Goal: Task Accomplishment & Management: Use online tool/utility

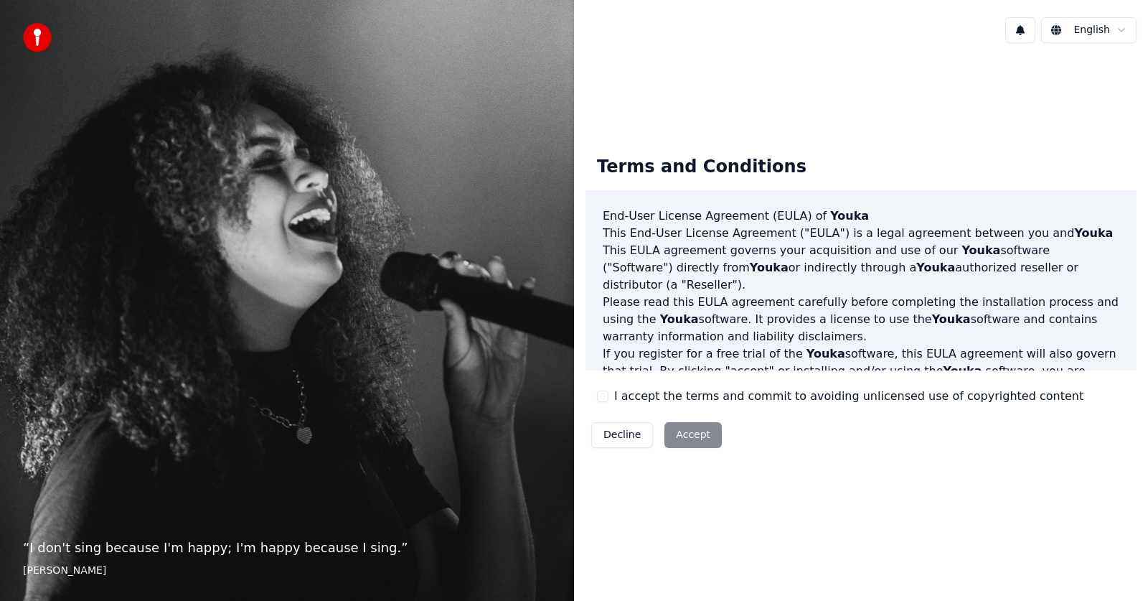
click at [679, 434] on div "Decline Accept" at bounding box center [656, 434] width 142 height 37
click at [705, 439] on div "Decline Accept" at bounding box center [656, 434] width 142 height 37
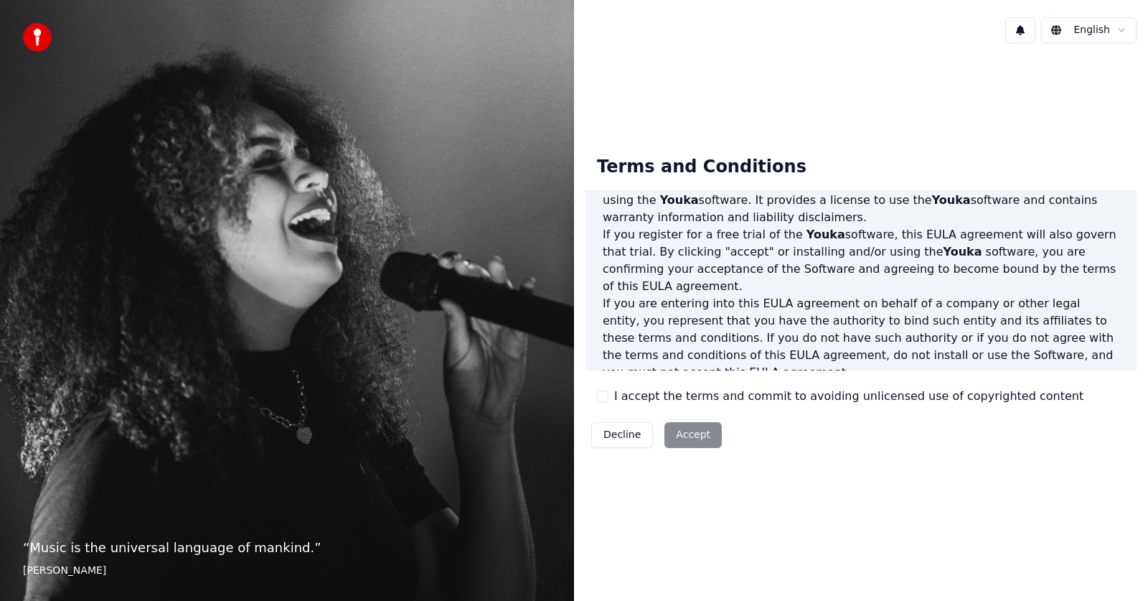
scroll to position [143, 0]
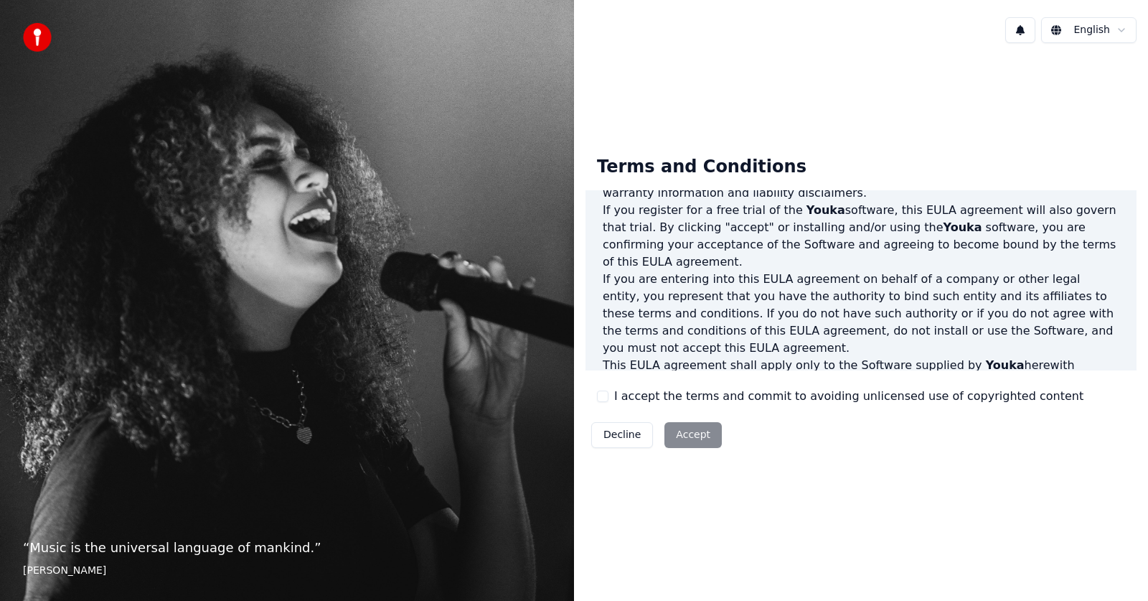
click at [606, 394] on button "I accept the terms and commit to avoiding unlicensed use of copyrighted content" at bounding box center [602, 395] width 11 height 11
click at [691, 433] on button "Accept" at bounding box center [692, 435] width 57 height 26
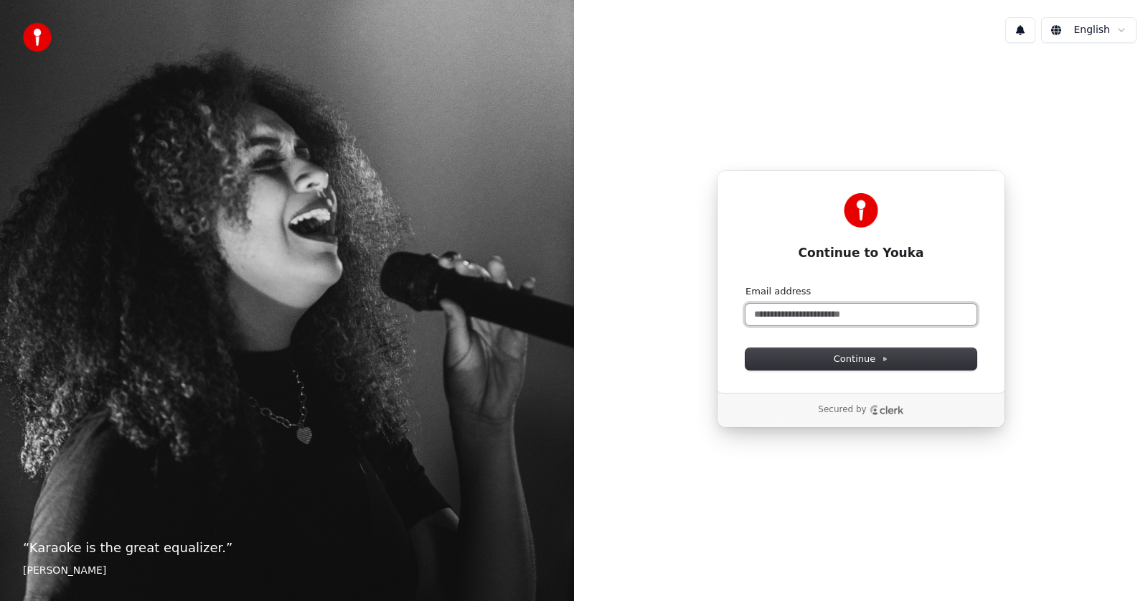
click at [857, 317] on input "Email address" at bounding box center [860, 314] width 231 height 22
click at [745, 285] on button "submit" at bounding box center [745, 285] width 0 height 0
type input "**********"
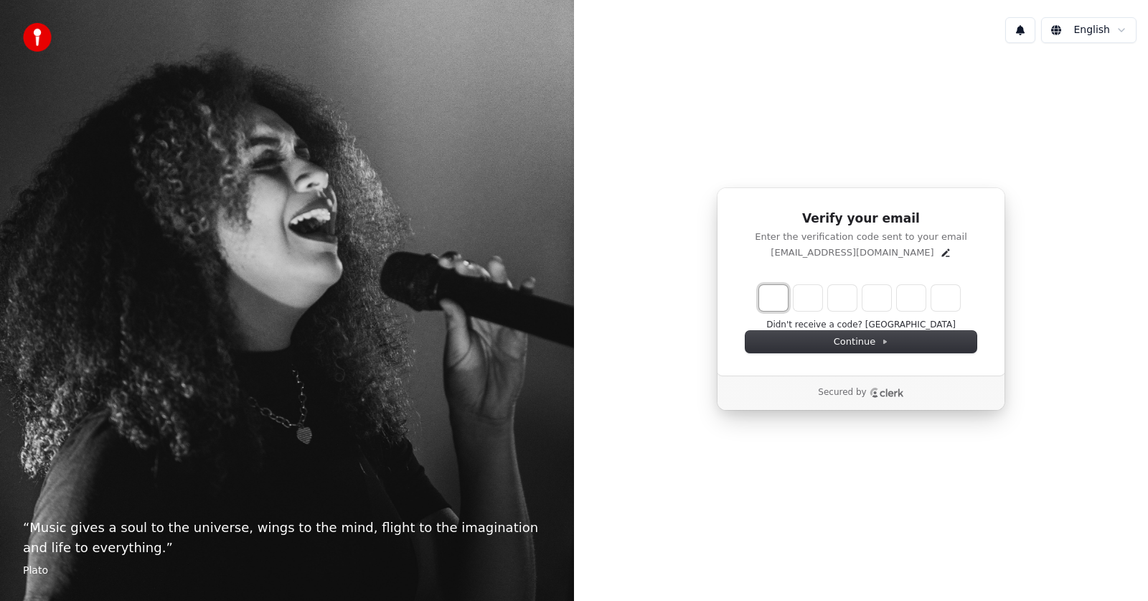
type input "*"
type input "**"
type input "*"
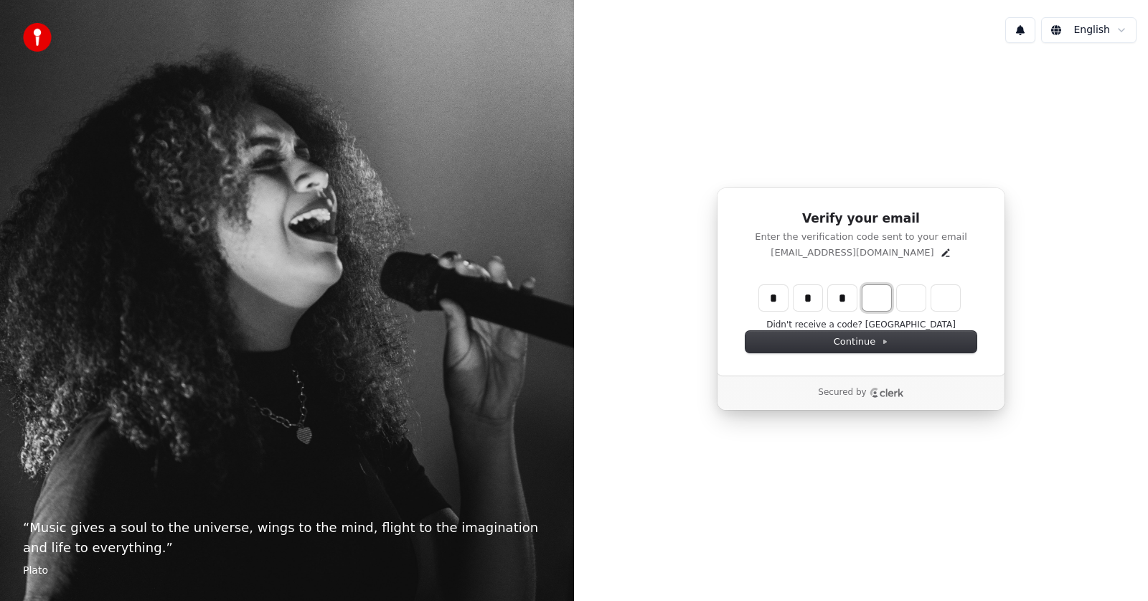
type input "***"
type input "*"
type input "****"
type input "*"
type input "******"
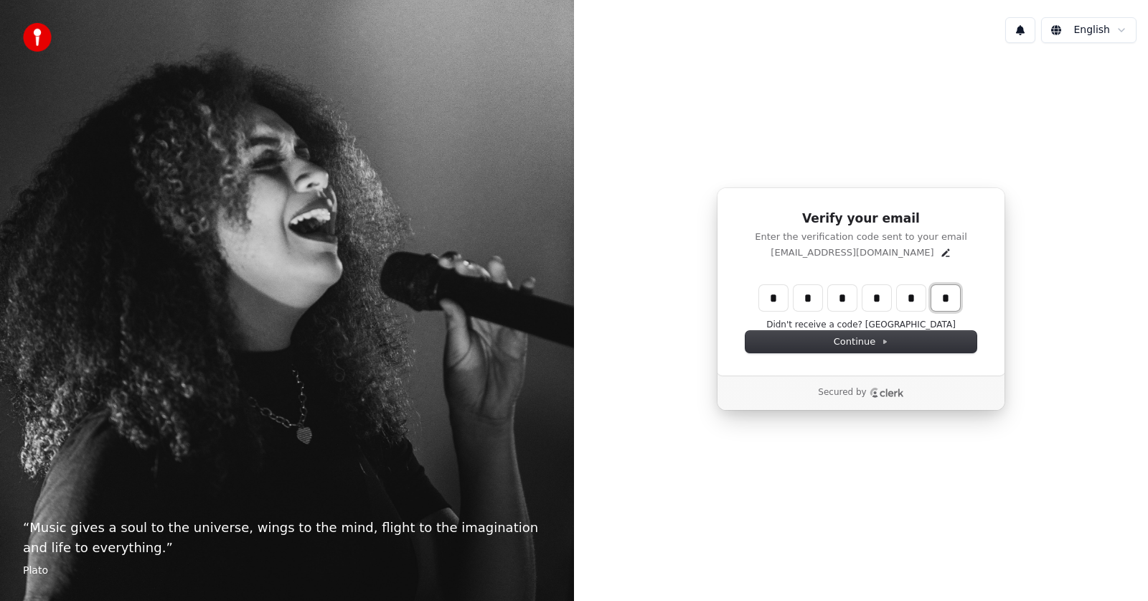
type input "*"
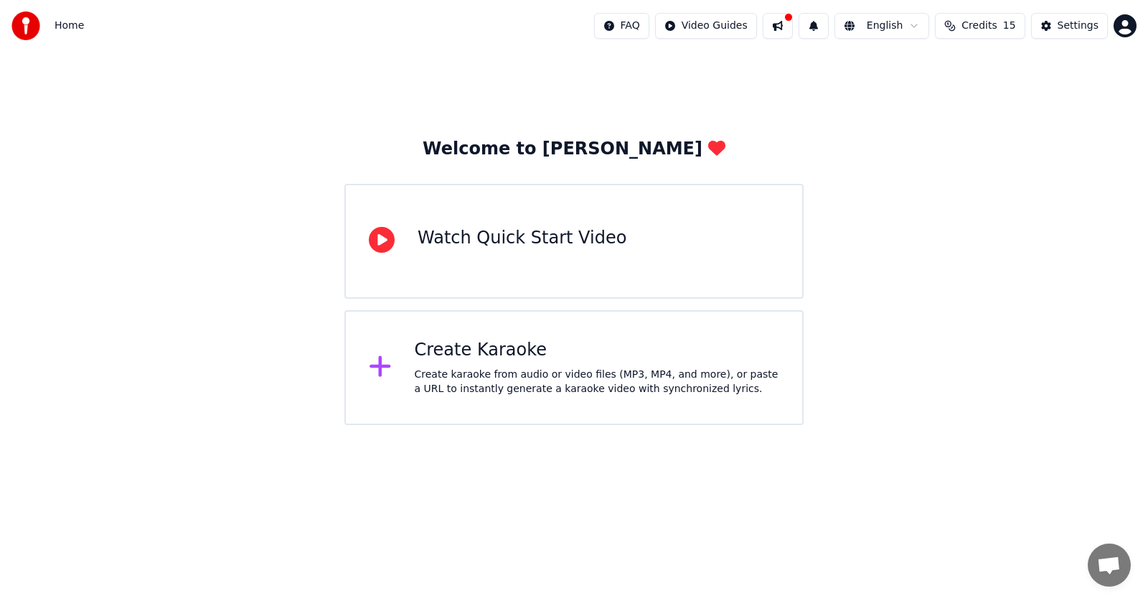
click at [728, 194] on div "Watch Quick Start Video" at bounding box center [573, 241] width 459 height 115
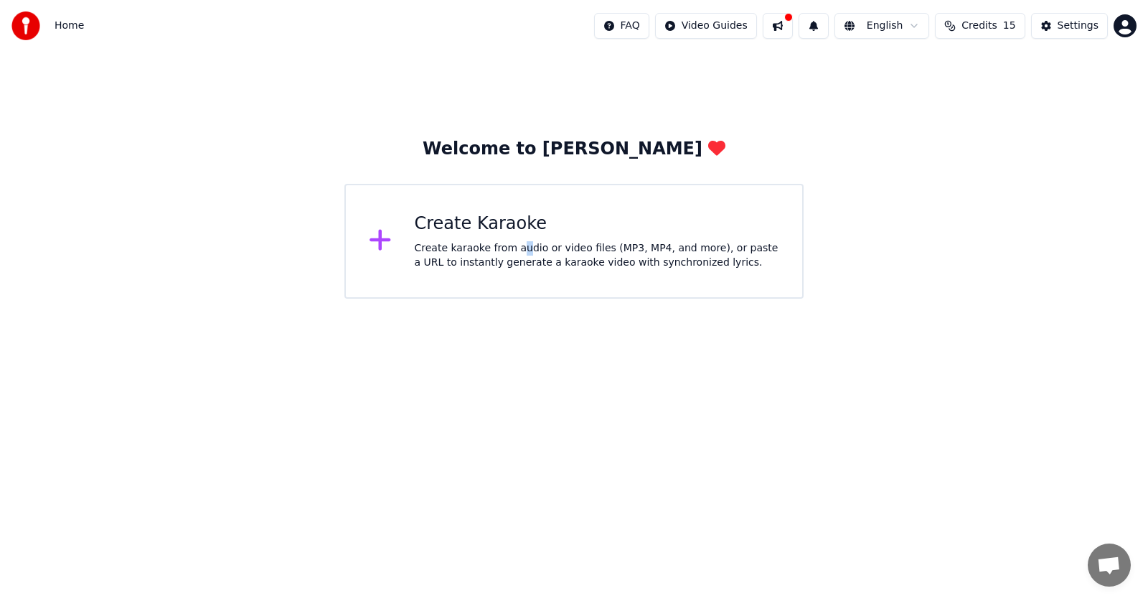
click at [517, 250] on div "Create karaoke from audio or video files (MP3, MP4, and more), or paste a URL t…" at bounding box center [597, 255] width 365 height 29
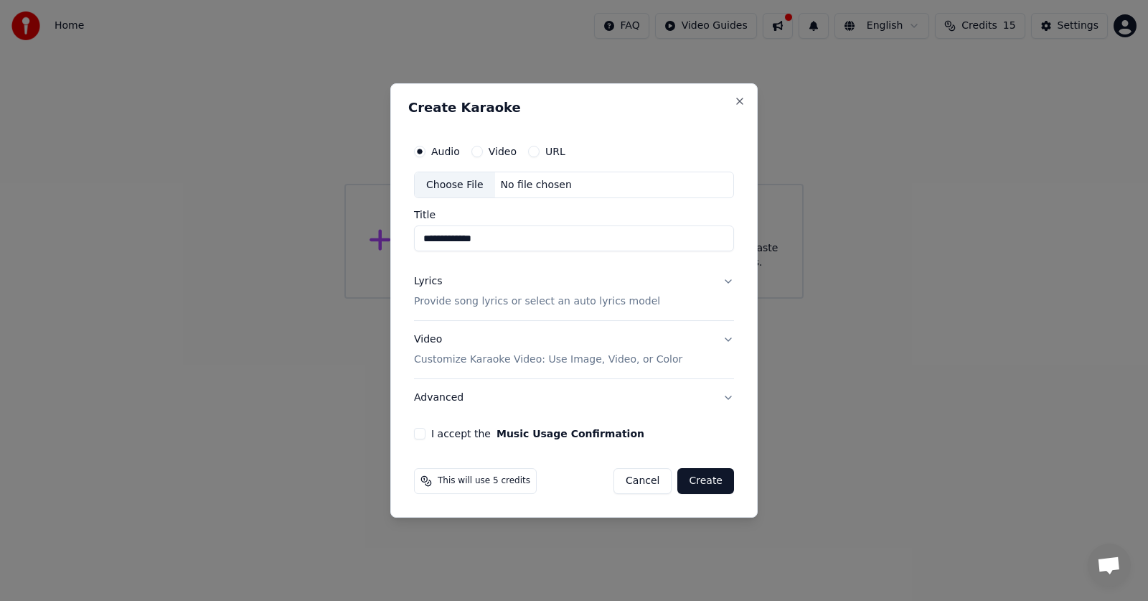
type input "**********"
click at [472, 144] on div "Audio Video URL" at bounding box center [574, 151] width 320 height 29
click at [476, 150] on button "Video" at bounding box center [476, 151] width 11 height 11
click at [548, 237] on input "Title" at bounding box center [574, 239] width 320 height 26
type input "**********"
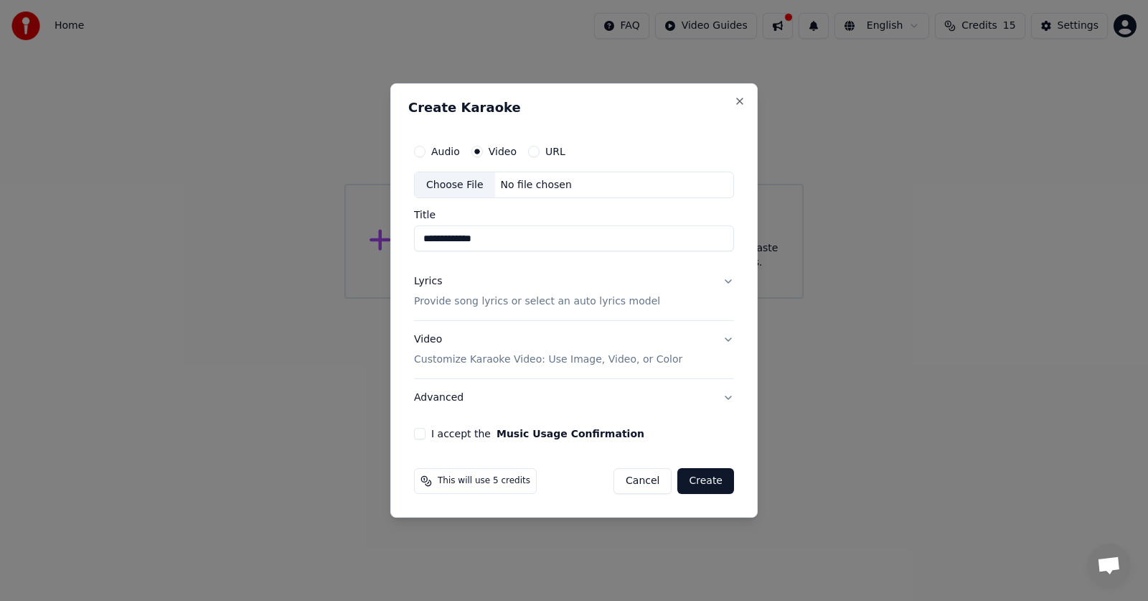
click at [534, 305] on p "Provide song lyrics or select an auto lyrics model" at bounding box center [537, 302] width 246 height 14
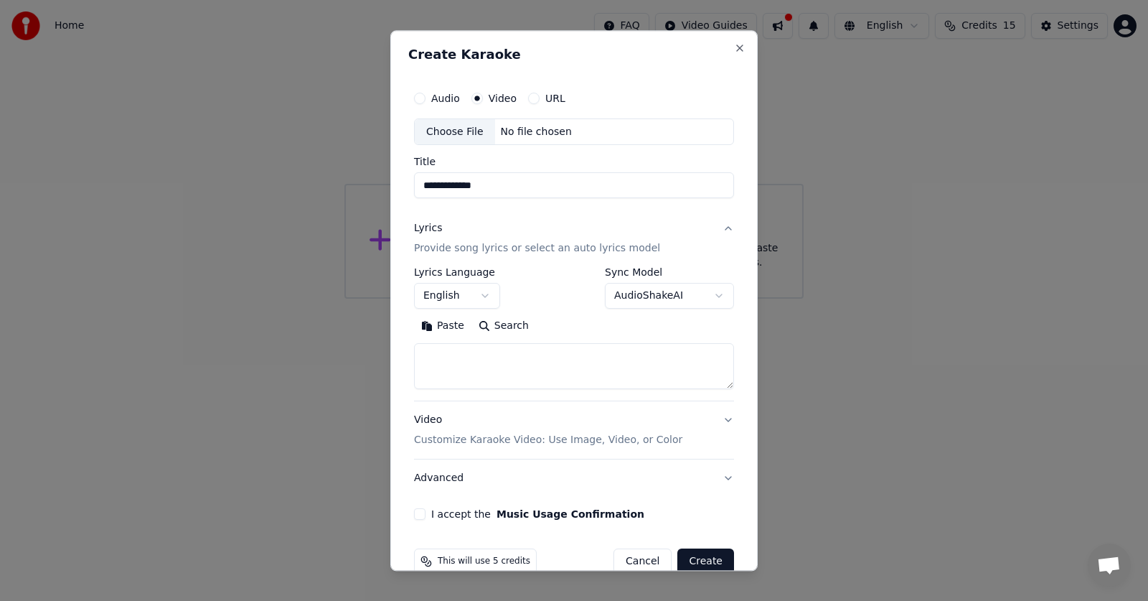
click at [463, 283] on button "English" at bounding box center [457, 296] width 86 height 26
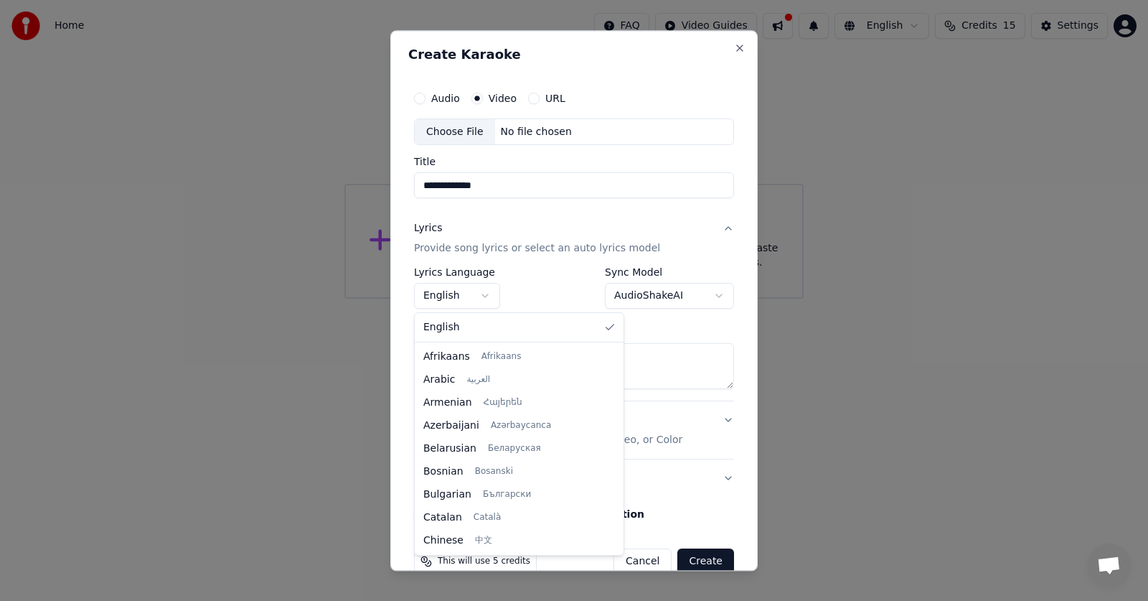
click at [466, 300] on div at bounding box center [574, 300] width 1148 height 601
click at [466, 298] on body "**********" at bounding box center [574, 149] width 1148 height 298
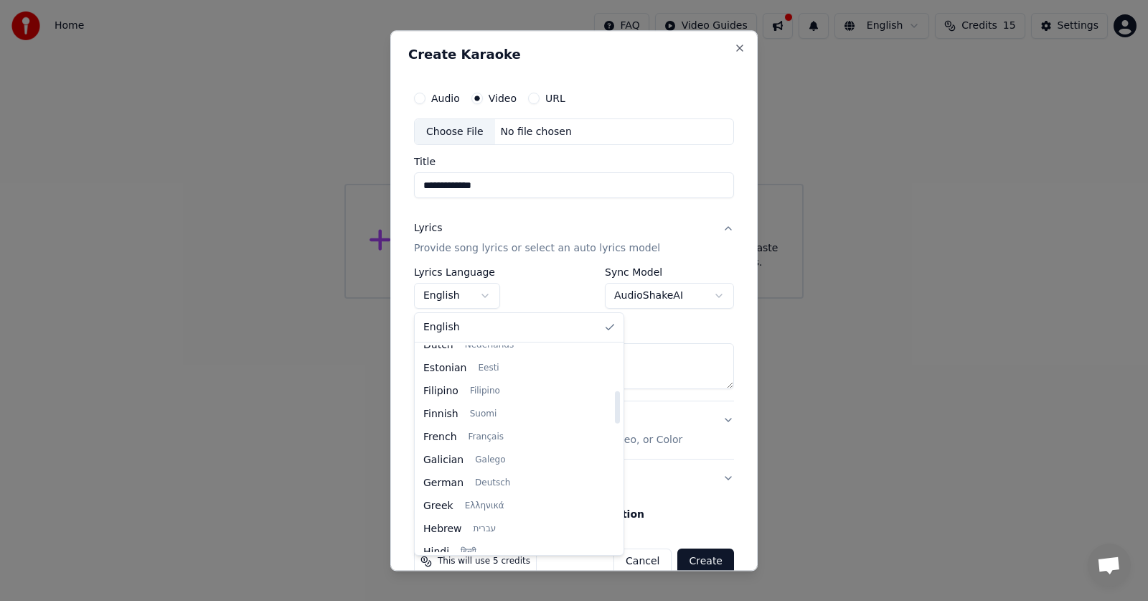
select select "**"
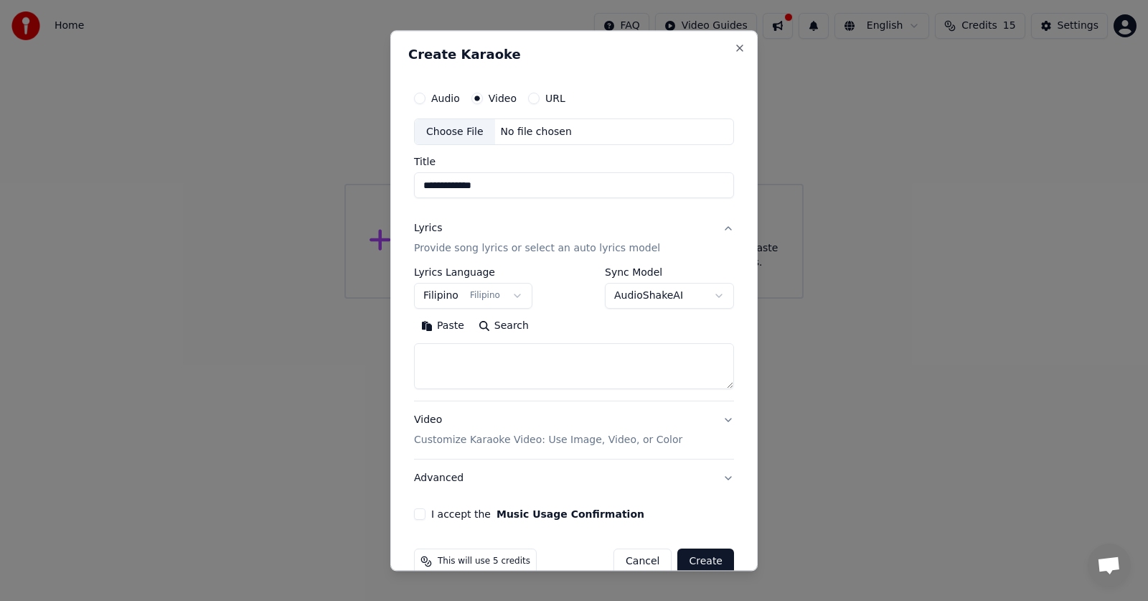
click at [502, 359] on textarea at bounding box center [574, 367] width 320 height 46
click at [508, 329] on button "Search" at bounding box center [503, 326] width 65 height 23
click at [522, 360] on textarea at bounding box center [574, 367] width 320 height 46
type textarea "**********"
click at [454, 319] on button "Search" at bounding box center [446, 326] width 65 height 23
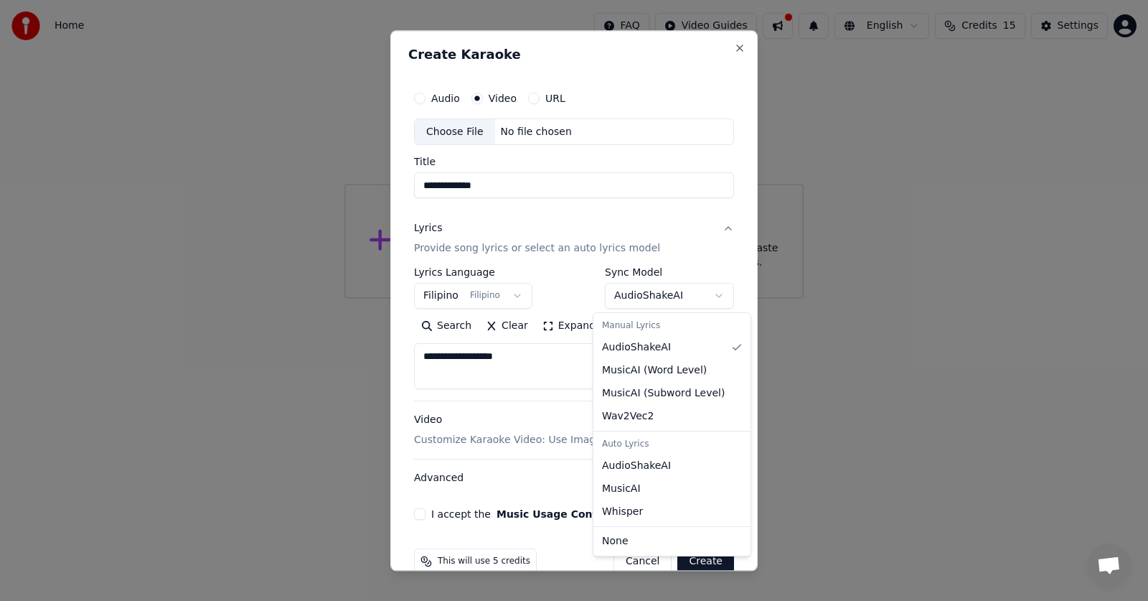
click at [654, 294] on button "AudioShakeAI" at bounding box center [669, 296] width 129 height 26
click at [654, 294] on body "**********" at bounding box center [574, 149] width 1148 height 298
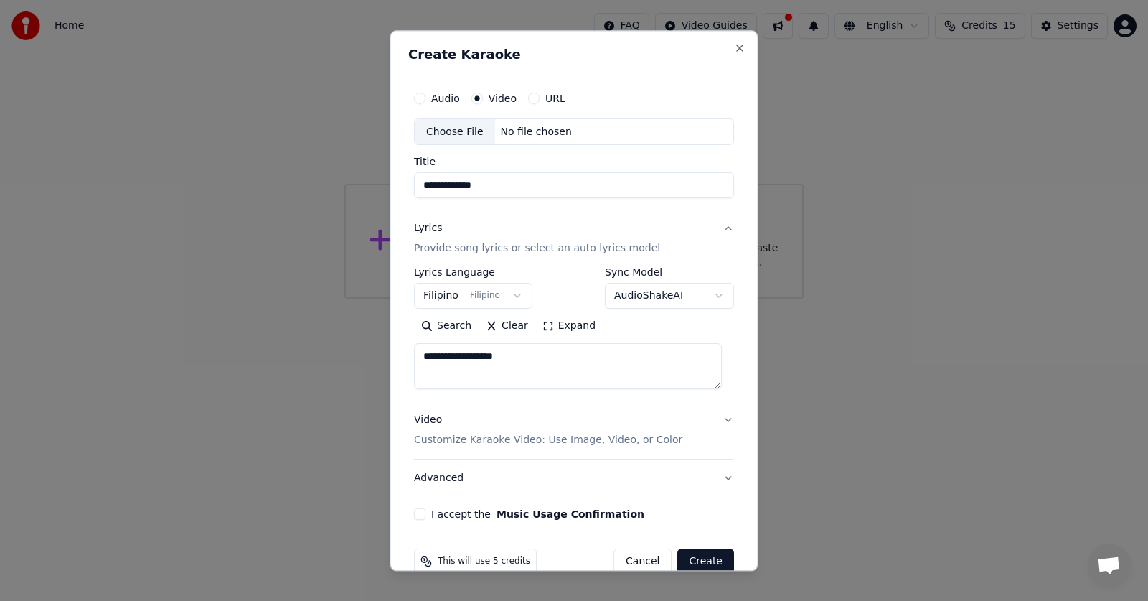
click at [549, 432] on div "Video Customize Karaoke Video: Use Image, Video, or Color" at bounding box center [548, 430] width 268 height 34
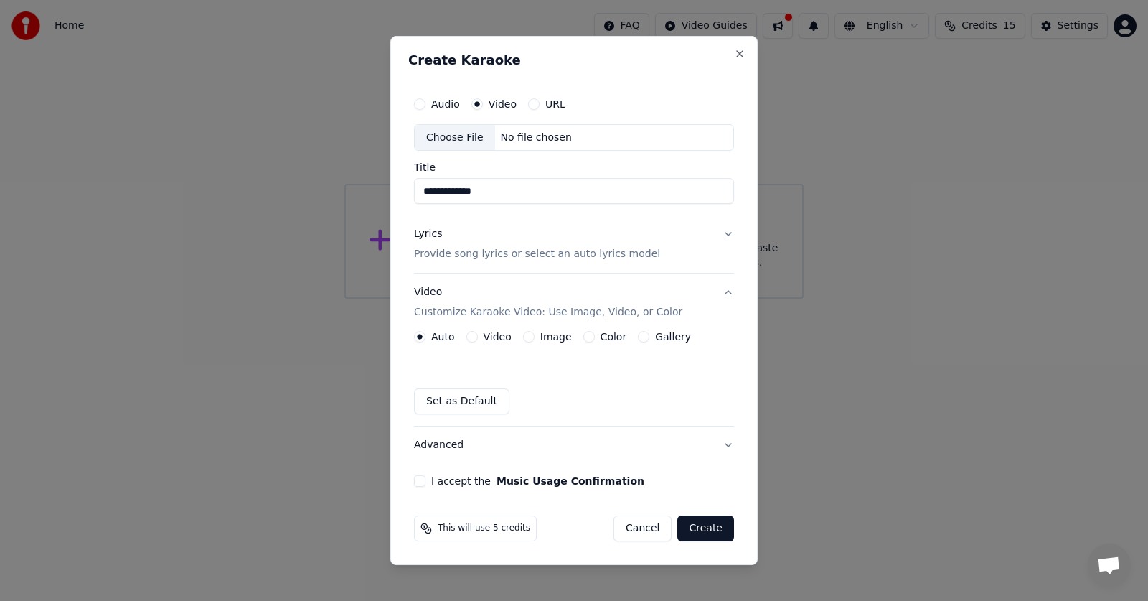
click at [495, 334] on label "Video" at bounding box center [498, 336] width 28 height 10
click at [478, 334] on button "Video" at bounding box center [471, 336] width 11 height 11
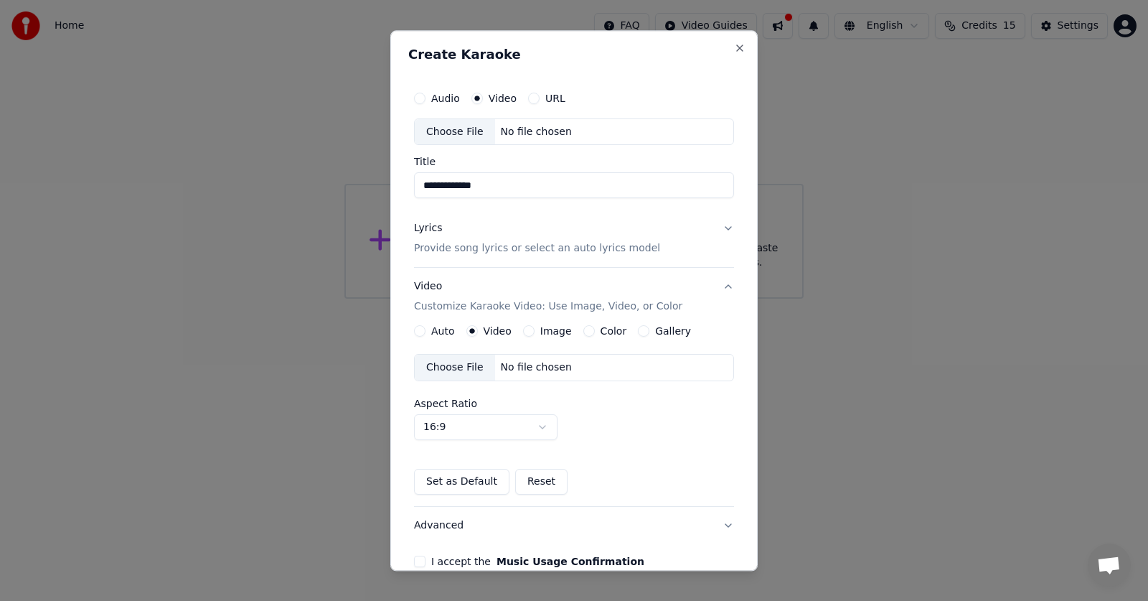
click at [547, 103] on label "URL" at bounding box center [555, 98] width 20 height 10
click at [540, 103] on button "URL" at bounding box center [533, 98] width 11 height 11
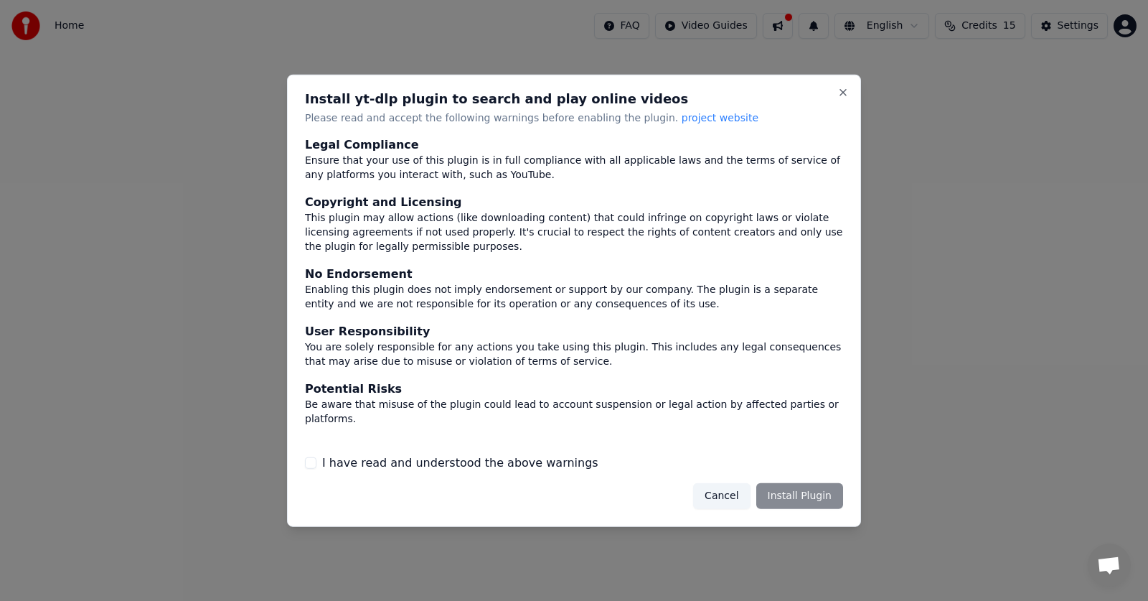
click at [509, 460] on label "I have read and understood the above warnings" at bounding box center [460, 462] width 276 height 17
click at [316, 460] on button "I have read and understood the above warnings" at bounding box center [310, 462] width 11 height 11
click at [822, 497] on button "Install Plugin" at bounding box center [799, 496] width 87 height 26
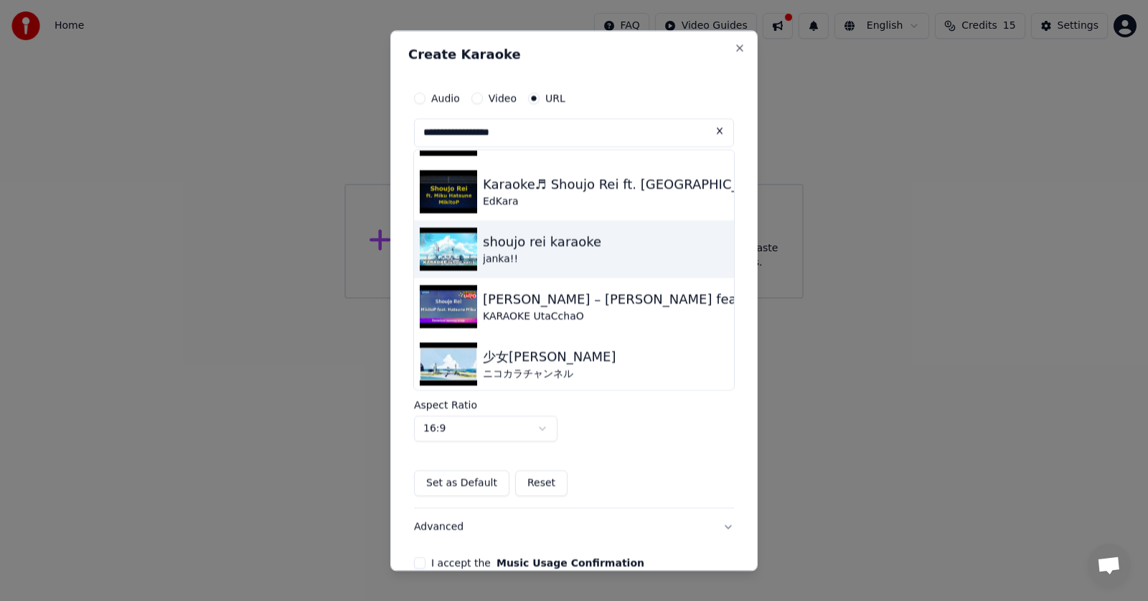
scroll to position [72, 0]
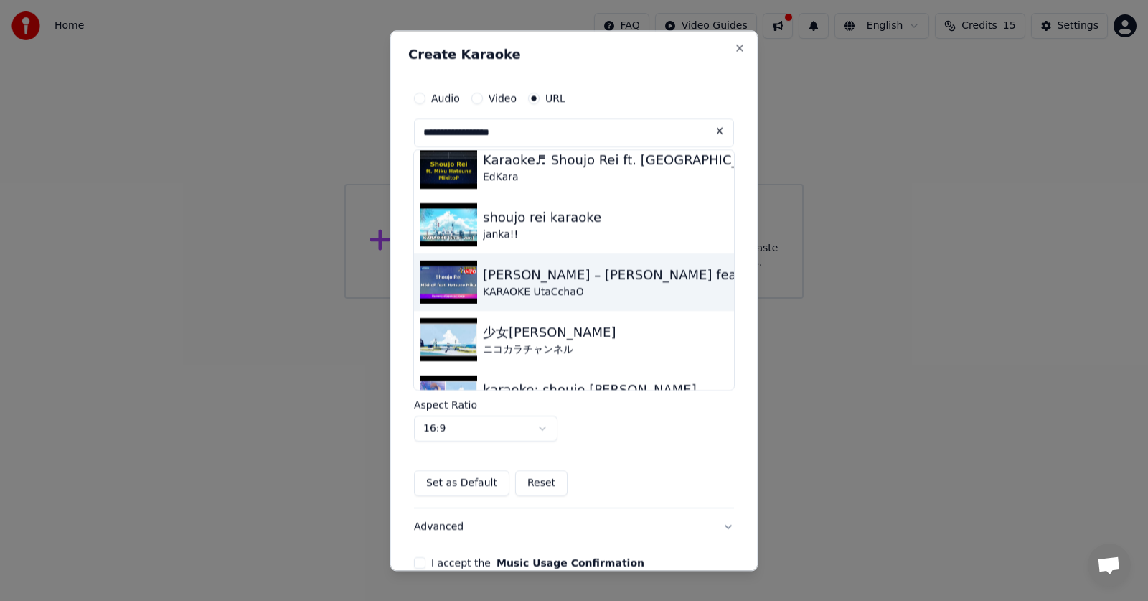
click at [516, 291] on div "KARAOKE UtaCchaO" at bounding box center [660, 292] width 355 height 14
type input "**********"
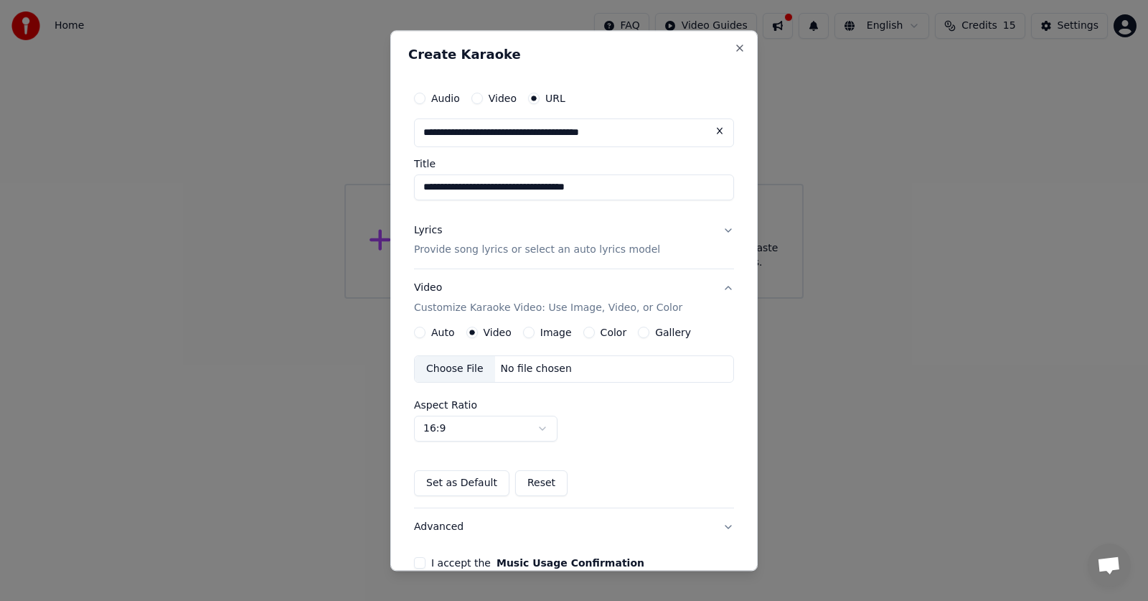
click at [602, 253] on p "Provide song lyrics or select an auto lyrics model" at bounding box center [537, 250] width 246 height 14
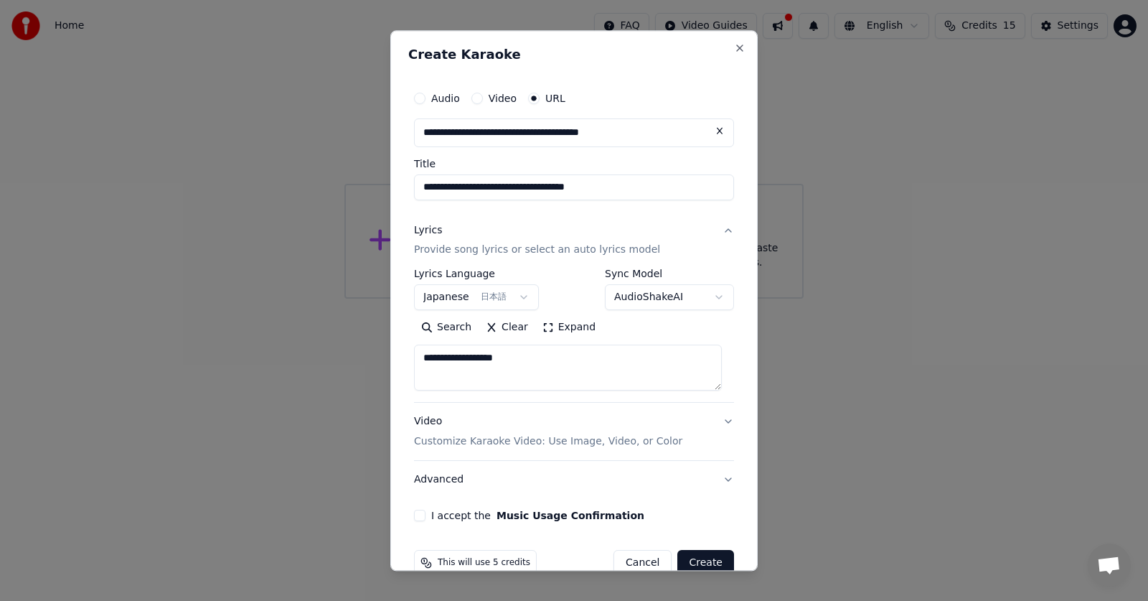
click at [514, 297] on button "Japanese 日本語" at bounding box center [476, 298] width 125 height 26
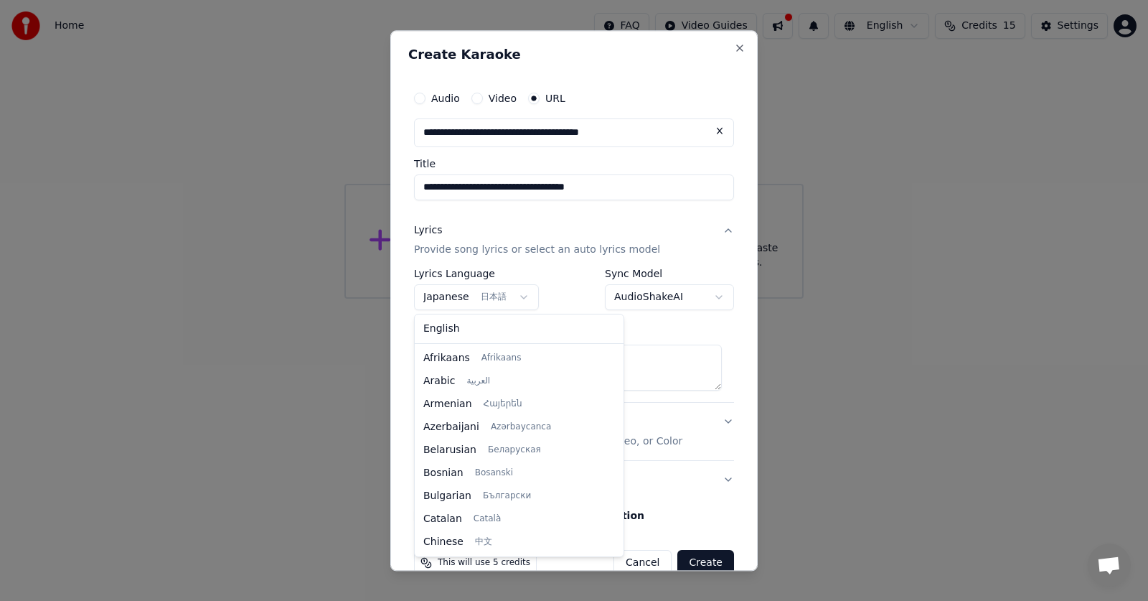
scroll to position [413, 0]
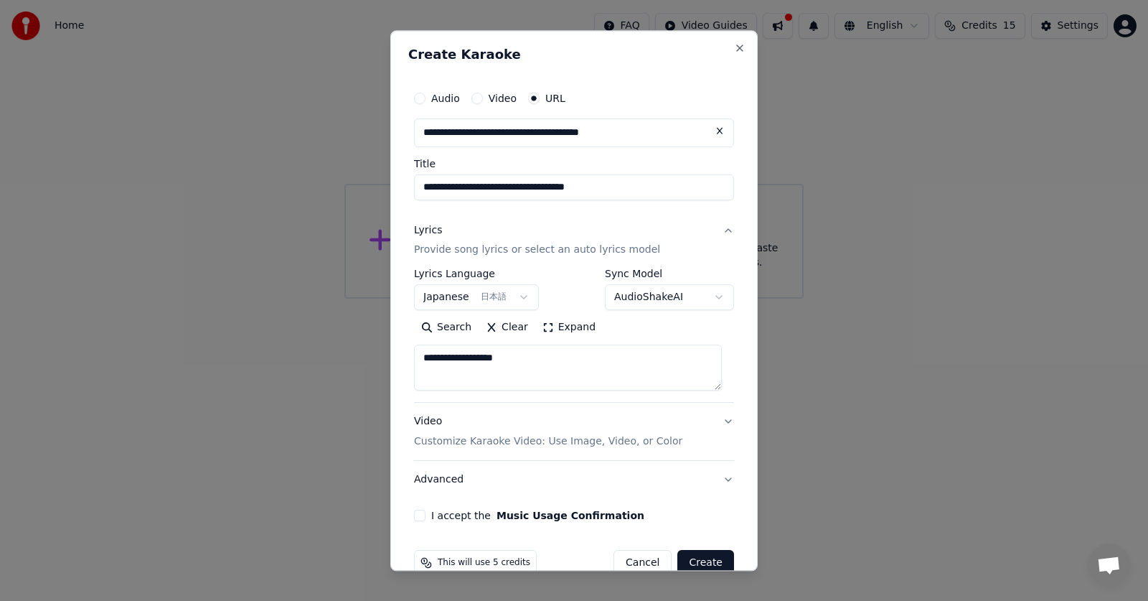
click at [514, 298] on body "**********" at bounding box center [574, 149] width 1148 height 298
click at [503, 327] on button "Clear" at bounding box center [507, 327] width 57 height 23
click at [512, 301] on button "Japanese 日本語" at bounding box center [476, 298] width 125 height 26
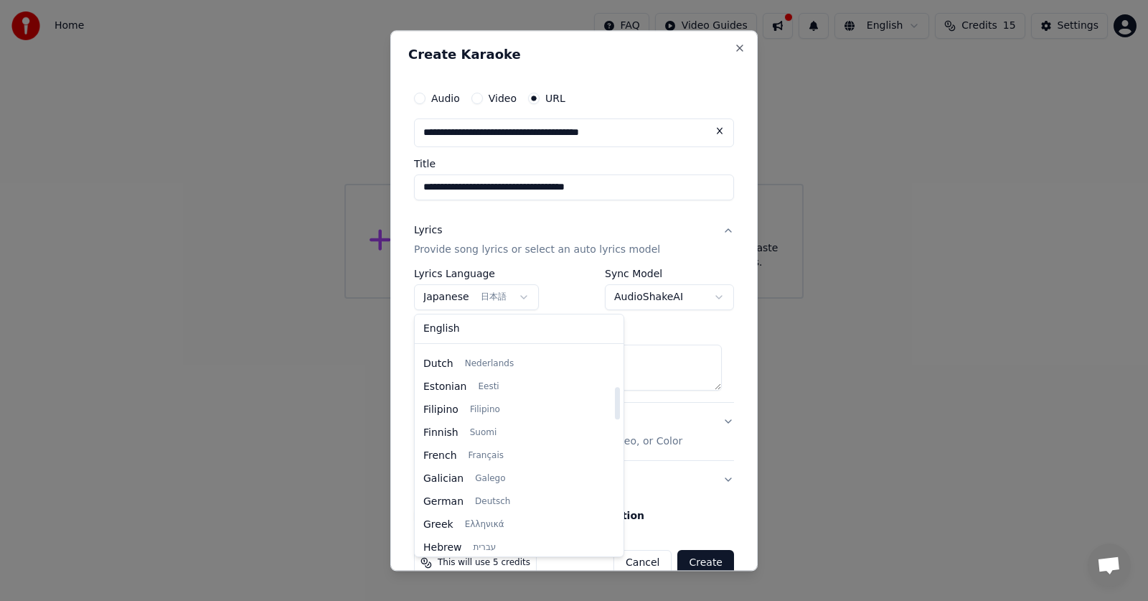
scroll to position [198, 0]
select select "**"
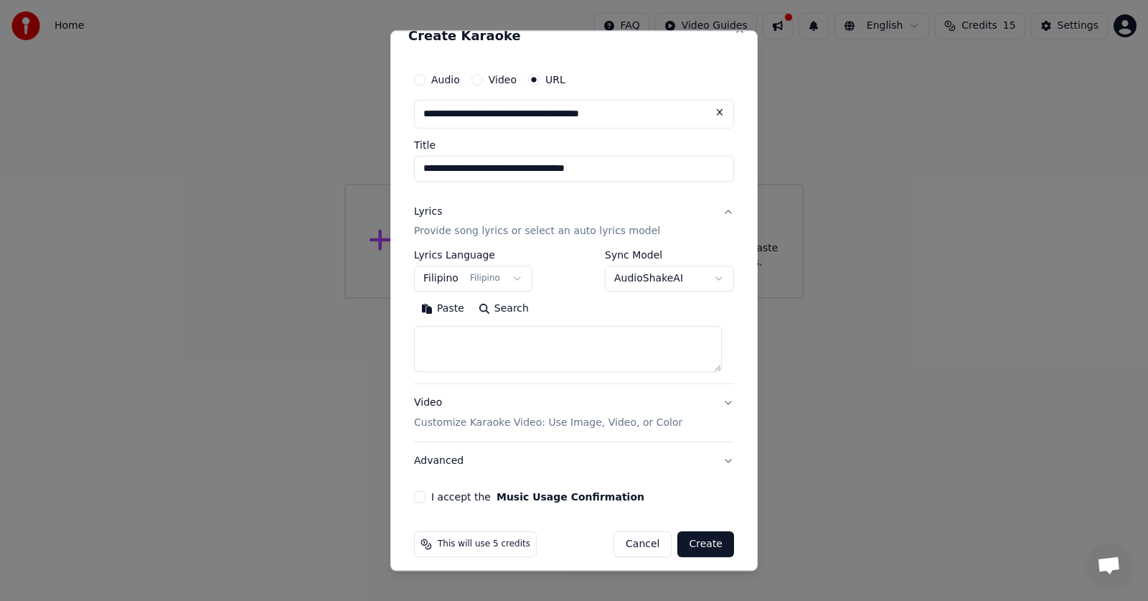
scroll to position [29, 0]
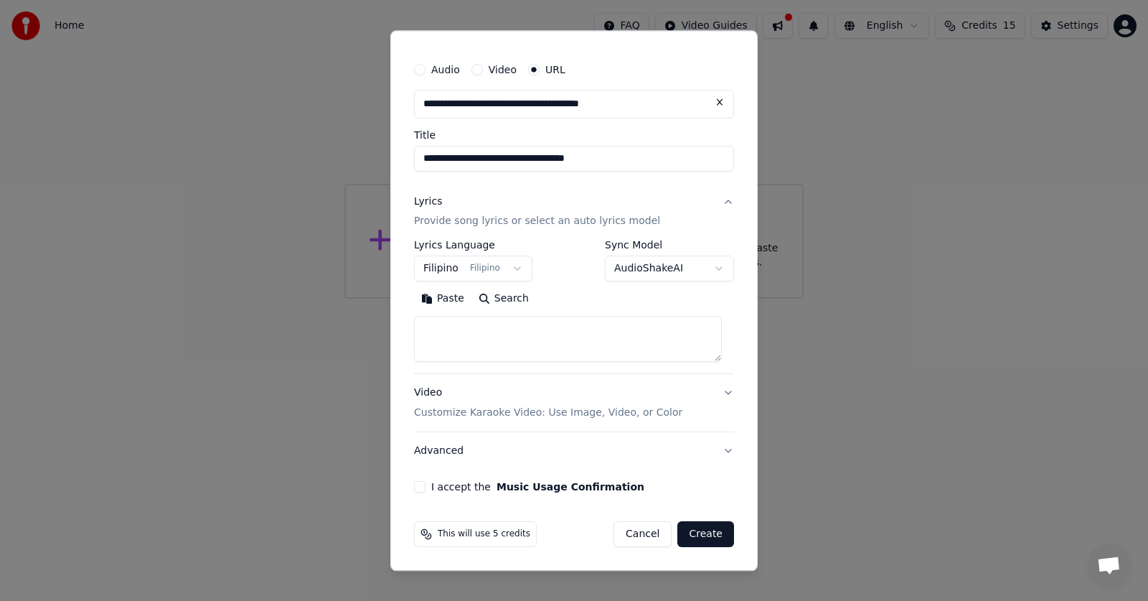
click at [500, 65] on label "Video" at bounding box center [503, 70] width 28 height 10
click at [483, 64] on button "Video" at bounding box center [476, 69] width 11 height 11
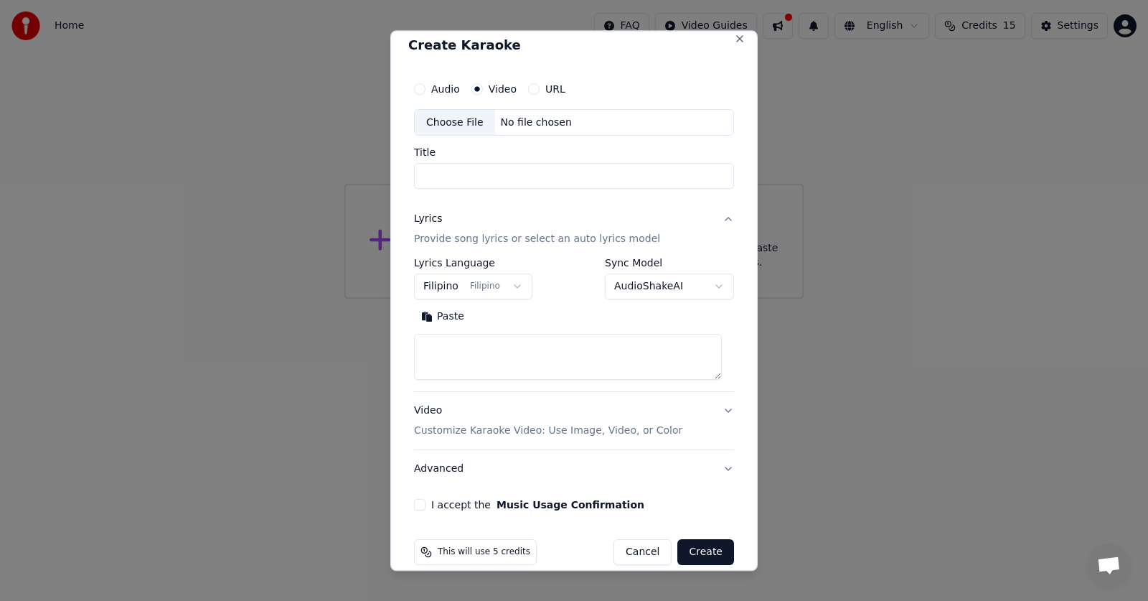
scroll to position [0, 0]
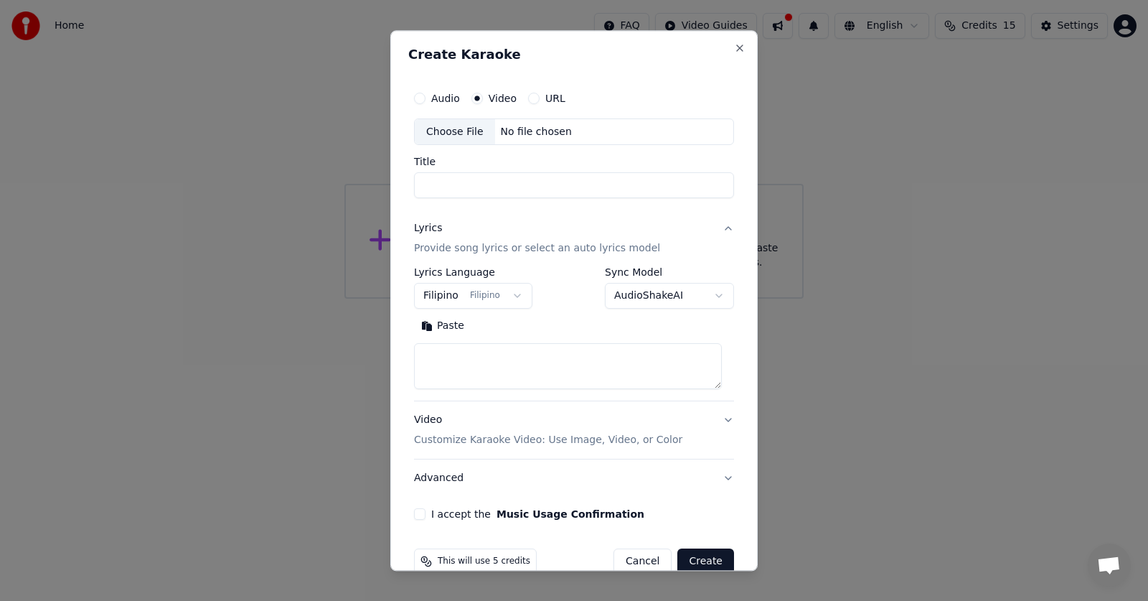
click at [469, 137] on div "Choose File" at bounding box center [455, 132] width 80 height 26
click at [500, 369] on textarea at bounding box center [568, 367] width 308 height 46
paste textarea "**********"
type textarea "**********"
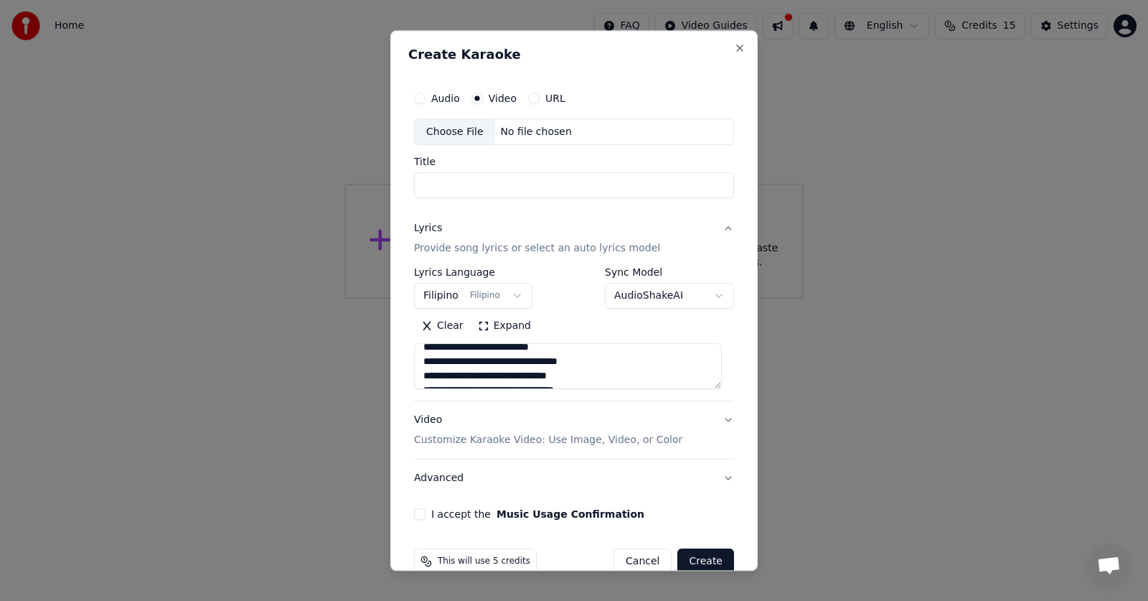
click at [587, 433] on p "Customize Karaoke Video: Use Image, Video, or Color" at bounding box center [548, 440] width 268 height 14
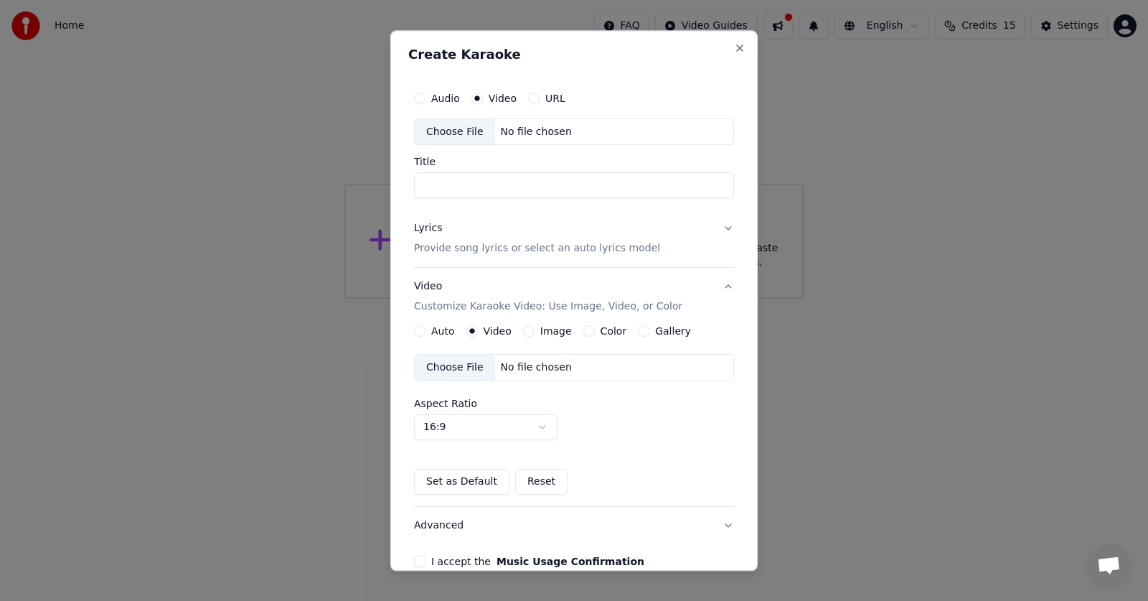
click at [431, 103] on label "Audio" at bounding box center [445, 98] width 29 height 10
click at [425, 103] on button "Audio" at bounding box center [419, 98] width 11 height 11
click at [524, 135] on div "No file chosen" at bounding box center [536, 132] width 83 height 14
type input "**********"
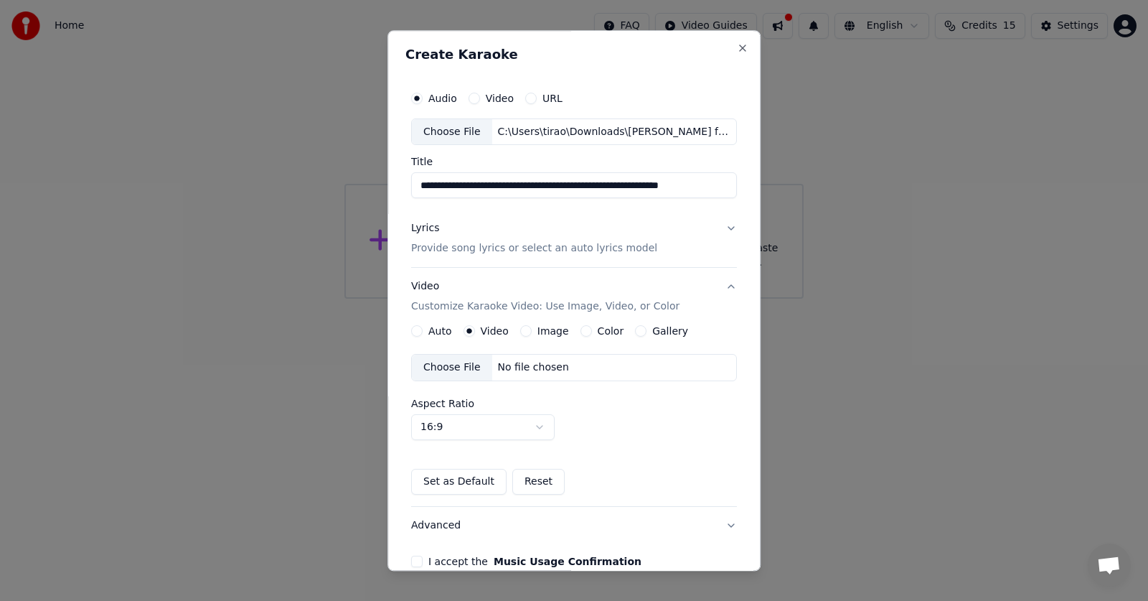
click at [626, 237] on div "Lyrics Provide song lyrics or select an auto lyrics model" at bounding box center [534, 239] width 246 height 34
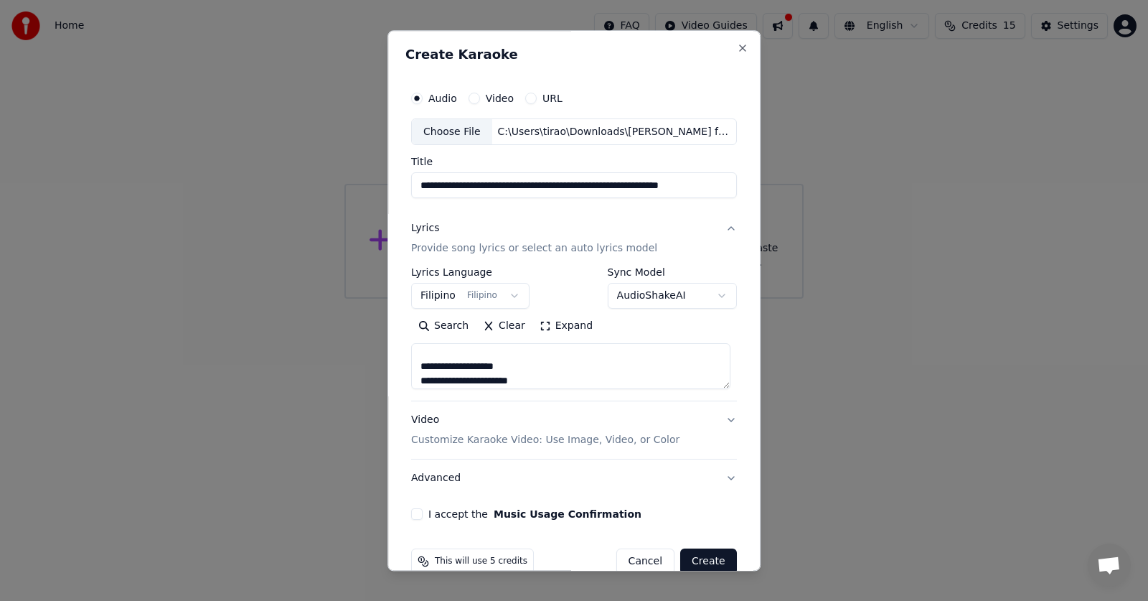
scroll to position [0, 0]
click at [549, 321] on button "Expand" at bounding box center [565, 326] width 67 height 23
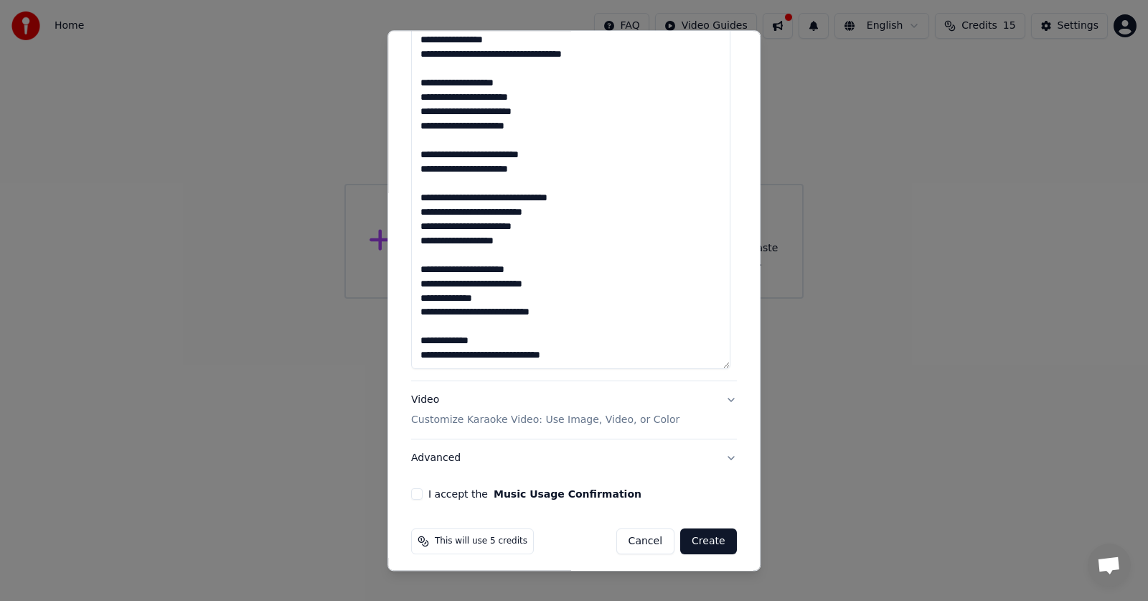
scroll to position [939, 0]
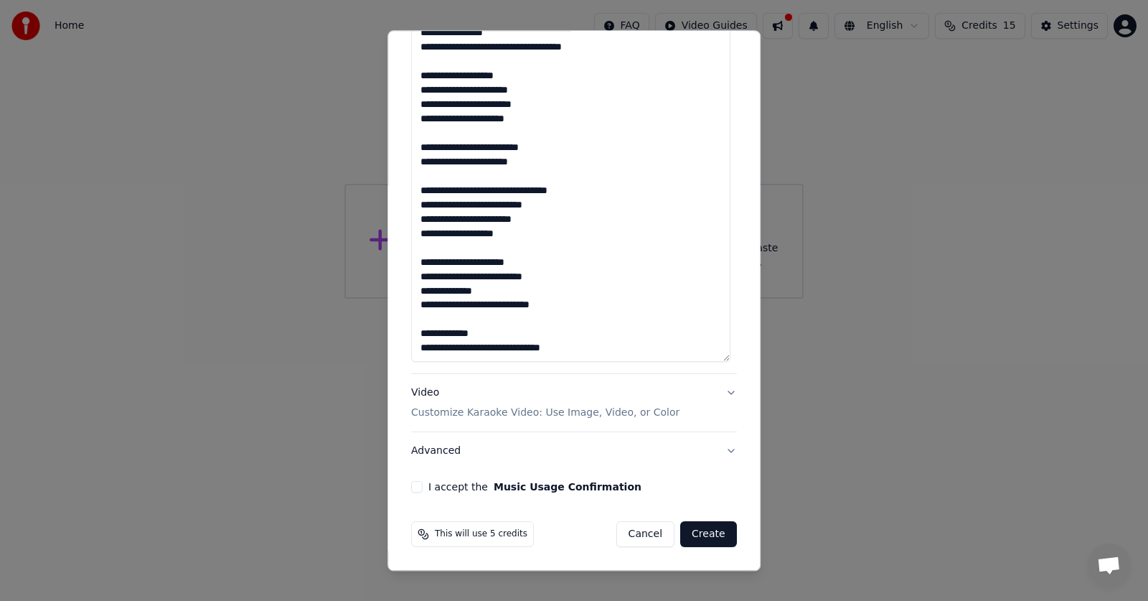
click at [513, 409] on p "Customize Karaoke Video: Use Image, Video, or Color" at bounding box center [545, 413] width 268 height 14
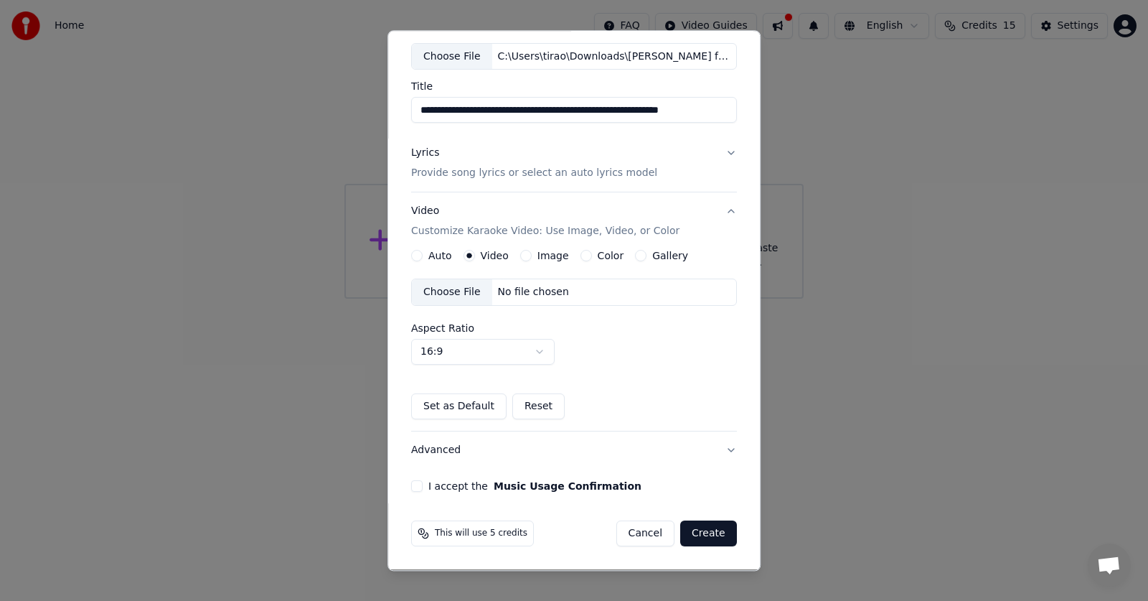
scroll to position [75, 0]
click at [437, 291] on div "Choose File" at bounding box center [452, 293] width 80 height 26
click at [415, 486] on button "I accept the Music Usage Confirmation" at bounding box center [416, 486] width 11 height 11
click at [705, 538] on button "Create" at bounding box center [708, 534] width 57 height 26
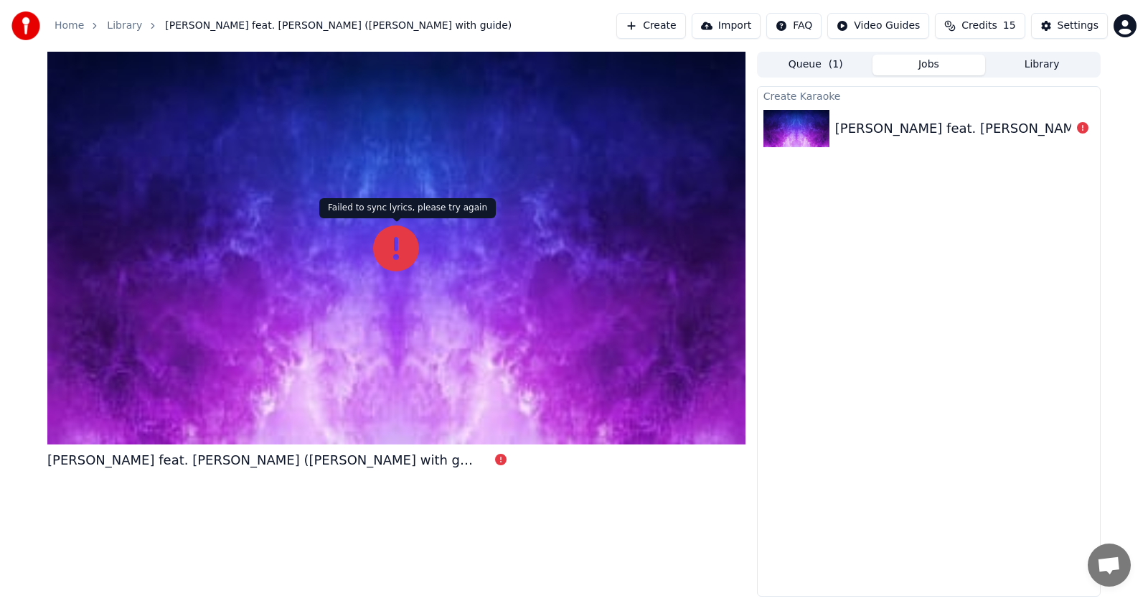
click at [388, 250] on icon at bounding box center [396, 248] width 46 height 46
click at [403, 250] on icon at bounding box center [396, 248] width 46 height 46
click at [405, 250] on icon at bounding box center [396, 248] width 46 height 46
click at [407, 252] on icon at bounding box center [396, 248] width 46 height 46
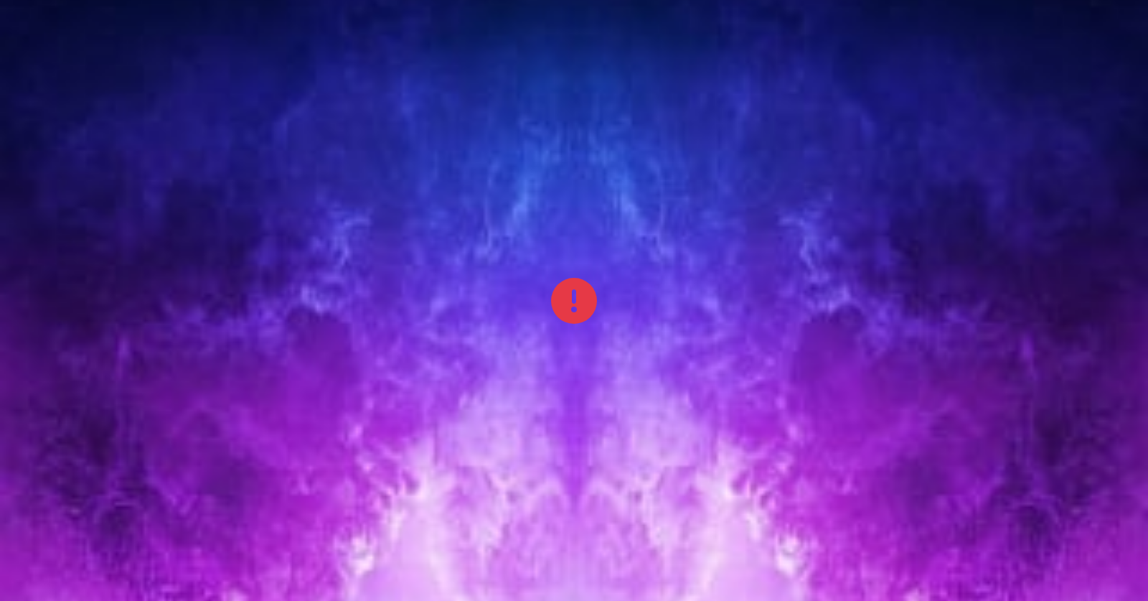
click at [407, 268] on div at bounding box center [574, 301] width 1148 height 646
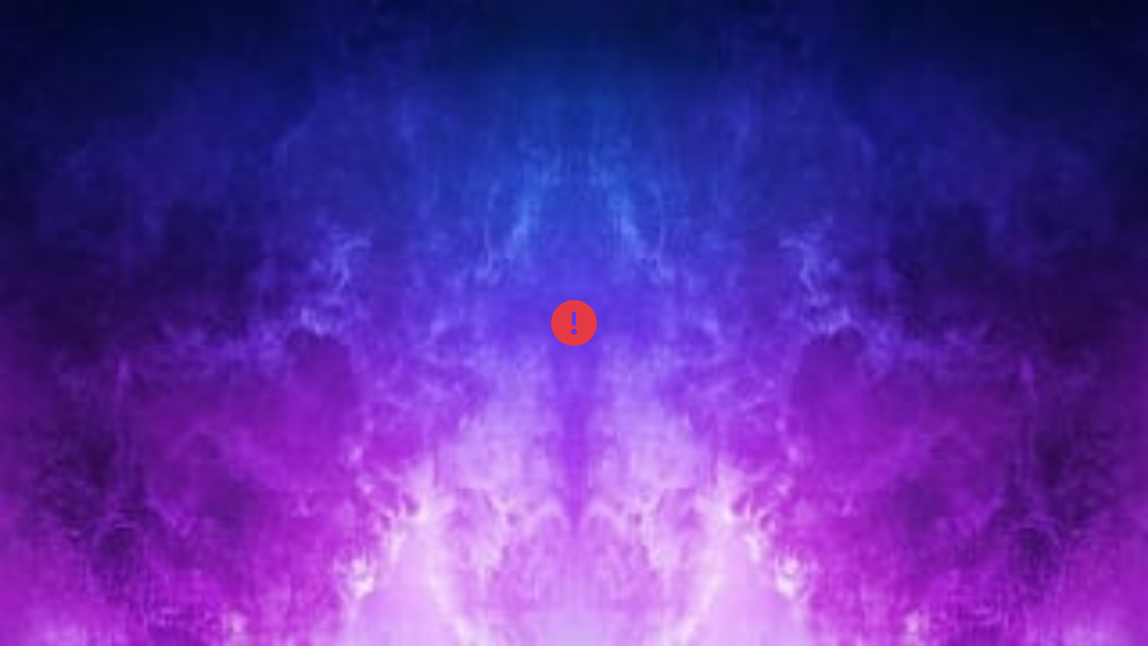
click at [569, 314] on icon at bounding box center [574, 323] width 46 height 46
drag, startPoint x: 569, startPoint y: 314, endPoint x: 570, endPoint y: 298, distance: 16.6
click at [570, 314] on icon at bounding box center [574, 323] width 46 height 46
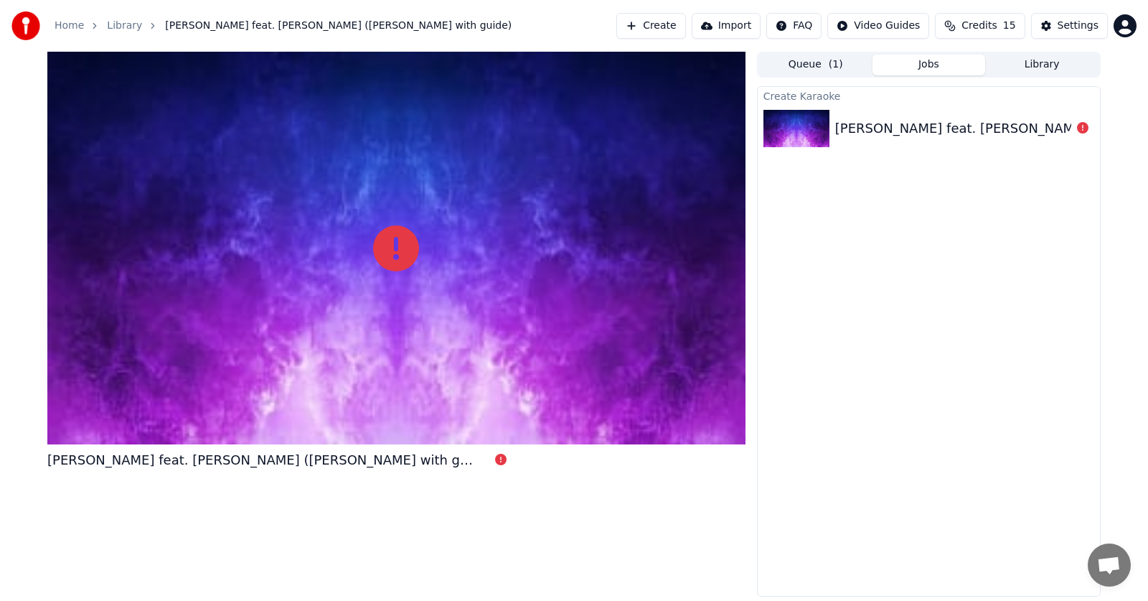
click at [846, 278] on div "Create Karaoke Shoujo Rei MikitoP feat. Hatsune Miku (Romaji Karaoke with guide)" at bounding box center [929, 341] width 344 height 510
click at [829, 65] on span "( 1 )" at bounding box center [836, 64] width 14 height 14
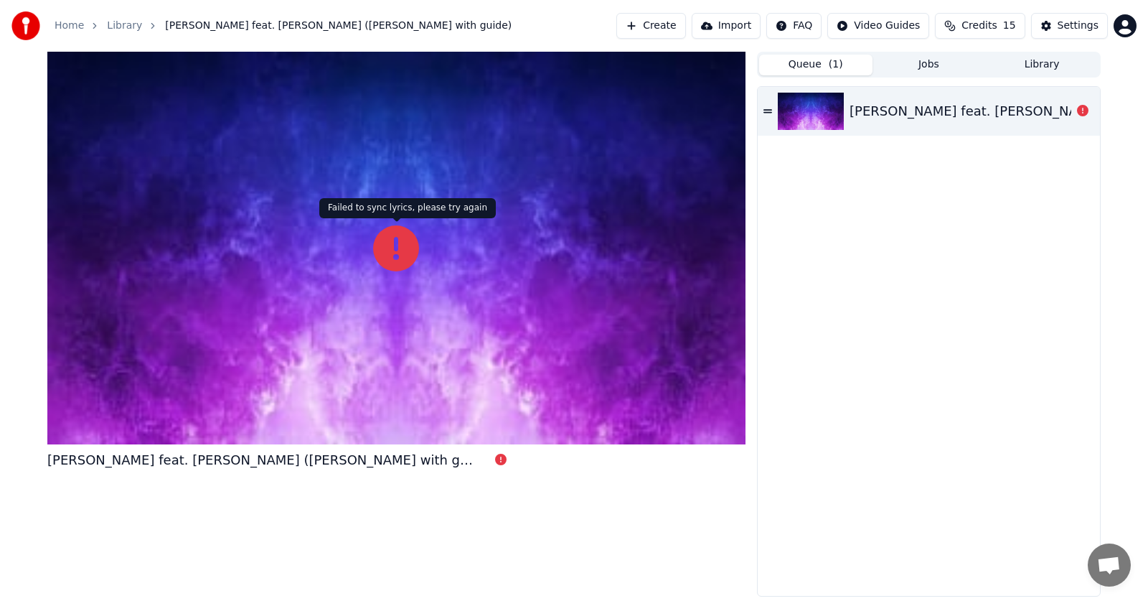
click at [385, 237] on icon at bounding box center [396, 248] width 46 height 46
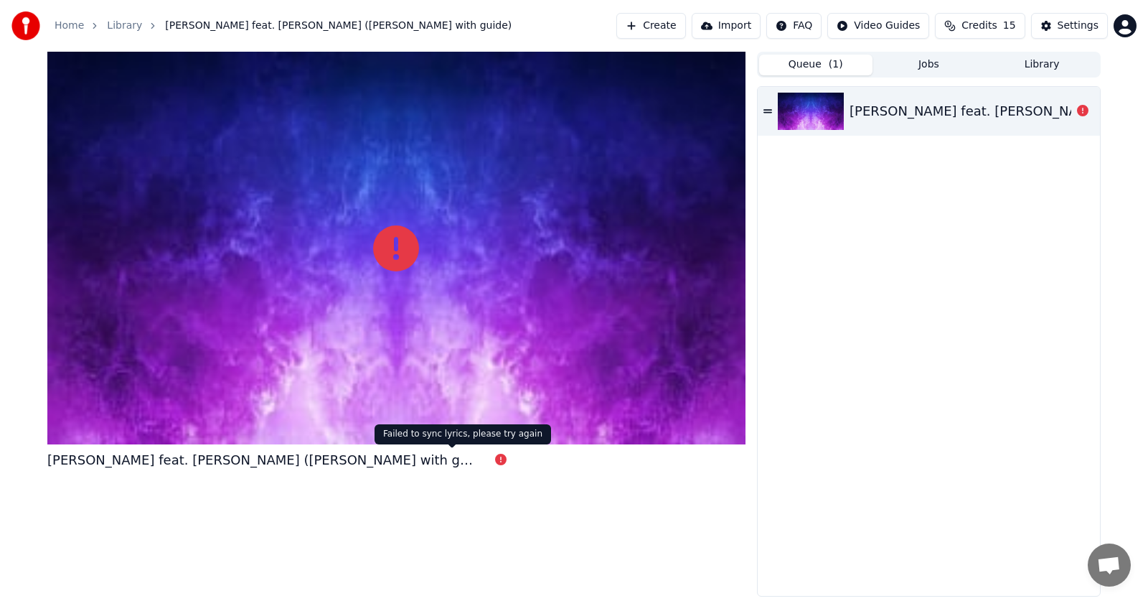
click at [495, 459] on icon at bounding box center [500, 458] width 11 height 11
click at [1068, 107] on div "Shoujo Rei MikitoP feat. Hatsune Miku (Romaji Karaoke with guide)" at bounding box center [1072, 111] width 446 height 20
click at [1068, 24] on div "Settings" at bounding box center [1078, 26] width 41 height 14
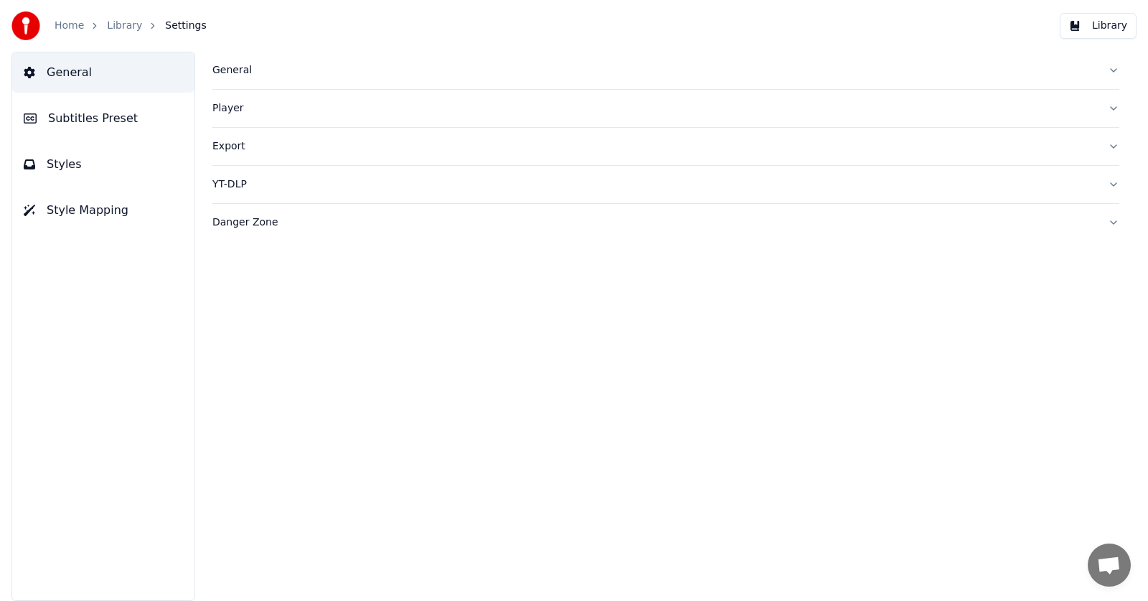
click at [29, 126] on button "Subtitles Preset" at bounding box center [103, 118] width 182 height 40
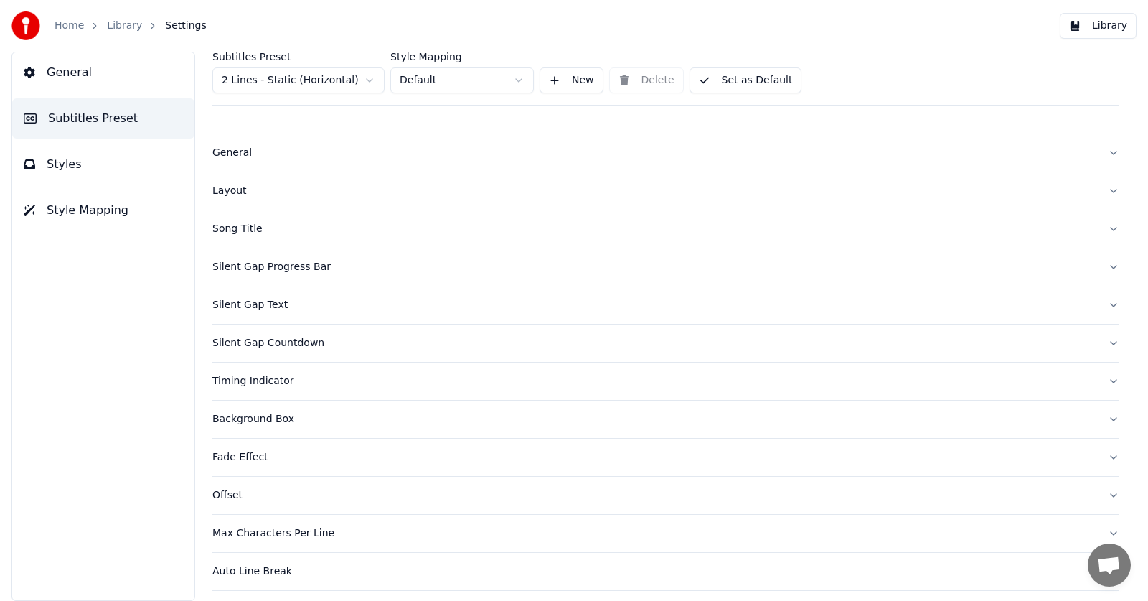
click at [49, 87] on button "General" at bounding box center [103, 72] width 182 height 40
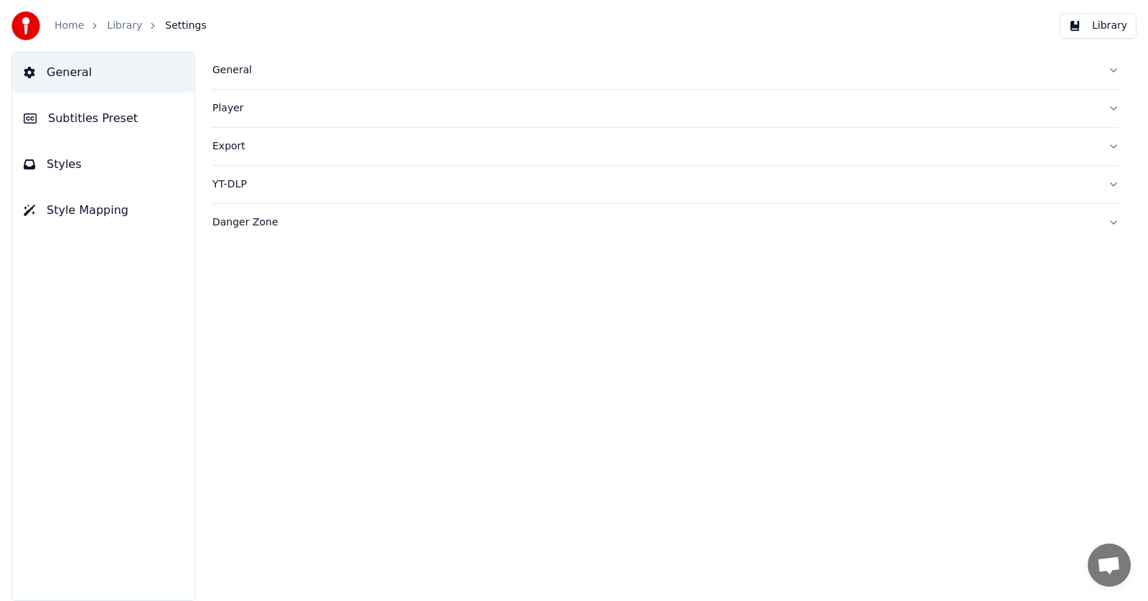
click at [102, 27] on ol "Home Library Settings" at bounding box center [131, 26] width 152 height 14
click at [110, 30] on link "Library" at bounding box center [124, 26] width 35 height 14
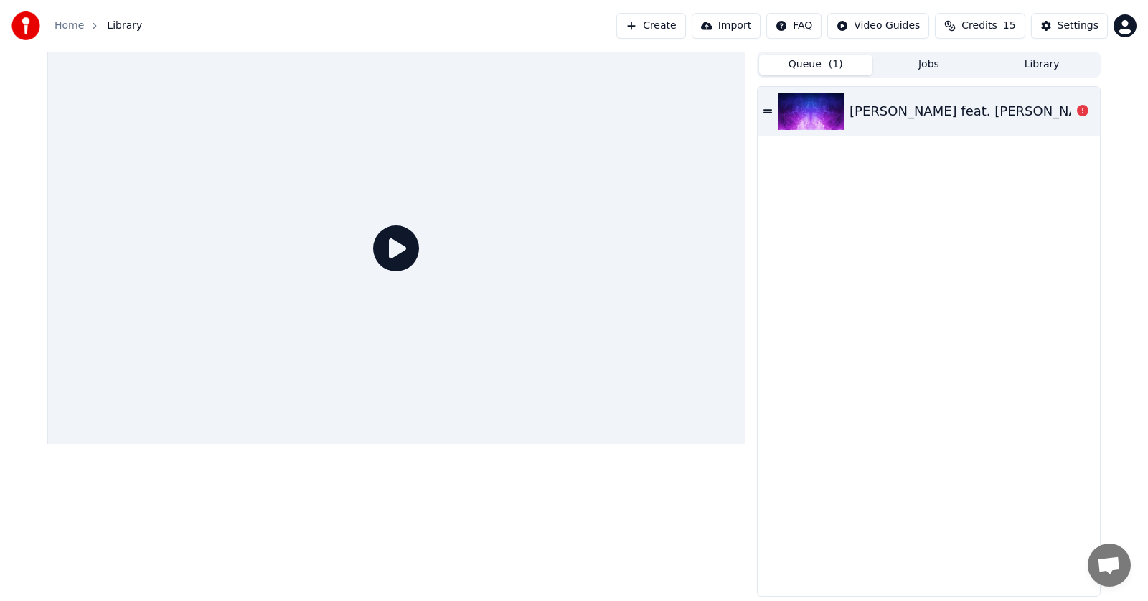
click at [408, 244] on icon at bounding box center [396, 248] width 46 height 46
click at [397, 253] on icon at bounding box center [396, 248] width 46 height 46
click at [676, 25] on button "Create" at bounding box center [651, 26] width 70 height 26
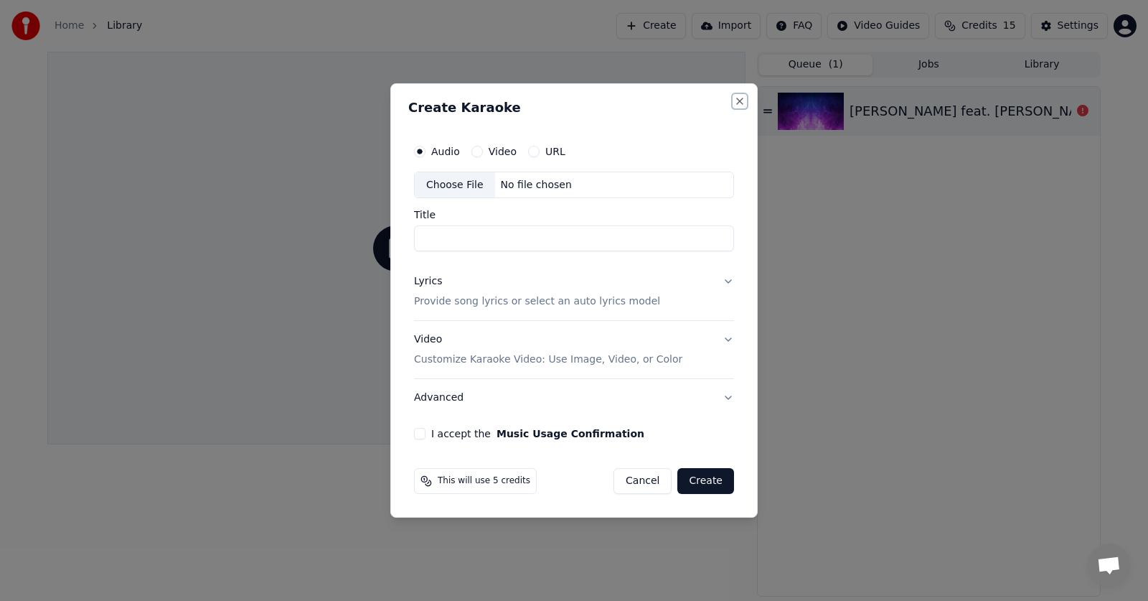
click at [742, 99] on button "Close" at bounding box center [739, 100] width 11 height 11
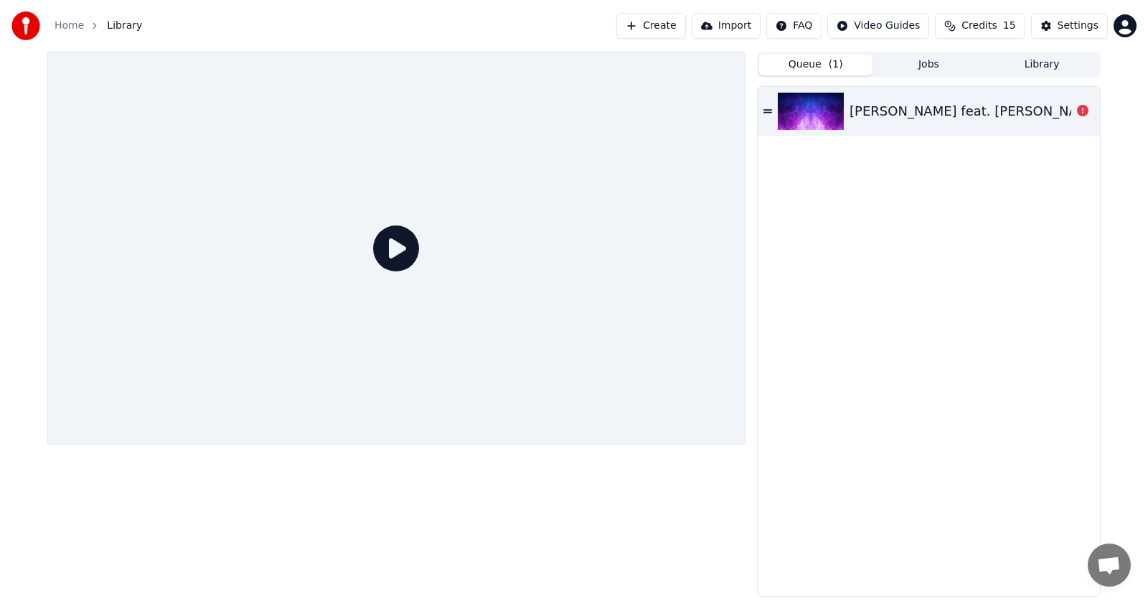
click at [405, 248] on icon at bounding box center [396, 248] width 46 height 46
click at [1004, 123] on div "Shoujo Rei MikitoP feat. Hatsune Miku (Romaji Karaoke with guide)" at bounding box center [929, 111] width 342 height 49
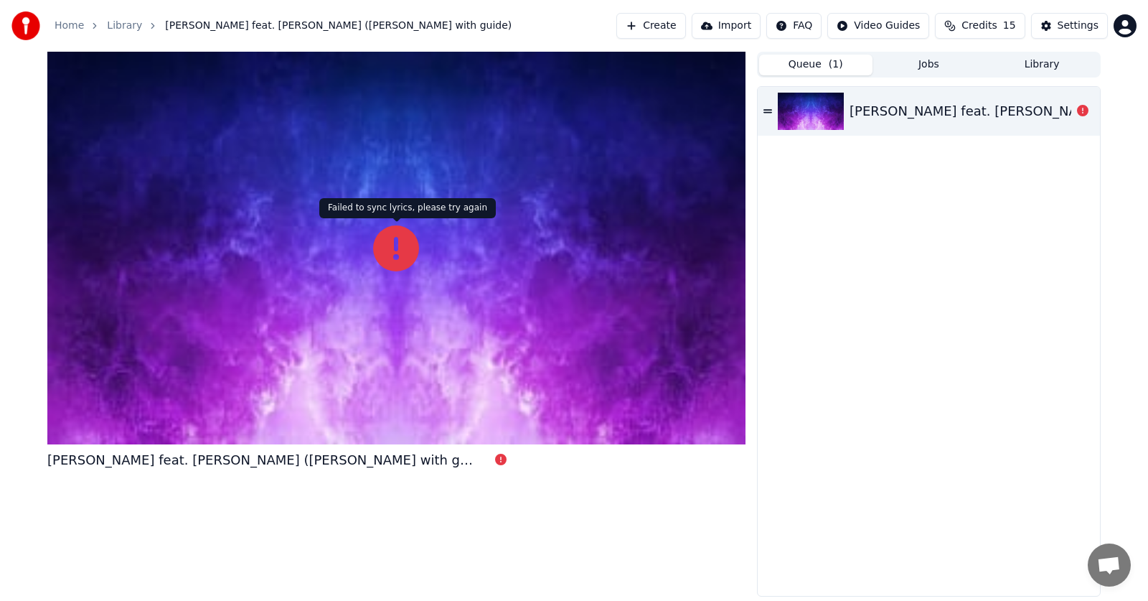
click at [415, 246] on icon at bounding box center [396, 248] width 46 height 46
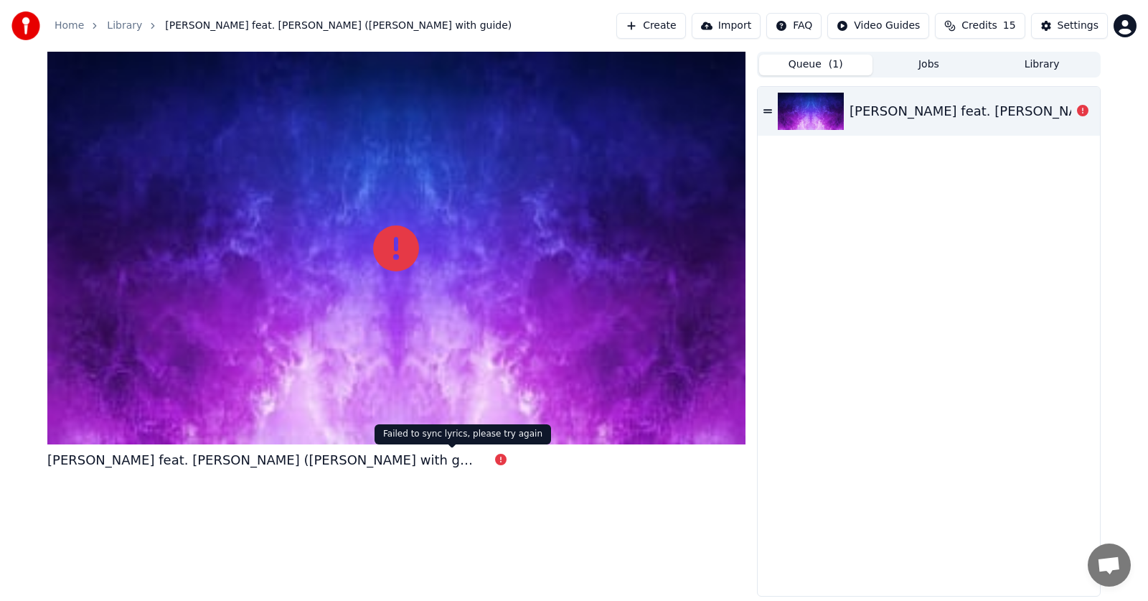
click at [495, 461] on icon at bounding box center [500, 458] width 11 height 11
click at [761, 20] on button "Import" at bounding box center [726, 26] width 69 height 26
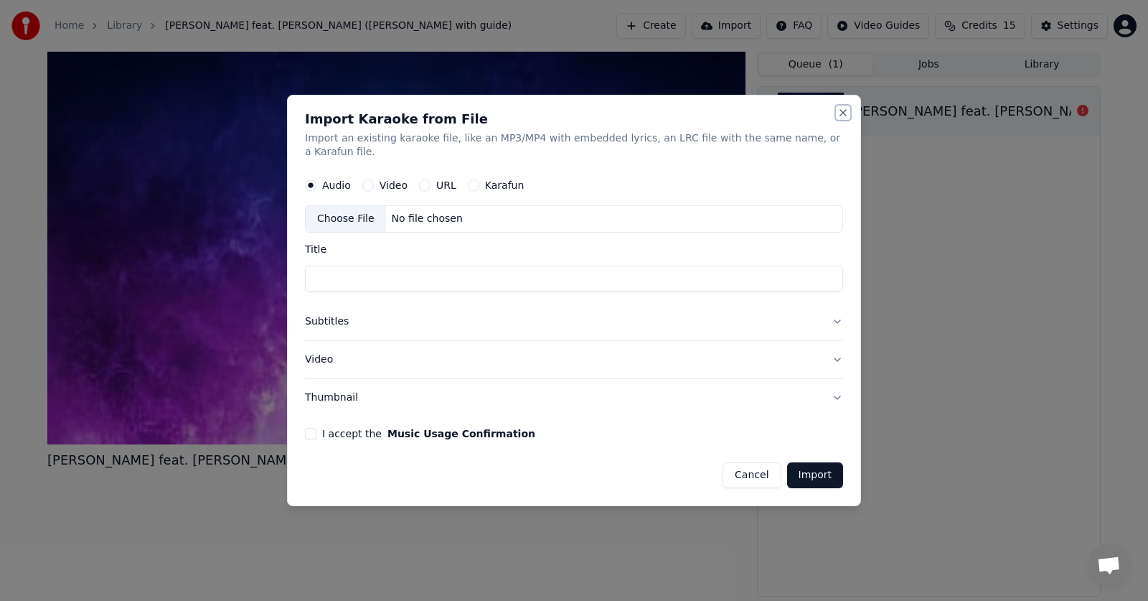
click at [838, 118] on button "Close" at bounding box center [842, 112] width 11 height 11
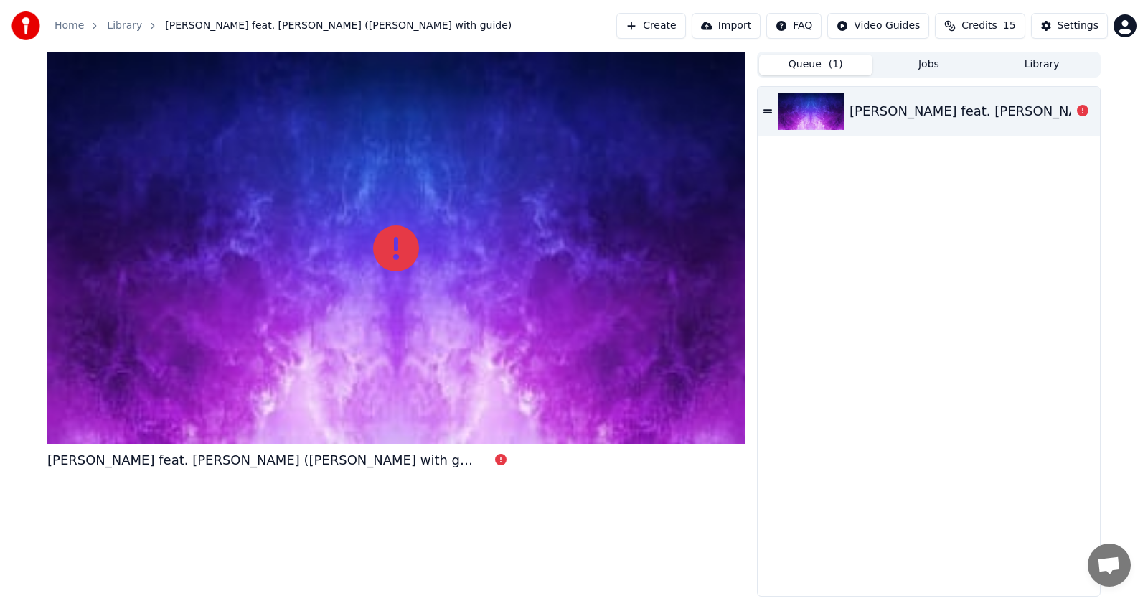
click at [686, 31] on button "Create" at bounding box center [651, 26] width 70 height 26
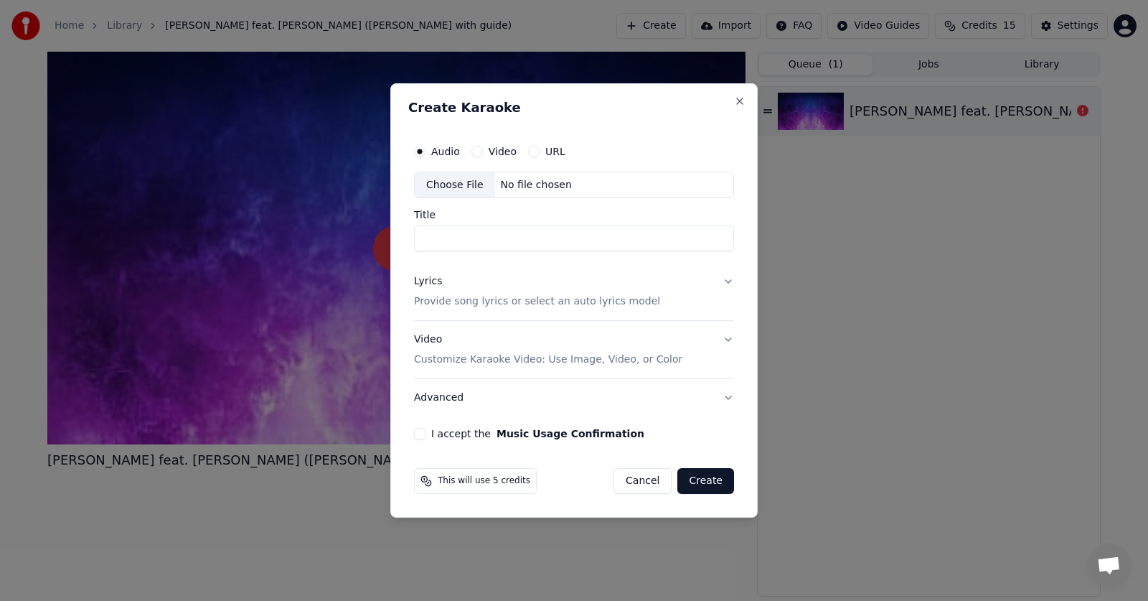
click at [618, 309] on p "Provide song lyrics or select an auto lyrics model" at bounding box center [537, 302] width 246 height 14
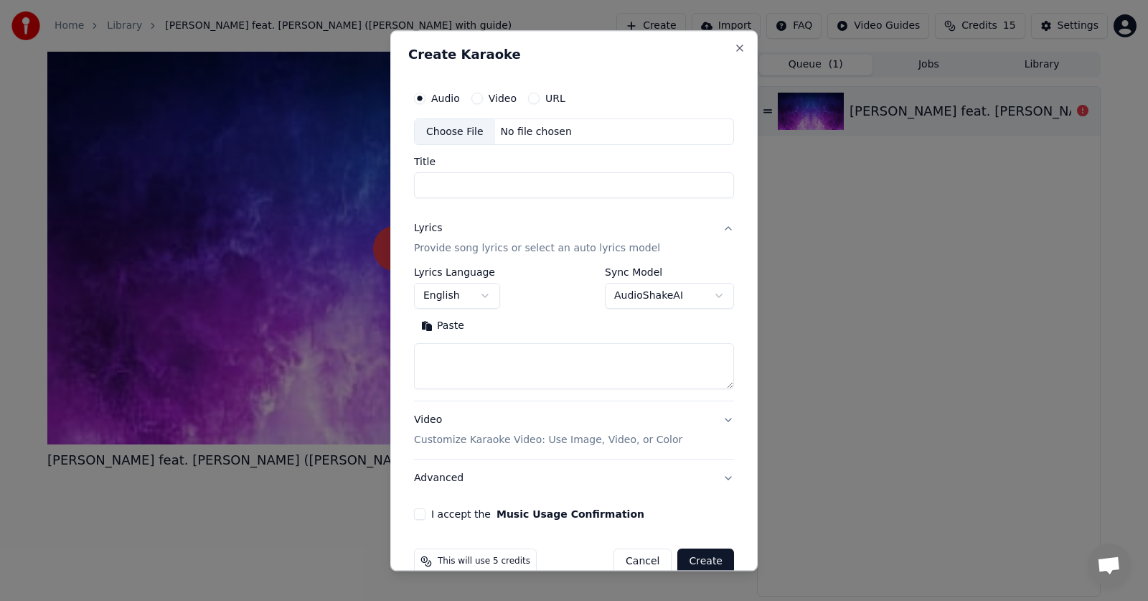
click at [659, 300] on button "AudioShakeAI" at bounding box center [669, 296] width 129 height 26
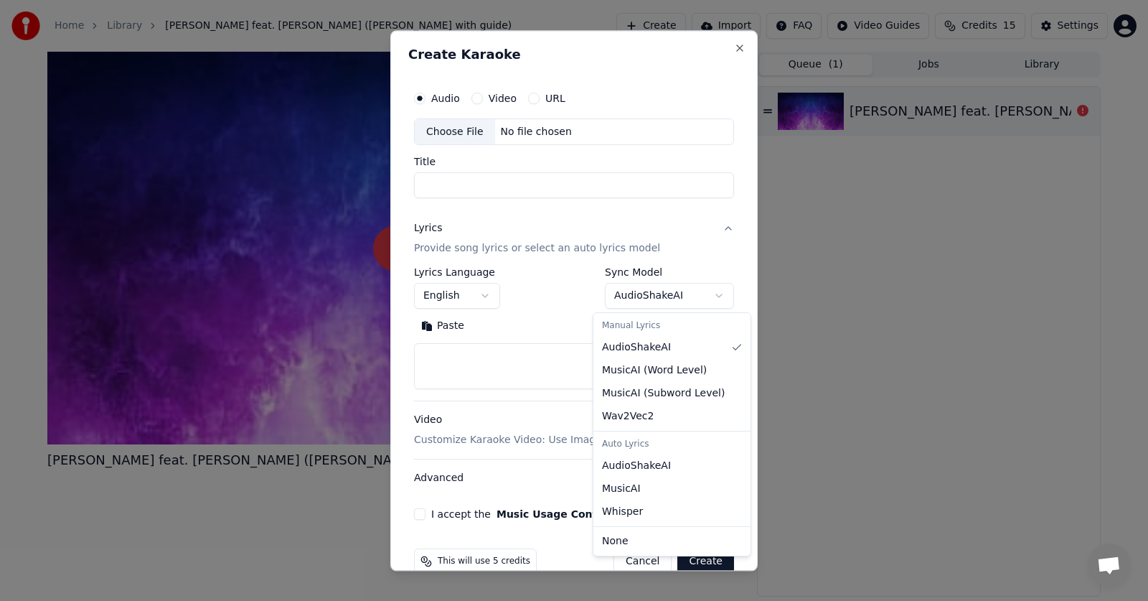
select select "****"
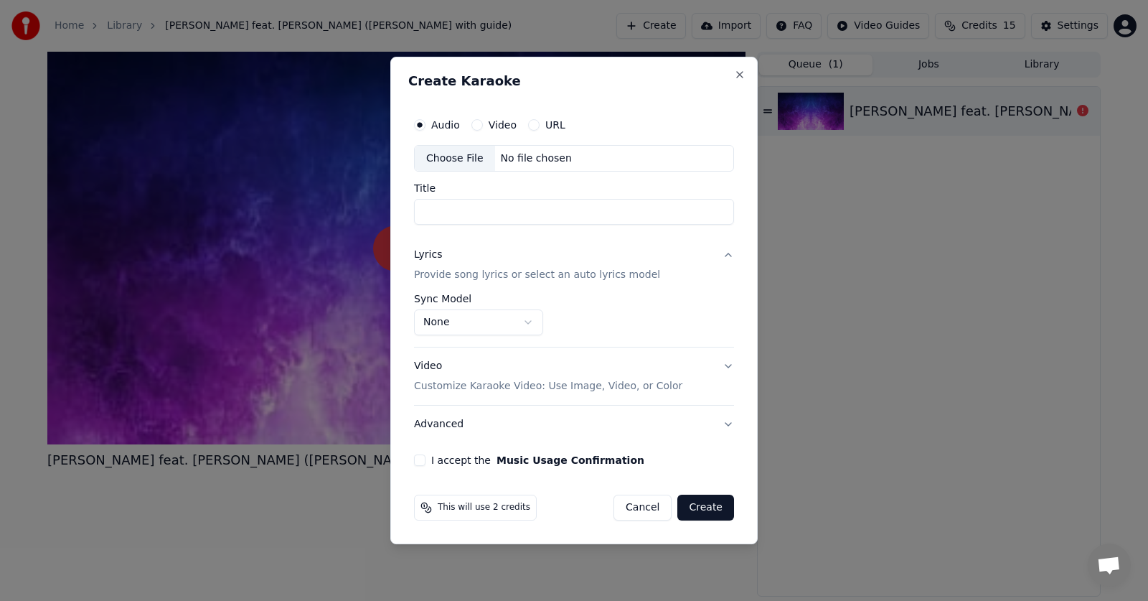
click at [572, 271] on p "Provide song lyrics or select an auto lyrics model" at bounding box center [537, 275] width 246 height 14
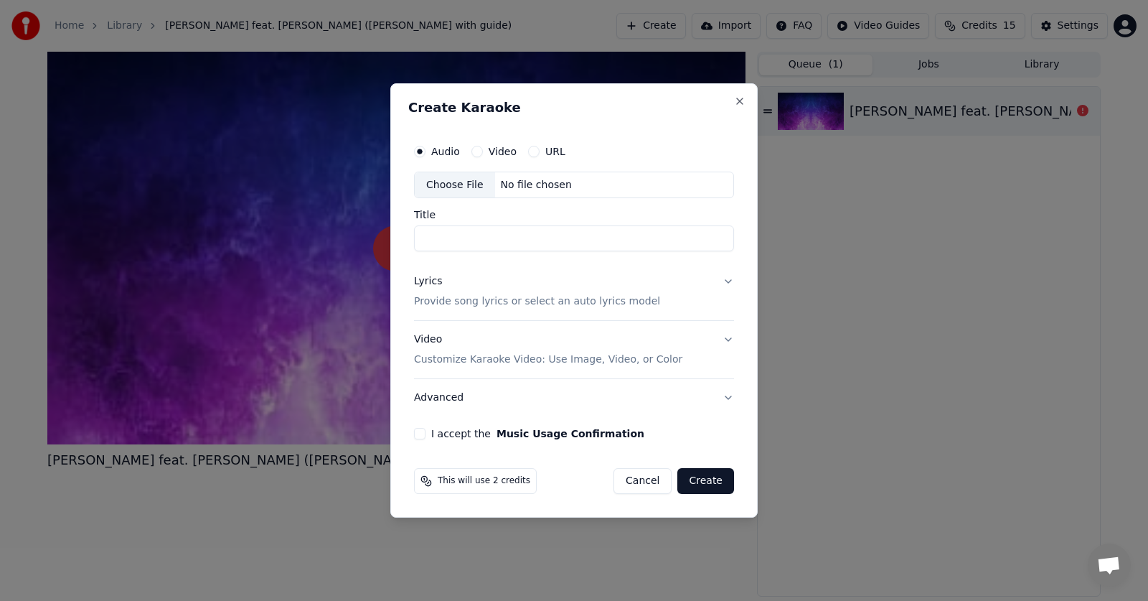
click at [599, 293] on div "Lyrics Provide song lyrics or select an auto lyrics model" at bounding box center [537, 292] width 246 height 34
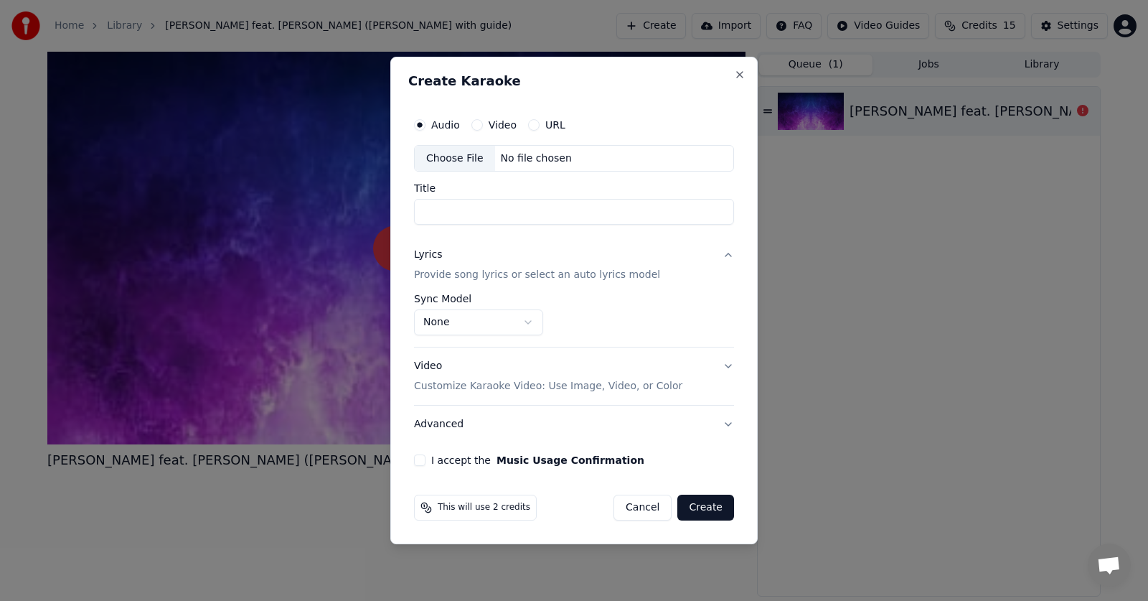
click at [534, 322] on button "None" at bounding box center [478, 323] width 129 height 26
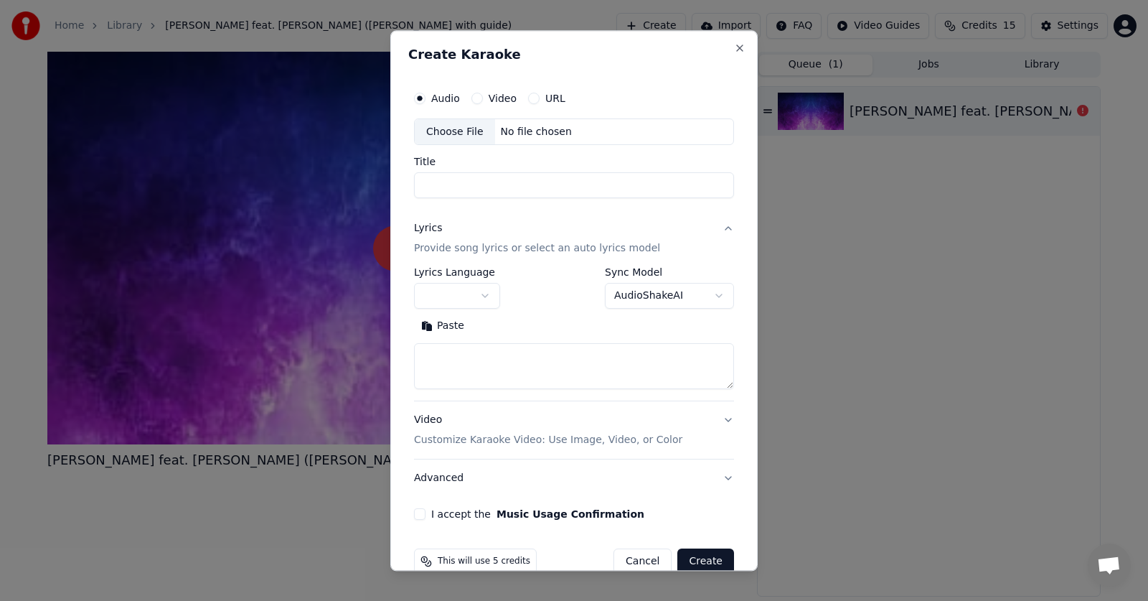
click at [642, 293] on body "**********" at bounding box center [574, 300] width 1148 height 601
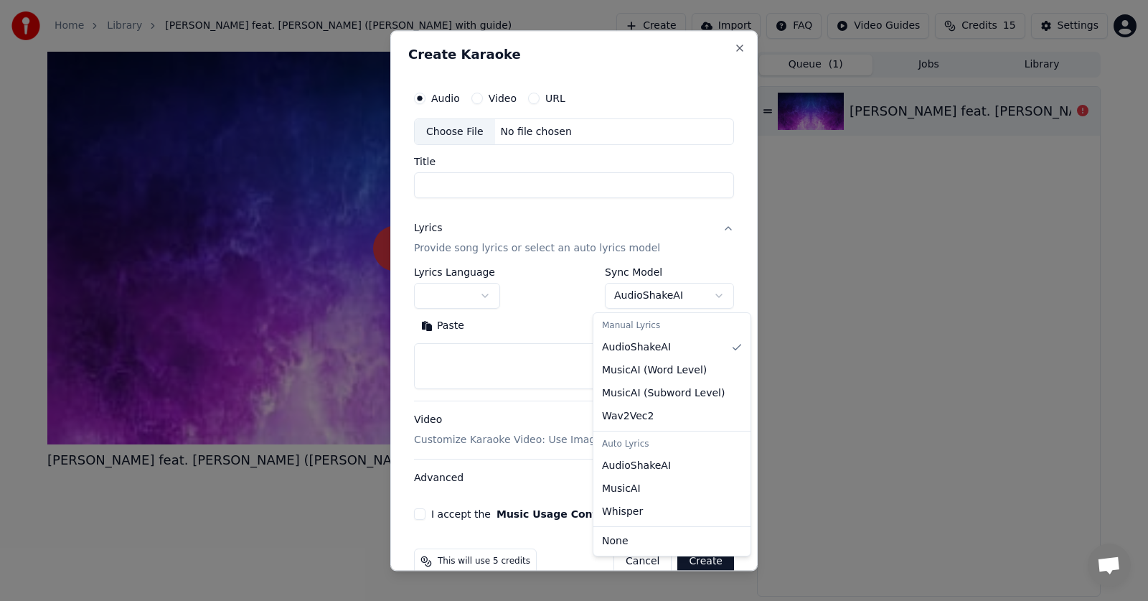
select select "**********"
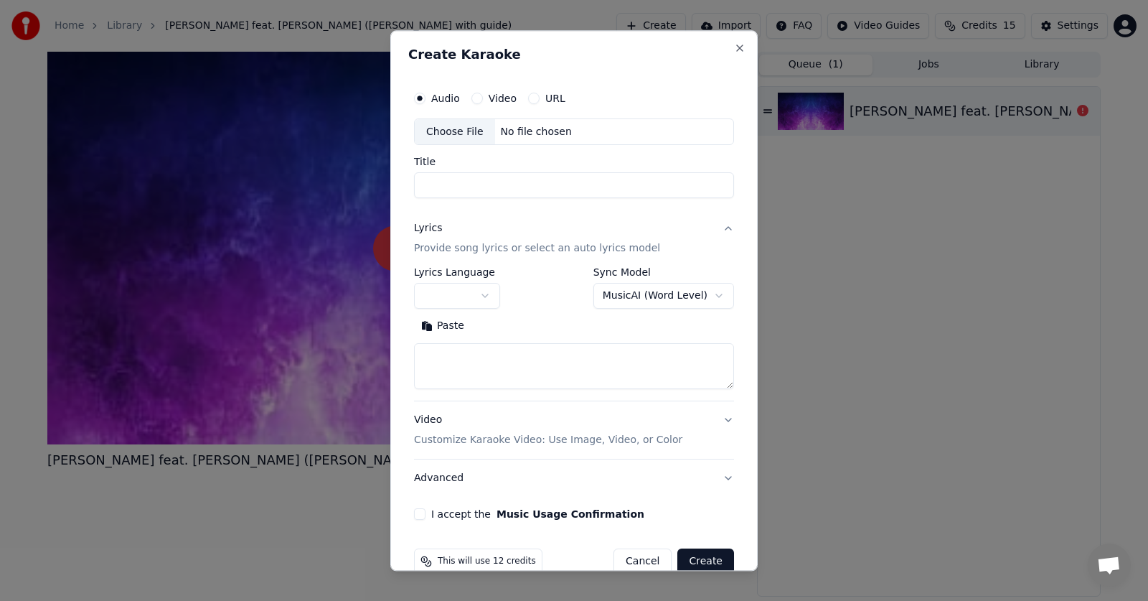
click at [474, 300] on button "button" at bounding box center [457, 296] width 86 height 26
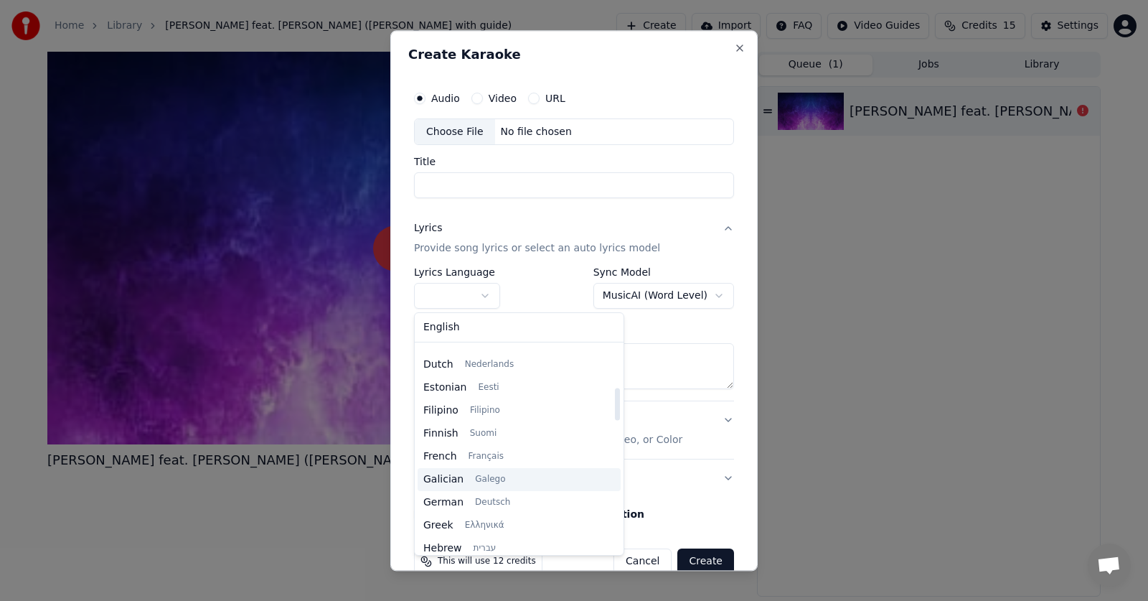
scroll to position [287, 0]
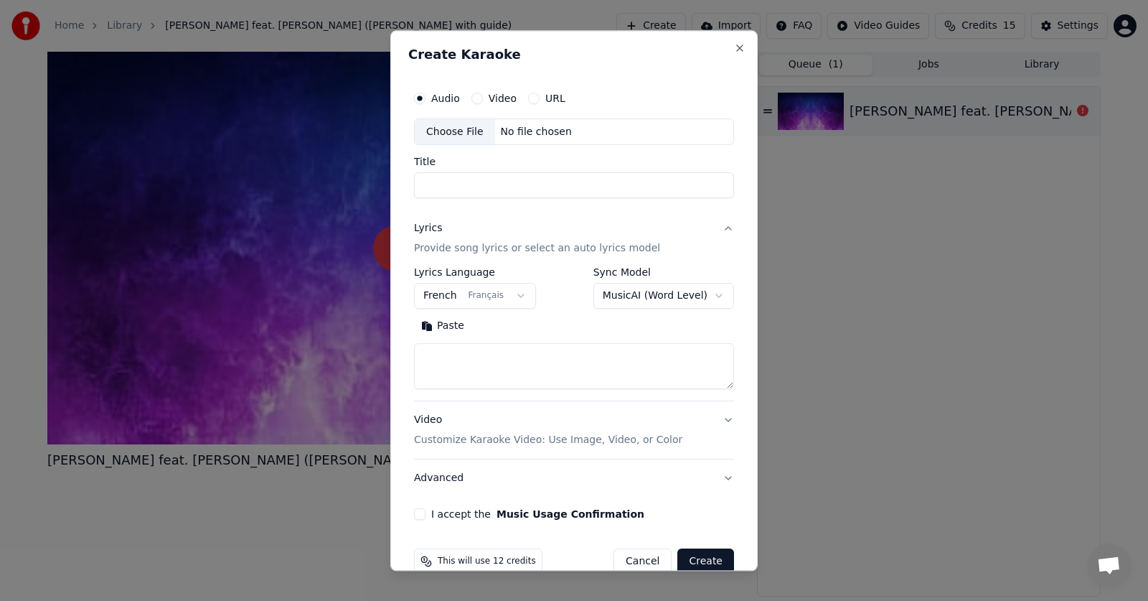
click at [491, 301] on button "French Français" at bounding box center [475, 296] width 122 height 26
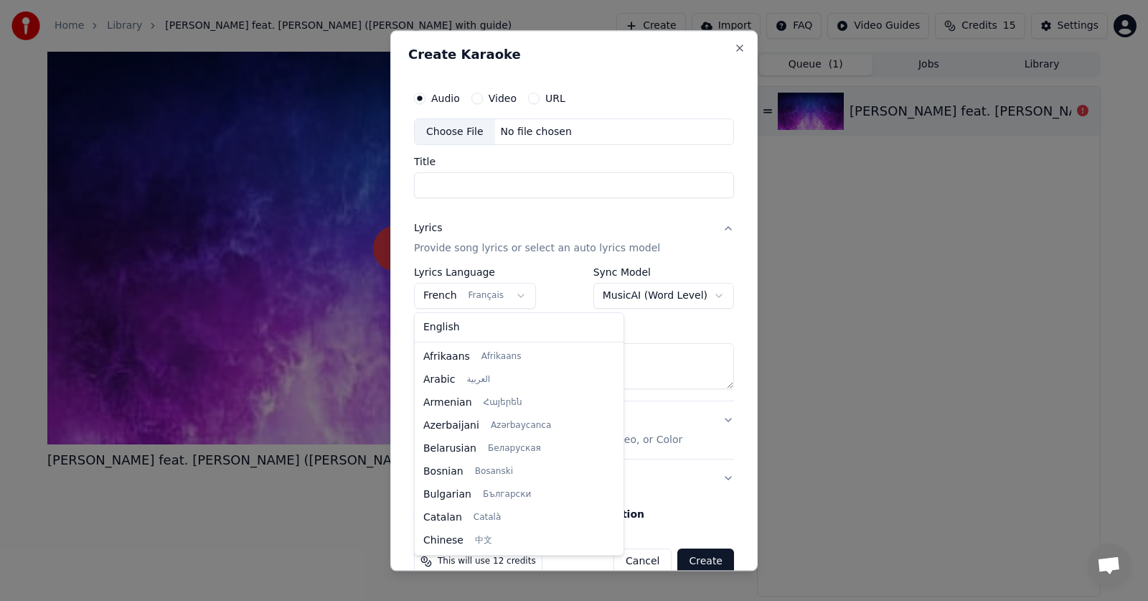
scroll to position [184, 0]
select select "**"
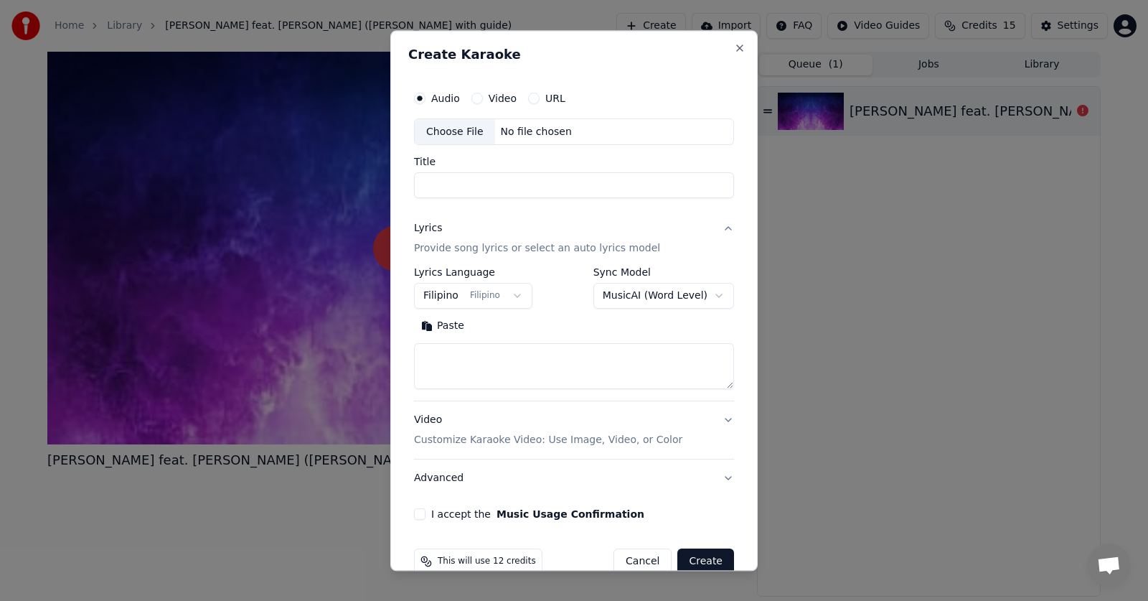
click at [505, 369] on textarea at bounding box center [574, 367] width 320 height 46
paste textarea "**********"
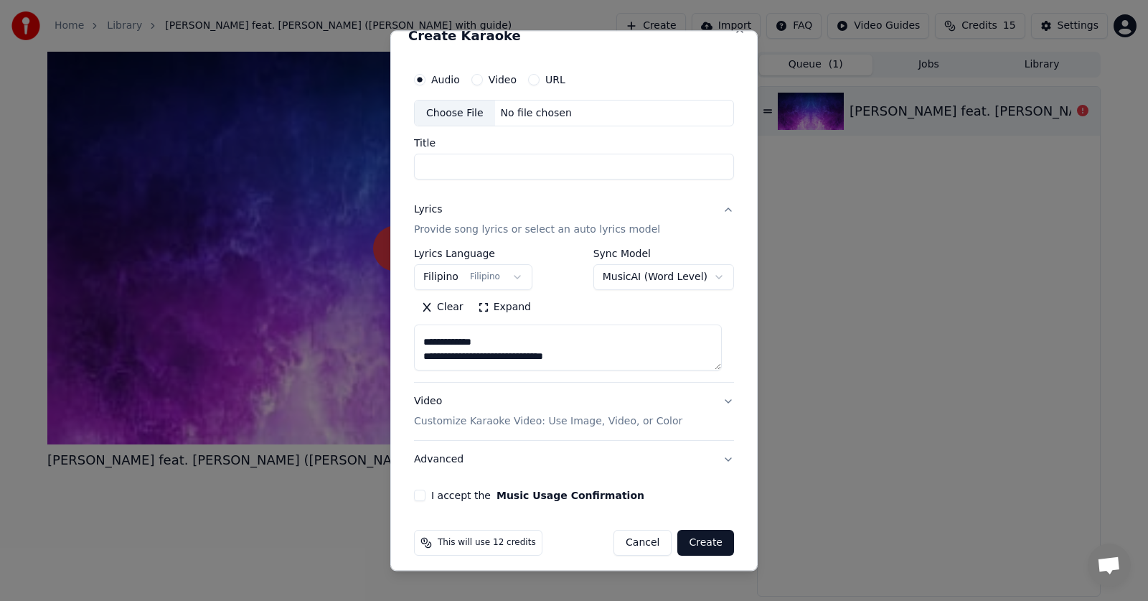
scroll to position [27, 0]
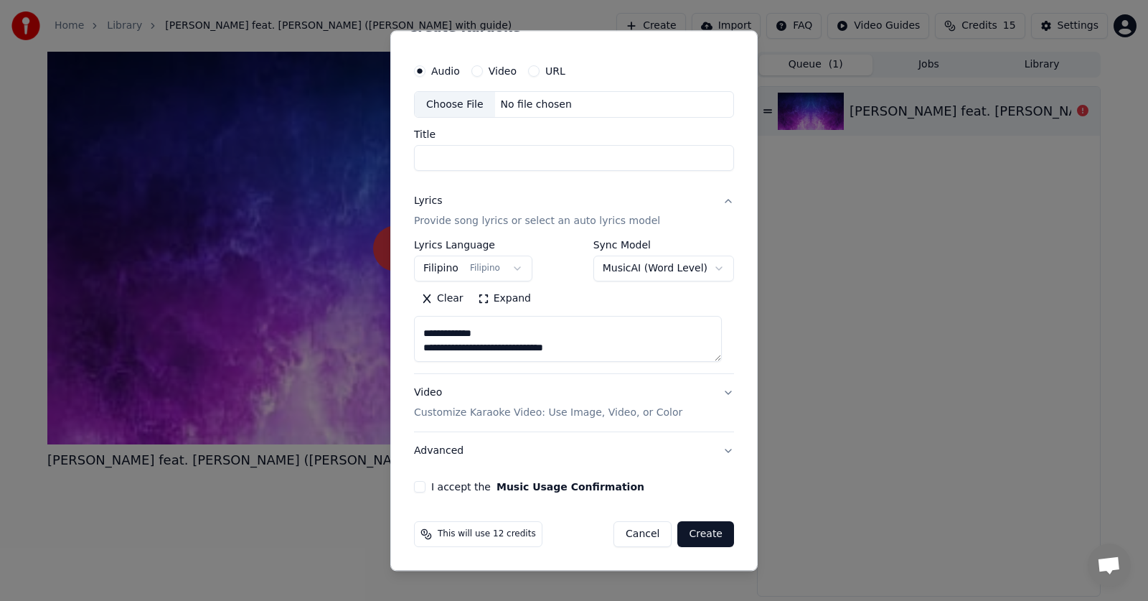
type textarea "**********"
click at [488, 156] on input "Title" at bounding box center [574, 159] width 320 height 26
click at [476, 112] on div "Choose File" at bounding box center [455, 105] width 80 height 26
type input "**********"
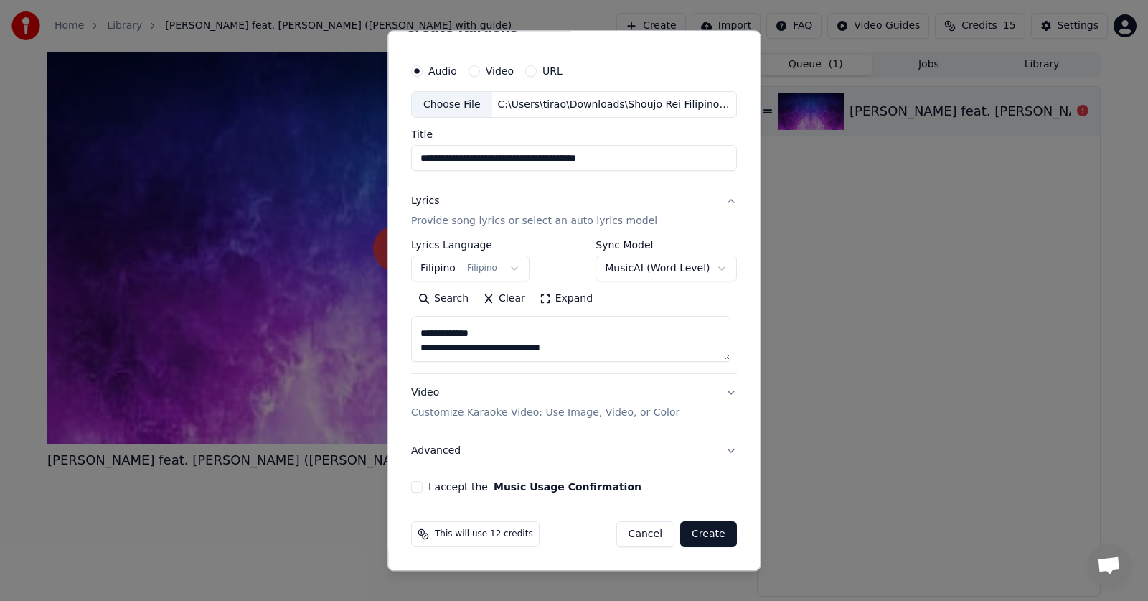
click at [515, 418] on p "Customize Karaoke Video: Use Image, Video, or Color" at bounding box center [545, 413] width 268 height 14
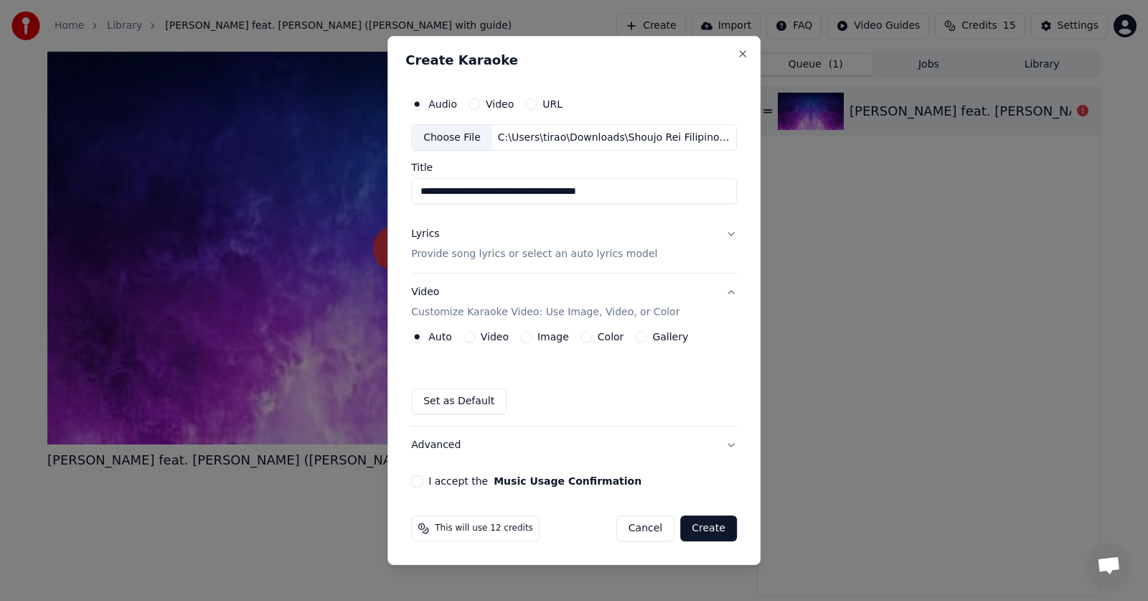
click at [492, 339] on label "Video" at bounding box center [495, 336] width 28 height 10
click at [475, 339] on button "Video" at bounding box center [468, 336] width 11 height 11
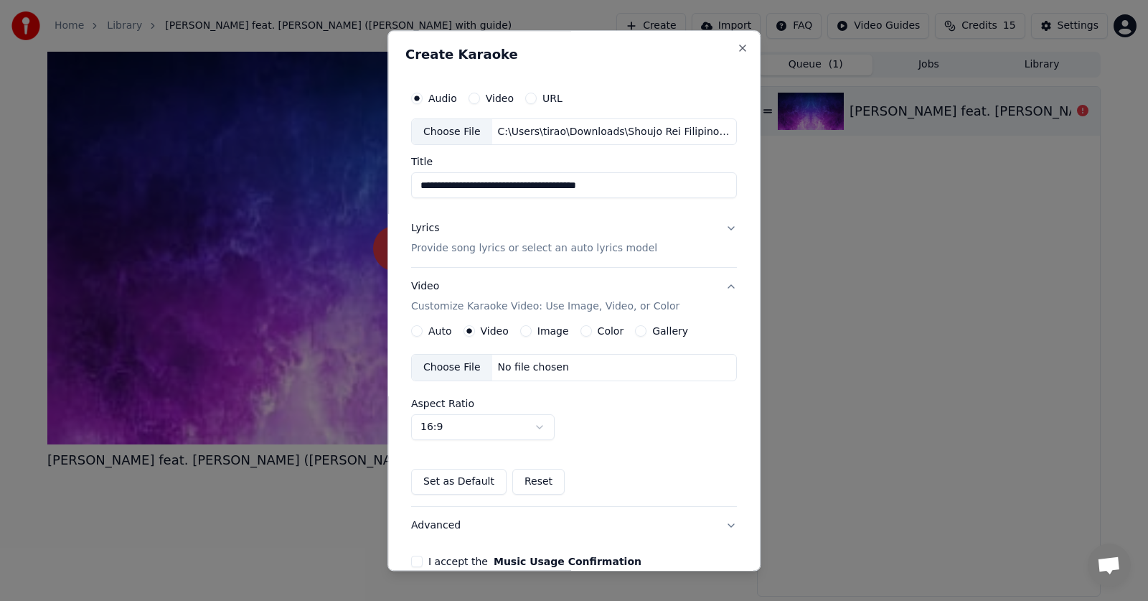
click at [534, 371] on div "No file chosen" at bounding box center [533, 368] width 83 height 14
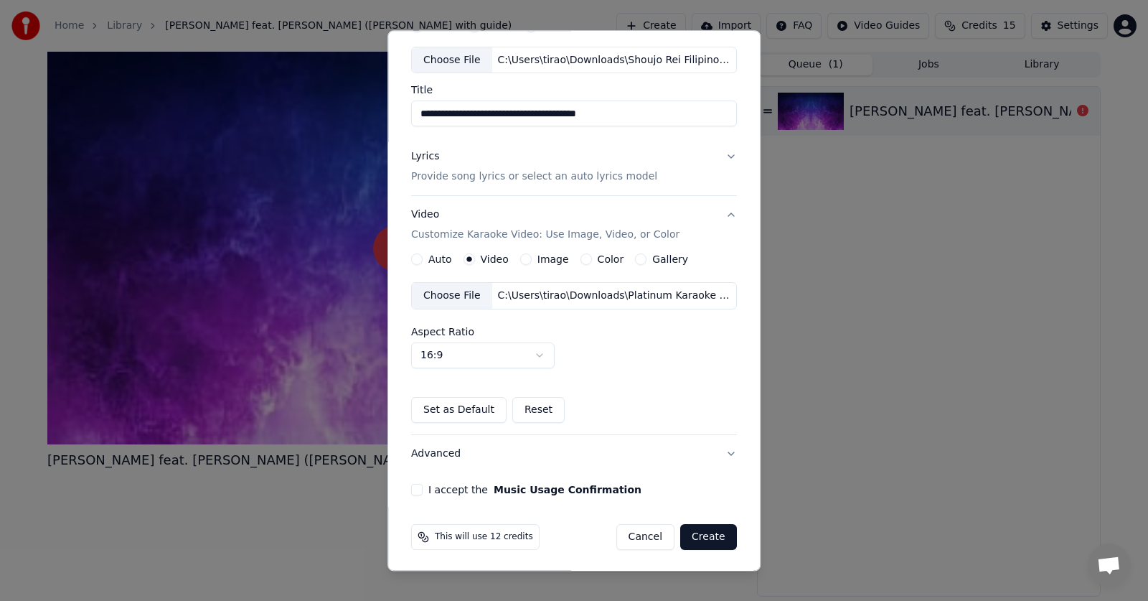
click at [706, 537] on button "Create" at bounding box center [708, 537] width 57 height 26
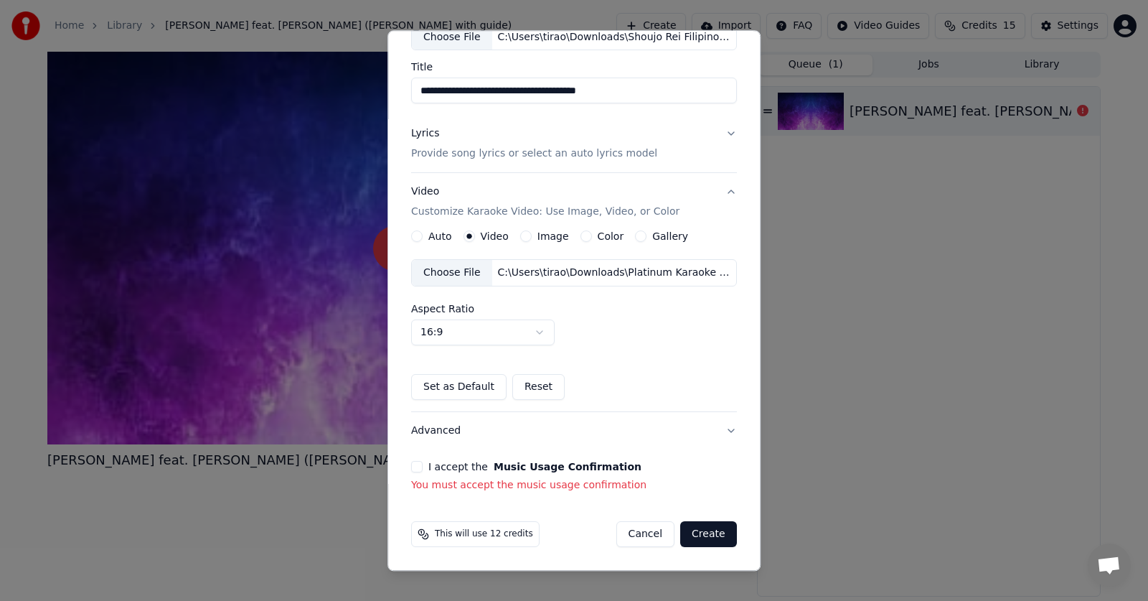
click at [411, 469] on button "I accept the Music Usage Confirmation" at bounding box center [416, 466] width 11 height 11
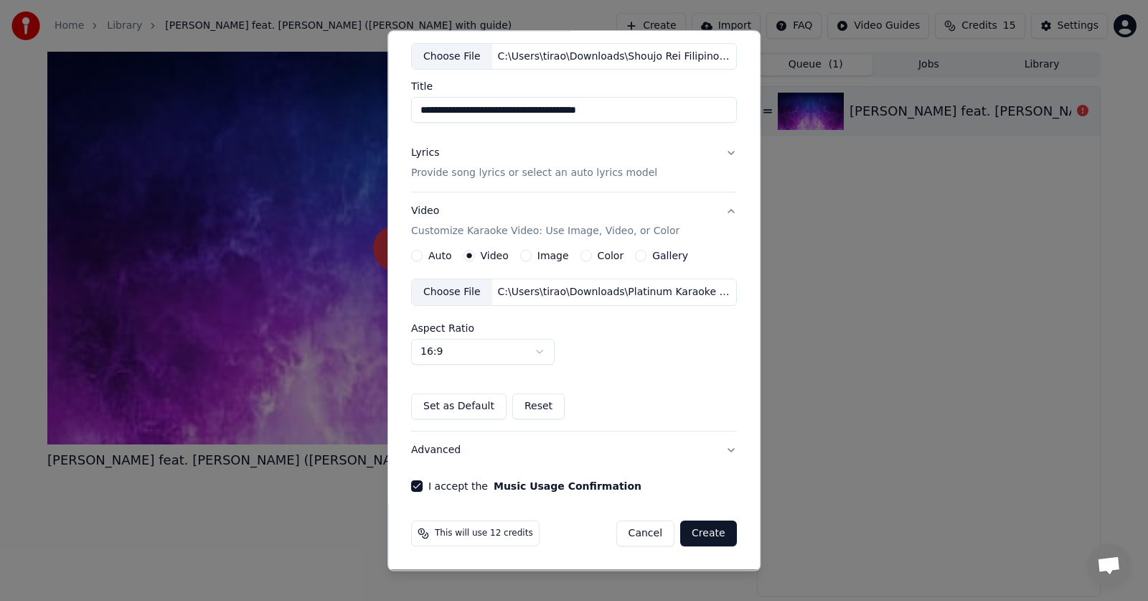
click at [701, 529] on button "Create" at bounding box center [708, 534] width 57 height 26
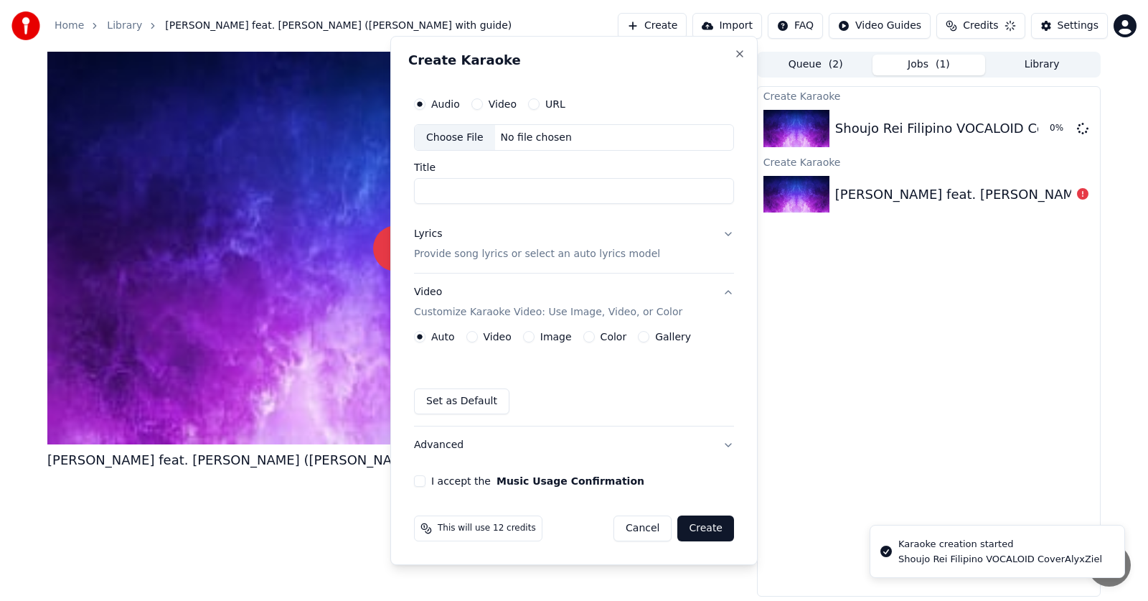
scroll to position [0, 0]
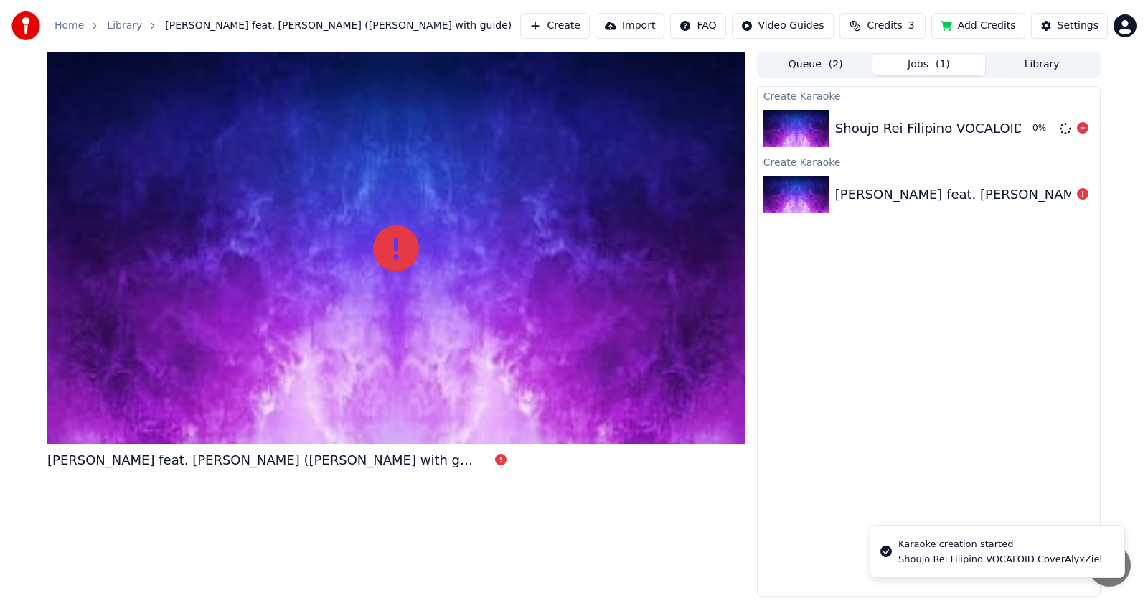
click at [879, 104] on div "Shoujo Rei Filipino VOCALOID CoverAlyxZiel 0 %" at bounding box center [929, 128] width 342 height 49
click at [903, 126] on div "Shoujo Rei Filipino VOCALOID CoverAlyxZiel" at bounding box center [976, 128] width 282 height 20
click at [794, 128] on img at bounding box center [796, 128] width 66 height 37
click at [837, 68] on span "( 2 )" at bounding box center [836, 64] width 14 height 14
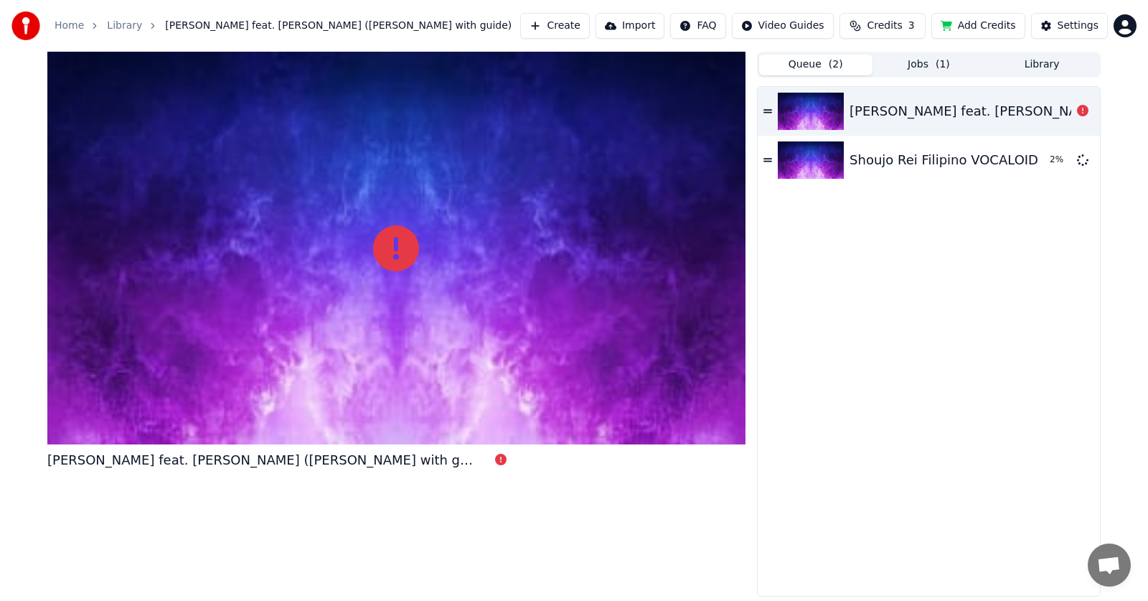
click at [909, 115] on div "Shoujo Rei MikitoP feat. Hatsune Miku (Romaji Karaoke with guide)" at bounding box center [1072, 111] width 446 height 20
click at [905, 115] on div "Shoujo Rei MikitoP feat. Hatsune Miku (Romaji Karaoke with guide)" at bounding box center [1072, 111] width 446 height 20
click at [926, 67] on button "Jobs ( 1 )" at bounding box center [928, 65] width 113 height 21
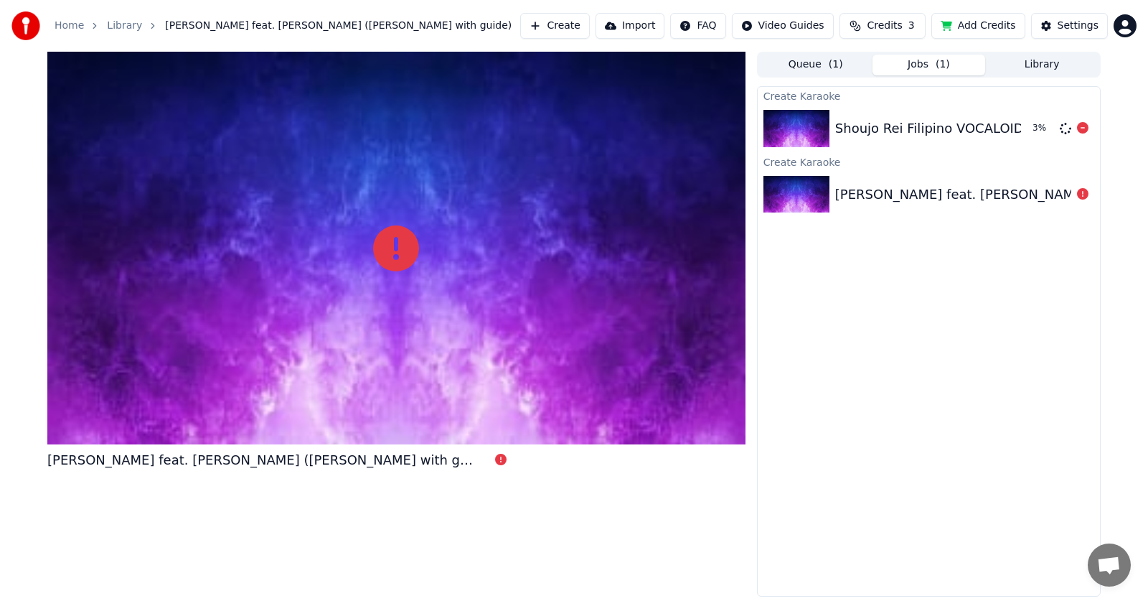
click at [923, 135] on div "Shoujo Rei Filipino VOCALOID CoverAlyxZiel" at bounding box center [976, 128] width 282 height 20
click at [806, 133] on img at bounding box center [796, 128] width 66 height 37
click at [922, 121] on div "Shoujo Rei Filipino VOCALOID CoverAlyxZiel" at bounding box center [976, 128] width 282 height 20
click at [874, 130] on div "Shoujo Rei Filipino VOCALOID CoverAlyxZiel" at bounding box center [976, 128] width 282 height 20
click at [1080, 194] on icon at bounding box center [1082, 193] width 11 height 11
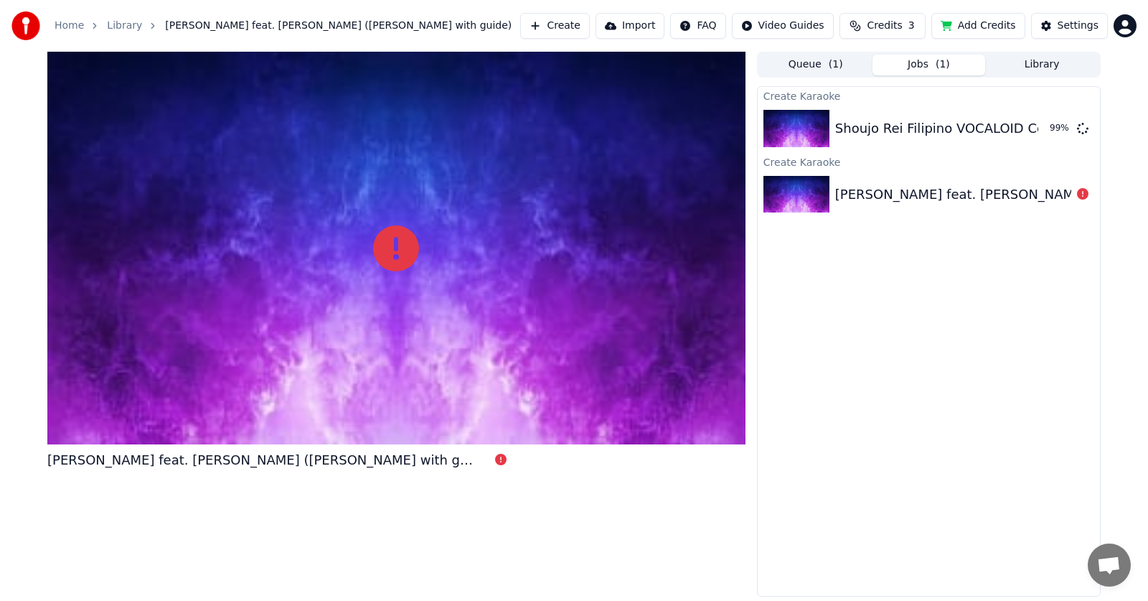
click at [1080, 194] on icon at bounding box center [1082, 193] width 11 height 11
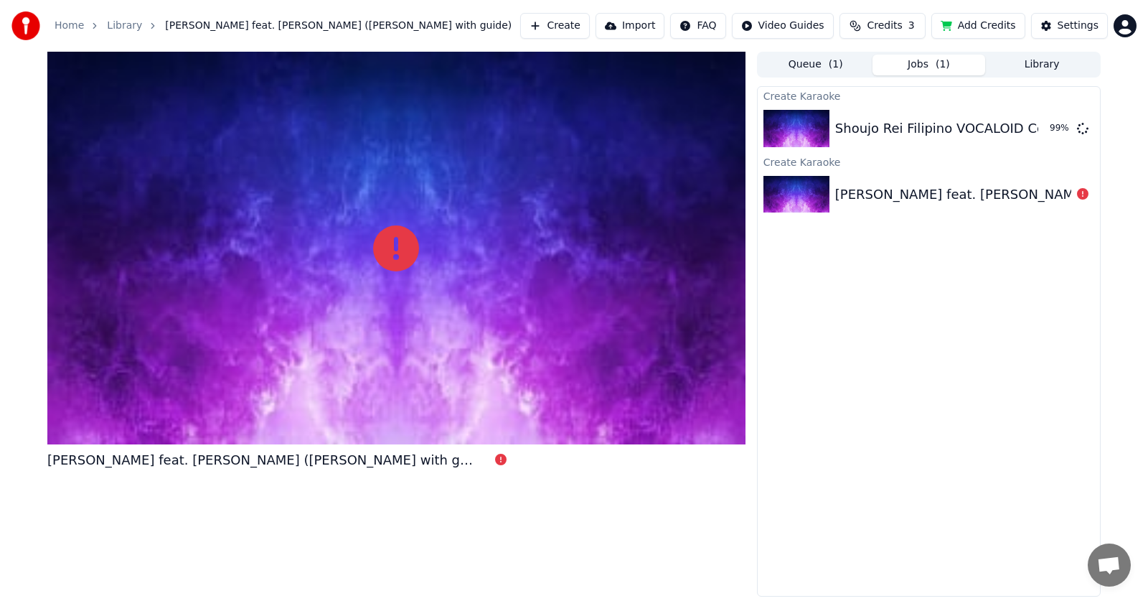
click at [1080, 194] on icon at bounding box center [1082, 193] width 11 height 11
click at [910, 177] on div "Shoujo Rei MikitoP feat. Hatsune Miku (Romaji Karaoke with guide)" at bounding box center [929, 194] width 342 height 49
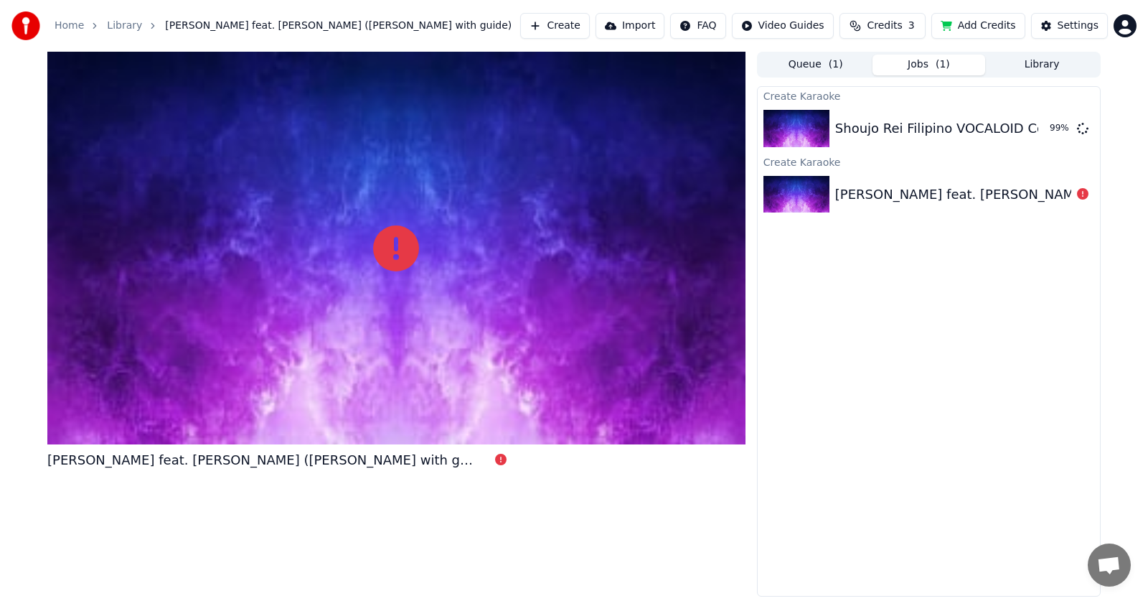
click at [910, 177] on div "Shoujo Rei MikitoP feat. Hatsune Miku (Romaji Karaoke with guide)" at bounding box center [929, 194] width 342 height 49
click at [903, 182] on div "Shoujo Rei MikitoP feat. Hatsune Miku (Romaji Karaoke with guide)" at bounding box center [929, 194] width 342 height 49
click at [926, 123] on div "Shoujo Rei Filipino VOCALOID CoverAlyxZiel" at bounding box center [976, 128] width 282 height 20
click at [926, 190] on div "Shoujo Rei MikitoP feat. Hatsune Miku (Romaji Karaoke with guide)" at bounding box center [1058, 194] width 446 height 20
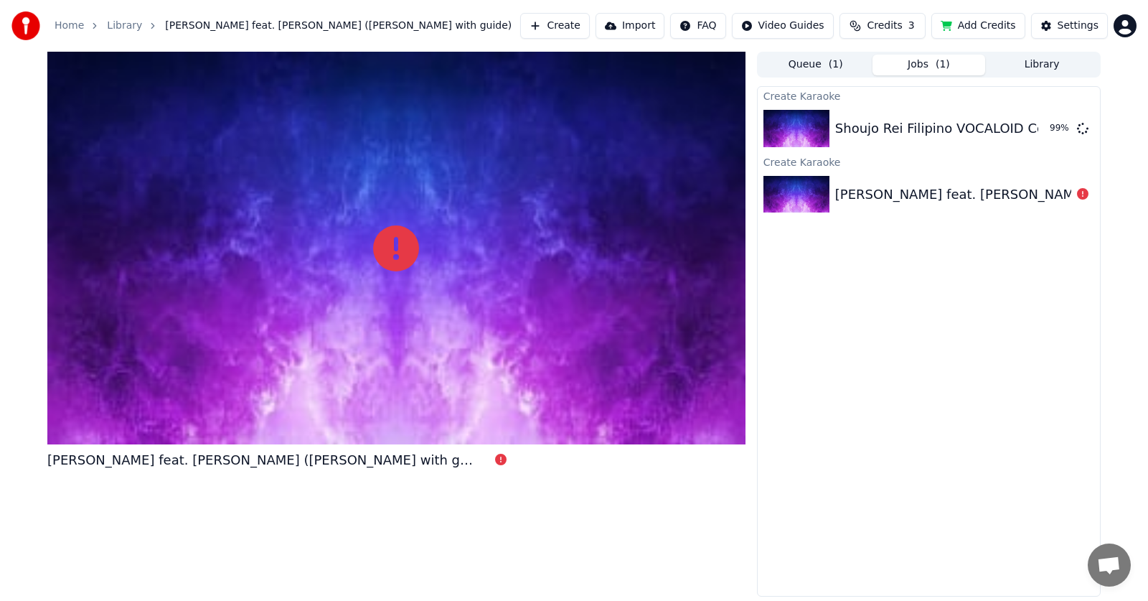
click at [942, 128] on div "Shoujo Rei Filipino VOCALOID CoverAlyxZiel" at bounding box center [976, 128] width 282 height 20
click at [801, 120] on img at bounding box center [796, 128] width 66 height 37
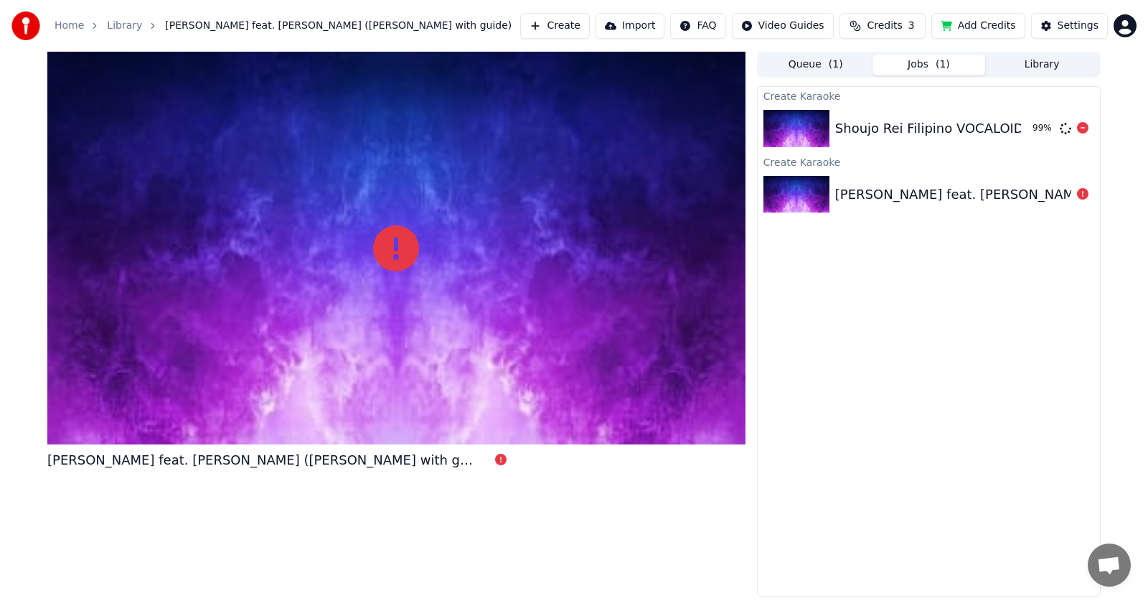
click at [801, 120] on img at bounding box center [796, 128] width 66 height 37
drag, startPoint x: 801, startPoint y: 120, endPoint x: 819, endPoint y: 169, distance: 52.4
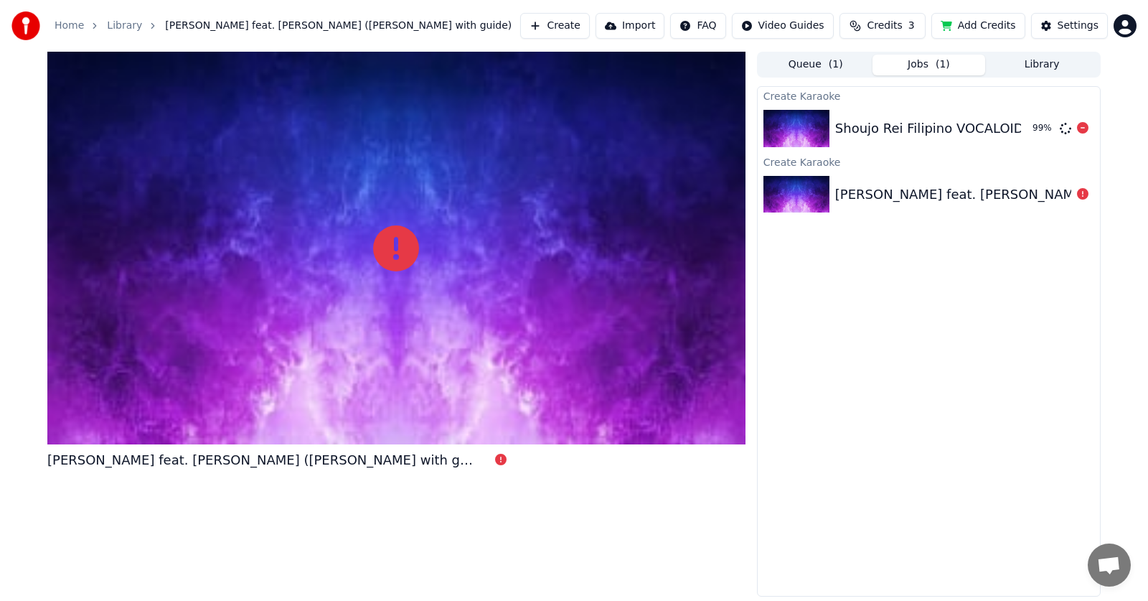
click at [819, 165] on div "Create Karaoke Shoujo Rei Filipino VOCALOID CoverAlyxZiel 99 % Create Karaoke S…" at bounding box center [929, 341] width 344 height 510
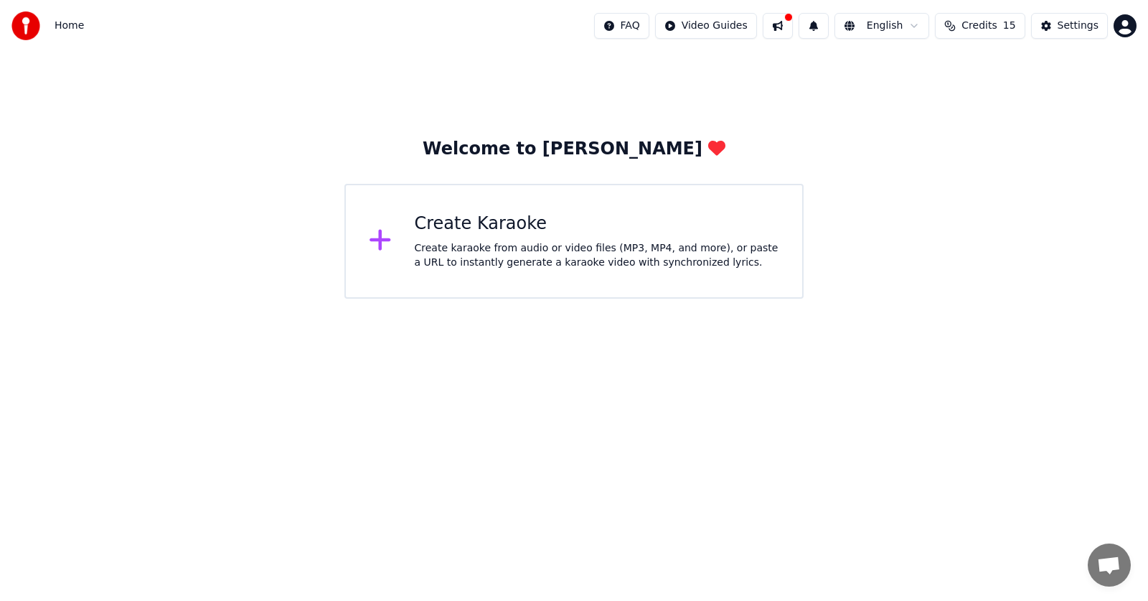
click at [656, 212] on div "Create Karaoke" at bounding box center [597, 223] width 365 height 23
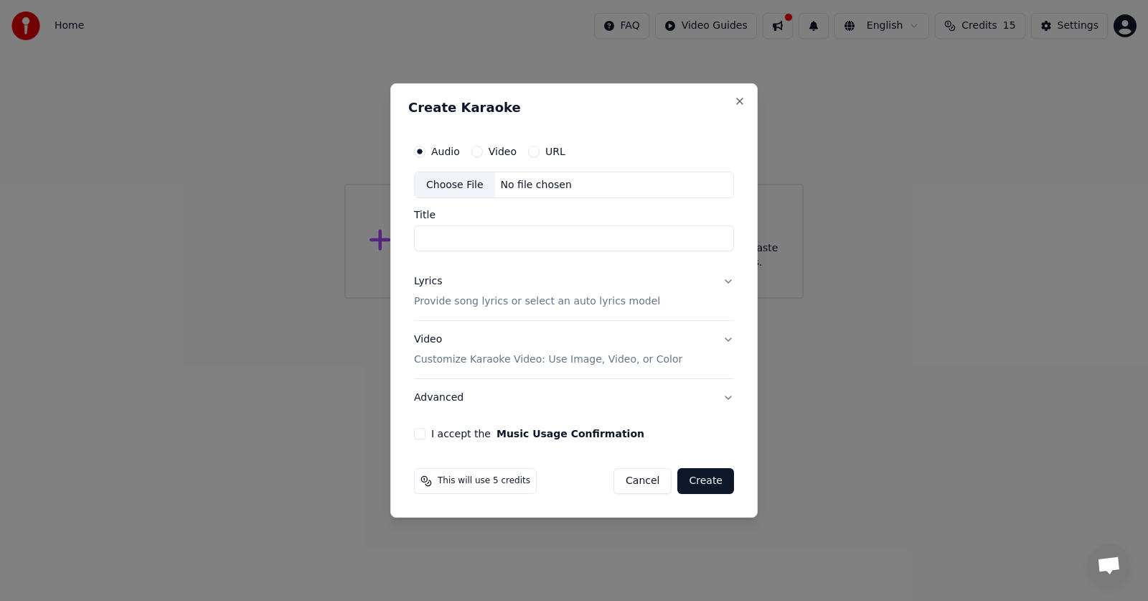
click at [529, 187] on div "No file chosen" at bounding box center [536, 185] width 83 height 14
type input "**********"
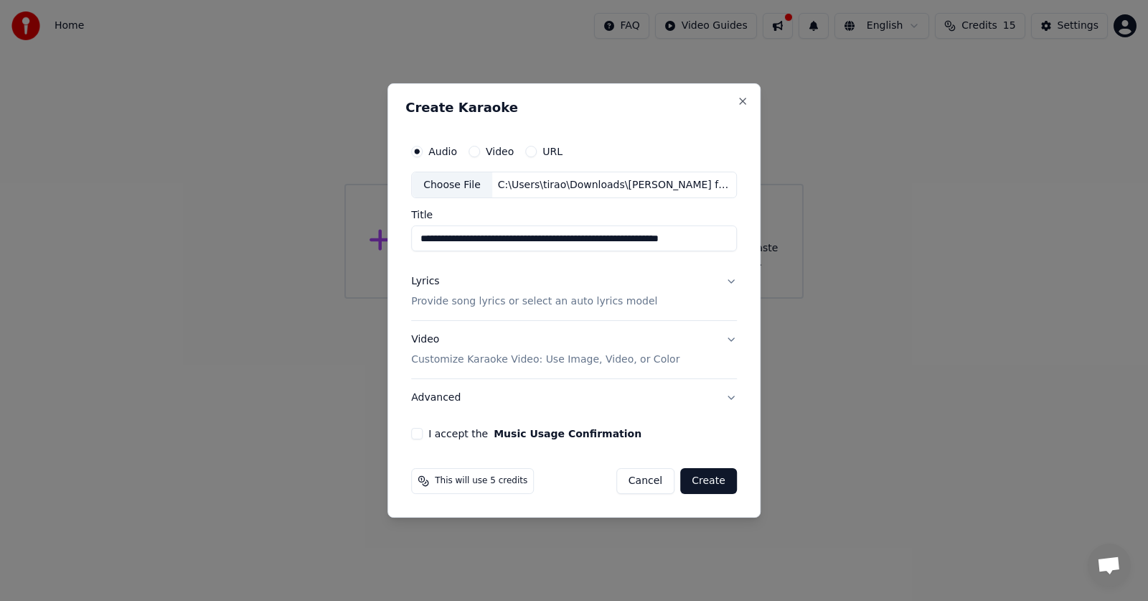
click at [512, 302] on p "Provide song lyrics or select an auto lyrics model" at bounding box center [534, 302] width 246 height 14
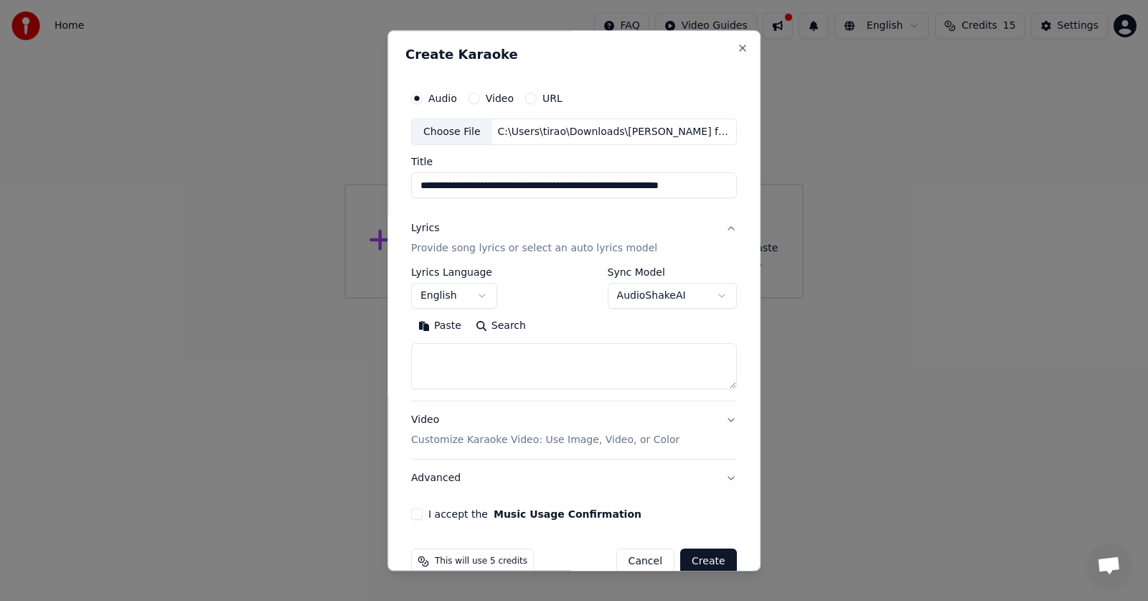
click at [461, 302] on button "English" at bounding box center [454, 296] width 86 height 26
click at [474, 294] on body "**********" at bounding box center [574, 149] width 1148 height 298
click at [474, 294] on button "English" at bounding box center [454, 296] width 86 height 26
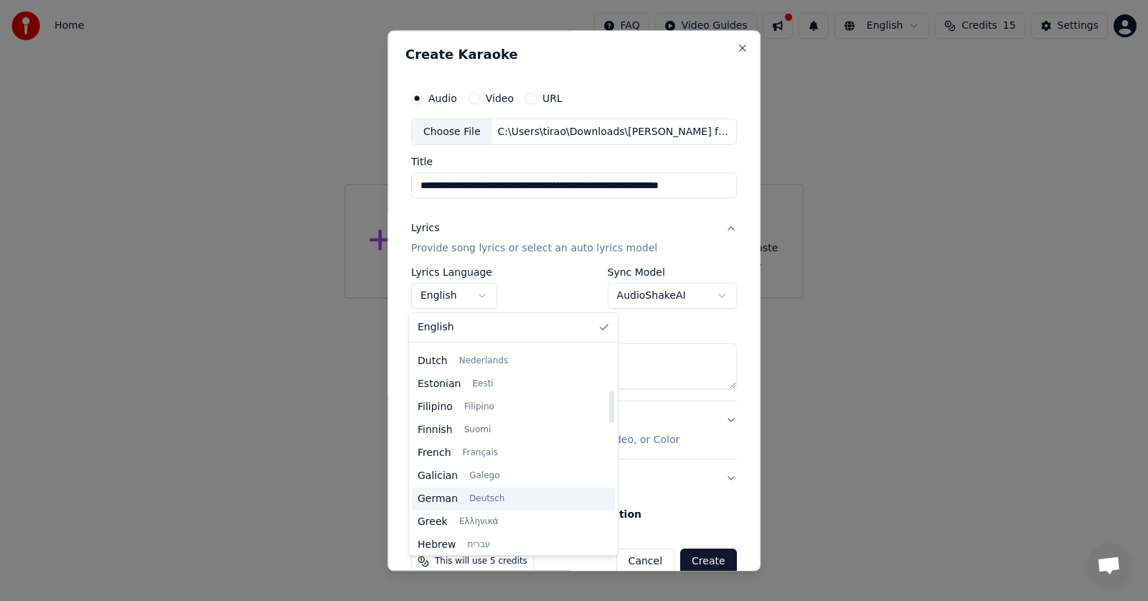
scroll to position [287, 0]
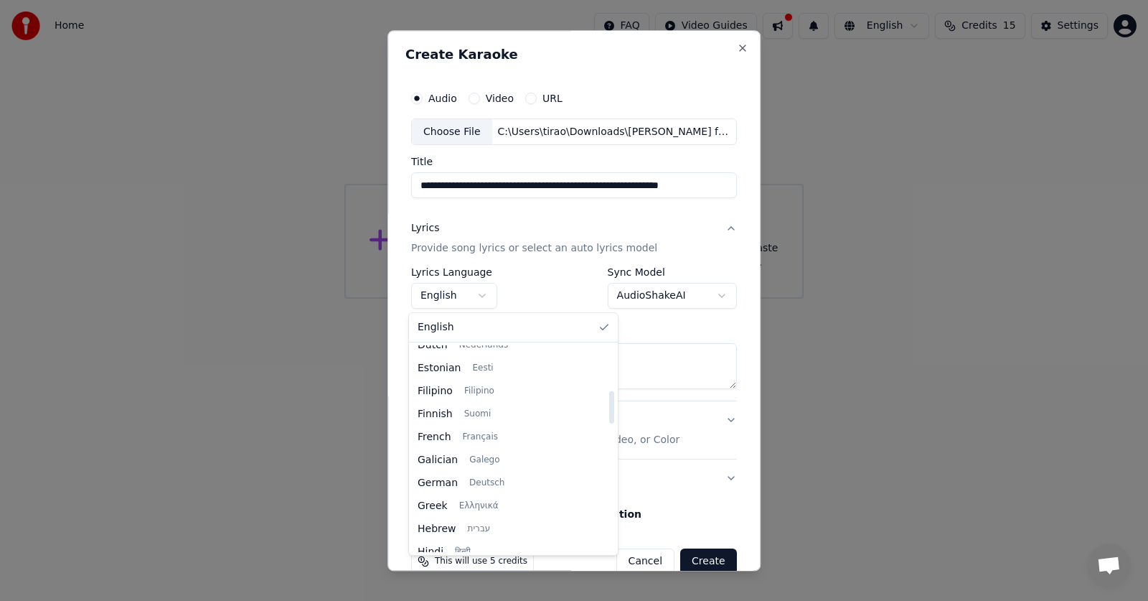
select select "**"
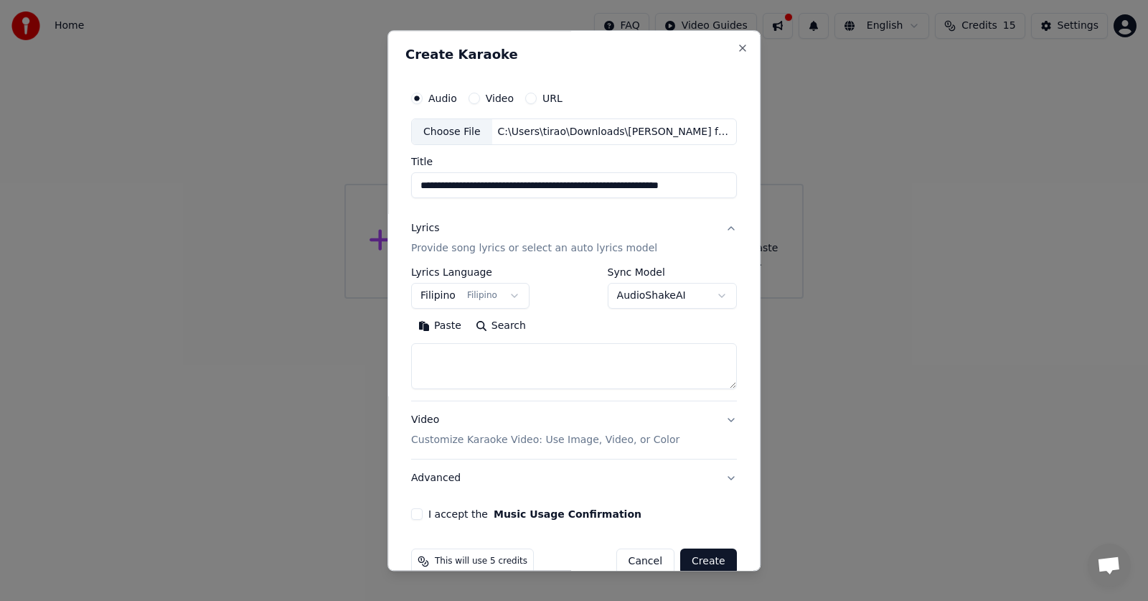
click at [537, 367] on textarea at bounding box center [574, 367] width 326 height 46
paste textarea "**********"
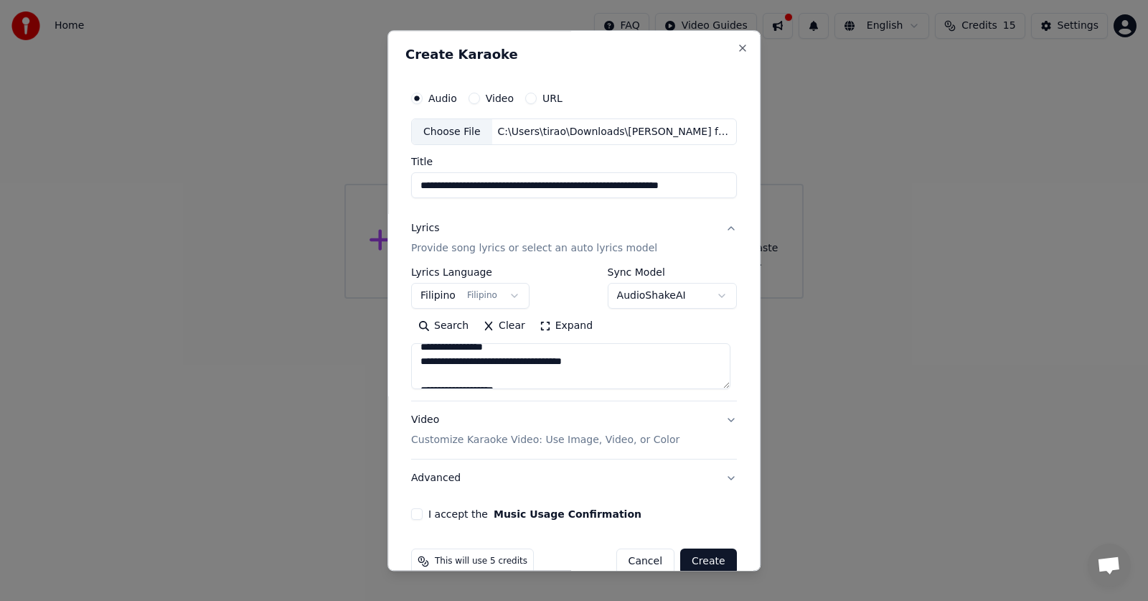
click at [720, 344] on textarea at bounding box center [570, 367] width 319 height 46
type textarea "**********"
click at [677, 293] on body "**********" at bounding box center [574, 149] width 1148 height 298
click at [552, 324] on button "Expand" at bounding box center [565, 326] width 67 height 23
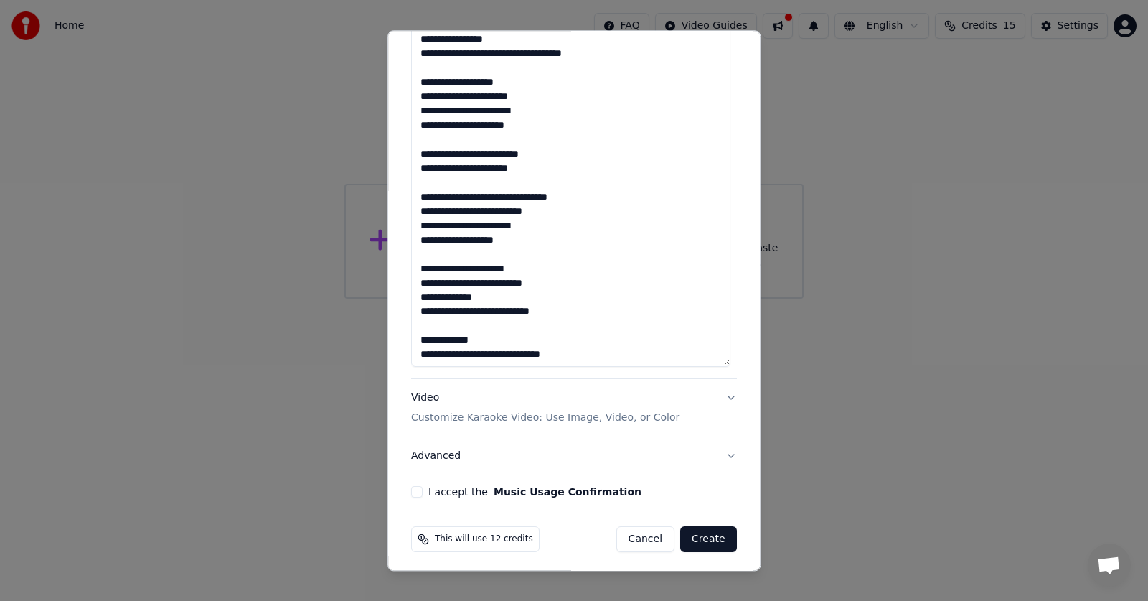
scroll to position [939, 0]
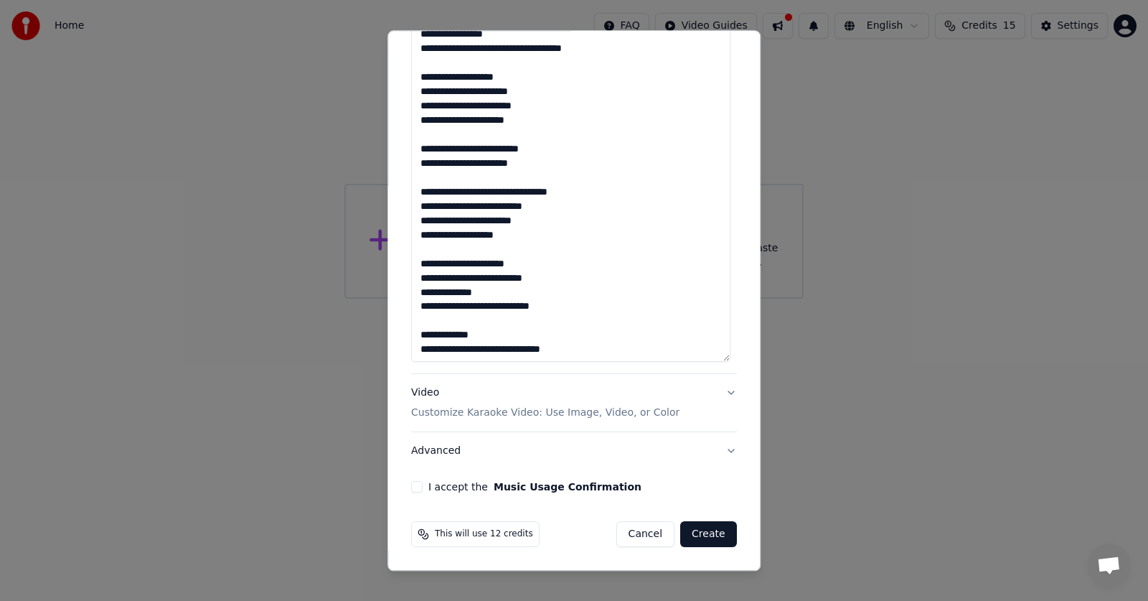
select select "**********"
select select
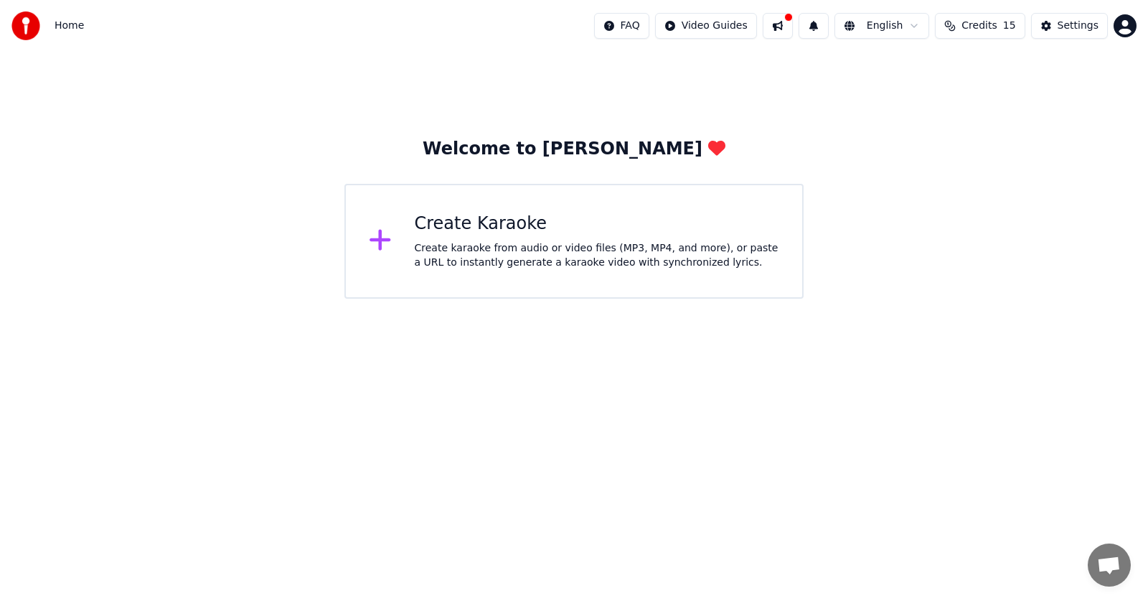
click at [702, 248] on div "Create karaoke from audio or video files (MP3, MP4, and more), or paste a URL t…" at bounding box center [597, 255] width 365 height 29
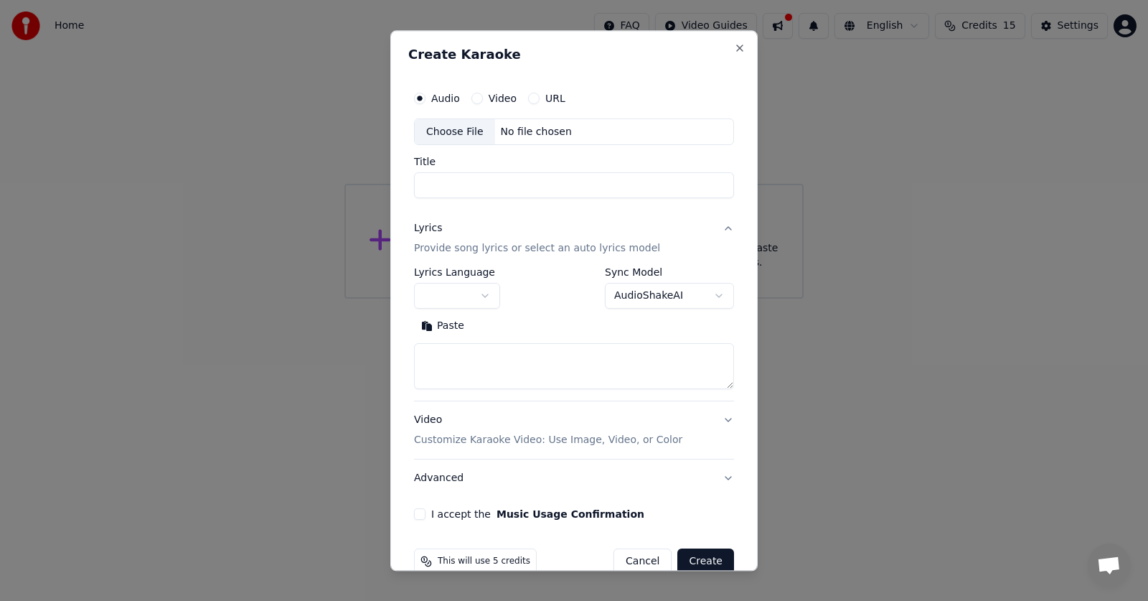
click at [470, 130] on div "Choose File" at bounding box center [455, 132] width 80 height 26
type input "**********"
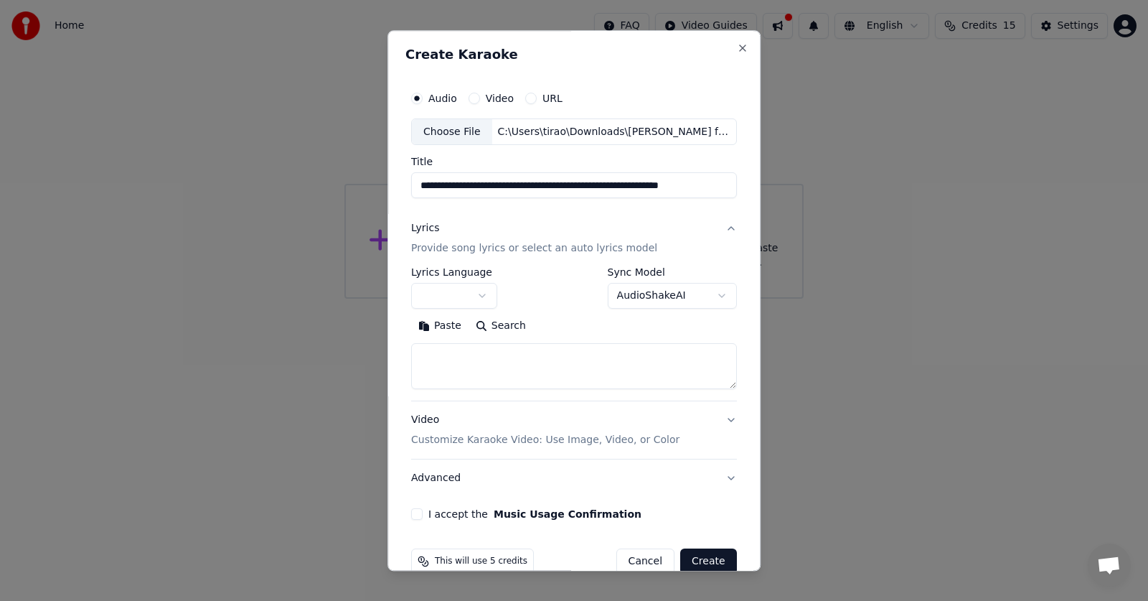
click at [589, 181] on input "**********" at bounding box center [574, 186] width 326 height 26
type input "**********"
click at [475, 298] on body "**********" at bounding box center [574, 149] width 1148 height 298
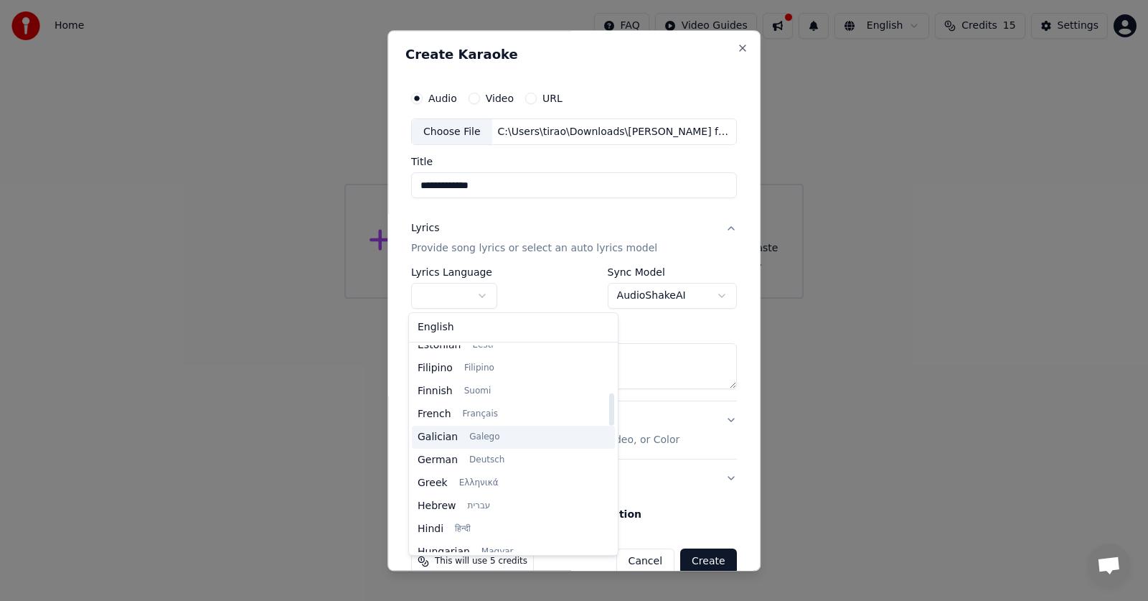
scroll to position [287, 0]
select select "**"
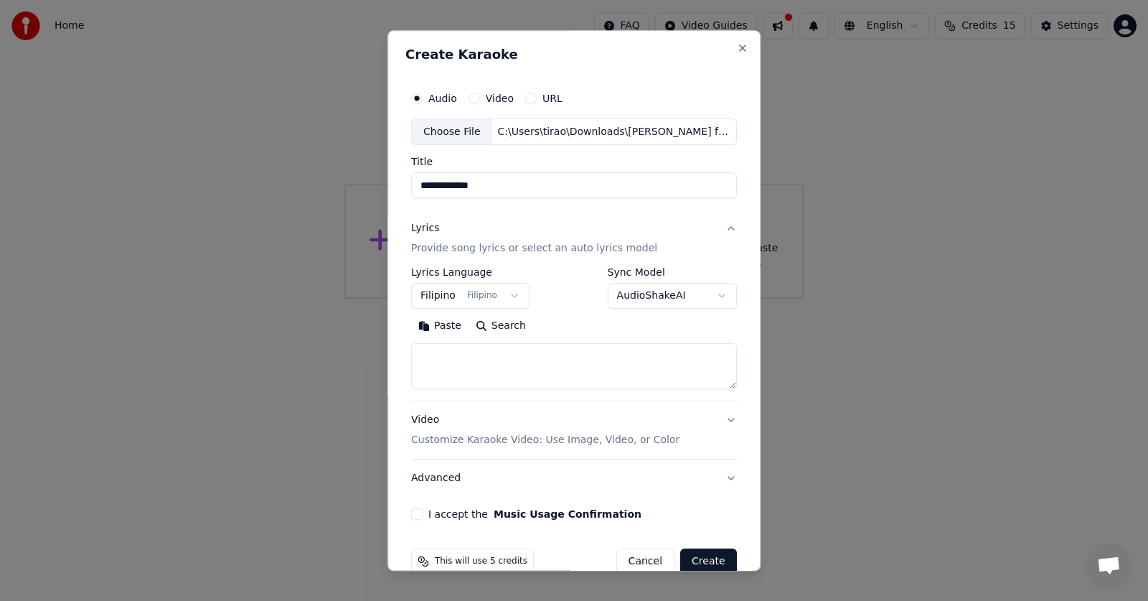
click at [498, 380] on textarea at bounding box center [574, 367] width 326 height 46
paste textarea "**********"
type textarea "**********"
click at [634, 434] on p "Customize Karaoke Video: Use Image, Video, or Color" at bounding box center [545, 440] width 268 height 14
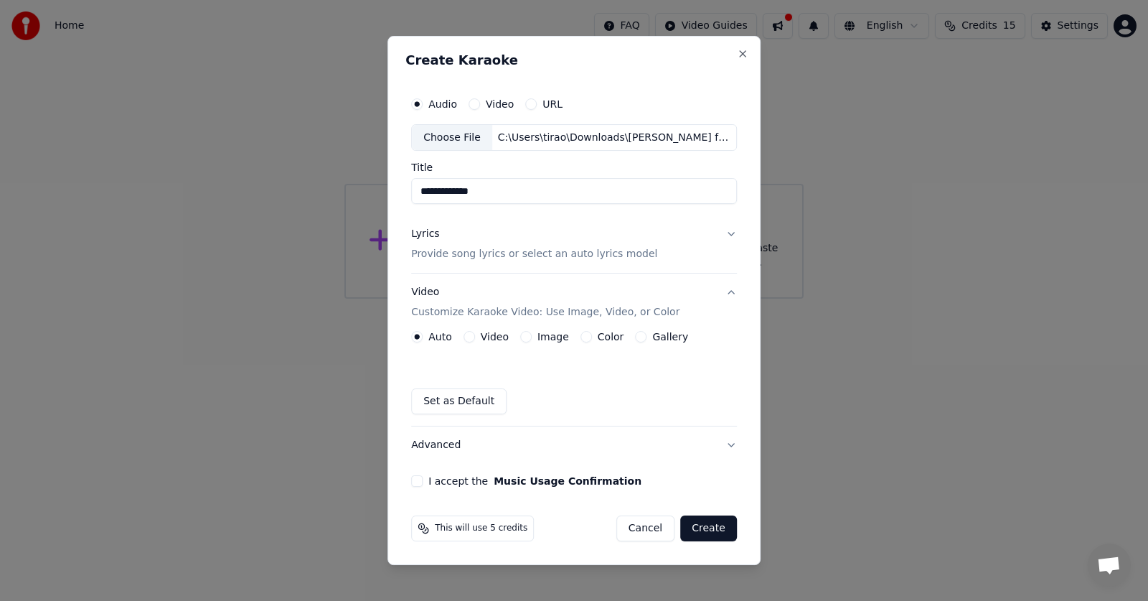
click at [506, 334] on label "Video" at bounding box center [495, 336] width 28 height 10
click at [475, 334] on button "Video" at bounding box center [468, 336] width 11 height 11
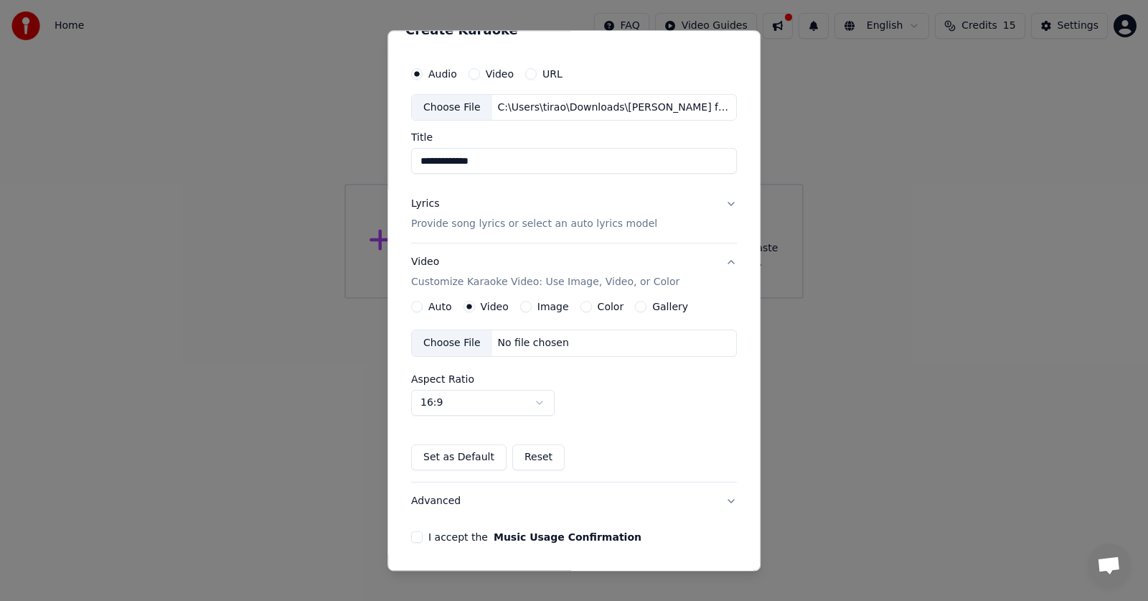
scroll to position [0, 0]
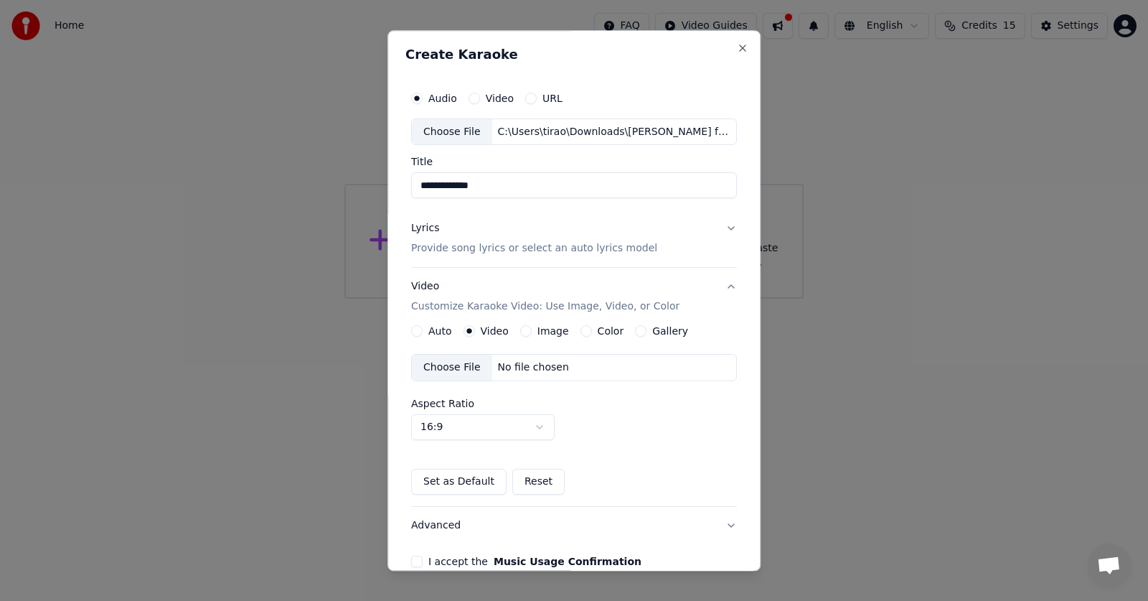
click at [436, 332] on label "Auto" at bounding box center [440, 331] width 24 height 10
click at [423, 332] on button "Auto" at bounding box center [416, 331] width 11 height 11
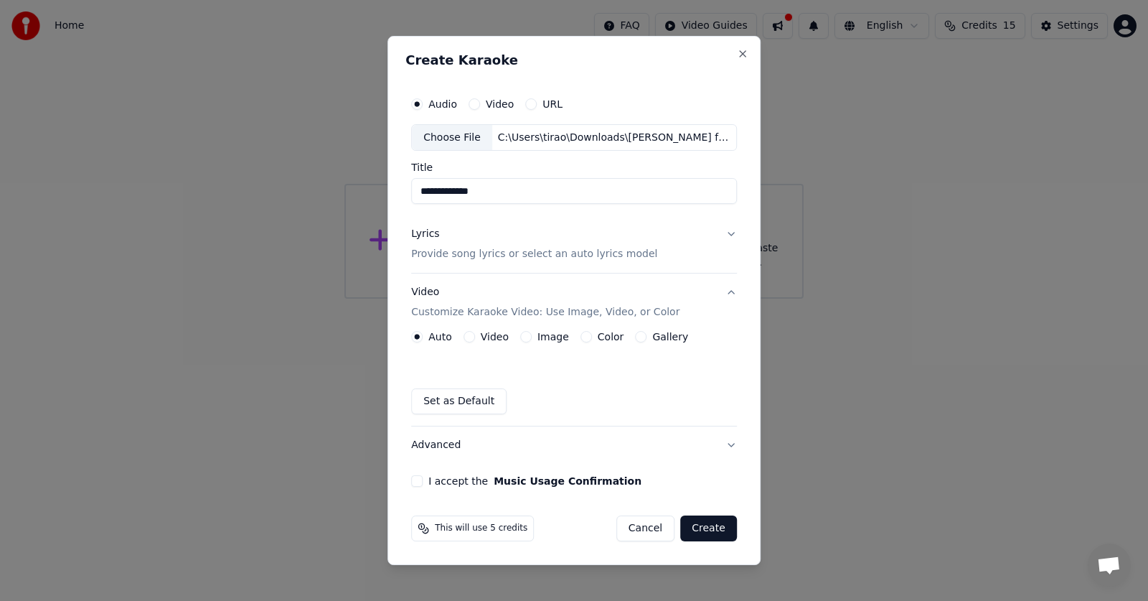
click at [497, 338] on label "Video" at bounding box center [495, 336] width 28 height 10
click at [475, 338] on button "Video" at bounding box center [468, 336] width 11 height 11
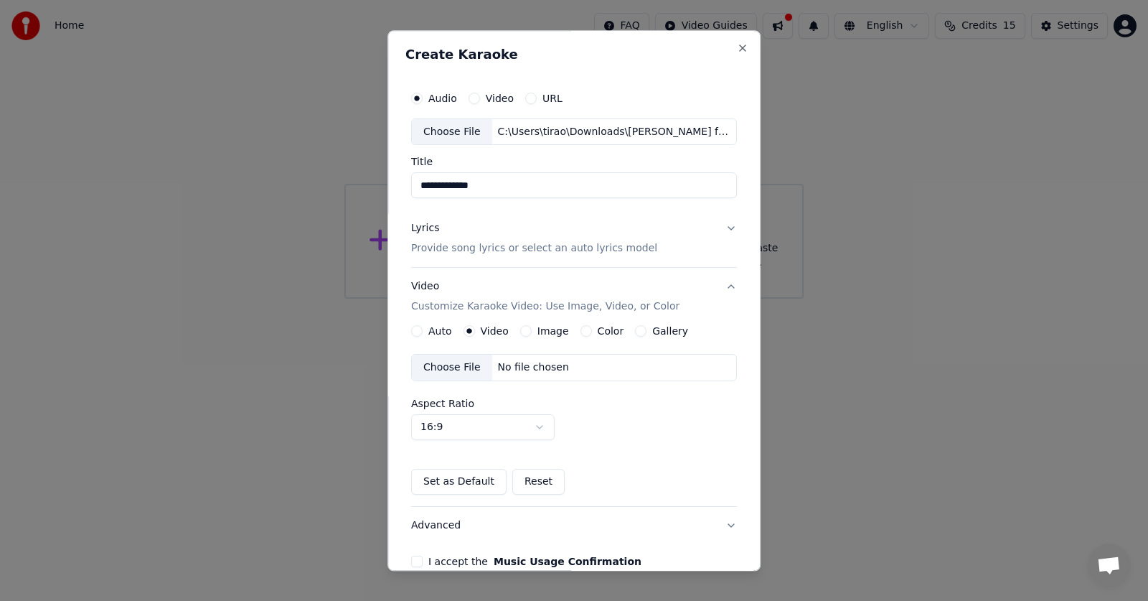
click at [507, 359] on div "Choose File No file chosen" at bounding box center [574, 367] width 326 height 27
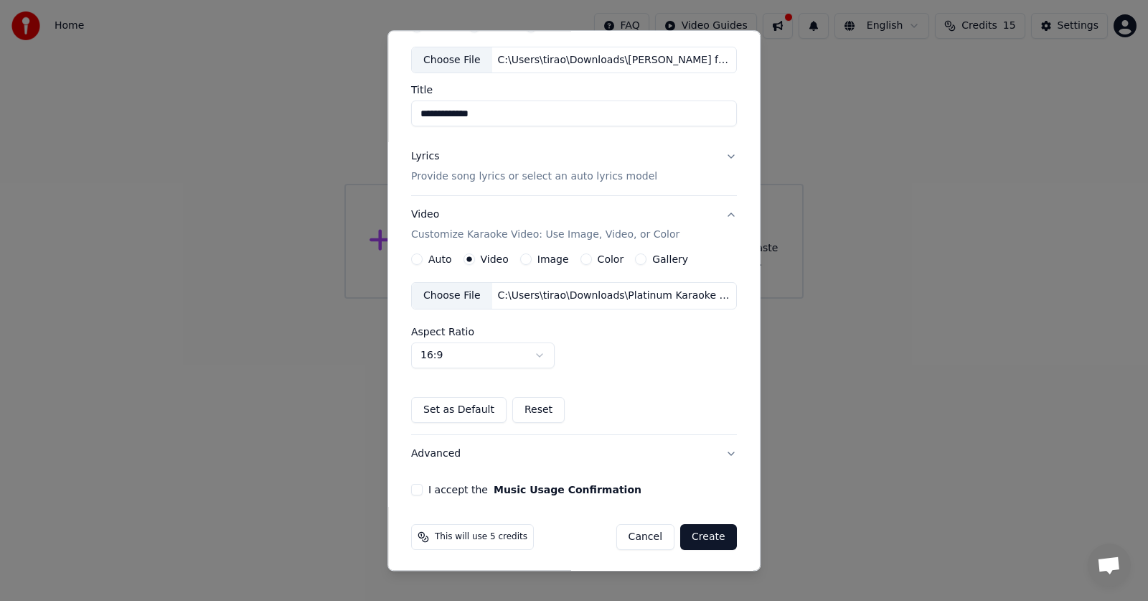
scroll to position [75, 0]
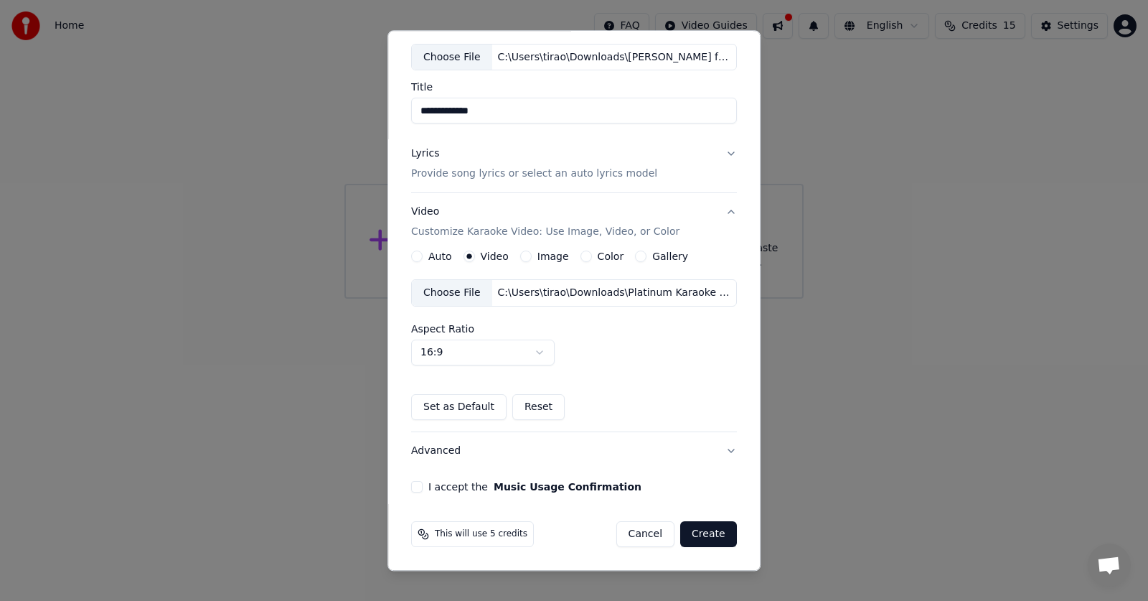
click at [430, 486] on label "I accept the Music Usage Confirmation" at bounding box center [534, 487] width 213 height 10
click at [423, 486] on button "I accept the Music Usage Confirmation" at bounding box center [416, 486] width 11 height 11
click at [704, 531] on button "Create" at bounding box center [708, 535] width 57 height 26
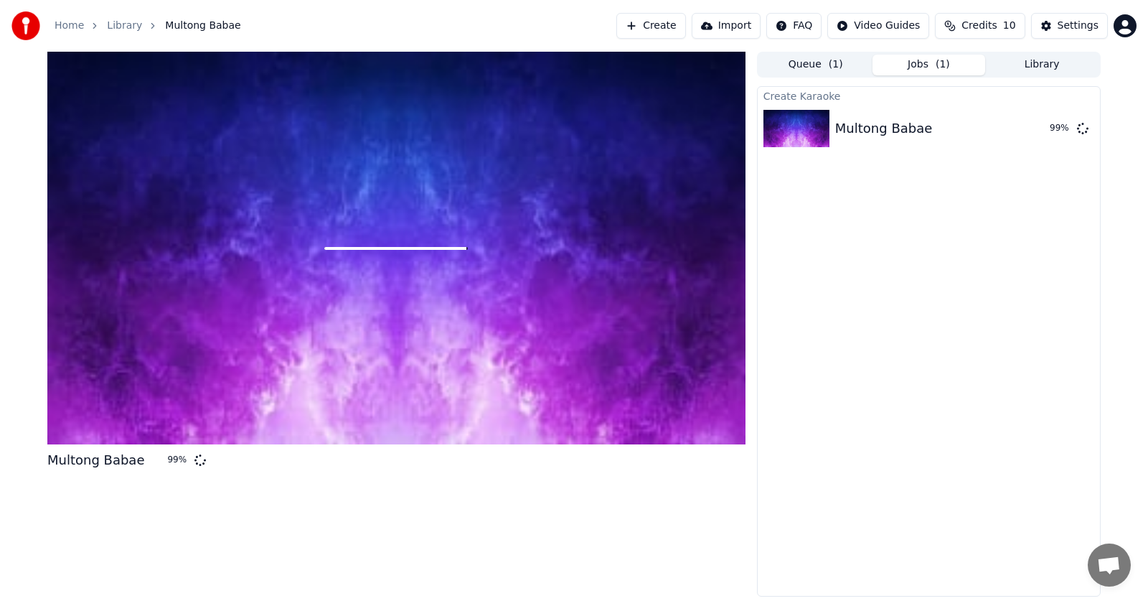
click at [458, 372] on div at bounding box center [396, 248] width 698 height 392
click at [461, 372] on div at bounding box center [396, 248] width 698 height 392
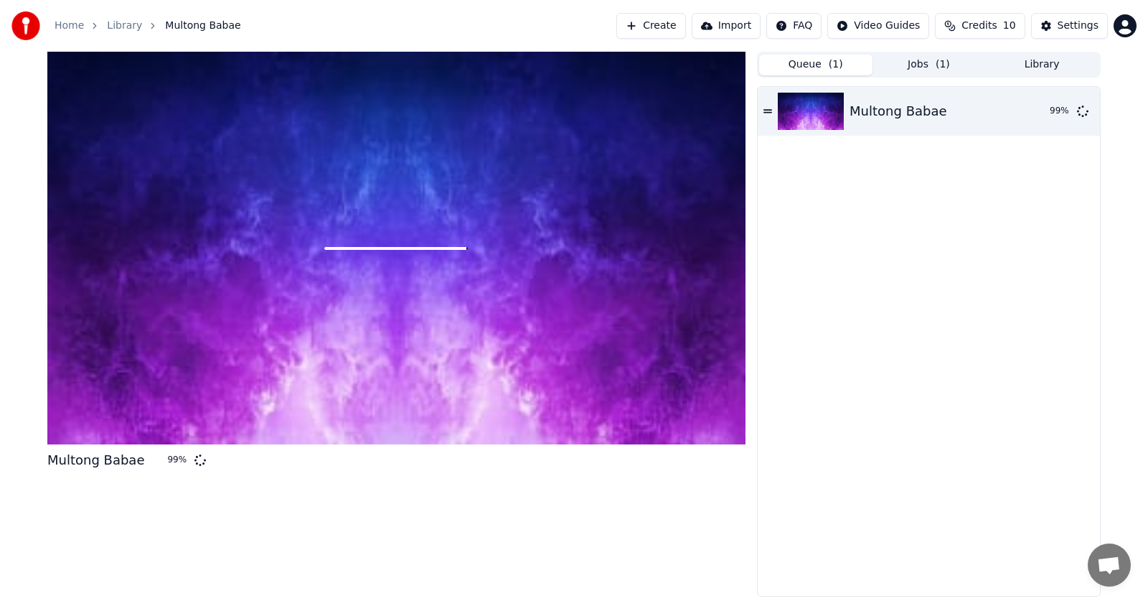
click at [808, 64] on button "Queue ( 1 )" at bounding box center [815, 65] width 113 height 21
click at [849, 120] on div "Multong Babae 99 %" at bounding box center [929, 111] width 342 height 49
click at [767, 112] on icon at bounding box center [767, 111] width 9 height 4
drag, startPoint x: 768, startPoint y: 116, endPoint x: 778, endPoint y: 151, distance: 36.4
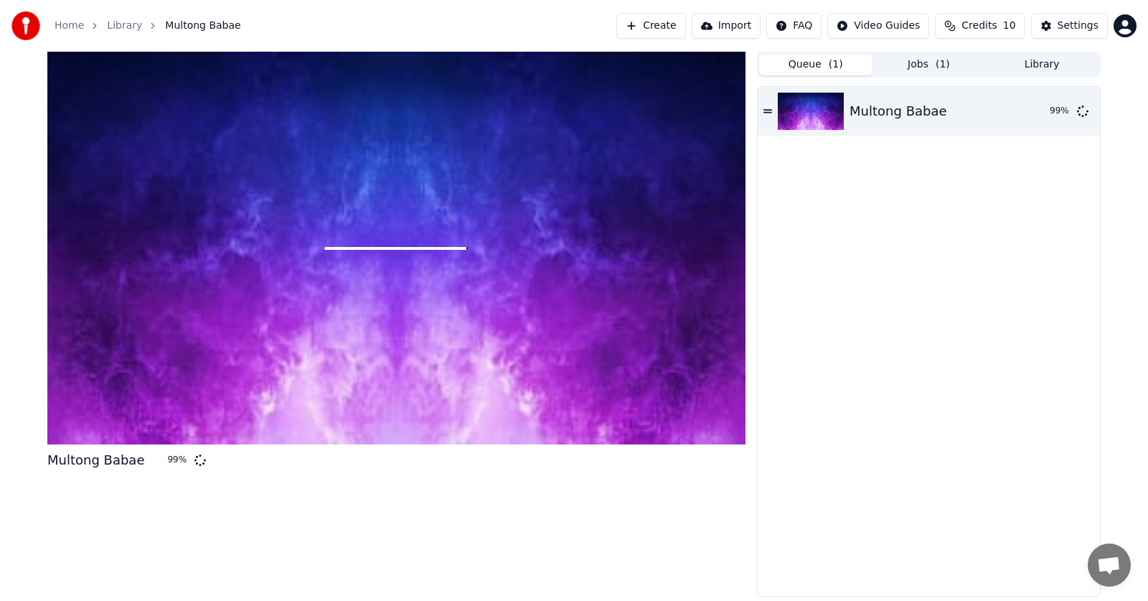
click at [778, 151] on div "Multong Babae 99 %" at bounding box center [929, 341] width 342 height 509
click at [796, 129] on img at bounding box center [811, 111] width 66 height 37
click at [479, 325] on div at bounding box center [396, 248] width 698 height 392
click at [485, 326] on div at bounding box center [396, 248] width 698 height 392
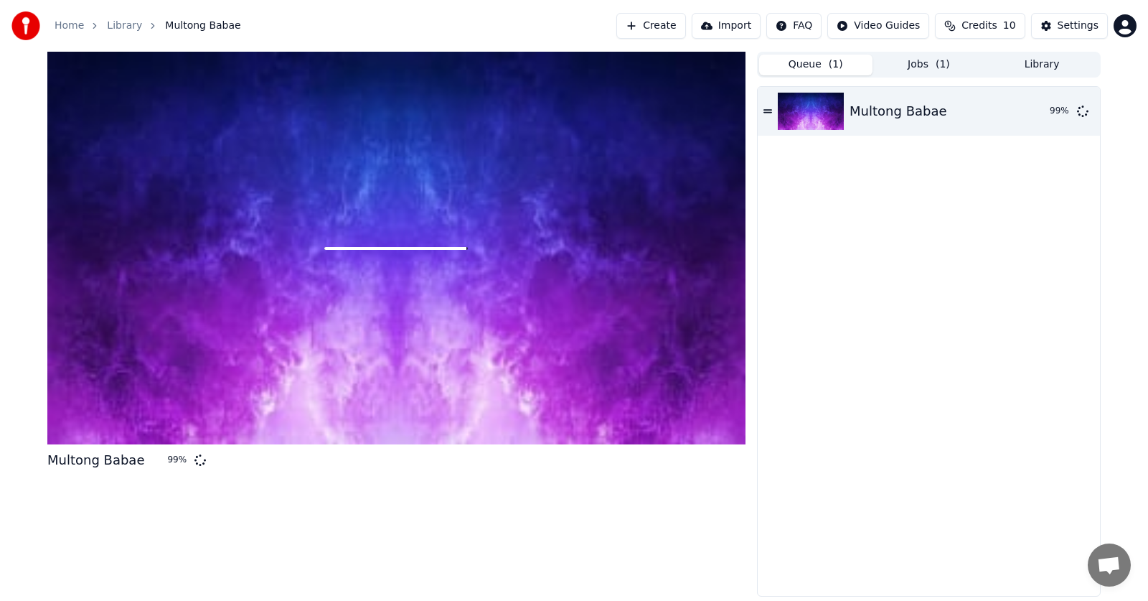
drag, startPoint x: 485, startPoint y: 327, endPoint x: 476, endPoint y: 291, distance: 37.8
drag, startPoint x: 474, startPoint y: 271, endPoint x: 475, endPoint y: 256, distance: 15.1
click at [512, 221] on div at bounding box center [396, 248] width 698 height 392
click at [514, 253] on div at bounding box center [396, 248] width 698 height 392
click at [116, 25] on link "Library" at bounding box center [124, 26] width 35 height 14
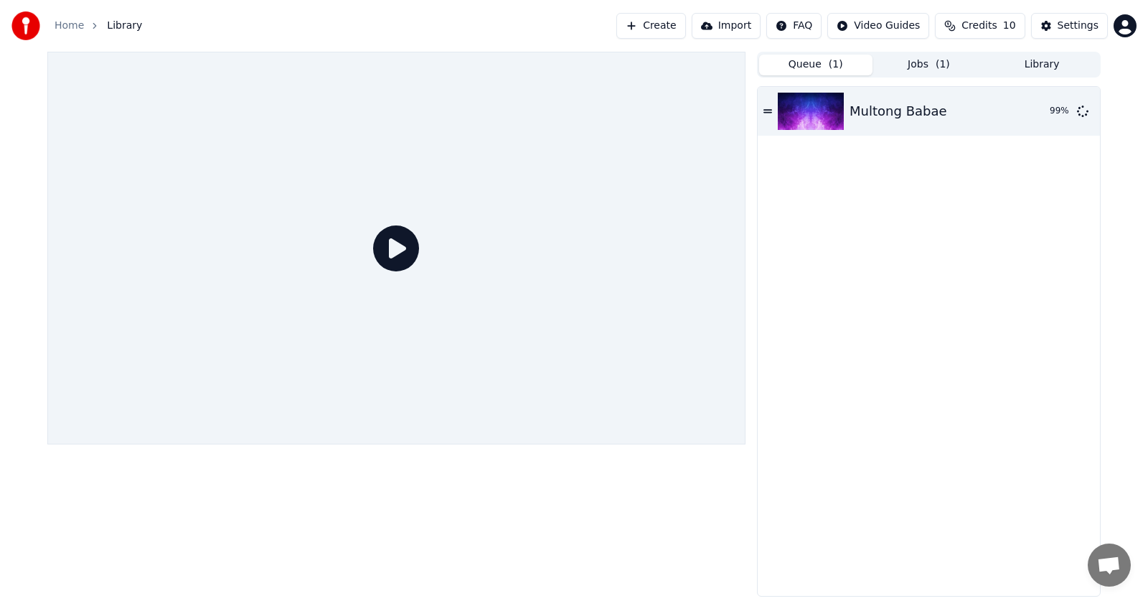
click at [395, 246] on icon at bounding box center [396, 248] width 46 height 46
click at [914, 103] on div "Multong Babae" at bounding box center [897, 111] width 97 height 20
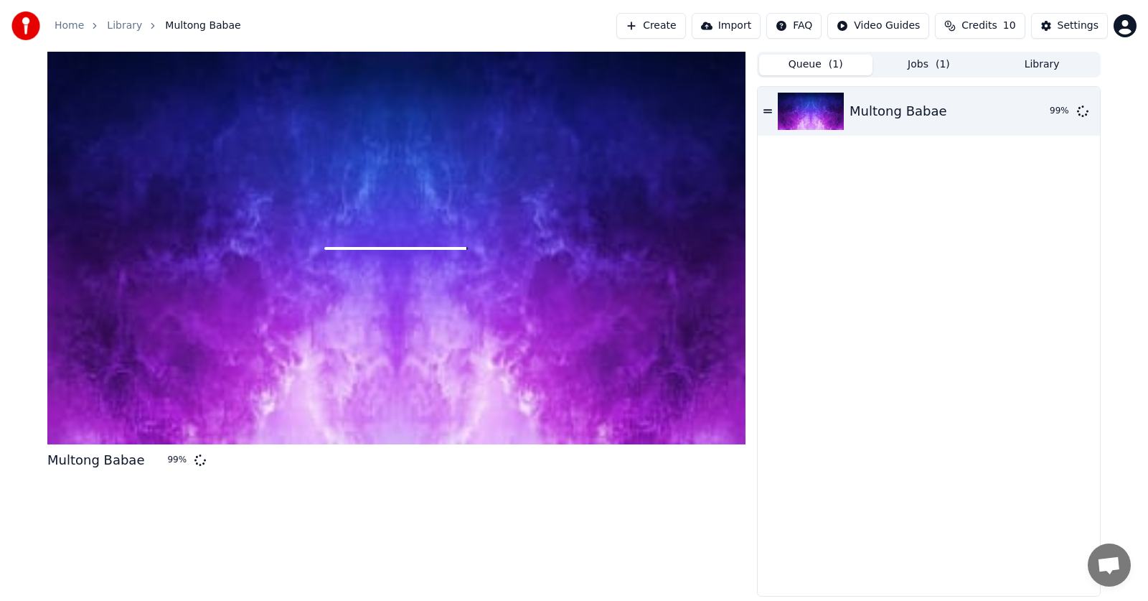
click at [76, 21] on link "Home" at bounding box center [69, 26] width 29 height 14
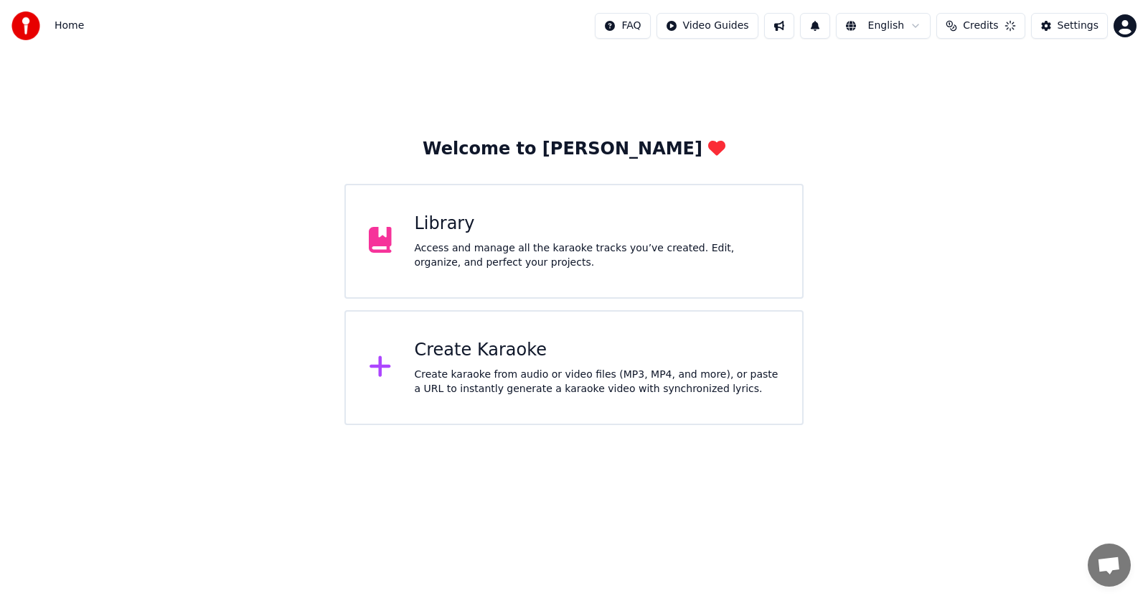
click at [433, 217] on div "Library" at bounding box center [597, 223] width 365 height 23
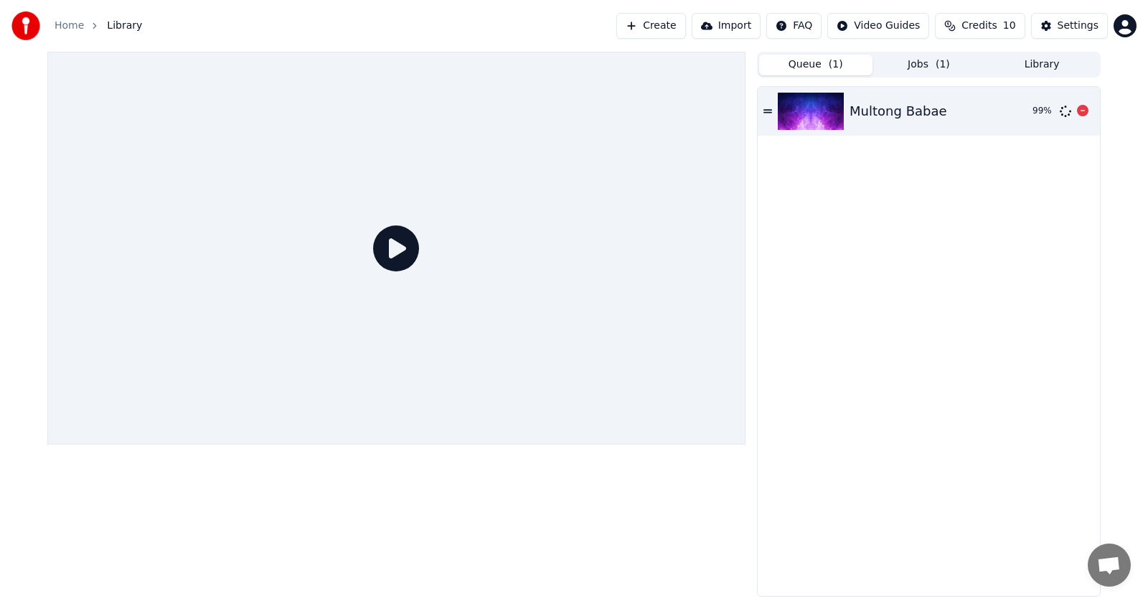
click at [828, 107] on img at bounding box center [811, 111] width 66 height 37
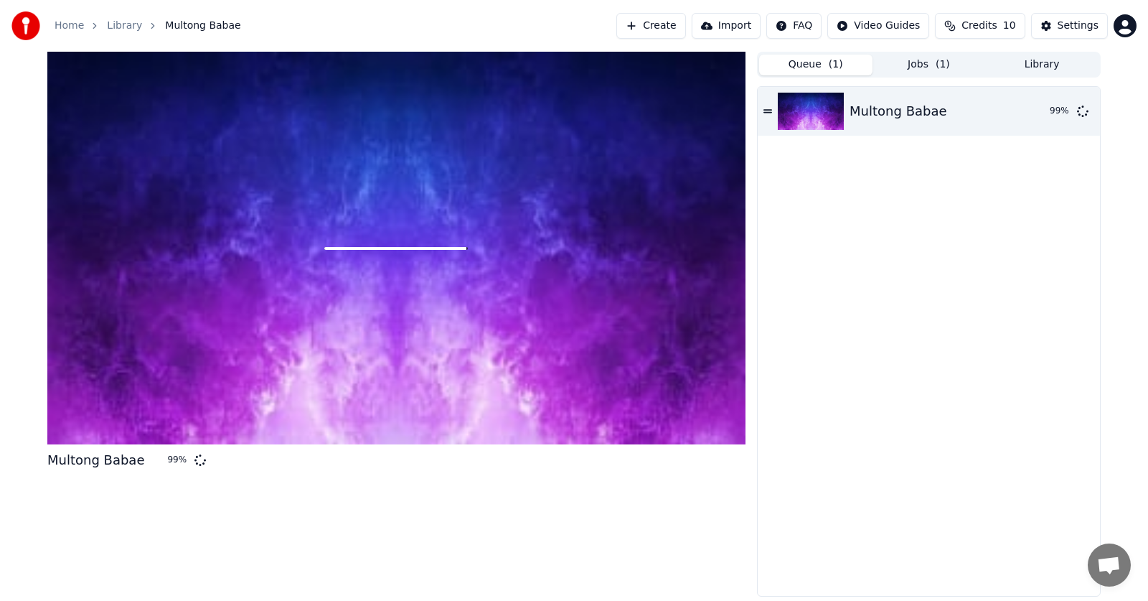
click at [570, 327] on div at bounding box center [396, 248] width 698 height 392
click at [636, 333] on div at bounding box center [396, 248] width 698 height 392
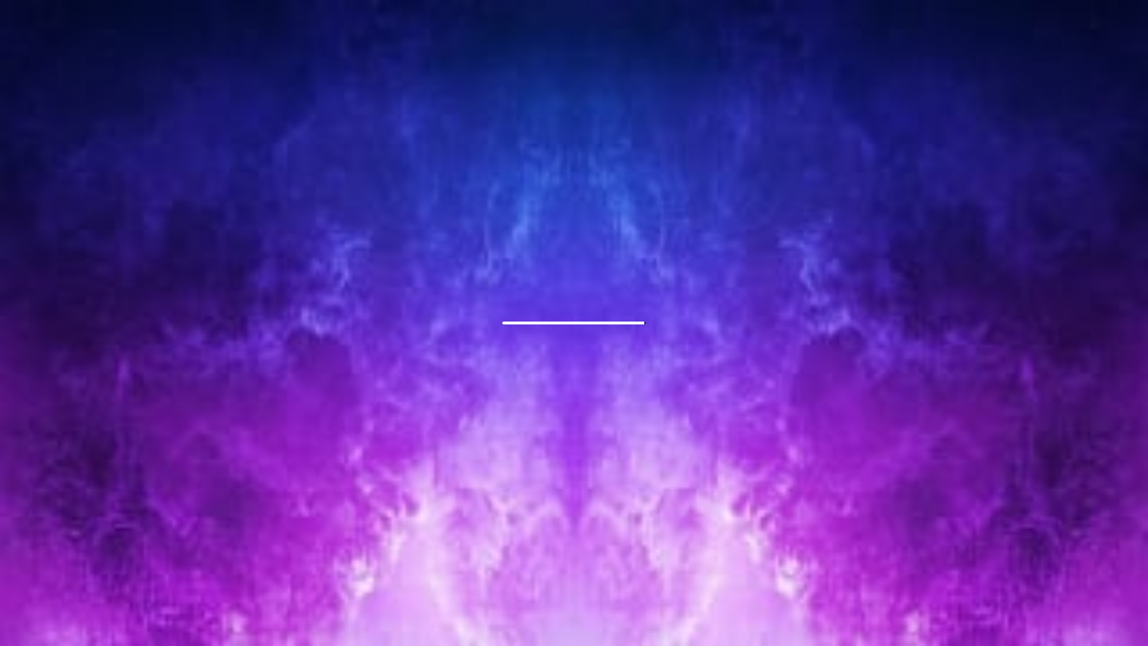
click at [597, 511] on div at bounding box center [574, 323] width 1148 height 646
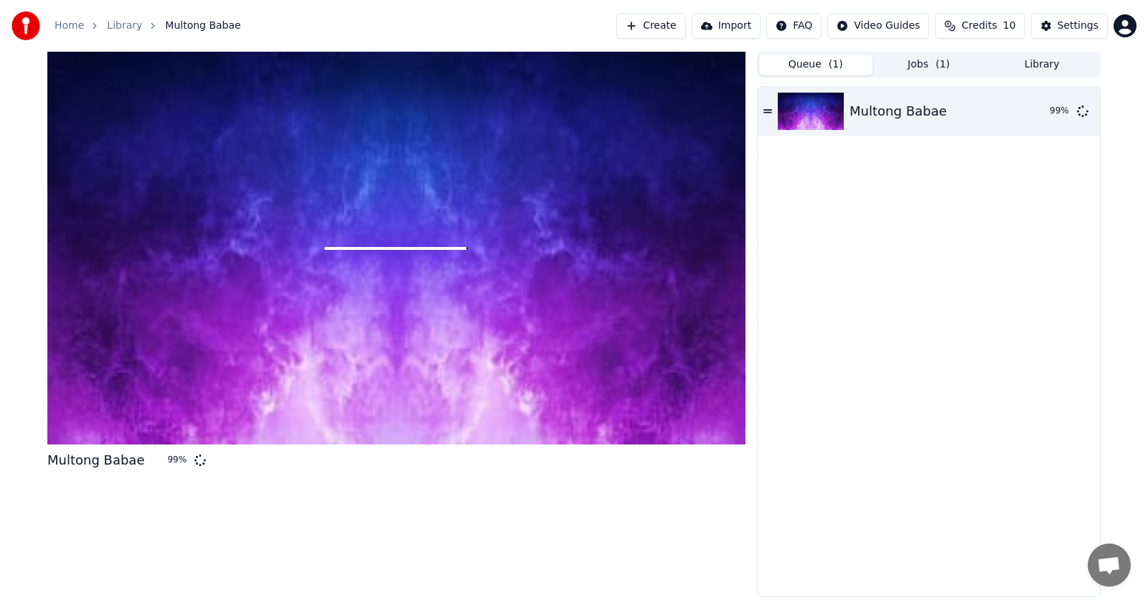
click at [593, 484] on div "Multong Babae 99 %" at bounding box center [396, 324] width 698 height 545
click at [1061, 32] on div "Settings" at bounding box center [1078, 26] width 41 height 14
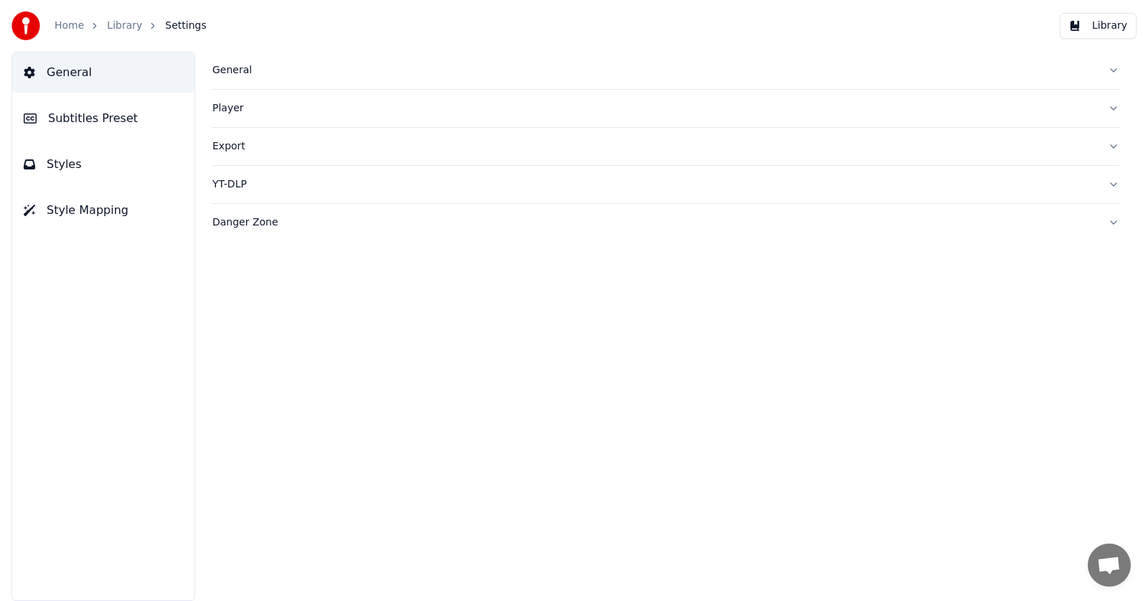
click at [130, 126] on button "Subtitles Preset" at bounding box center [103, 118] width 182 height 40
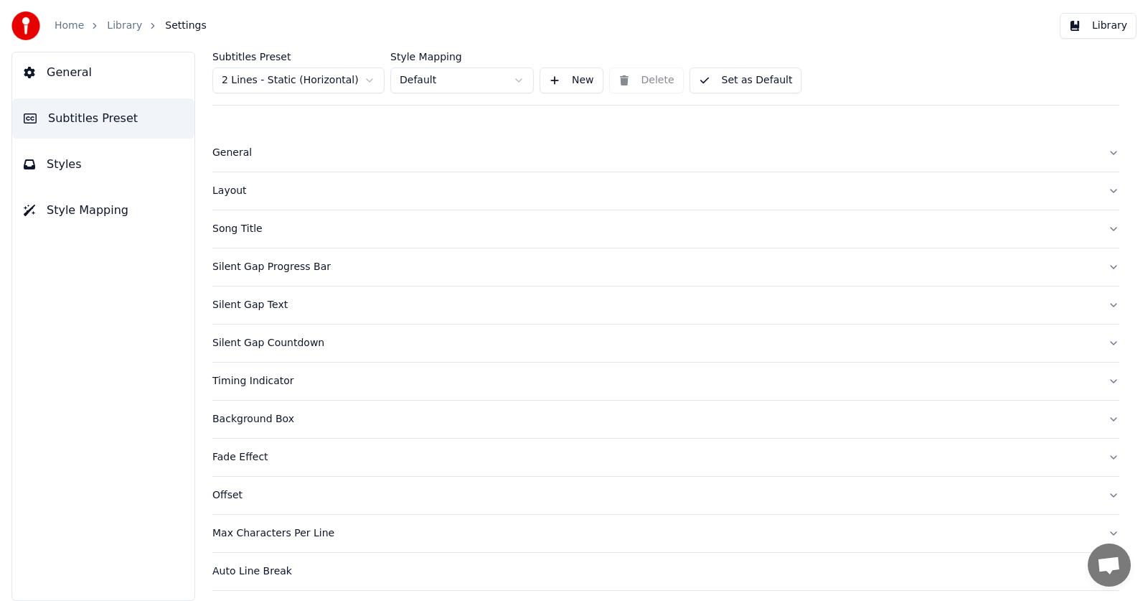
click at [129, 28] on link "Library" at bounding box center [124, 26] width 35 height 14
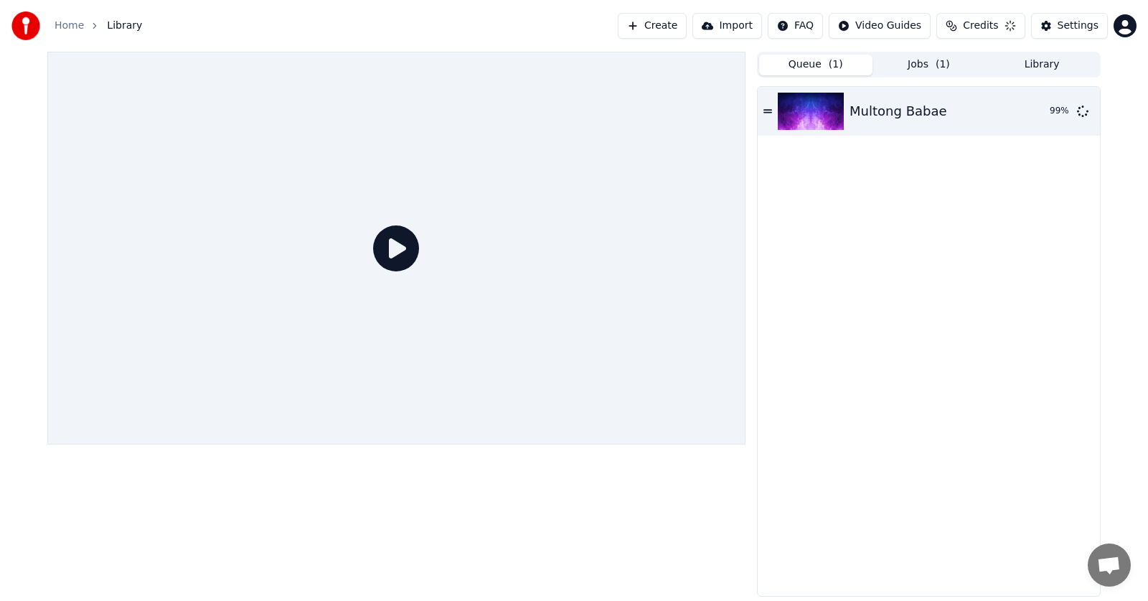
click at [400, 245] on icon at bounding box center [396, 248] width 46 height 46
click at [845, 123] on div at bounding box center [814, 111] width 72 height 37
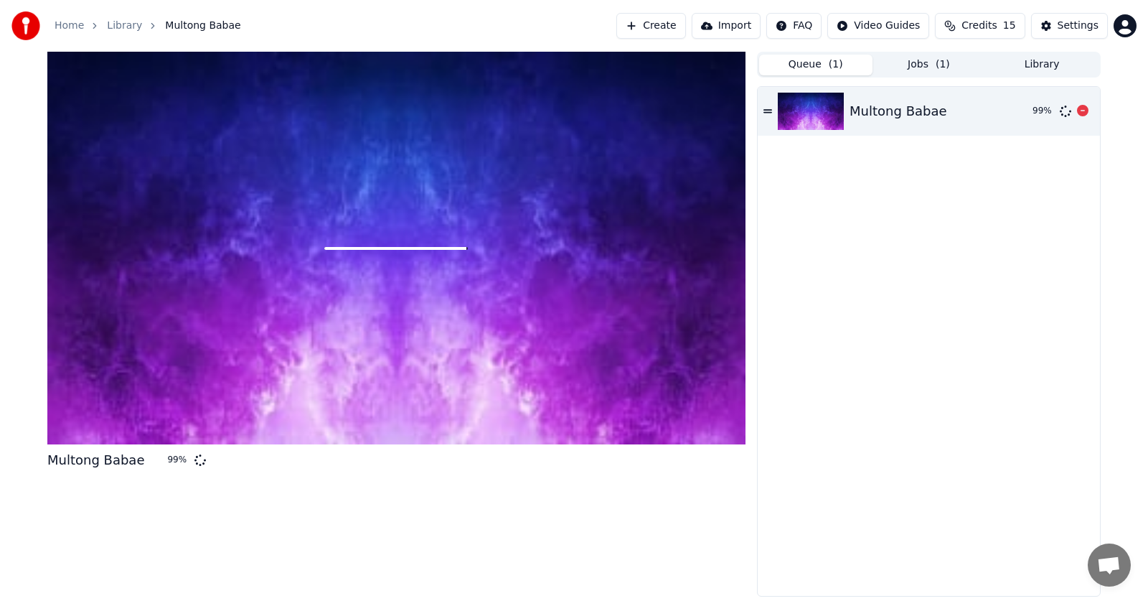
click at [766, 111] on icon at bounding box center [767, 111] width 9 height 10
drag, startPoint x: 766, startPoint y: 111, endPoint x: 768, endPoint y: 168, distance: 56.7
click at [768, 168] on div "Multong Babae 99 %" at bounding box center [929, 341] width 342 height 509
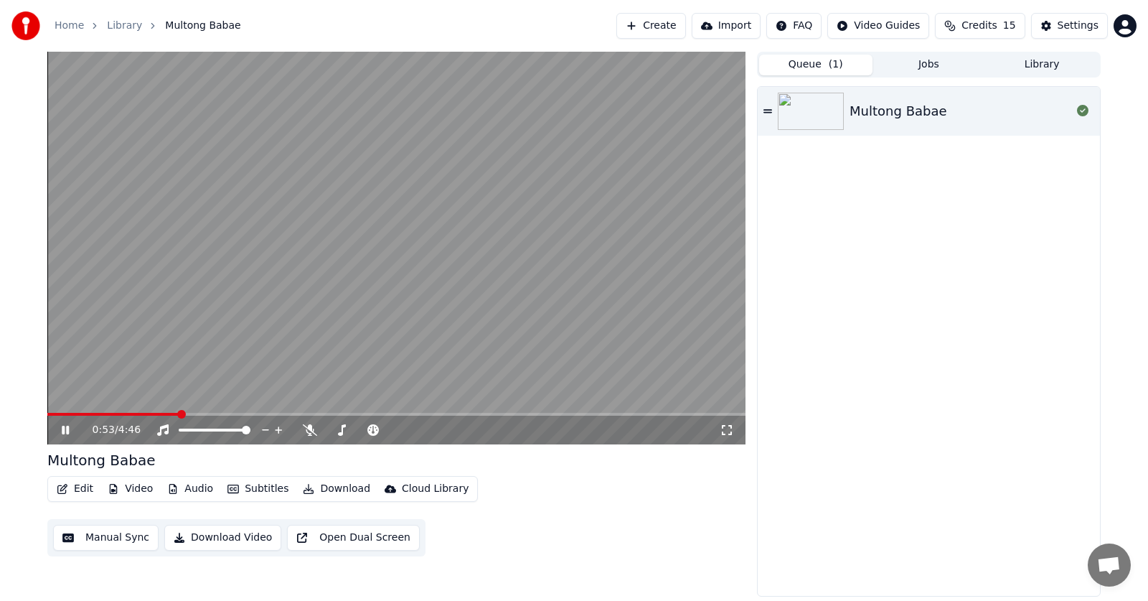
click at [732, 428] on icon at bounding box center [727, 429] width 14 height 11
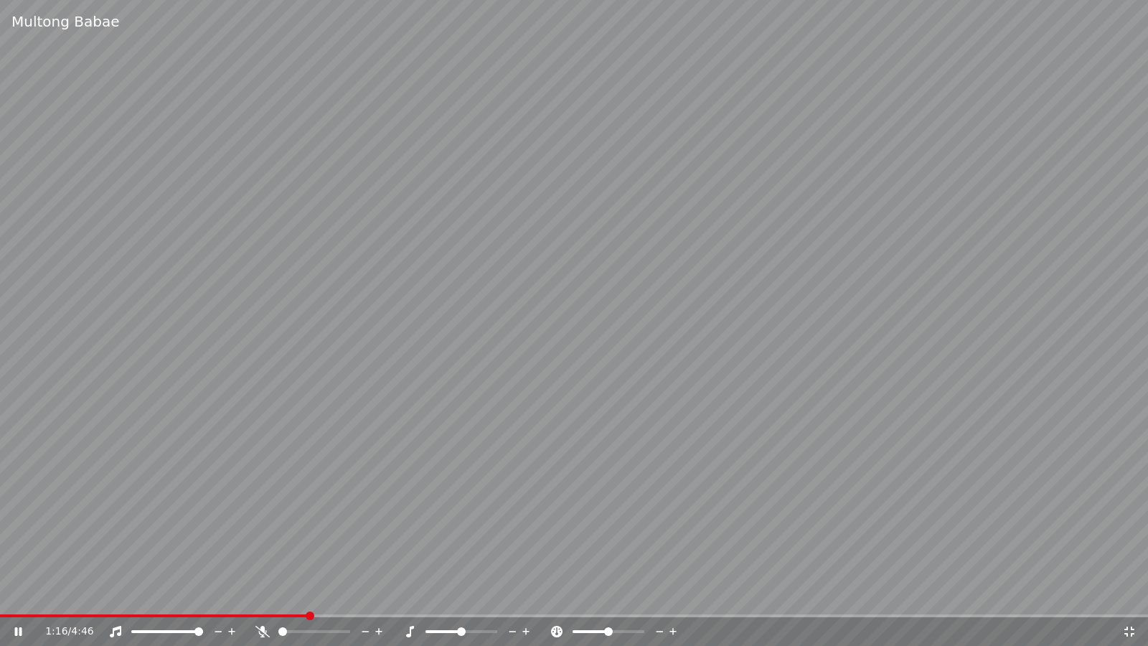
click at [634, 600] on div at bounding box center [622, 631] width 116 height 14
click at [631, 600] on div at bounding box center [622, 631] width 116 height 14
click at [631, 600] on span at bounding box center [627, 631] width 9 height 9
click at [599, 600] on span at bounding box center [602, 631] width 58 height 3
click at [680, 600] on div "1:22 / 4:46" at bounding box center [583, 631] width 1077 height 14
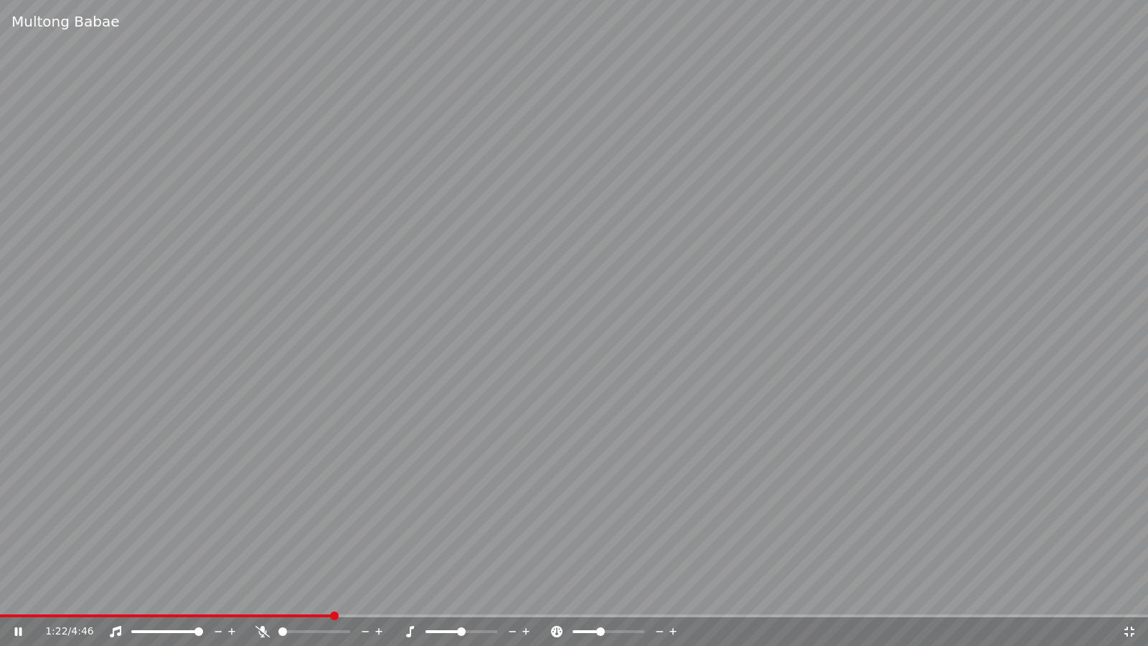
click at [674, 600] on icon at bounding box center [674, 631] width 14 height 14
click at [673, 600] on icon at bounding box center [672, 631] width 7 height 7
click at [613, 600] on span at bounding box center [609, 631] width 72 height 3
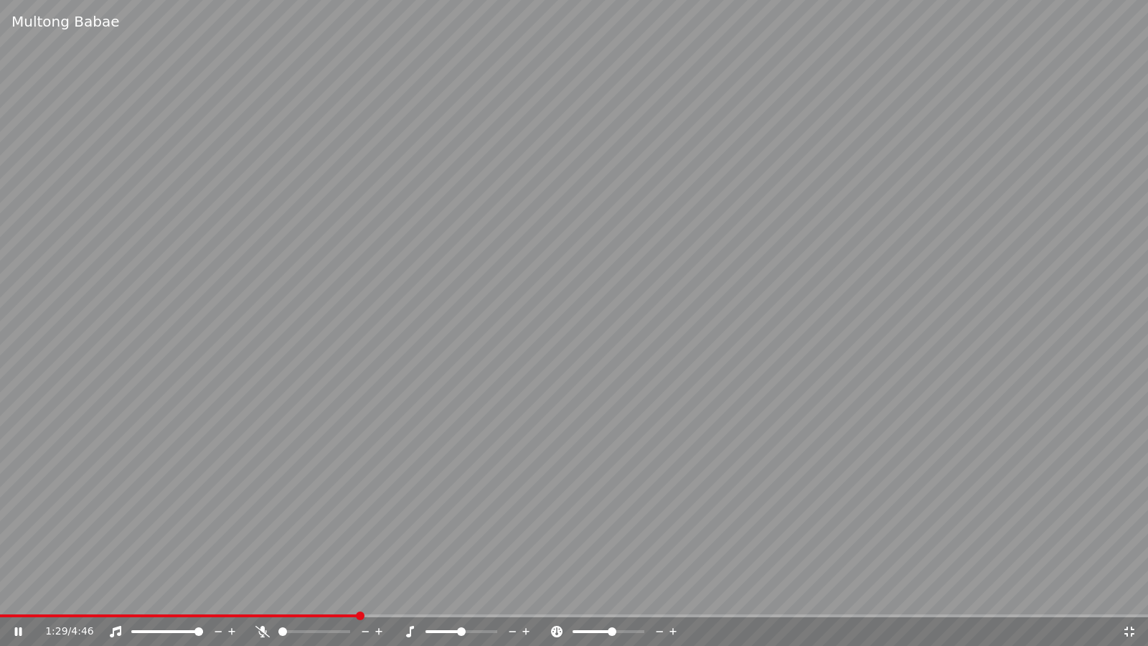
click at [660, 600] on icon at bounding box center [660, 631] width 14 height 14
click at [659, 600] on icon at bounding box center [660, 631] width 14 height 14
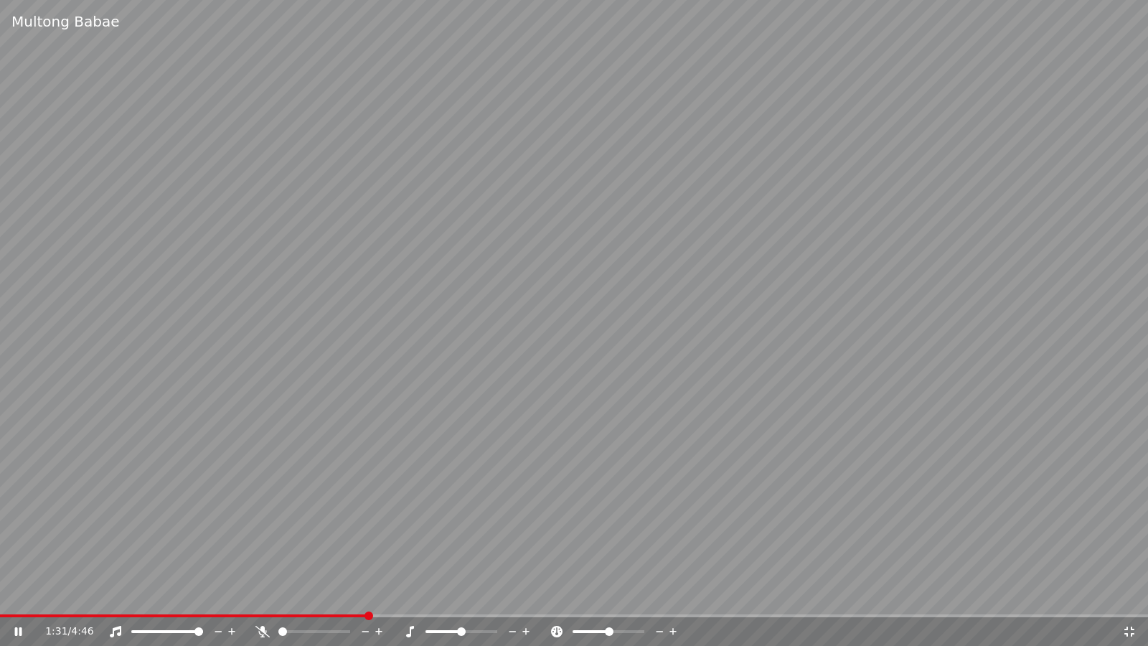
click at [659, 600] on icon at bounding box center [660, 631] width 14 height 14
click at [319, 600] on div at bounding box center [328, 631] width 116 height 14
click at [487, 600] on span at bounding box center [461, 631] width 72 height 3
click at [456, 600] on span at bounding box center [455, 631] width 60 height 3
click at [463, 600] on div at bounding box center [475, 631] width 116 height 14
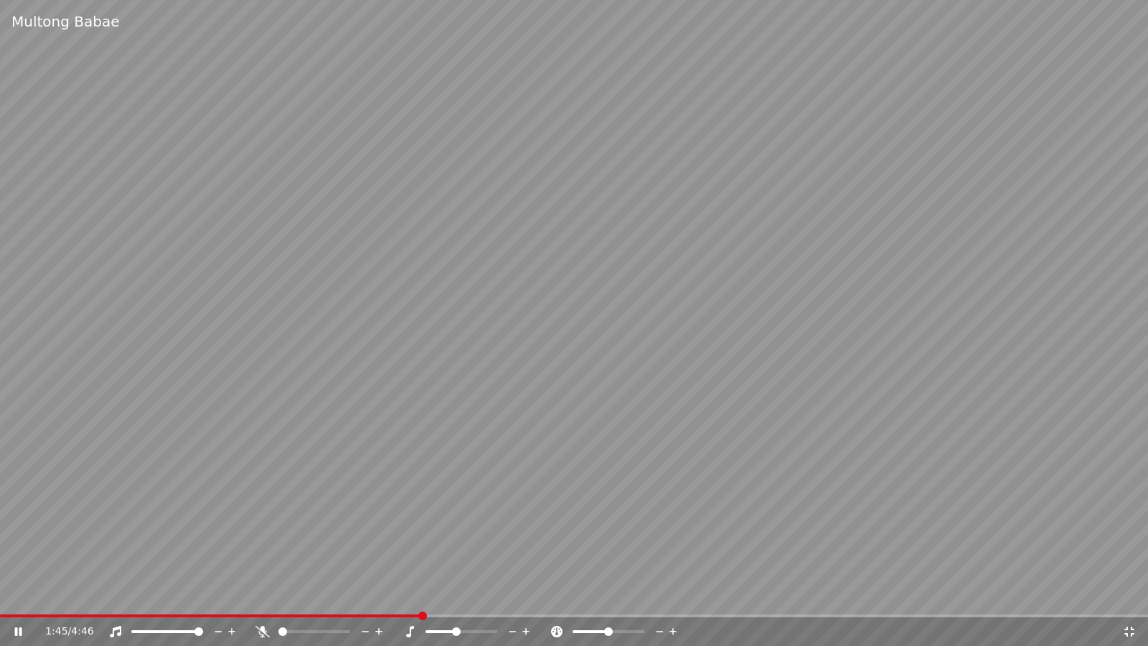
click at [469, 600] on div at bounding box center [475, 631] width 116 height 14
click at [468, 600] on span at bounding box center [461, 631] width 72 height 3
click at [513, 600] on icon at bounding box center [513, 631] width 14 height 14
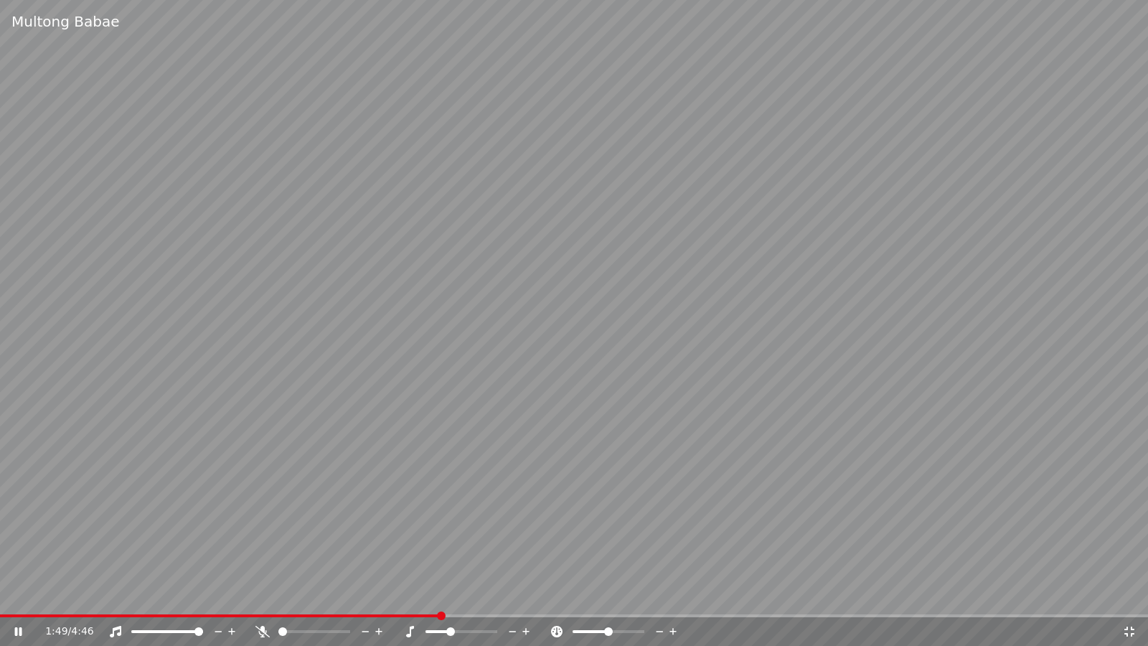
click at [528, 600] on icon at bounding box center [525, 631] width 7 height 7
click at [527, 600] on icon at bounding box center [526, 631] width 14 height 14
click at [259, 600] on icon at bounding box center [262, 631] width 14 height 11
click at [266, 600] on icon at bounding box center [262, 631] width 14 height 11
drag, startPoint x: 540, startPoint y: 476, endPoint x: 524, endPoint y: 480, distance: 16.4
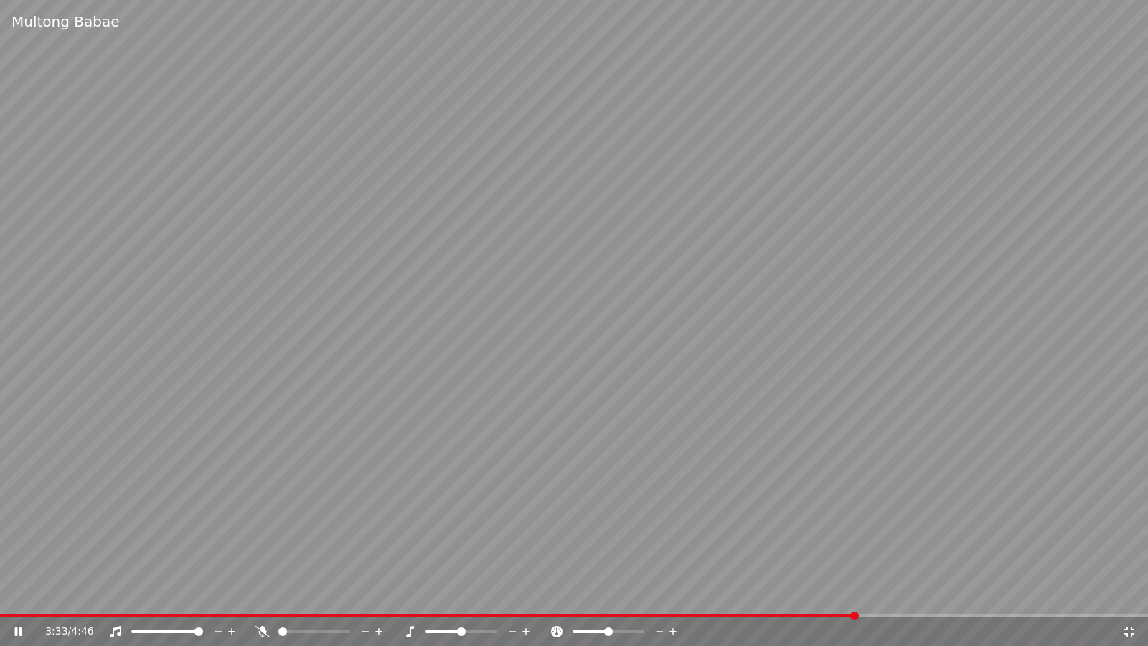
click at [524, 480] on video at bounding box center [574, 323] width 1148 height 646
click at [851, 407] on video at bounding box center [574, 323] width 1148 height 646
click at [1136, 600] on div "3:38 / 4:46" at bounding box center [574, 631] width 1148 height 29
click at [1133, 600] on div "3:39 / 4:46" at bounding box center [574, 631] width 1136 height 14
click at [1130, 600] on icon at bounding box center [1129, 631] width 14 height 11
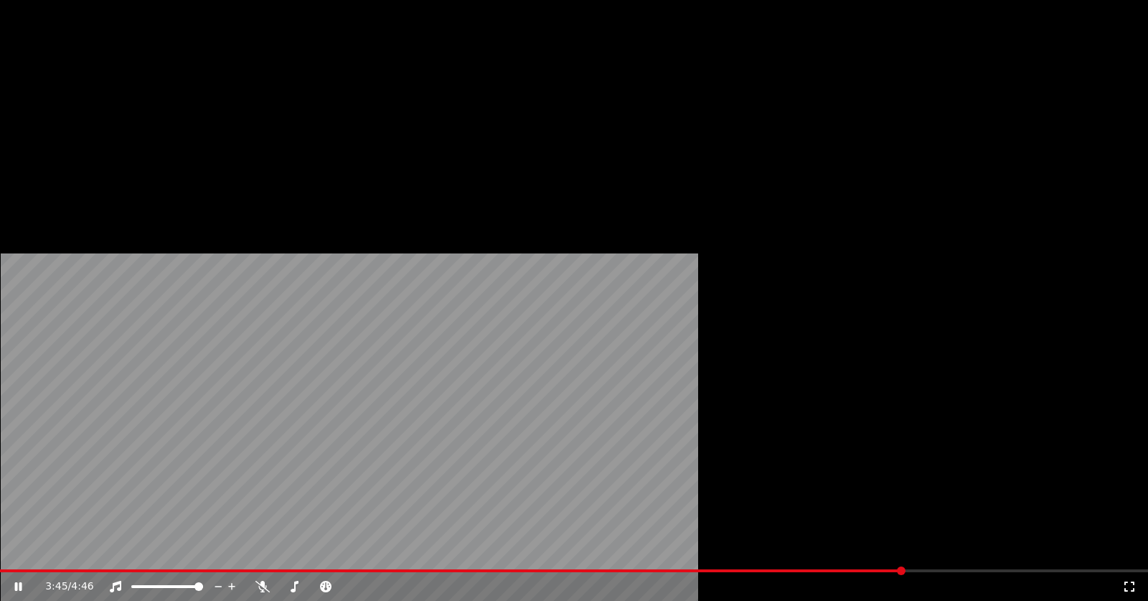
click at [252, 106] on button "Subtitles" at bounding box center [258, 96] width 72 height 20
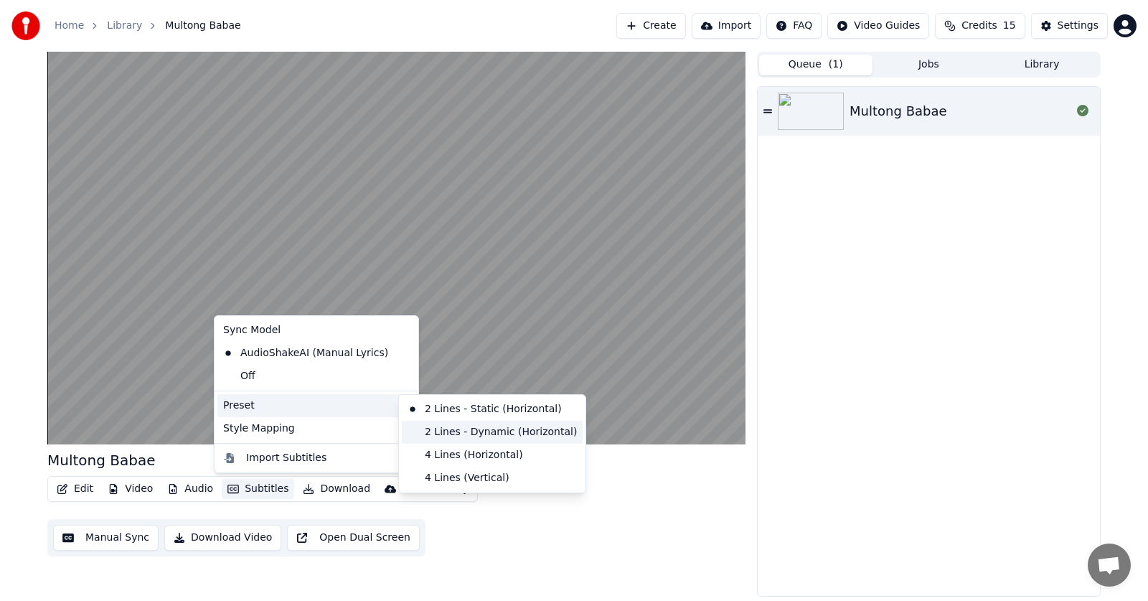
click at [501, 434] on div "2 Lines - Dynamic (Horizontal)" at bounding box center [492, 431] width 181 height 23
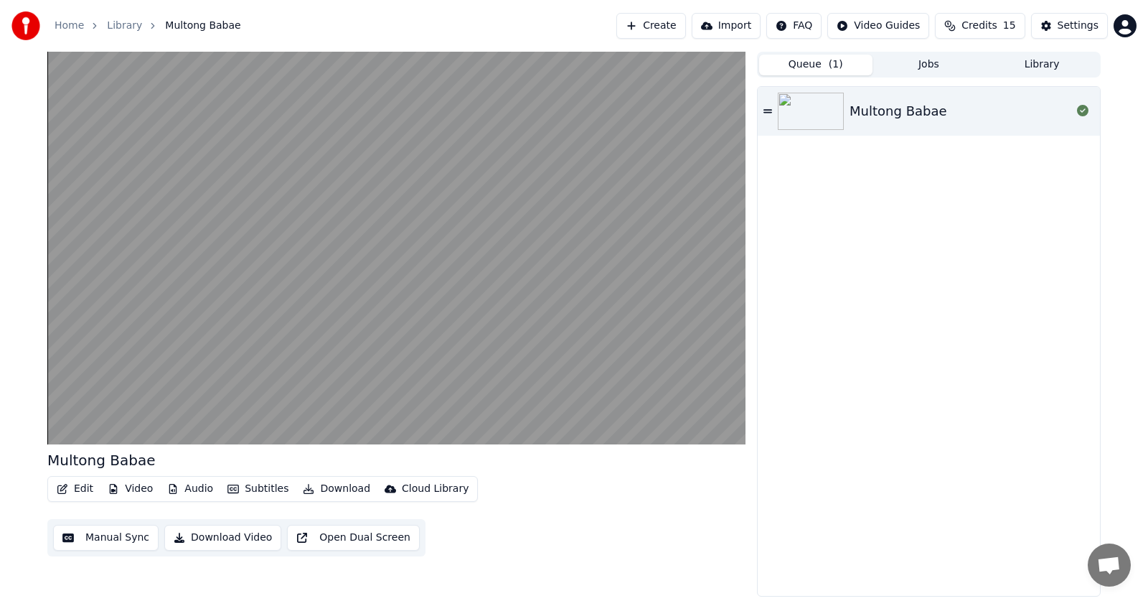
click at [79, 487] on button "Edit" at bounding box center [75, 489] width 48 height 20
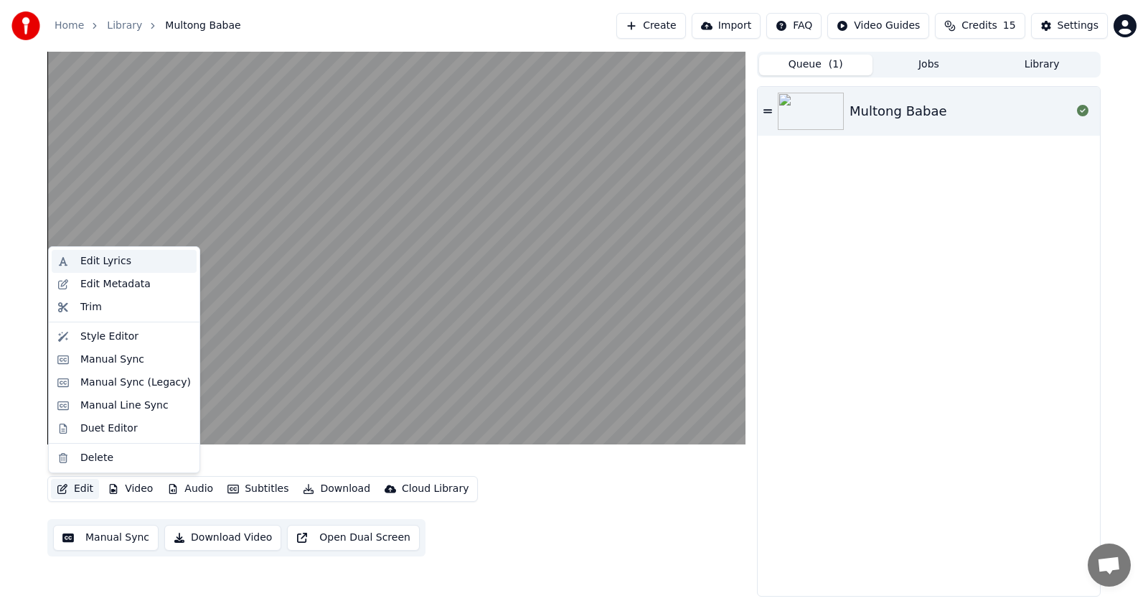
click at [138, 260] on div "Edit Lyrics" at bounding box center [135, 261] width 110 height 14
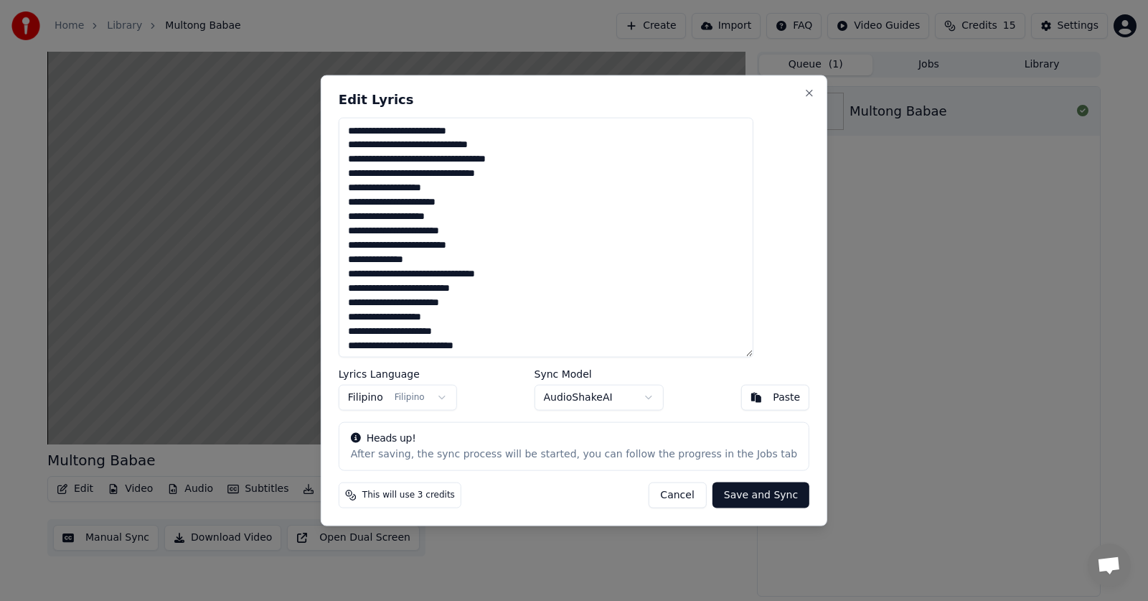
click at [418, 276] on textarea at bounding box center [546, 237] width 415 height 240
type textarea "**********"
click at [745, 499] on button "Save and Sync" at bounding box center [760, 495] width 97 height 26
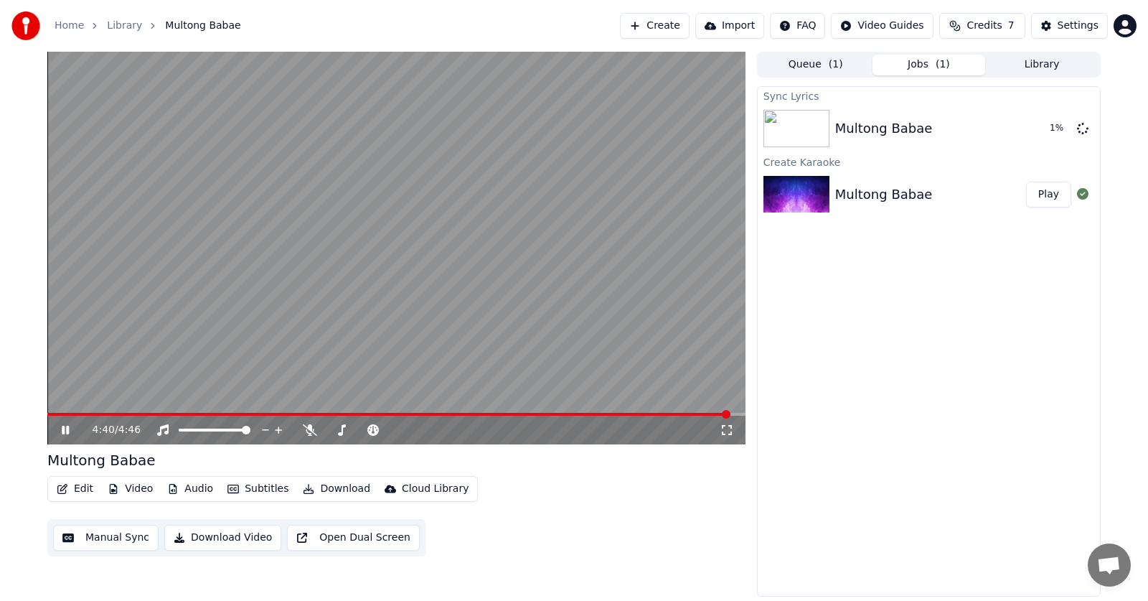
click at [107, 412] on video at bounding box center [396, 248] width 698 height 392
click at [67, 428] on icon at bounding box center [65, 430] width 9 height 10
click at [83, 413] on span at bounding box center [389, 414] width 684 height 3
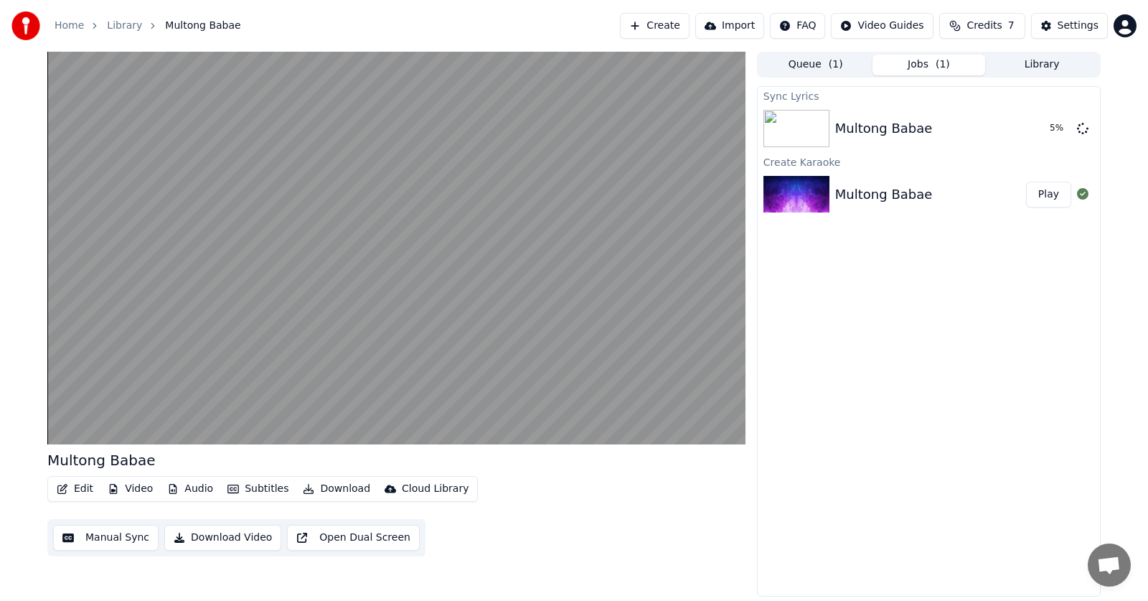
click at [72, 489] on button "Edit" at bounding box center [75, 489] width 48 height 20
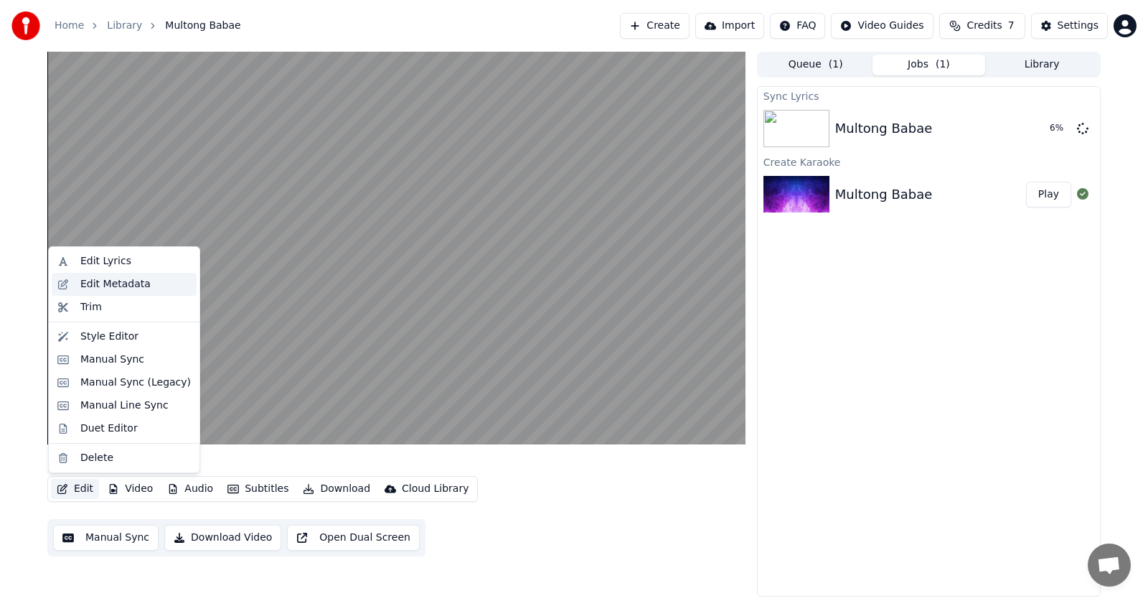
click at [146, 273] on div "Edit Metadata" at bounding box center [124, 284] width 145 height 23
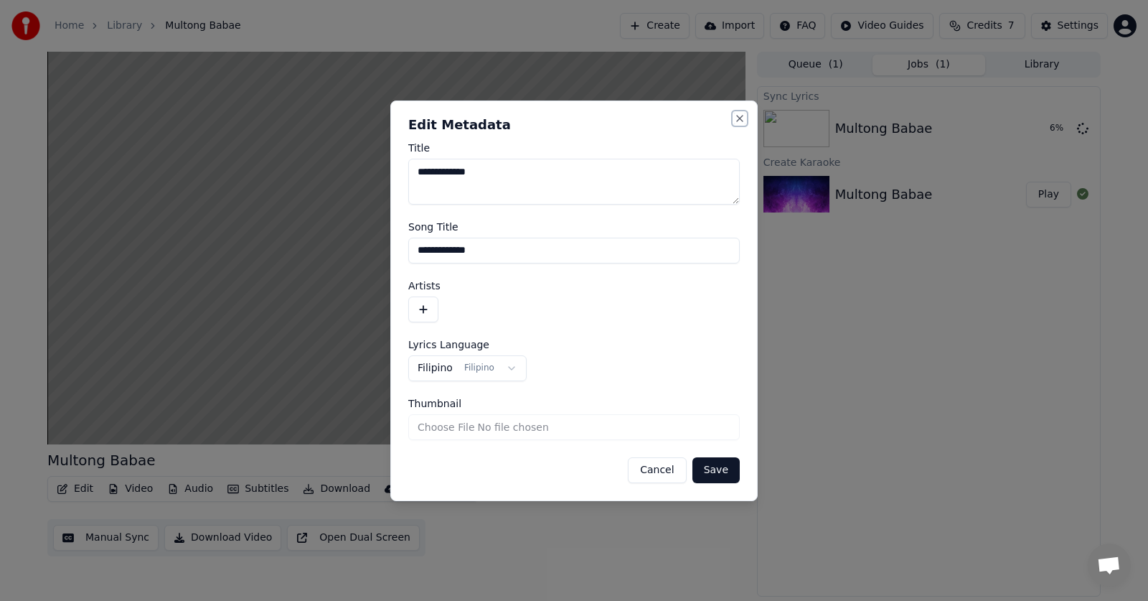
click at [736, 116] on button "Close" at bounding box center [739, 118] width 11 height 11
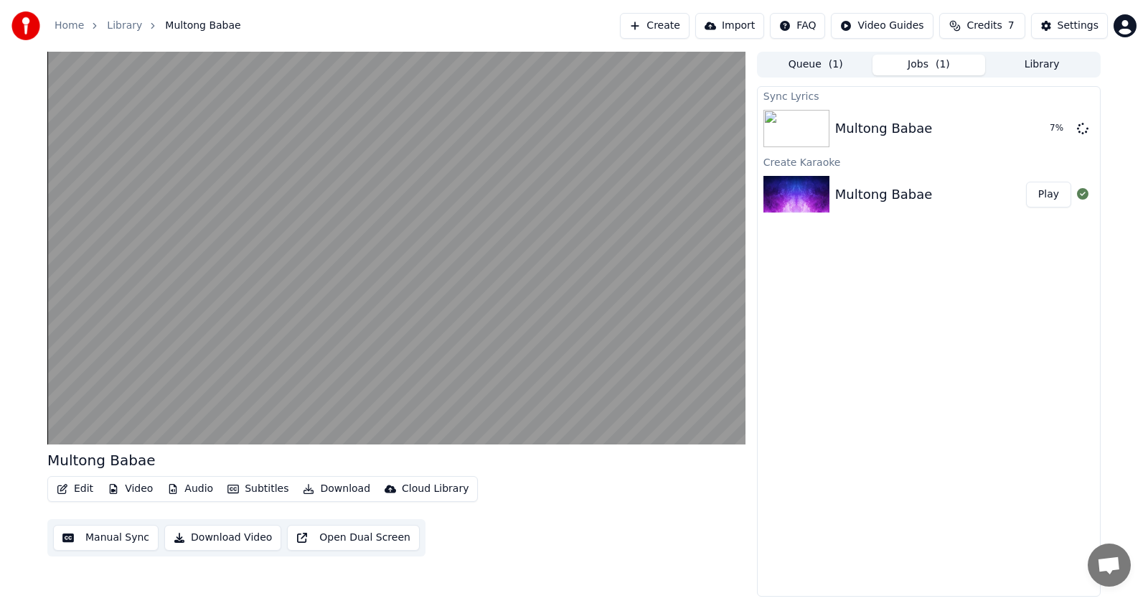
click at [79, 493] on button "Edit" at bounding box center [75, 489] width 48 height 20
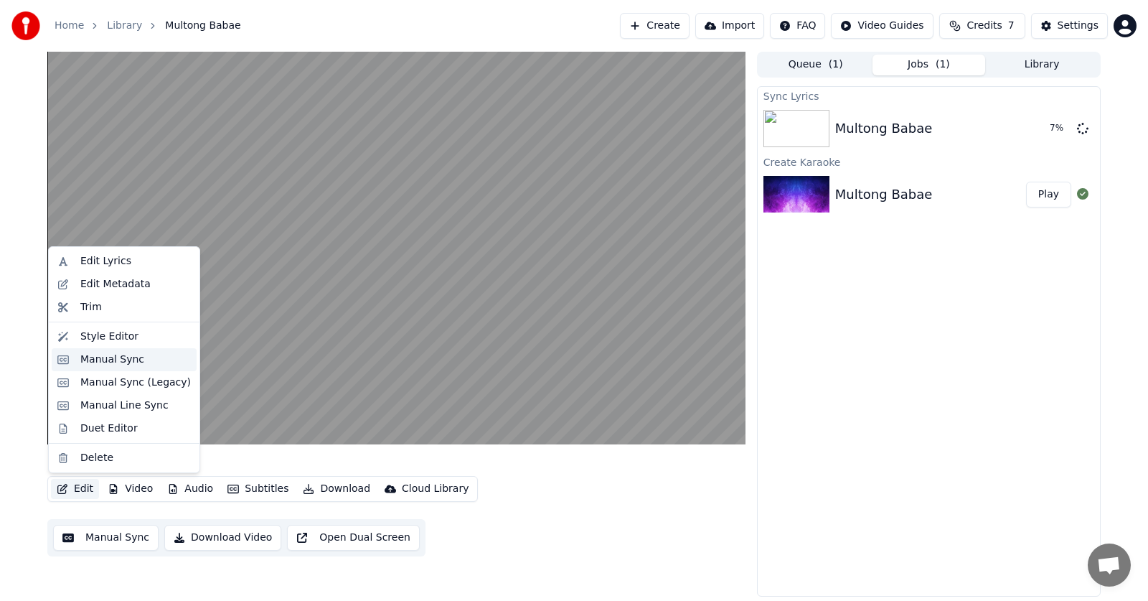
click at [161, 363] on div "Manual Sync" at bounding box center [135, 359] width 110 height 14
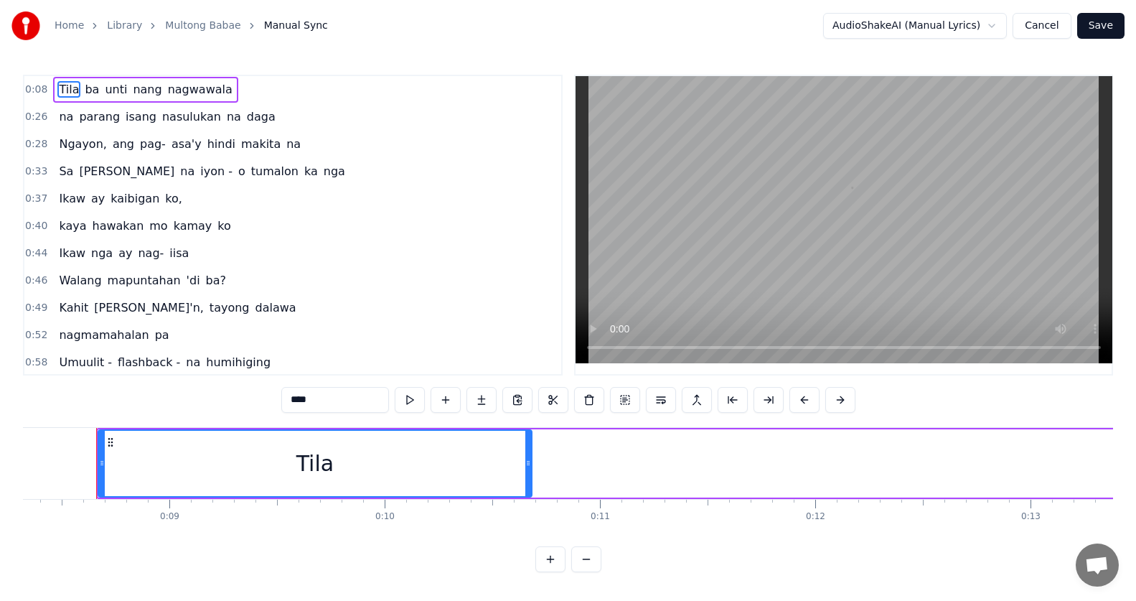
scroll to position [0, 1792]
drag, startPoint x: 440, startPoint y: 352, endPoint x: 461, endPoint y: 442, distance: 92.9
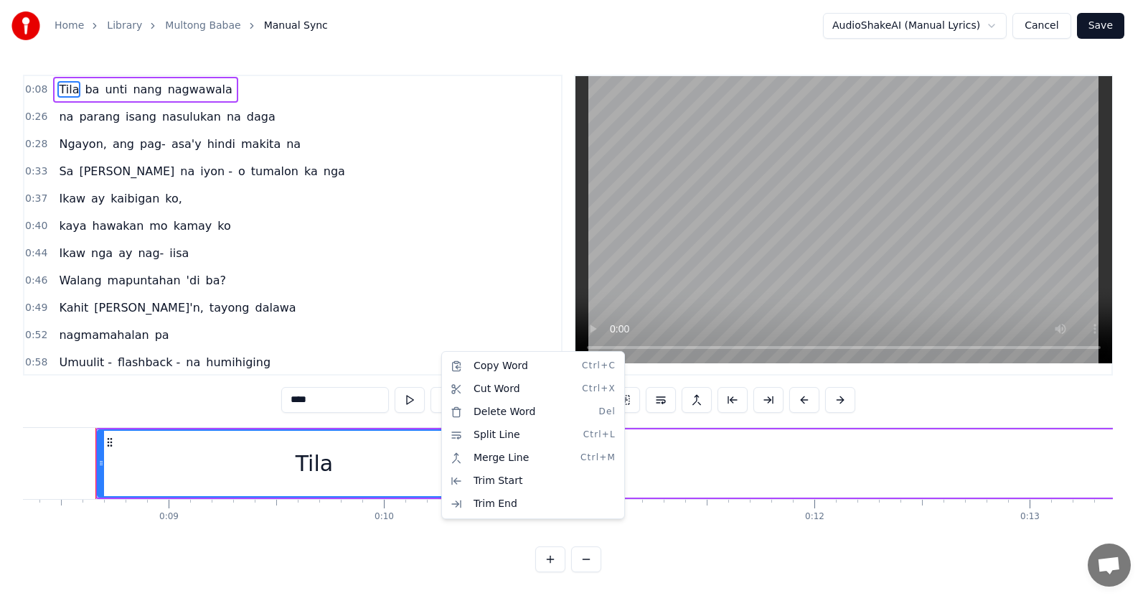
click at [377, 459] on html "Home Library Multong Babae Manual Sync AudioShakeAI (Manual Lyrics) Cancel Save…" at bounding box center [574, 297] width 1148 height 595
click at [377, 458] on div "Tila" at bounding box center [314, 462] width 432 height 65
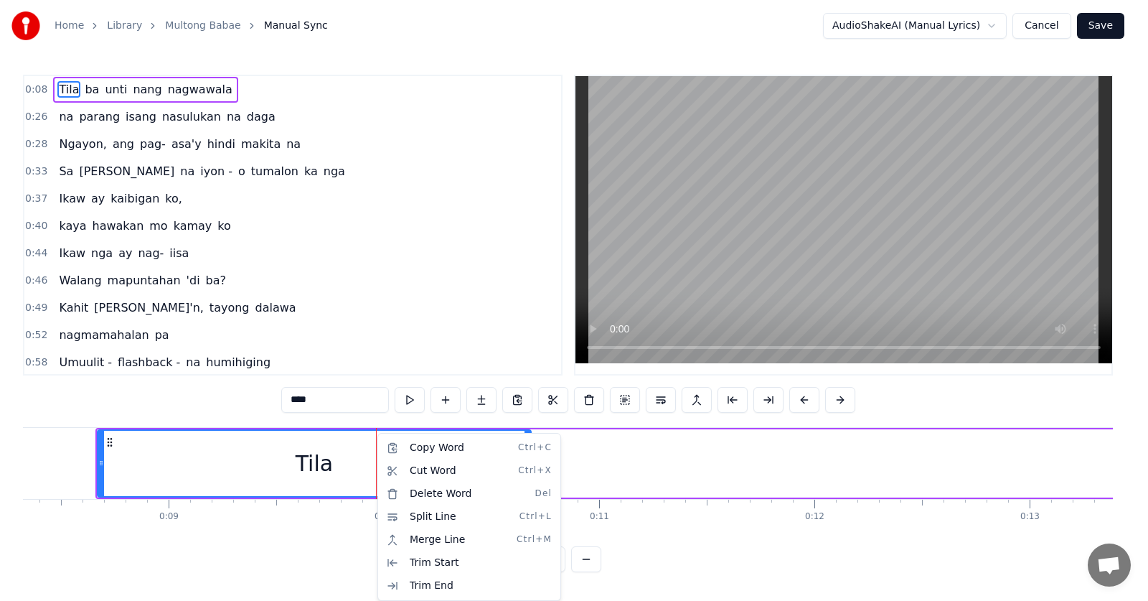
click at [347, 456] on html "Home Library Multong Babae Manual Sync AudioShakeAI (Manual Lyrics) Cancel Save…" at bounding box center [574, 297] width 1148 height 595
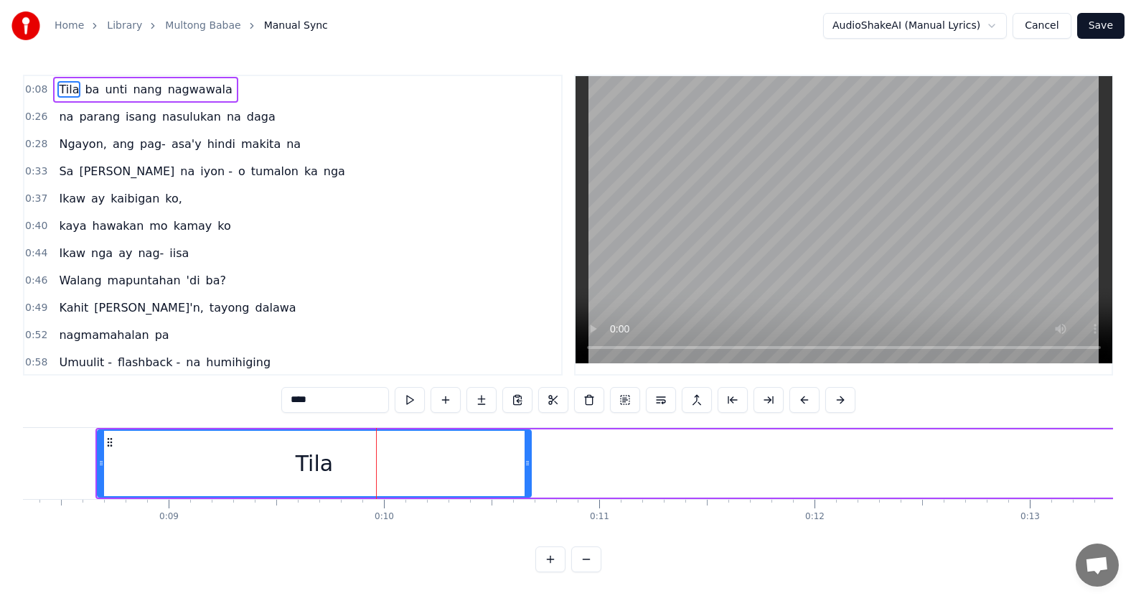
click at [413, 400] on button at bounding box center [410, 400] width 30 height 26
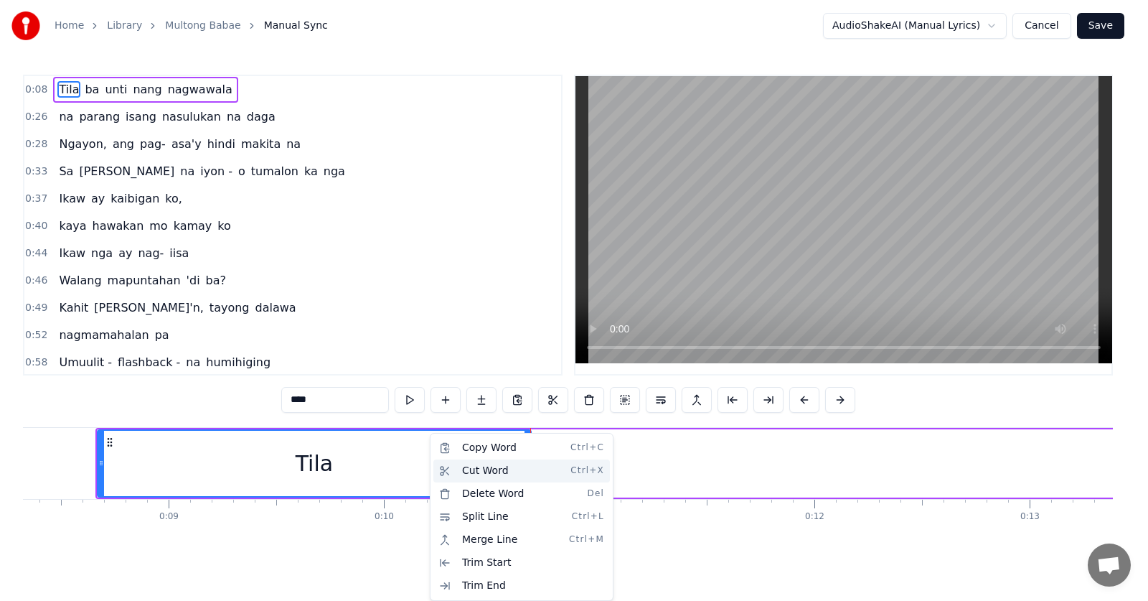
click at [436, 476] on html "Home Library Multong Babae Manual Sync AudioShakeAI (Manual Lyrics) Cancel Save…" at bounding box center [574, 297] width 1148 height 595
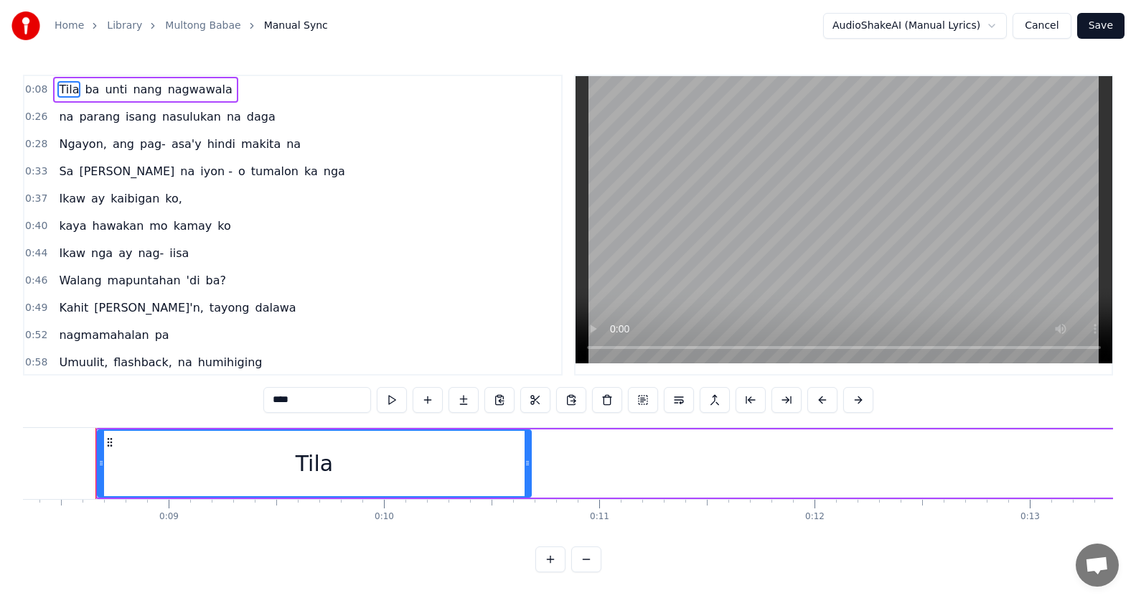
drag, startPoint x: 415, startPoint y: 470, endPoint x: 623, endPoint y: 453, distance: 208.7
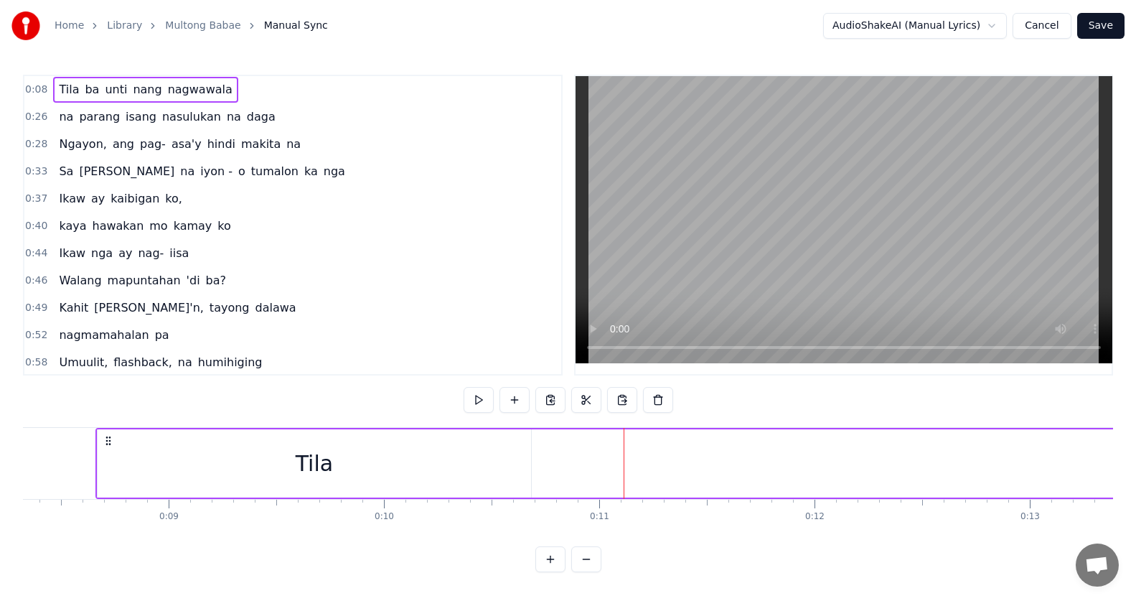
click at [371, 468] on div "Tila" at bounding box center [314, 463] width 433 height 68
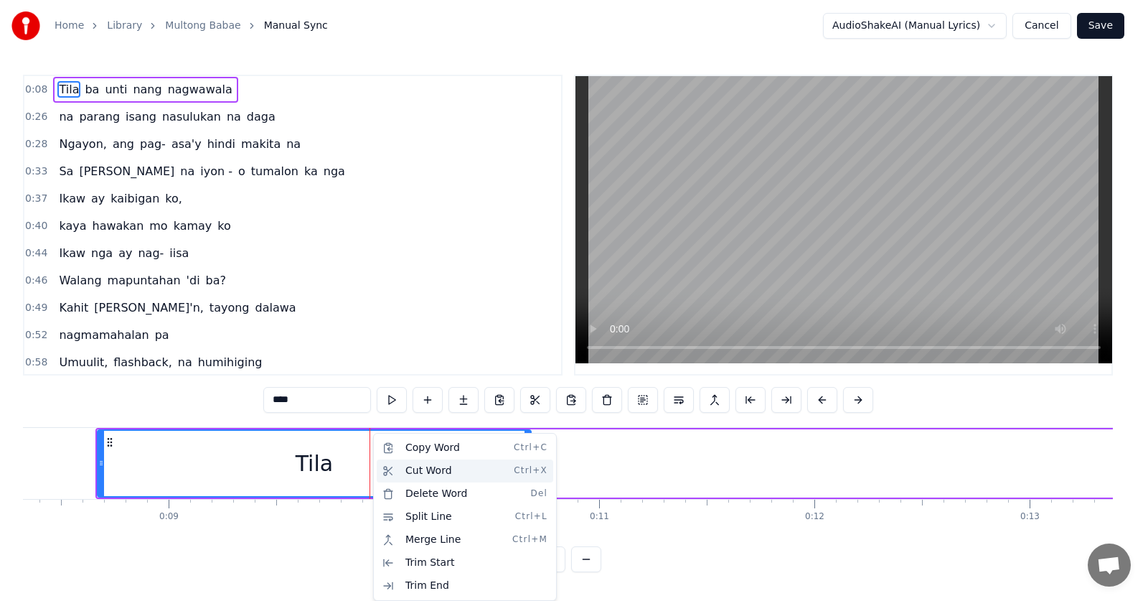
drag, startPoint x: 436, startPoint y: 487, endPoint x: 436, endPoint y: 475, distance: 12.2
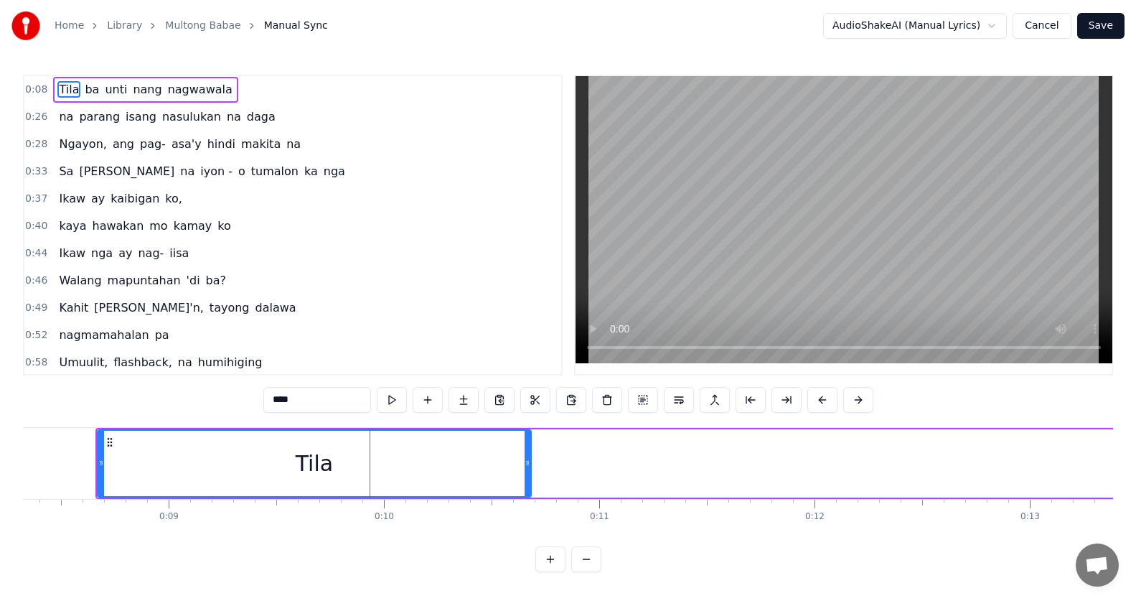
click at [437, 467] on div "Tila" at bounding box center [314, 462] width 432 height 65
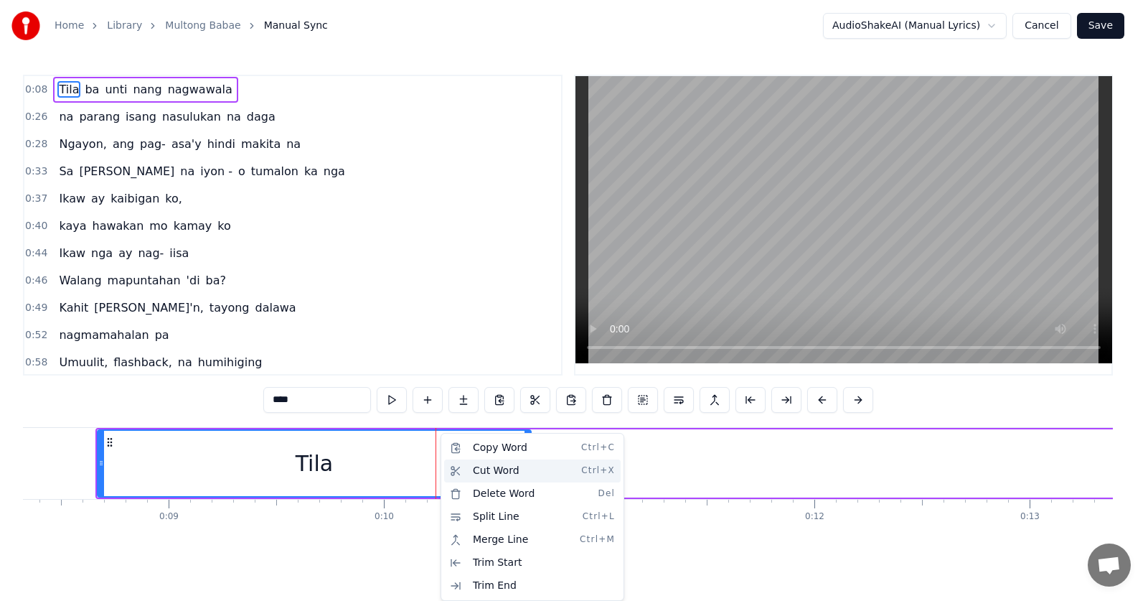
click at [476, 472] on div "Cut Word Ctrl+X" at bounding box center [532, 470] width 176 height 23
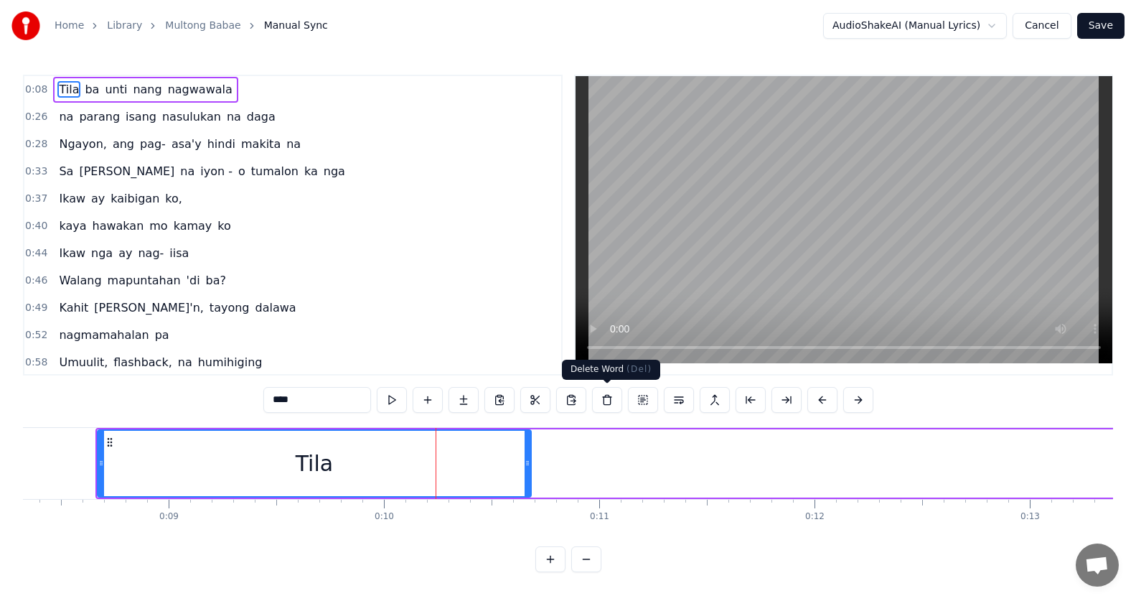
click at [602, 400] on button at bounding box center [607, 400] width 30 height 26
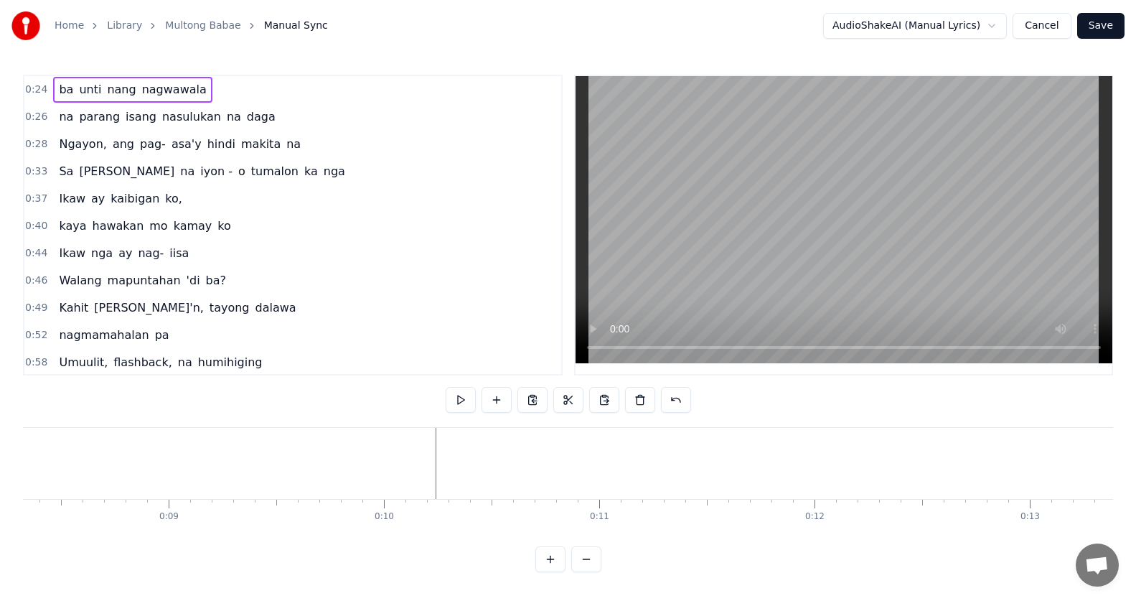
click at [57, 92] on span "ba" at bounding box center [65, 89] width 17 height 17
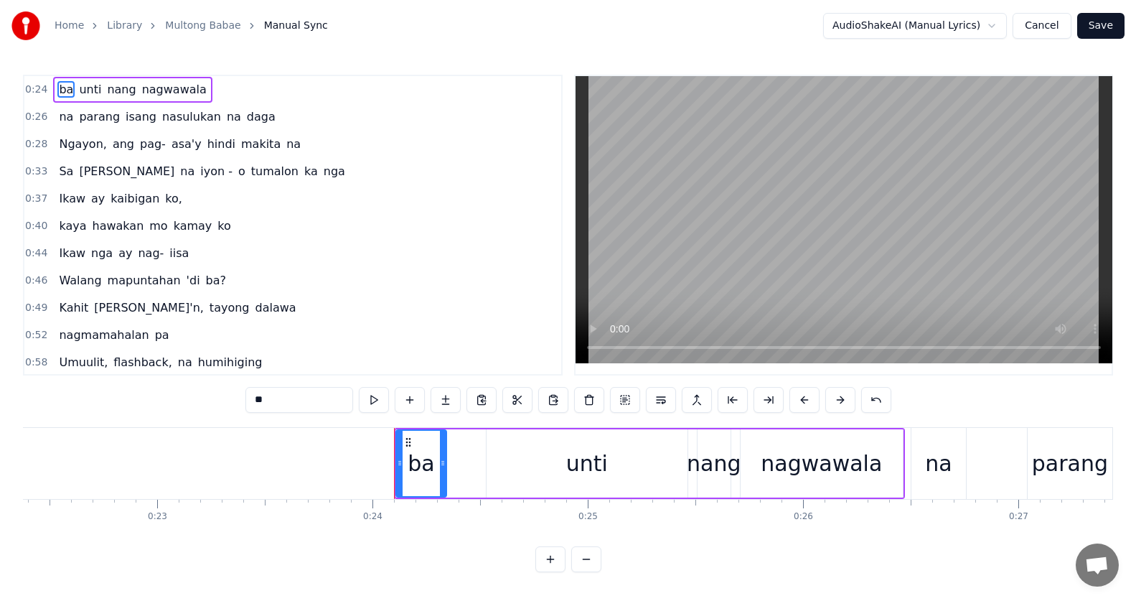
scroll to position [0, 5115]
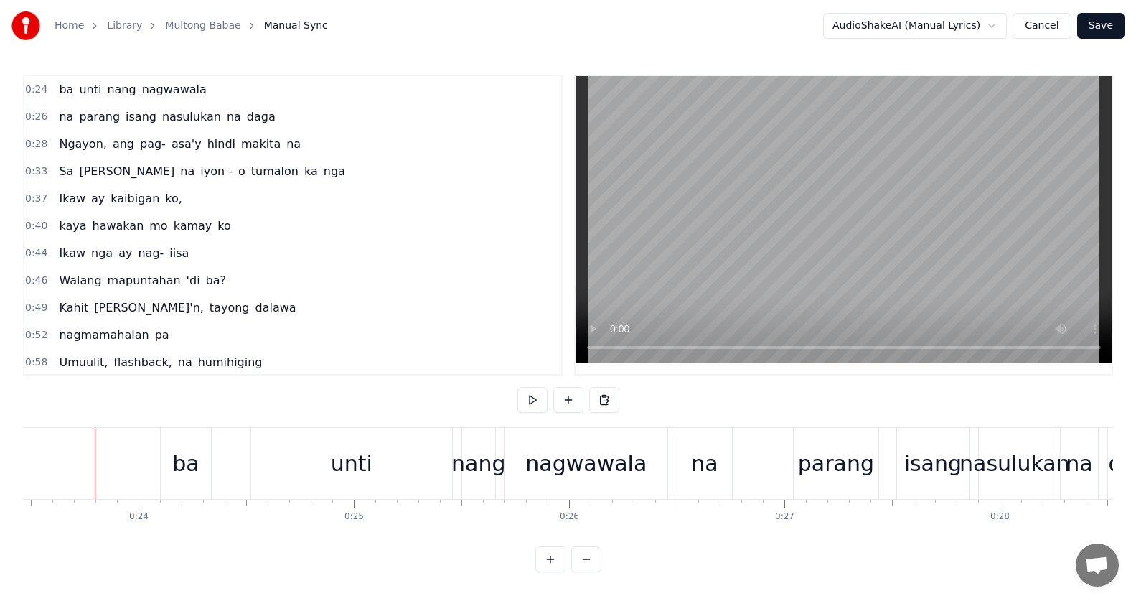
click at [185, 481] on div "ba" at bounding box center [186, 463] width 50 height 71
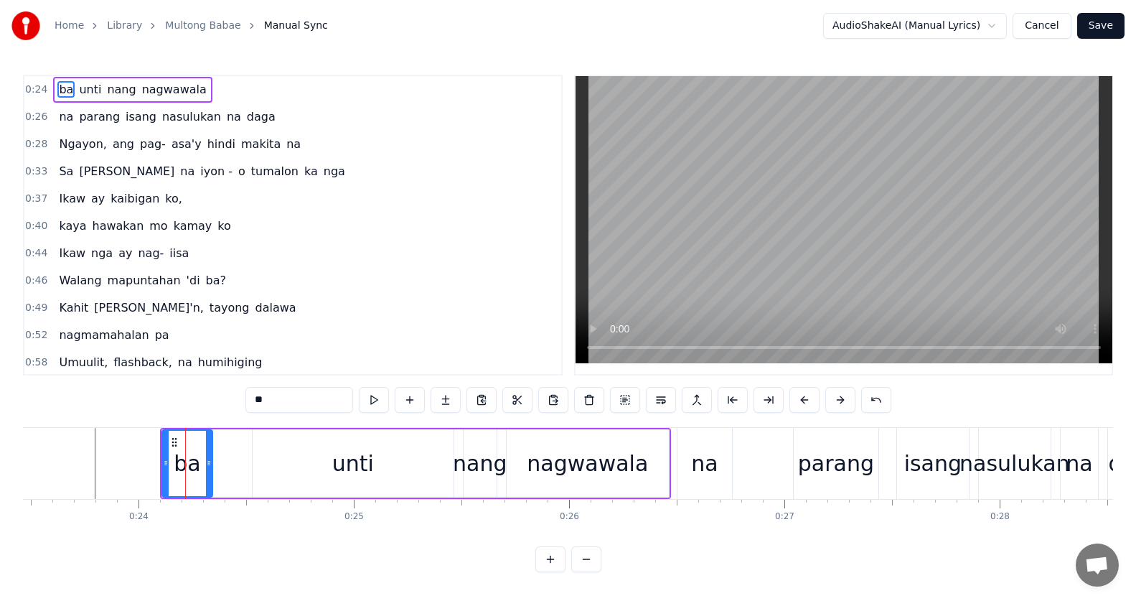
click at [65, 93] on span "ba" at bounding box center [65, 89] width 17 height 17
click at [193, 467] on div "ba" at bounding box center [187, 463] width 27 height 32
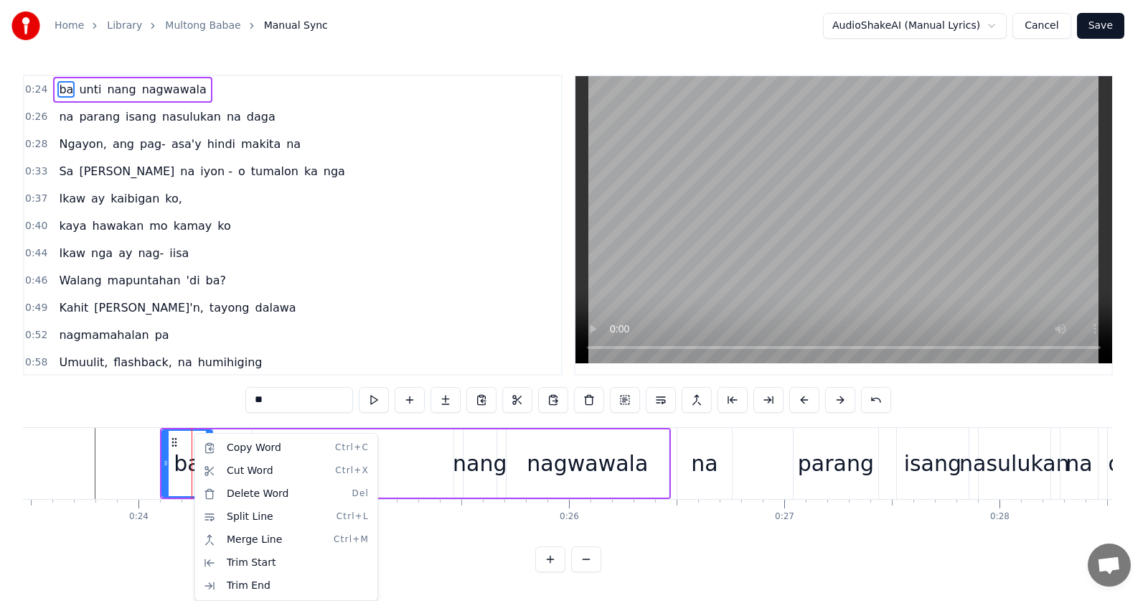
click at [176, 440] on icon at bounding box center [174, 441] width 11 height 11
click at [263, 392] on html "Home Library Multong Babae Manual Sync AudioShakeAI (Manual Lyrics) Cancel Save…" at bounding box center [574, 297] width 1148 height 595
click at [273, 395] on input "**" at bounding box center [299, 400] width 108 height 26
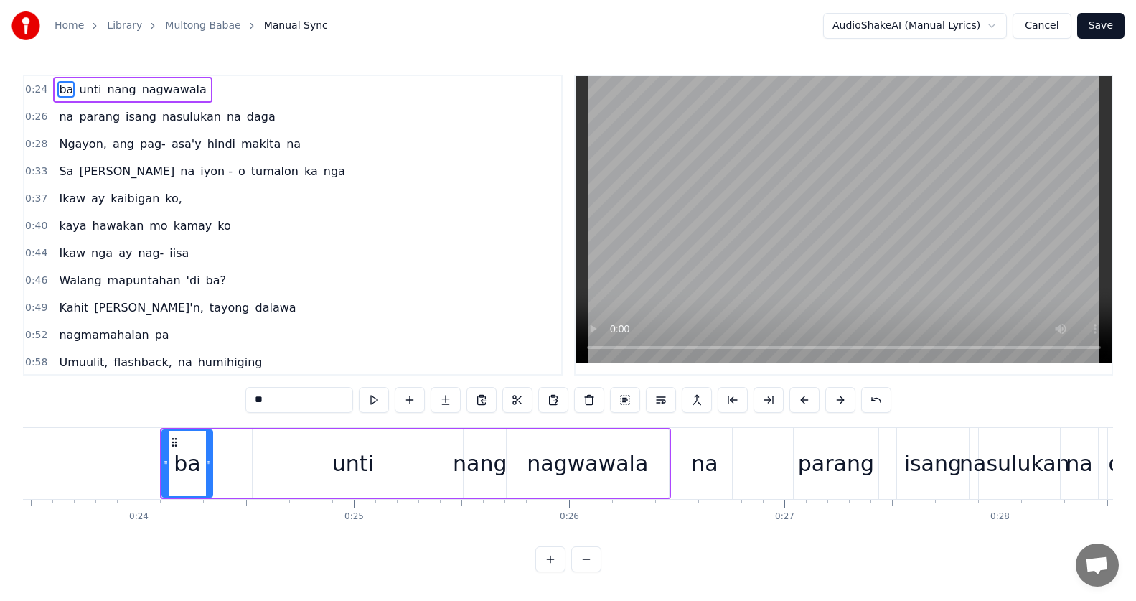
type input "*"
type input "****"
click at [151, 415] on div "0:24 [PERSON_NAME] nang nagwawala 0:26 na parang isang nasulukan na daga 0:28 N…" at bounding box center [568, 323] width 1090 height 497
click at [220, 445] on div "[PERSON_NAME] nang nagwawala" at bounding box center [415, 463] width 511 height 71
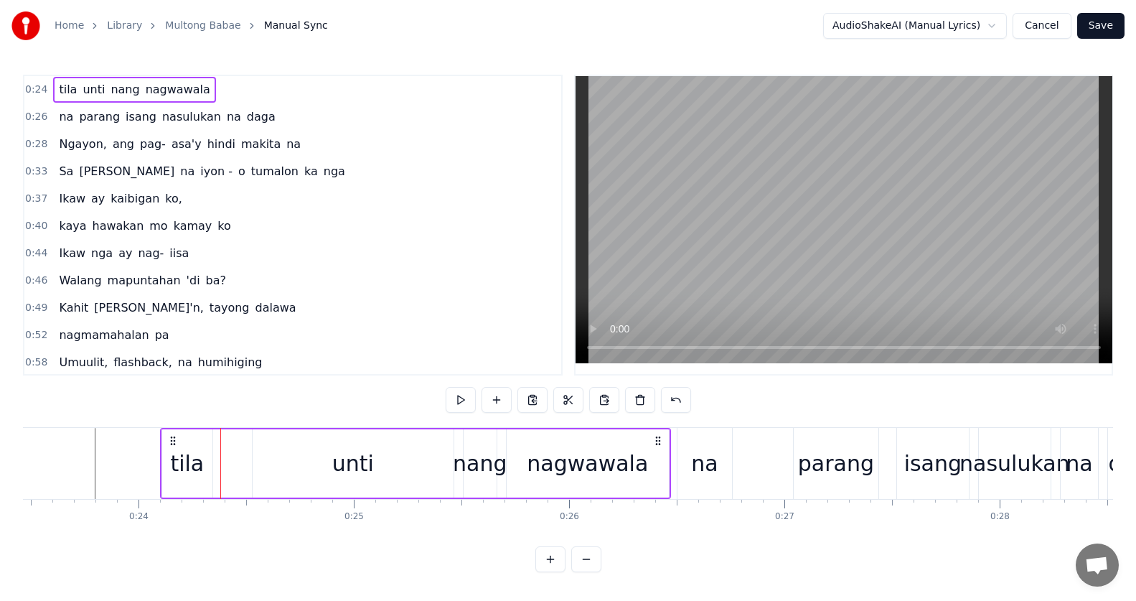
click at [177, 447] on div "tila" at bounding box center [187, 463] width 34 height 32
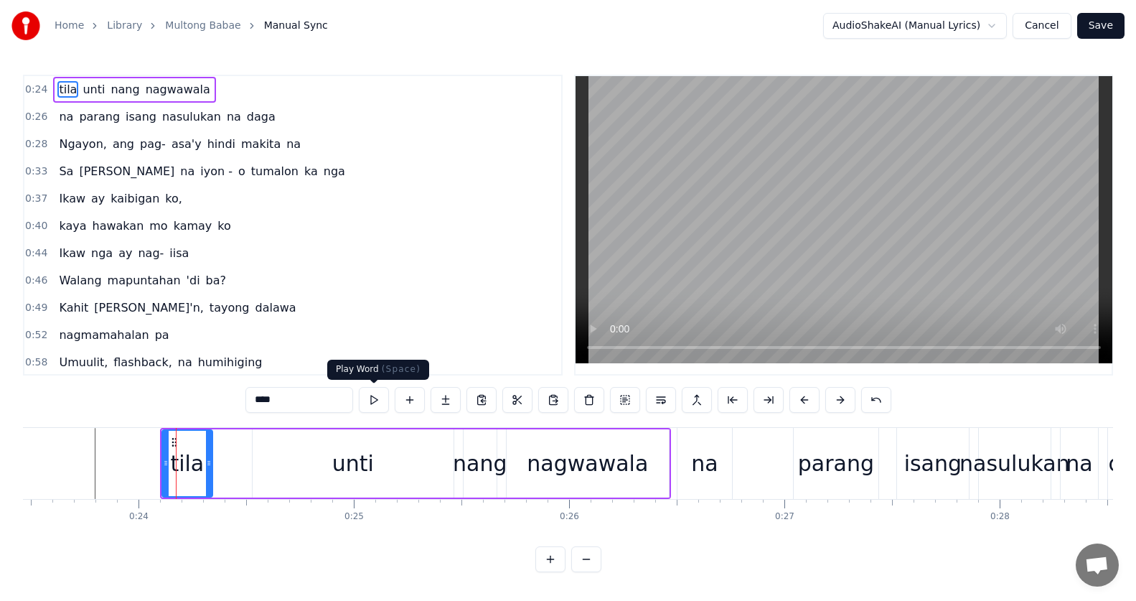
click at [376, 393] on button at bounding box center [374, 400] width 30 height 26
click at [305, 403] on input "****" at bounding box center [299, 400] width 108 height 26
type input "*******"
click at [209, 452] on div at bounding box center [209, 462] width 6 height 65
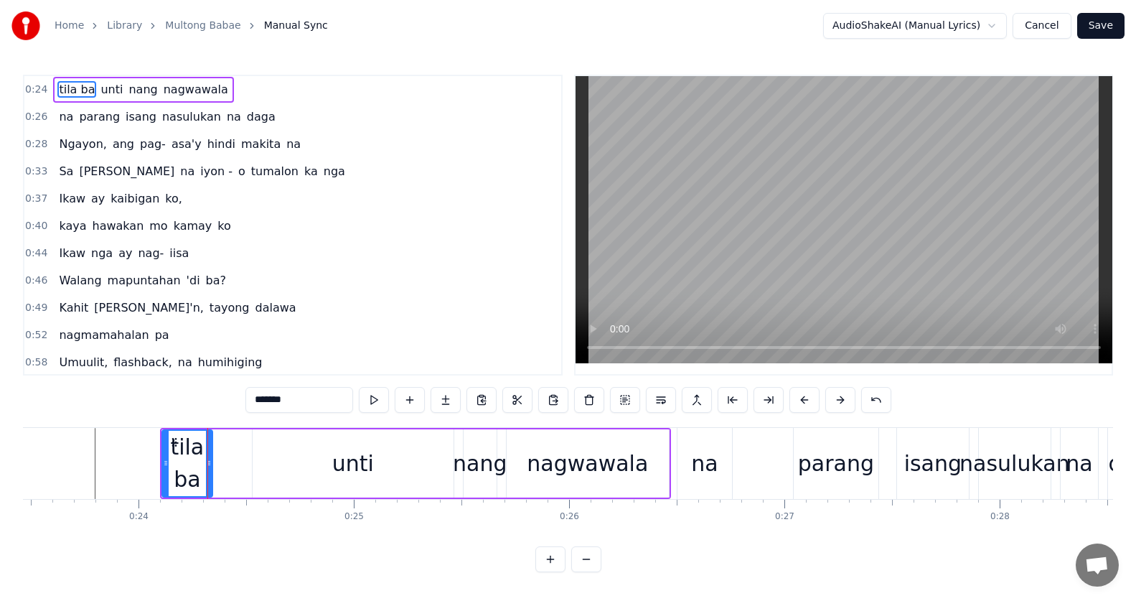
click at [228, 455] on div "tila ba unti nang nagwawala" at bounding box center [415, 463] width 511 height 71
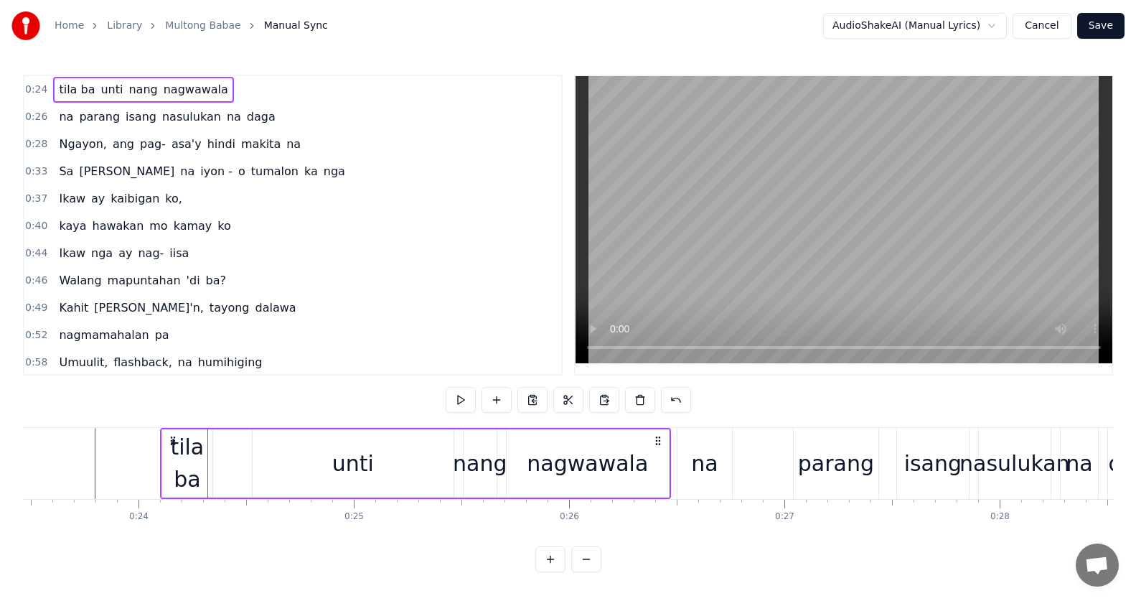
click at [205, 453] on div "tila ba" at bounding box center [187, 462] width 50 height 65
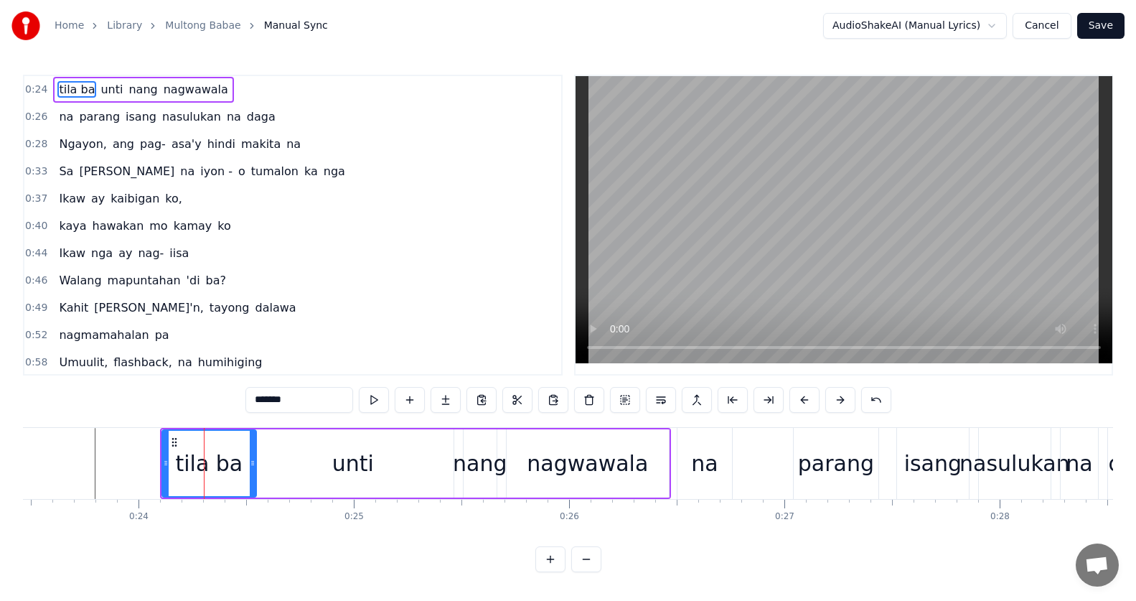
drag, startPoint x: 208, startPoint y: 456, endPoint x: 253, endPoint y: 461, distance: 45.4
click at [253, 461] on div at bounding box center [253, 462] width 6 height 65
click at [180, 442] on div "tila ba" at bounding box center [210, 462] width 94 height 65
click at [377, 397] on button at bounding box center [374, 400] width 30 height 26
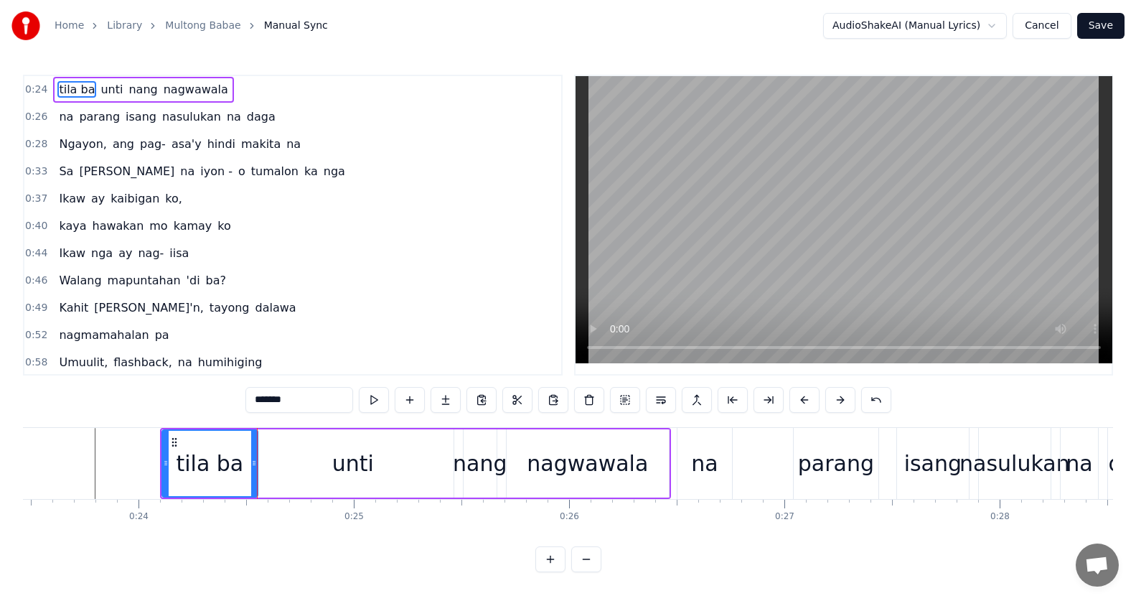
click at [158, 417] on div "0:24 tila ba unti nang nagwawala 0:26 na parang isang nasulukan na daga 0:28 Ng…" at bounding box center [568, 323] width 1090 height 497
click at [100, 93] on span "unti" at bounding box center [111, 89] width 25 height 17
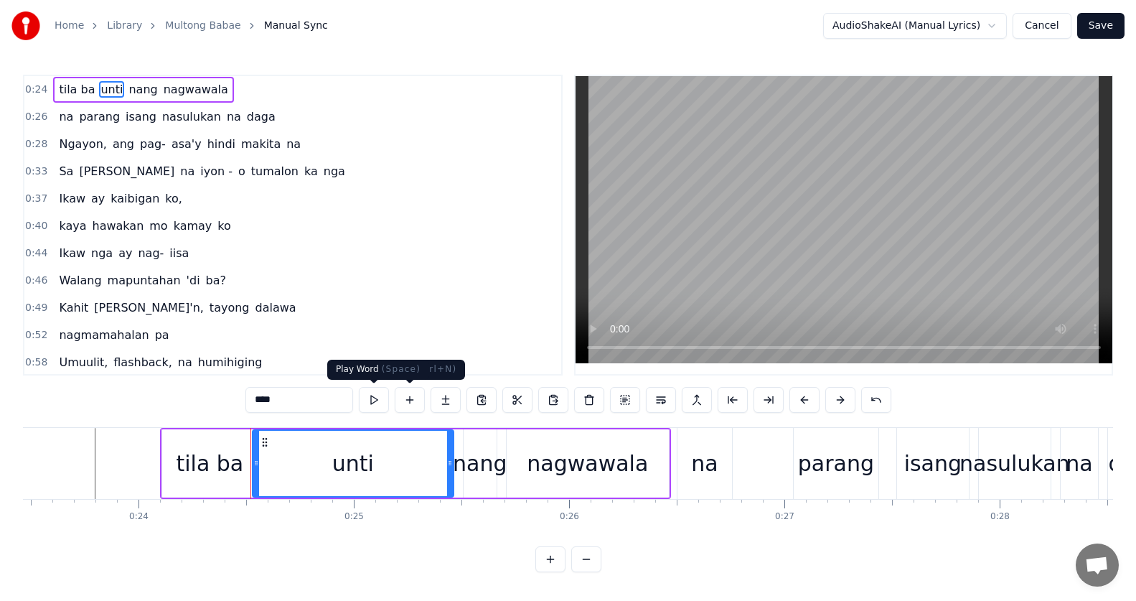
click at [372, 398] on button at bounding box center [374, 400] width 30 height 26
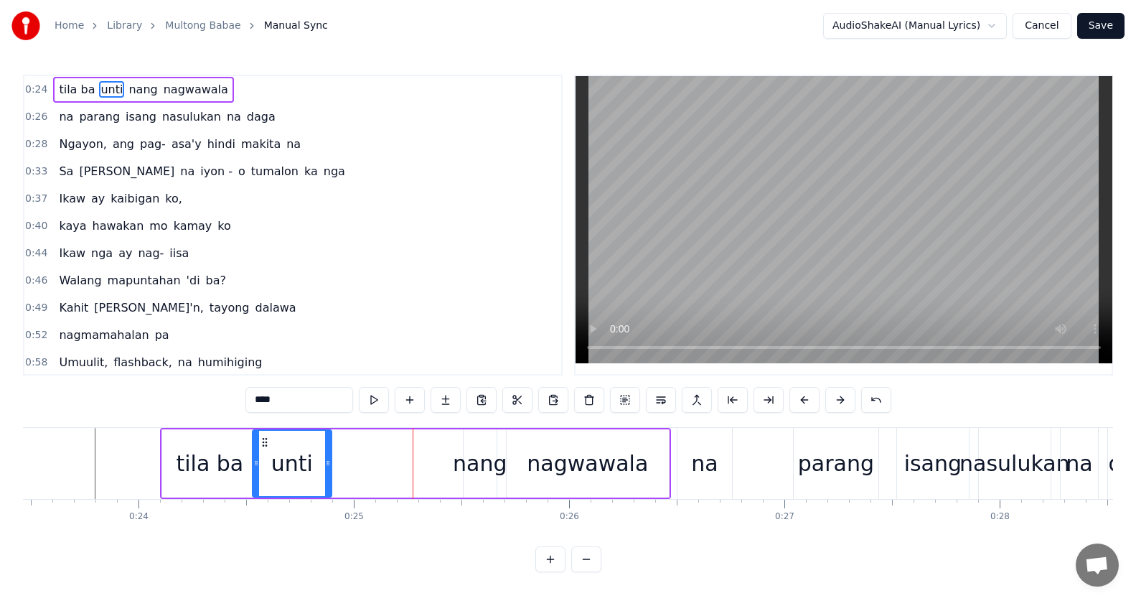
drag, startPoint x: 450, startPoint y: 458, endPoint x: 375, endPoint y: 460, distance: 75.4
click at [328, 464] on icon at bounding box center [328, 462] width 6 height 11
click at [481, 455] on div "nang" at bounding box center [480, 463] width 54 height 32
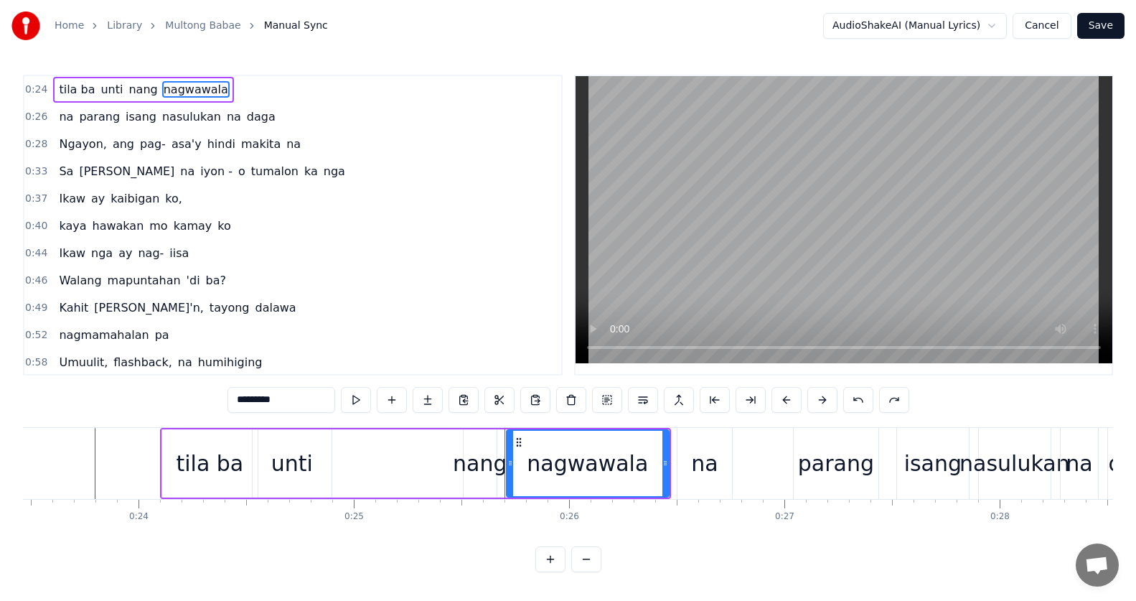
click at [483, 464] on div "nang" at bounding box center [480, 463] width 54 height 32
type input "****"
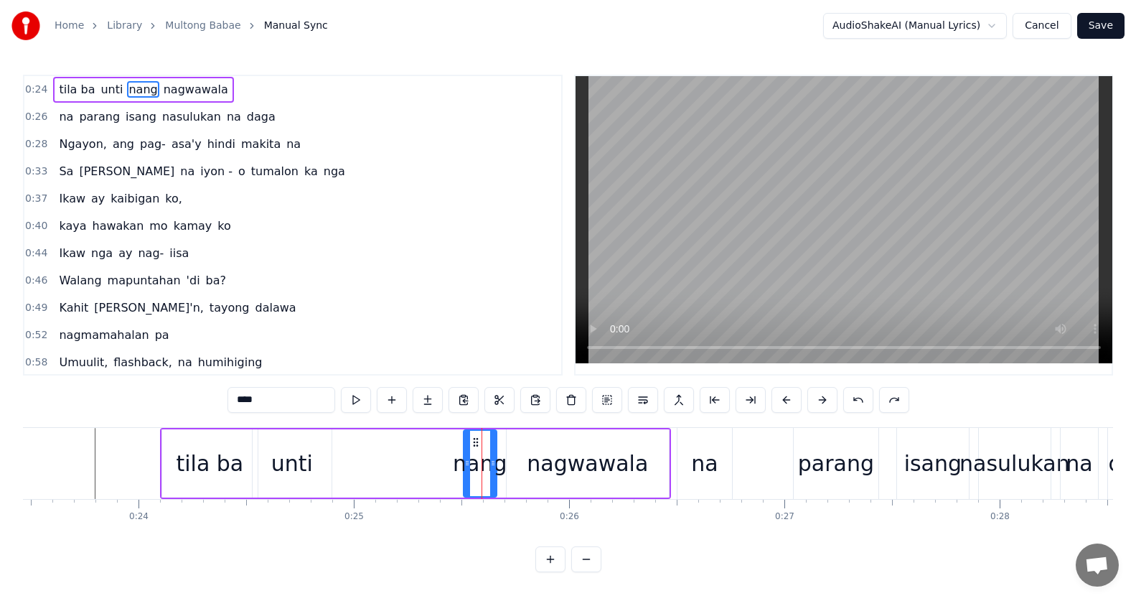
drag, startPoint x: 485, startPoint y: 476, endPoint x: 463, endPoint y: 470, distance: 22.3
click at [451, 477] on div "tila ba unti nang nagwawala" at bounding box center [415, 463] width 511 height 71
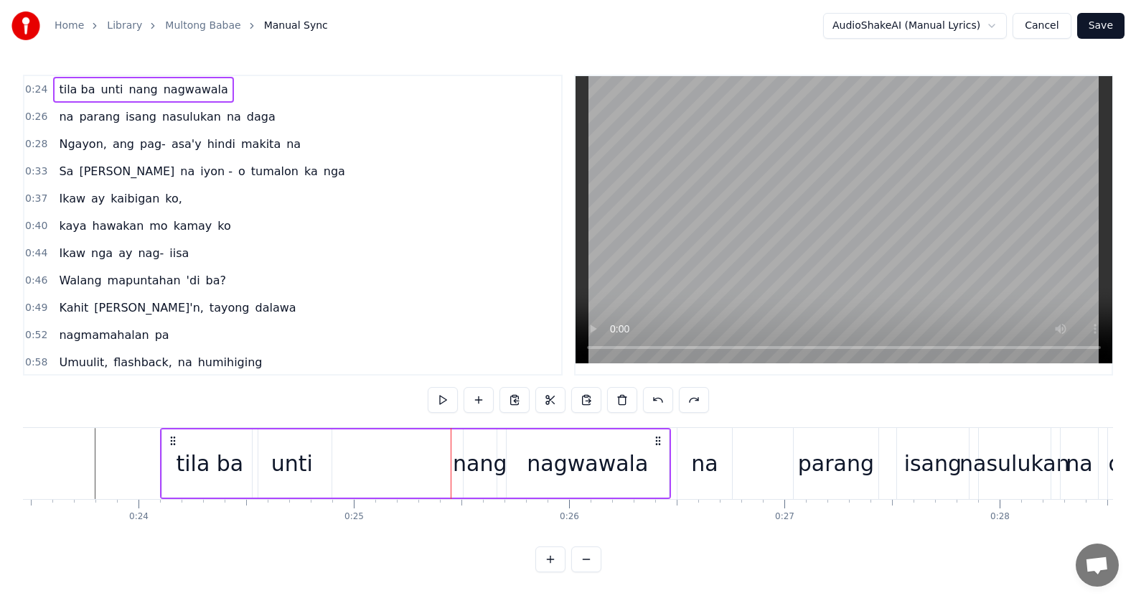
click at [480, 463] on div "nang" at bounding box center [480, 463] width 54 height 32
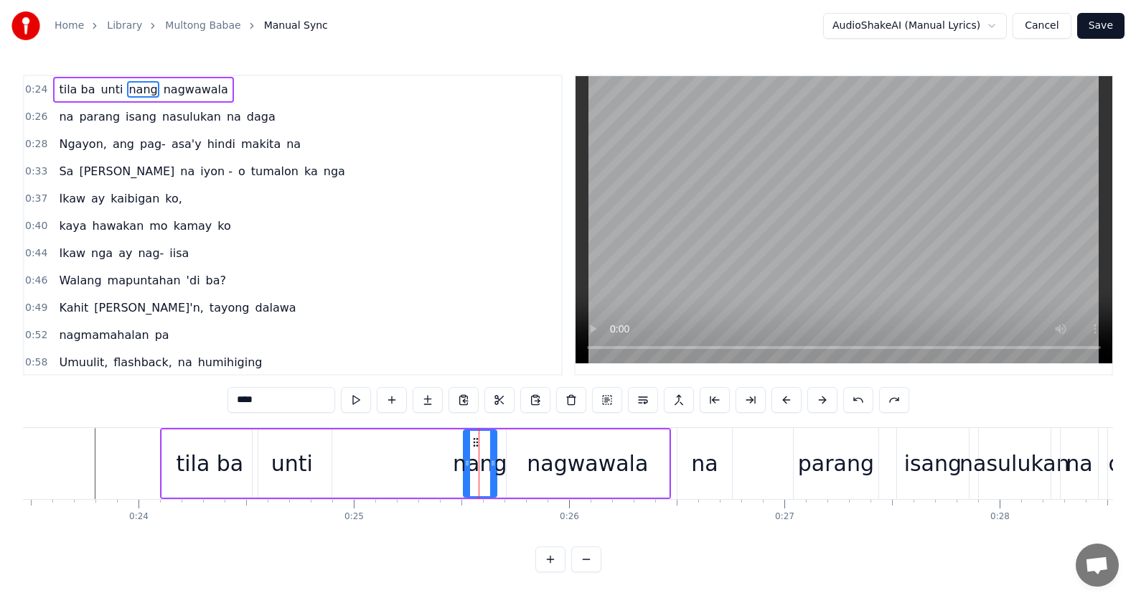
drag, startPoint x: 480, startPoint y: 463, endPoint x: 461, endPoint y: 466, distance: 19.6
click at [453, 466] on div "tila ba unti nang nagwawala" at bounding box center [415, 463] width 511 height 71
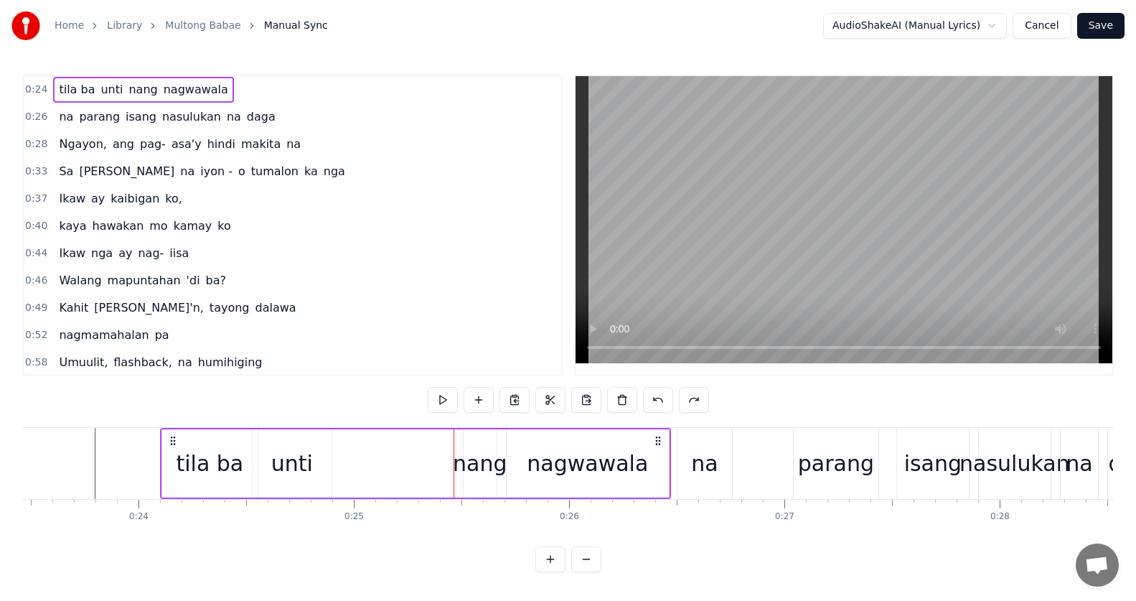
click at [481, 475] on div "nang" at bounding box center [480, 463] width 54 height 32
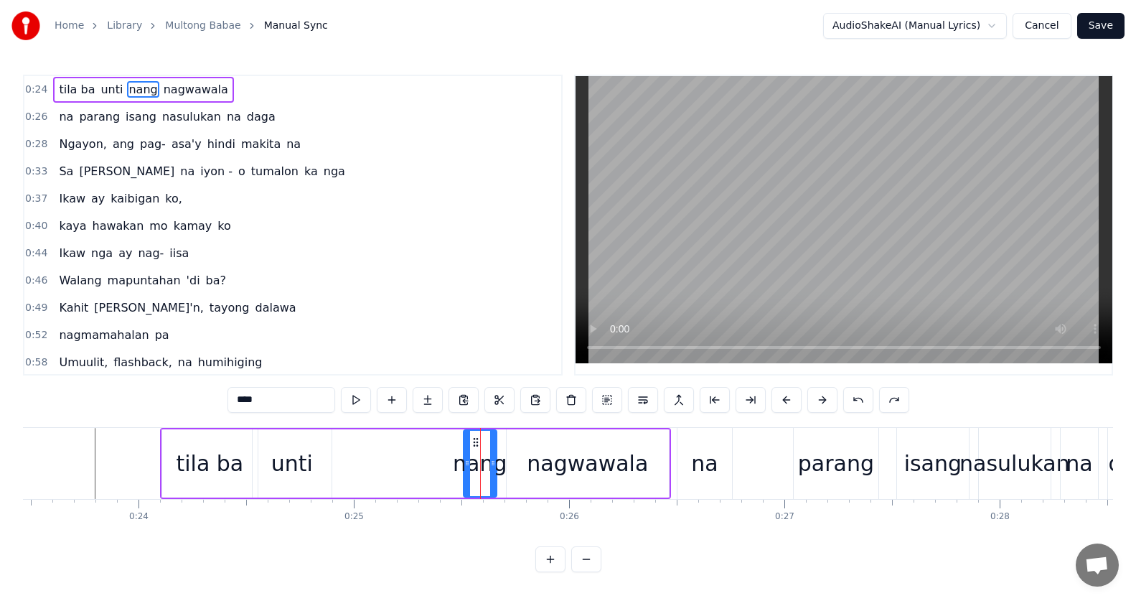
drag, startPoint x: 481, startPoint y: 475, endPoint x: 473, endPoint y: 479, distance: 9.6
click at [473, 479] on div "nang" at bounding box center [480, 462] width 32 height 65
click at [468, 469] on div at bounding box center [467, 462] width 6 height 65
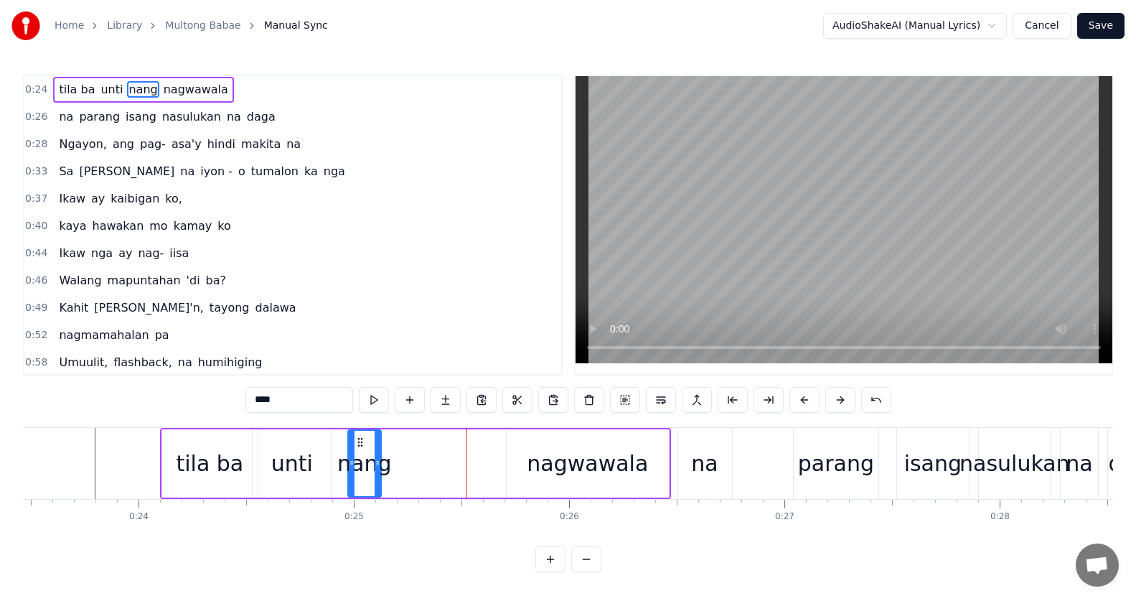
drag, startPoint x: 476, startPoint y: 443, endPoint x: 359, endPoint y: 450, distance: 117.1
click at [361, 453] on div "nang" at bounding box center [365, 462] width 32 height 65
click at [196, 436] on div "tila ba" at bounding box center [209, 463] width 95 height 68
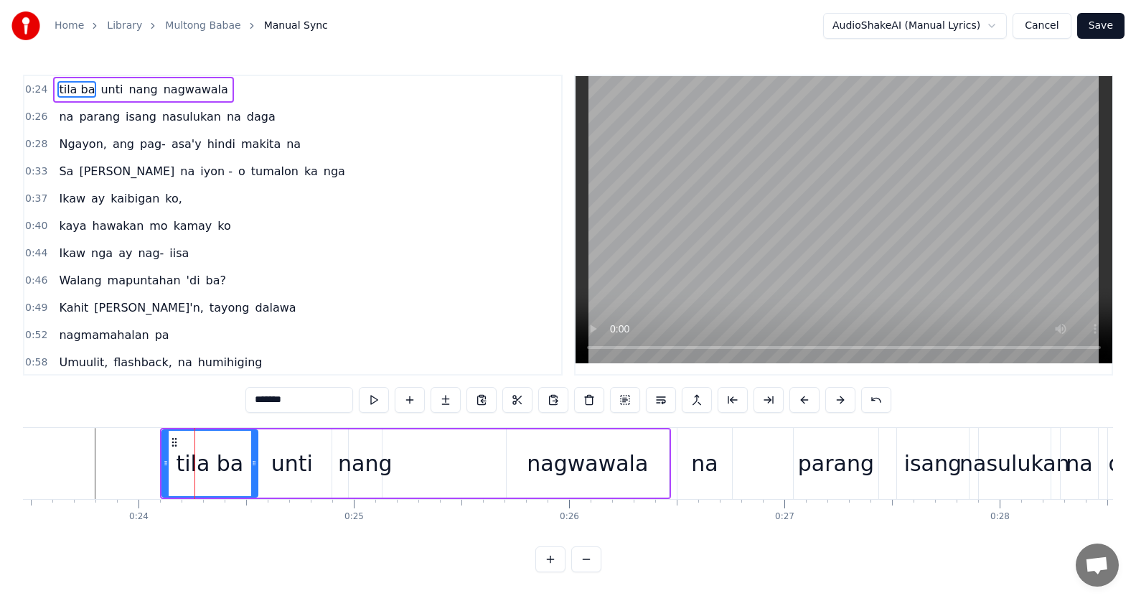
click at [362, 405] on button at bounding box center [374, 400] width 30 height 26
click at [143, 418] on div "0:24 tila ba unti nang nagwawala 0:26 na parang isang nasulukan na daga 0:28 Ng…" at bounding box center [568, 323] width 1090 height 497
click at [275, 458] on div "unti" at bounding box center [292, 463] width 42 height 32
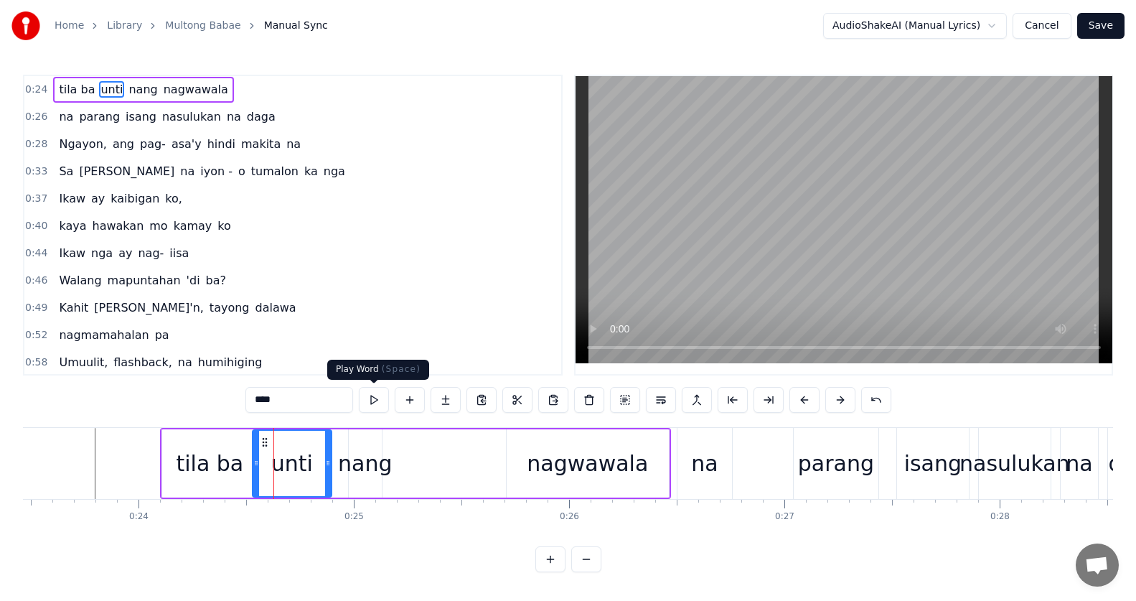
click at [387, 395] on button at bounding box center [374, 400] width 30 height 26
click at [349, 468] on div "nang" at bounding box center [365, 463] width 54 height 32
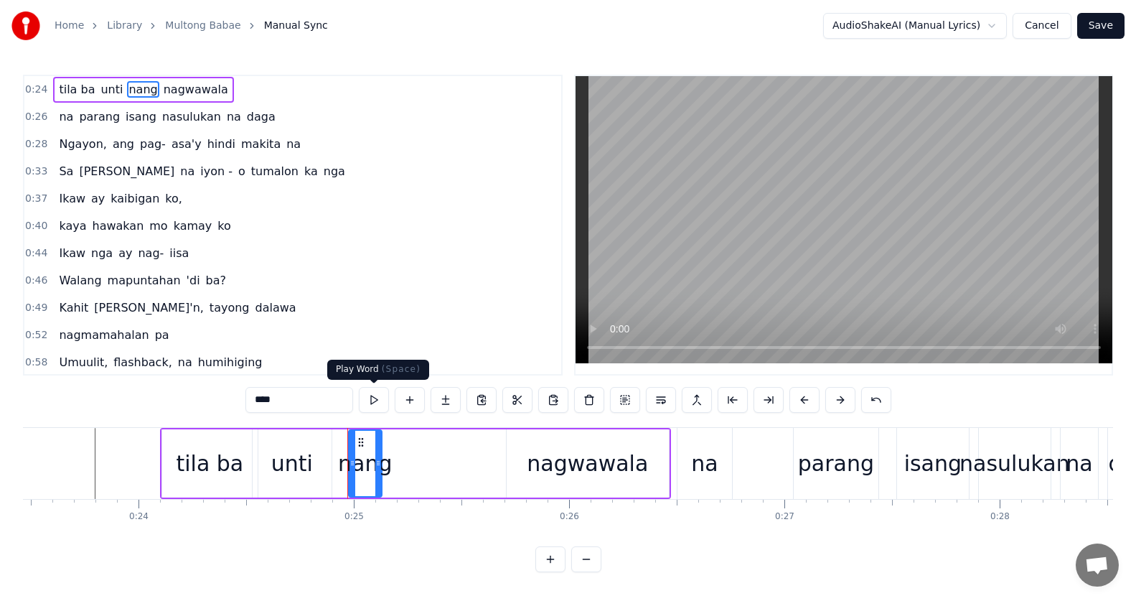
click at [378, 397] on button at bounding box center [374, 400] width 30 height 26
click at [585, 462] on div "nagwawala" at bounding box center [587, 463] width 121 height 32
type input "*********"
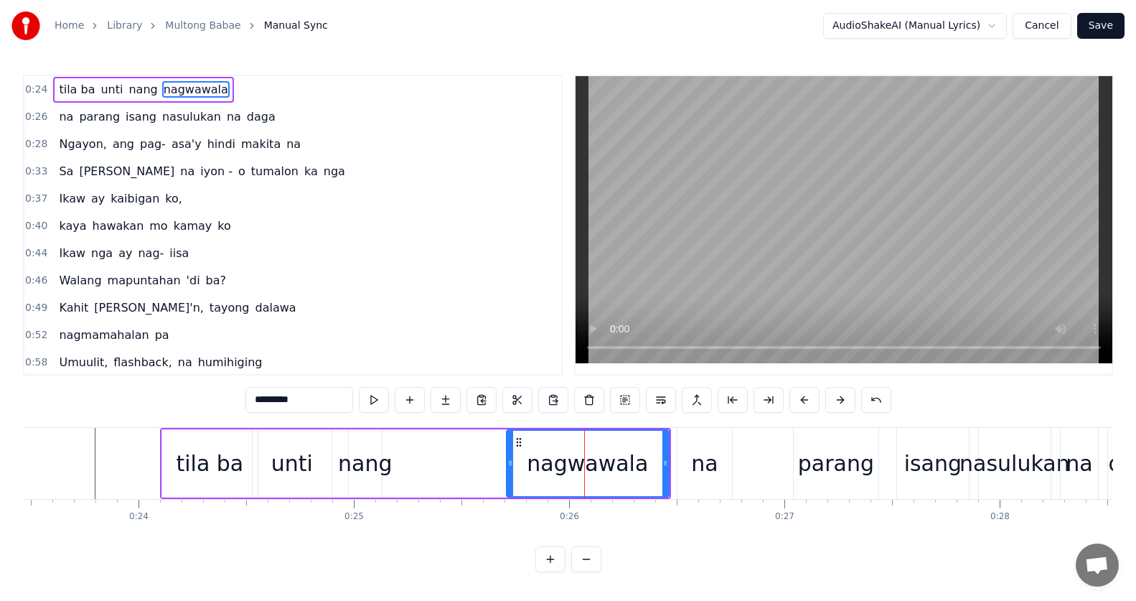
drag, startPoint x: 584, startPoint y: 462, endPoint x: 544, endPoint y: 471, distance: 41.2
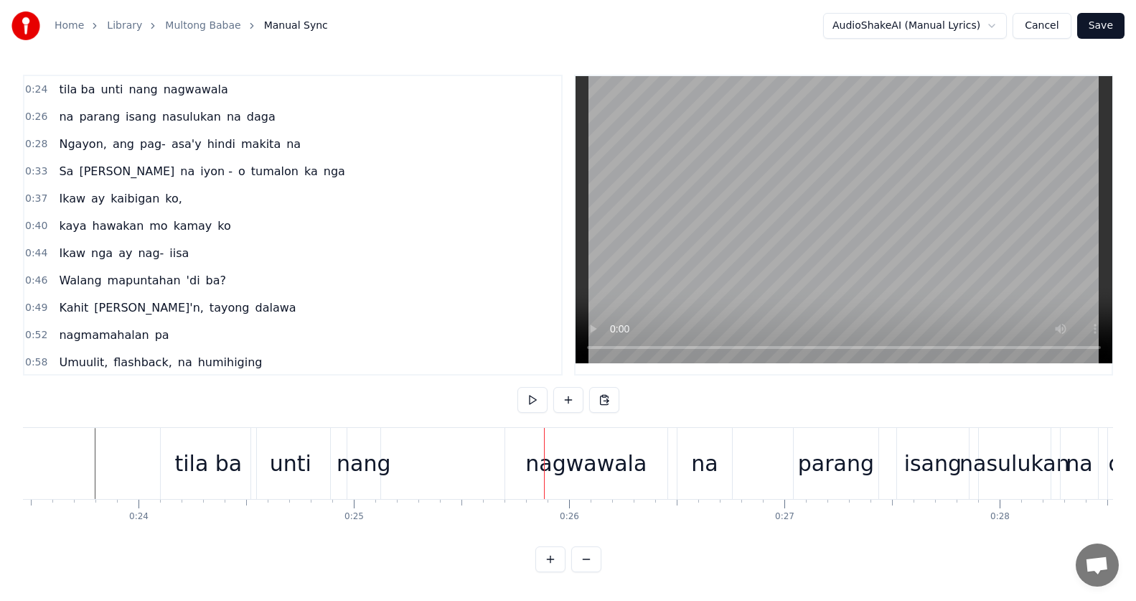
click at [519, 441] on div "nagwawala" at bounding box center [586, 463] width 162 height 71
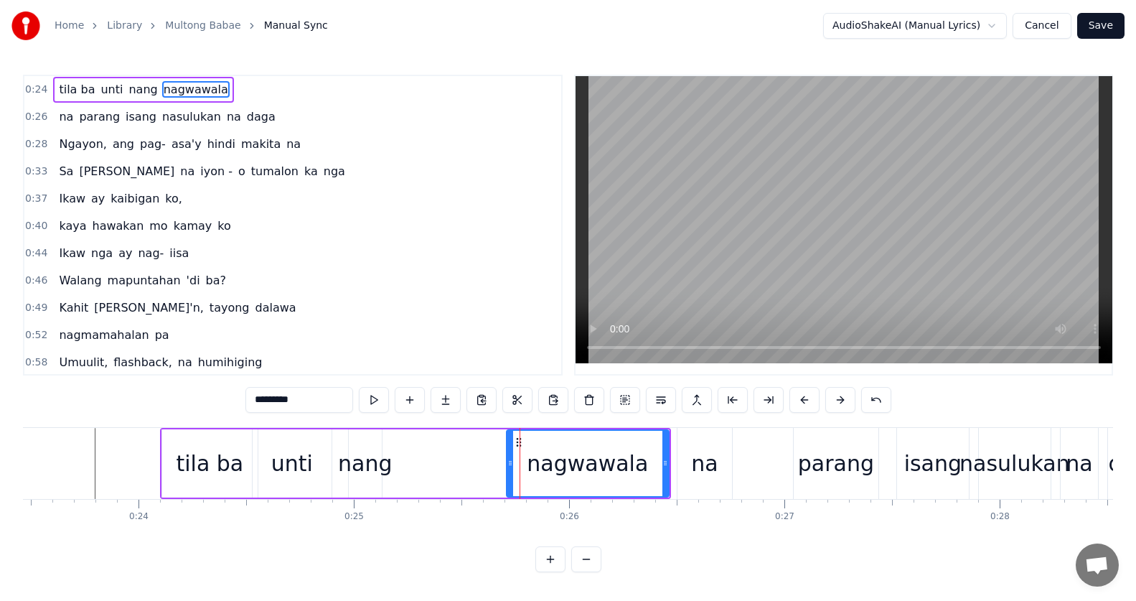
drag, startPoint x: 520, startPoint y: 446, endPoint x: 518, endPoint y: 438, distance: 7.5
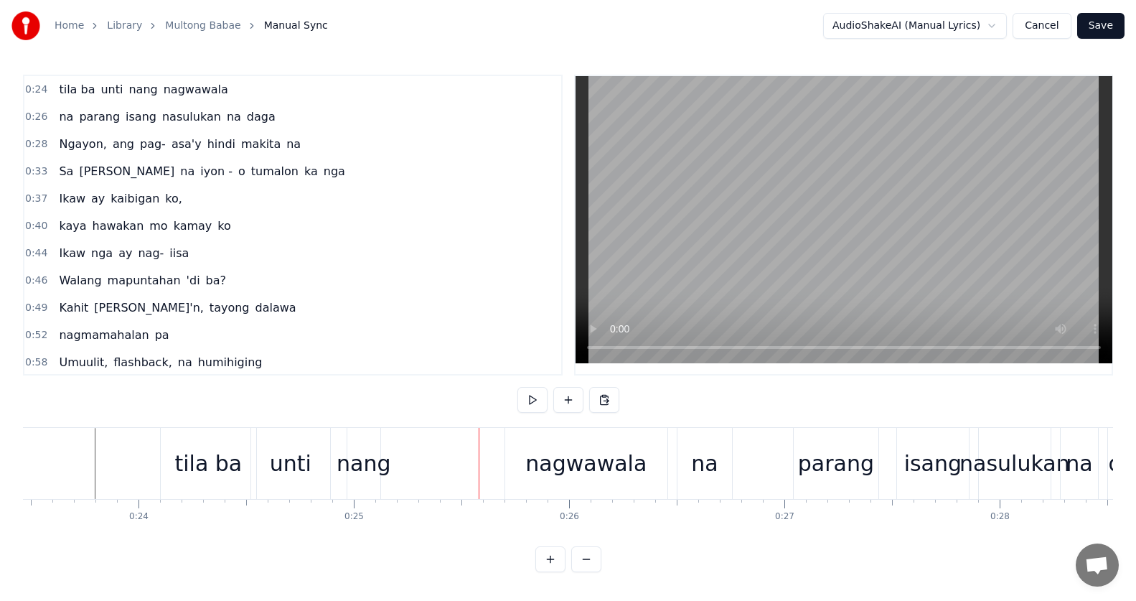
click at [514, 441] on div "nagwawala" at bounding box center [586, 463] width 162 height 71
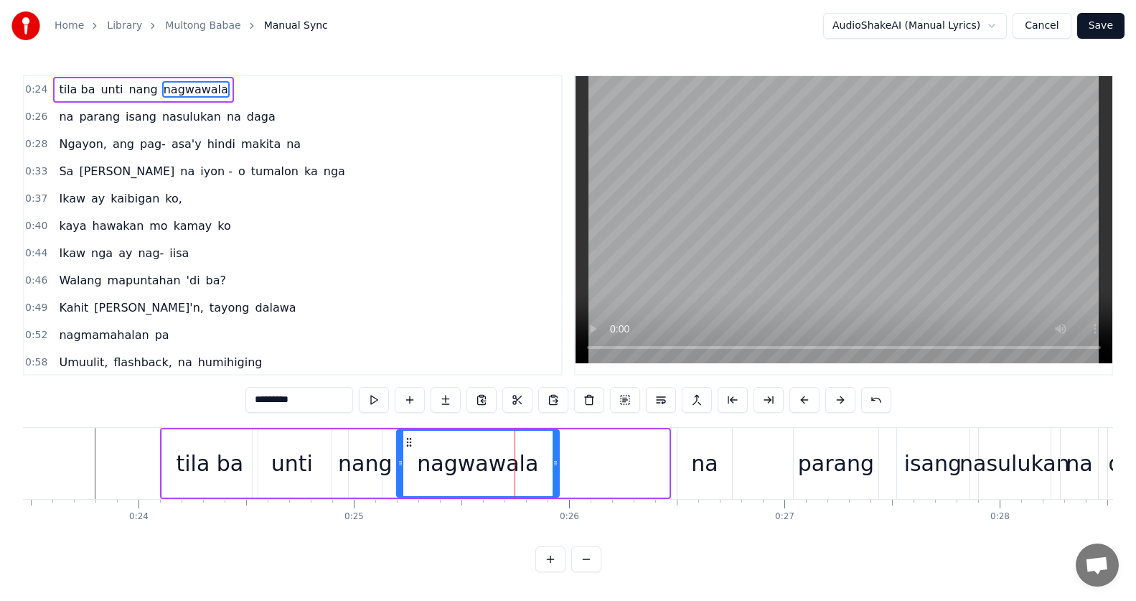
drag, startPoint x: 521, startPoint y: 443, endPoint x: 394, endPoint y: 446, distance: 127.0
click at [410, 451] on div "nagwawala" at bounding box center [477, 462] width 161 height 65
click at [415, 435] on div "nagwawala" at bounding box center [477, 462] width 161 height 65
click at [384, 400] on button at bounding box center [374, 400] width 30 height 26
drag, startPoint x: 555, startPoint y: 466, endPoint x: 510, endPoint y: 446, distance: 49.8
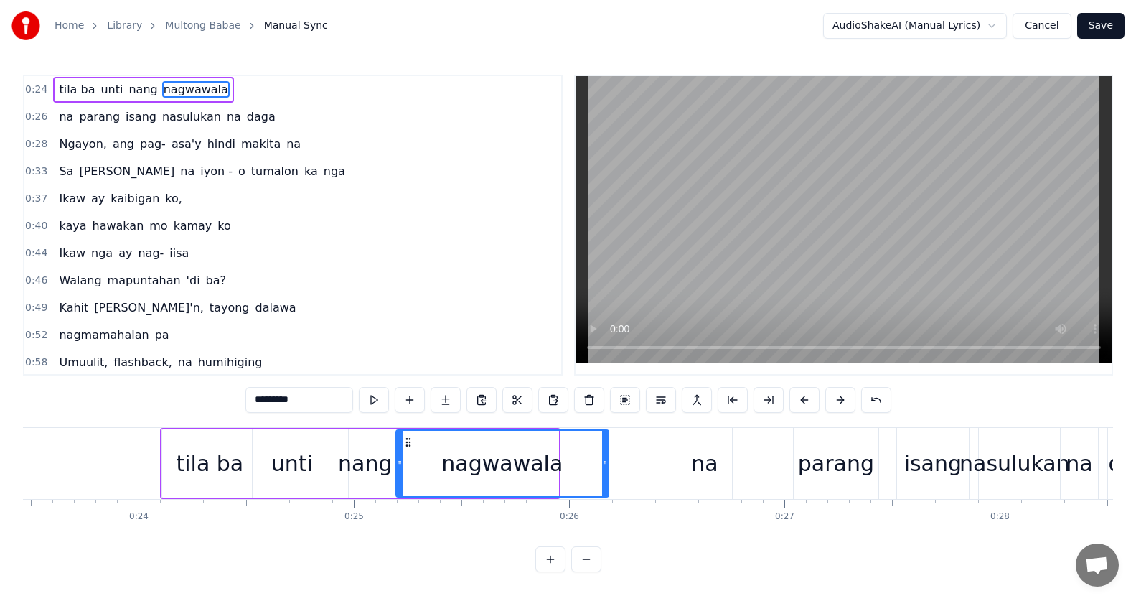
click at [608, 465] on icon at bounding box center [605, 462] width 6 height 11
click at [153, 408] on div "0:24 tila ba unti nang nagwawala 0:26 na parang isang nasulukan na daga 0:28 Ng…" at bounding box center [568, 323] width 1090 height 497
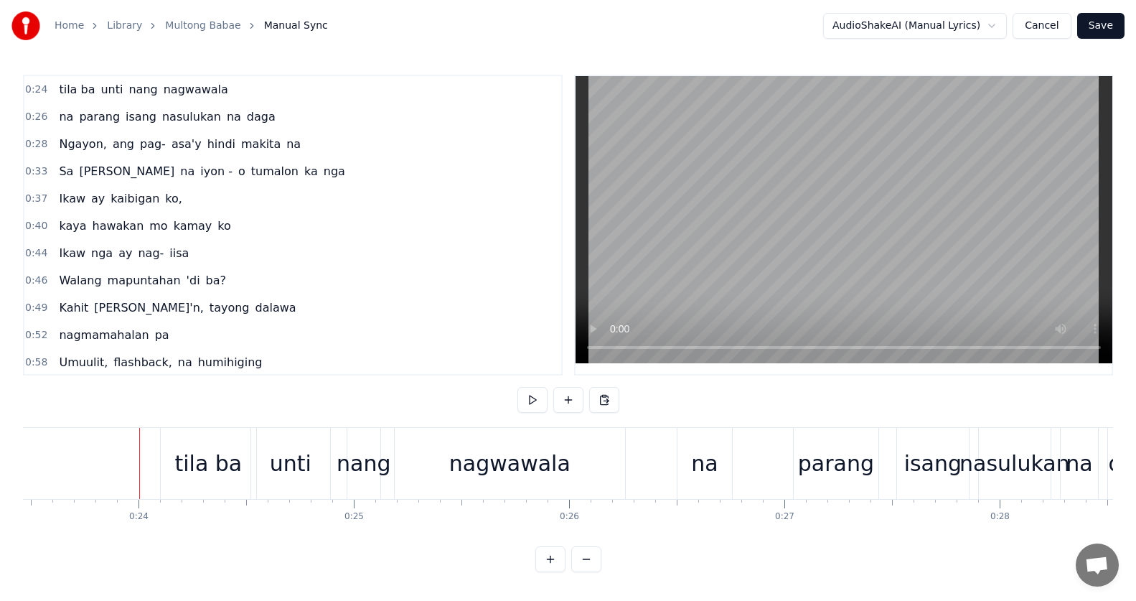
click at [531, 401] on button at bounding box center [532, 400] width 30 height 26
click at [542, 403] on button at bounding box center [532, 400] width 30 height 26
click at [688, 466] on div "na" at bounding box center [704, 463] width 55 height 71
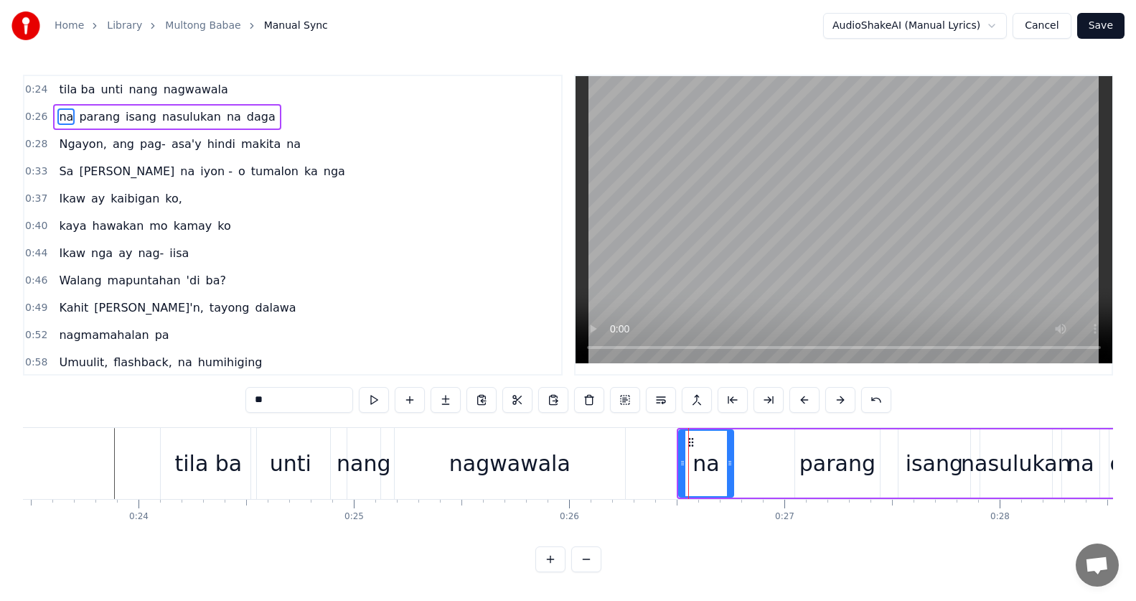
drag, startPoint x: 705, startPoint y: 471, endPoint x: 734, endPoint y: 465, distance: 29.3
click at [745, 469] on div "na parang isang nasulukan na daga" at bounding box center [921, 463] width 489 height 71
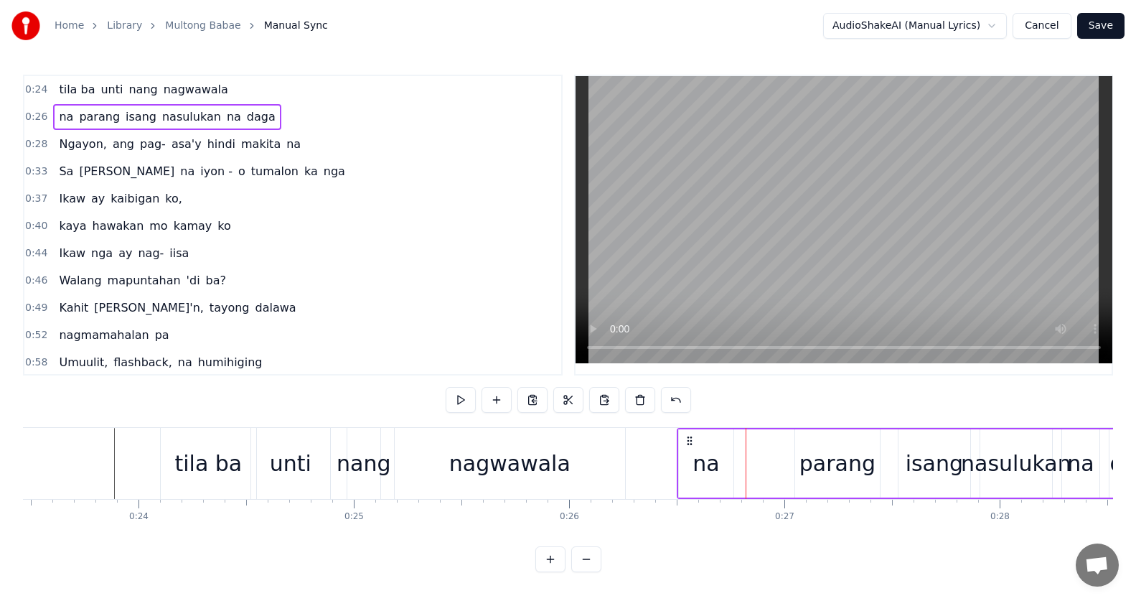
click at [702, 470] on div "na" at bounding box center [705, 463] width 27 height 32
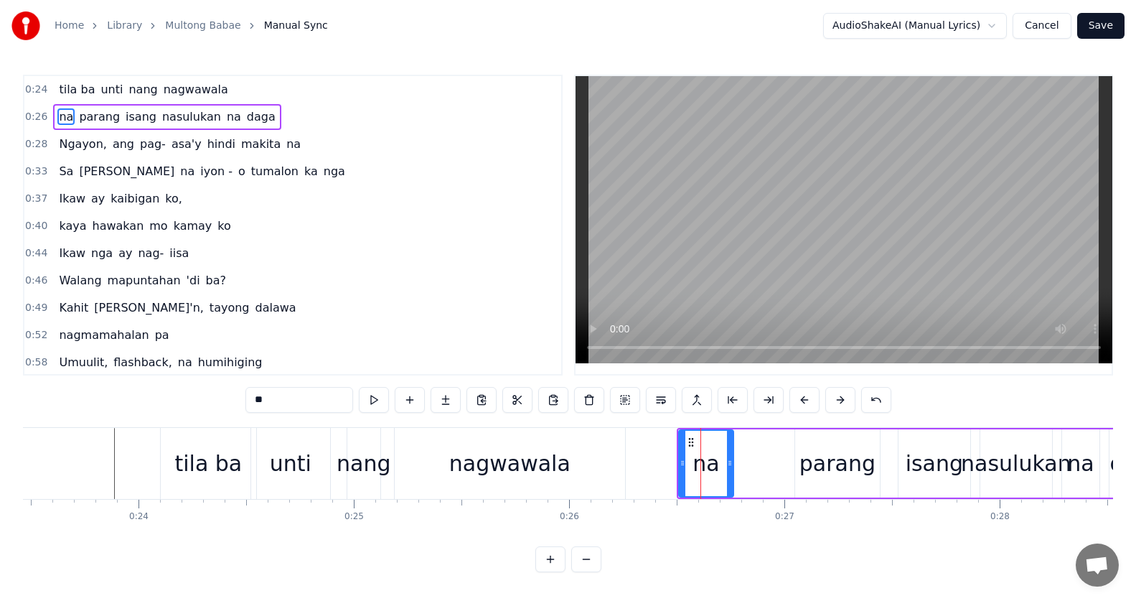
drag, startPoint x: 702, startPoint y: 470, endPoint x: 718, endPoint y: 471, distance: 16.5
click at [720, 471] on div "na" at bounding box center [705, 462] width 53 height 65
drag, startPoint x: 690, startPoint y: 442, endPoint x: 750, endPoint y: 444, distance: 60.3
click at [750, 444] on icon at bounding box center [750, 441] width 11 height 11
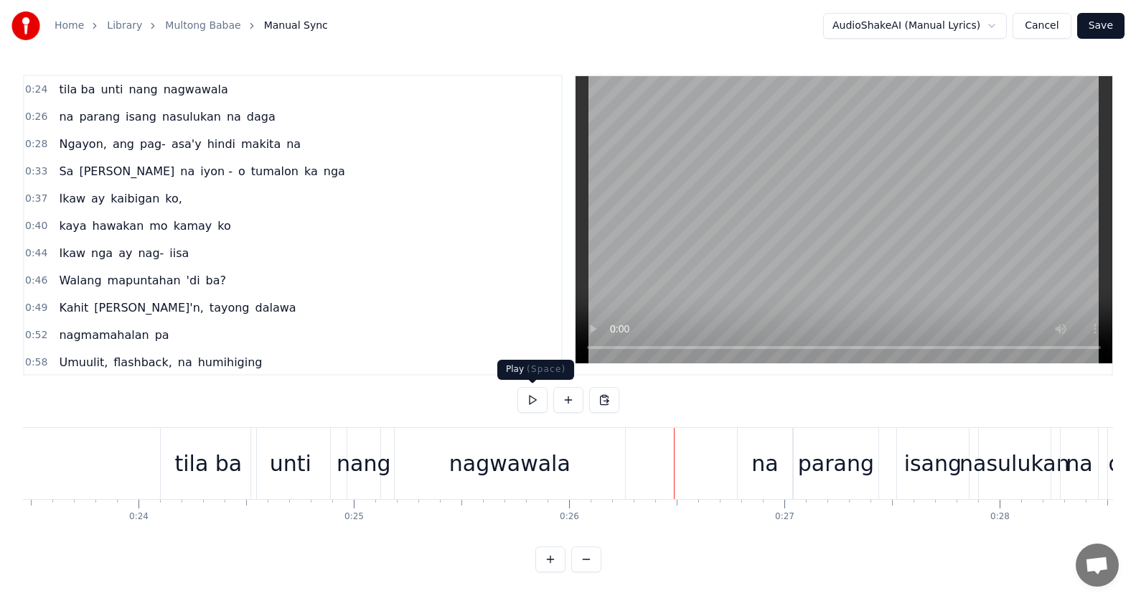
click at [532, 406] on button at bounding box center [532, 400] width 30 height 26
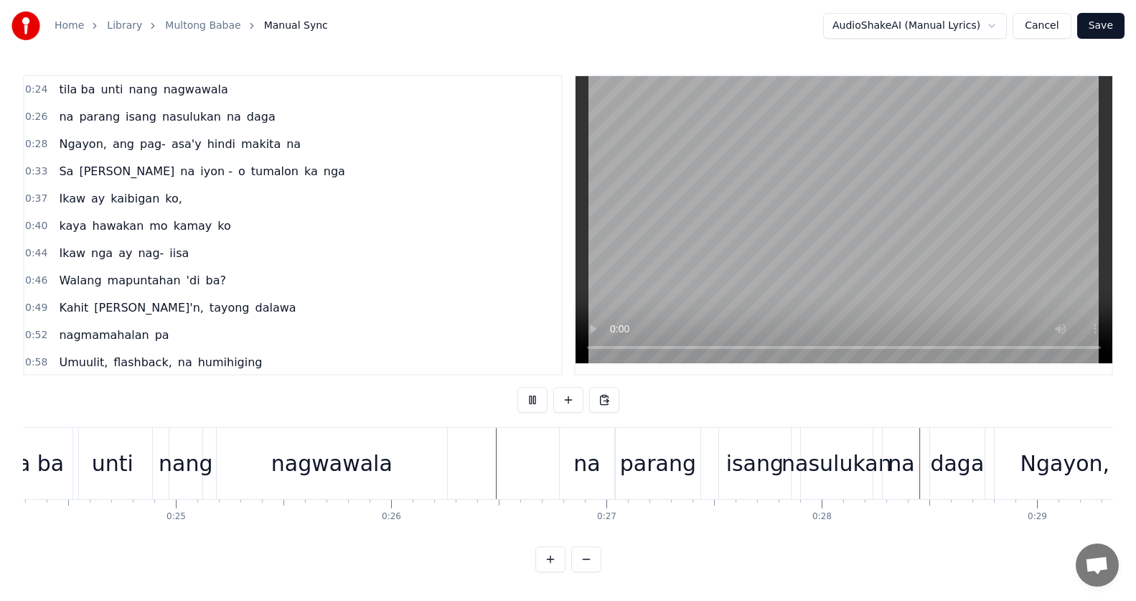
click at [532, 400] on button at bounding box center [532, 400] width 30 height 26
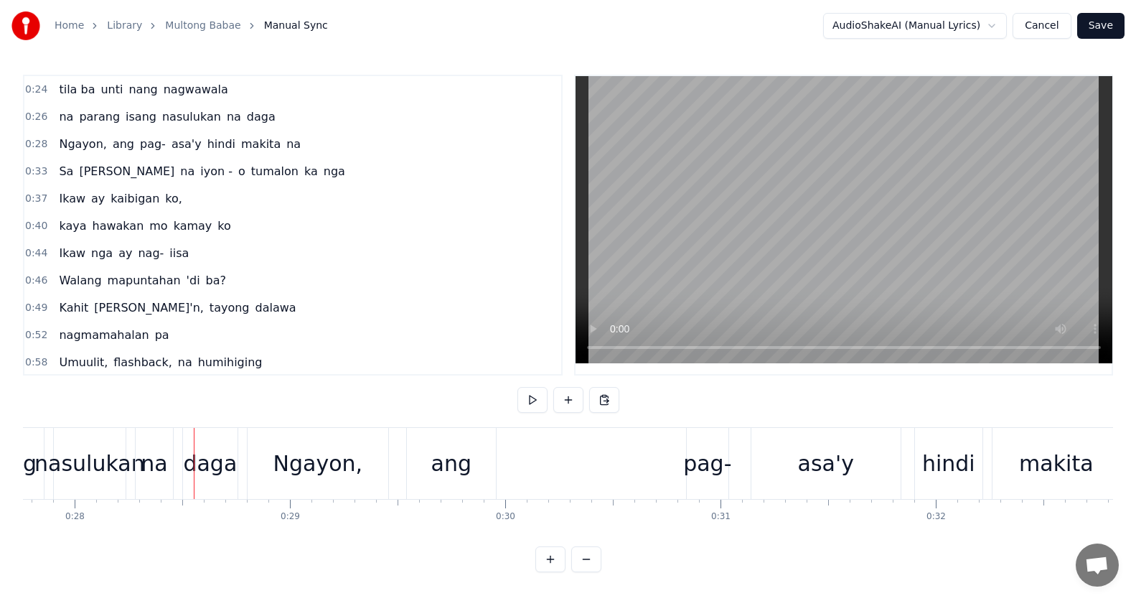
scroll to position [0, 5768]
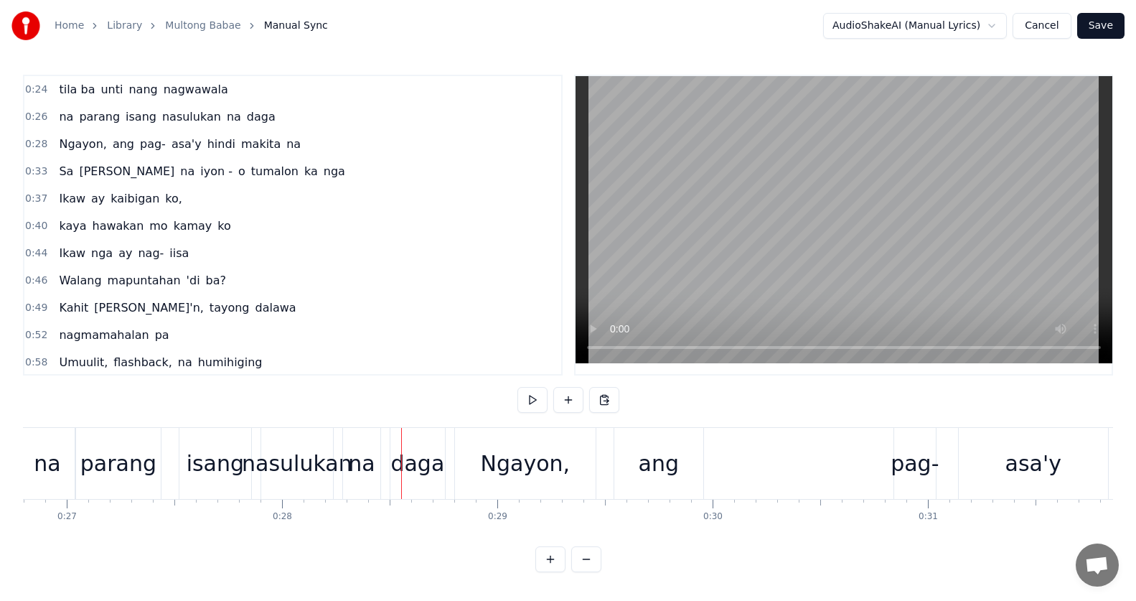
click at [581, 567] on button at bounding box center [586, 559] width 30 height 26
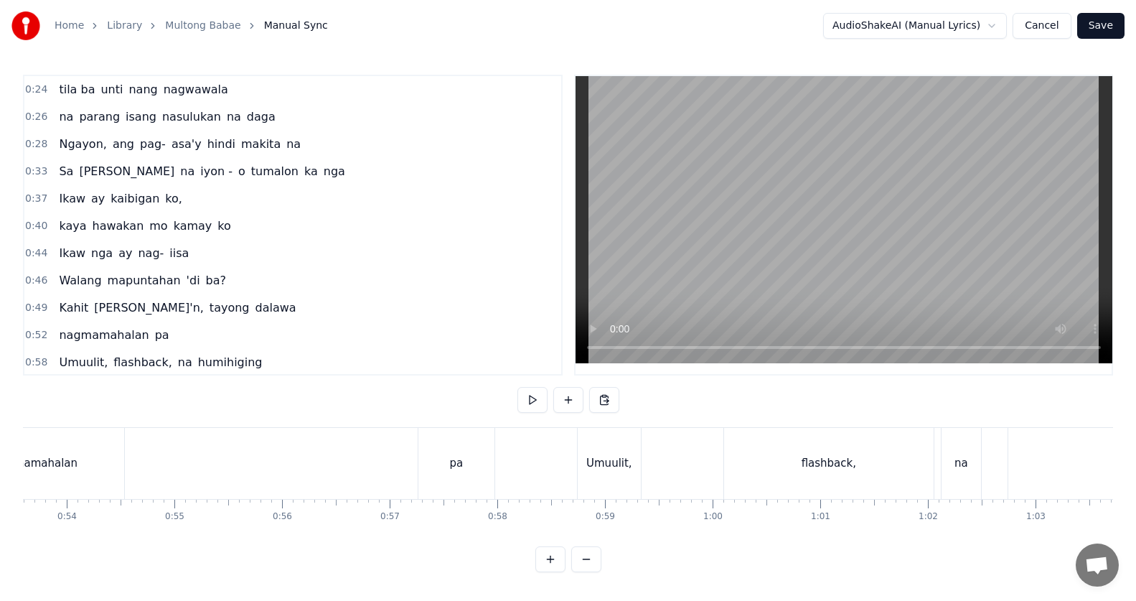
click at [590, 572] on button at bounding box center [586, 559] width 30 height 26
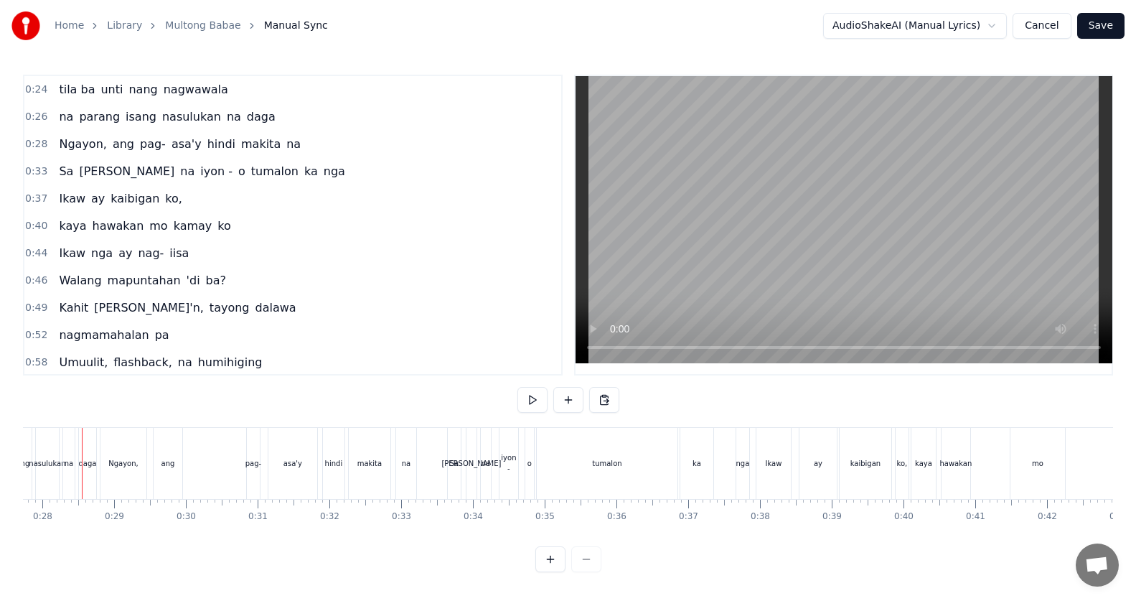
scroll to position [0, 1977]
click at [553, 569] on button at bounding box center [550, 559] width 30 height 26
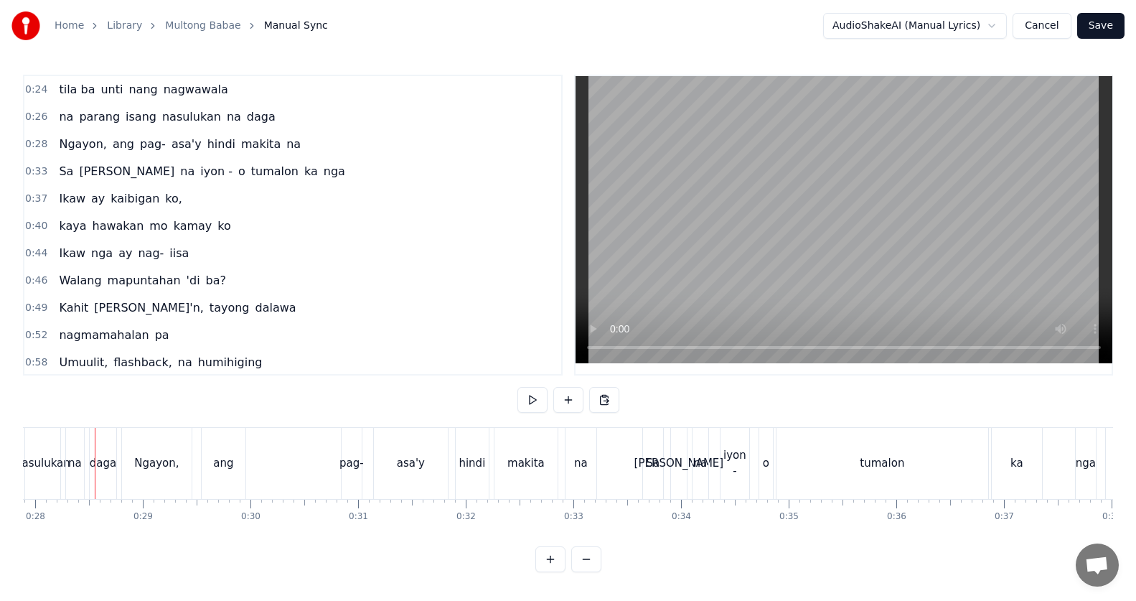
click at [552, 570] on button at bounding box center [550, 559] width 30 height 26
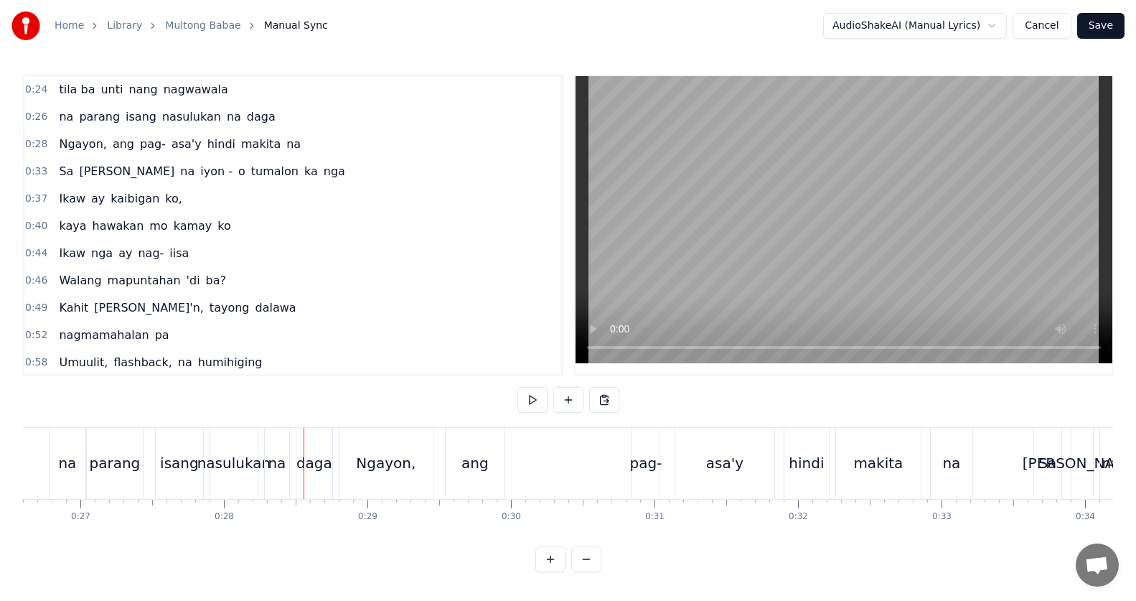
scroll to position [0, 3762]
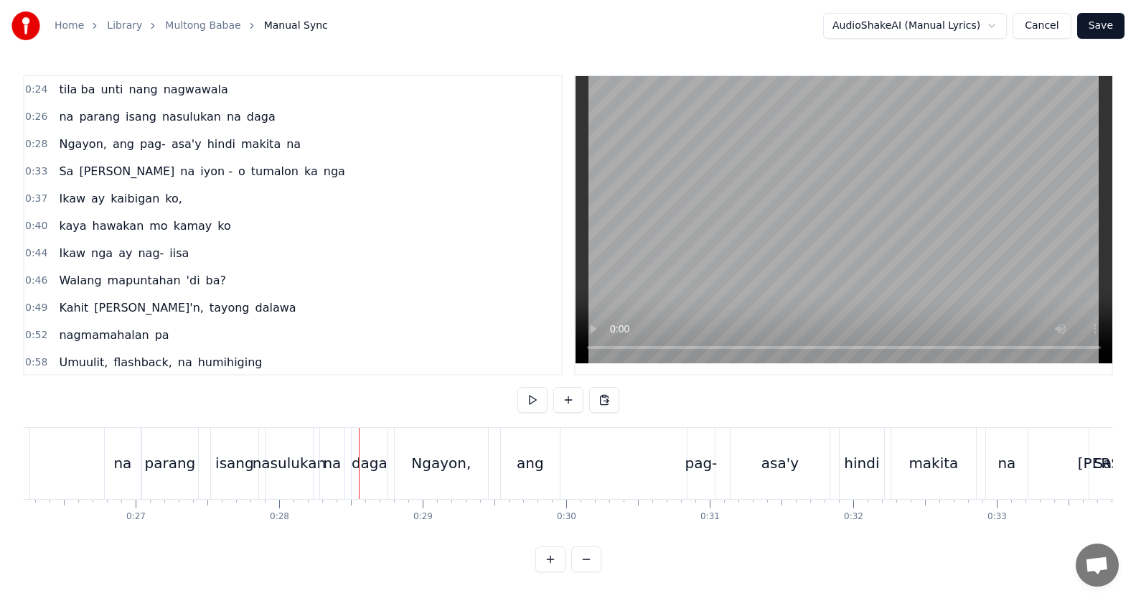
click at [208, 471] on div "na parang isang nasulukan na daga" at bounding box center [247, 463] width 287 height 71
click at [536, 396] on button at bounding box center [532, 400] width 30 height 26
click at [446, 454] on div "Ngayon," at bounding box center [441, 463] width 60 height 22
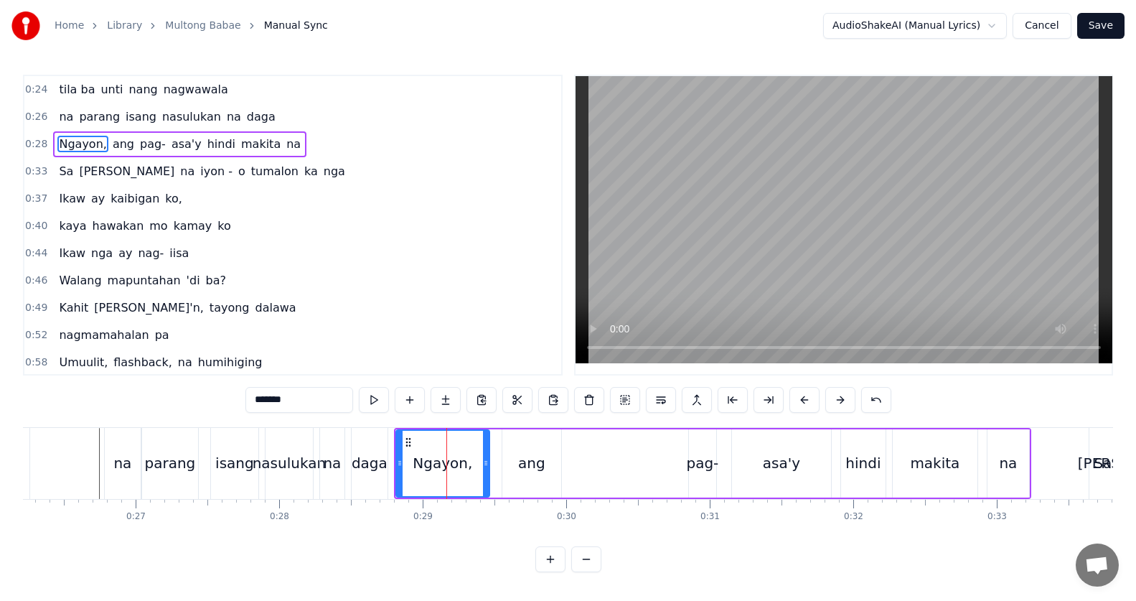
drag, startPoint x: 438, startPoint y: 466, endPoint x: 465, endPoint y: 466, distance: 27.3
click at [465, 466] on div "Ngayon," at bounding box center [443, 463] width 60 height 22
drag, startPoint x: 452, startPoint y: 463, endPoint x: 466, endPoint y: 463, distance: 14.3
click at [466, 463] on div "Ngayon," at bounding box center [443, 463] width 60 height 22
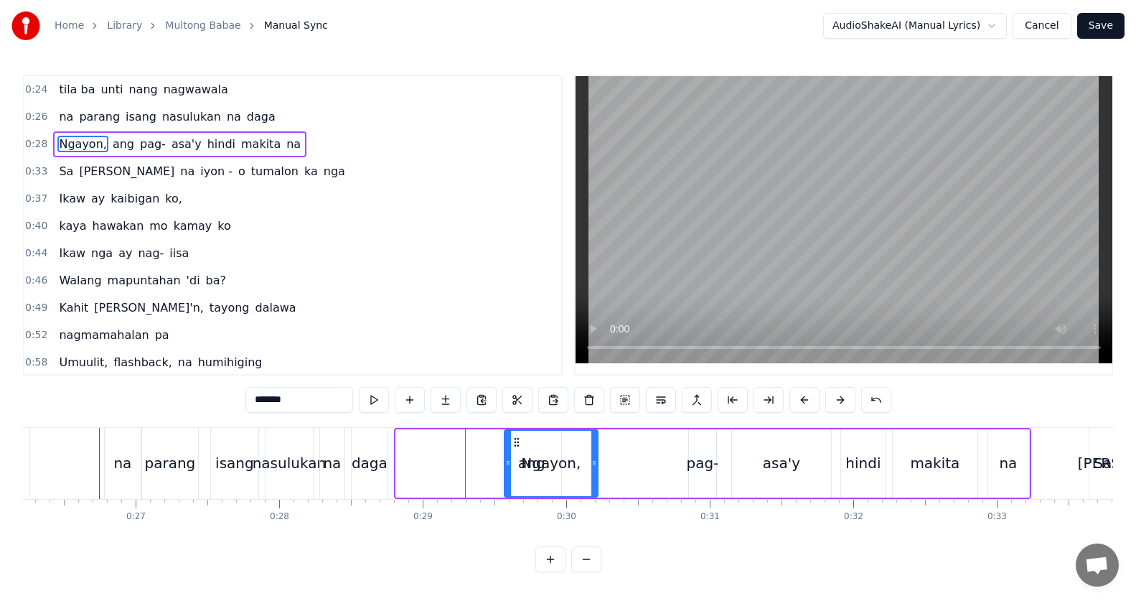
drag, startPoint x: 410, startPoint y: 439, endPoint x: 522, endPoint y: 448, distance: 113.0
drag, startPoint x: 378, startPoint y: 458, endPoint x: 361, endPoint y: 449, distance: 19.6
click at [377, 458] on div "daga" at bounding box center [370, 463] width 36 height 22
type input "****"
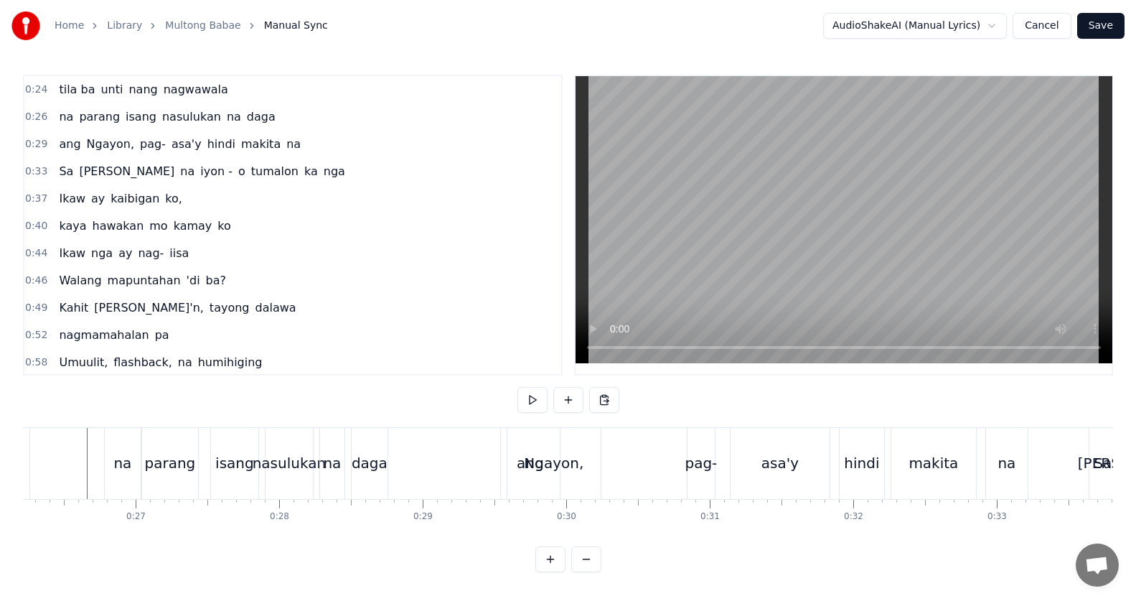
scroll to position [0, 3754]
click at [524, 405] on button at bounding box center [532, 400] width 30 height 26
click at [524, 404] on button at bounding box center [532, 400] width 30 height 26
click at [302, 471] on div "nasulukan" at bounding box center [296, 463] width 73 height 22
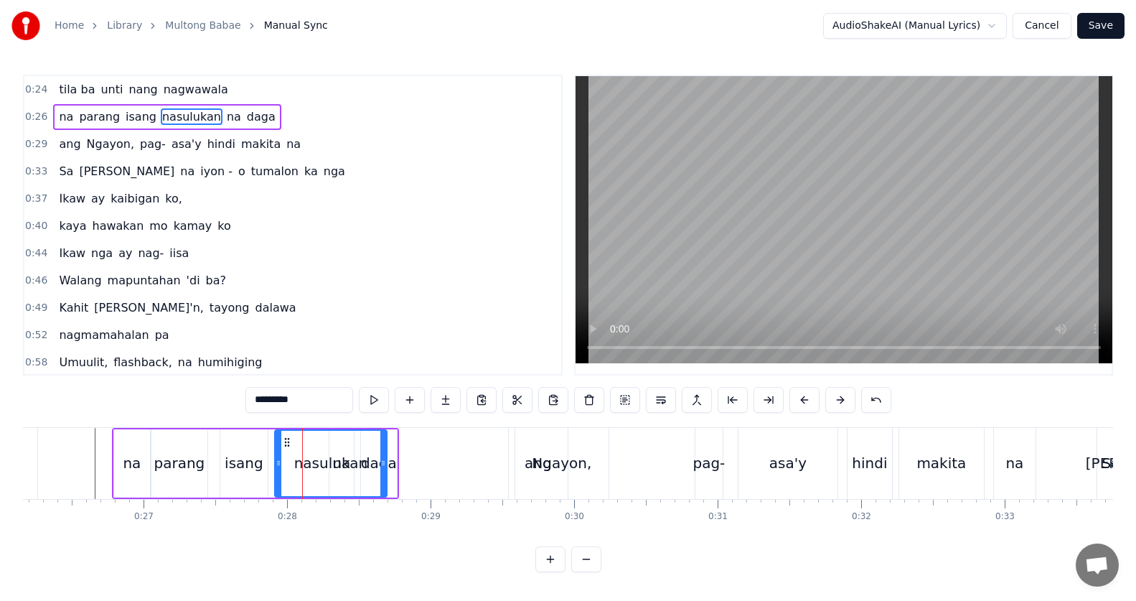
drag, startPoint x: 319, startPoint y: 464, endPoint x: 385, endPoint y: 462, distance: 66.8
click at [385, 462] on icon at bounding box center [383, 462] width 6 height 11
click at [343, 449] on div "nasulukan" at bounding box center [332, 462] width 113 height 65
click at [225, 122] on span "na" at bounding box center [233, 116] width 17 height 17
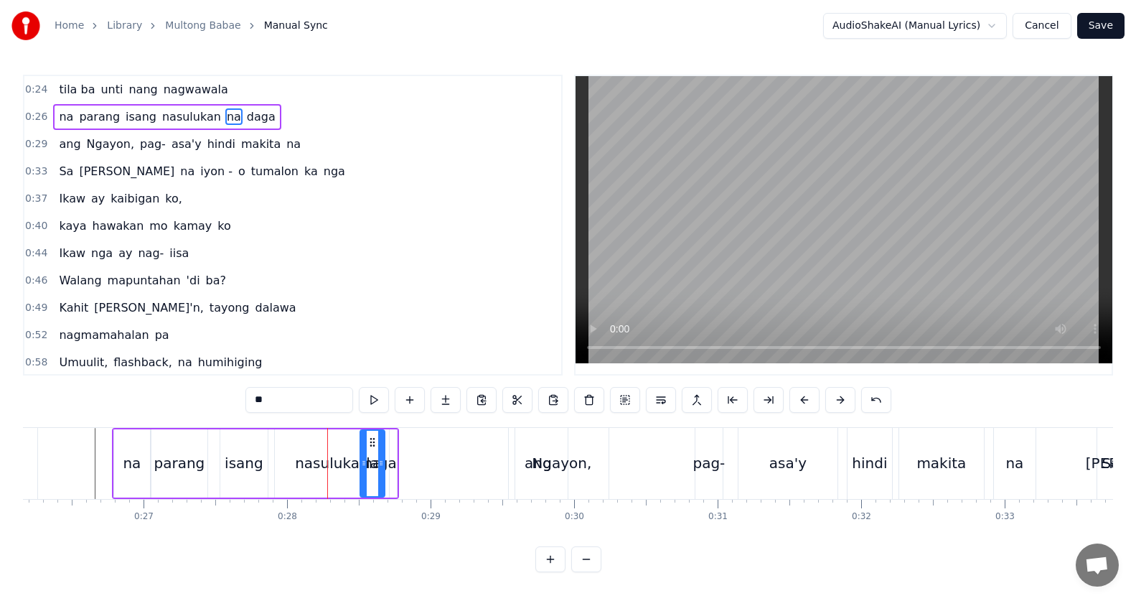
drag, startPoint x: 342, startPoint y: 443, endPoint x: 373, endPoint y: 444, distance: 30.9
click at [373, 444] on icon at bounding box center [372, 441] width 11 height 11
click at [391, 451] on div "daga" at bounding box center [379, 463] width 36 height 68
drag, startPoint x: 374, startPoint y: 443, endPoint x: 405, endPoint y: 441, distance: 30.9
click at [413, 441] on icon at bounding box center [413, 441] width 11 height 11
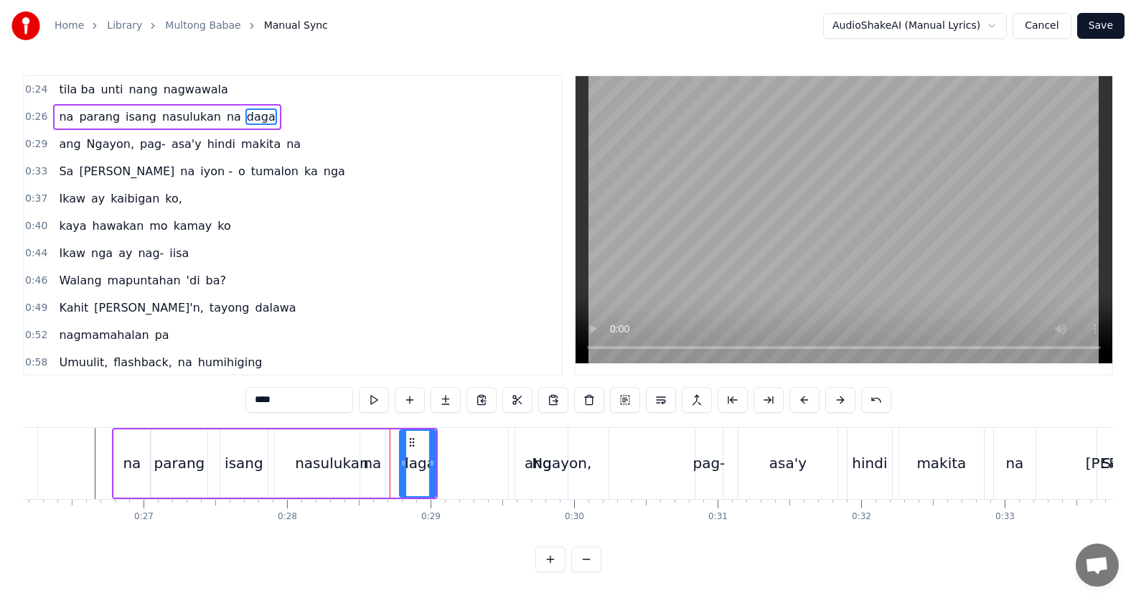
click at [336, 444] on div "nasulukan" at bounding box center [332, 463] width 114 height 68
type input "*********"
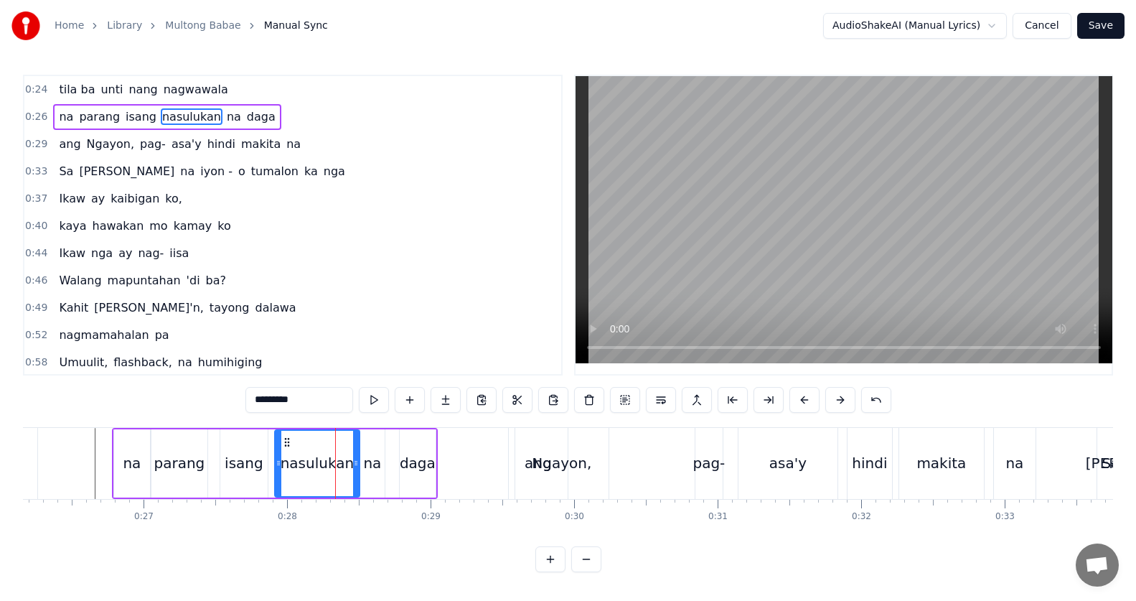
drag, startPoint x: 384, startPoint y: 467, endPoint x: 354, endPoint y: 472, distance: 29.8
click at [354, 472] on div at bounding box center [356, 462] width 6 height 65
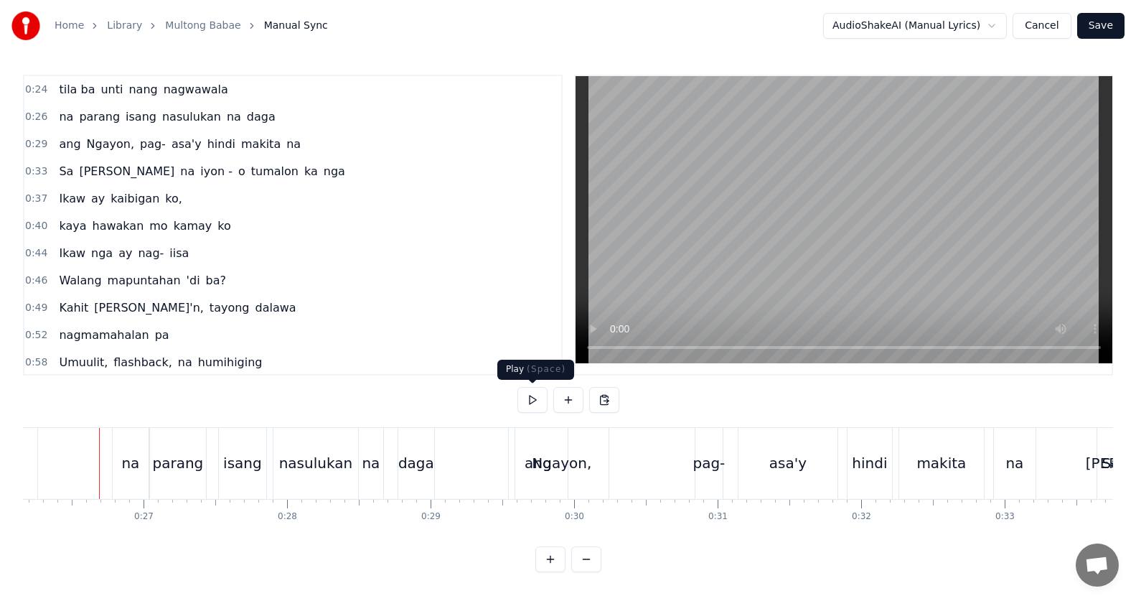
click at [533, 403] on button at bounding box center [532, 400] width 30 height 26
click at [405, 464] on div "daga" at bounding box center [416, 463] width 36 height 22
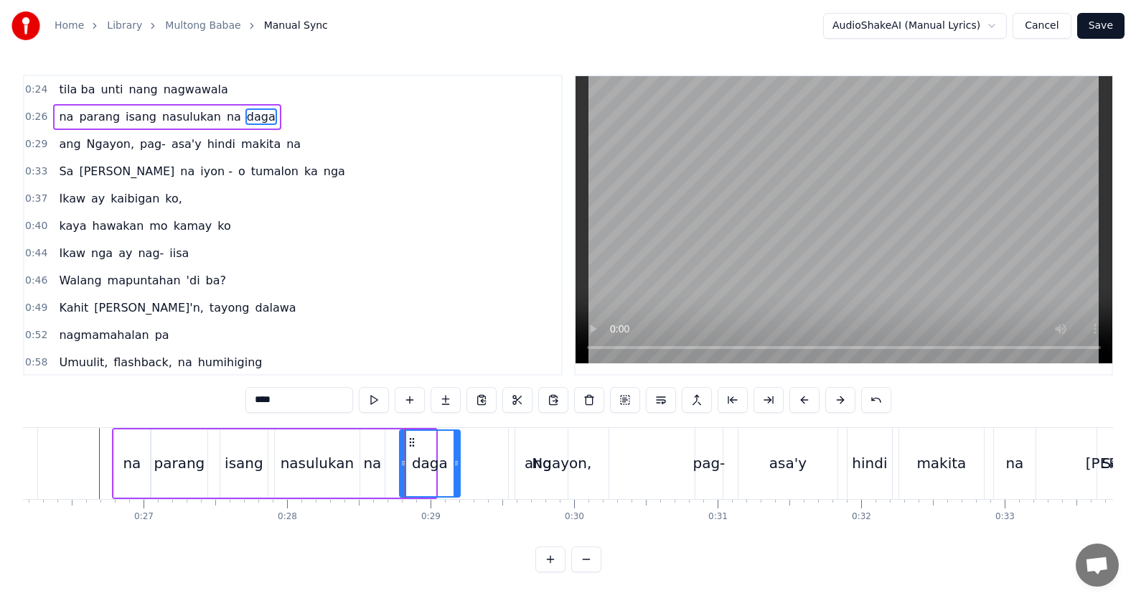
drag, startPoint x: 433, startPoint y: 462, endPoint x: 458, endPoint y: 466, distance: 24.7
click at [458, 466] on icon at bounding box center [456, 462] width 6 height 11
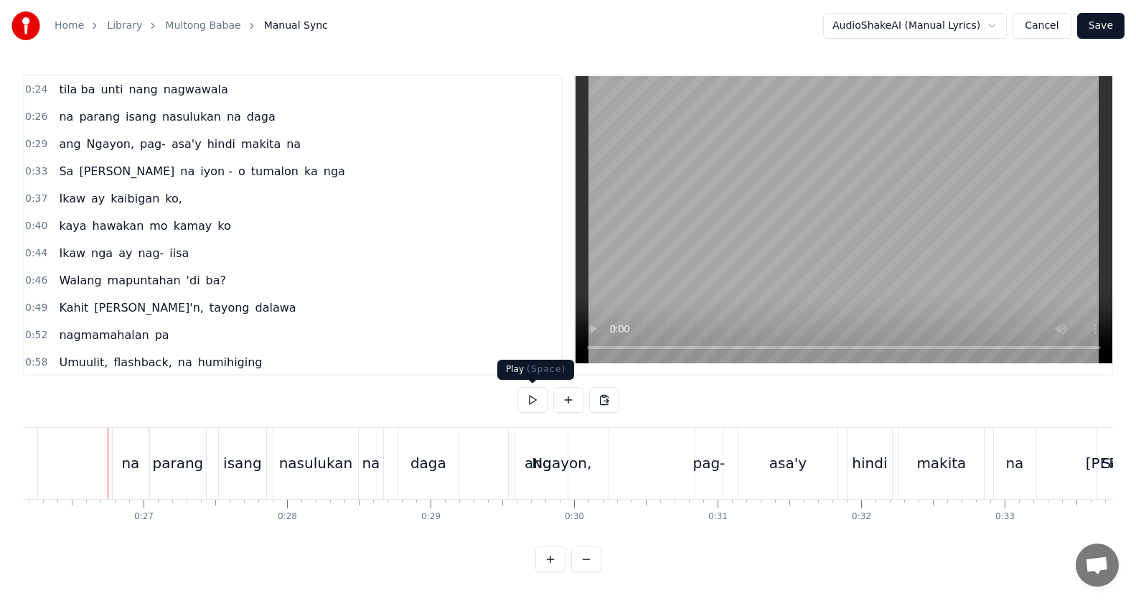
click at [527, 396] on button at bounding box center [532, 400] width 30 height 26
click at [532, 396] on button at bounding box center [532, 400] width 30 height 26
click at [529, 485] on div "Ngayon," at bounding box center [561, 463] width 93 height 71
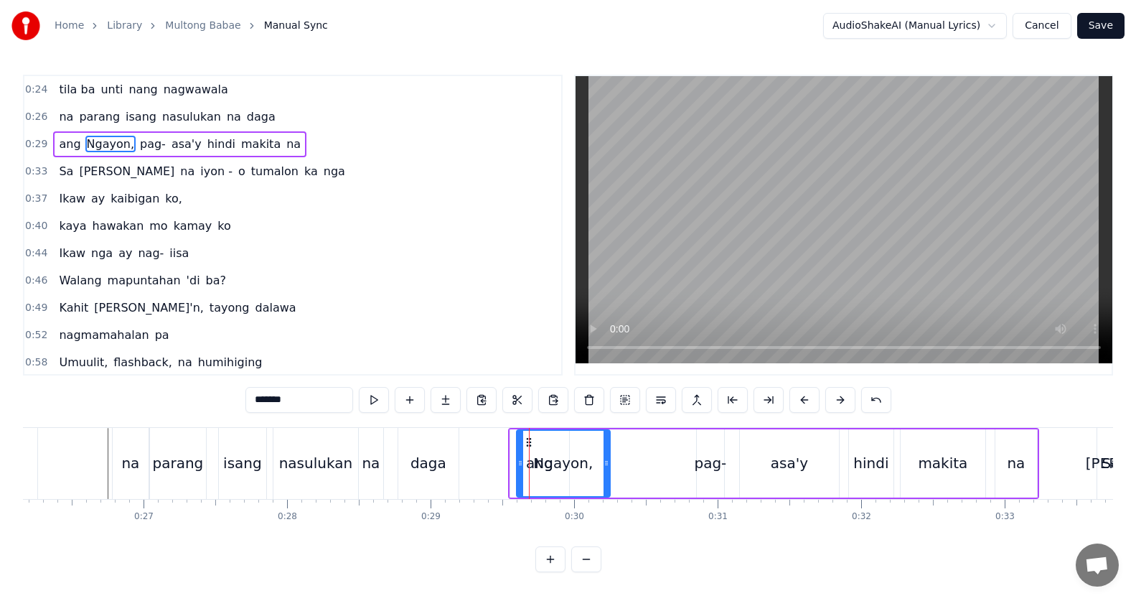
click at [512, 458] on div "ang" at bounding box center [539, 463] width 59 height 68
type input "***"
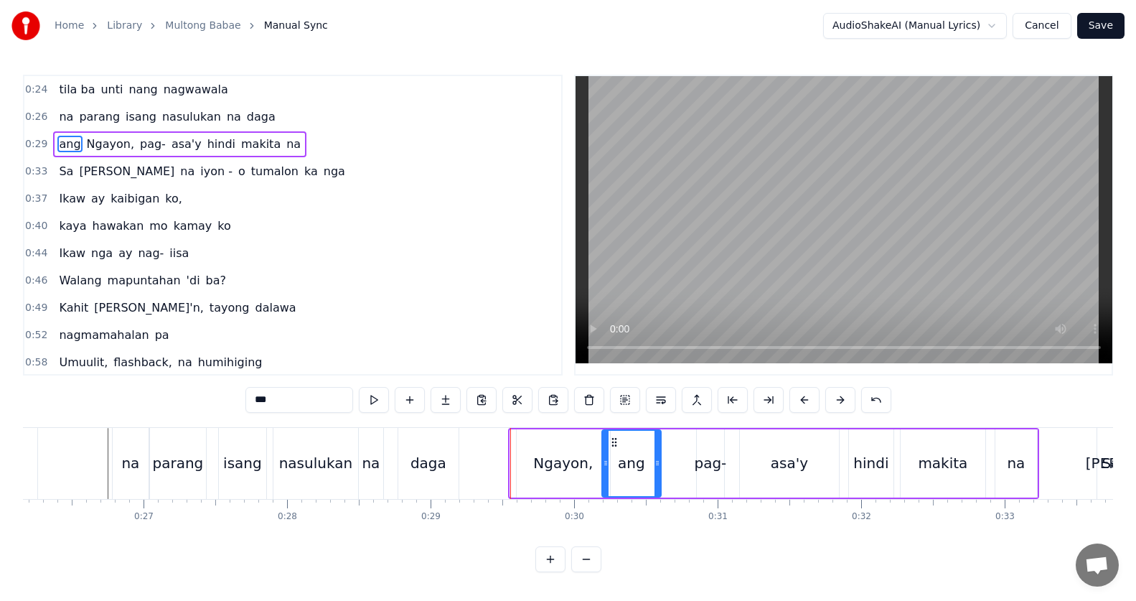
drag, startPoint x: 522, startPoint y: 441, endPoint x: 613, endPoint y: 440, distance: 91.8
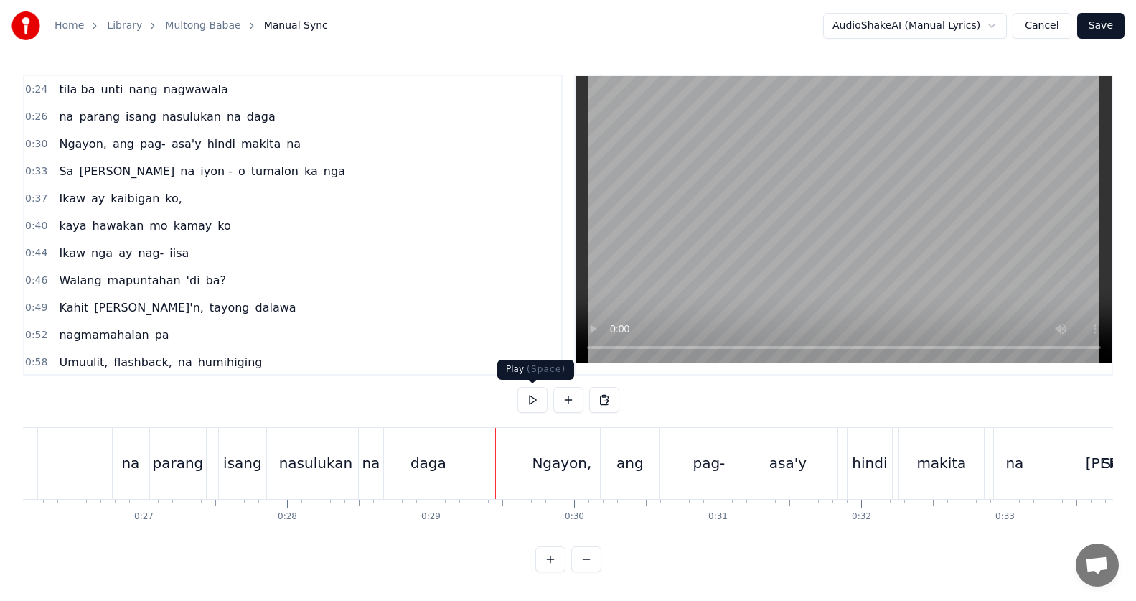
click at [538, 396] on button at bounding box center [532, 400] width 30 height 26
drag, startPoint x: 538, startPoint y: 396, endPoint x: 542, endPoint y: 405, distance: 9.6
click at [538, 395] on button at bounding box center [532, 400] width 30 height 26
click at [574, 463] on div "Ngayon," at bounding box center [562, 463] width 60 height 22
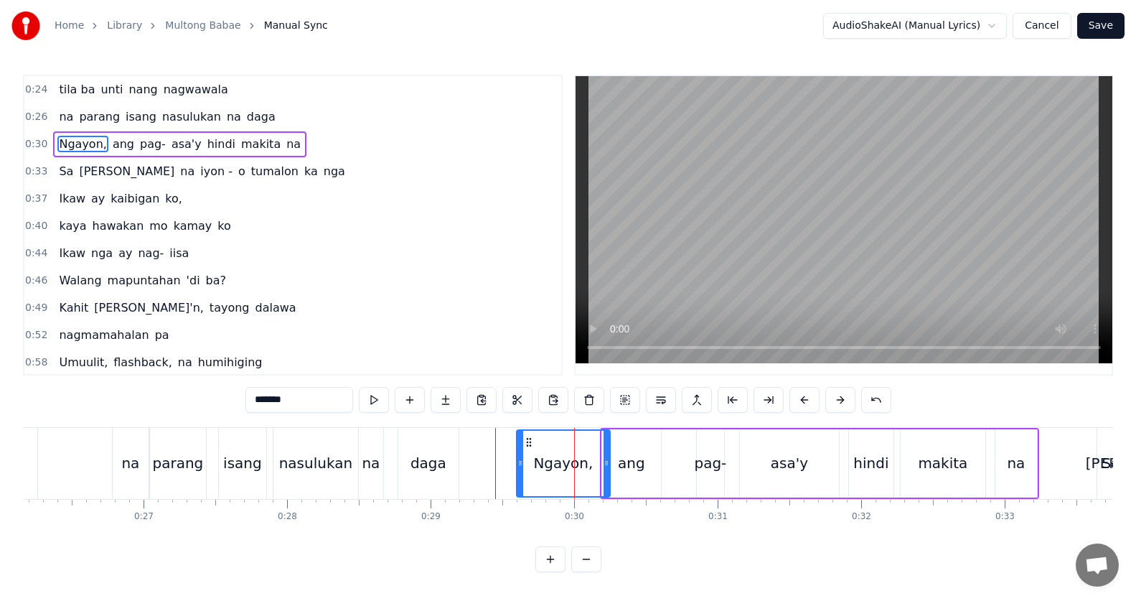
drag, startPoint x: 559, startPoint y: 466, endPoint x: 579, endPoint y: 469, distance: 20.2
click at [601, 474] on div "Ngayon," at bounding box center [563, 462] width 92 height 65
click at [575, 467] on div "Ngayon," at bounding box center [563, 463] width 60 height 22
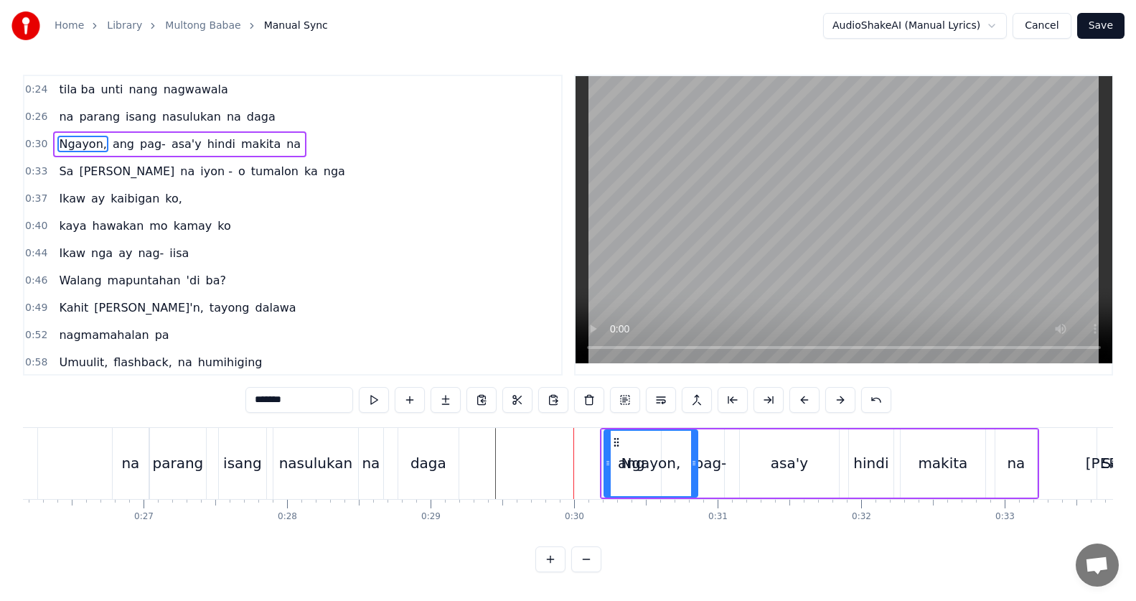
drag, startPoint x: 526, startPoint y: 437, endPoint x: 623, endPoint y: 451, distance: 98.6
click at [601, 453] on div "ang" at bounding box center [631, 463] width 60 height 68
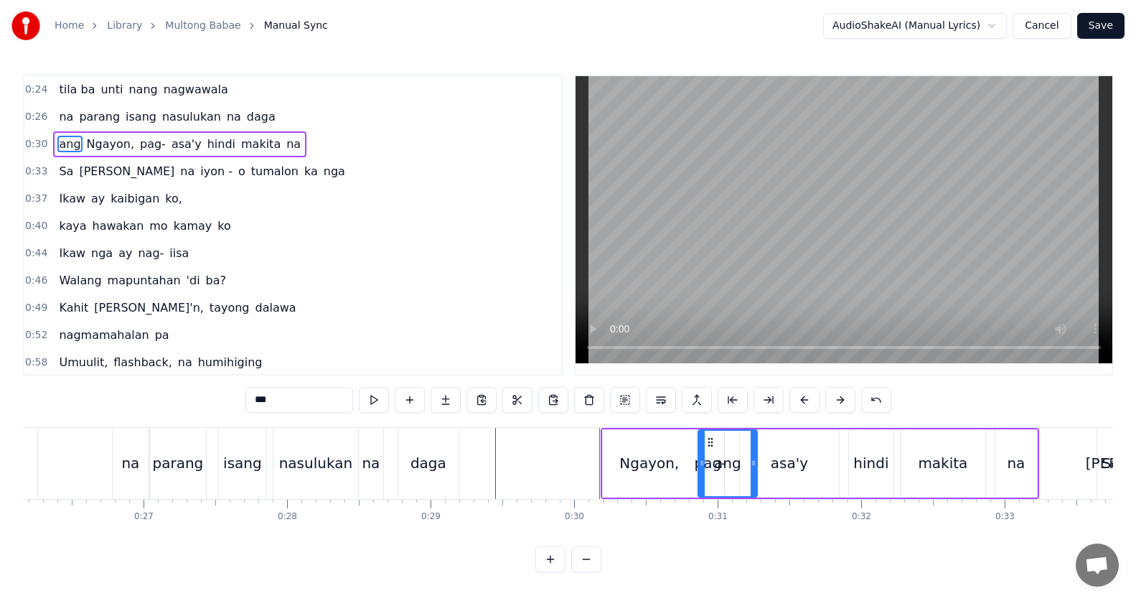
drag, startPoint x: 618, startPoint y: 443, endPoint x: 711, endPoint y: 447, distance: 92.7
click at [170, 151] on span "asa'y" at bounding box center [186, 144] width 33 height 17
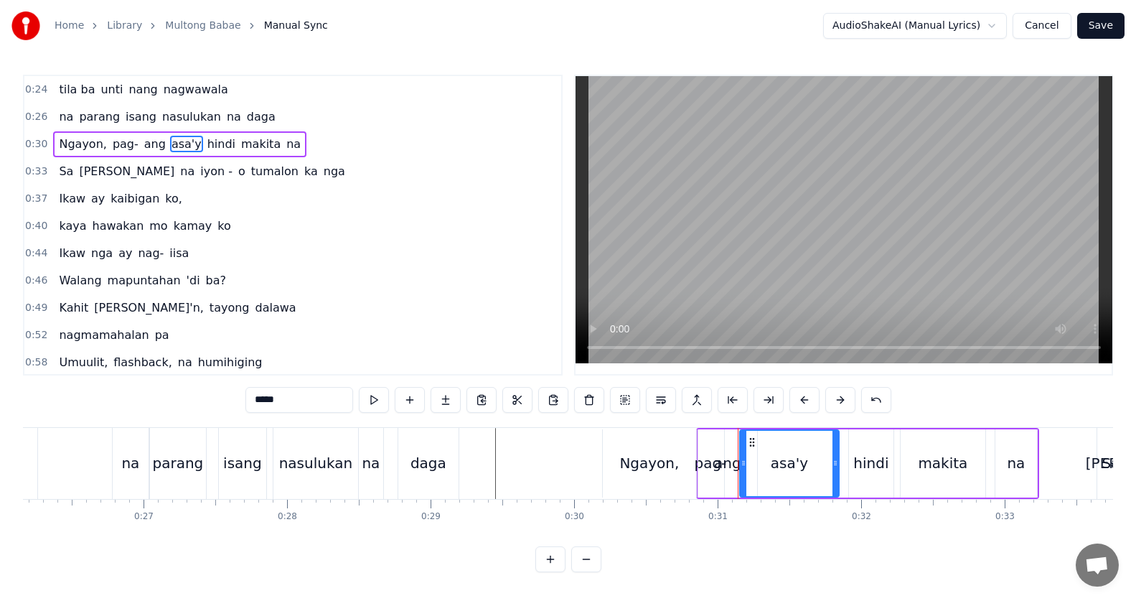
click at [111, 150] on span "pag-" at bounding box center [125, 144] width 29 height 17
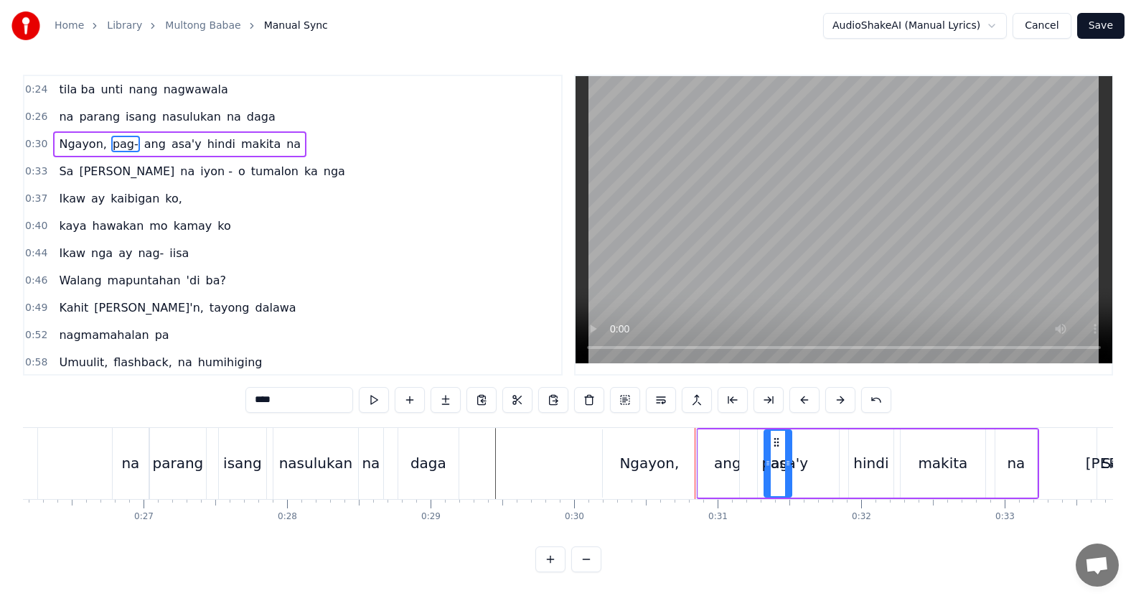
drag, startPoint x: 710, startPoint y: 438, endPoint x: 773, endPoint y: 441, distance: 64.0
click at [147, 148] on span "asa'y" at bounding box center [154, 144] width 33 height 17
type input "*****"
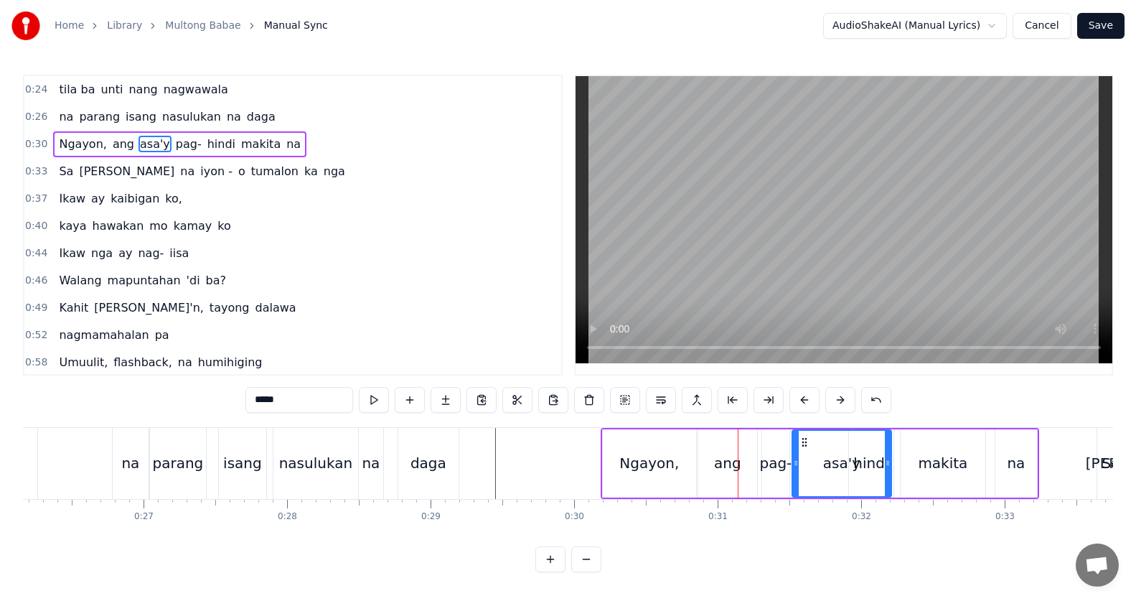
drag, startPoint x: 753, startPoint y: 444, endPoint x: 807, endPoint y: 448, distance: 54.0
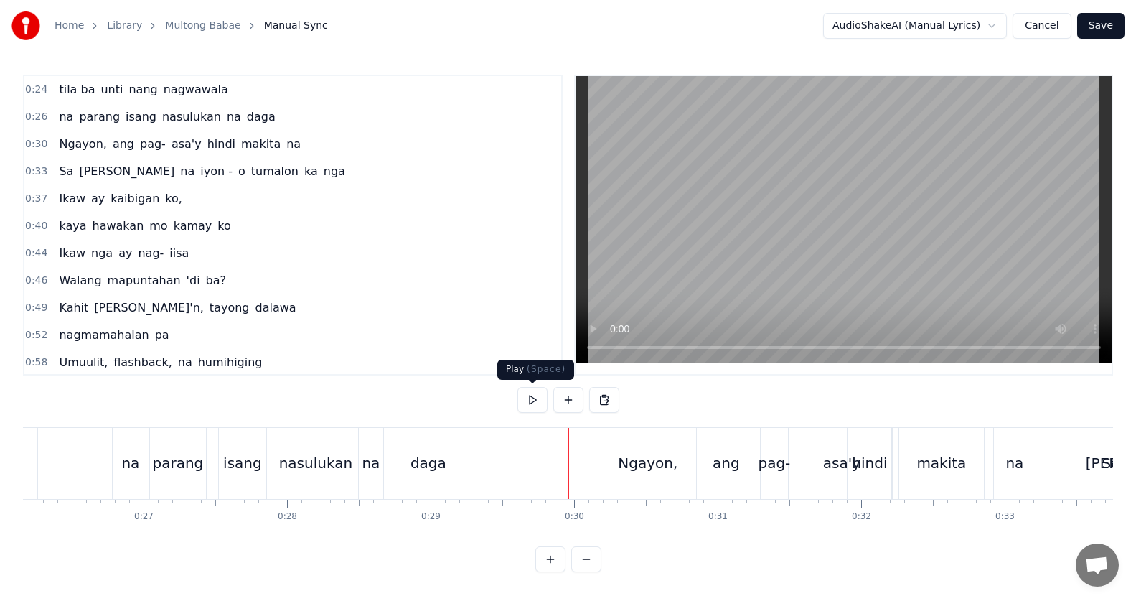
click at [537, 398] on button at bounding box center [532, 400] width 30 height 26
click at [538, 398] on button at bounding box center [532, 400] width 30 height 26
click at [832, 463] on div "asa'y" at bounding box center [841, 463] width 37 height 22
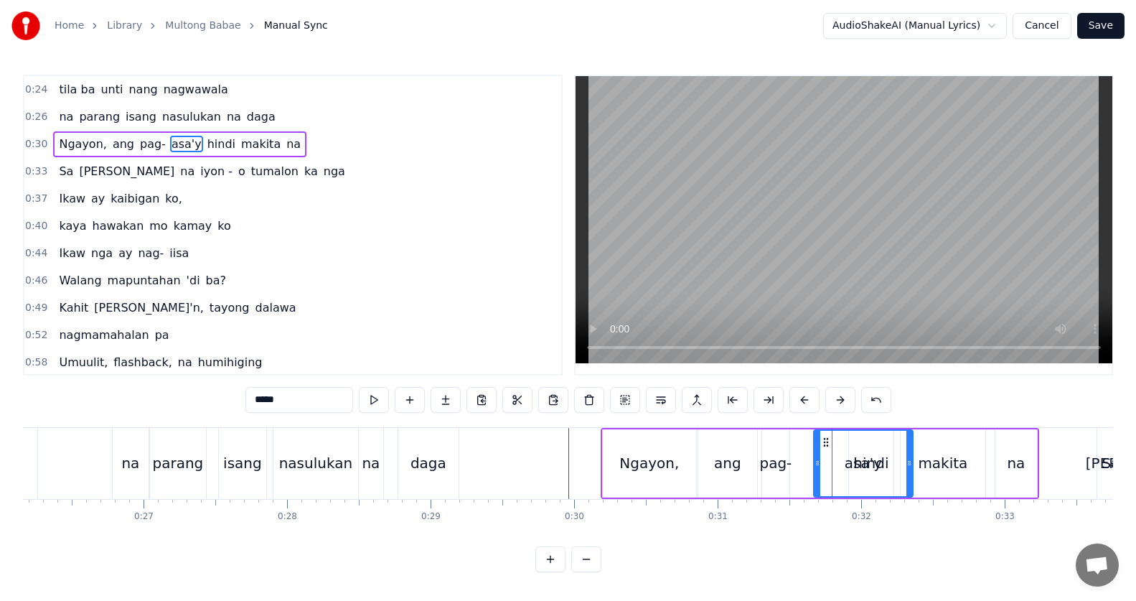
drag, startPoint x: 806, startPoint y: 440, endPoint x: 826, endPoint y: 442, distance: 20.2
click at [826, 442] on icon at bounding box center [825, 441] width 11 height 11
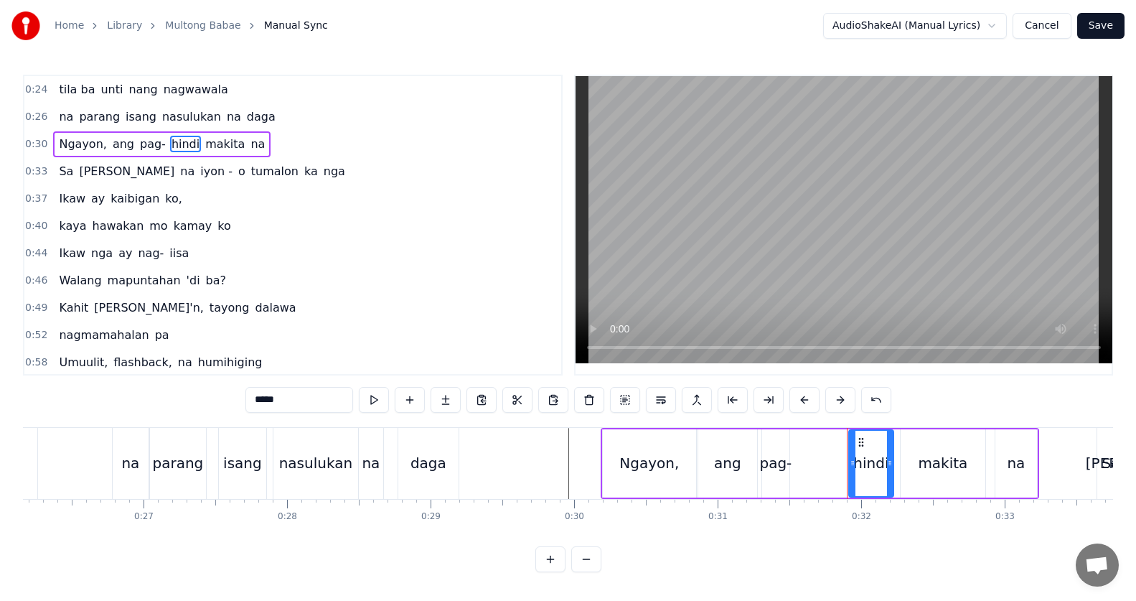
click at [768, 465] on div "pag-" at bounding box center [775, 463] width 32 height 22
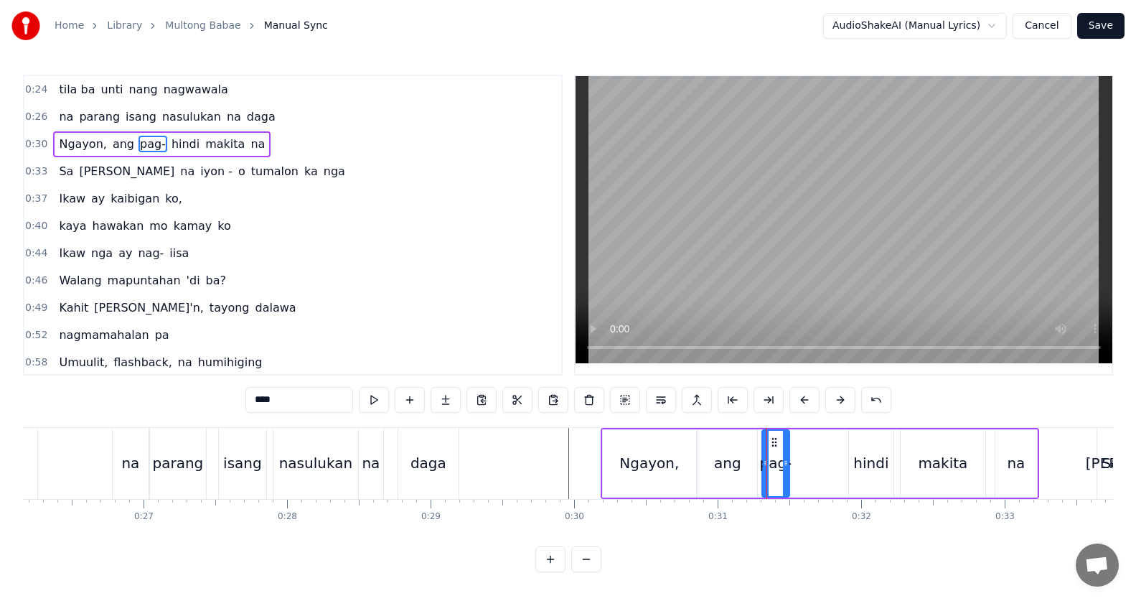
click at [328, 405] on input "****" at bounding box center [299, 400] width 108 height 26
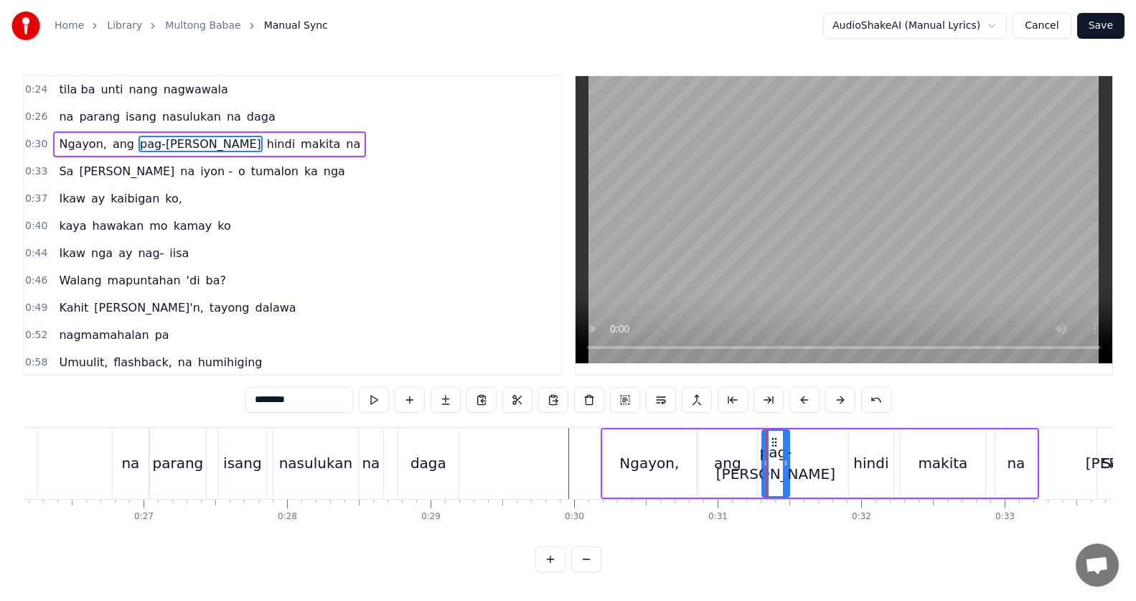
type input "********"
click at [824, 478] on div "Ngayon, ang pag-[PERSON_NAME] hindi makita na" at bounding box center [820, 463] width 438 height 71
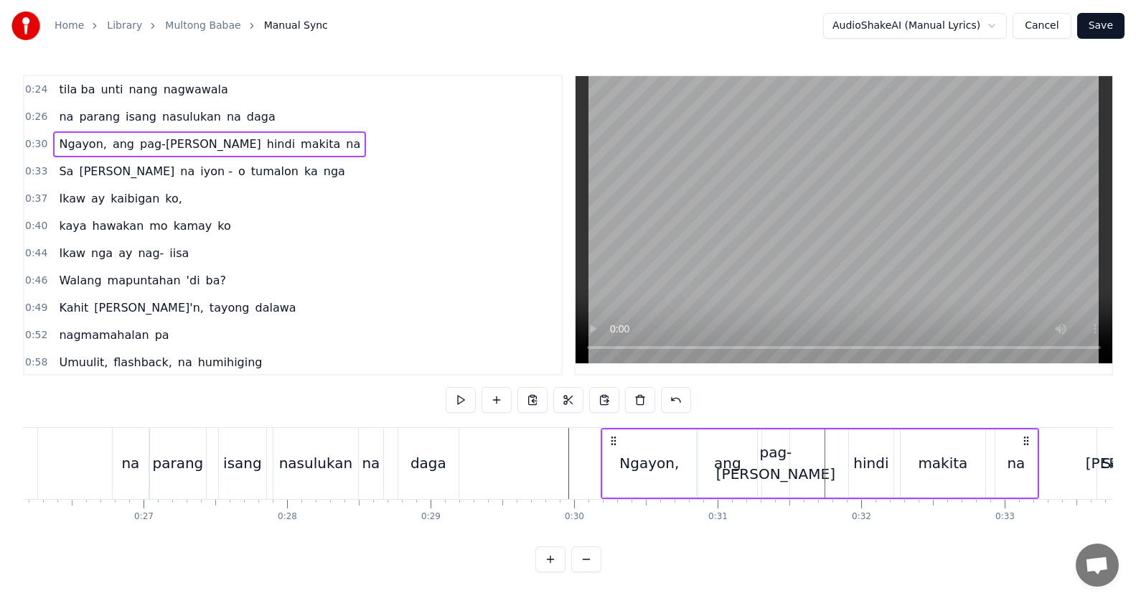
click at [819, 465] on div "Ngayon, ang pag-[PERSON_NAME] hindi makita na" at bounding box center [820, 463] width 438 height 71
click at [773, 466] on div "pag-[PERSON_NAME]" at bounding box center [775, 462] width 119 height 43
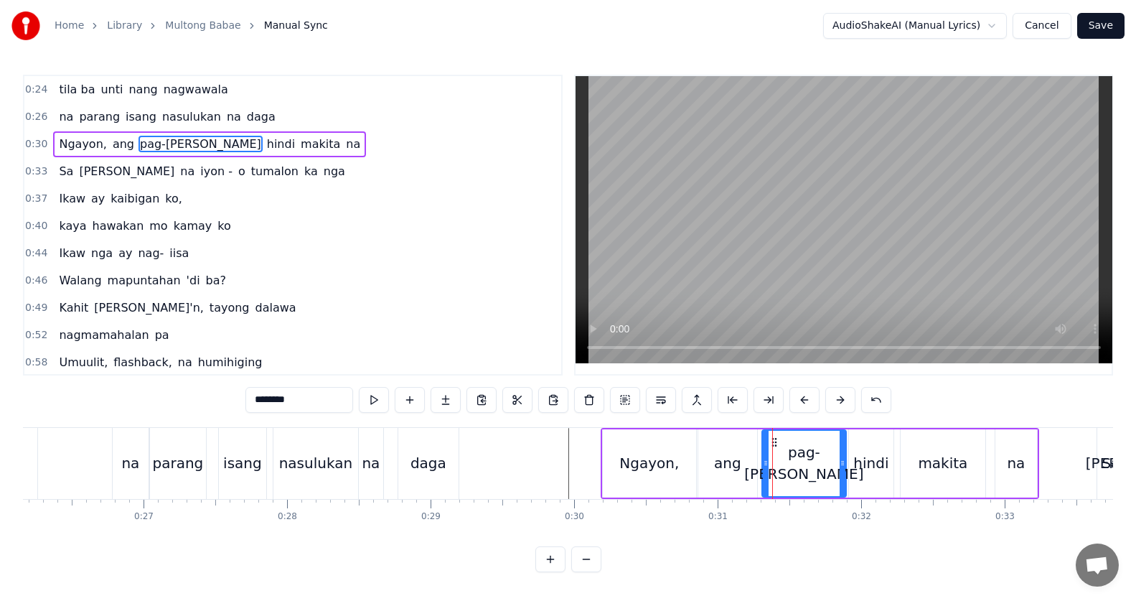
drag, startPoint x: 787, startPoint y: 465, endPoint x: 844, endPoint y: 465, distance: 56.7
click at [844, 465] on icon at bounding box center [842, 462] width 6 height 11
click at [870, 461] on div "hindi" at bounding box center [870, 463] width 35 height 22
type input "*****"
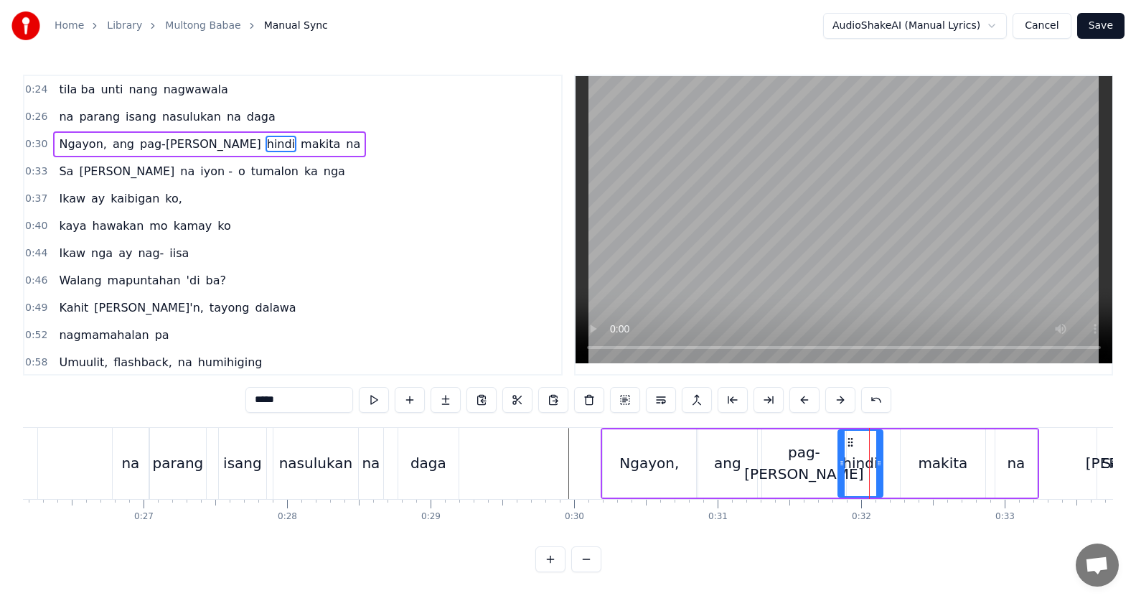
drag, startPoint x: 859, startPoint y: 436, endPoint x: 848, endPoint y: 433, distance: 11.0
click at [848, 433] on div "hindi" at bounding box center [860, 462] width 43 height 65
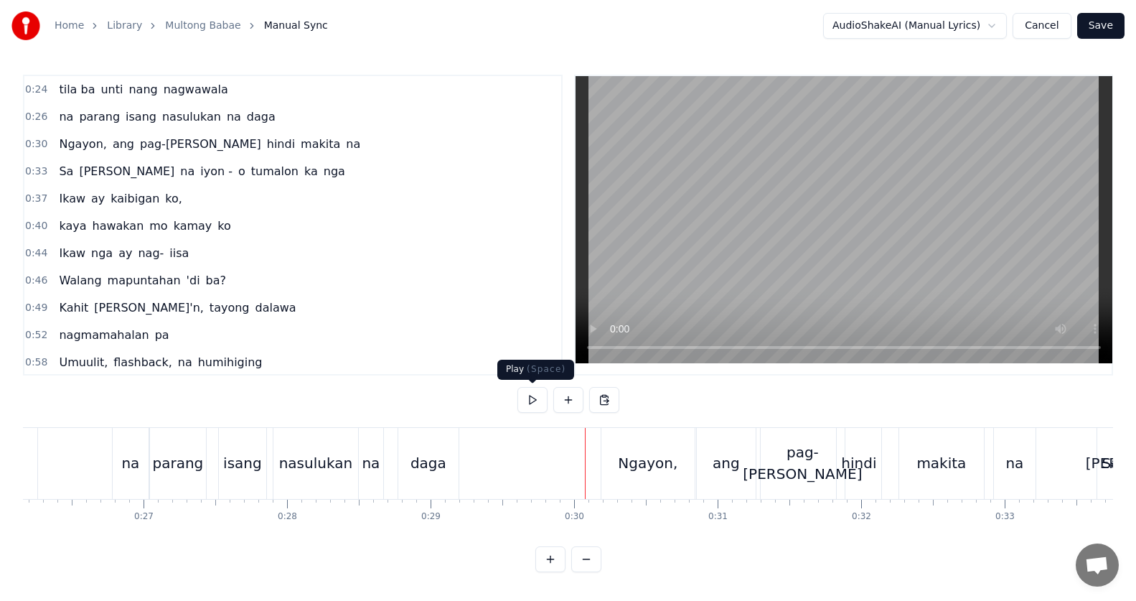
click at [534, 398] on button at bounding box center [532, 400] width 30 height 26
click at [534, 395] on button at bounding box center [532, 400] width 30 height 26
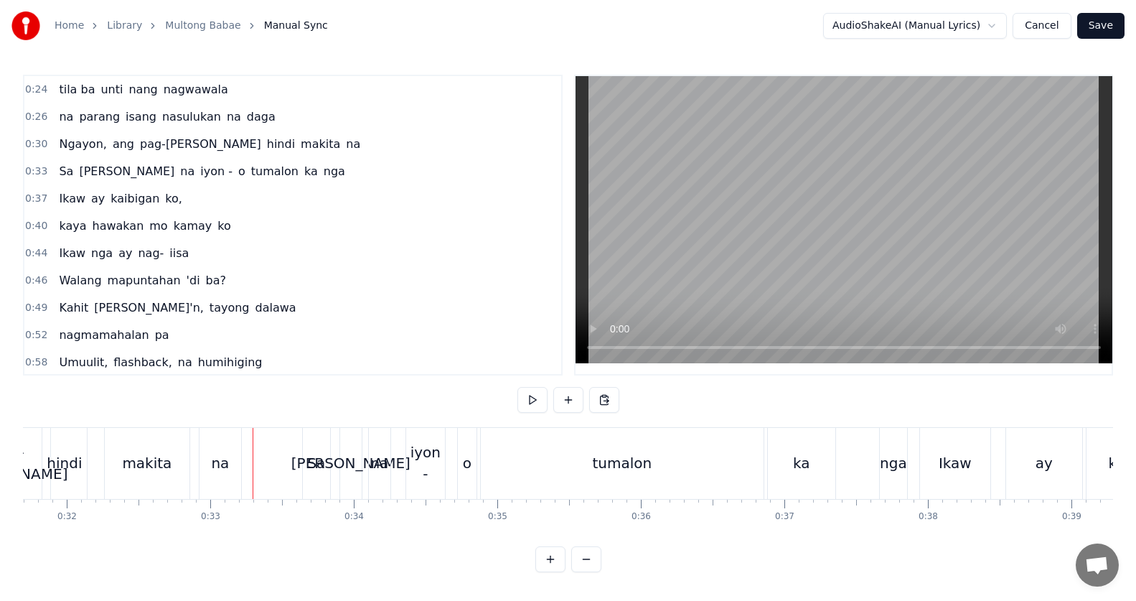
scroll to position [0, 4706]
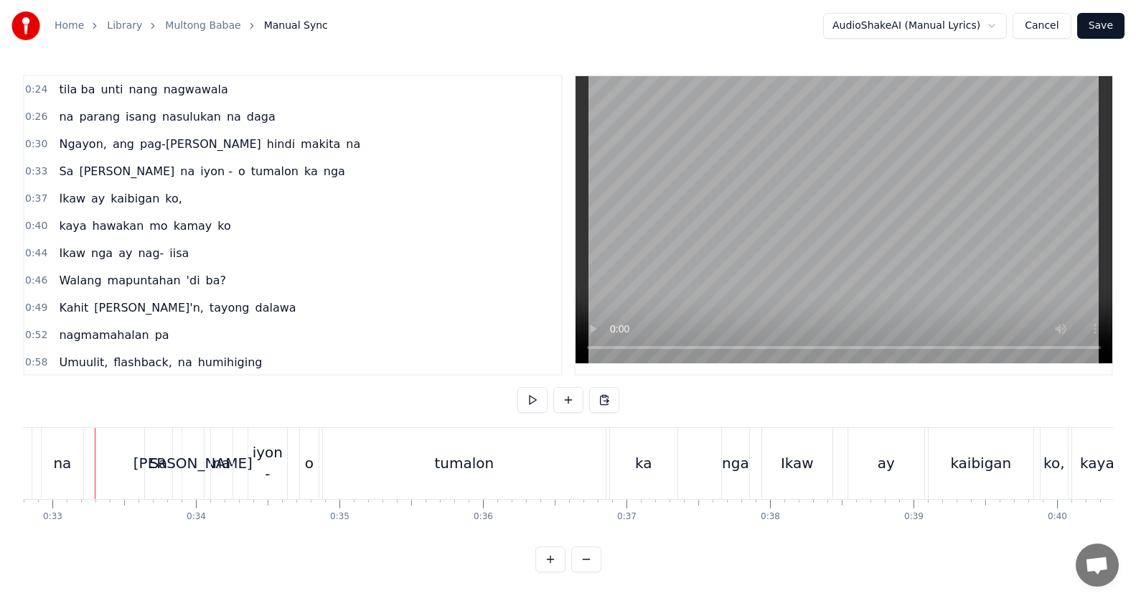
click at [529, 396] on button at bounding box center [532, 400] width 30 height 26
click at [475, 469] on div "tumalon" at bounding box center [464, 463] width 60 height 22
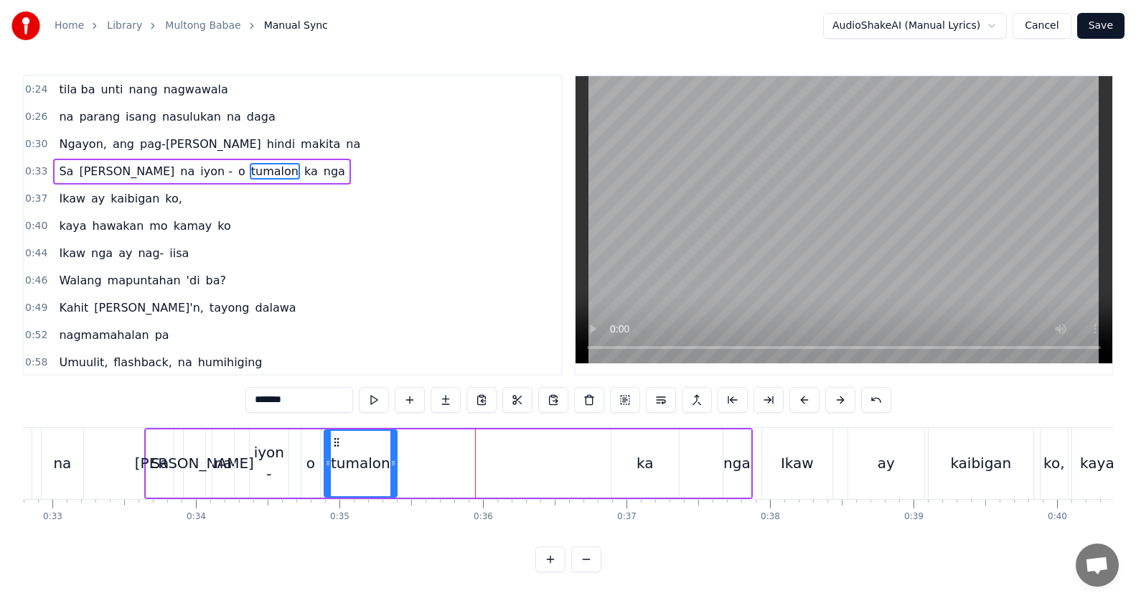
drag, startPoint x: 603, startPoint y: 468, endPoint x: 384, endPoint y: 464, distance: 219.6
click at [390, 464] on icon at bounding box center [393, 462] width 6 height 11
click at [637, 468] on div "ka" at bounding box center [644, 463] width 17 height 22
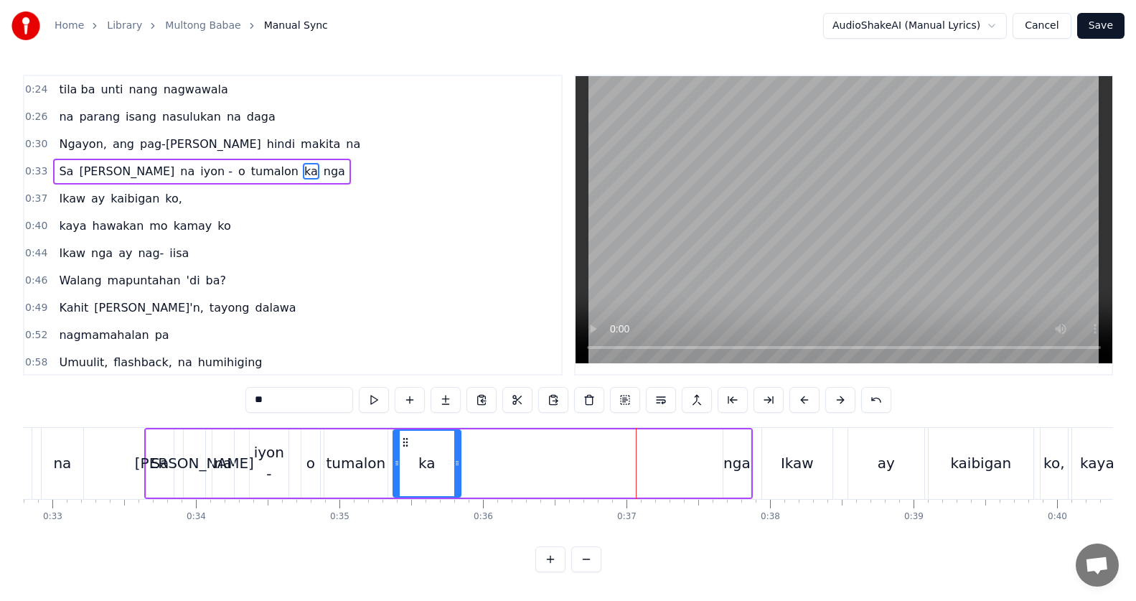
drag, startPoint x: 621, startPoint y: 441, endPoint x: 403, endPoint y: 443, distance: 218.1
click at [403, 443] on icon at bounding box center [405, 441] width 11 height 11
click at [735, 460] on div "nga" at bounding box center [736, 463] width 27 height 22
type input "***"
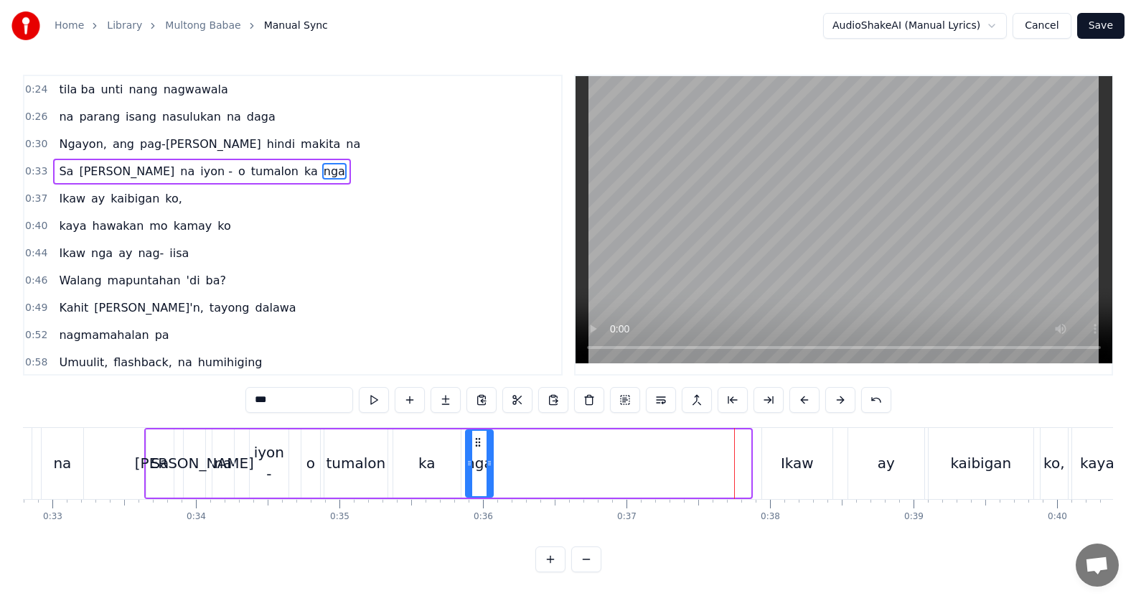
drag, startPoint x: 733, startPoint y: 443, endPoint x: 476, endPoint y: 472, distance: 259.2
click at [476, 472] on div "nga" at bounding box center [479, 462] width 26 height 65
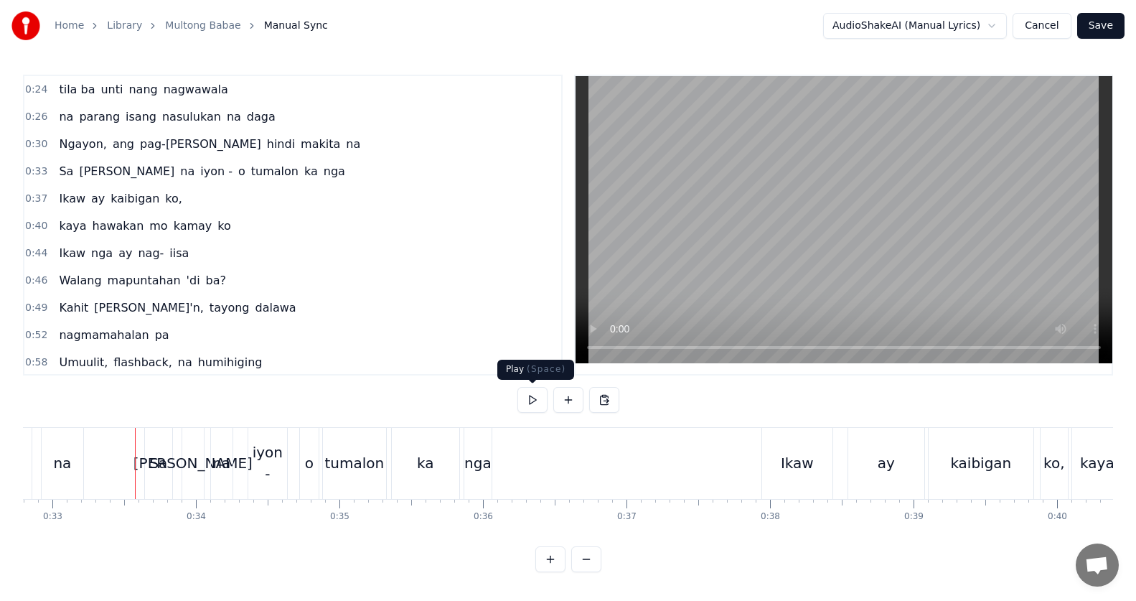
click at [532, 403] on button at bounding box center [532, 400] width 30 height 26
click at [810, 466] on div "Ikaw" at bounding box center [797, 463] width 33 height 22
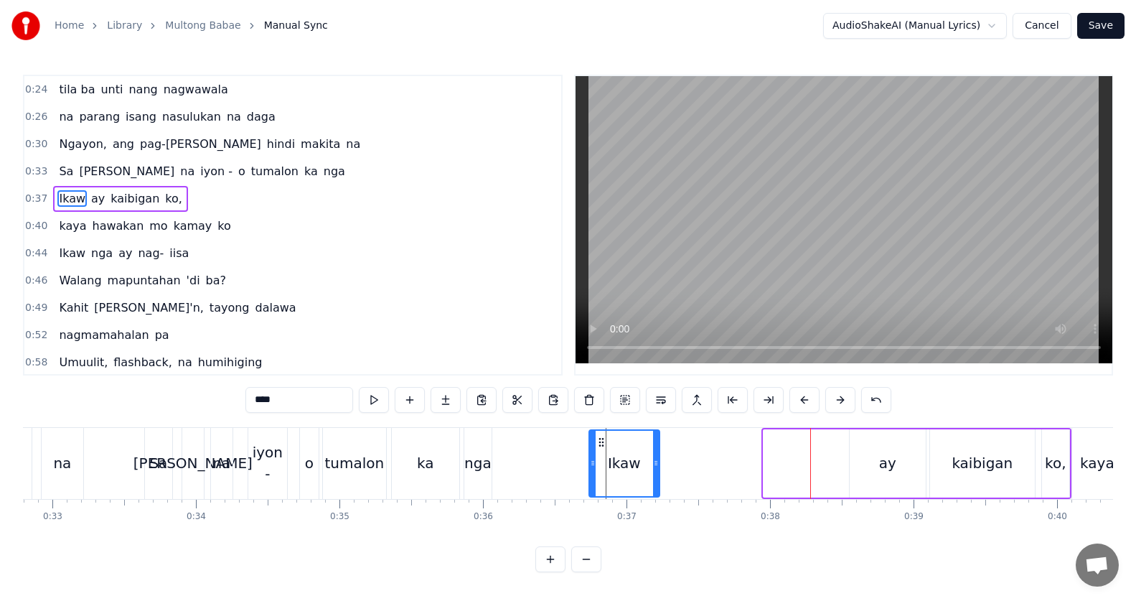
drag, startPoint x: 775, startPoint y: 439, endPoint x: 601, endPoint y: 452, distance: 174.8
click at [601, 452] on div "Ikaw" at bounding box center [624, 462] width 69 height 65
drag, startPoint x: 655, startPoint y: 464, endPoint x: 728, endPoint y: 463, distance: 73.2
click at [728, 463] on icon at bounding box center [729, 462] width 6 height 11
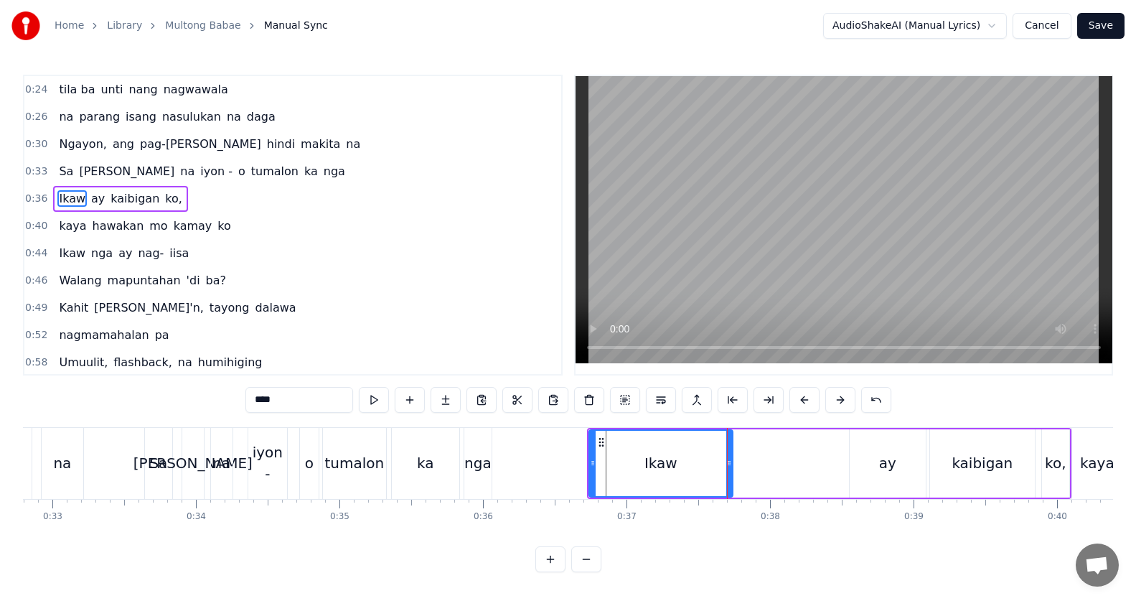
click at [888, 461] on div "ay" at bounding box center [887, 463] width 17 height 22
type input "**"
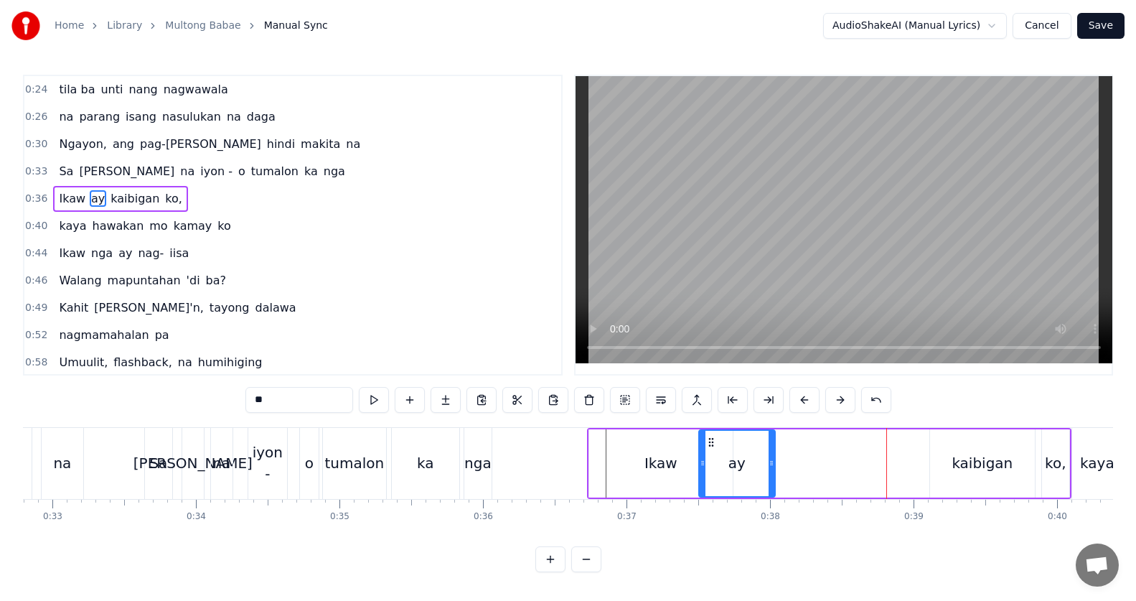
drag, startPoint x: 861, startPoint y: 440, endPoint x: 666, endPoint y: 454, distance: 195.7
click at [707, 457] on div "ay" at bounding box center [737, 462] width 75 height 65
click at [383, 401] on button at bounding box center [374, 400] width 30 height 26
click at [382, 401] on button at bounding box center [374, 400] width 30 height 26
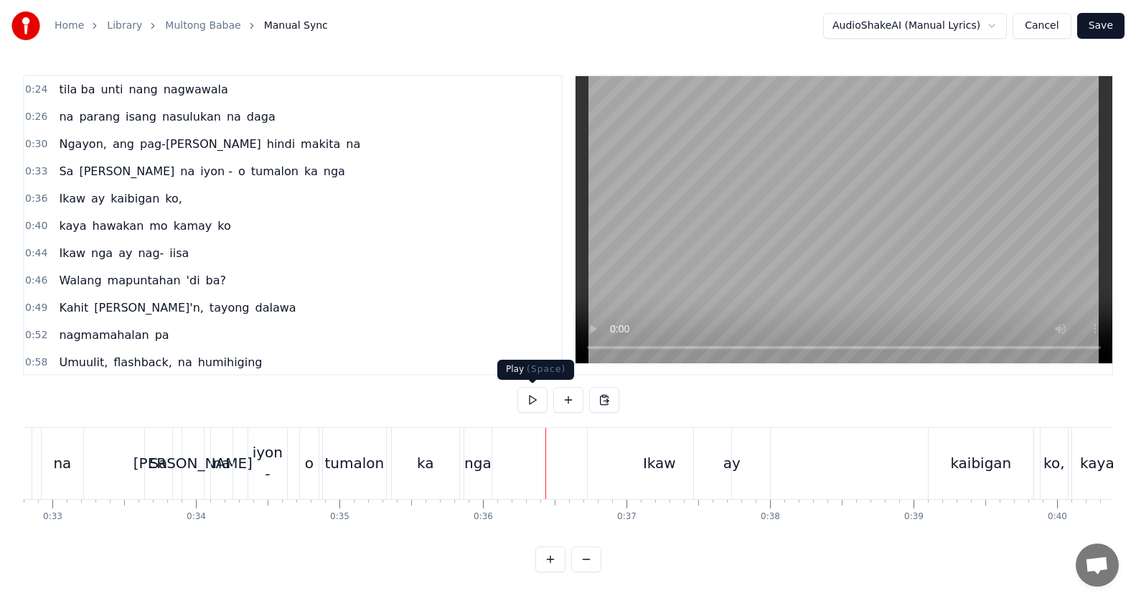
click at [535, 404] on button at bounding box center [532, 400] width 30 height 26
click at [670, 451] on div "Ikaw" at bounding box center [659, 463] width 143 height 71
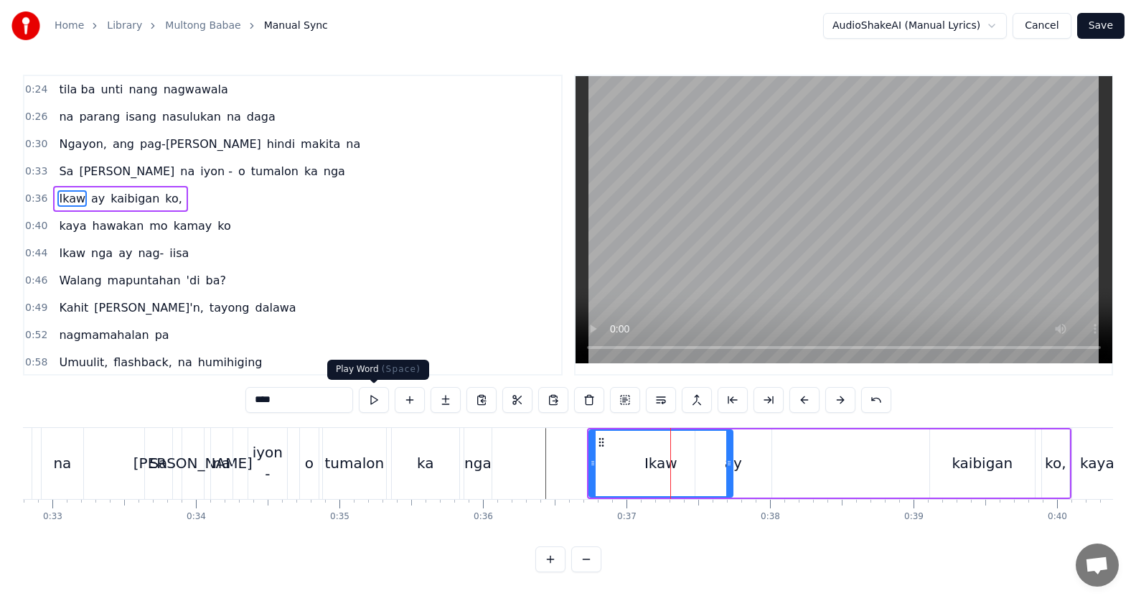
click at [312, 397] on input "****" at bounding box center [299, 400] width 108 height 26
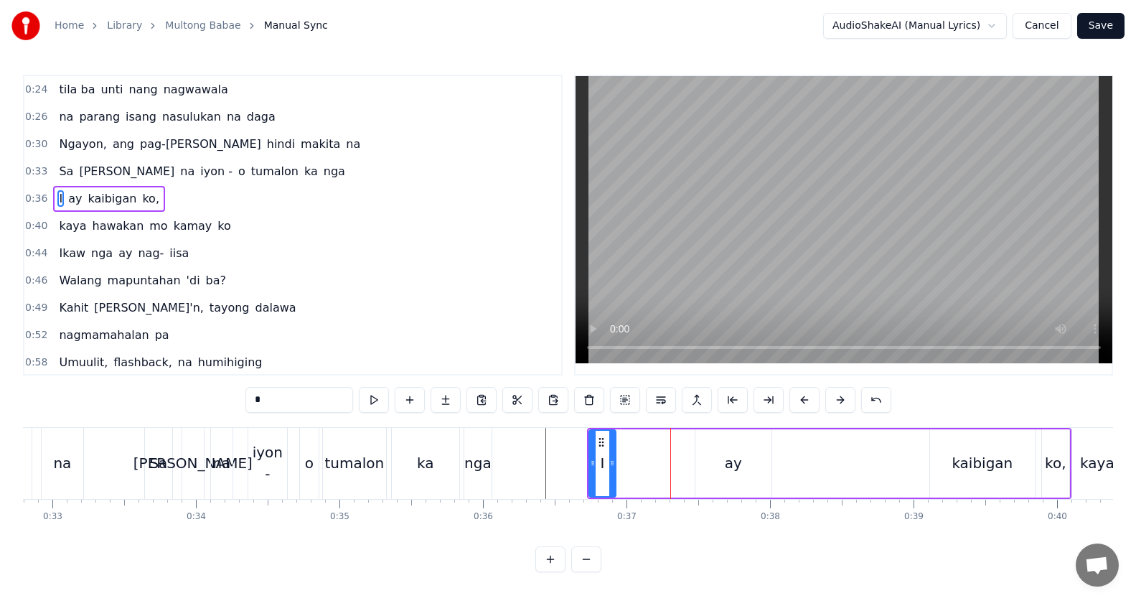
drag, startPoint x: 730, startPoint y: 471, endPoint x: 610, endPoint y: 470, distance: 119.8
click at [612, 470] on div at bounding box center [612, 462] width 6 height 65
type input "*"
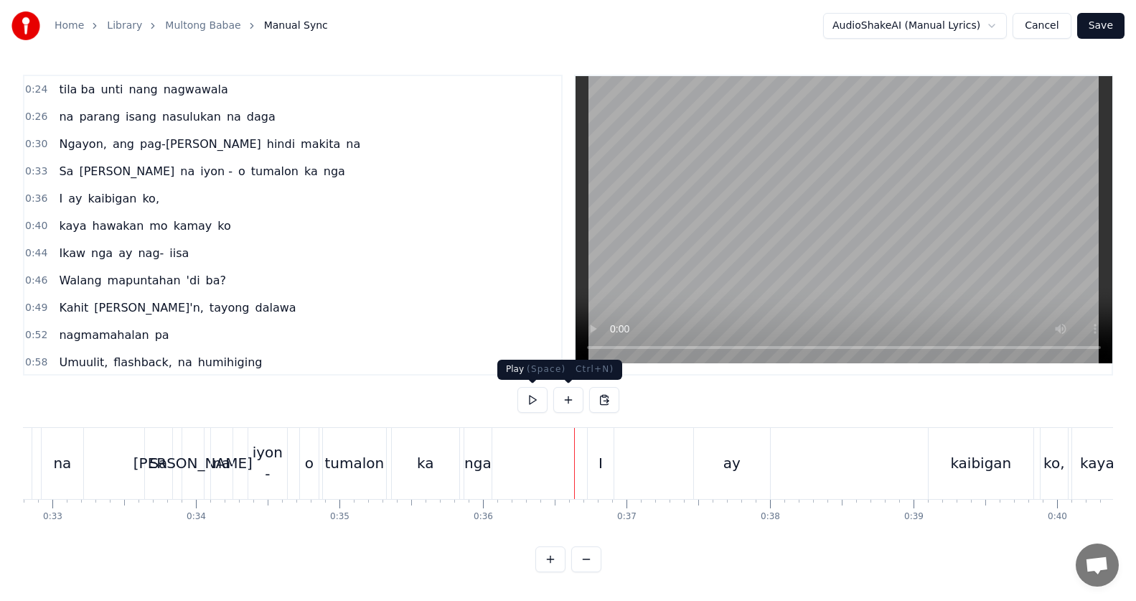
click at [538, 397] on button at bounding box center [532, 400] width 30 height 26
click at [540, 397] on button at bounding box center [532, 400] width 30 height 26
click at [561, 424] on div "0:24 tila ba unti nang nagwawala 0:26 na parang isang nasulukan na daga 0:30 Ng…" at bounding box center [568, 323] width 1090 height 497
click at [531, 403] on button at bounding box center [532, 400] width 30 height 26
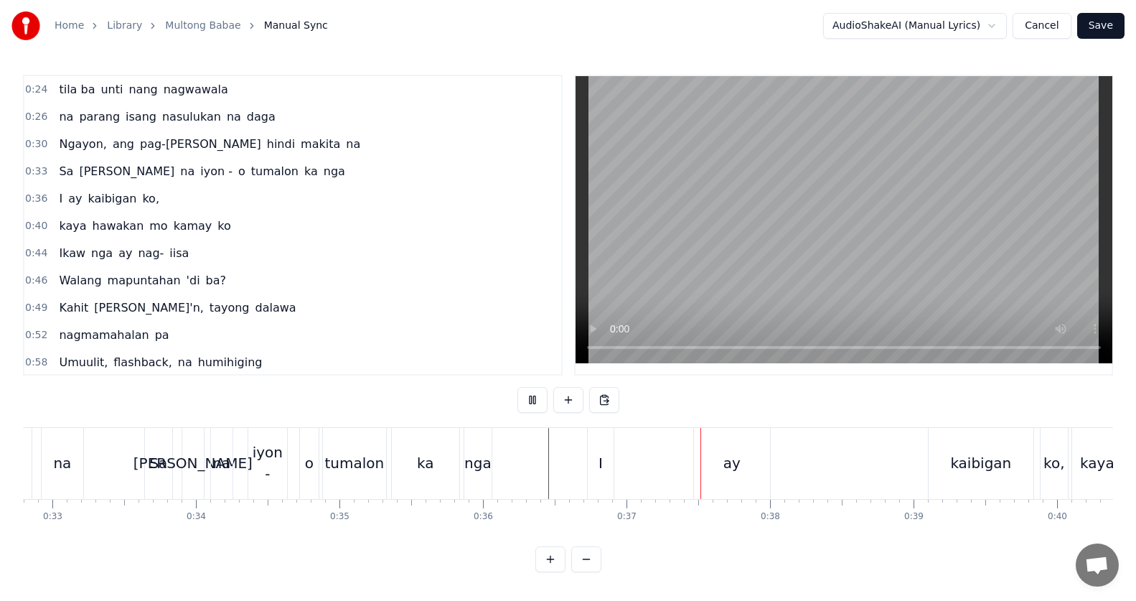
click at [535, 404] on button at bounding box center [532, 400] width 30 height 26
click at [732, 460] on div "ay" at bounding box center [731, 463] width 17 height 22
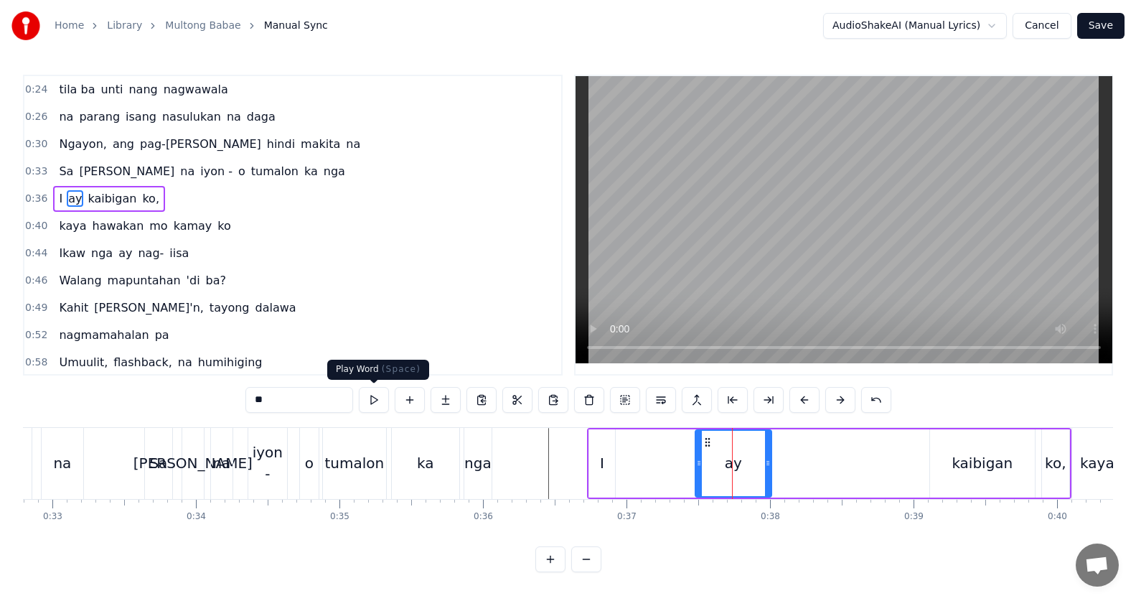
click at [346, 403] on input "**" at bounding box center [299, 400] width 108 height 26
type input "*"
type input "***"
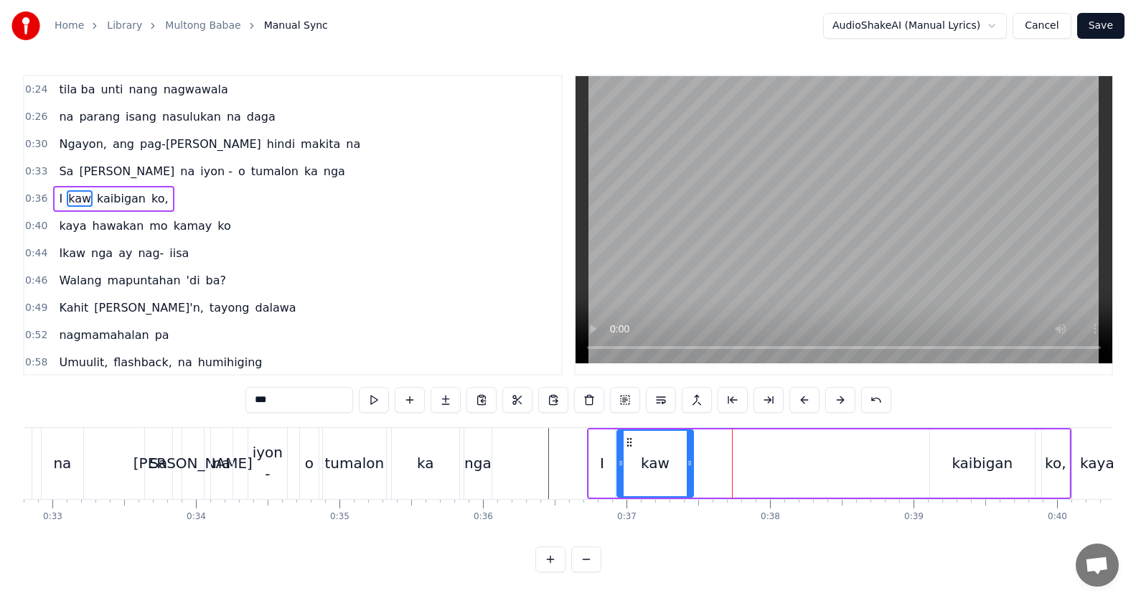
drag, startPoint x: 707, startPoint y: 444, endPoint x: 629, endPoint y: 443, distance: 78.2
click at [629, 443] on icon at bounding box center [628, 441] width 11 height 11
click at [577, 418] on div "0:24 tila ba unti nang nagwawala 0:26 na parang isang nasulukan na daga 0:30 Ng…" at bounding box center [568, 323] width 1090 height 497
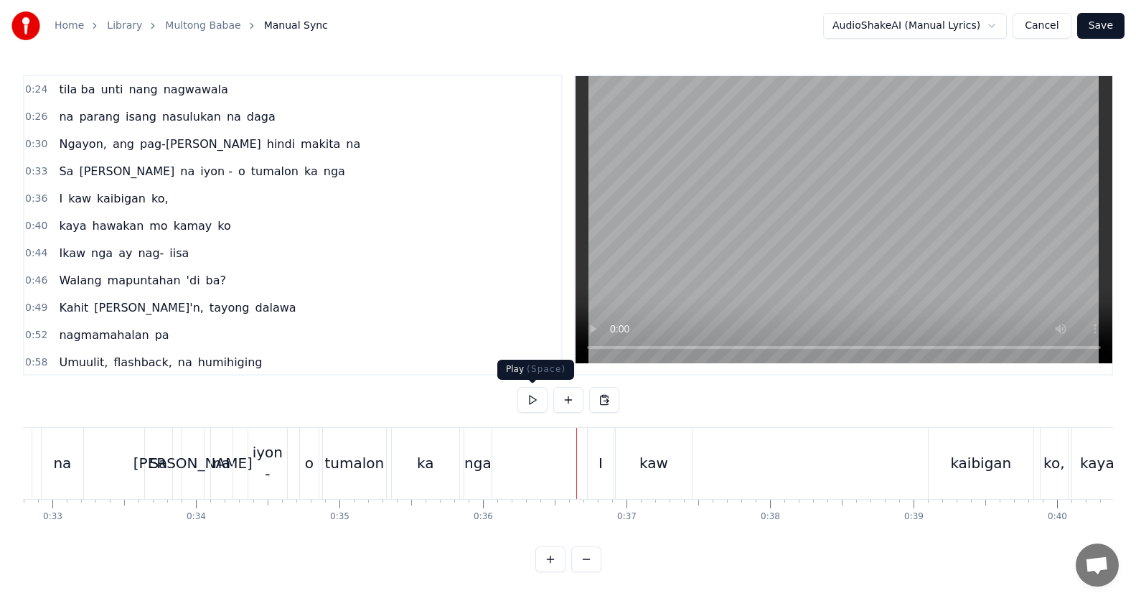
click at [536, 399] on button at bounding box center [532, 400] width 30 height 26
drag, startPoint x: 536, startPoint y: 399, endPoint x: 565, endPoint y: 420, distance: 36.5
click at [536, 397] on button at bounding box center [532, 400] width 30 height 26
click at [654, 462] on div "kaw" at bounding box center [653, 463] width 29 height 22
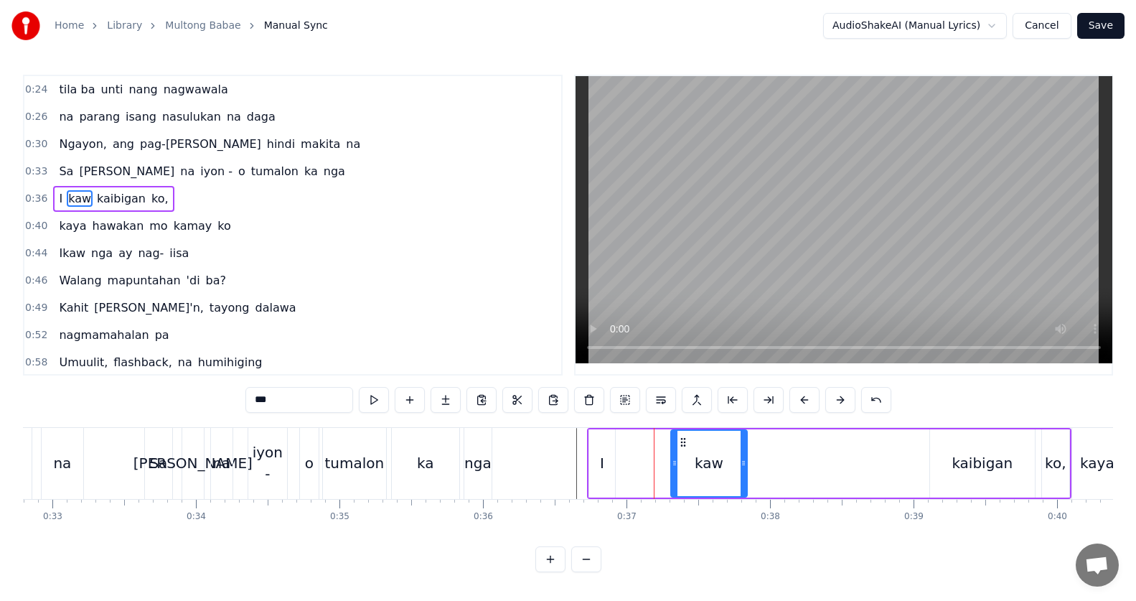
drag, startPoint x: 629, startPoint y: 445, endPoint x: 631, endPoint y: 428, distance: 16.6
click at [684, 446] on icon at bounding box center [682, 441] width 11 height 11
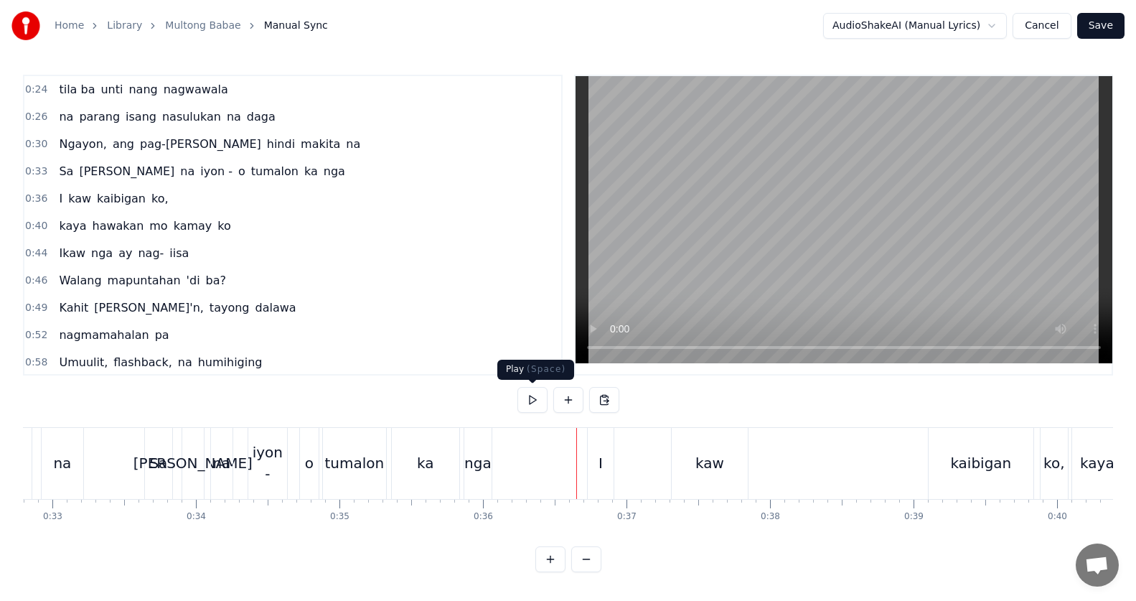
click at [537, 397] on button at bounding box center [532, 400] width 30 height 26
click at [537, 395] on button at bounding box center [532, 400] width 30 height 26
click at [966, 466] on div "kaibigan" at bounding box center [980, 463] width 61 height 22
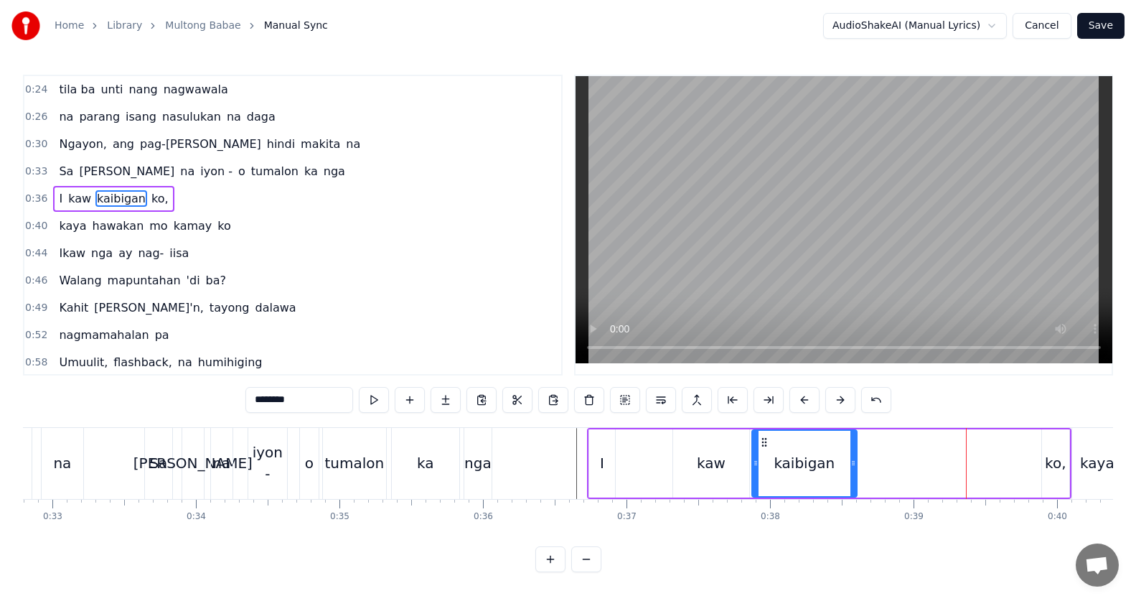
drag, startPoint x: 941, startPoint y: 442, endPoint x: 763, endPoint y: 441, distance: 177.9
click at [763, 441] on circle at bounding box center [762, 441] width 1 height 1
click at [255, 403] on input "********" at bounding box center [299, 400] width 108 height 26
type input "*"
type input "**********"
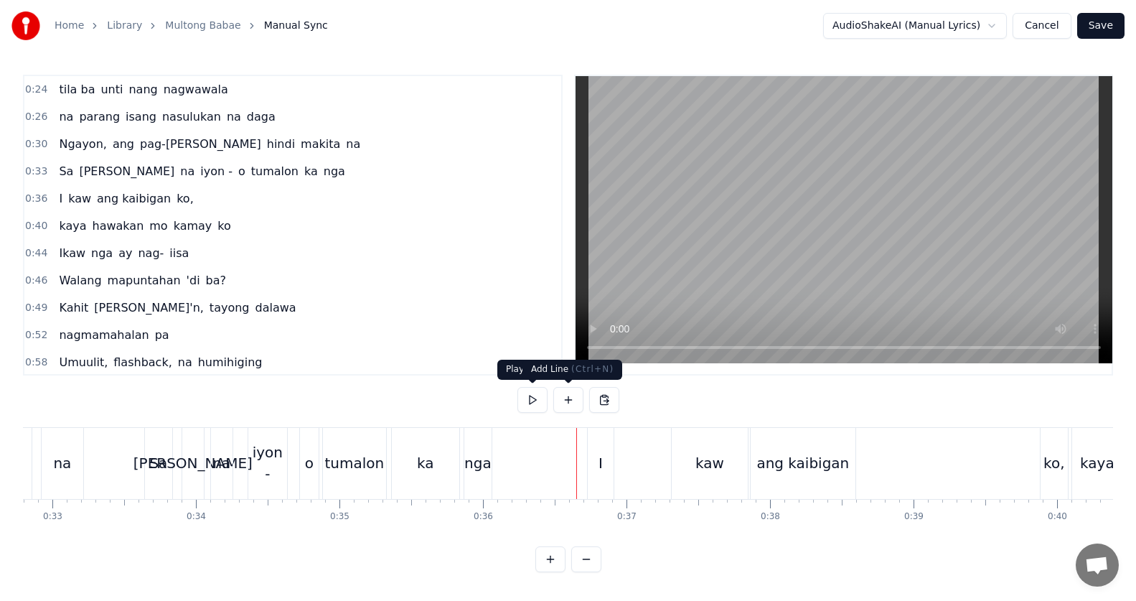
click at [537, 395] on button at bounding box center [532, 400] width 30 height 26
click at [538, 395] on button at bounding box center [532, 400] width 30 height 26
click at [804, 450] on div "ang kaibigan" at bounding box center [802, 463] width 105 height 71
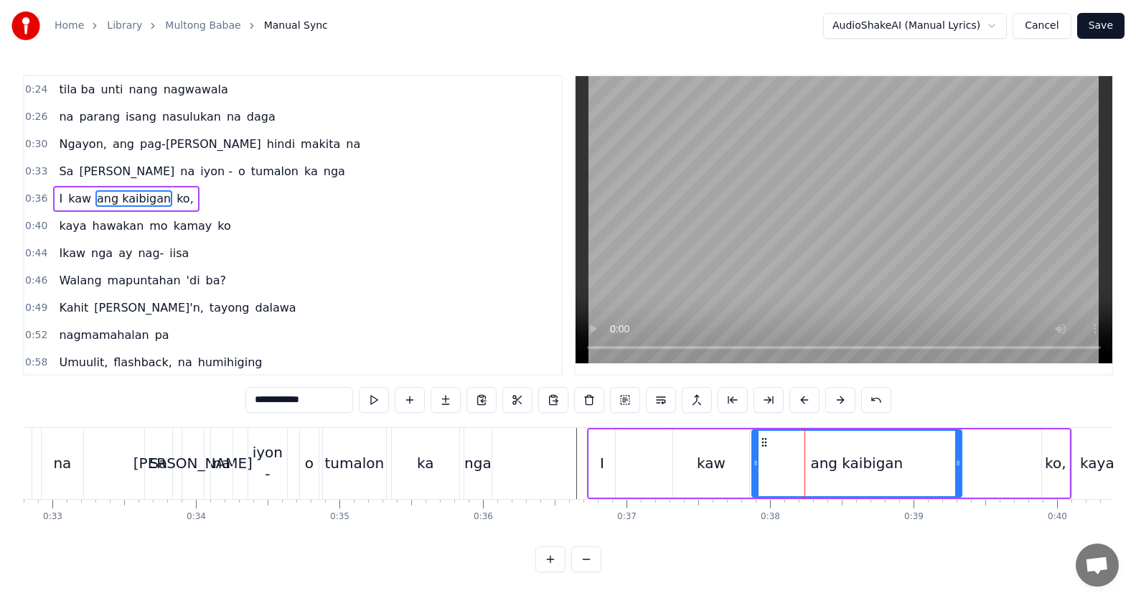
drag, startPoint x: 851, startPoint y: 461, endPoint x: 956, endPoint y: 455, distance: 104.9
click at [956, 455] on div at bounding box center [958, 462] width 6 height 65
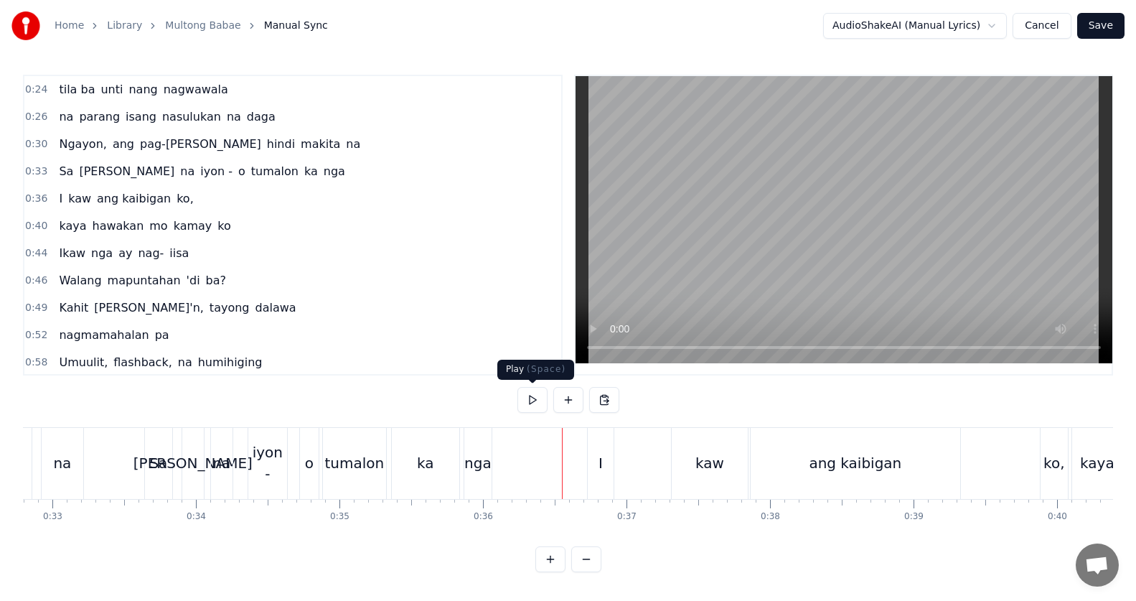
click at [533, 400] on button at bounding box center [532, 400] width 30 height 26
click at [1063, 467] on div "ko," at bounding box center [1053, 463] width 27 height 71
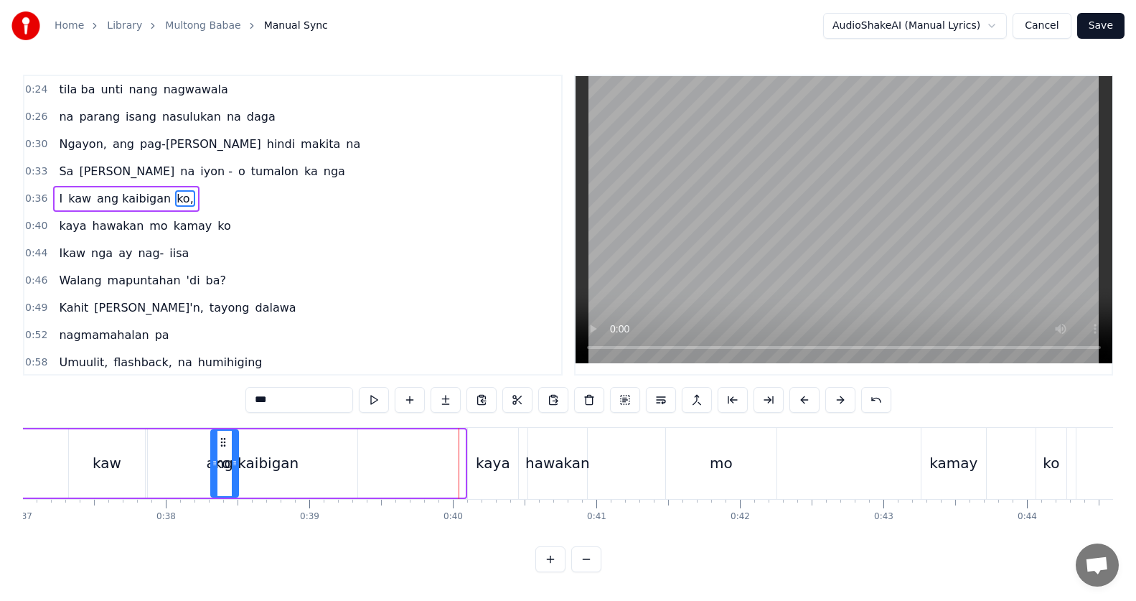
scroll to position [0, 5304]
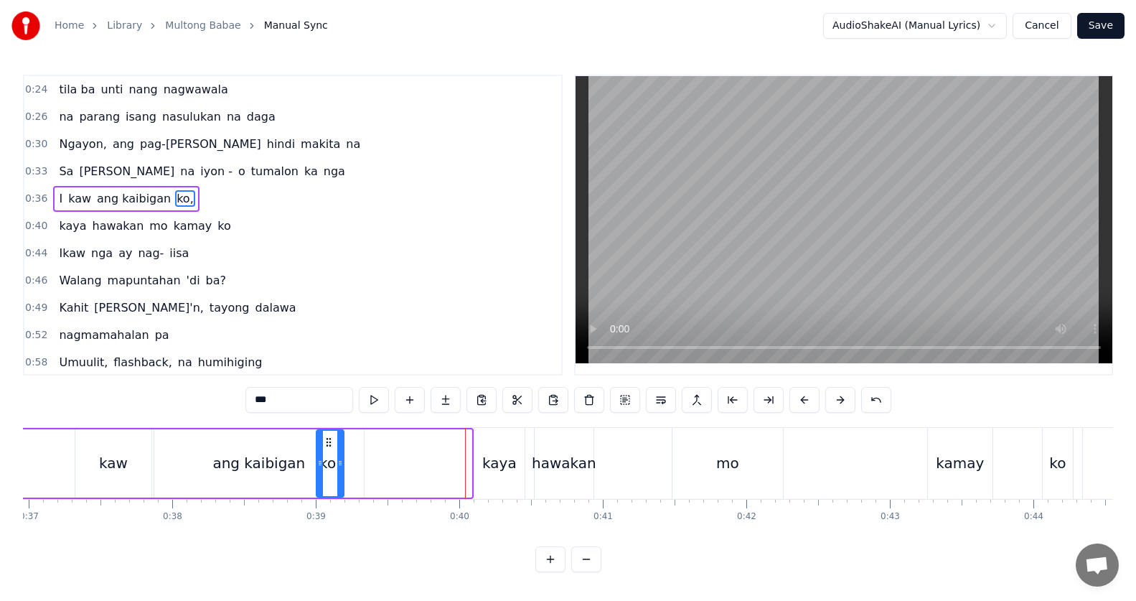
drag, startPoint x: 87, startPoint y: 441, endPoint x: 329, endPoint y: 446, distance: 242.6
click at [329, 446] on icon at bounding box center [328, 441] width 11 height 11
click at [259, 422] on div "0:24 tila ba unti nang nagwawala 0:26 na parang isang nasulukan na daga 0:30 Ng…" at bounding box center [568, 323] width 1090 height 497
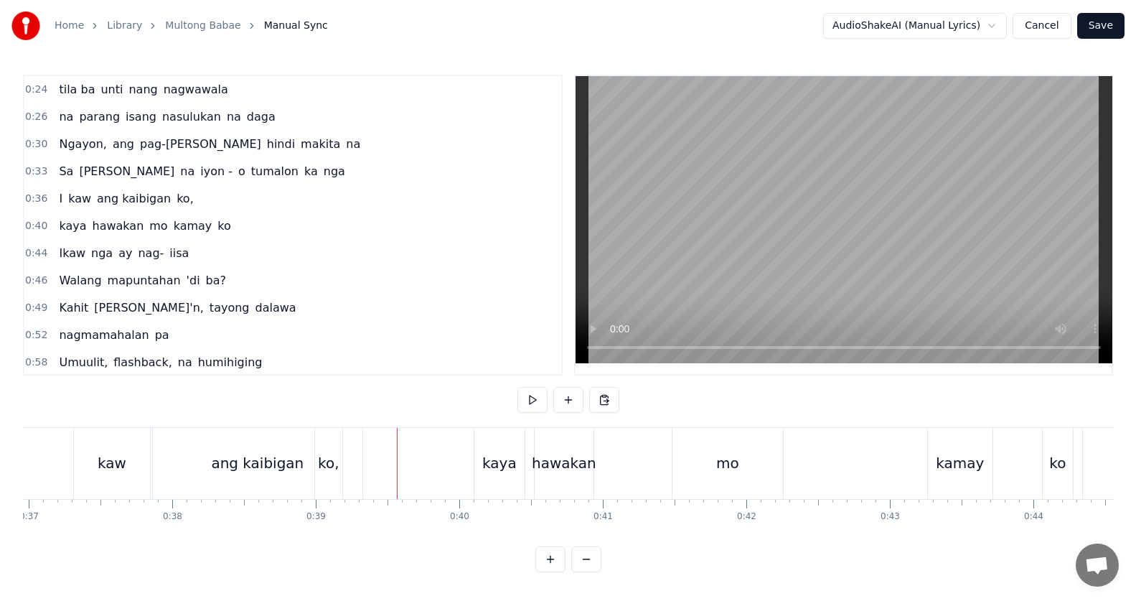
scroll to position [0, 5007]
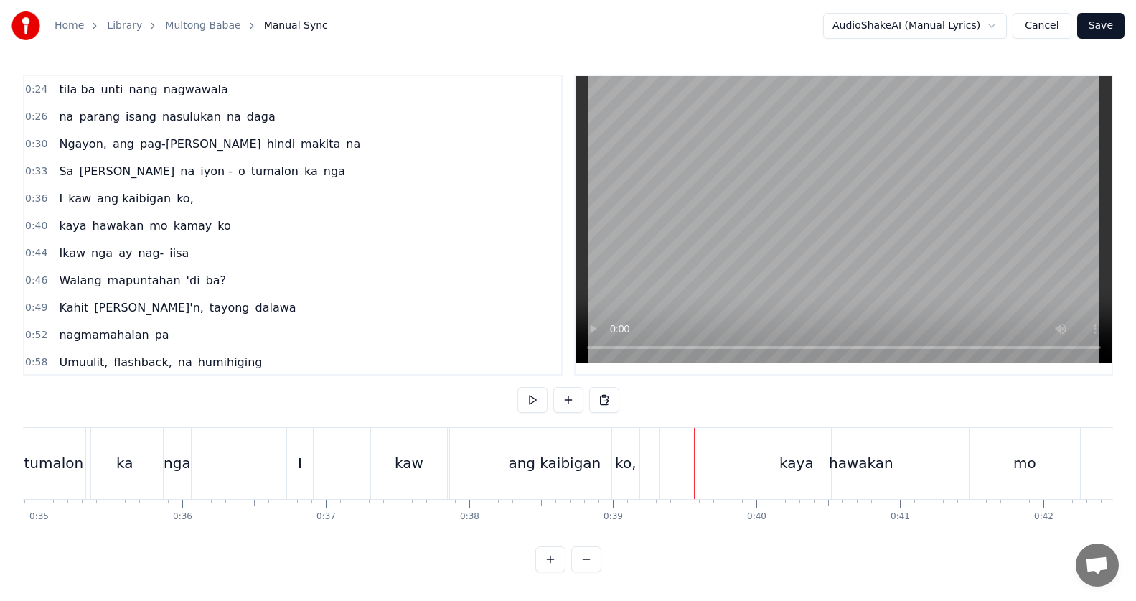
click at [530, 402] on button at bounding box center [532, 400] width 30 height 26
drag, startPoint x: 530, startPoint y: 400, endPoint x: 507, endPoint y: 420, distance: 30.6
click at [532, 400] on button at bounding box center [532, 400] width 30 height 26
click at [539, 401] on button at bounding box center [532, 400] width 30 height 26
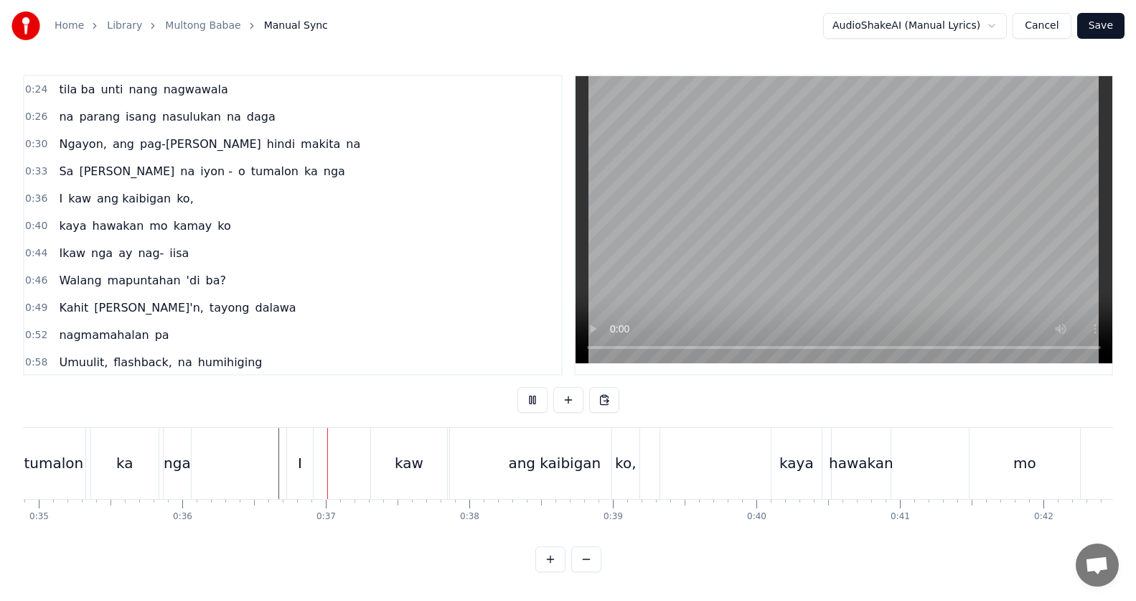
click at [538, 399] on button at bounding box center [532, 400] width 30 height 26
click at [288, 463] on div "I" at bounding box center [300, 463] width 26 height 71
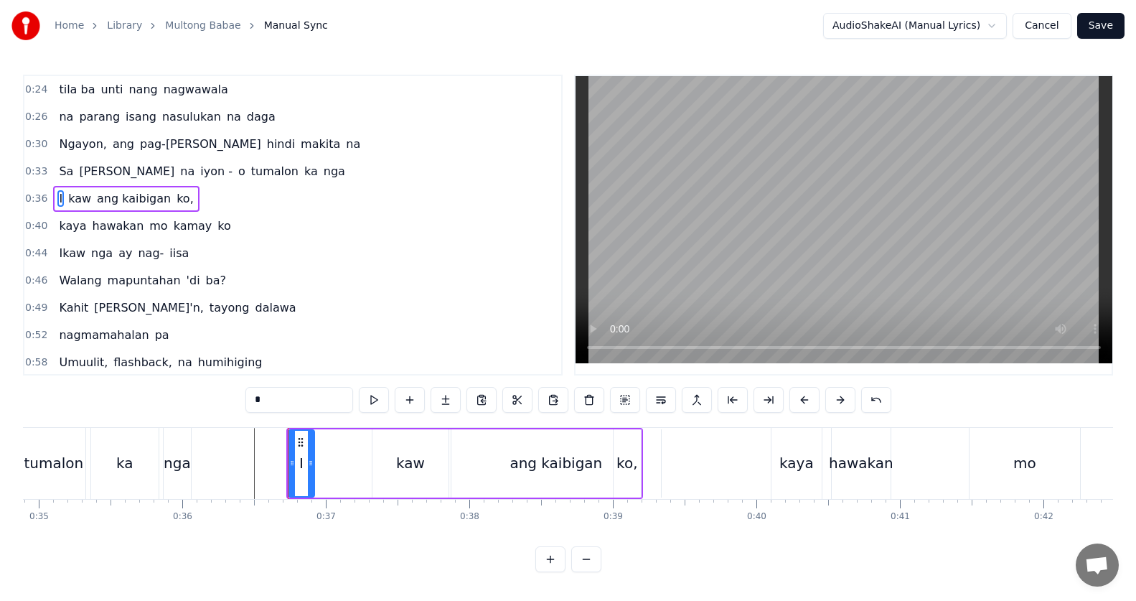
click at [312, 459] on icon at bounding box center [311, 462] width 6 height 11
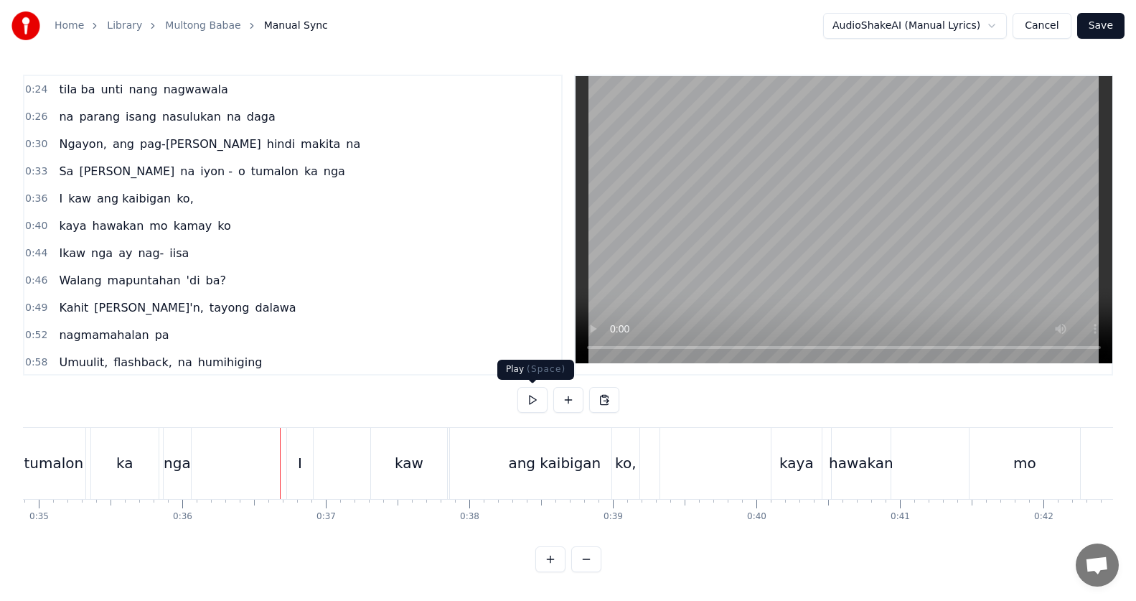
click at [540, 396] on button at bounding box center [532, 400] width 30 height 26
click at [539, 395] on button at bounding box center [532, 400] width 30 height 26
click at [296, 463] on div "I" at bounding box center [300, 463] width 26 height 71
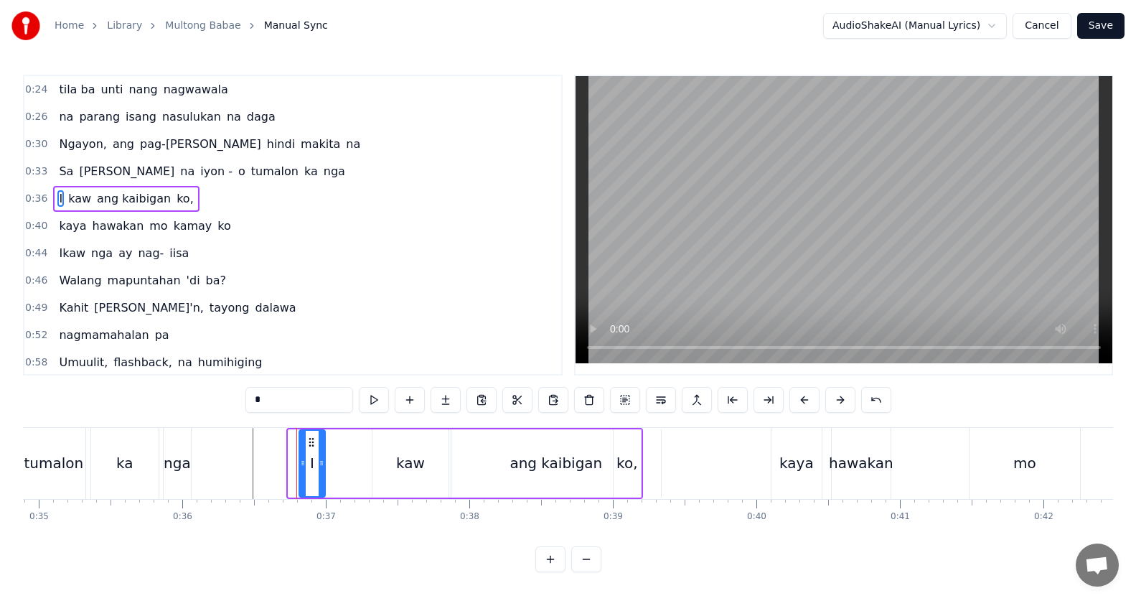
drag, startPoint x: 299, startPoint y: 441, endPoint x: 311, endPoint y: 444, distance: 12.0
click at [311, 444] on icon at bounding box center [311, 441] width 11 height 11
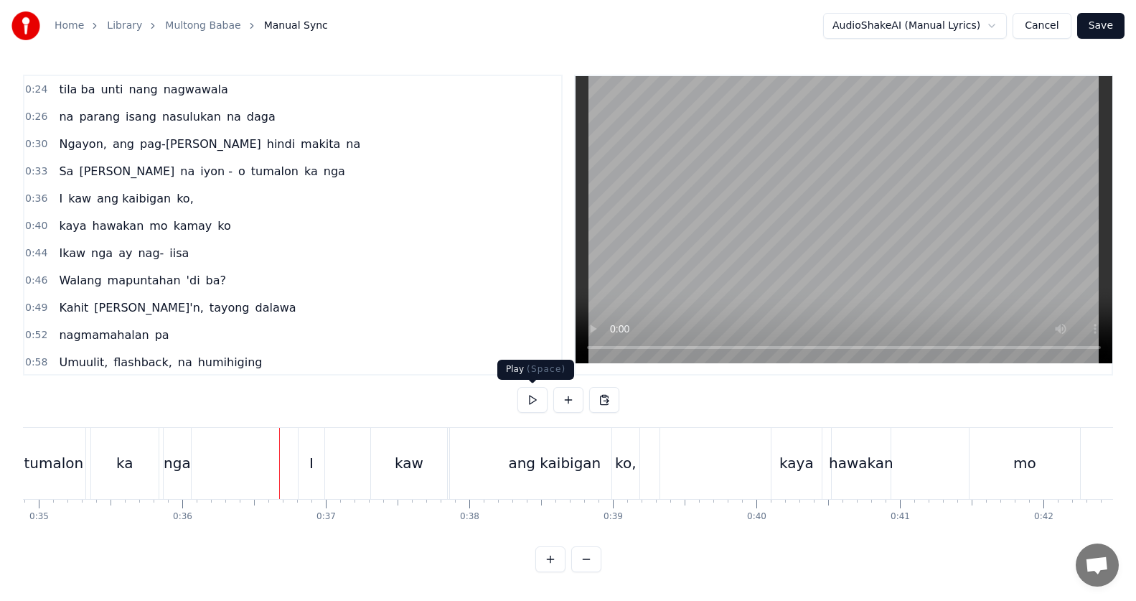
click at [537, 393] on button at bounding box center [532, 400] width 30 height 26
drag, startPoint x: 316, startPoint y: 473, endPoint x: 304, endPoint y: 472, distance: 12.2
click at [316, 472] on div "I" at bounding box center [311, 463] width 26 height 71
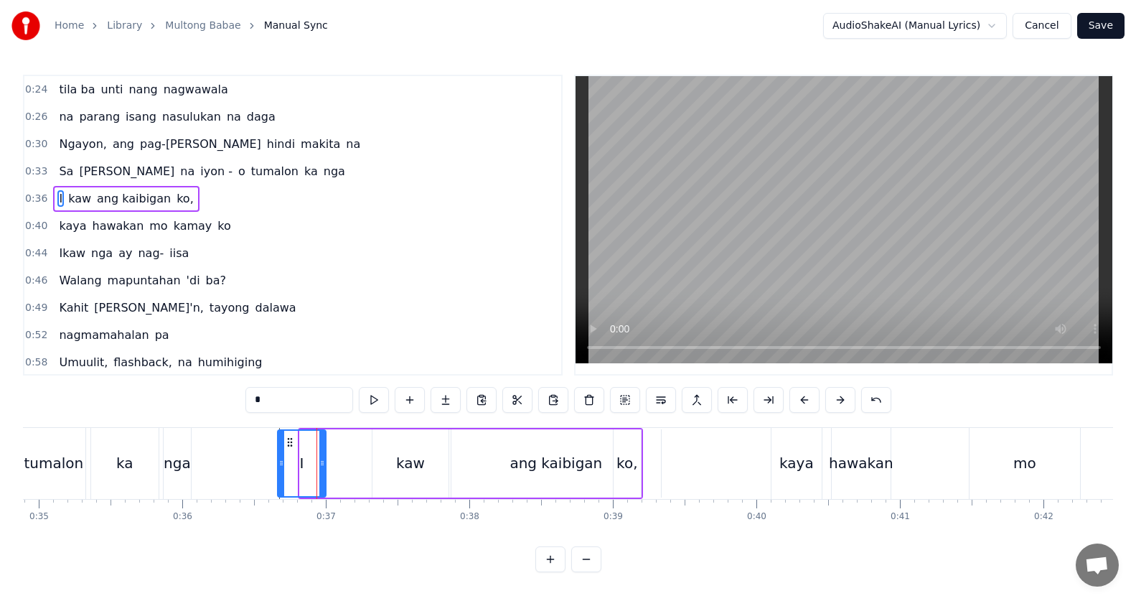
drag, startPoint x: 302, startPoint y: 465, endPoint x: 276, endPoint y: 460, distance: 27.0
click at [279, 463] on icon at bounding box center [281, 462] width 6 height 11
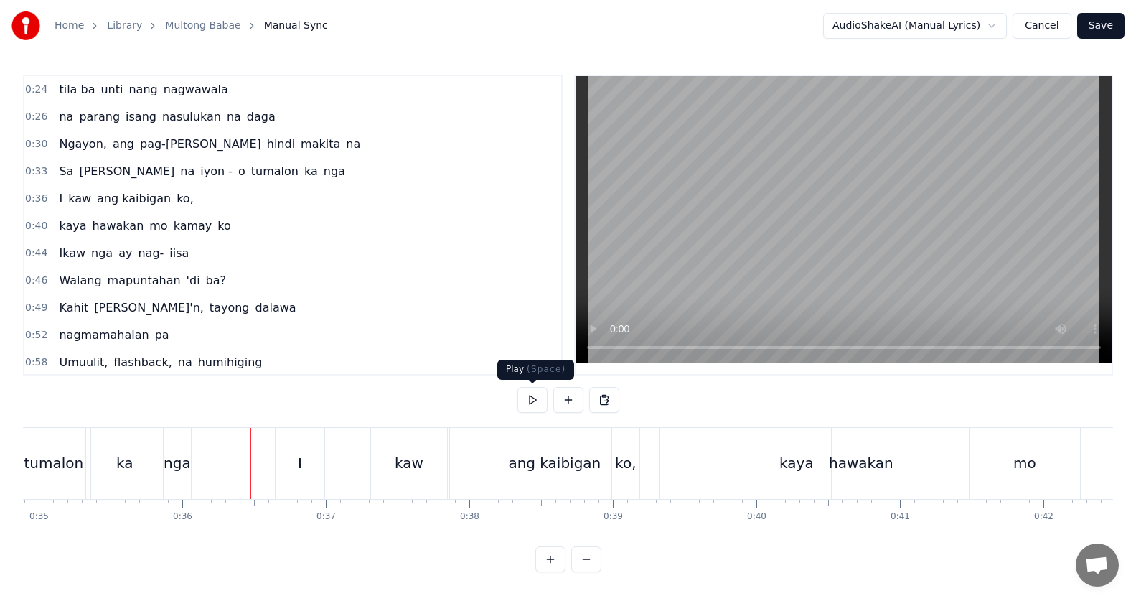
click at [543, 392] on button at bounding box center [532, 400] width 30 height 26
drag, startPoint x: 536, startPoint y: 395, endPoint x: 550, endPoint y: 411, distance: 21.3
click at [536, 396] on button at bounding box center [532, 400] width 30 height 26
click at [781, 467] on div "kaya" at bounding box center [796, 463] width 50 height 71
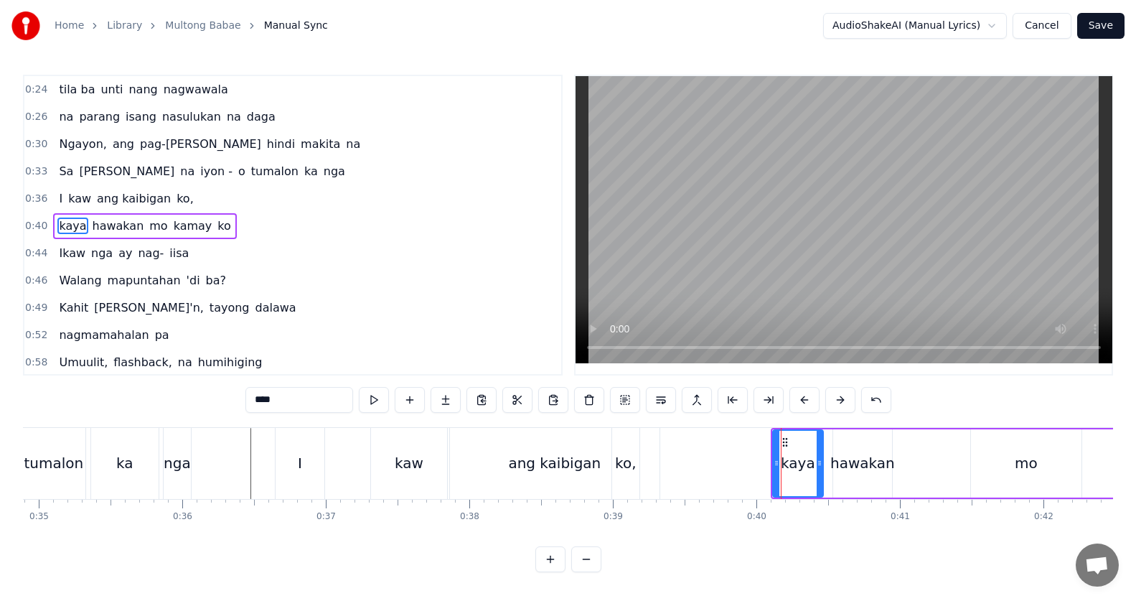
scroll to position [1, 0]
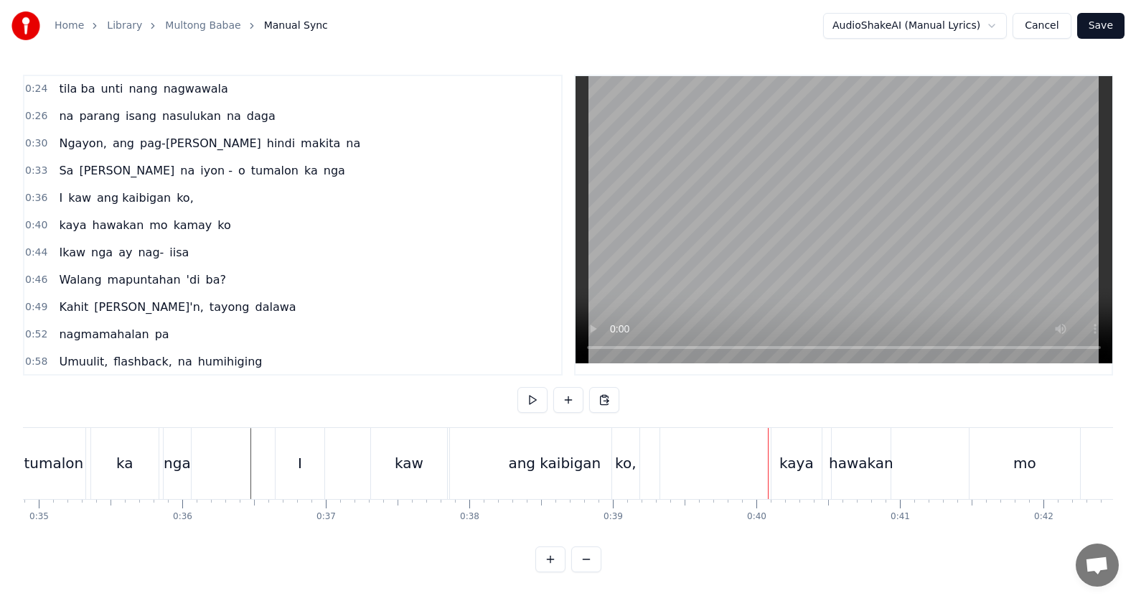
click at [796, 453] on div "kaya" at bounding box center [796, 463] width 34 height 22
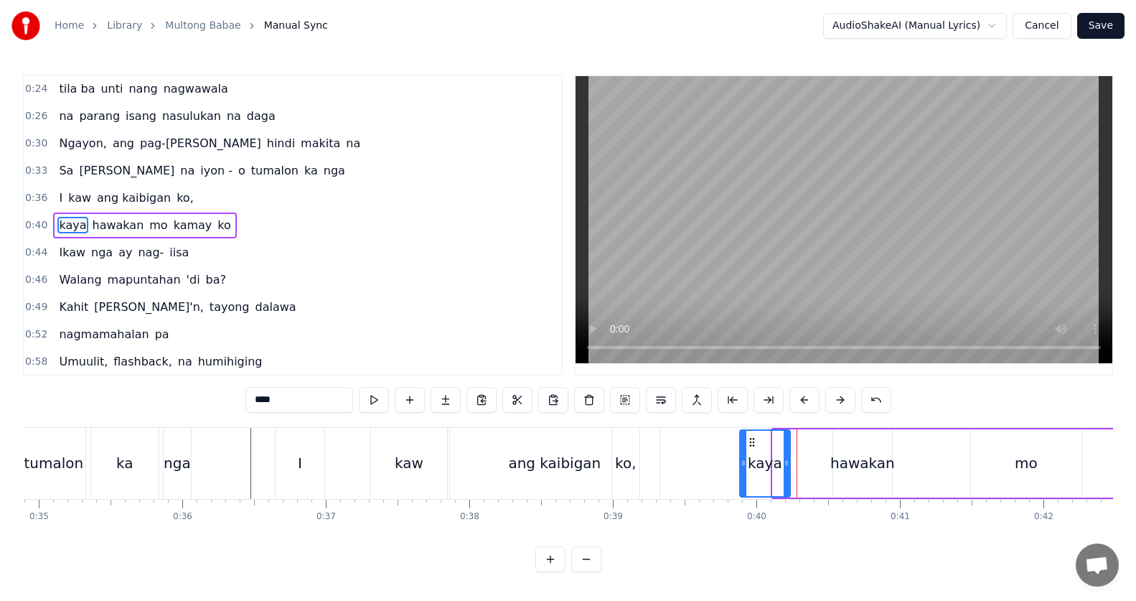
drag, startPoint x: 771, startPoint y: 441, endPoint x: 748, endPoint y: 442, distance: 22.3
click at [748, 442] on icon at bounding box center [751, 441] width 11 height 11
click at [851, 463] on div "hawakan" at bounding box center [862, 463] width 65 height 22
type input "*******"
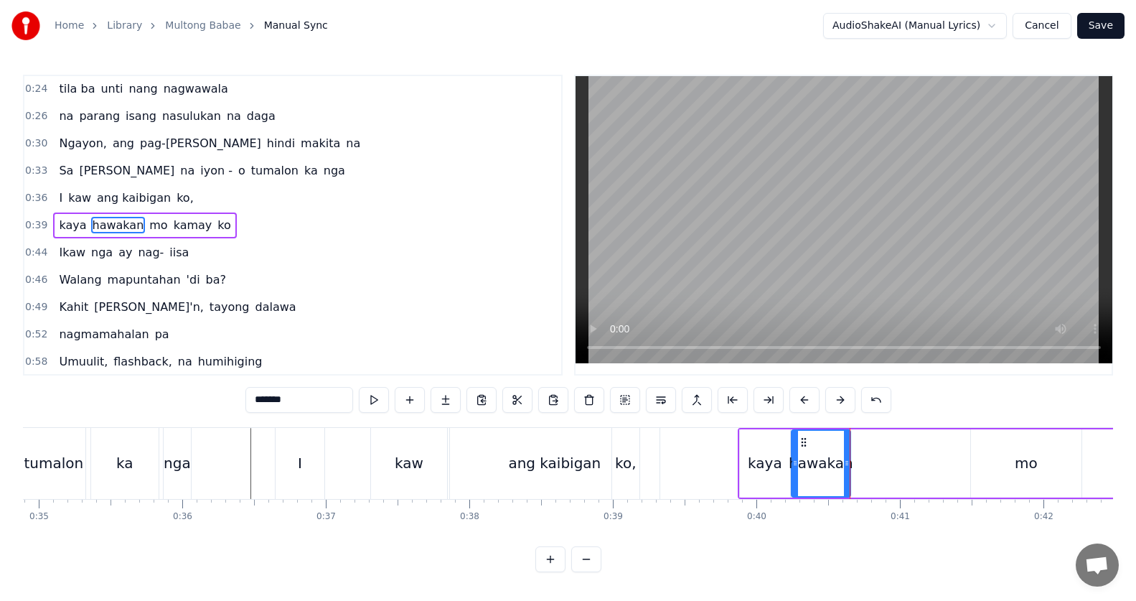
drag, startPoint x: 836, startPoint y: 442, endPoint x: 803, endPoint y: 441, distance: 33.0
click at [802, 441] on circle at bounding box center [801, 441] width 1 height 1
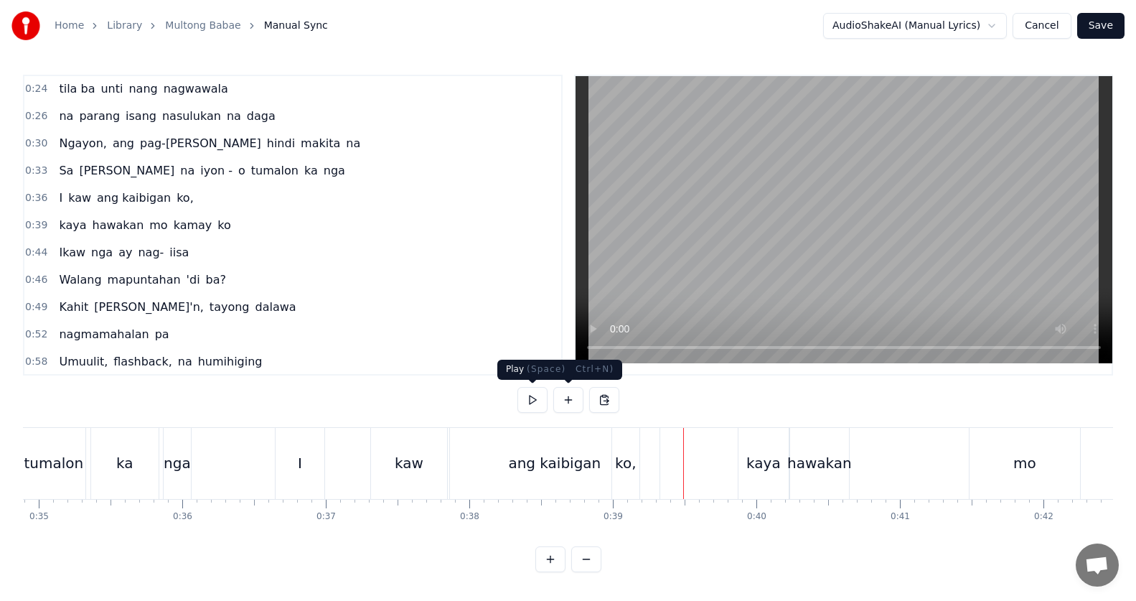
click at [530, 395] on button at bounding box center [532, 400] width 30 height 26
click at [809, 461] on div "hawakan" at bounding box center [819, 463] width 65 height 22
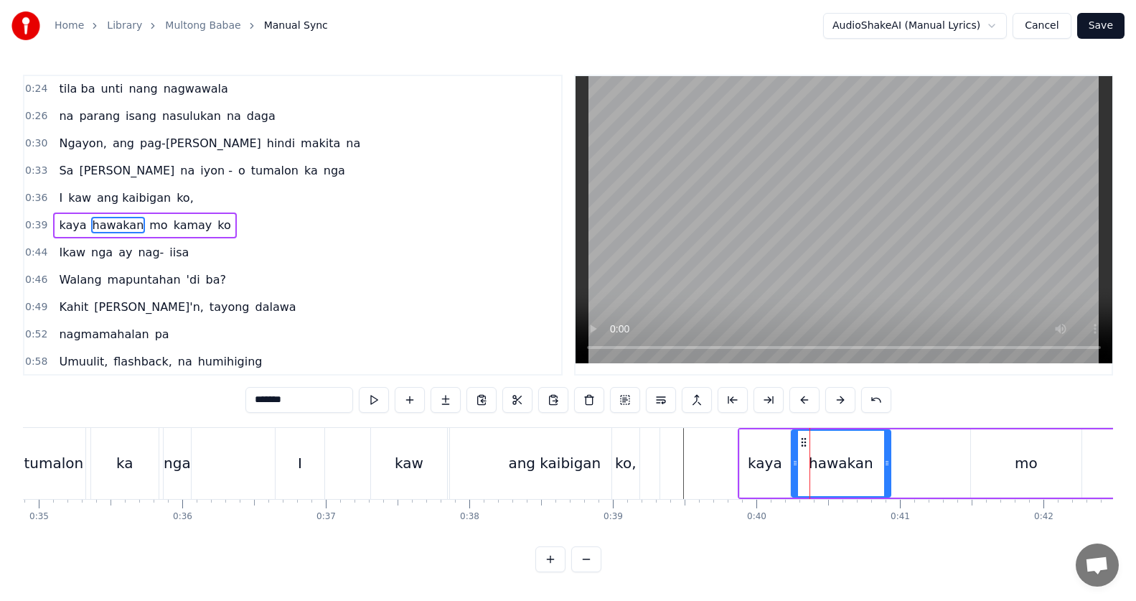
drag, startPoint x: 847, startPoint y: 462, endPoint x: 910, endPoint y: 456, distance: 63.4
click at [889, 462] on icon at bounding box center [887, 462] width 6 height 11
click at [1022, 462] on div "mo" at bounding box center [1026, 463] width 23 height 22
type input "**"
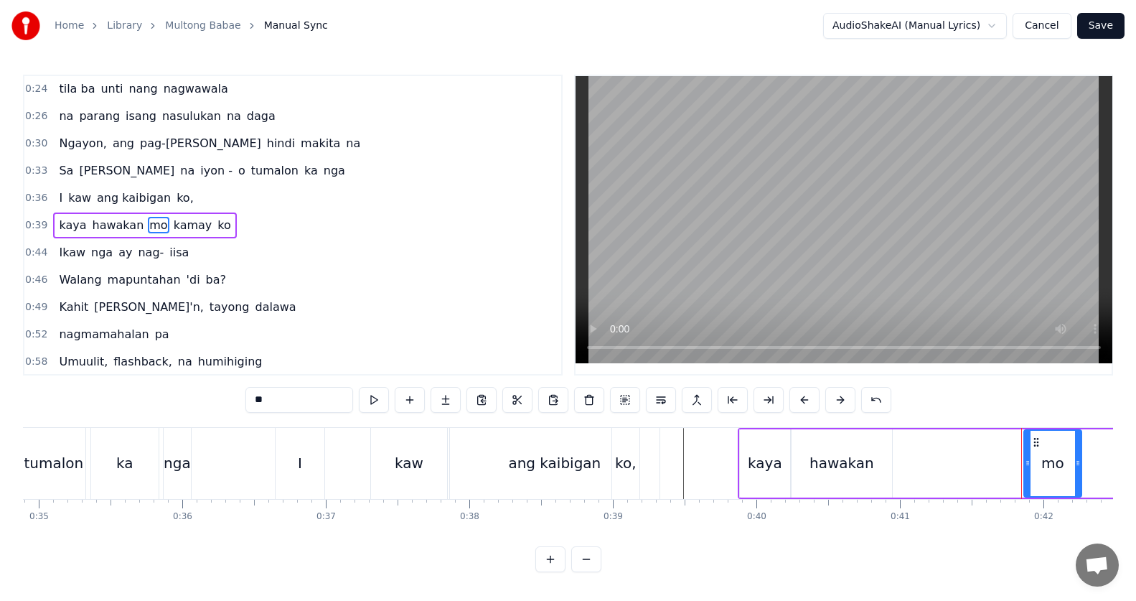
drag, startPoint x: 973, startPoint y: 465, endPoint x: 1035, endPoint y: 443, distance: 66.0
click at [1027, 463] on icon at bounding box center [1028, 462] width 6 height 11
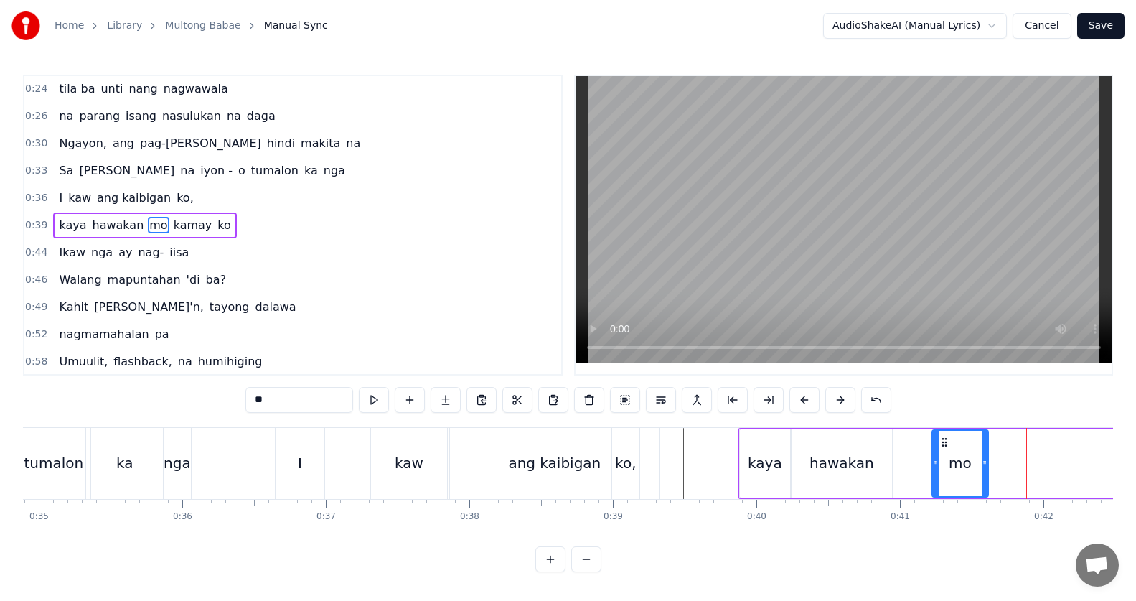
drag, startPoint x: 1037, startPoint y: 440, endPoint x: 956, endPoint y: 442, distance: 80.4
click at [946, 441] on icon at bounding box center [943, 441] width 11 height 11
drag, startPoint x: 941, startPoint y: 443, endPoint x: 908, endPoint y: 443, distance: 33.7
click at [908, 443] on icon at bounding box center [907, 441] width 11 height 11
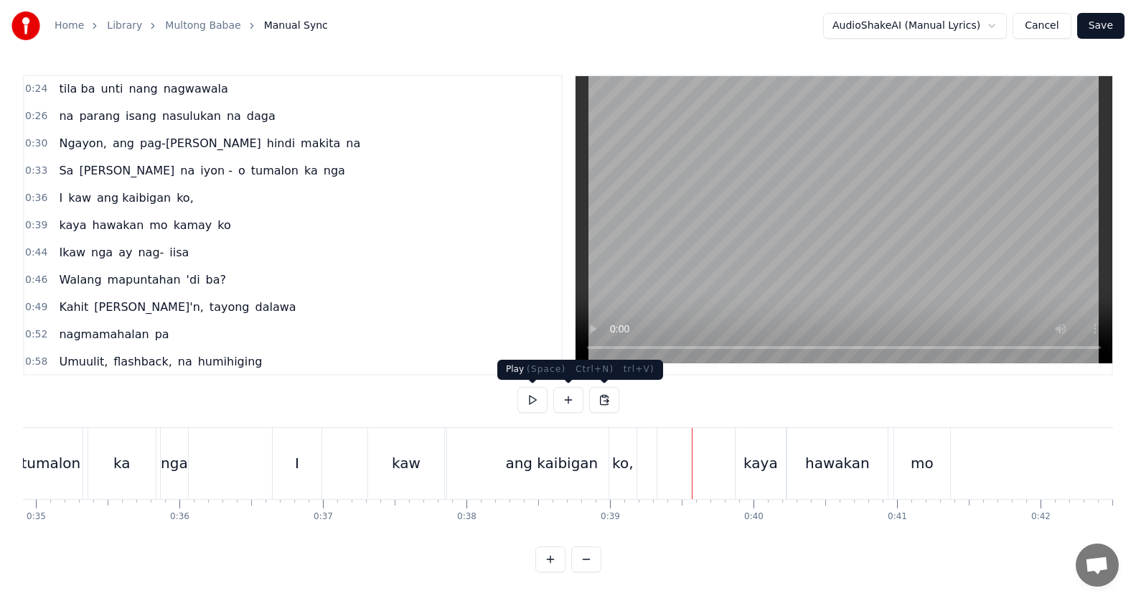
click at [537, 400] on button at bounding box center [532, 400] width 30 height 26
click at [536, 399] on button at bounding box center [532, 400] width 30 height 26
click at [914, 458] on div "mo" at bounding box center [921, 463] width 23 height 22
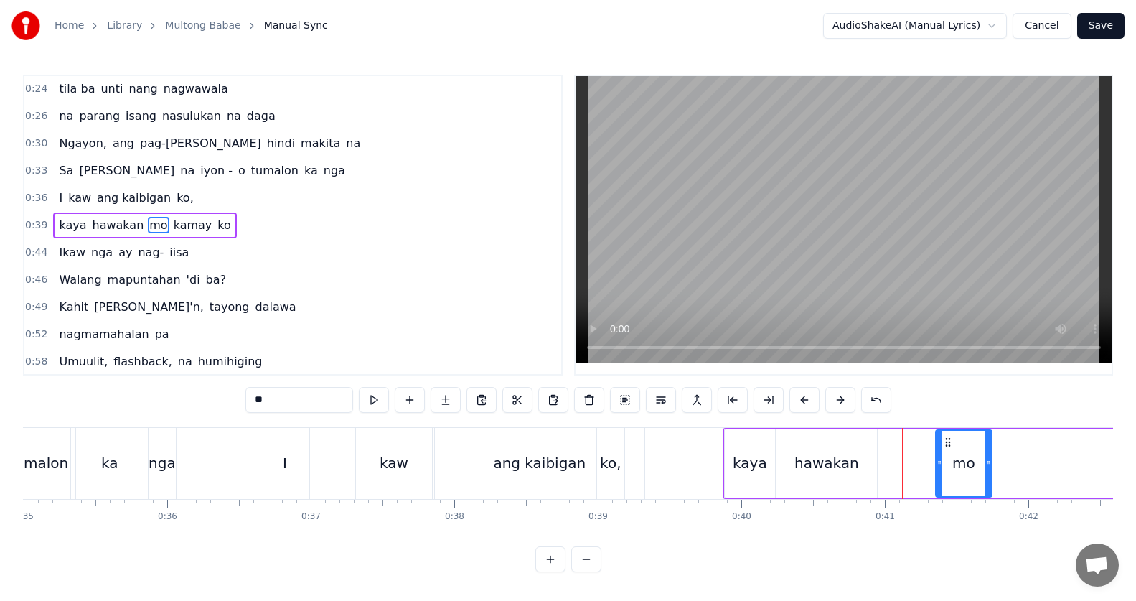
drag, startPoint x: 926, startPoint y: 439, endPoint x: 939, endPoint y: 441, distance: 13.0
click at [942, 441] on icon at bounding box center [947, 441] width 11 height 11
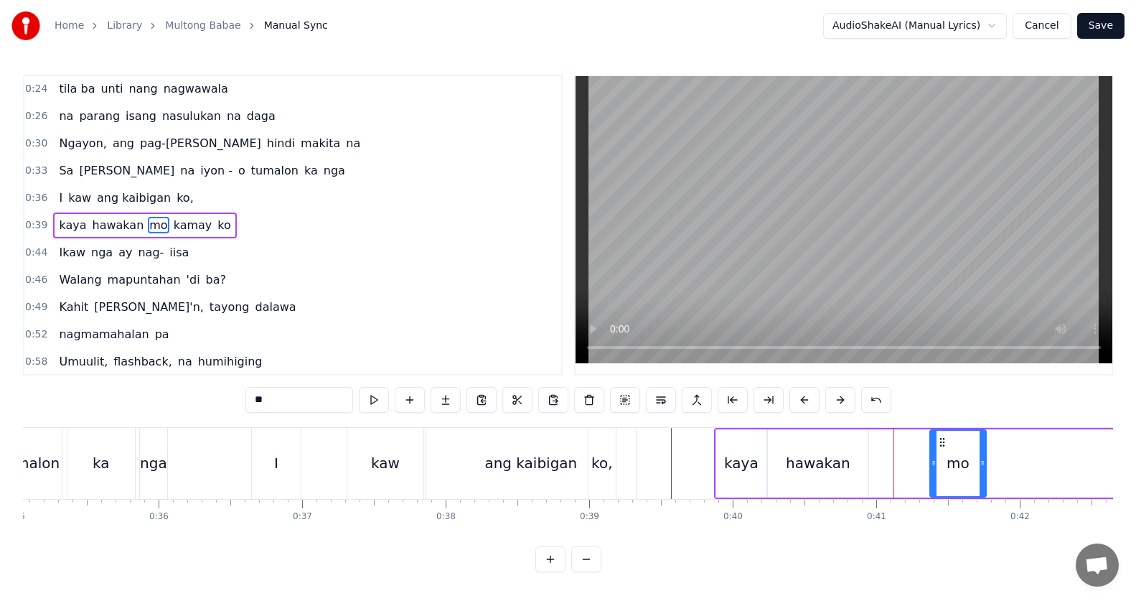
drag, startPoint x: 832, startPoint y: 466, endPoint x: 855, endPoint y: 466, distance: 22.2
click at [831, 466] on div "hawakan" at bounding box center [818, 463] width 65 height 22
type input "*******"
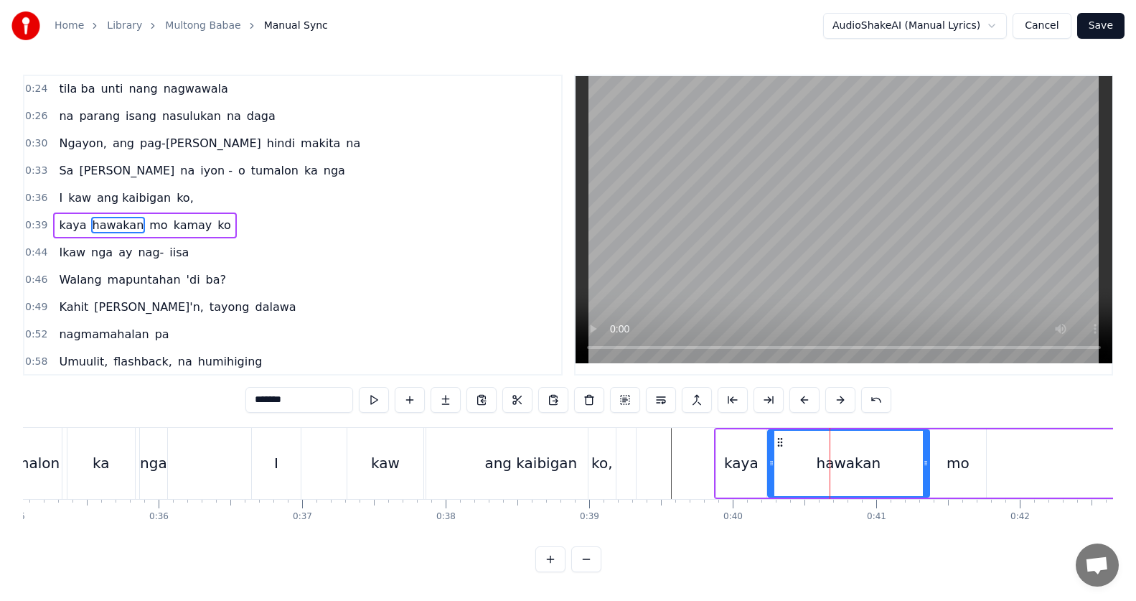
drag, startPoint x: 857, startPoint y: 466, endPoint x: 925, endPoint y: 469, distance: 67.5
click at [925, 469] on div at bounding box center [926, 462] width 6 height 65
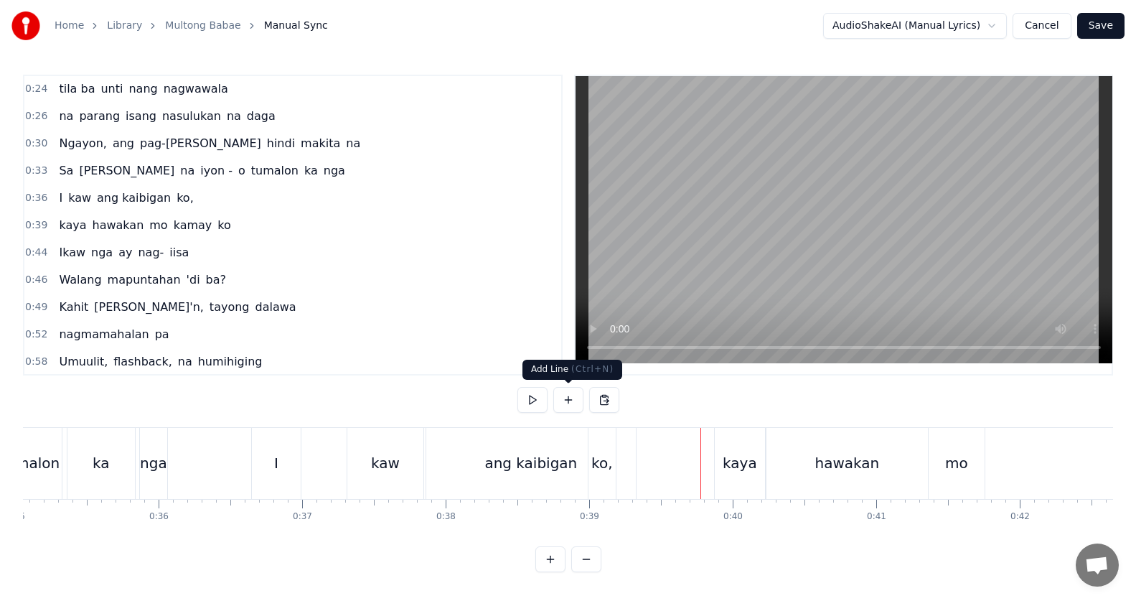
click at [540, 395] on button at bounding box center [532, 400] width 30 height 26
click at [543, 395] on button at bounding box center [532, 400] width 30 height 26
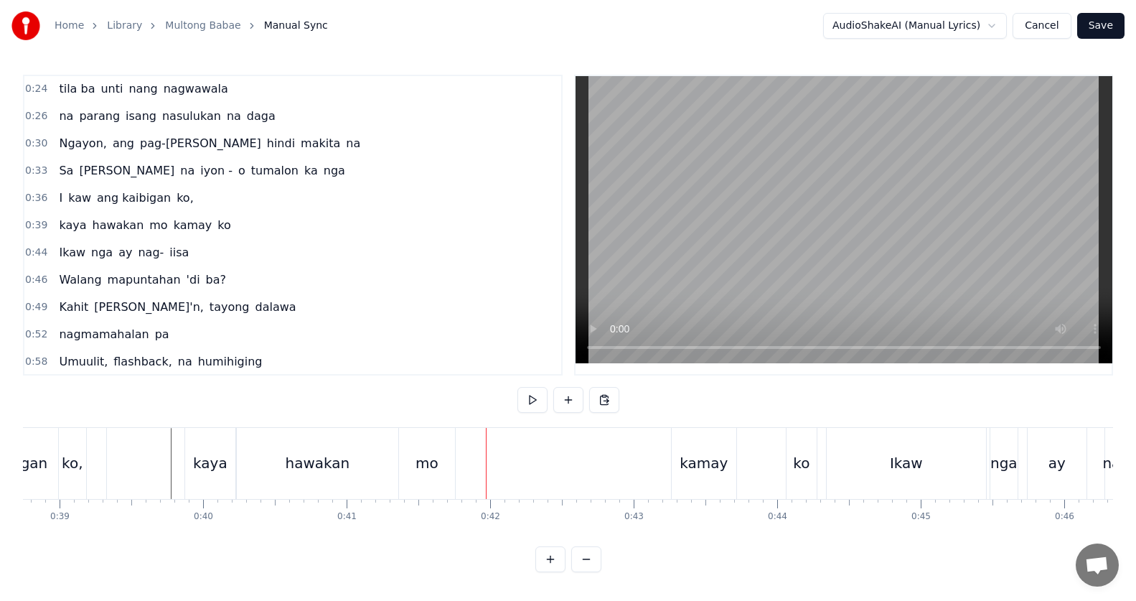
scroll to position [0, 5588]
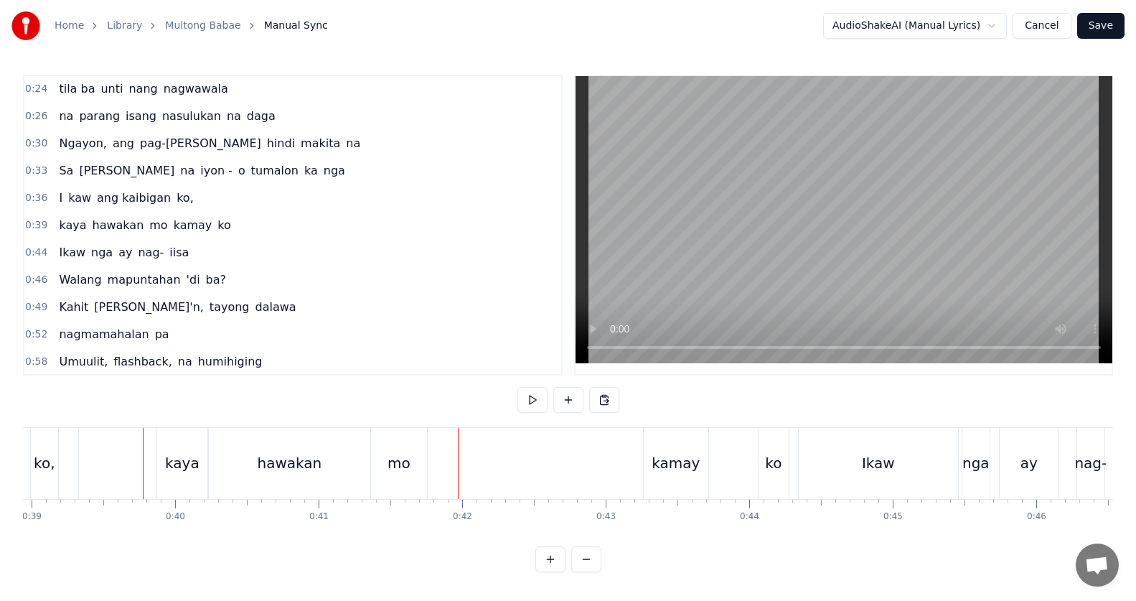
click at [674, 468] on div "kamay" at bounding box center [675, 463] width 48 height 22
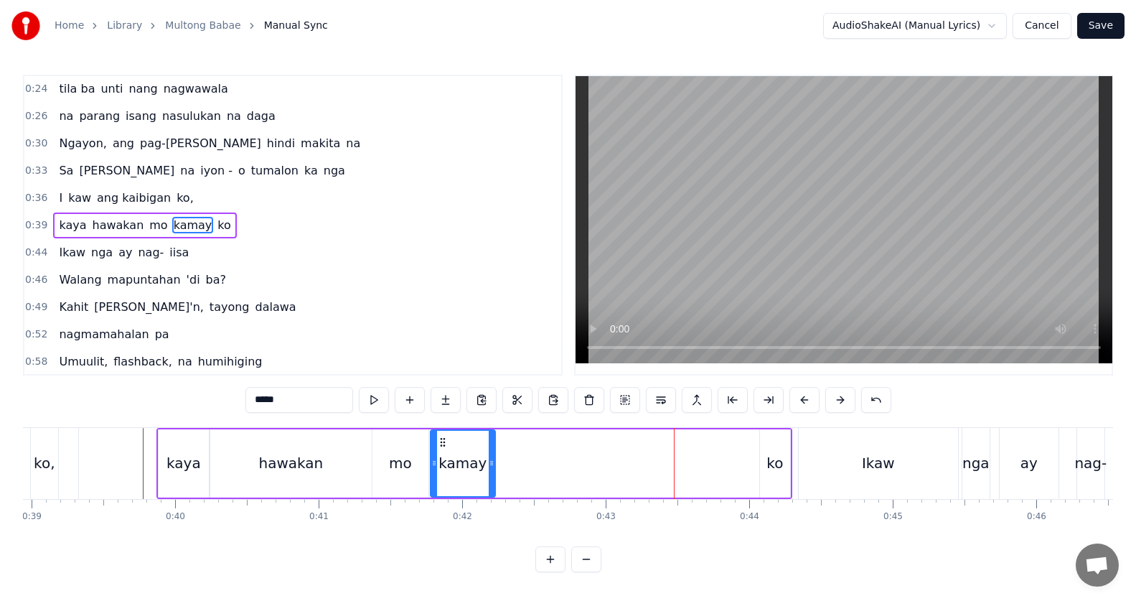
drag, startPoint x: 656, startPoint y: 443, endPoint x: 442, endPoint y: 460, distance: 215.2
click at [442, 460] on div "kamay" at bounding box center [462, 462] width 63 height 65
click at [771, 461] on div "ko" at bounding box center [774, 463] width 17 height 22
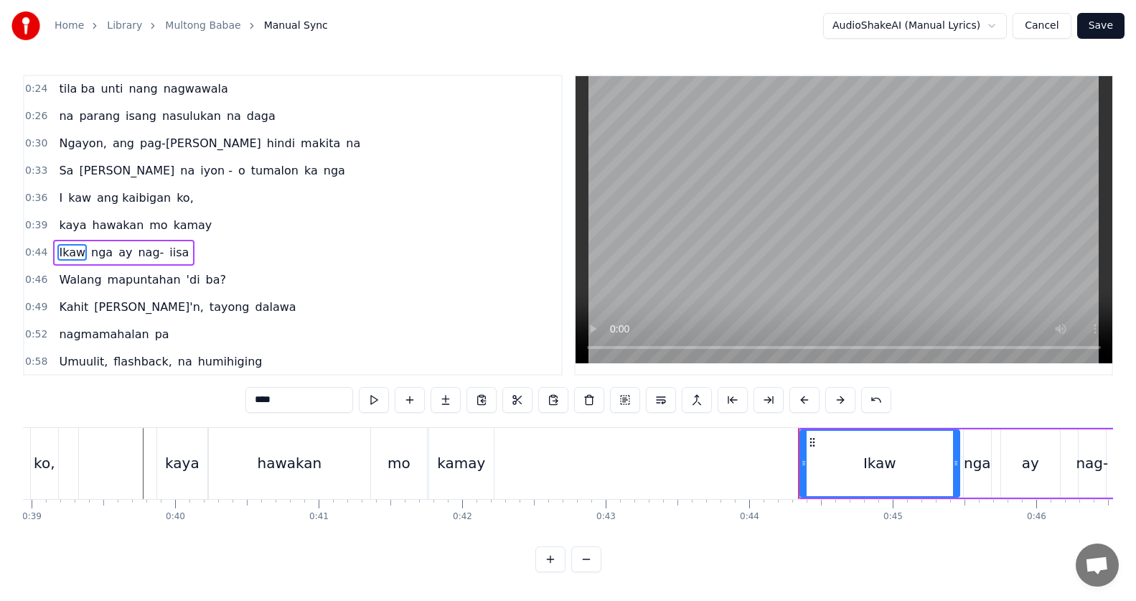
scroll to position [28, 0]
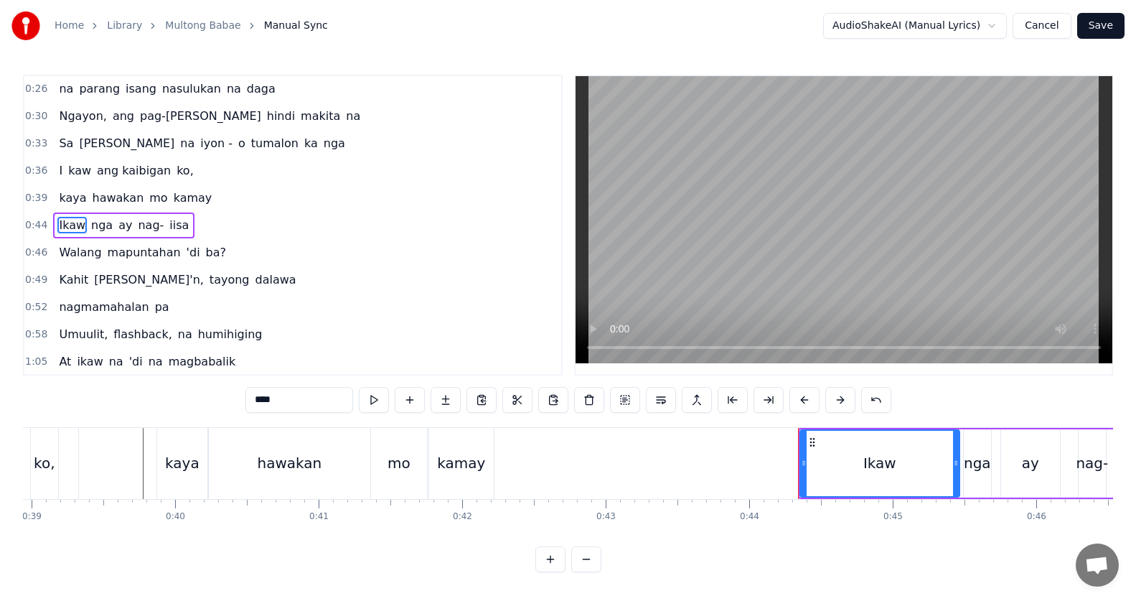
click at [469, 469] on div "kamay" at bounding box center [461, 463] width 48 height 22
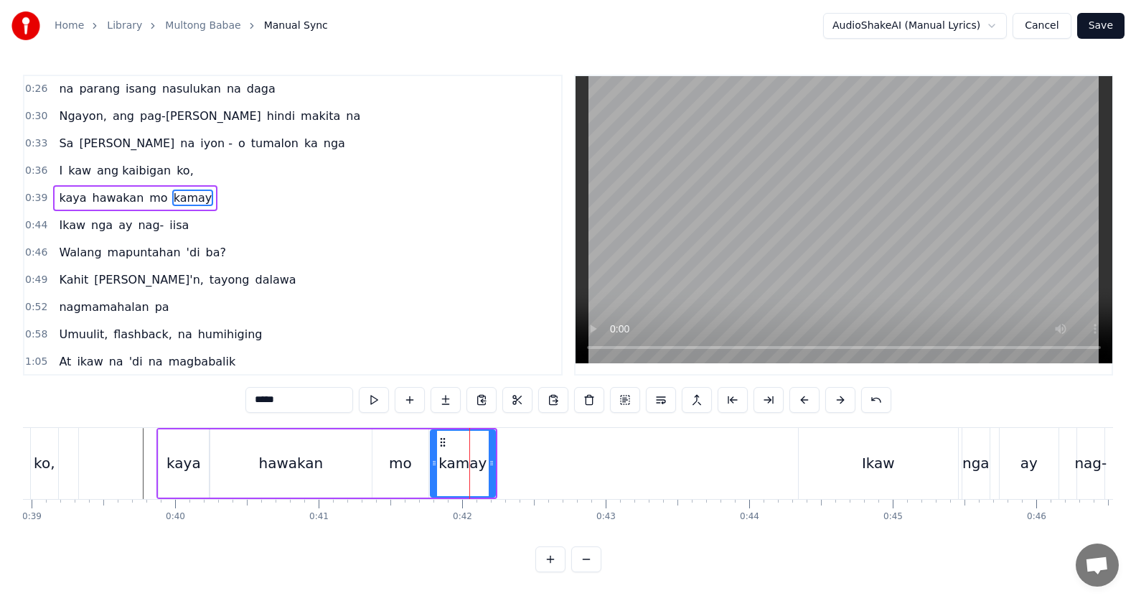
scroll to position [1, 0]
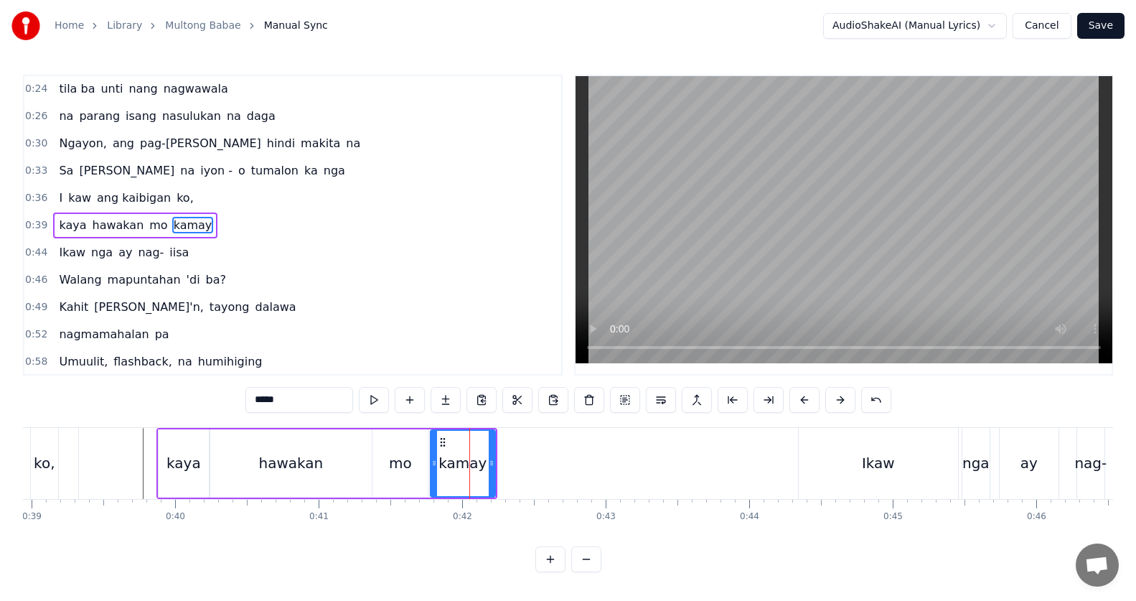
click at [342, 405] on input "*****" at bounding box center [299, 400] width 108 height 26
drag, startPoint x: 491, startPoint y: 461, endPoint x: 480, endPoint y: 451, distance: 14.7
click at [519, 460] on icon at bounding box center [516, 462] width 6 height 11
type input "********"
click at [387, 418] on div "0:24 tila ba unti nang nagwawala 0:26 na parang isang nasulukan na daga 0:30 Ng…" at bounding box center [568, 323] width 1090 height 497
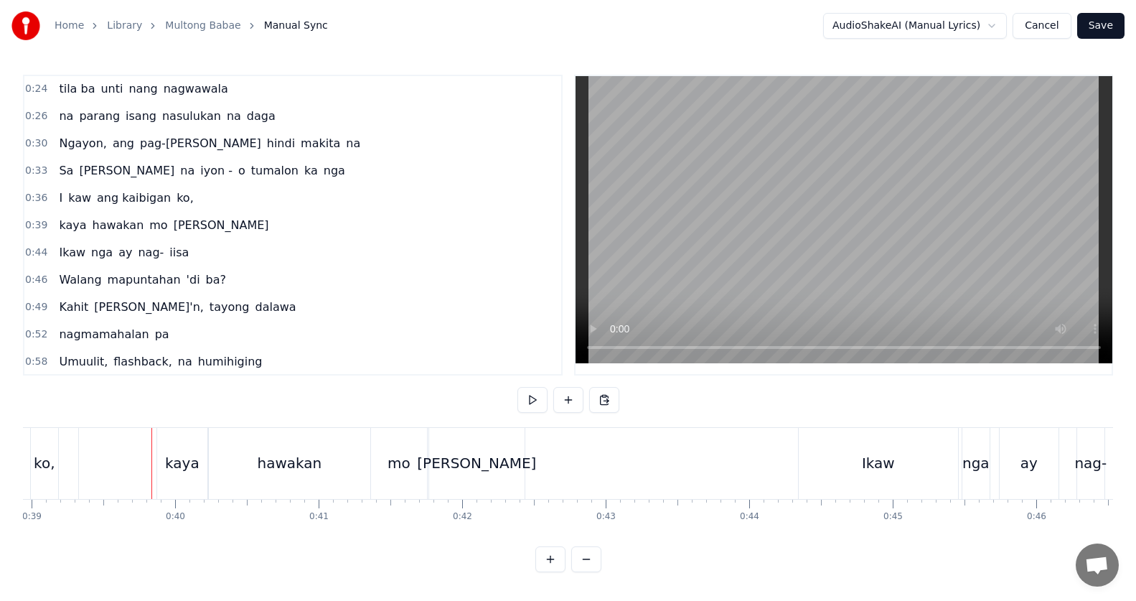
click at [540, 396] on button at bounding box center [532, 400] width 30 height 26
click at [542, 396] on button at bounding box center [532, 400] width 30 height 26
drag, startPoint x: 919, startPoint y: 479, endPoint x: 852, endPoint y: 474, distance: 67.6
click at [913, 476] on div "Ikaw" at bounding box center [878, 463] width 159 height 71
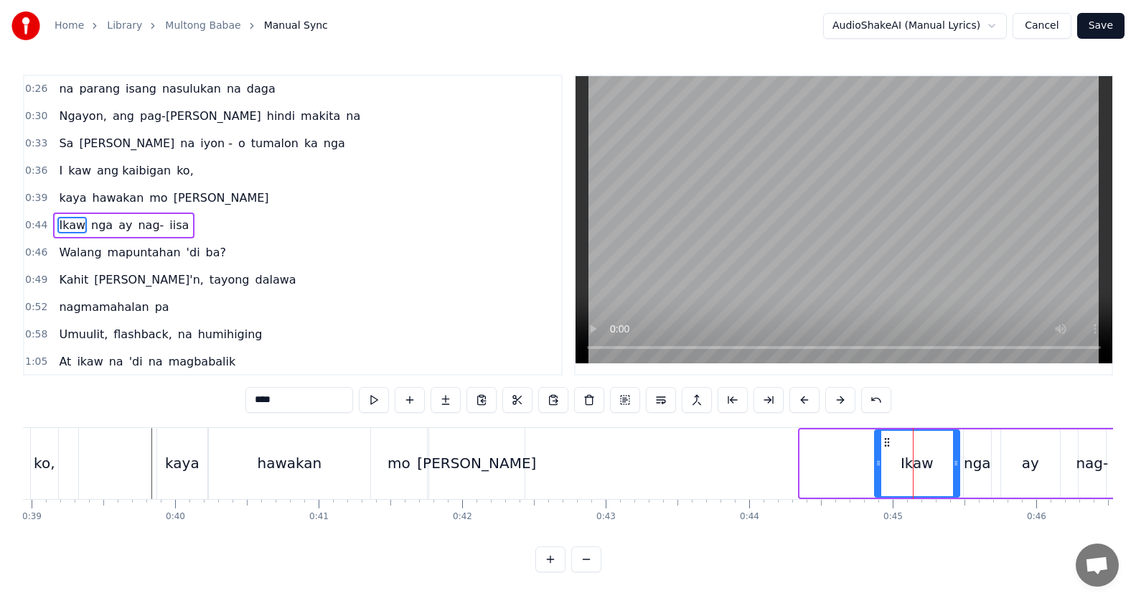
drag, startPoint x: 805, startPoint y: 464, endPoint x: 893, endPoint y: 457, distance: 88.5
click at [881, 466] on div "Ikaw" at bounding box center [916, 462] width 83 height 65
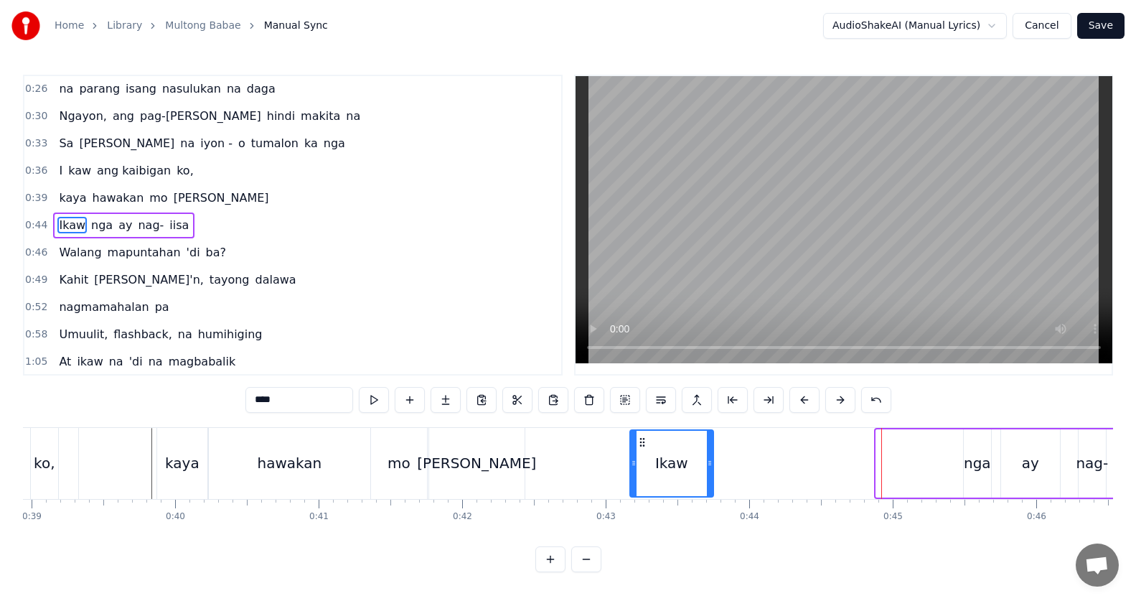
drag, startPoint x: 888, startPoint y: 444, endPoint x: 641, endPoint y: 446, distance: 246.1
click at [641, 446] on icon at bounding box center [641, 441] width 11 height 11
click at [312, 400] on input "****" at bounding box center [299, 400] width 108 height 26
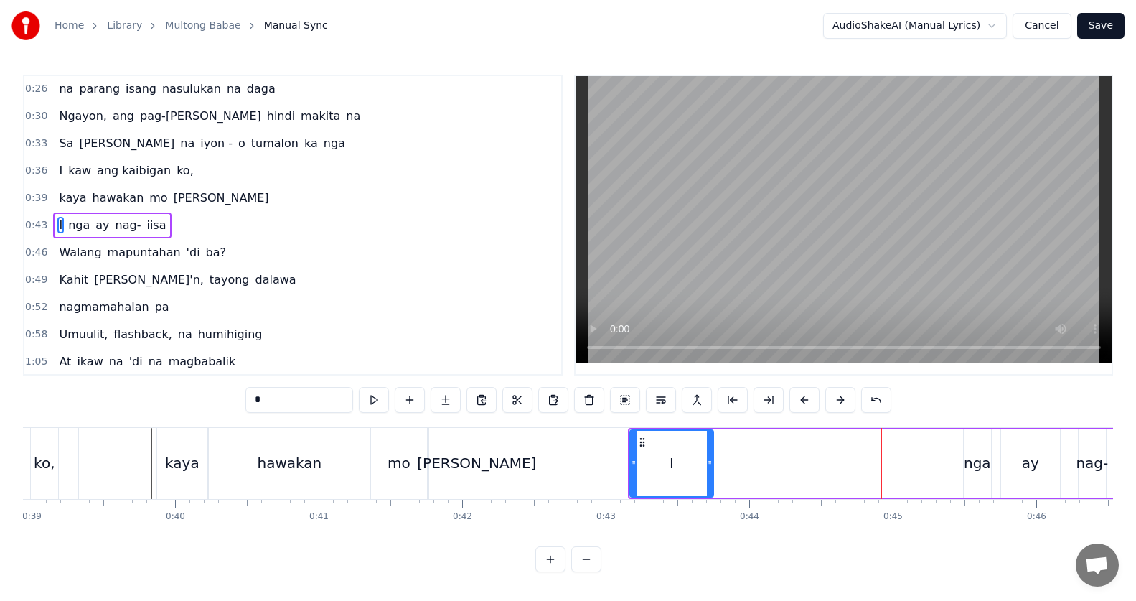
paste input "**********"
type input "**********"
click at [969, 474] on div "nga" at bounding box center [977, 463] width 27 height 68
type input "***"
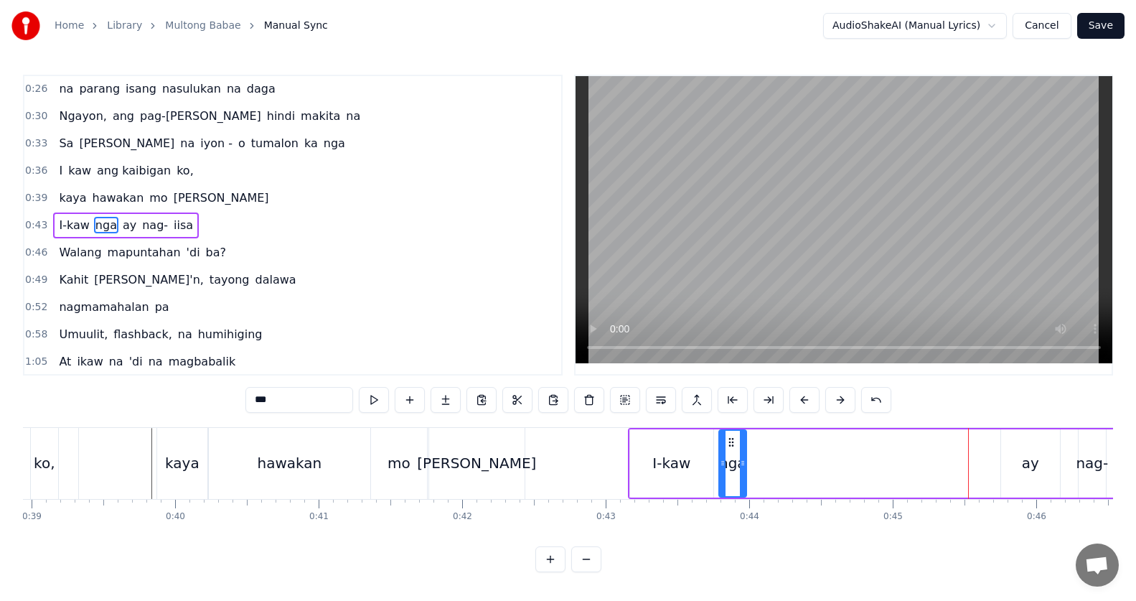
drag, startPoint x: 978, startPoint y: 444, endPoint x: 733, endPoint y: 445, distance: 244.7
click at [733, 445] on icon at bounding box center [730, 441] width 11 height 11
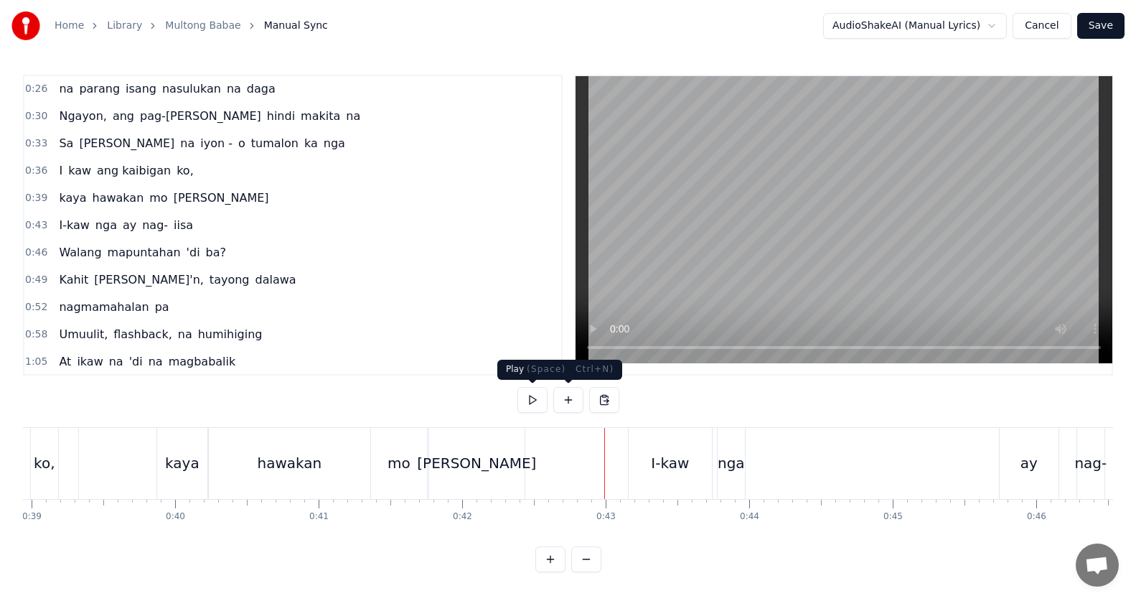
click at [536, 403] on button at bounding box center [532, 400] width 30 height 26
click at [535, 403] on button at bounding box center [532, 400] width 30 height 26
click at [721, 450] on div "nga" at bounding box center [730, 463] width 27 height 71
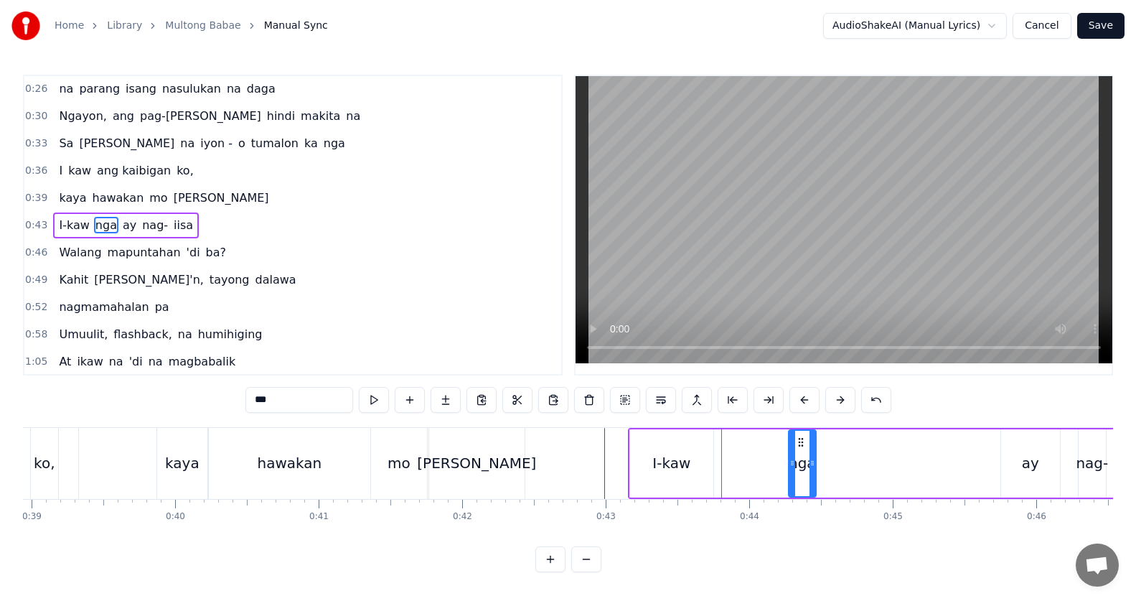
drag, startPoint x: 732, startPoint y: 445, endPoint x: 801, endPoint y: 443, distance: 69.6
click at [801, 443] on icon at bounding box center [800, 441] width 11 height 11
click at [710, 446] on div "I-kaw" at bounding box center [671, 463] width 83 height 68
type input "*****"
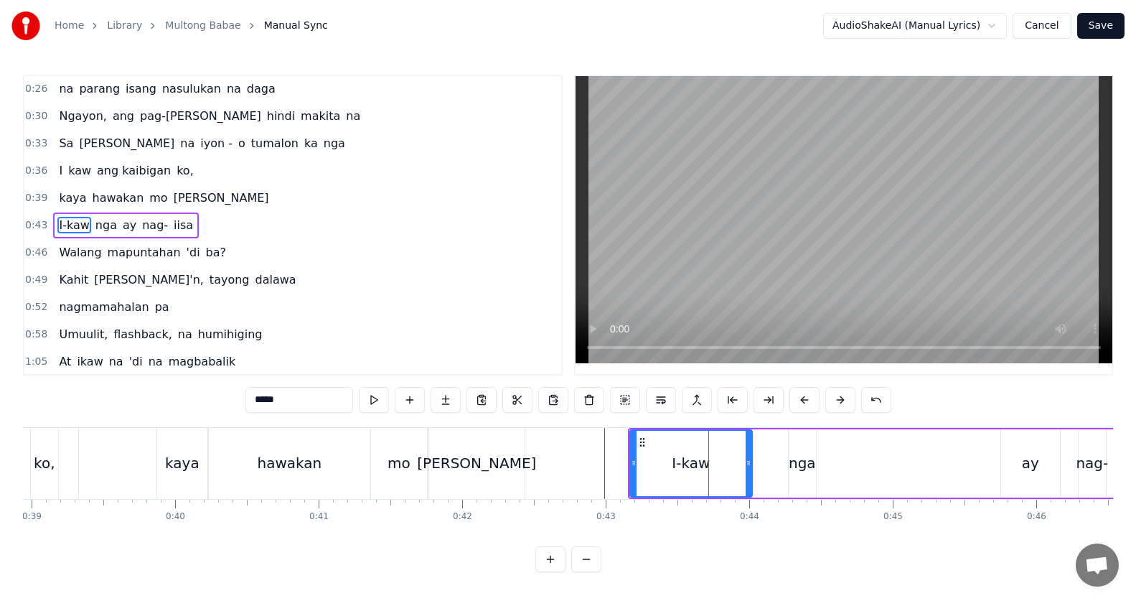
drag, startPoint x: 710, startPoint y: 456, endPoint x: 758, endPoint y: 463, distance: 48.5
click at [751, 463] on div at bounding box center [748, 462] width 6 height 65
click at [618, 423] on div "0:24 tila ba unti nang nagwawala 0:26 na parang isang nasulukan na daga 0:30 Ng…" at bounding box center [568, 323] width 1090 height 497
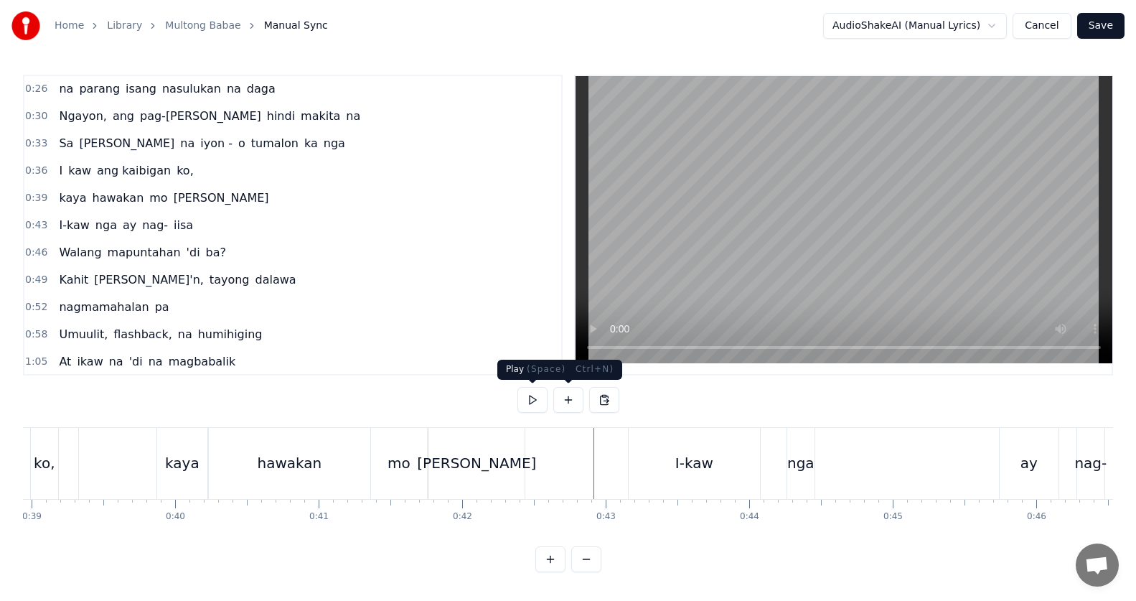
click at [544, 405] on button at bounding box center [532, 400] width 30 height 26
click at [539, 400] on button at bounding box center [532, 400] width 30 height 26
click at [801, 474] on div "nga" at bounding box center [800, 463] width 27 height 71
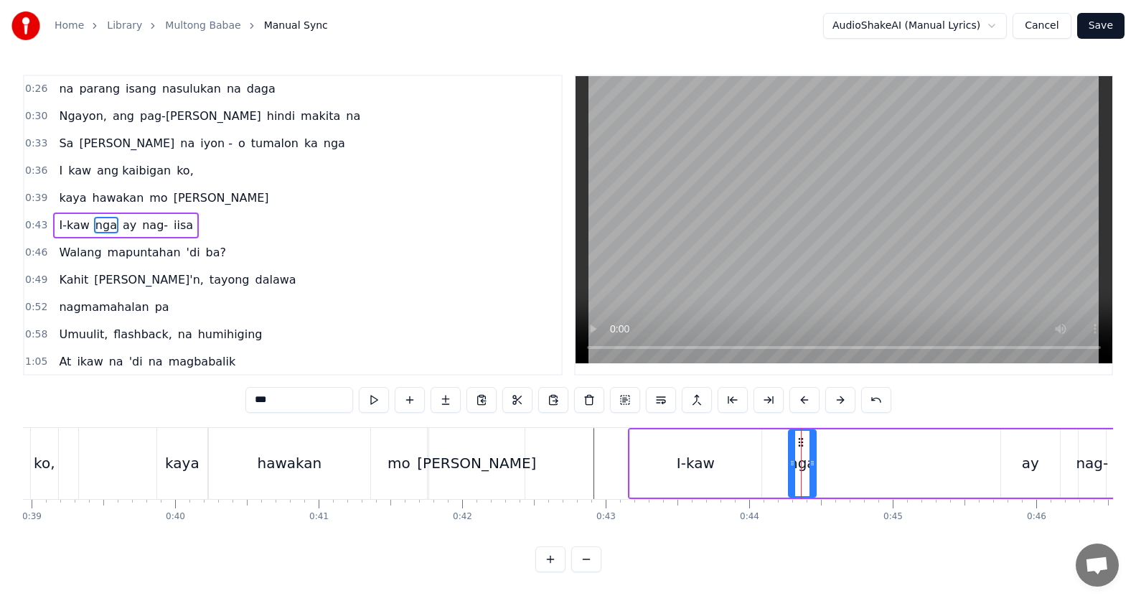
drag, startPoint x: 801, startPoint y: 474, endPoint x: 816, endPoint y: 475, distance: 15.1
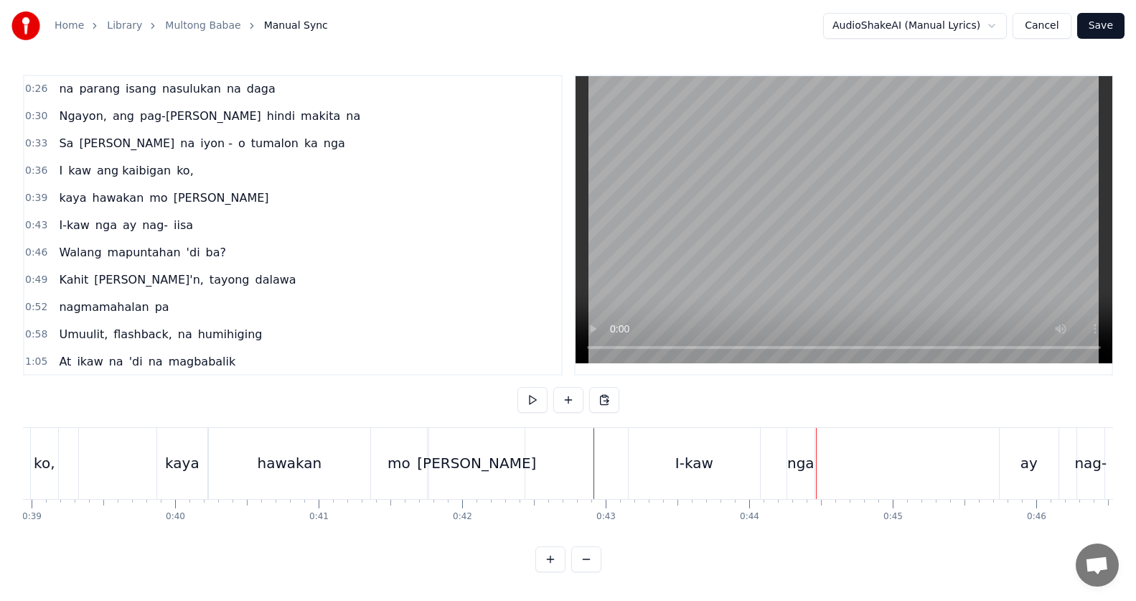
click at [801, 443] on div "nga" at bounding box center [800, 463] width 27 height 71
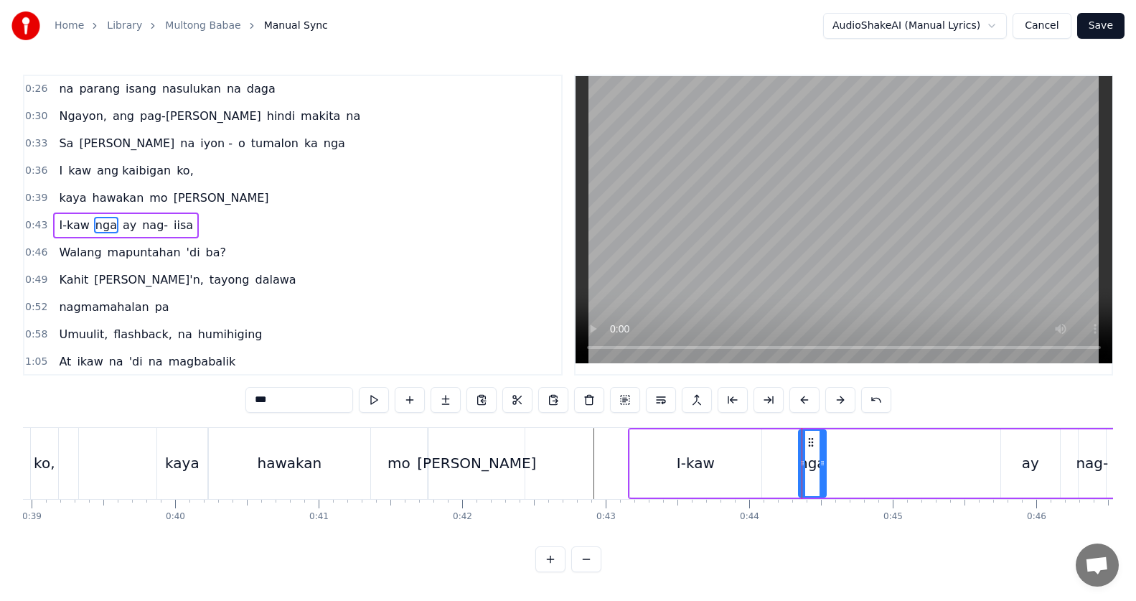
drag, startPoint x: 799, startPoint y: 439, endPoint x: 813, endPoint y: 446, distance: 15.7
click at [813, 446] on icon at bounding box center [810, 441] width 11 height 11
click at [740, 451] on div "I-kaw" at bounding box center [695, 463] width 131 height 68
type input "*****"
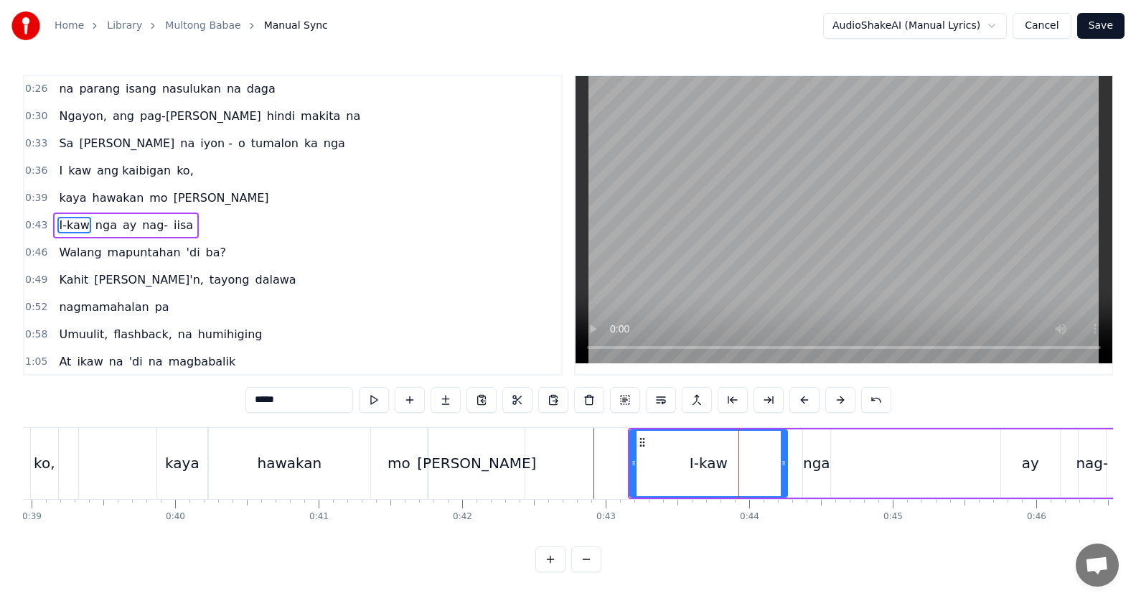
drag, startPoint x: 758, startPoint y: 463, endPoint x: 783, endPoint y: 463, distance: 25.8
click at [783, 463] on icon at bounding box center [784, 462] width 6 height 11
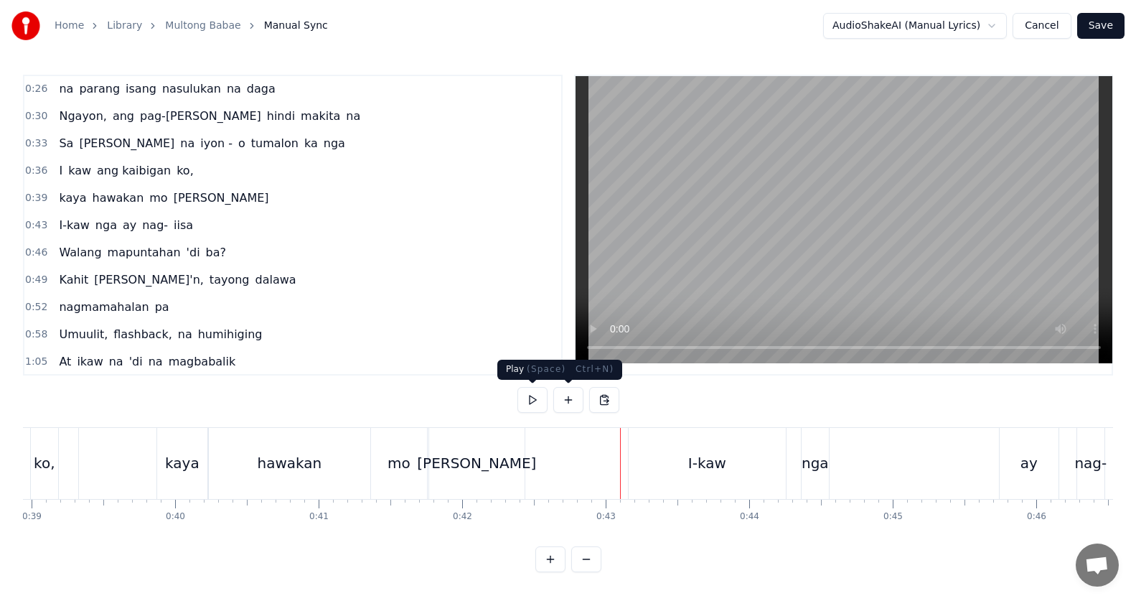
click at [535, 399] on button at bounding box center [532, 400] width 30 height 26
click at [812, 466] on div "nga" at bounding box center [814, 463] width 27 height 22
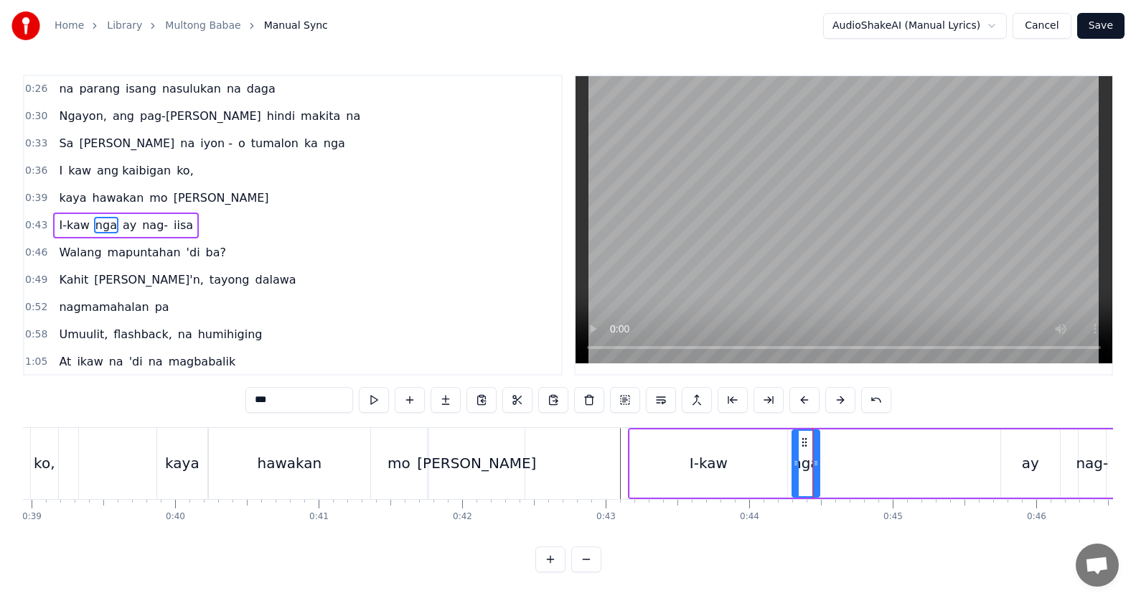
drag, startPoint x: 815, startPoint y: 443, endPoint x: 804, endPoint y: 442, distance: 10.8
click at [804, 442] on icon at bounding box center [804, 441] width 11 height 11
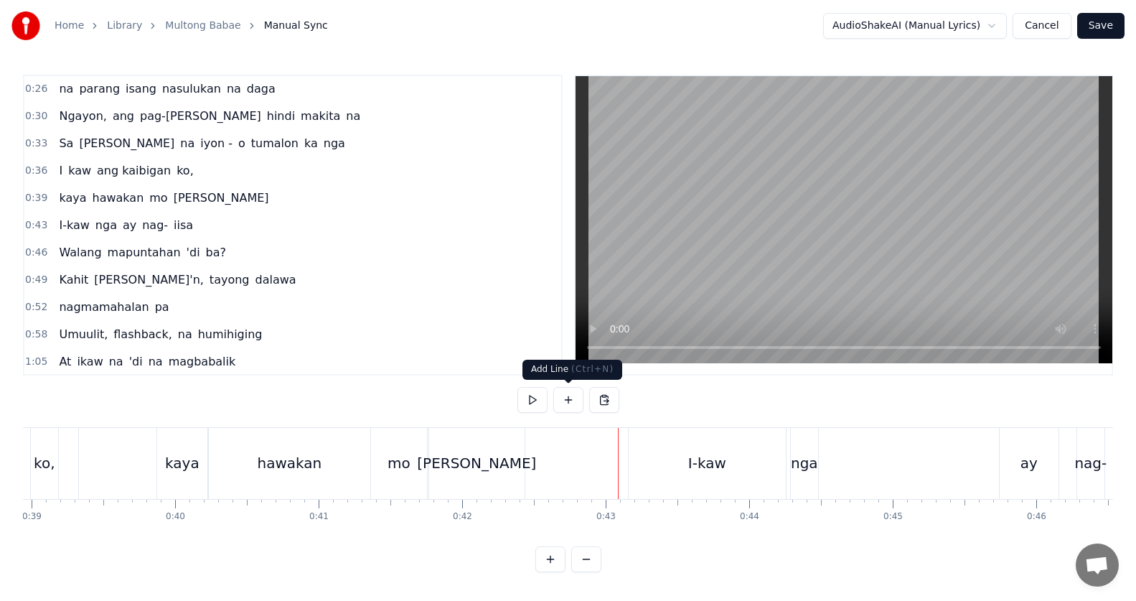
click at [545, 407] on button at bounding box center [532, 400] width 30 height 26
click at [544, 406] on button at bounding box center [532, 400] width 30 height 26
click at [799, 466] on div "nga" at bounding box center [804, 463] width 27 height 22
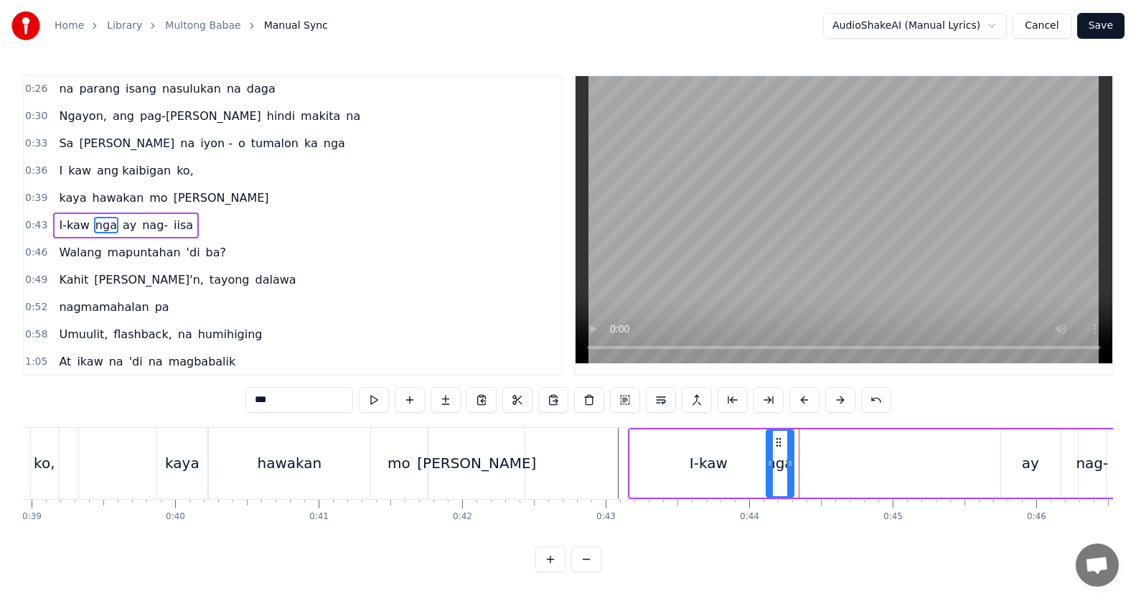
drag, startPoint x: 804, startPoint y: 441, endPoint x: 757, endPoint y: 441, distance: 46.6
click at [773, 441] on icon at bounding box center [778, 441] width 11 height 11
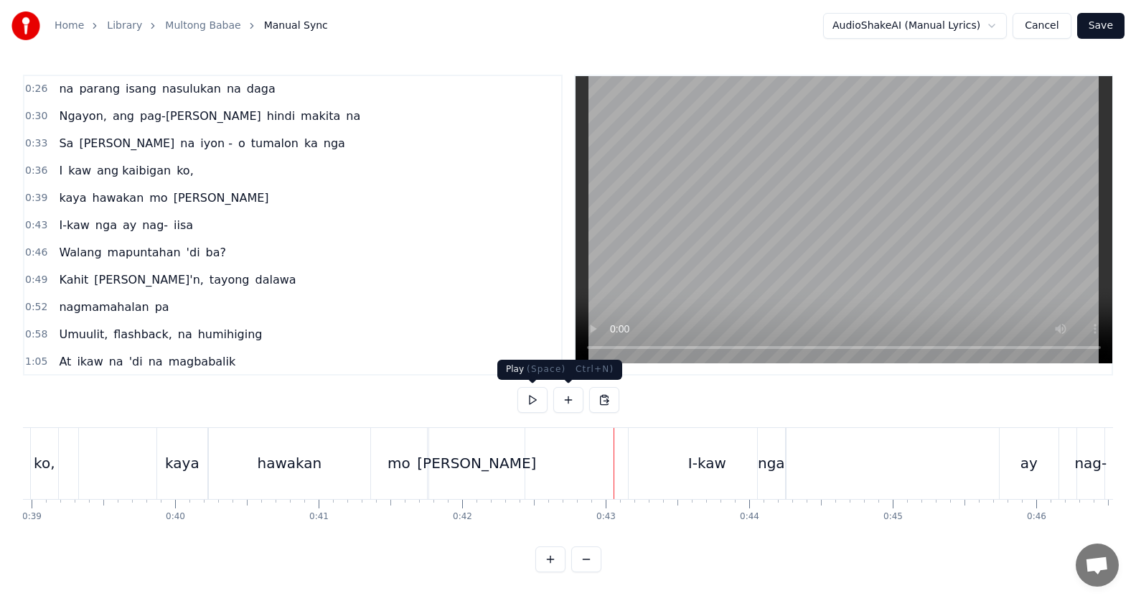
click at [537, 401] on button at bounding box center [532, 400] width 30 height 26
click at [771, 458] on div "nga" at bounding box center [771, 463] width 27 height 22
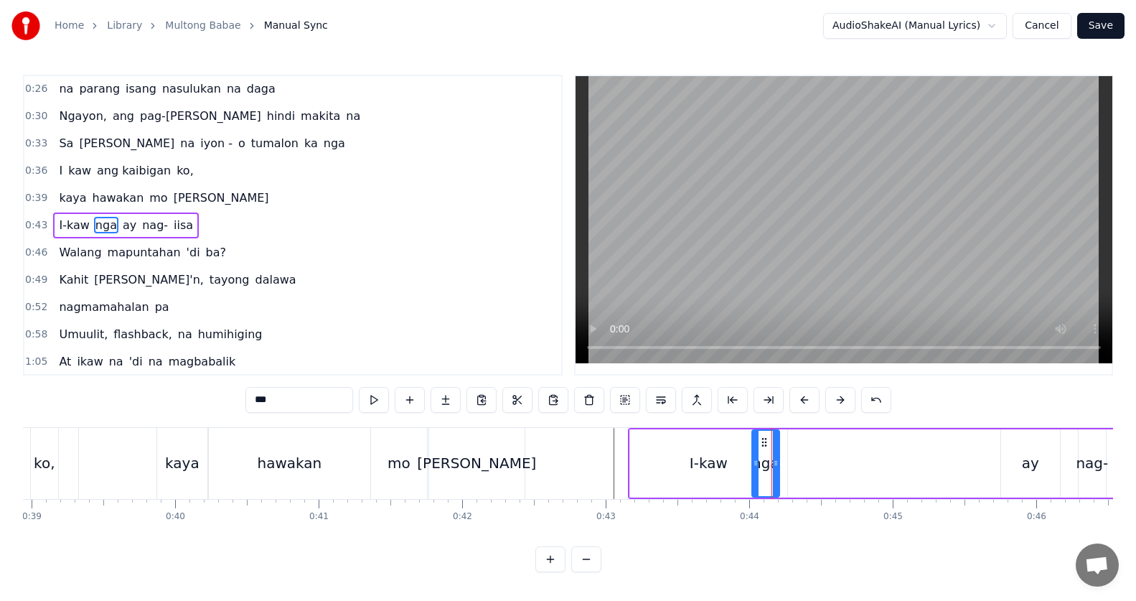
drag, startPoint x: 770, startPoint y: 441, endPoint x: 761, endPoint y: 441, distance: 8.6
click at [761, 441] on icon at bounding box center [763, 441] width 11 height 11
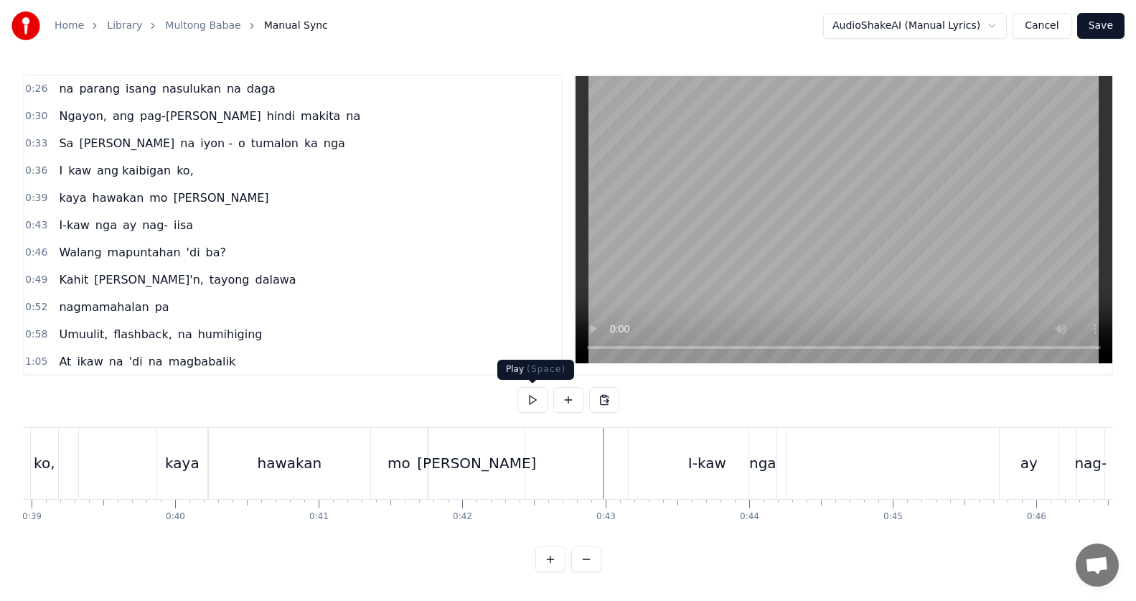
click at [537, 407] on button at bounding box center [532, 400] width 30 height 26
click at [771, 462] on div "nga" at bounding box center [762, 463] width 27 height 22
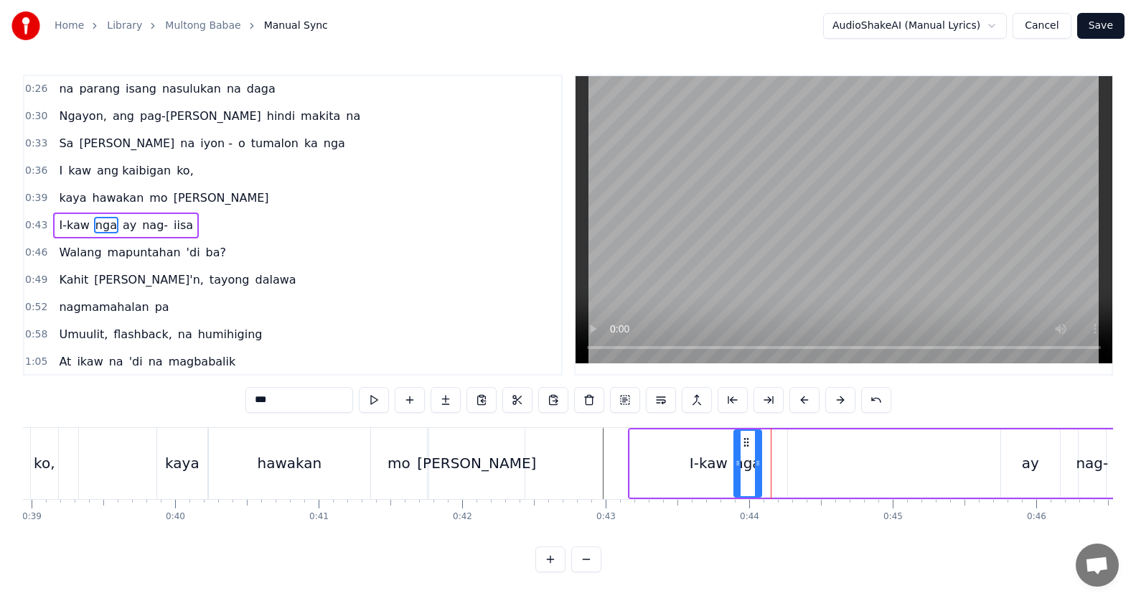
drag, startPoint x: 761, startPoint y: 442, endPoint x: 744, endPoint y: 443, distance: 16.5
click at [744, 443] on icon at bounding box center [745, 441] width 11 height 11
click at [629, 446] on div "I-kaw" at bounding box center [708, 463] width 159 height 68
type input "*****"
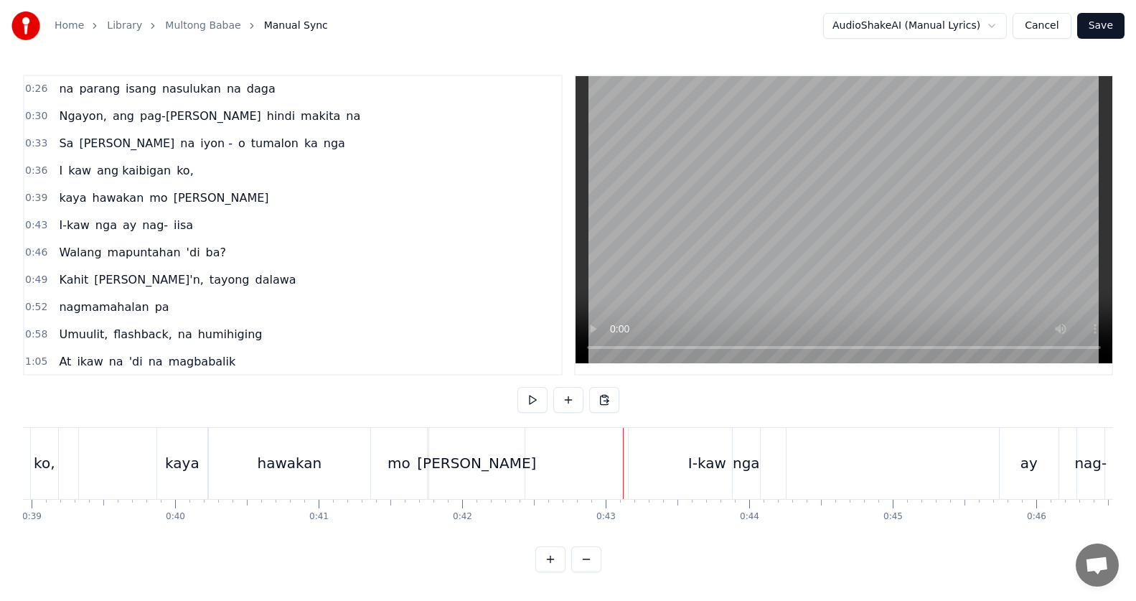
click at [678, 446] on div "I-kaw" at bounding box center [707, 463] width 157 height 71
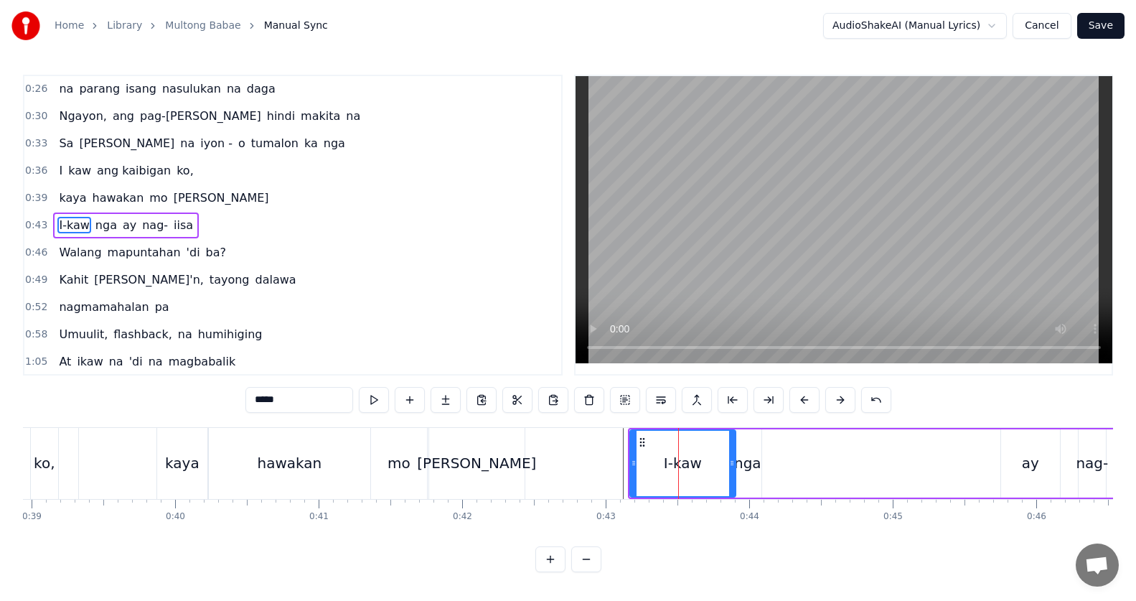
drag, startPoint x: 784, startPoint y: 466, endPoint x: 733, endPoint y: 466, distance: 51.7
click at [733, 466] on icon at bounding box center [732, 462] width 6 height 11
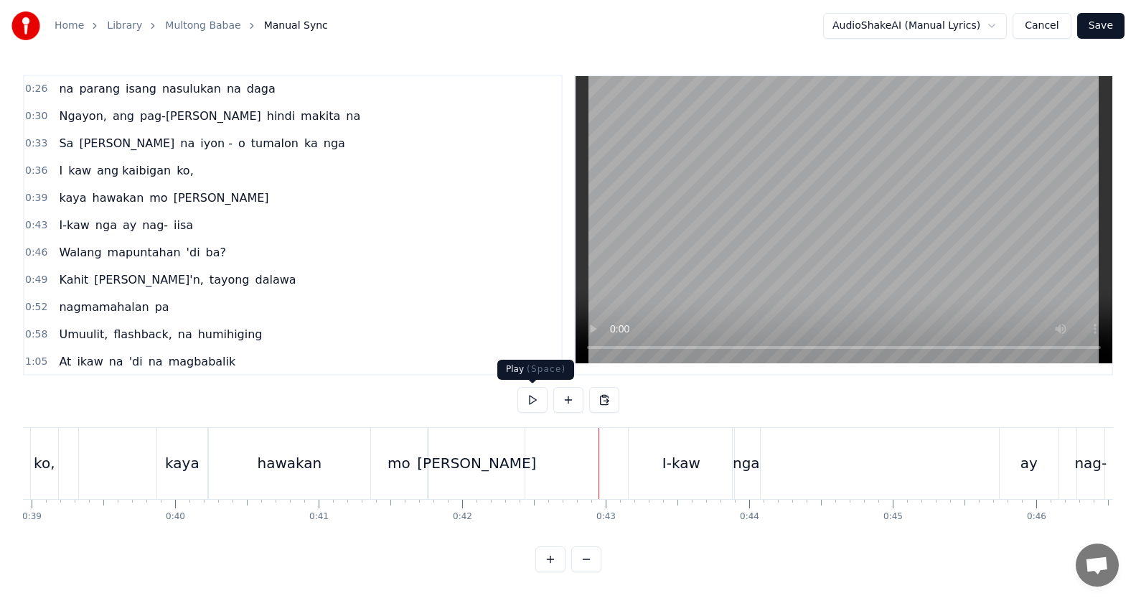
click at [540, 403] on button at bounding box center [532, 400] width 30 height 26
click at [1045, 477] on div "ay" at bounding box center [1028, 463] width 59 height 71
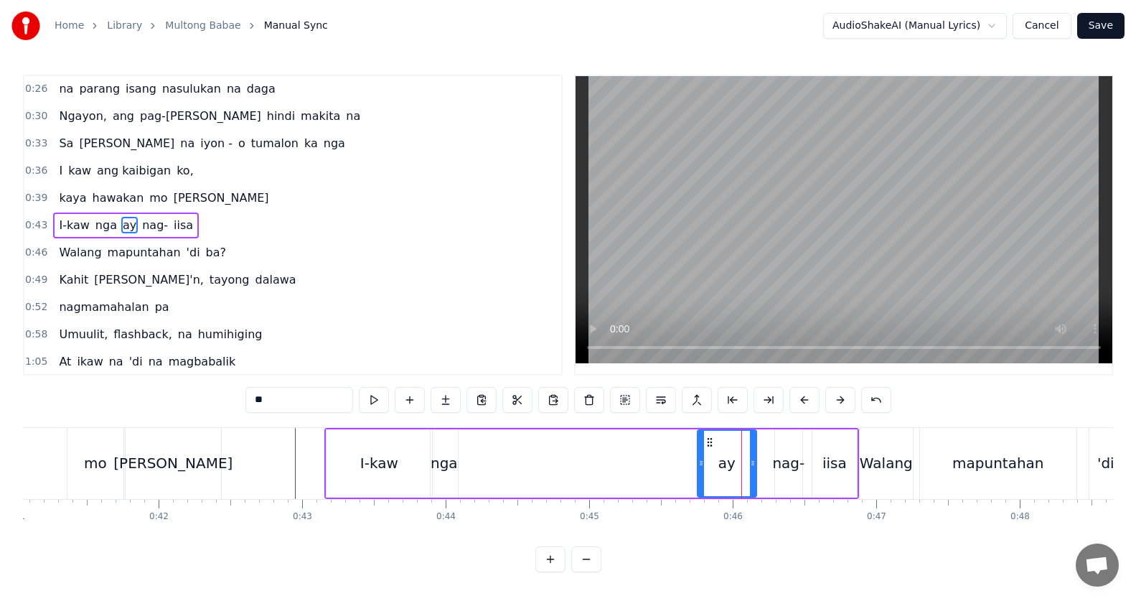
scroll to position [0, 5892]
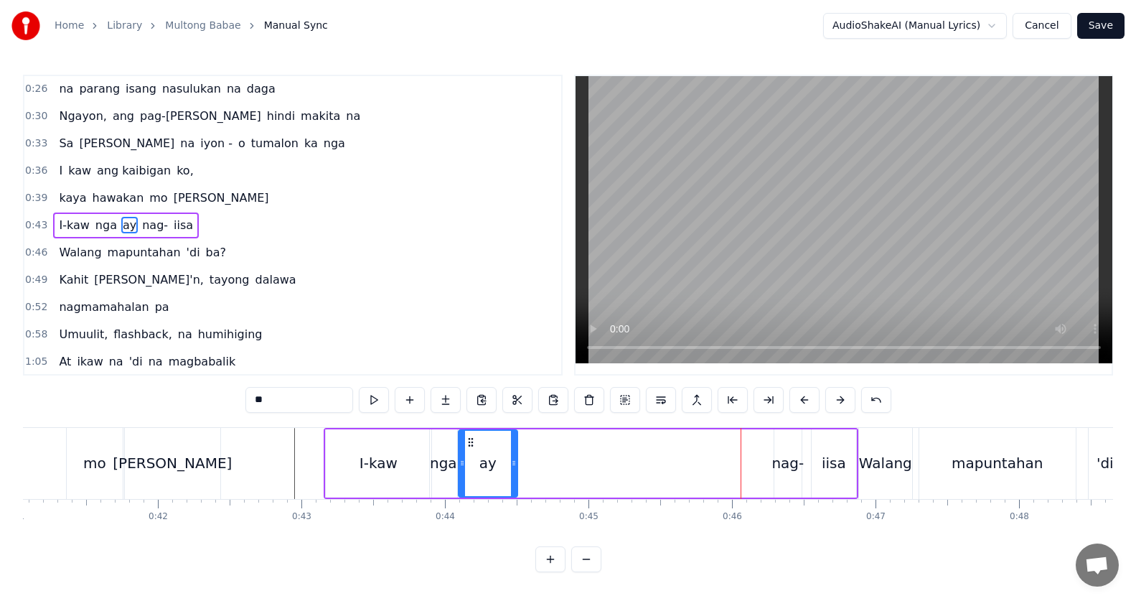
drag, startPoint x: 708, startPoint y: 437, endPoint x: 470, endPoint y: 443, distance: 238.3
click at [470, 443] on icon at bounding box center [470, 441] width 11 height 11
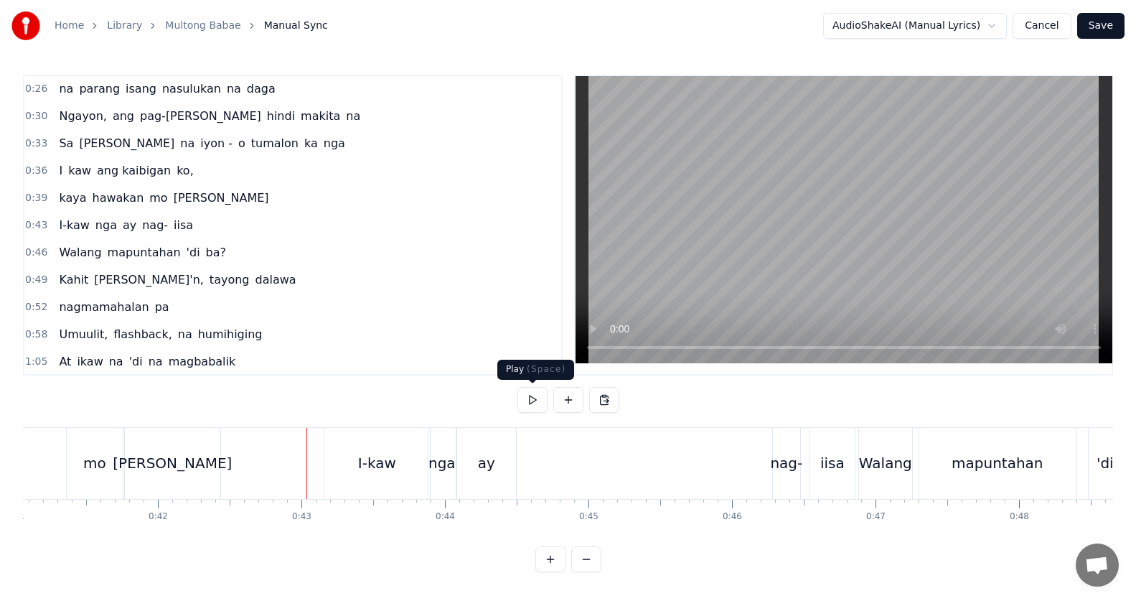
click at [529, 408] on button at bounding box center [532, 400] width 30 height 26
click at [530, 401] on button at bounding box center [532, 400] width 30 height 26
click at [791, 471] on div "nag-" at bounding box center [786, 463] width 32 height 22
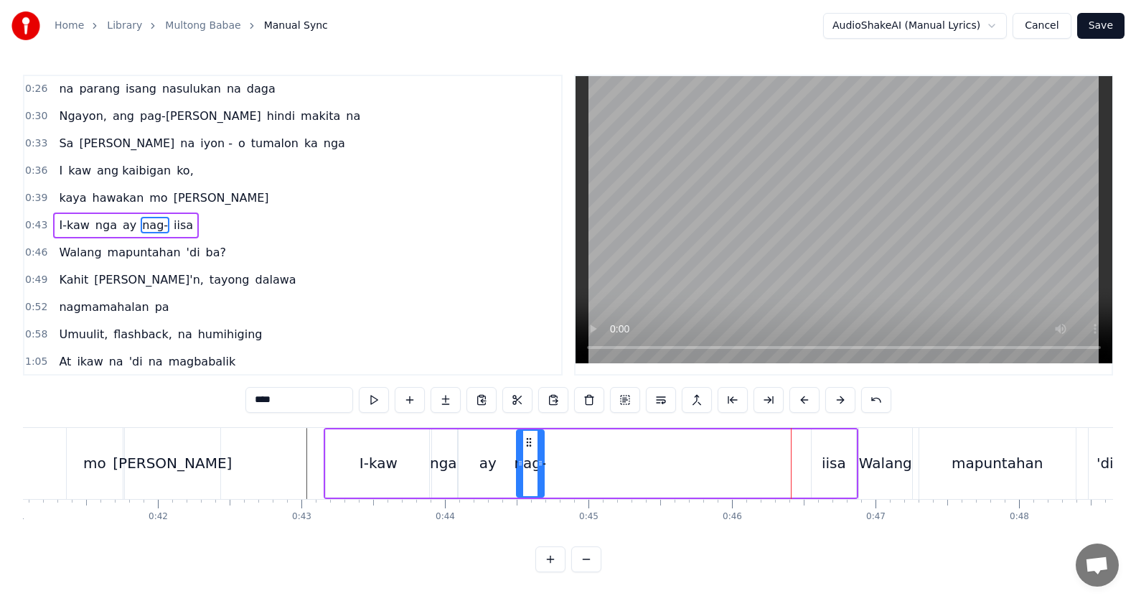
drag, startPoint x: 784, startPoint y: 442, endPoint x: 528, endPoint y: 448, distance: 256.2
click at [528, 448] on div "nag-" at bounding box center [530, 462] width 26 height 65
click at [828, 447] on div "iisa" at bounding box center [833, 463] width 44 height 68
type input "****"
drag, startPoint x: 824, startPoint y: 443, endPoint x: 557, endPoint y: 447, distance: 266.9
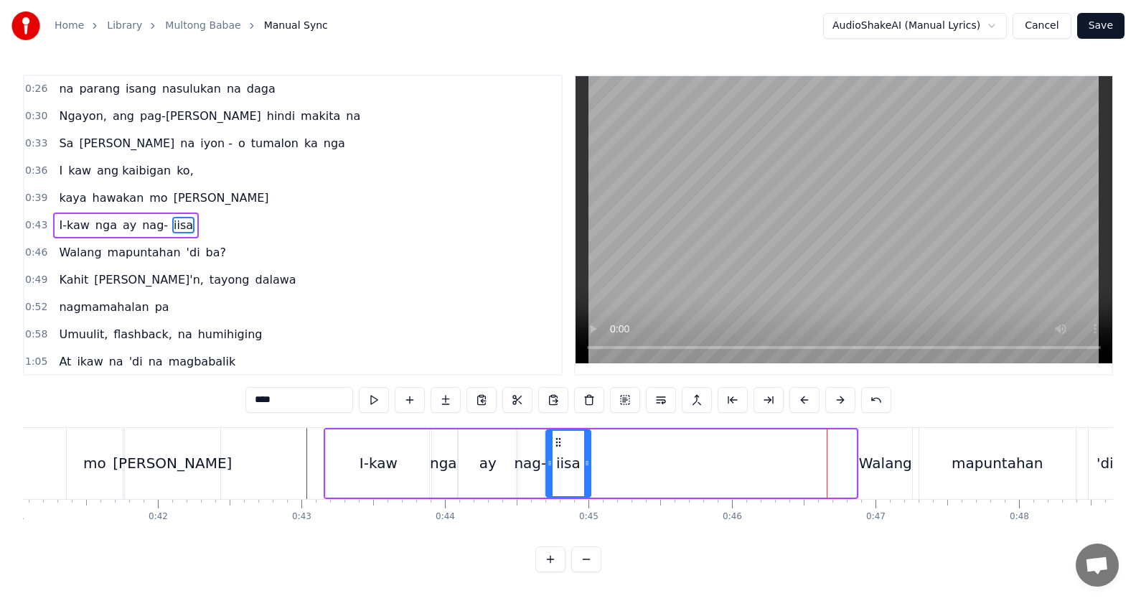
click at [558, 446] on icon at bounding box center [557, 441] width 11 height 11
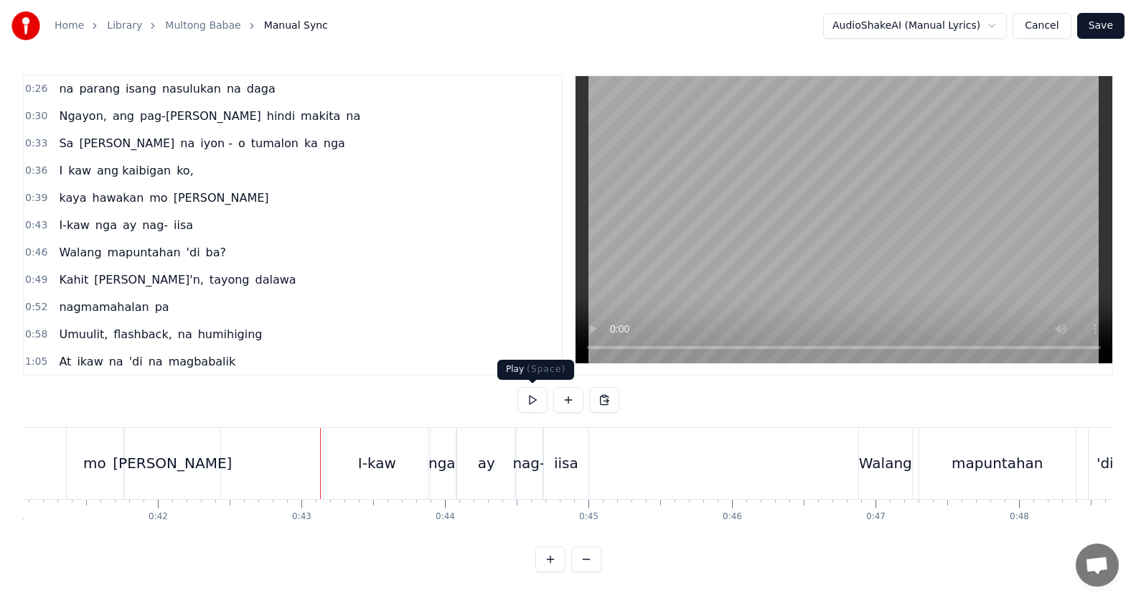
click at [521, 403] on button at bounding box center [532, 400] width 30 height 26
click at [524, 403] on button at bounding box center [532, 400] width 30 height 26
click at [562, 448] on div "iisa" at bounding box center [566, 463] width 44 height 71
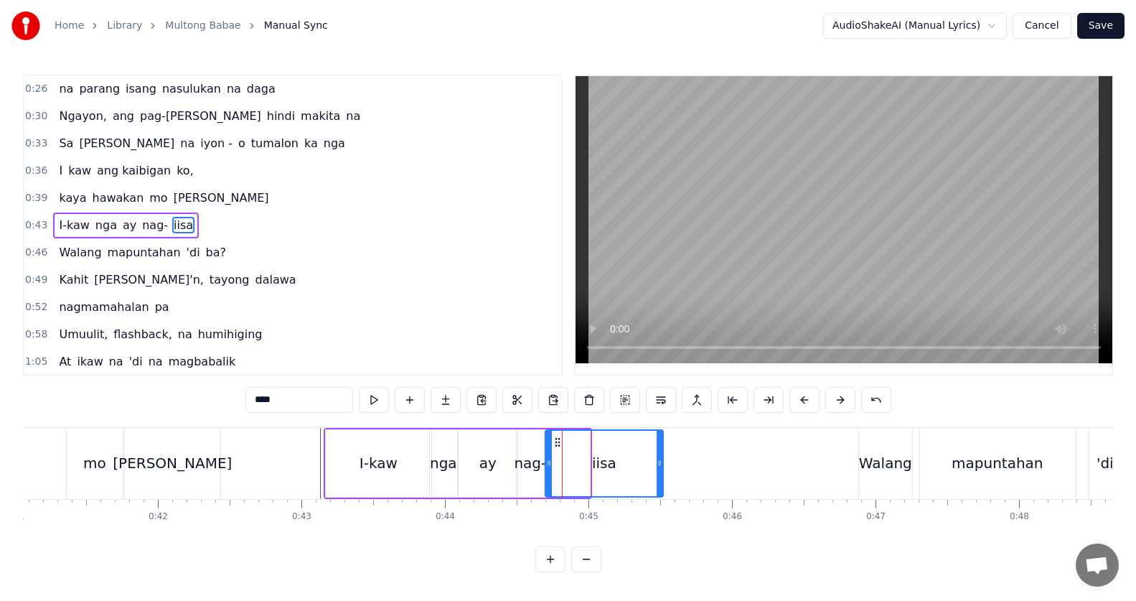
drag, startPoint x: 588, startPoint y: 462, endPoint x: 662, endPoint y: 460, distance: 74.6
click at [662, 460] on icon at bounding box center [659, 462] width 6 height 11
drag, startPoint x: 313, startPoint y: 464, endPoint x: 386, endPoint y: 437, distance: 78.1
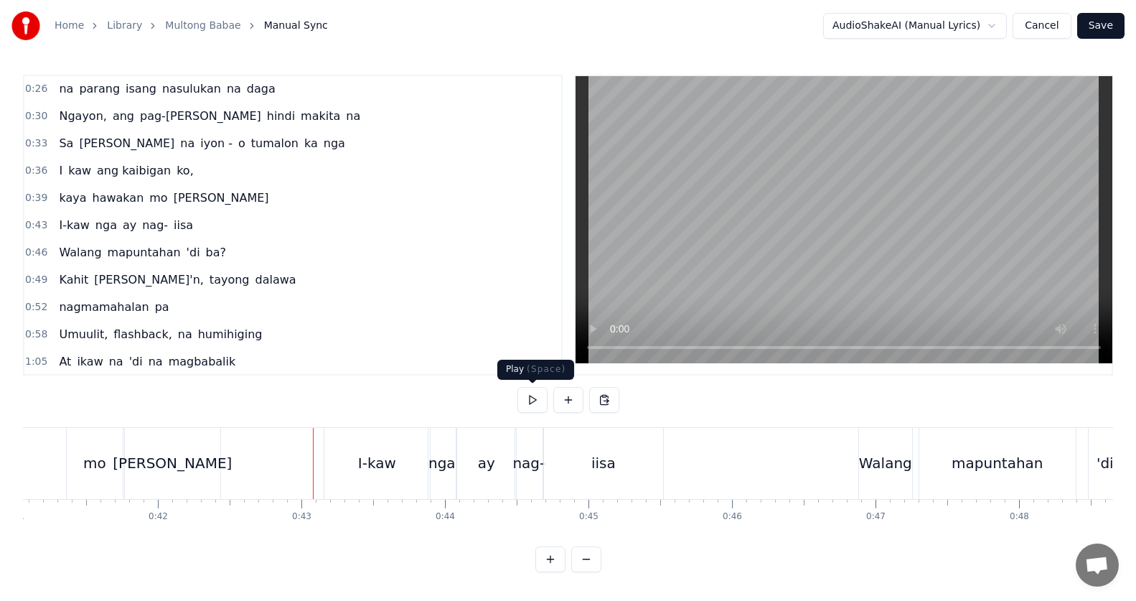
click at [527, 398] on button at bounding box center [532, 400] width 30 height 26
click at [532, 455] on div "nag-" at bounding box center [528, 463] width 32 height 22
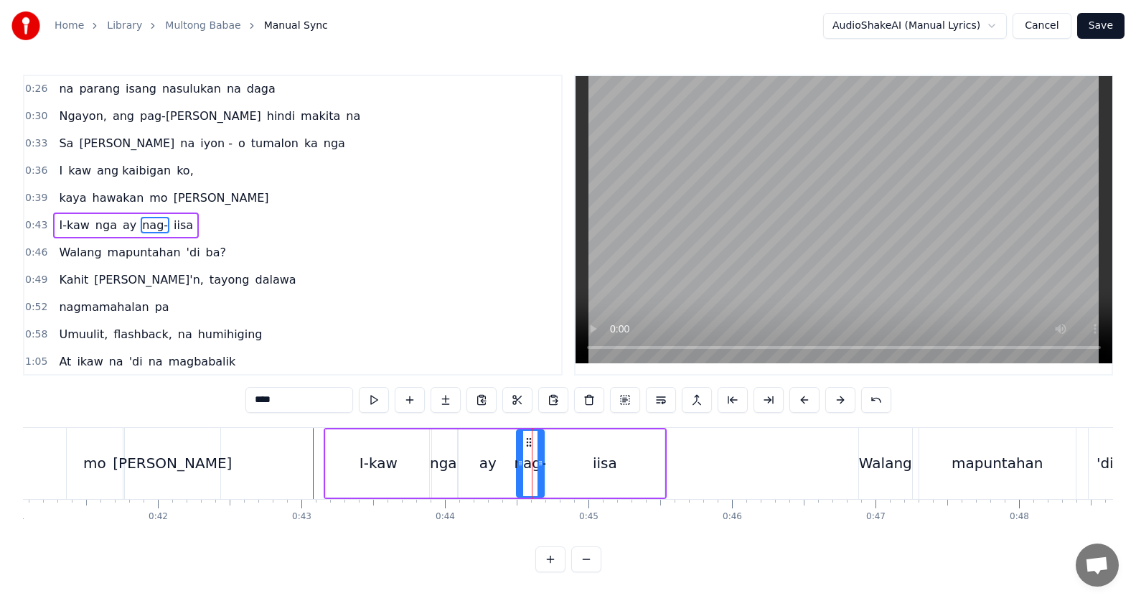
drag, startPoint x: 533, startPoint y: 463, endPoint x: 542, endPoint y: 463, distance: 8.6
click at [542, 463] on div "nag-" at bounding box center [530, 462] width 26 height 65
drag, startPoint x: 529, startPoint y: 443, endPoint x: 565, endPoint y: 448, distance: 36.9
click at [544, 446] on icon at bounding box center [537, 441] width 11 height 11
click at [588, 450] on div "iisa" at bounding box center [604, 463] width 119 height 68
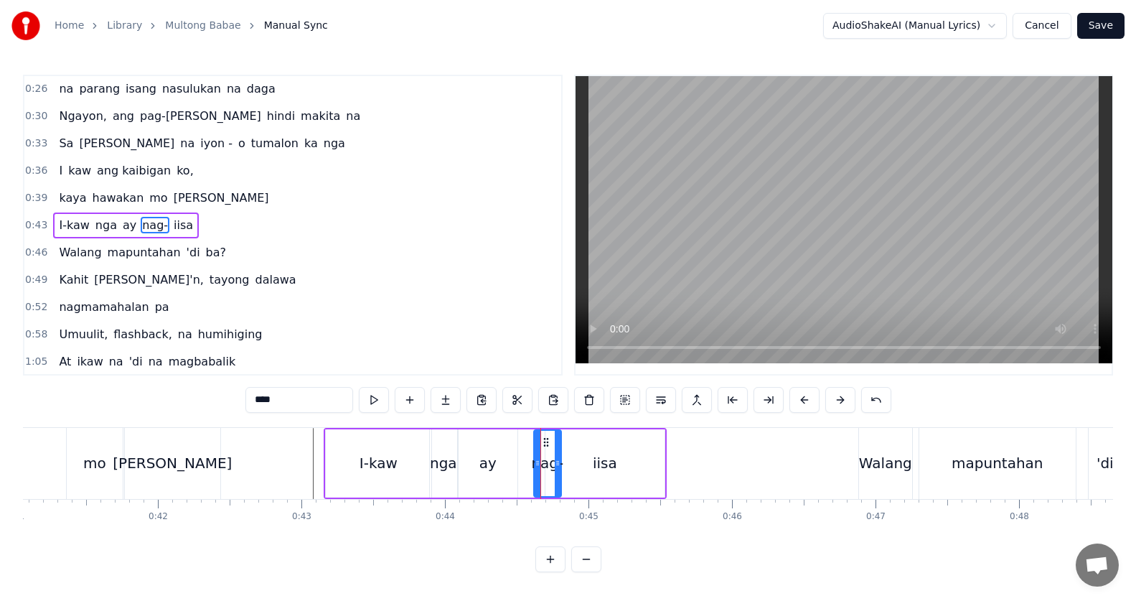
type input "****"
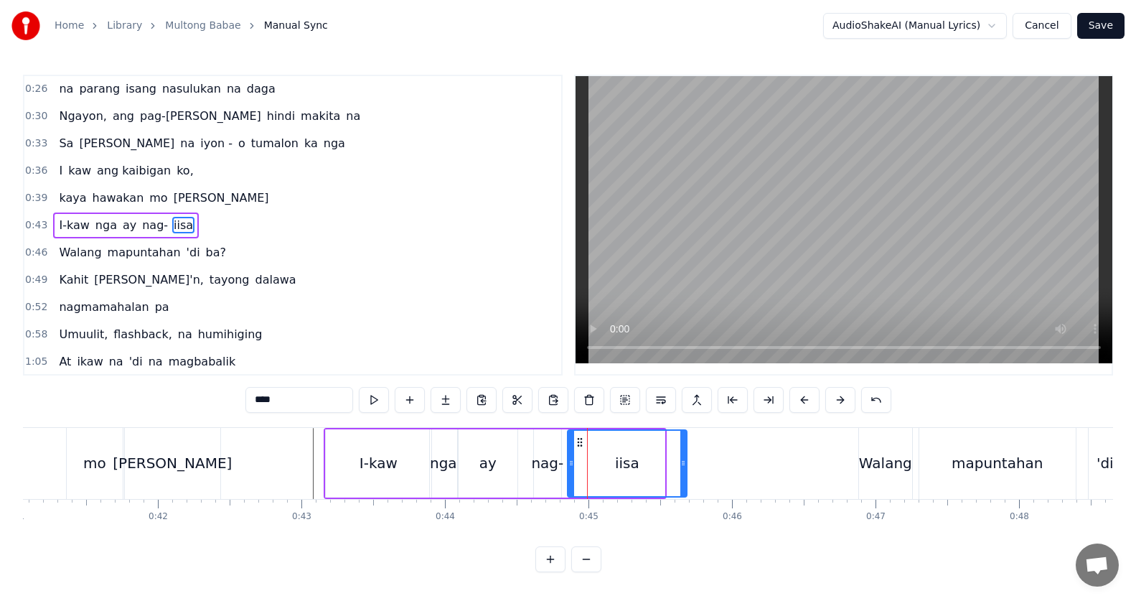
drag, startPoint x: 559, startPoint y: 438, endPoint x: 547, endPoint y: 447, distance: 15.4
click at [579, 442] on icon at bounding box center [579, 441] width 11 height 11
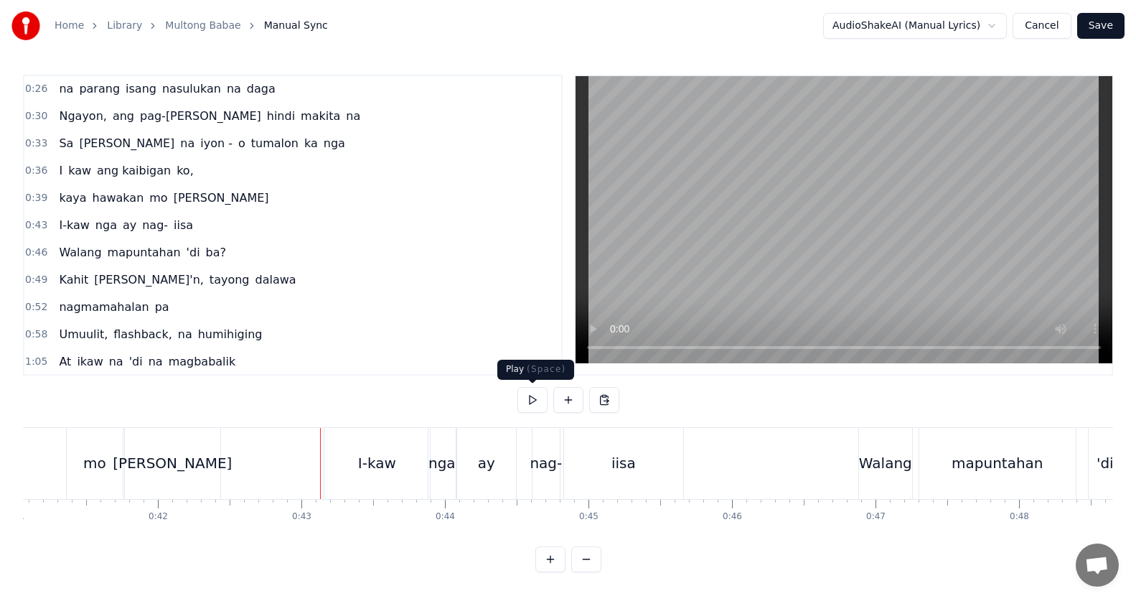
click at [528, 402] on button at bounding box center [532, 400] width 30 height 26
click at [865, 468] on div "Walang" at bounding box center [885, 463] width 53 height 22
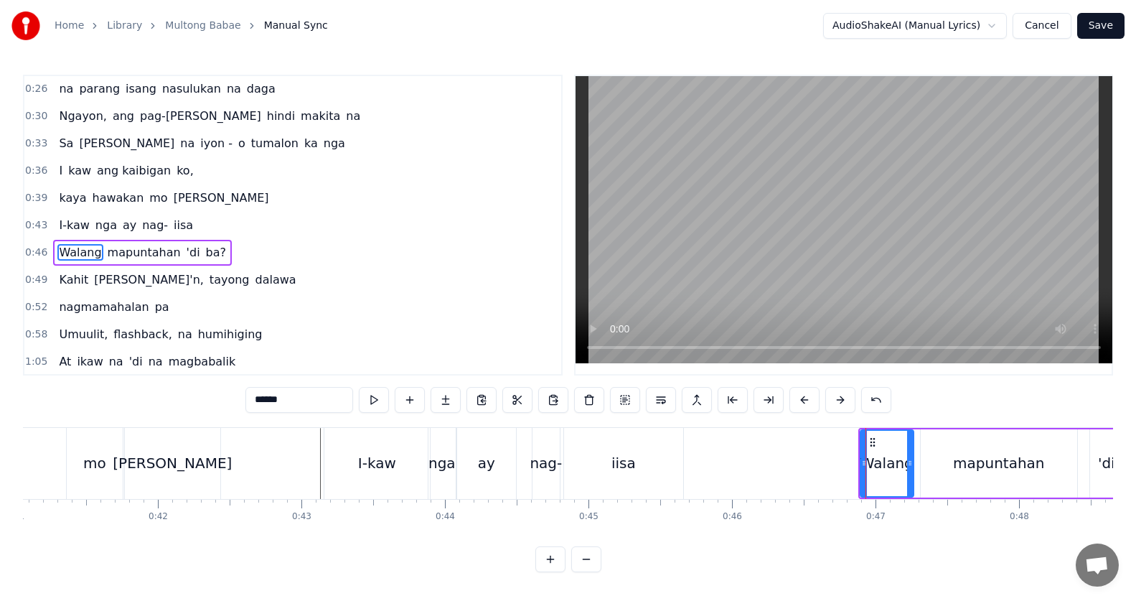
scroll to position [55, 0]
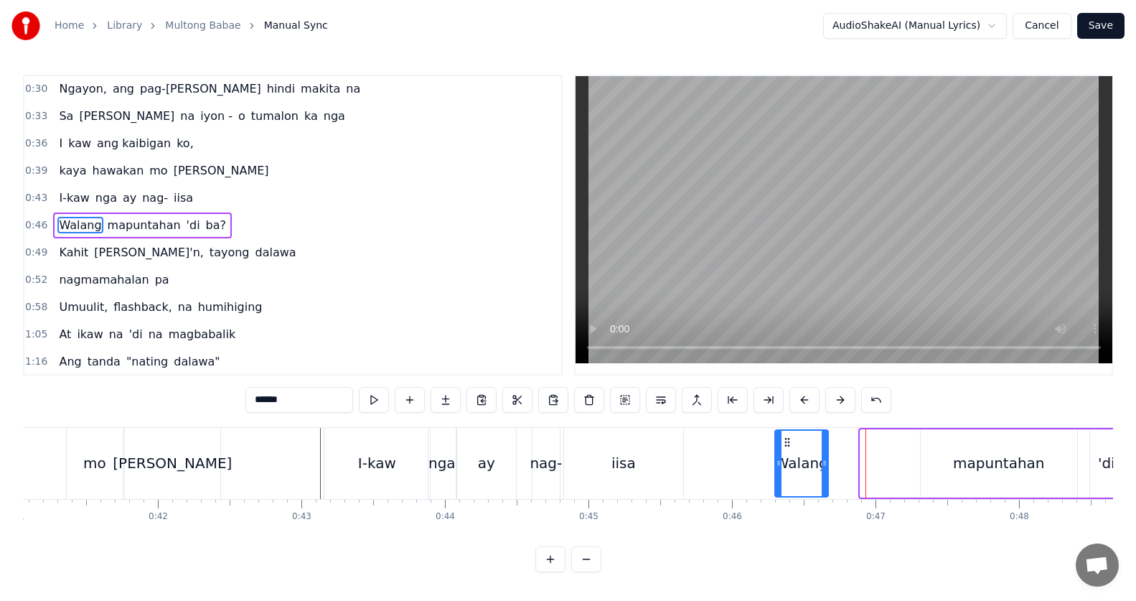
drag, startPoint x: 875, startPoint y: 442, endPoint x: 789, endPoint y: 430, distance: 86.1
click at [789, 430] on div "Walang" at bounding box center [802, 462] width 52 height 65
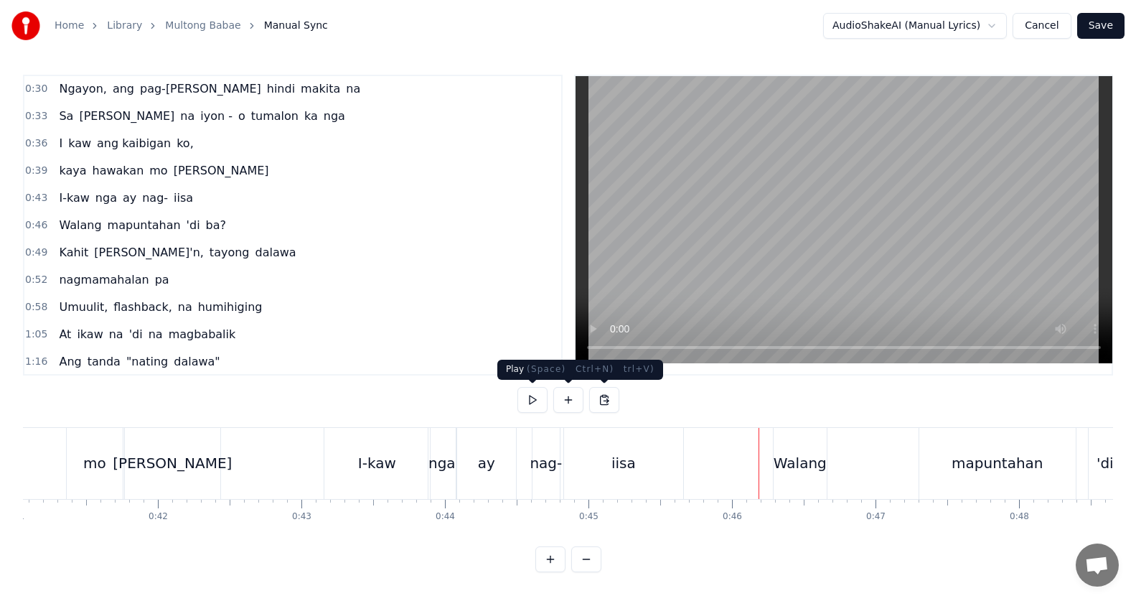
click at [534, 406] on button at bounding box center [532, 400] width 30 height 26
click at [532, 405] on button at bounding box center [532, 400] width 30 height 26
click at [996, 458] on div "mapuntahan" at bounding box center [997, 463] width 92 height 22
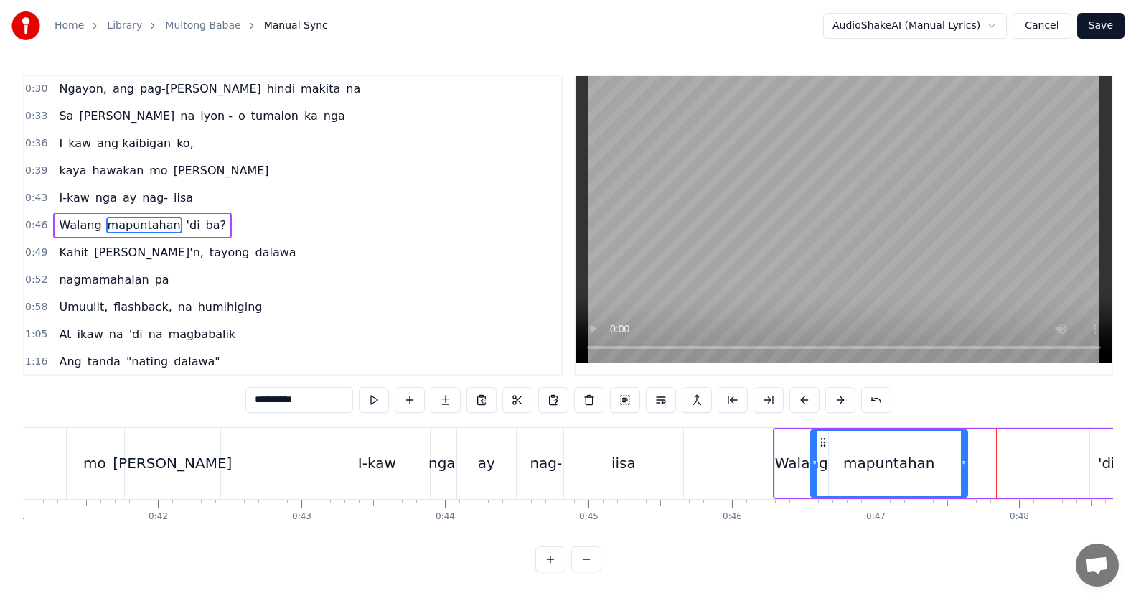
drag, startPoint x: 933, startPoint y: 443, endPoint x: 823, endPoint y: 444, distance: 110.5
click at [823, 444] on icon at bounding box center [822, 441] width 11 height 11
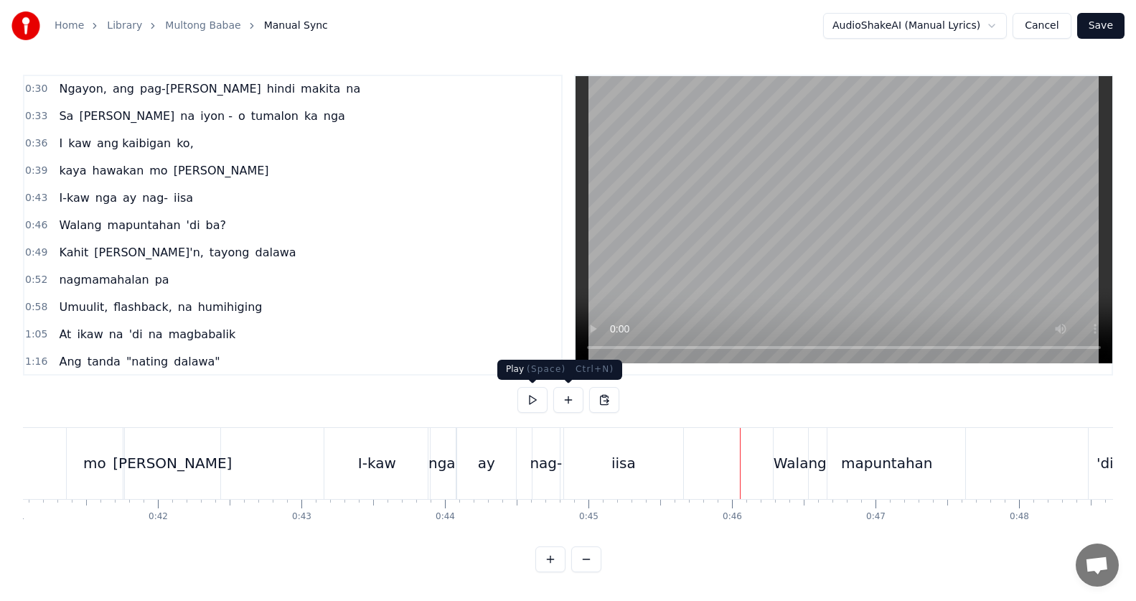
click at [540, 402] on button at bounding box center [532, 400] width 30 height 26
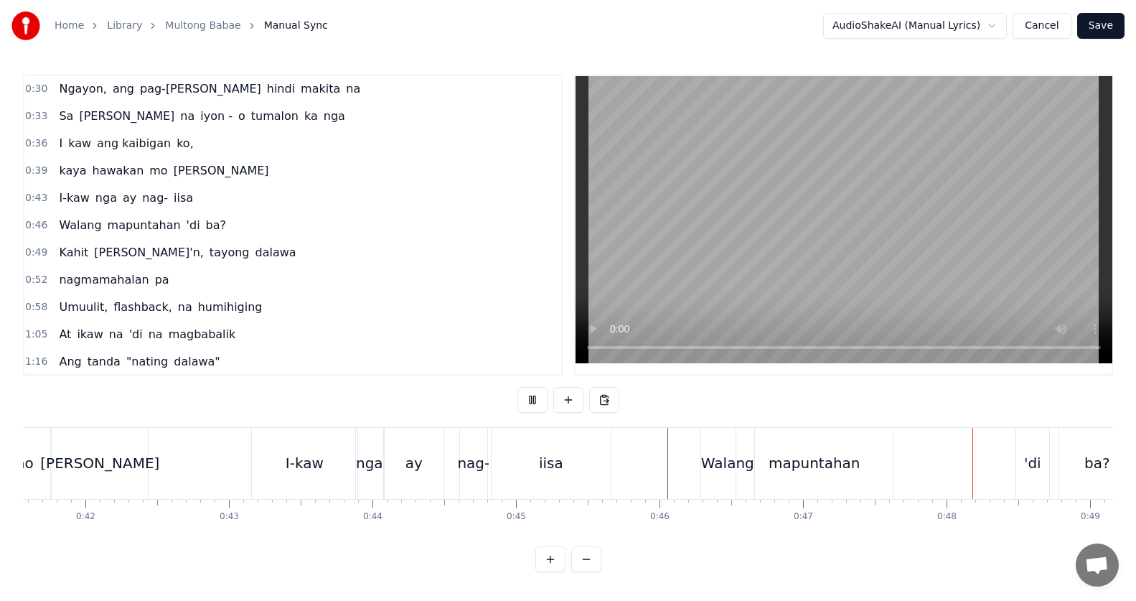
click at [540, 402] on button at bounding box center [532, 400] width 30 height 26
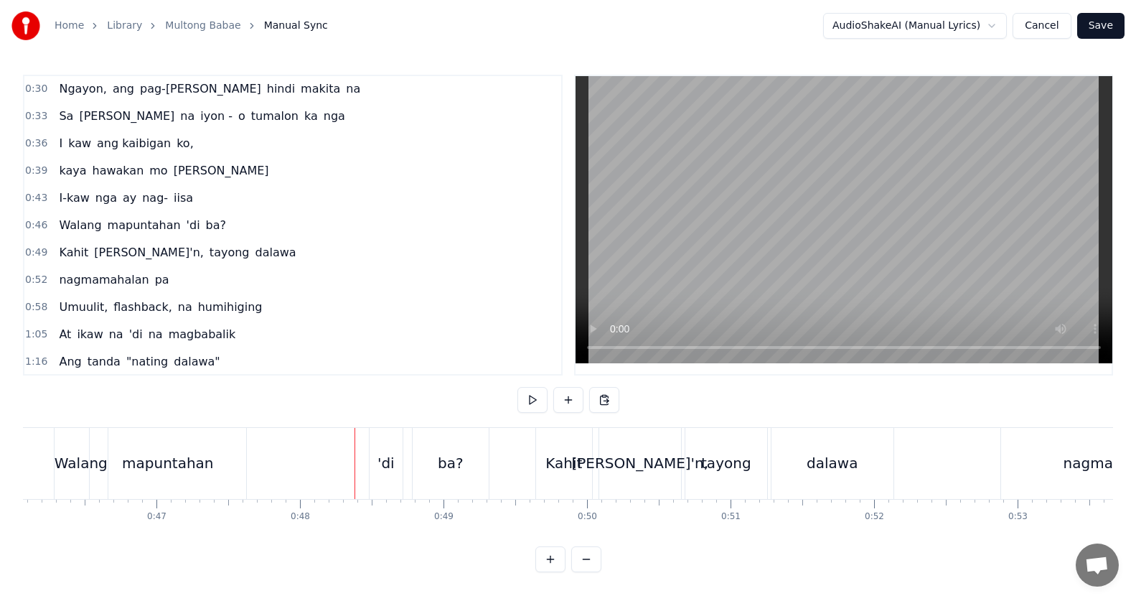
scroll to position [0, 6556]
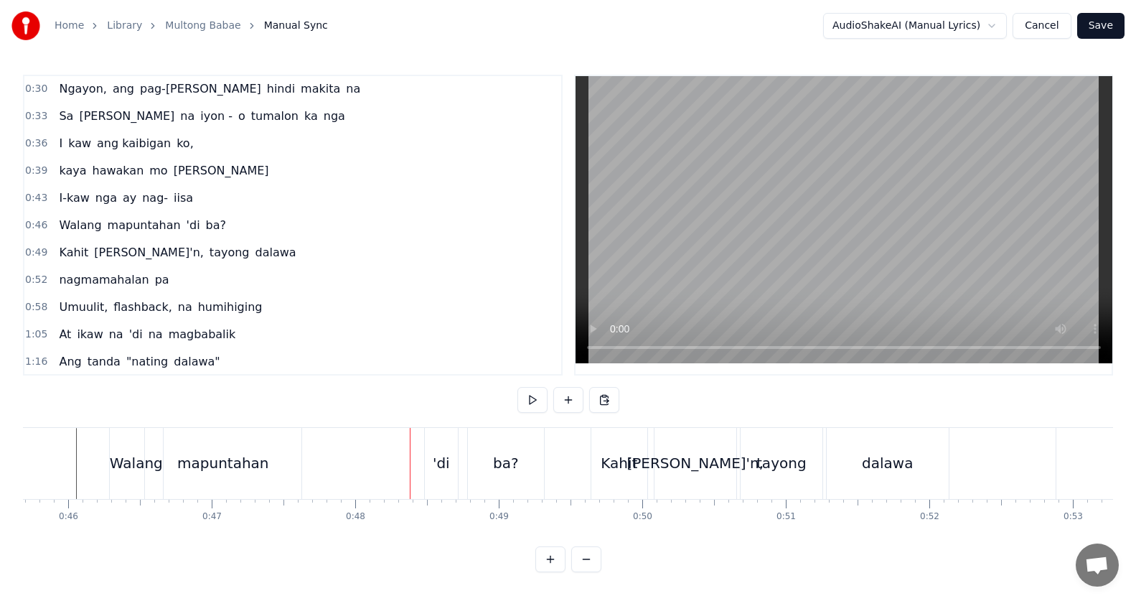
click at [437, 476] on div "'di" at bounding box center [441, 463] width 33 height 71
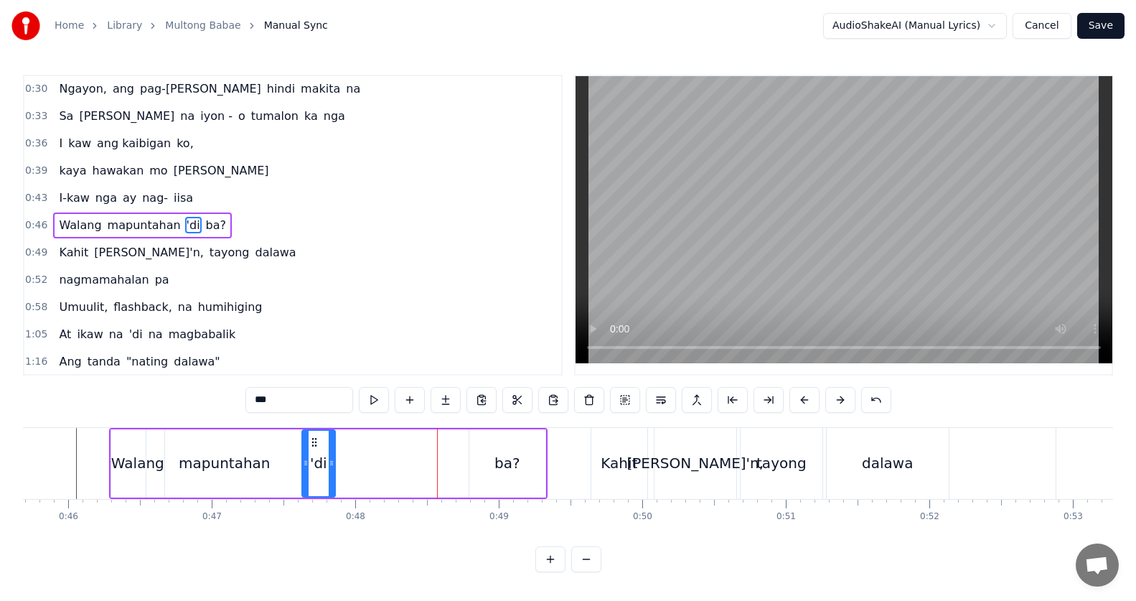
drag, startPoint x: 439, startPoint y: 445, endPoint x: 315, endPoint y: 444, distance: 124.1
click at [315, 444] on icon at bounding box center [314, 441] width 11 height 11
click at [499, 445] on div "ba?" at bounding box center [507, 463] width 76 height 68
type input "***"
drag, startPoint x: 468, startPoint y: 439, endPoint x: 283, endPoint y: 451, distance: 185.5
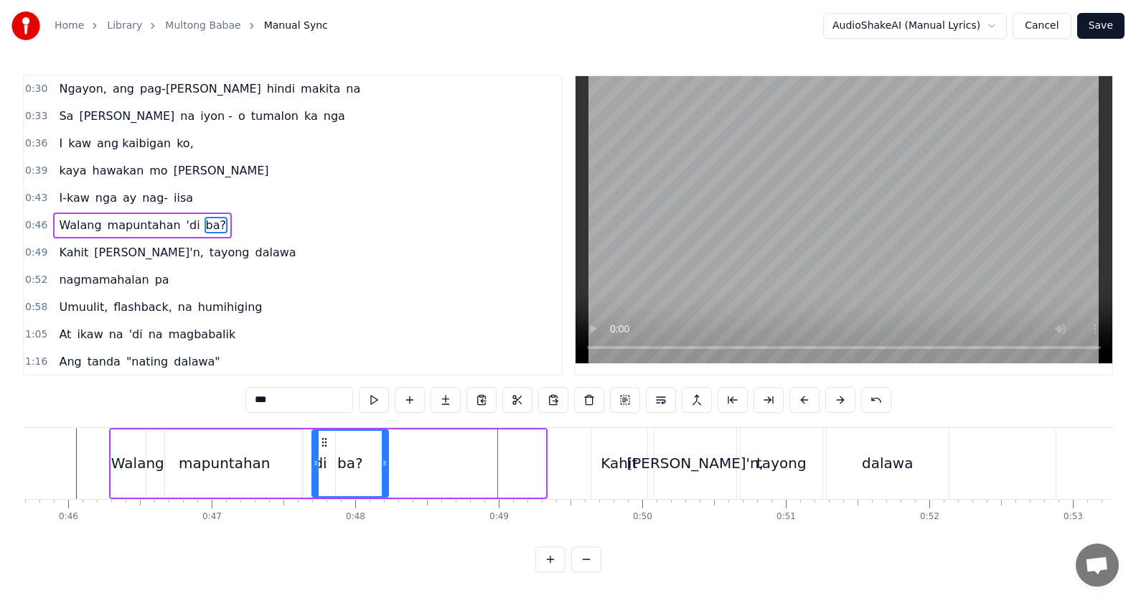
click at [321, 451] on div "ba?" at bounding box center [350, 462] width 75 height 65
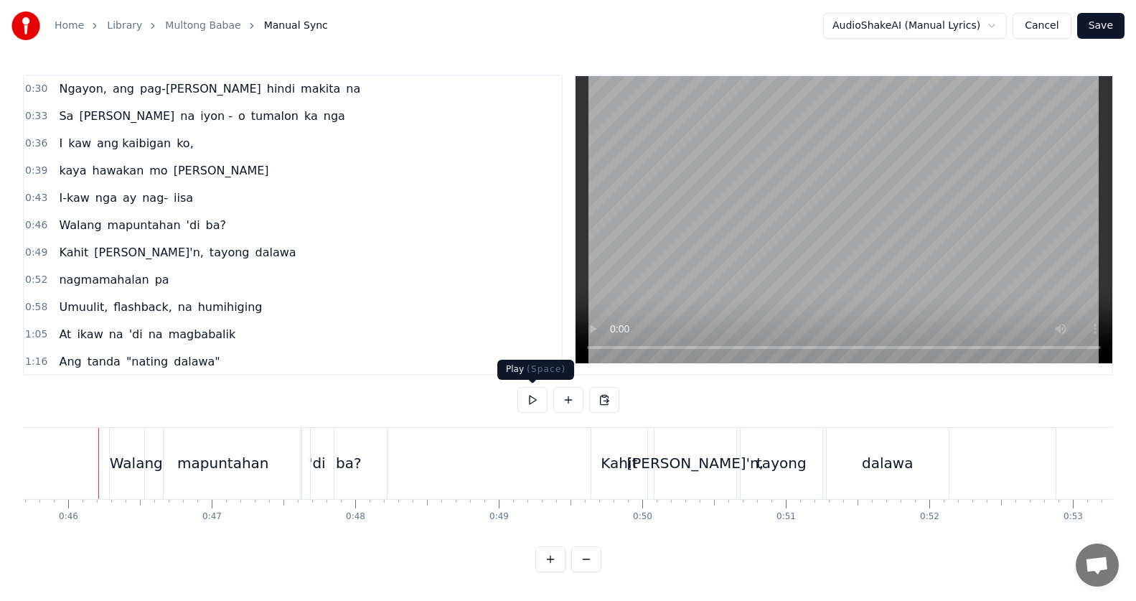
click at [524, 408] on button at bounding box center [532, 400] width 30 height 26
click at [525, 406] on button at bounding box center [532, 400] width 30 height 26
click at [361, 471] on div "ba?" at bounding box center [349, 463] width 76 height 71
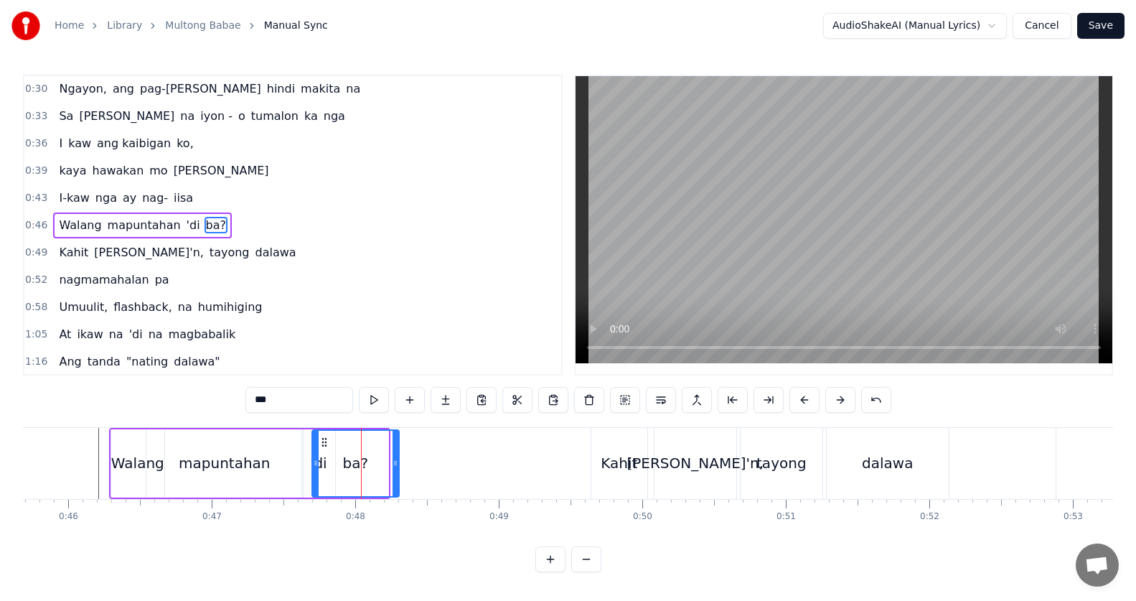
drag, startPoint x: 387, startPoint y: 459, endPoint x: 402, endPoint y: 458, distance: 15.1
click at [398, 458] on icon at bounding box center [395, 462] width 6 height 11
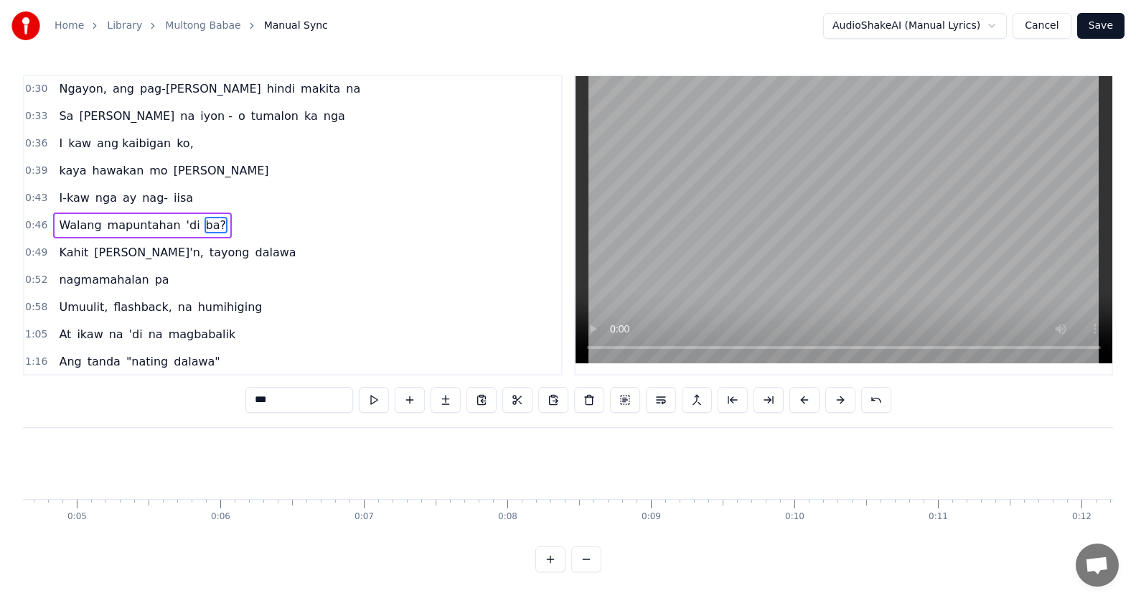
scroll to position [0, 692]
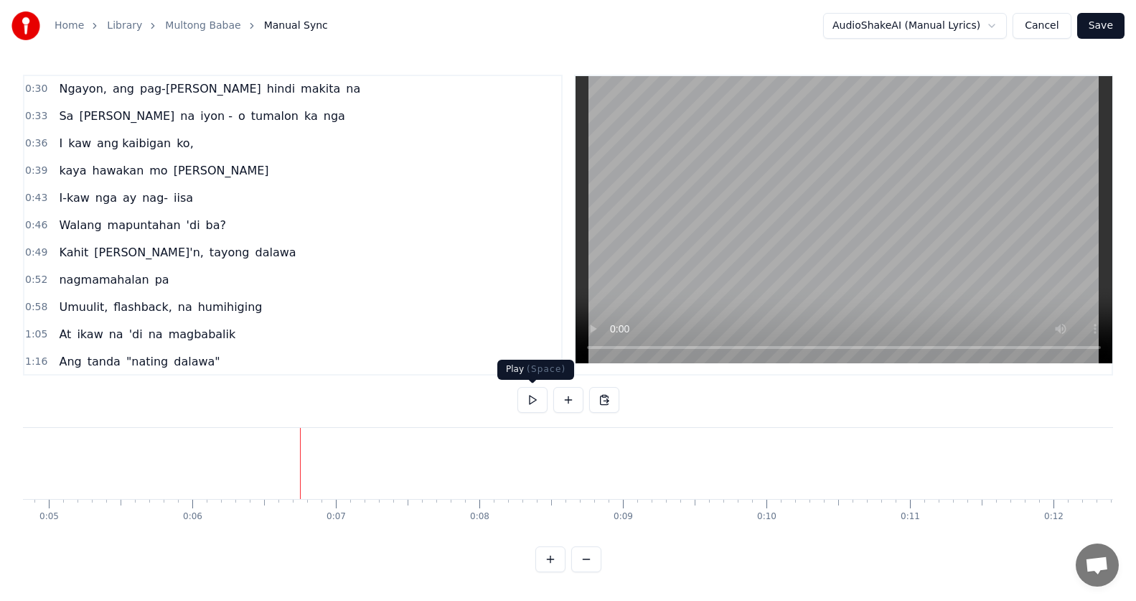
click at [528, 402] on button at bounding box center [532, 400] width 30 height 26
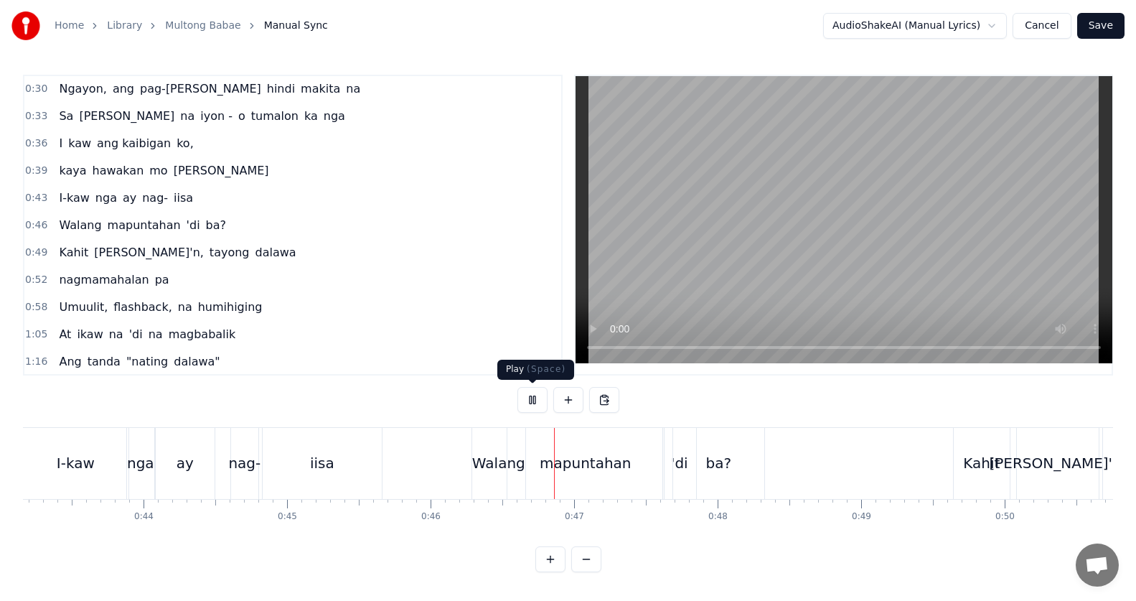
scroll to position [0, 6589]
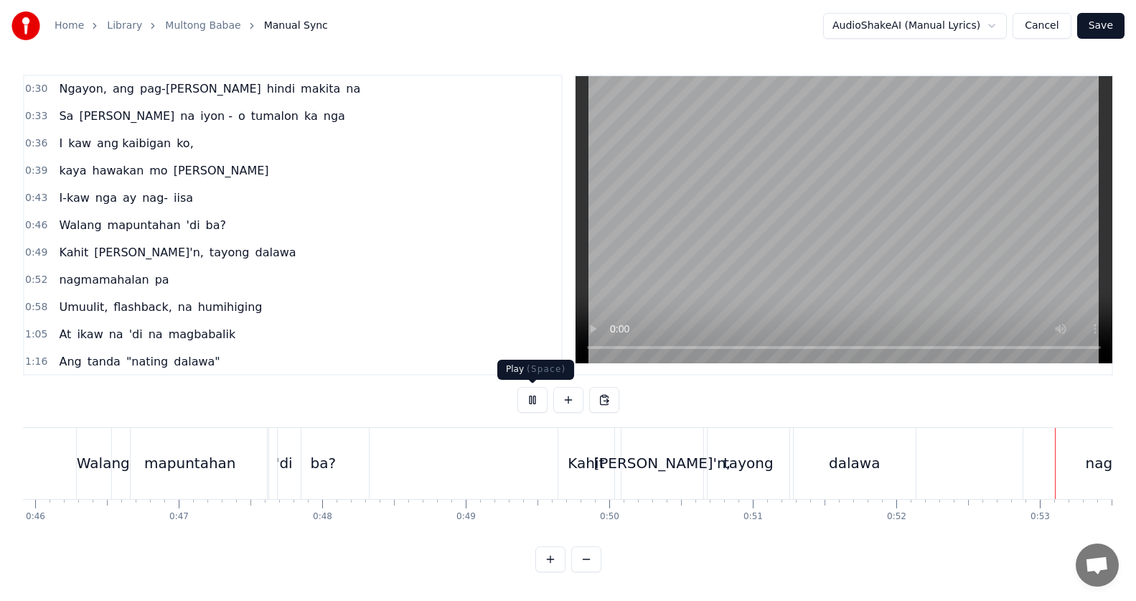
click at [529, 400] on button at bounding box center [532, 400] width 30 height 26
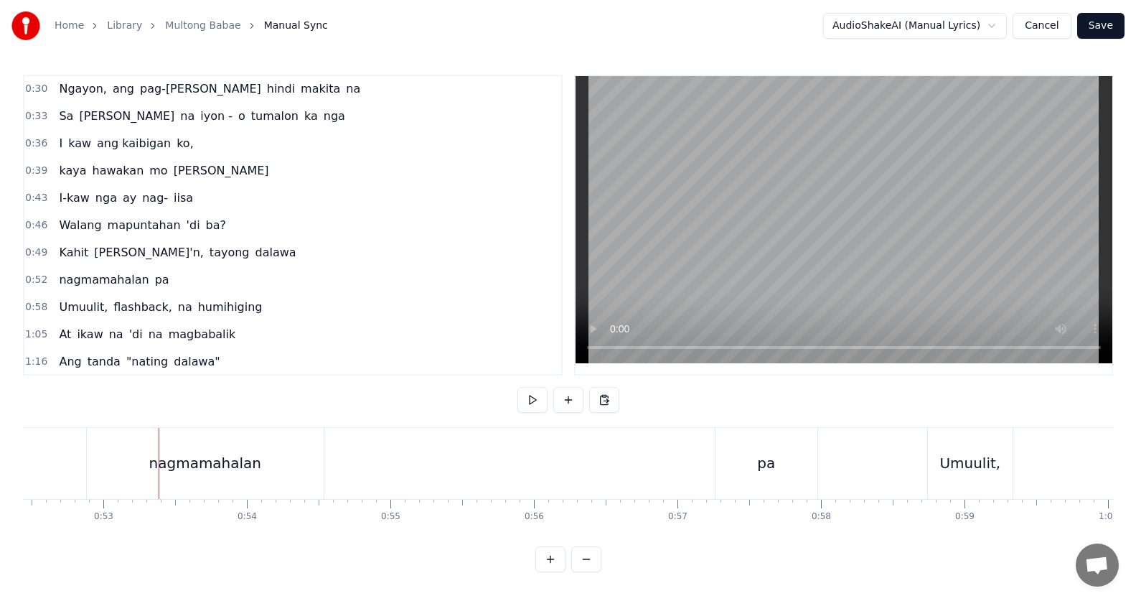
click at [529, 400] on button at bounding box center [532, 400] width 30 height 26
click at [692, 463] on div "pa" at bounding box center [733, 463] width 102 height 71
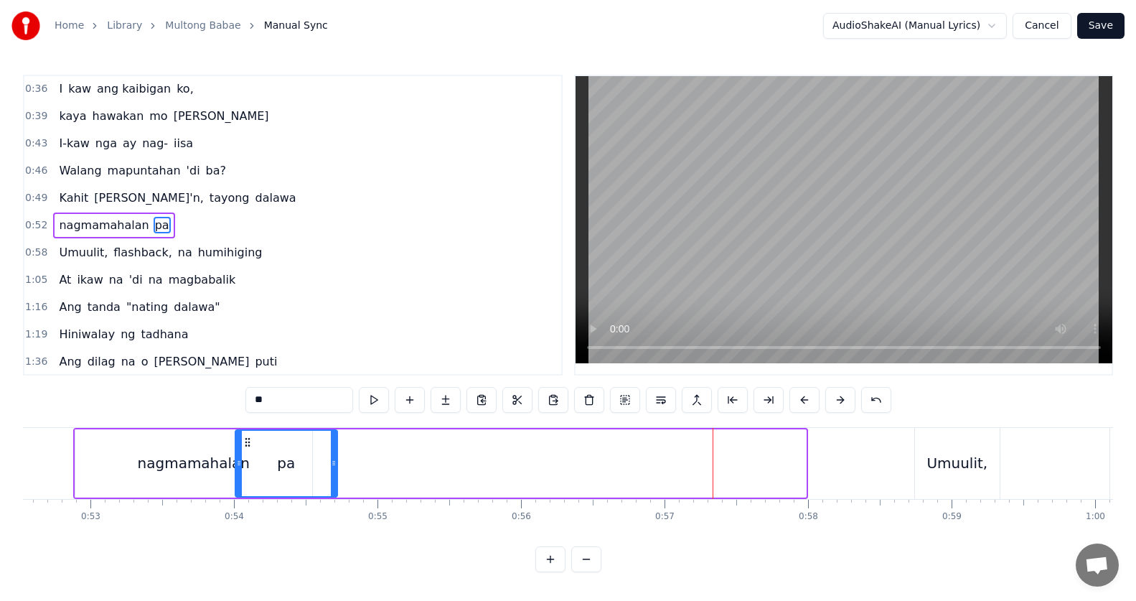
scroll to position [0, 7533]
drag, startPoint x: 697, startPoint y: 440, endPoint x: 265, endPoint y: 476, distance: 433.5
click at [265, 476] on div "pa" at bounding box center [303, 462] width 100 height 65
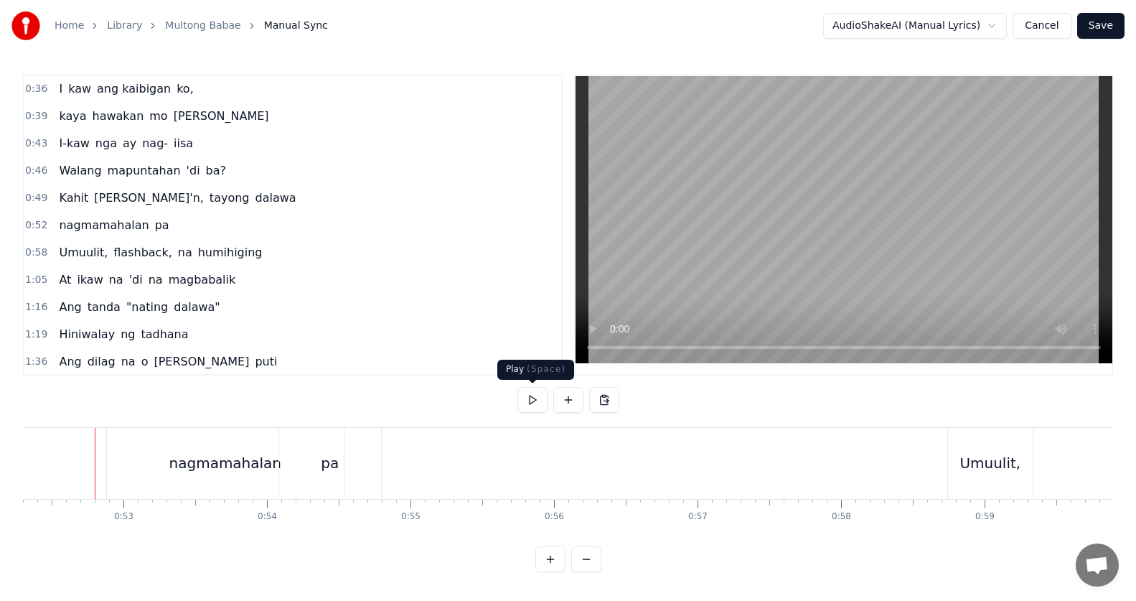
click at [535, 397] on button at bounding box center [532, 400] width 30 height 26
drag, startPoint x: 535, startPoint y: 397, endPoint x: 502, endPoint y: 421, distance: 41.0
click at [535, 397] on button at bounding box center [532, 400] width 30 height 26
drag, startPoint x: 352, startPoint y: 470, endPoint x: 373, endPoint y: 467, distance: 21.7
click at [352, 469] on div "pa" at bounding box center [330, 463] width 102 height 71
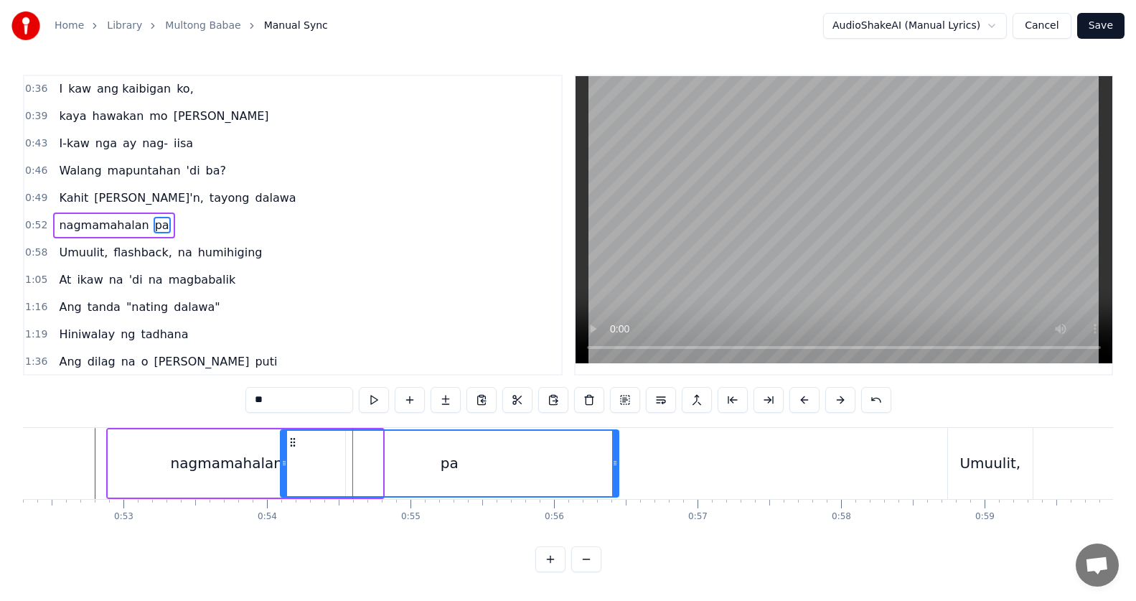
drag, startPoint x: 381, startPoint y: 465, endPoint x: 617, endPoint y: 464, distance: 236.0
click at [617, 464] on icon at bounding box center [615, 462] width 6 height 11
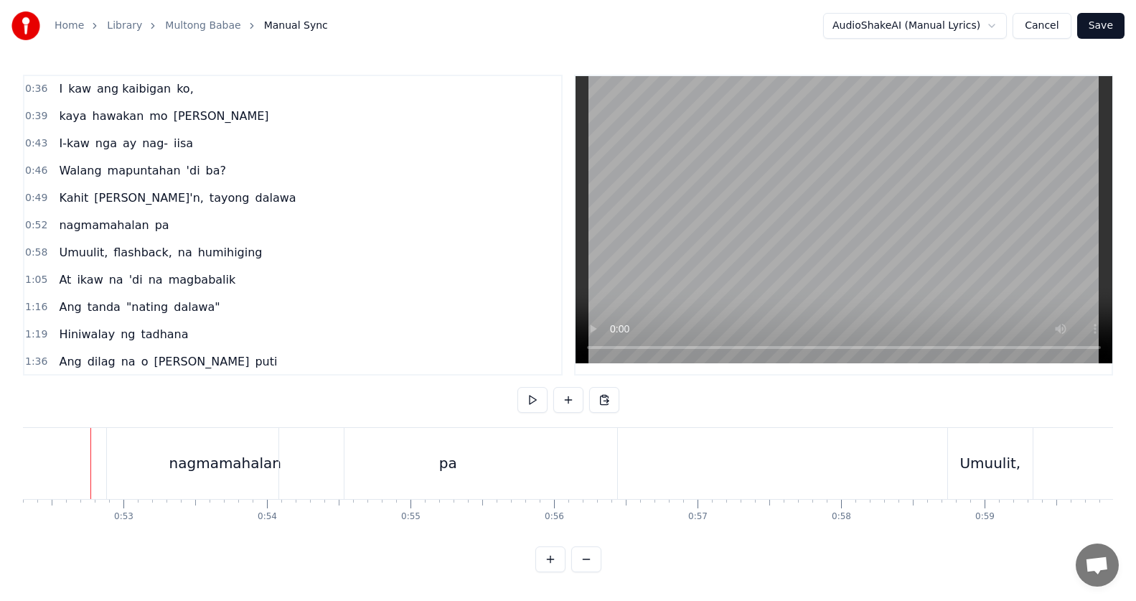
scroll to position [0, 7500]
click at [525, 400] on button at bounding box center [532, 400] width 30 height 26
click at [528, 400] on button at bounding box center [532, 400] width 30 height 26
click at [504, 464] on div "pa" at bounding box center [452, 463] width 338 height 71
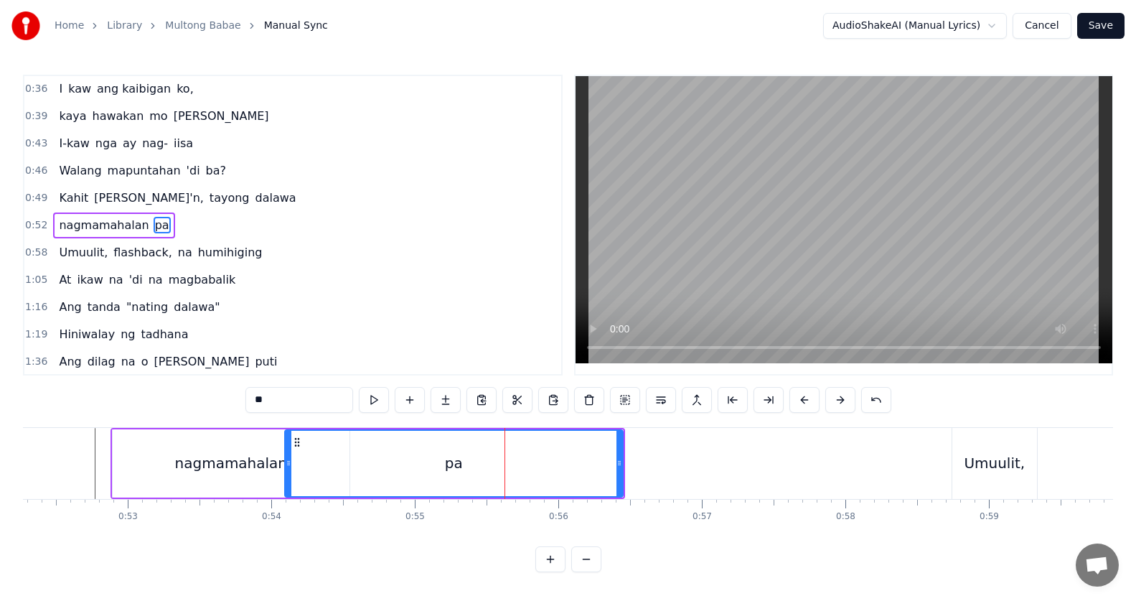
click at [616, 466] on div "pa" at bounding box center [453, 463] width 339 height 68
drag, startPoint x: 620, startPoint y: 463, endPoint x: 529, endPoint y: 468, distance: 91.2
click at [529, 468] on icon at bounding box center [528, 462] width 6 height 11
click at [980, 479] on div "Umuulit," at bounding box center [994, 463] width 85 height 71
type input "********"
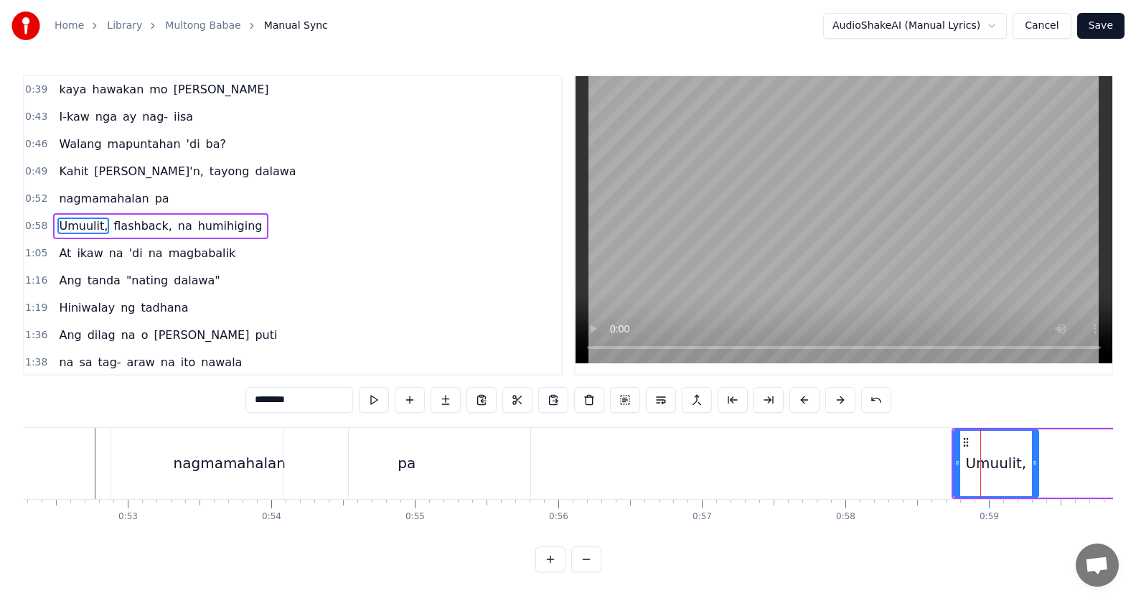
scroll to position [137, 0]
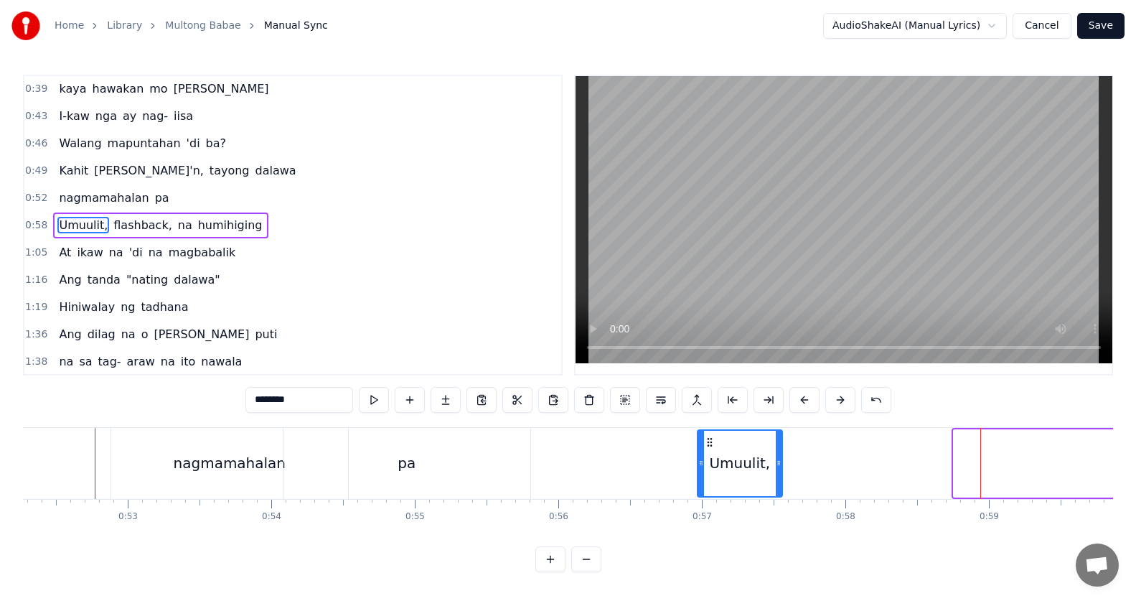
drag, startPoint x: 957, startPoint y: 443, endPoint x: 705, endPoint y: 450, distance: 252.6
click at [705, 450] on div "Umuulit," at bounding box center [739, 462] width 83 height 65
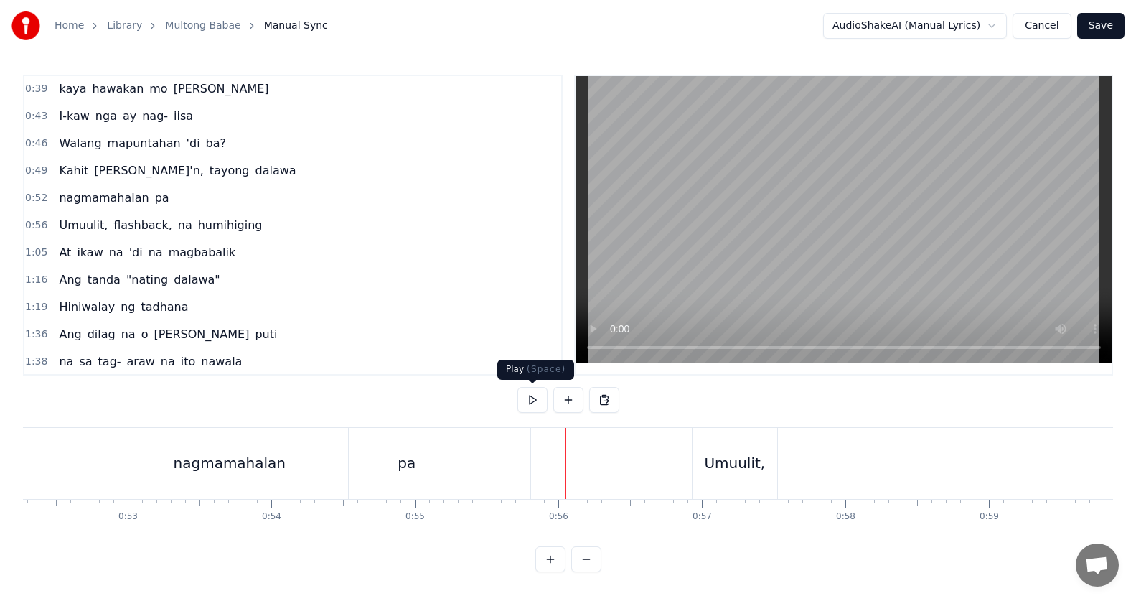
click at [541, 403] on button at bounding box center [532, 400] width 30 height 26
click at [729, 446] on div "Umuulit," at bounding box center [734, 463] width 85 height 71
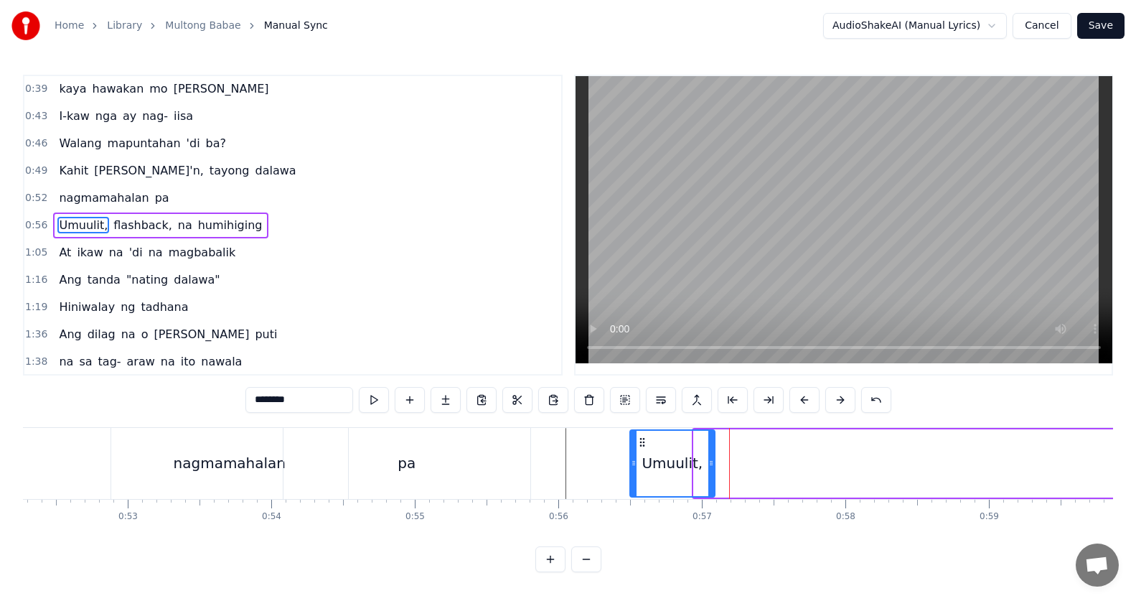
drag, startPoint x: 705, startPoint y: 444, endPoint x: 623, endPoint y: 446, distance: 82.5
click at [636, 444] on icon at bounding box center [641, 441] width 11 height 11
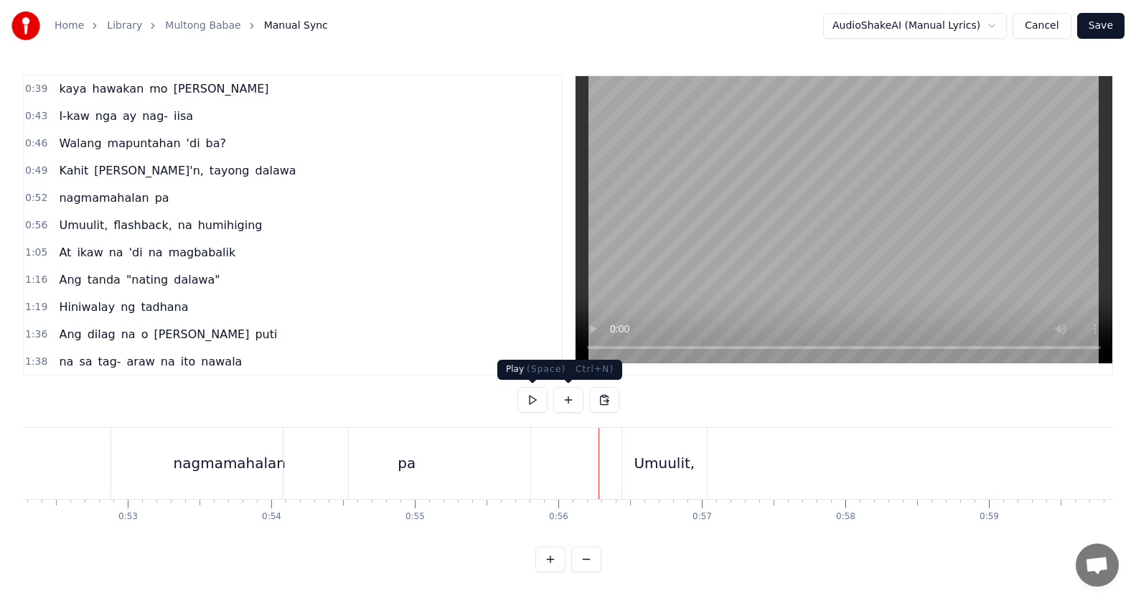
click at [535, 399] on button at bounding box center [532, 400] width 30 height 26
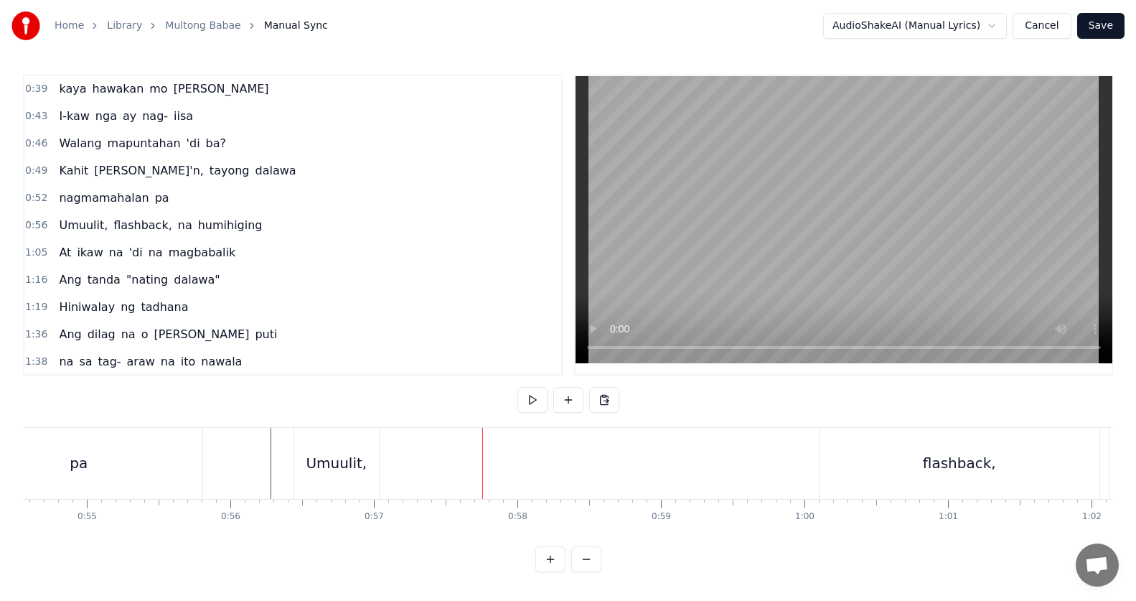
scroll to position [0, 7856]
click at [880, 470] on div "flashback," at bounding box center [932, 463] width 280 height 71
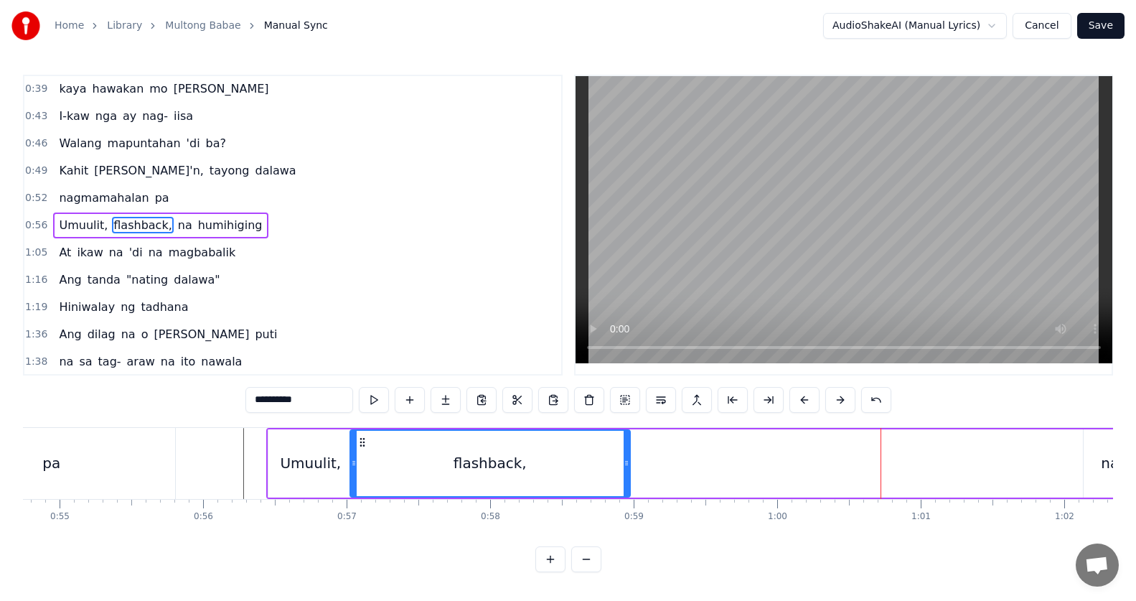
drag, startPoint x: 803, startPoint y: 441, endPoint x: 363, endPoint y: 456, distance: 440.1
click at [363, 456] on div "flashback," at bounding box center [490, 462] width 278 height 65
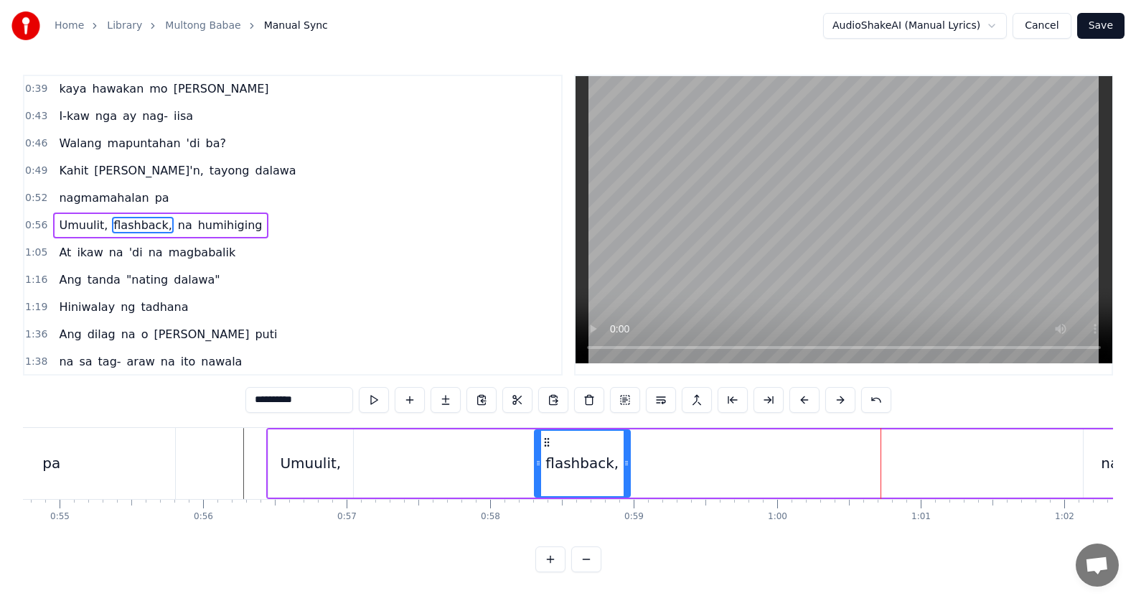
drag, startPoint x: 352, startPoint y: 465, endPoint x: 538, endPoint y: 477, distance: 186.9
click at [538, 477] on div at bounding box center [538, 462] width 6 height 65
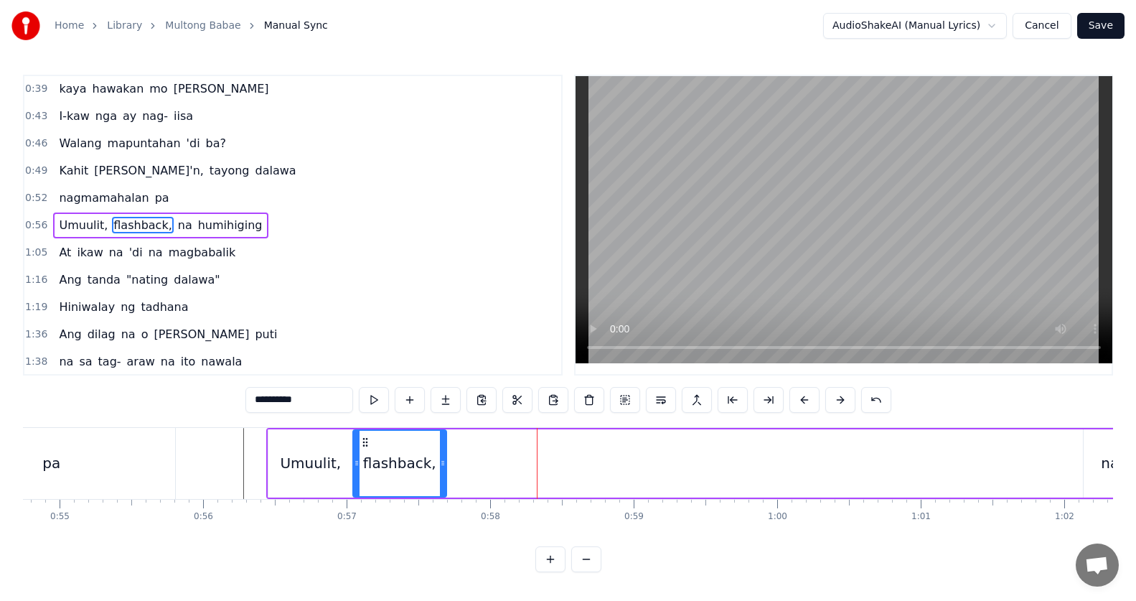
drag, startPoint x: 548, startPoint y: 444, endPoint x: 607, endPoint y: 455, distance: 59.8
click at [364, 453] on div "flashback," at bounding box center [400, 462] width 92 height 65
click at [1106, 454] on div "na" at bounding box center [1110, 463] width 18 height 22
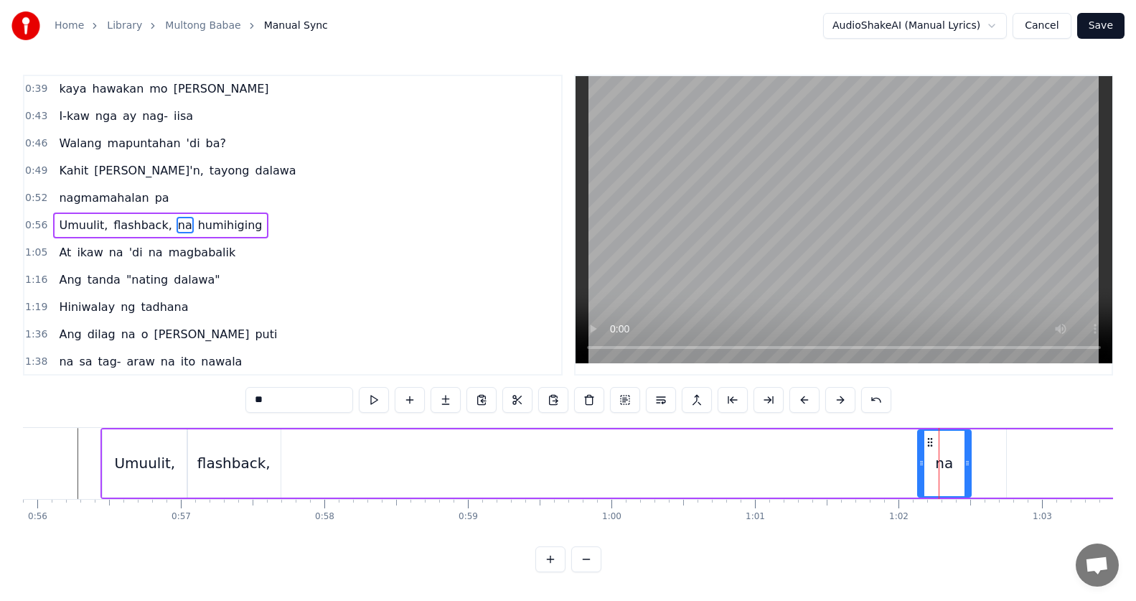
scroll to position [0, 8049]
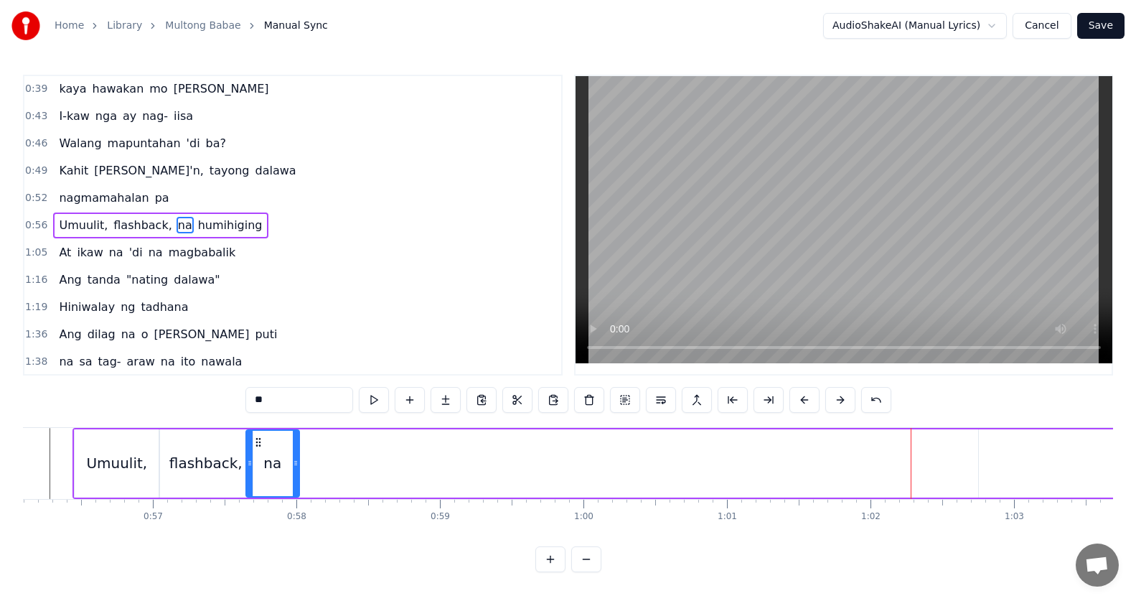
drag, startPoint x: 896, startPoint y: 441, endPoint x: 267, endPoint y: 453, distance: 629.3
click at [260, 468] on div "na" at bounding box center [273, 462] width 52 height 65
click at [206, 233] on span "humihiging" at bounding box center [230, 225] width 67 height 17
type input "**********"
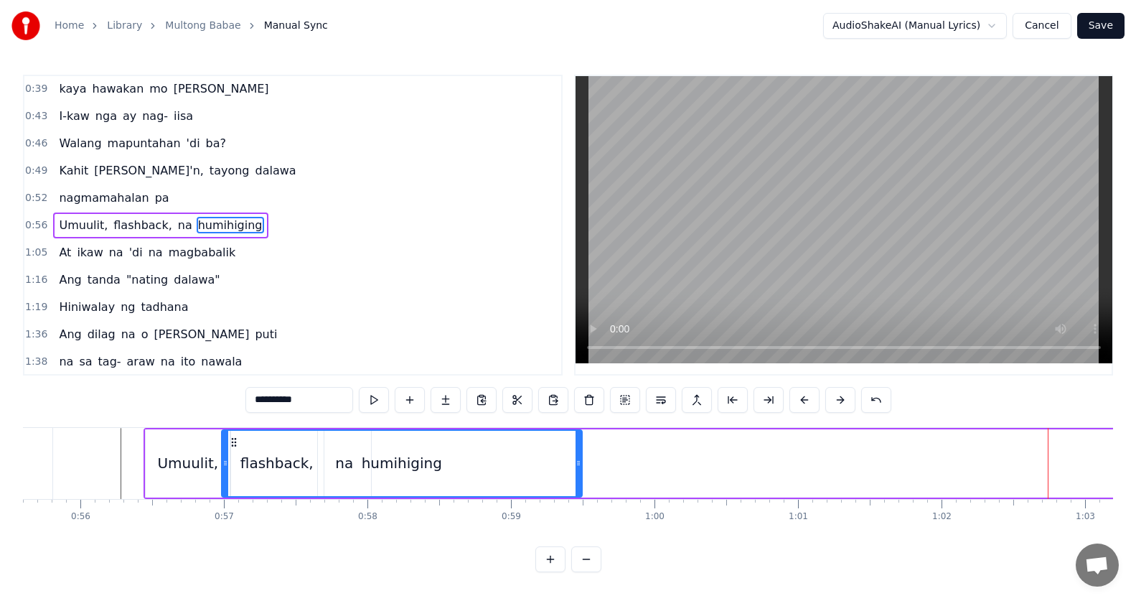
scroll to position [0, 7967]
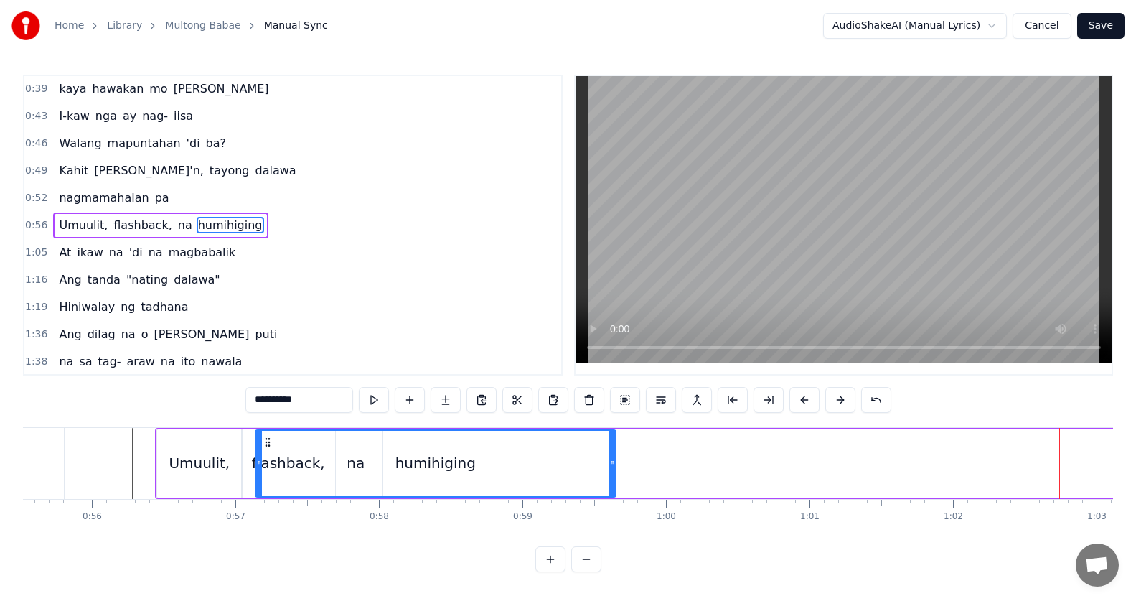
drag, startPoint x: 989, startPoint y: 440, endPoint x: 266, endPoint y: 474, distance: 724.0
click at [266, 474] on div "humihiging" at bounding box center [435, 462] width 359 height 65
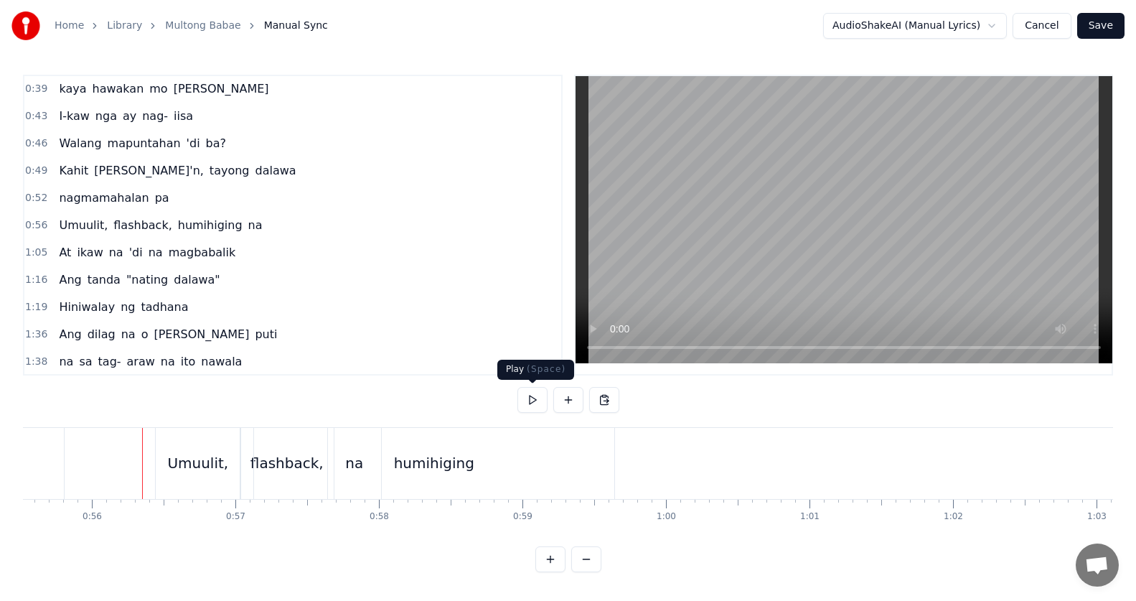
click at [527, 402] on button at bounding box center [532, 400] width 30 height 26
click at [528, 402] on button at bounding box center [532, 400] width 30 height 26
click at [524, 402] on button at bounding box center [532, 400] width 30 height 26
click at [527, 400] on button at bounding box center [532, 400] width 30 height 26
click at [306, 458] on div "humihiging" at bounding box center [434, 463] width 360 height 71
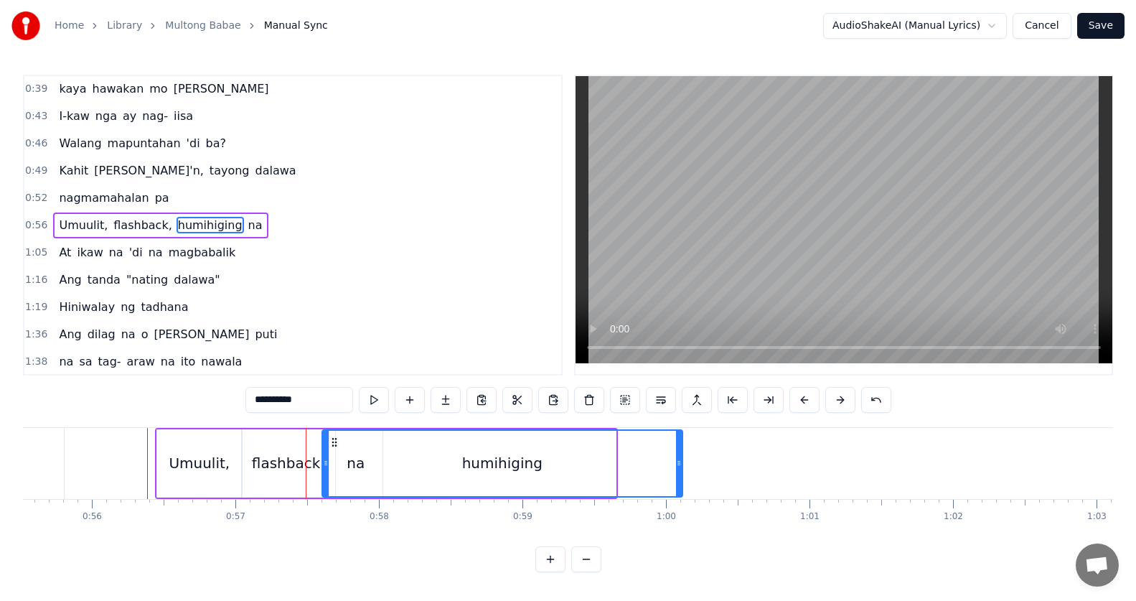
drag, startPoint x: 267, startPoint y: 441, endPoint x: 334, endPoint y: 445, distance: 66.9
click at [334, 445] on icon at bounding box center [334, 441] width 11 height 11
click at [297, 458] on div "flashback," at bounding box center [288, 463] width 73 height 22
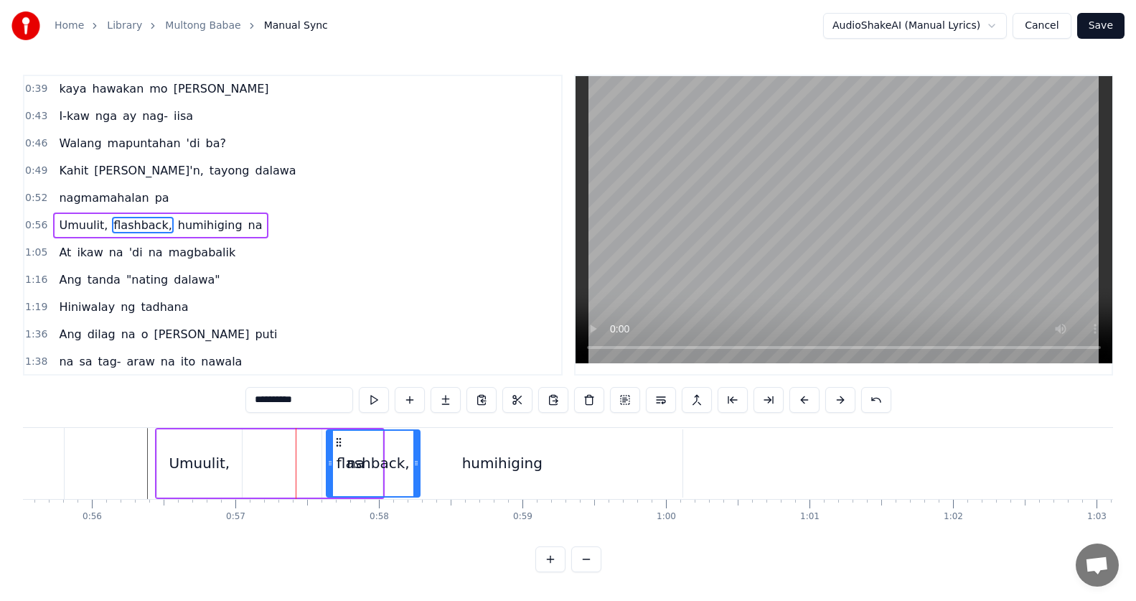
drag, startPoint x: 252, startPoint y: 438, endPoint x: 339, endPoint y: 445, distance: 87.8
click at [182, 225] on span "na" at bounding box center [190, 225] width 17 height 17
type input "**"
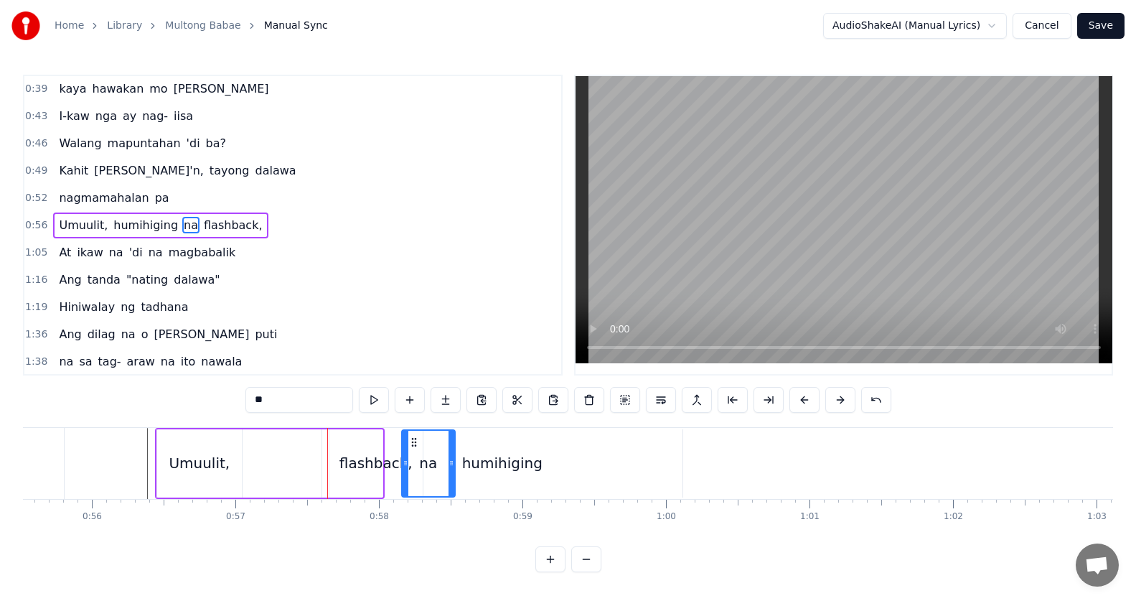
drag, startPoint x: 339, startPoint y: 436, endPoint x: 411, endPoint y: 438, distance: 72.5
click at [143, 235] on div "Umuulit, humihiging flashback, na" at bounding box center [160, 225] width 215 height 26
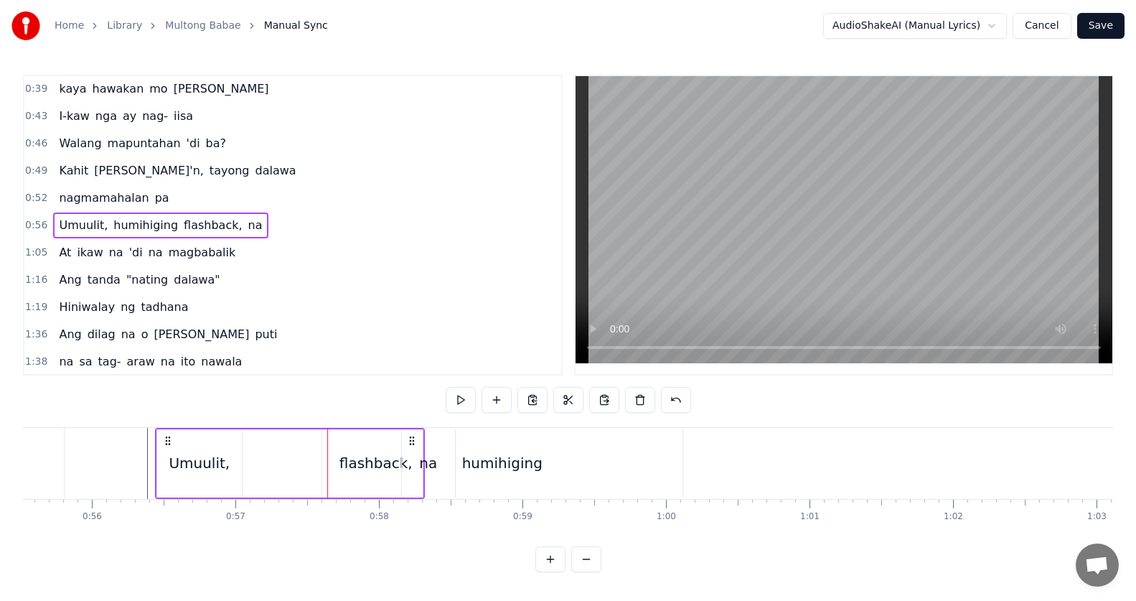
click at [138, 230] on span "humihiging" at bounding box center [145, 225] width 67 height 17
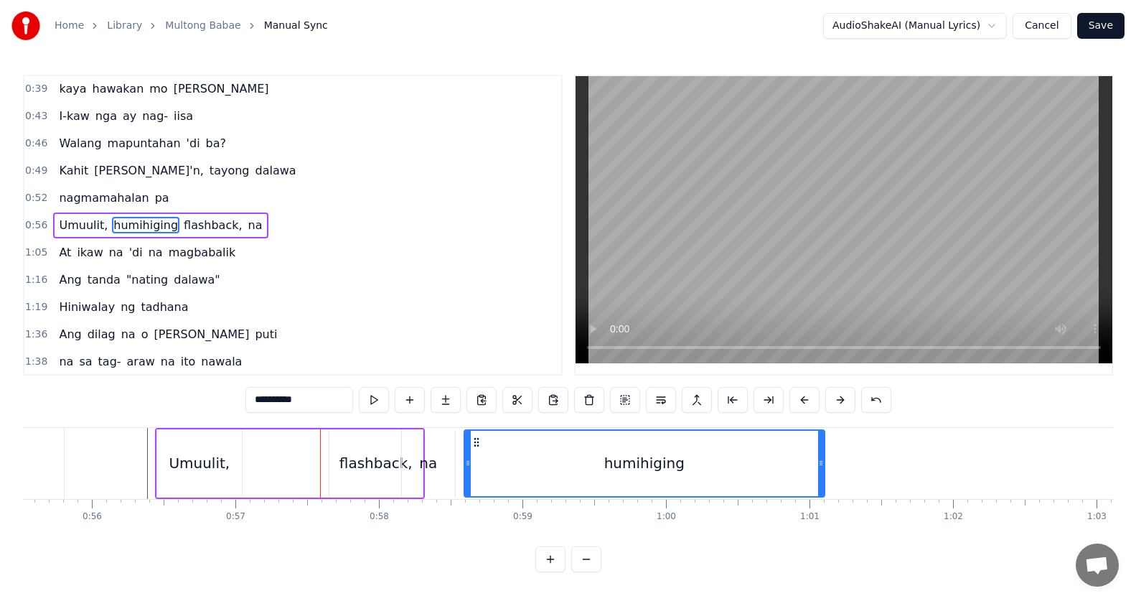
drag, startPoint x: 338, startPoint y: 438, endPoint x: 478, endPoint y: 442, distance: 140.0
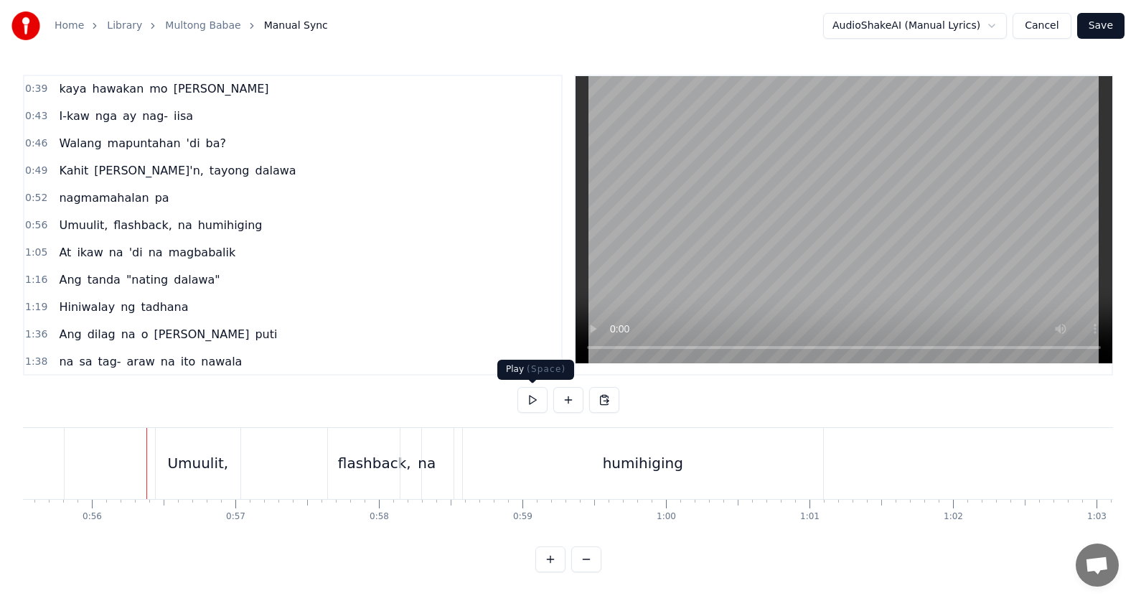
click at [537, 405] on button at bounding box center [532, 400] width 30 height 26
click at [536, 401] on button at bounding box center [532, 400] width 30 height 26
drag, startPoint x: 633, startPoint y: 458, endPoint x: 750, endPoint y: 479, distance: 118.8
click at [634, 458] on div "humihiging" at bounding box center [643, 463] width 80 height 22
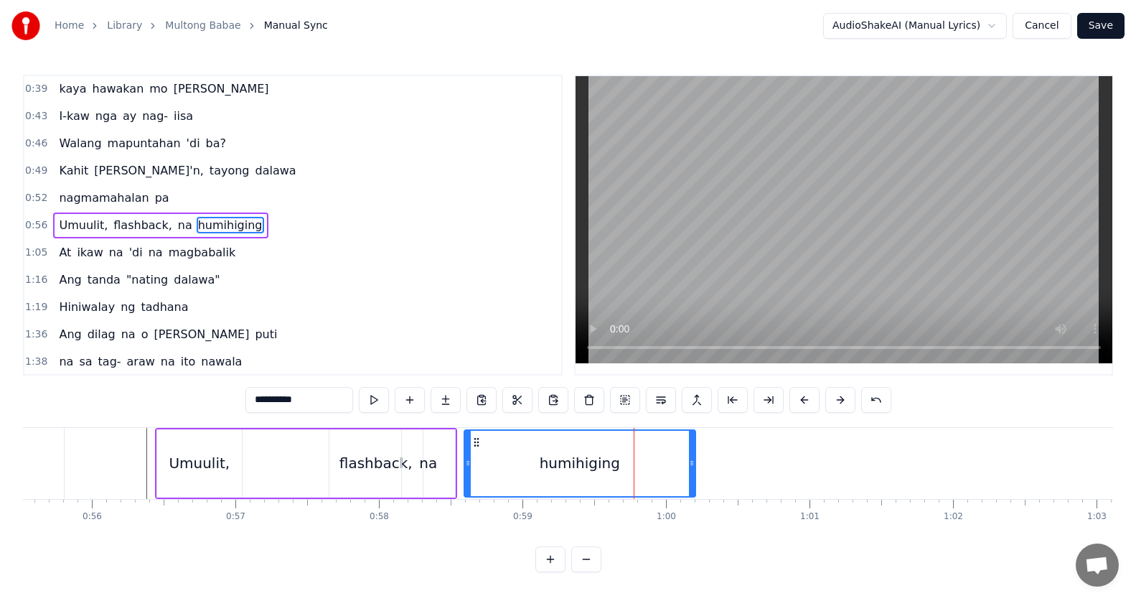
drag, startPoint x: 820, startPoint y: 466, endPoint x: 573, endPoint y: 463, distance: 247.5
click at [689, 463] on icon at bounding box center [692, 462] width 6 height 11
drag, startPoint x: 135, startPoint y: 466, endPoint x: 240, endPoint y: 455, distance: 105.4
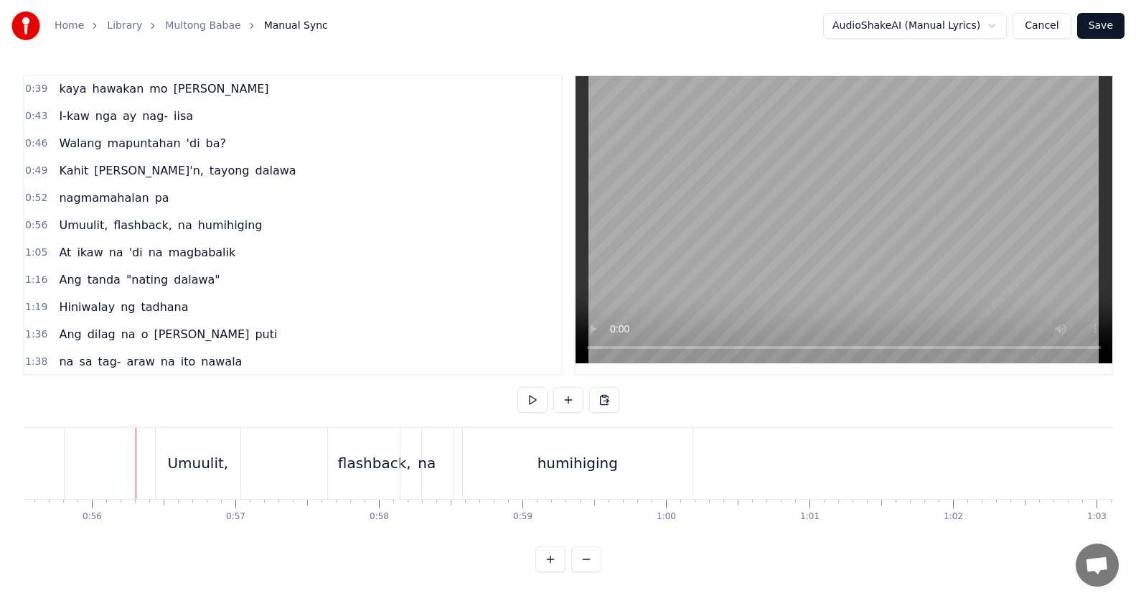
click at [553, 394] on button at bounding box center [568, 400] width 30 height 26
click at [522, 408] on button at bounding box center [532, 400] width 30 height 26
click at [529, 395] on button at bounding box center [532, 400] width 30 height 26
drag, startPoint x: 391, startPoint y: 470, endPoint x: 375, endPoint y: 467, distance: 16.0
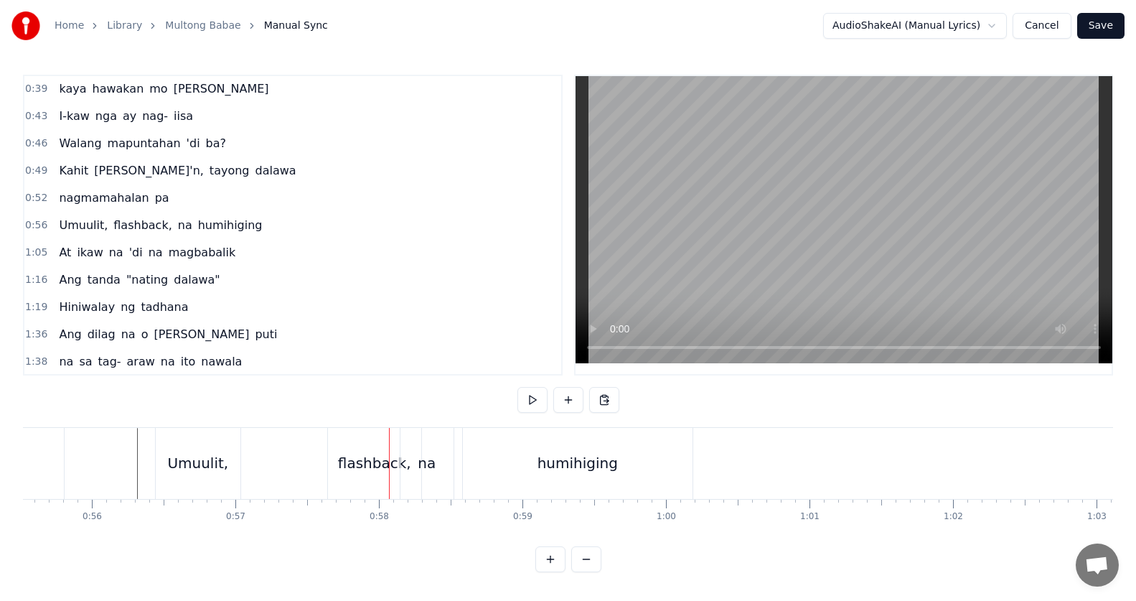
click at [341, 467] on div "flashback," at bounding box center [374, 463] width 93 height 71
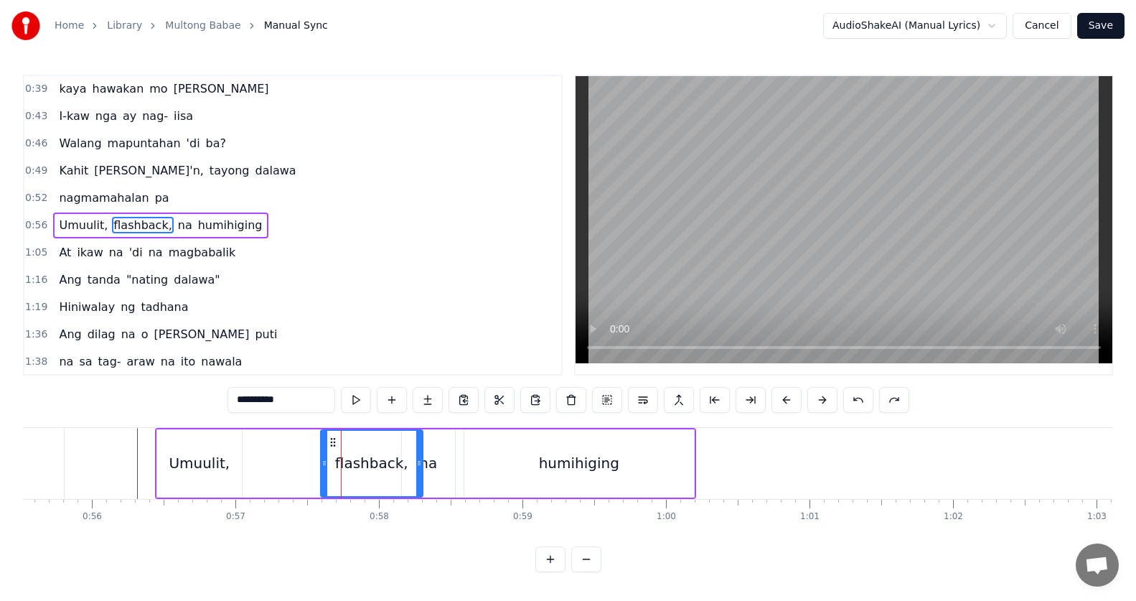
drag, startPoint x: 333, startPoint y: 459, endPoint x: 303, endPoint y: 458, distance: 29.5
click at [321, 458] on icon at bounding box center [324, 462] width 6 height 11
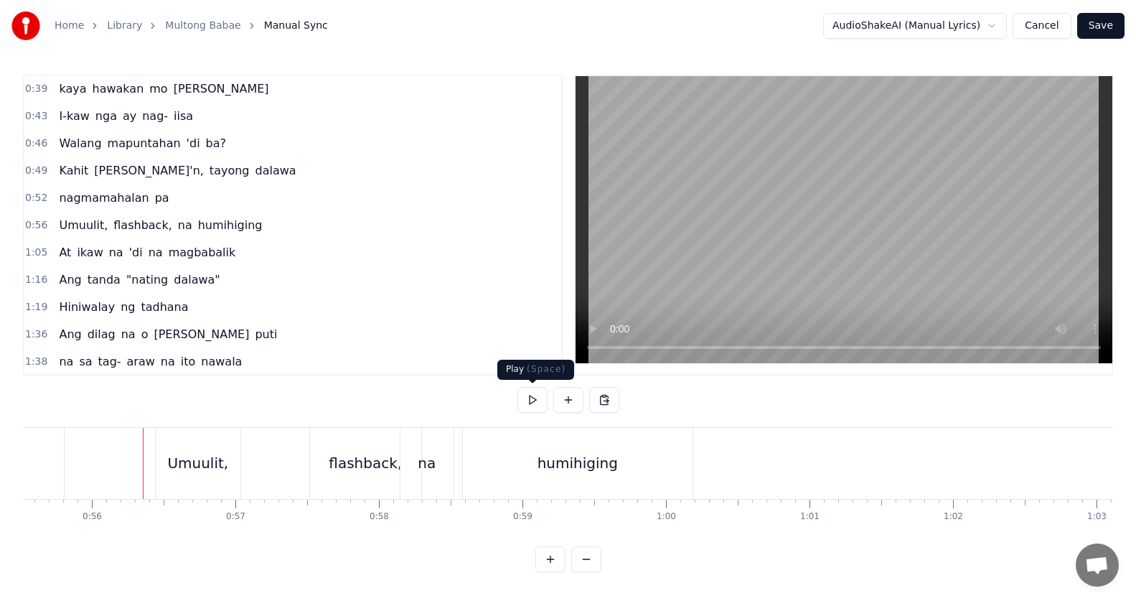
click at [532, 403] on button at bounding box center [532, 400] width 30 height 26
click at [532, 401] on button at bounding box center [532, 400] width 30 height 26
click at [438, 474] on div "na" at bounding box center [426, 463] width 53 height 71
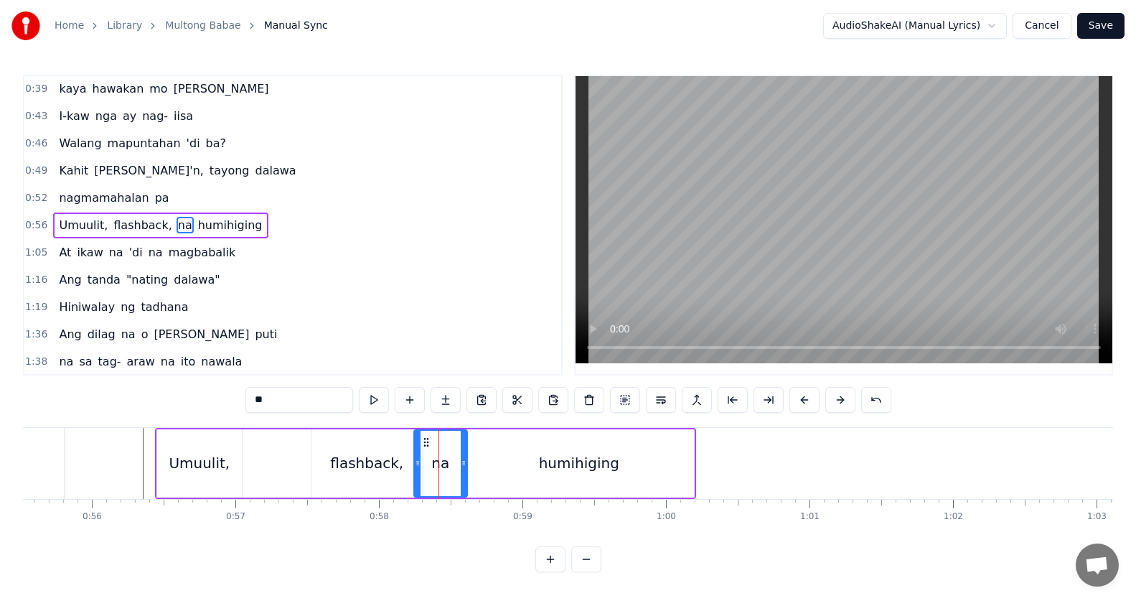
drag, startPoint x: 415, startPoint y: 446, endPoint x: 429, endPoint y: 451, distance: 14.3
click at [429, 451] on div "na" at bounding box center [441, 462] width 52 height 65
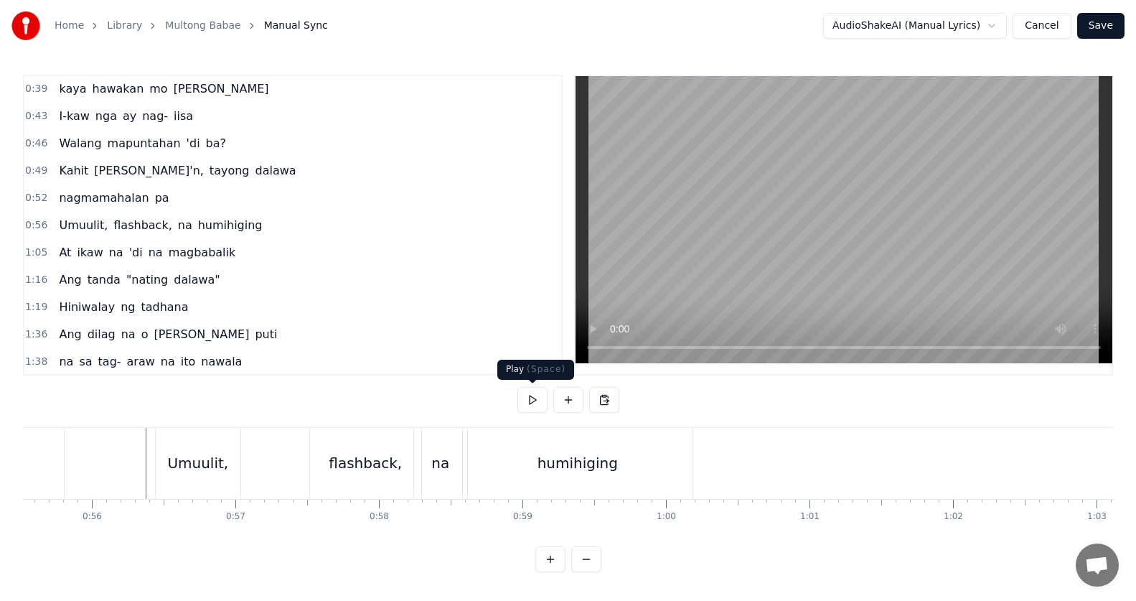
click at [529, 396] on button at bounding box center [532, 400] width 30 height 26
click at [532, 395] on button at bounding box center [532, 400] width 30 height 26
click at [61, 256] on span "At" at bounding box center [64, 252] width 15 height 17
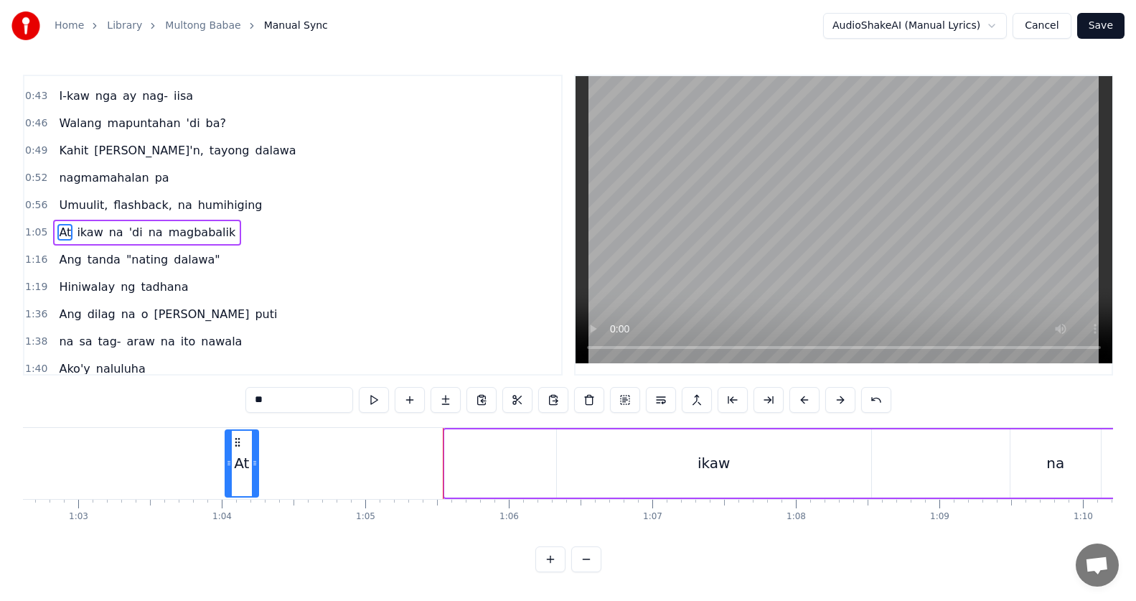
scroll to position [0, 8975]
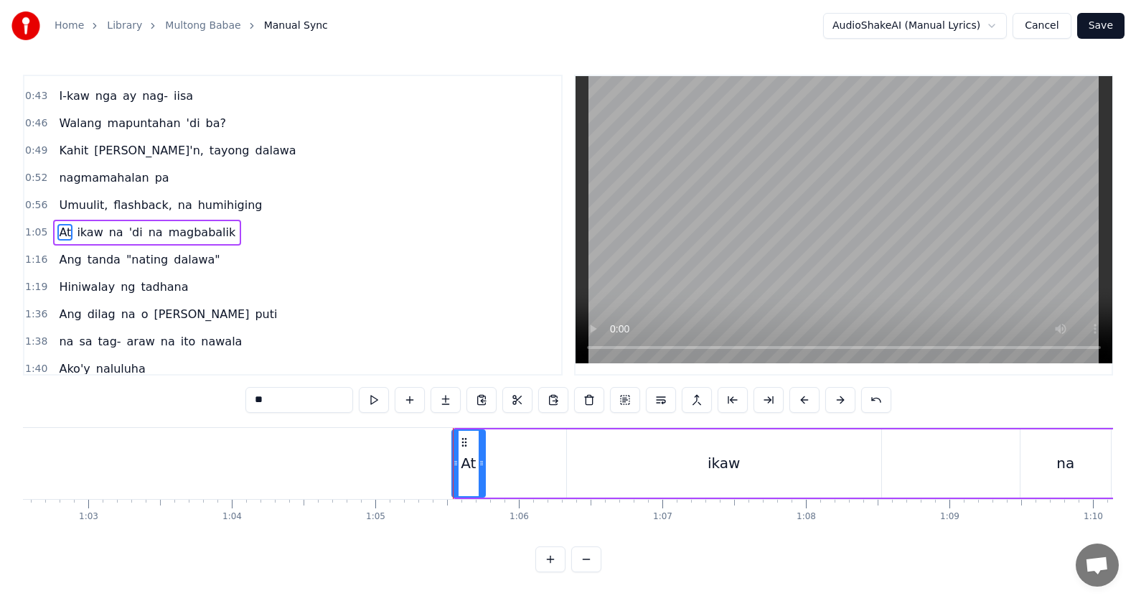
drag, startPoint x: 108, startPoint y: 441, endPoint x: 463, endPoint y: 442, distance: 354.4
click at [463, 442] on icon at bounding box center [463, 441] width 11 height 11
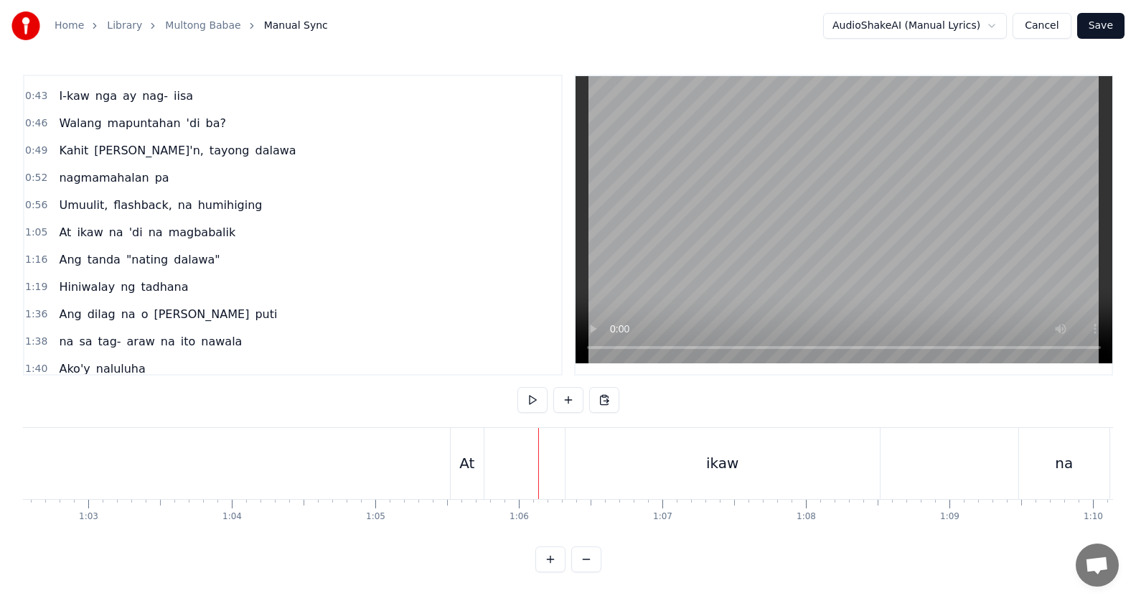
click at [463, 443] on div "At" at bounding box center [467, 463] width 33 height 71
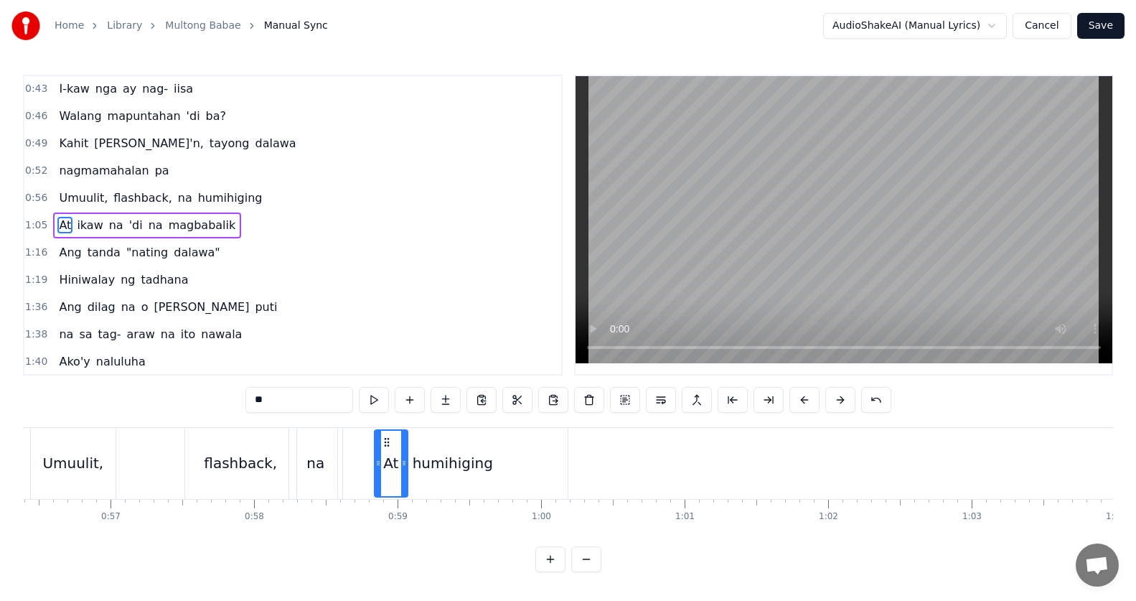
scroll to position [0, 8077]
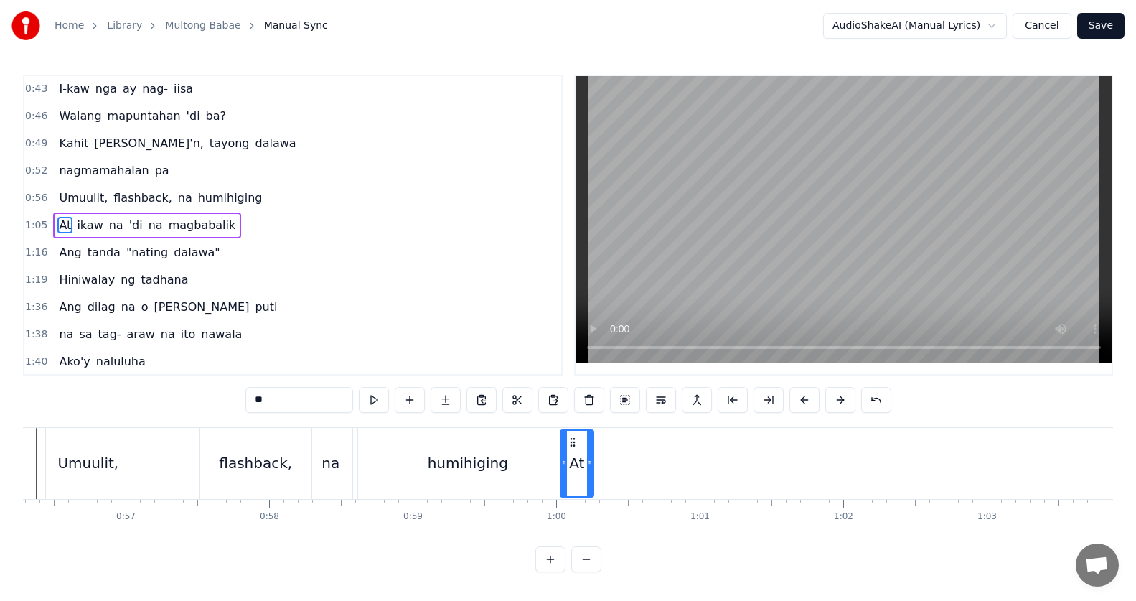
drag, startPoint x: 462, startPoint y: 441, endPoint x: 544, endPoint y: 439, distance: 81.8
click at [567, 446] on icon at bounding box center [572, 441] width 11 height 11
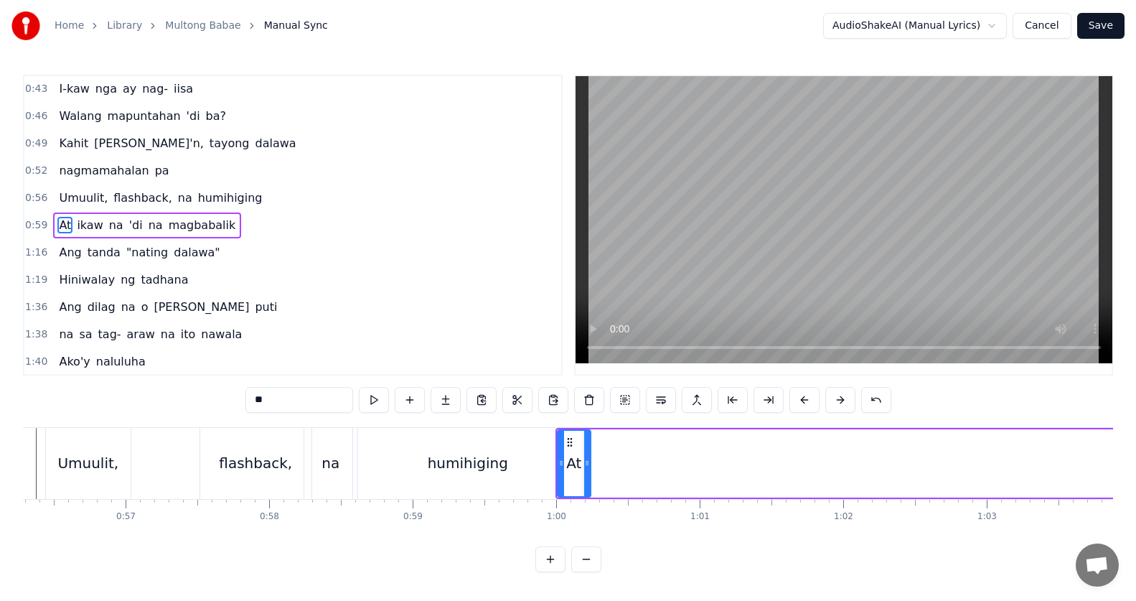
click at [83, 230] on span "ikaw" at bounding box center [89, 225] width 29 height 17
type input "****"
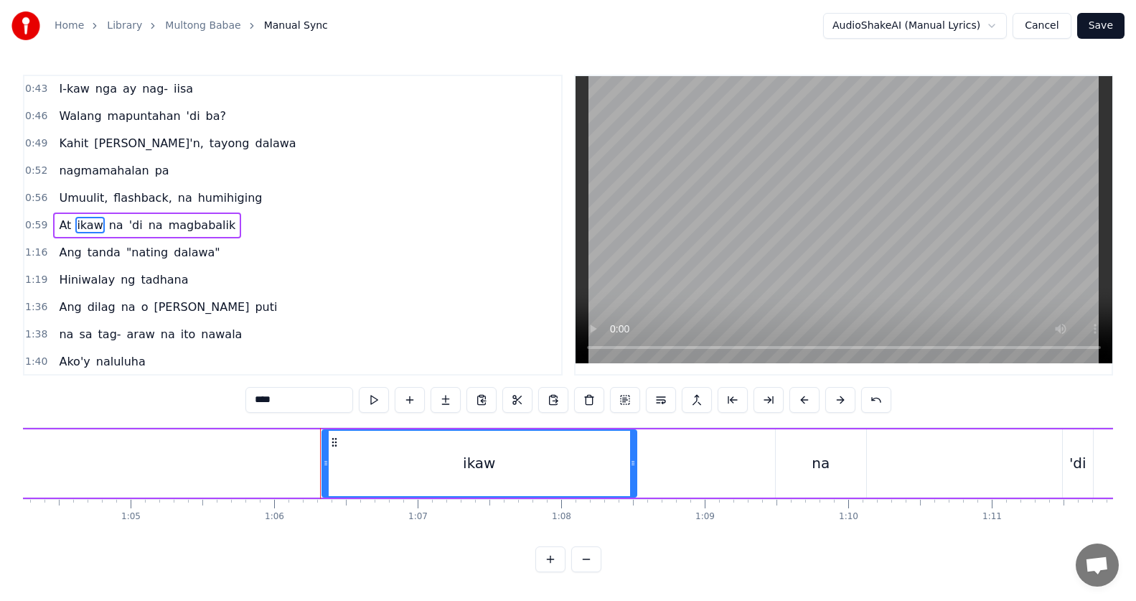
scroll to position [0, 9444]
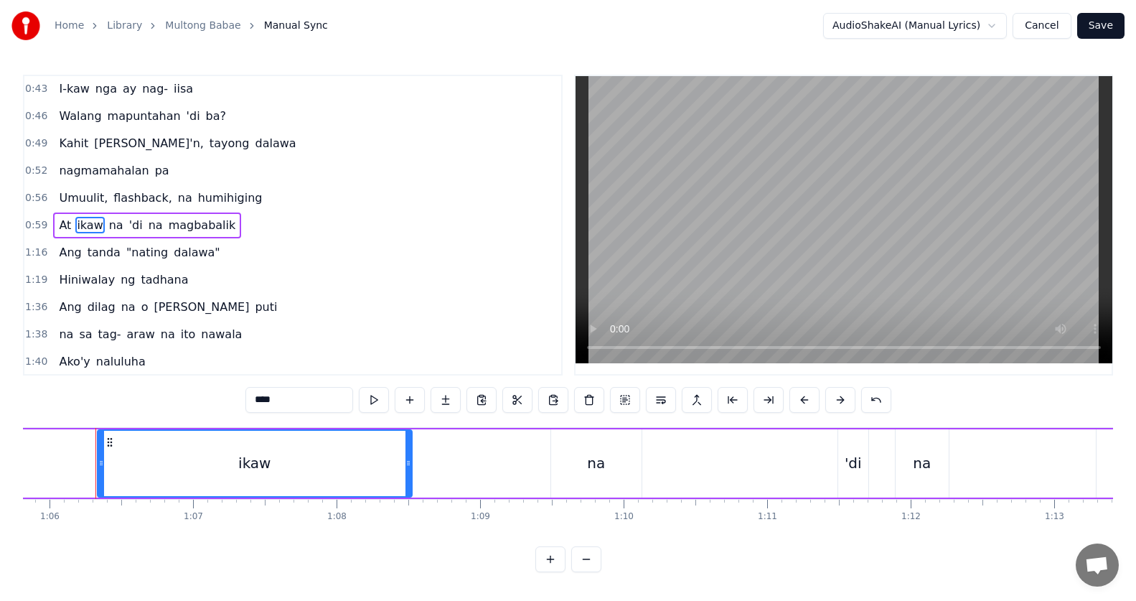
drag, startPoint x: 85, startPoint y: 444, endPoint x: 57, endPoint y: 448, distance: 28.2
click at [57, 448] on div "At ikaw na 'di na magbabalik" at bounding box center [343, 463] width 2311 height 71
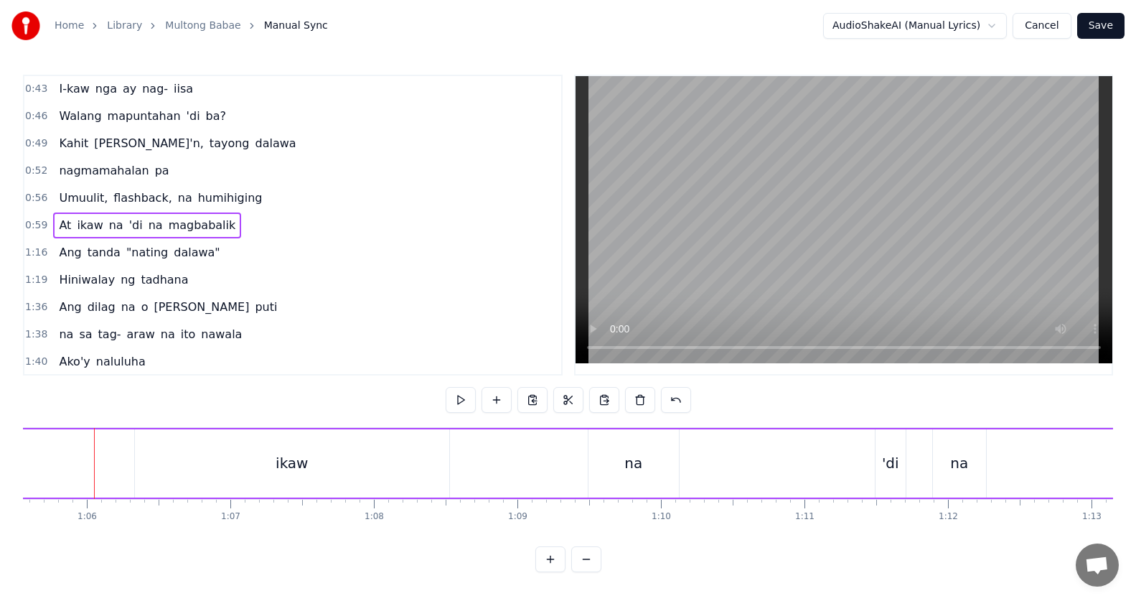
scroll to position [0, 9406]
click at [104, 237] on div "At ikaw na 'di na magbabalik" at bounding box center [147, 225] width 188 height 26
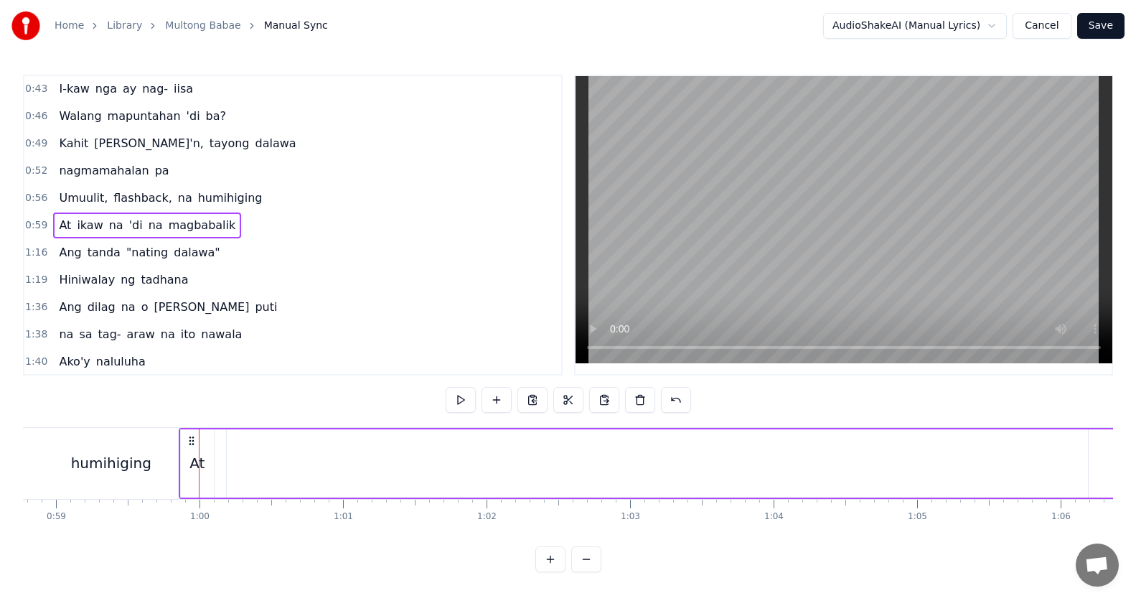
scroll to position [0, 8421]
drag, startPoint x: 108, startPoint y: 438, endPoint x: 279, endPoint y: 437, distance: 171.5
click at [279, 437] on icon at bounding box center [279, 440] width 11 height 11
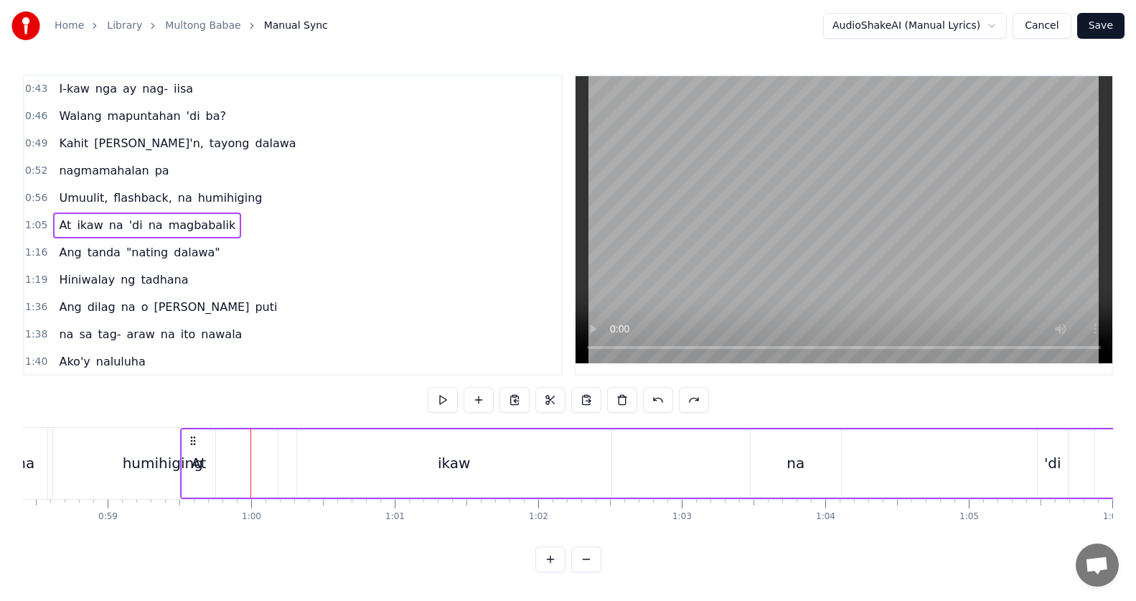
scroll to position [0, 8359]
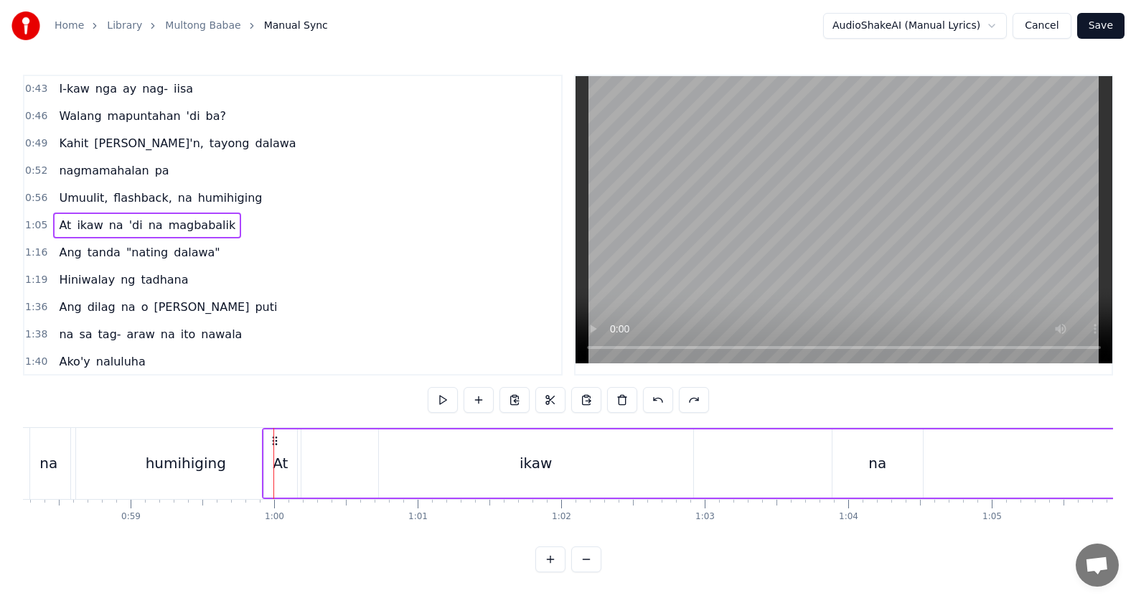
drag, startPoint x: 1017, startPoint y: 441, endPoint x: 270, endPoint y: 447, distance: 747.6
click at [272, 448] on div "At ikaw na 'di na magbabalik" at bounding box center [1021, 463] width 1518 height 71
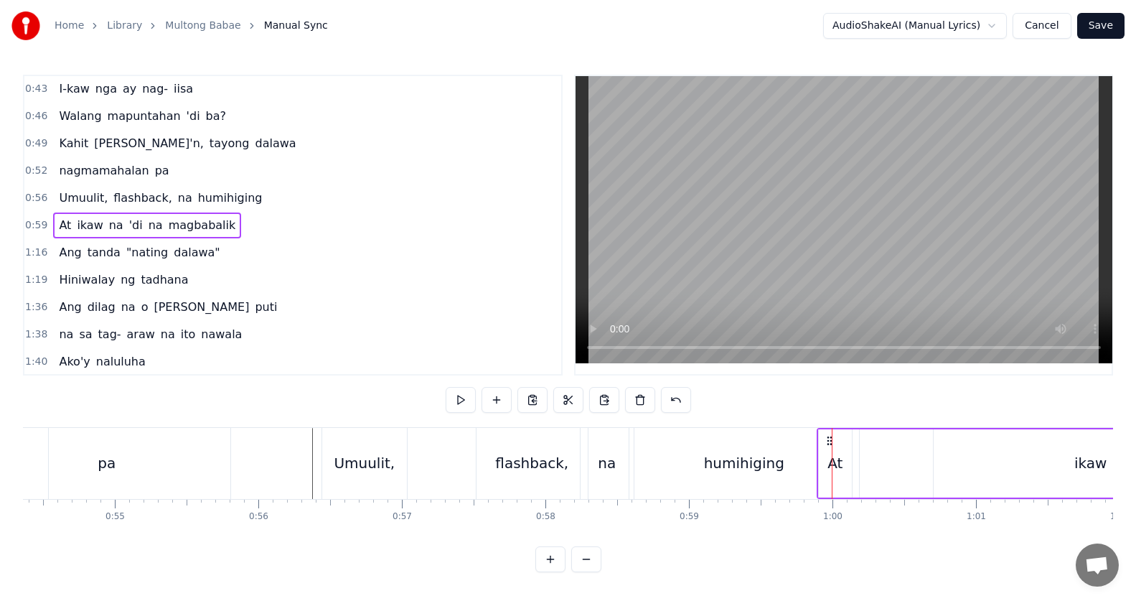
scroll to position [0, 7856]
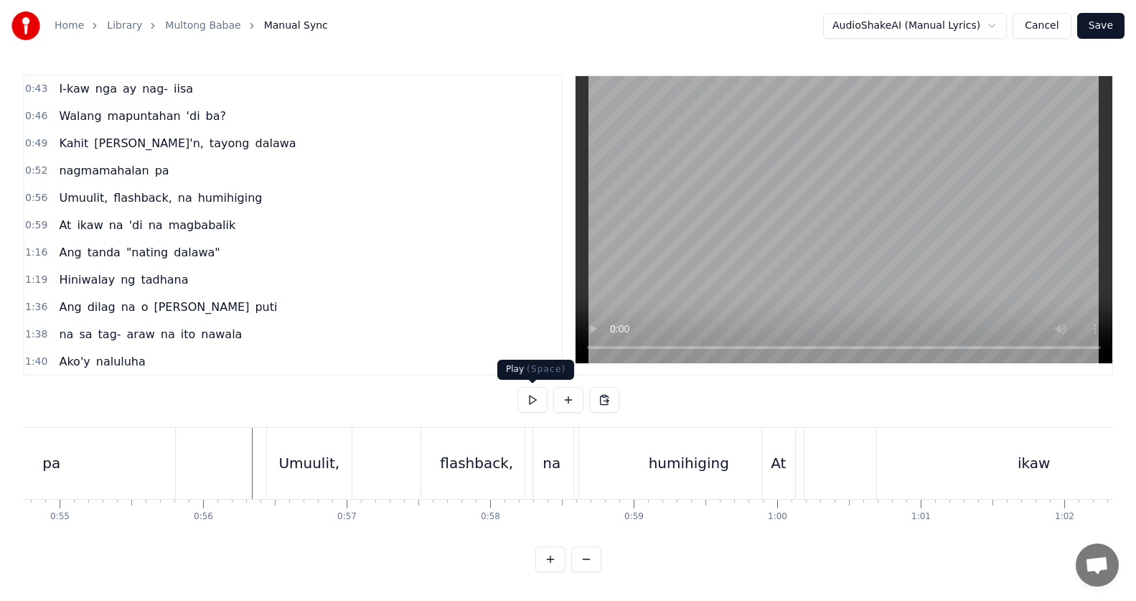
click at [532, 397] on button at bounding box center [532, 400] width 30 height 26
drag, startPoint x: 532, startPoint y: 397, endPoint x: 542, endPoint y: 405, distance: 13.3
click at [533, 397] on button at bounding box center [532, 400] width 30 height 26
click at [781, 476] on div "At" at bounding box center [778, 463] width 33 height 71
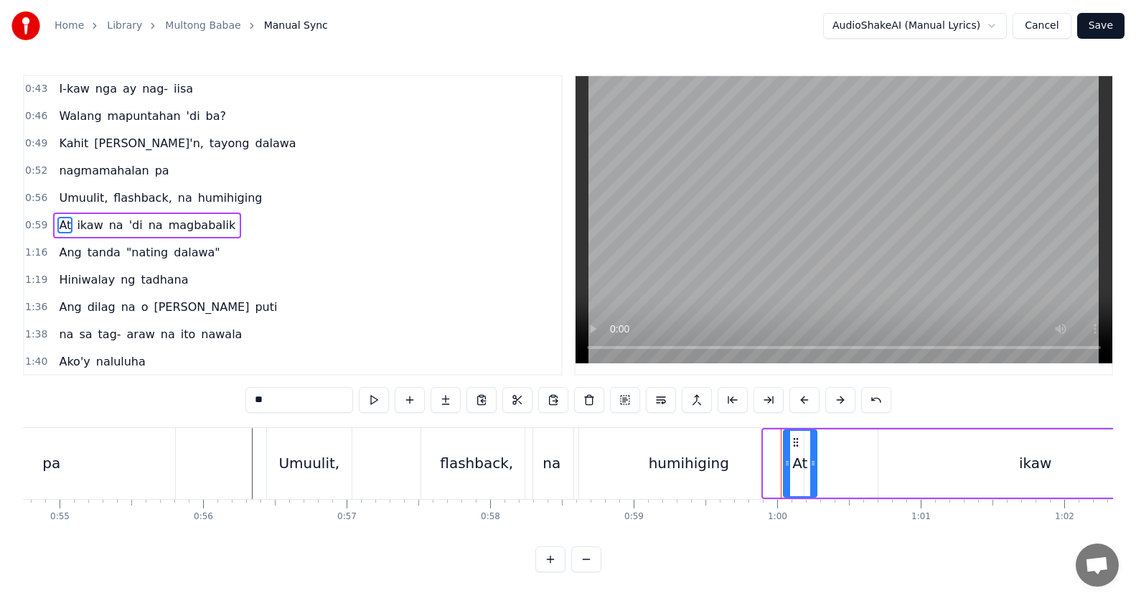
drag, startPoint x: 776, startPoint y: 443, endPoint x: 799, endPoint y: 444, distance: 23.0
click at [799, 444] on icon at bounding box center [795, 441] width 11 height 11
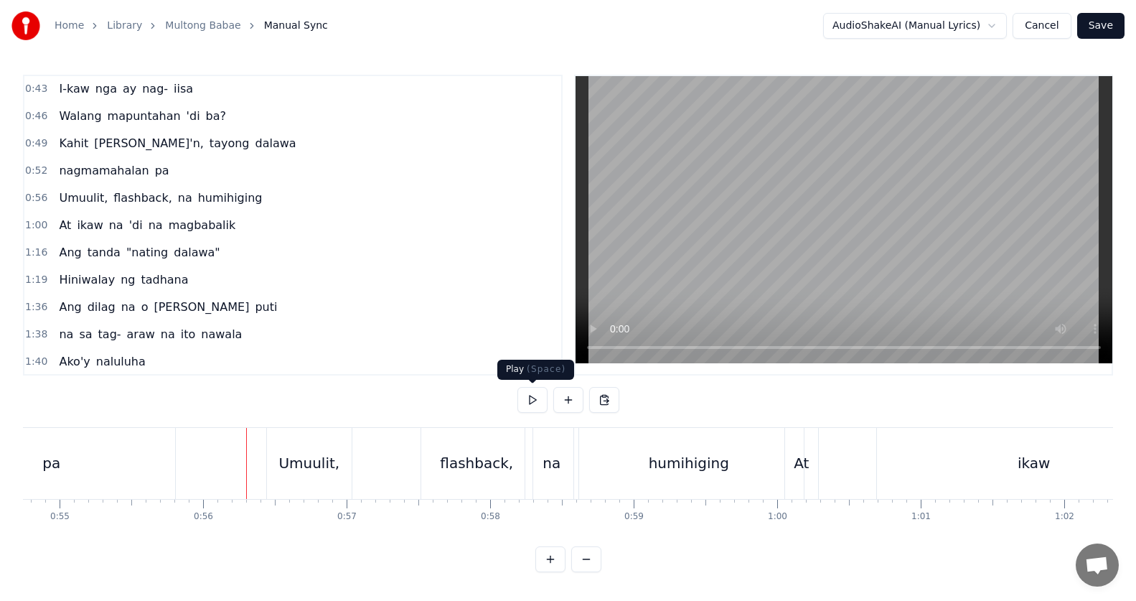
click at [523, 400] on button at bounding box center [532, 400] width 30 height 26
click at [522, 396] on button at bounding box center [532, 400] width 30 height 26
drag, startPoint x: 1051, startPoint y: 467, endPoint x: 1012, endPoint y: 466, distance: 39.5
click at [1050, 467] on div "ikaw" at bounding box center [1034, 463] width 314 height 71
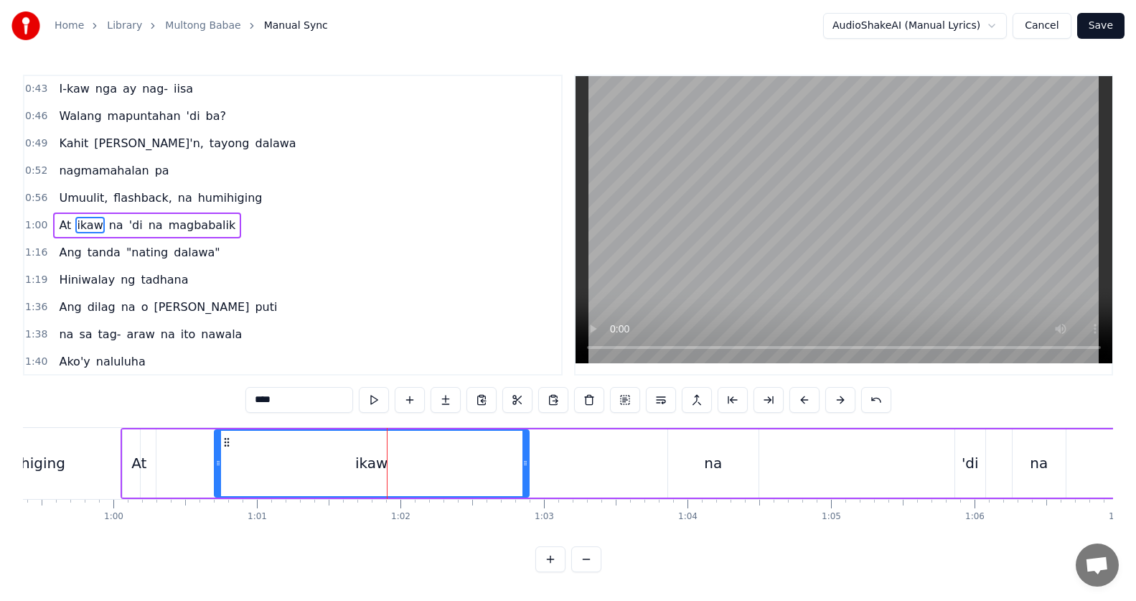
scroll to position [0, 8409]
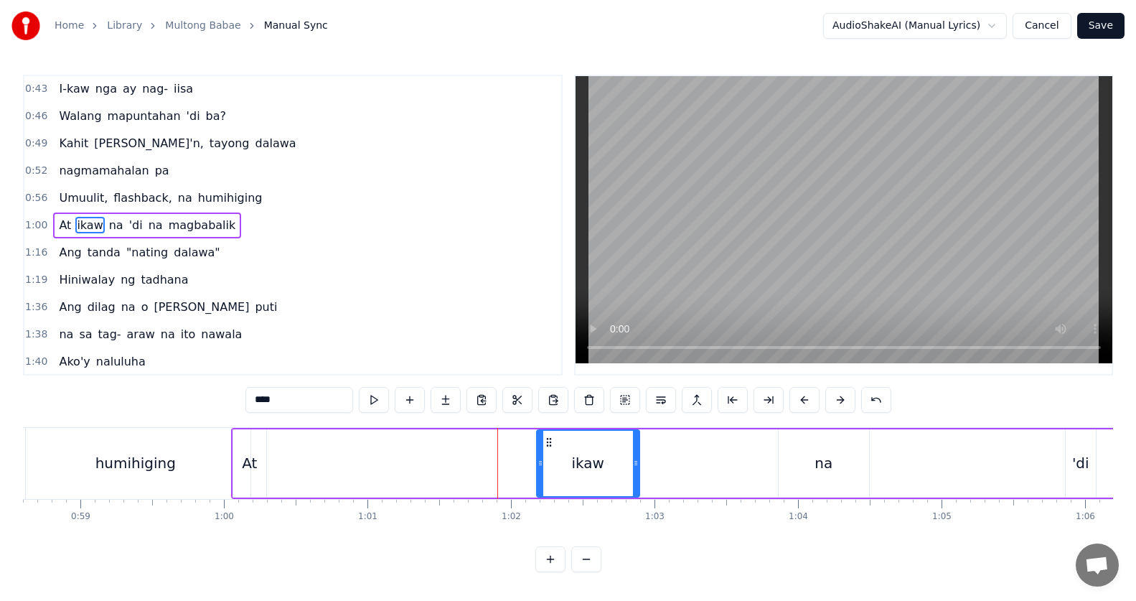
drag, startPoint x: 328, startPoint y: 462, endPoint x: 539, endPoint y: 448, distance: 211.4
click at [539, 463] on icon at bounding box center [540, 462] width 6 height 11
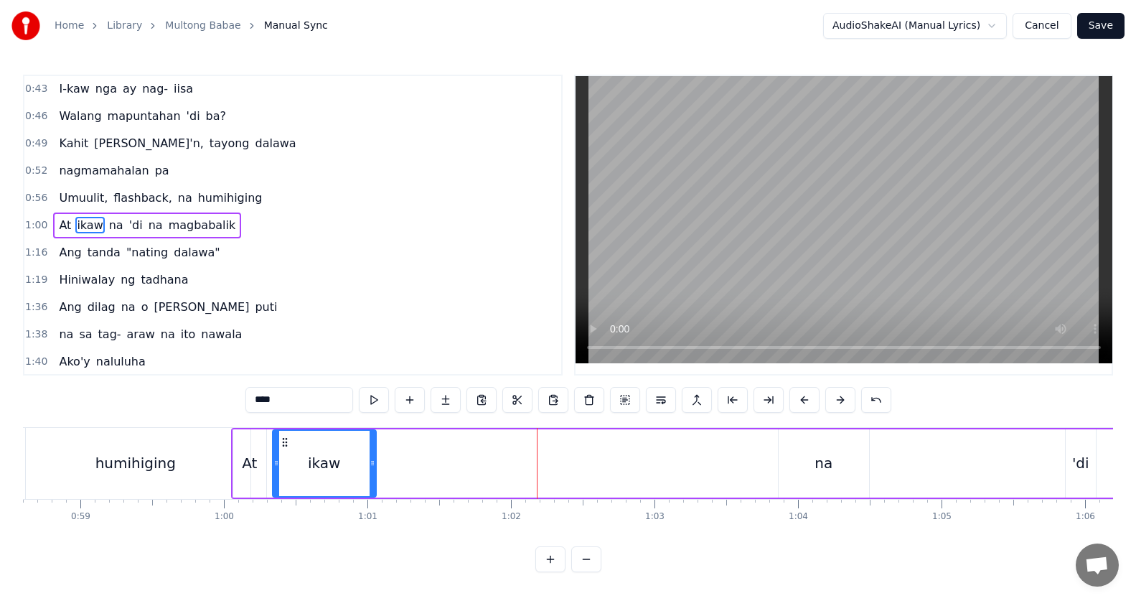
drag, startPoint x: 547, startPoint y: 443, endPoint x: 283, endPoint y: 445, distance: 263.3
click at [283, 445] on icon at bounding box center [284, 441] width 11 height 11
click at [227, 405] on div "0:24 tila ba unti nang nagwawala 0:26 na parang isang nasulukan na daga 0:30 Ng…" at bounding box center [568, 323] width 1090 height 497
click at [207, 486] on div "humihiging" at bounding box center [136, 463] width 230 height 71
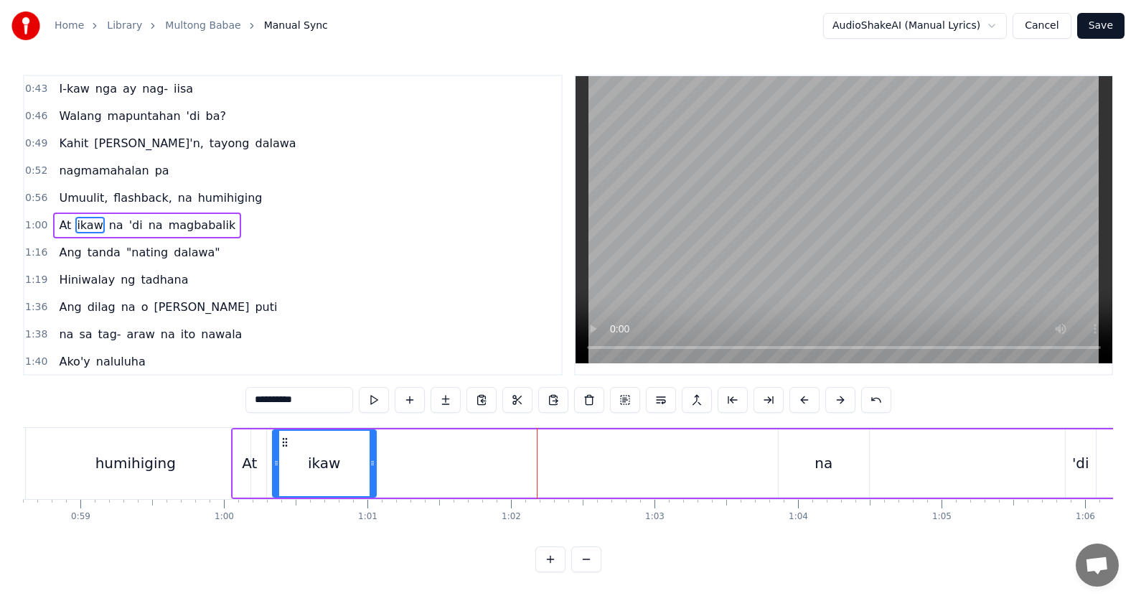
scroll to position [137, 0]
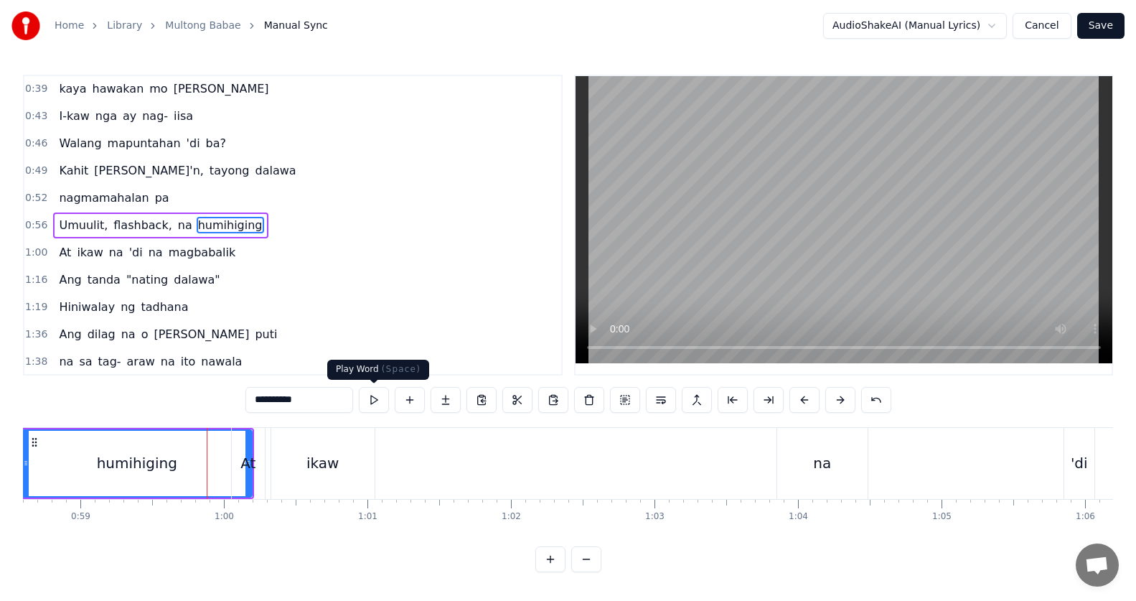
click at [374, 406] on button at bounding box center [374, 400] width 30 height 26
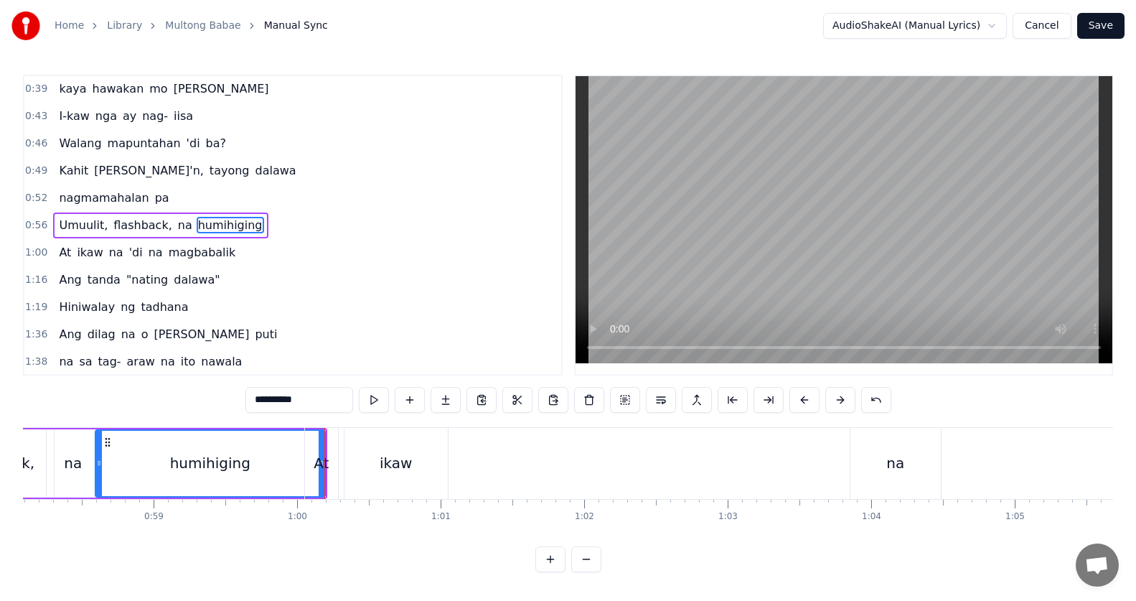
click at [876, 476] on div "na" at bounding box center [895, 463] width 90 height 71
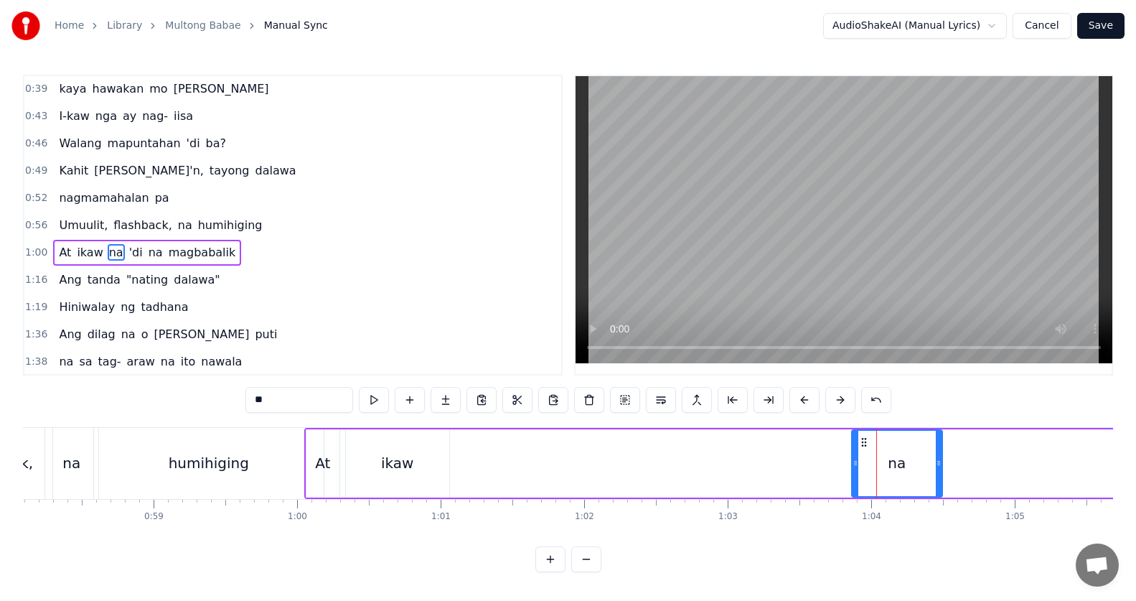
scroll to position [164, 0]
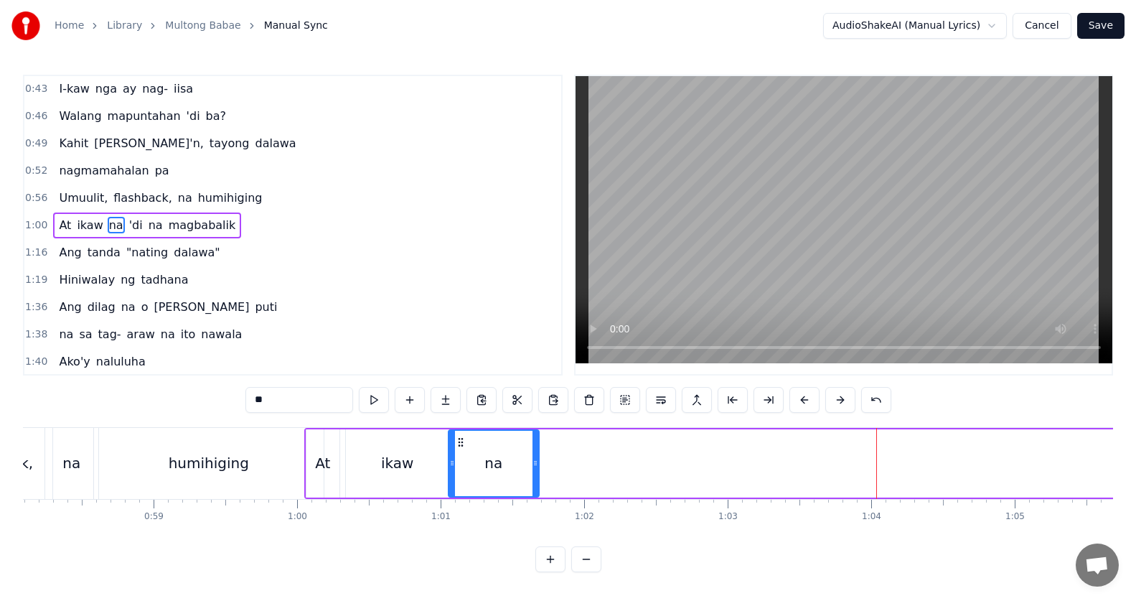
drag, startPoint x: 836, startPoint y: 441, endPoint x: 460, endPoint y: 446, distance: 376.0
click at [460, 446] on icon at bounding box center [460, 441] width 11 height 11
drag, startPoint x: 451, startPoint y: 460, endPoint x: 486, endPoint y: 461, distance: 35.2
click at [483, 471] on div at bounding box center [482, 462] width 6 height 65
drag, startPoint x: 485, startPoint y: 439, endPoint x: 431, endPoint y: 468, distance: 61.0
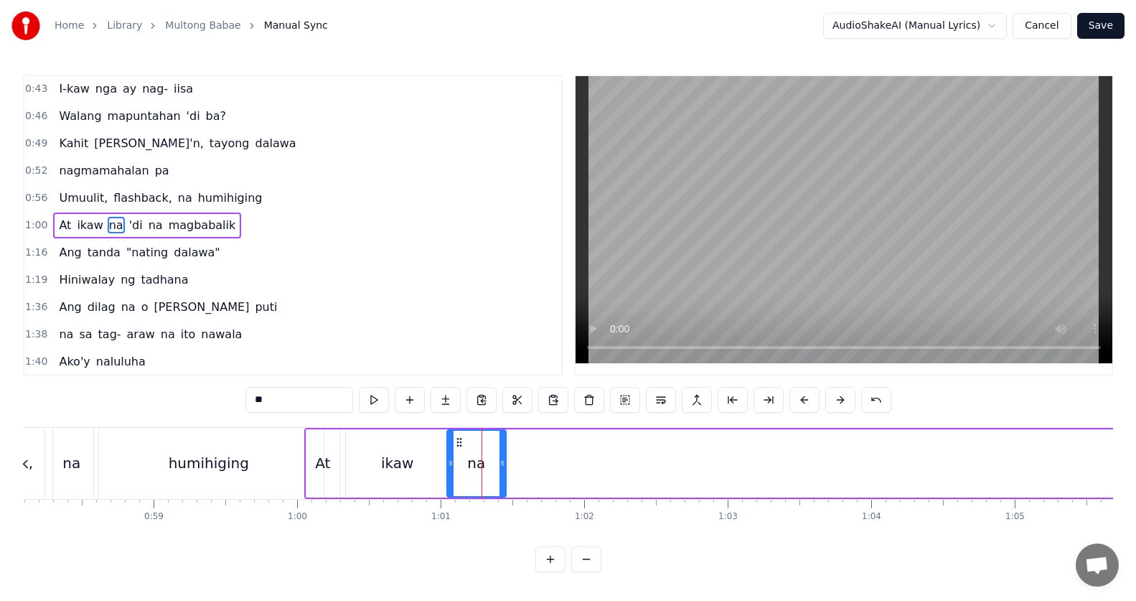
click at [456, 435] on div "na" at bounding box center [476, 462] width 57 height 65
click at [330, 484] on div "At" at bounding box center [322, 463] width 33 height 68
type input "**"
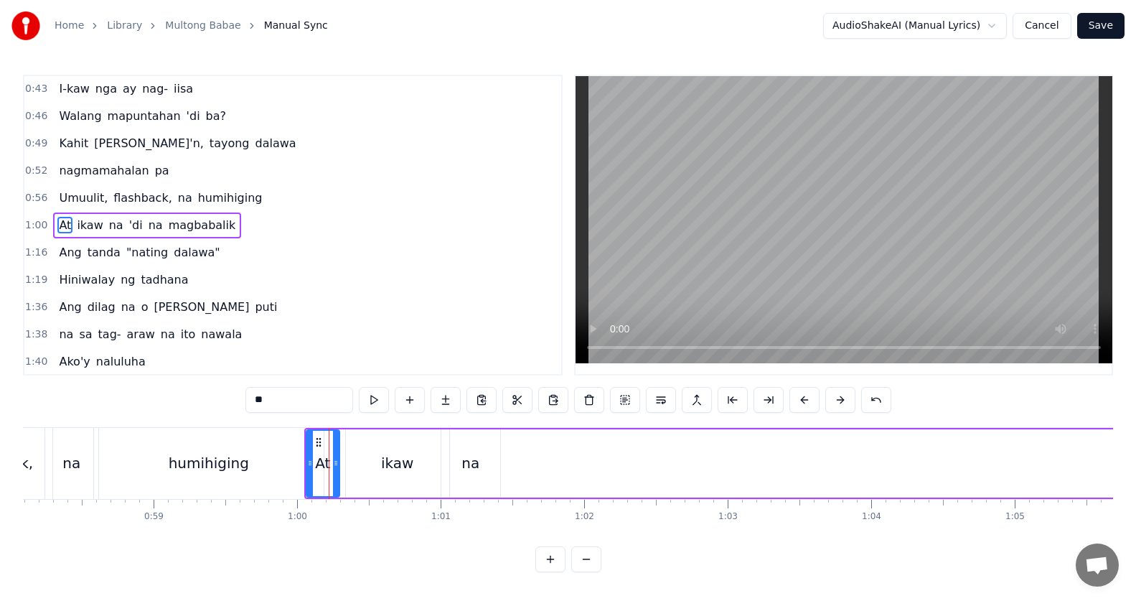
click at [68, 235] on div "At ikaw na 'di na magbabalik" at bounding box center [147, 225] width 188 height 26
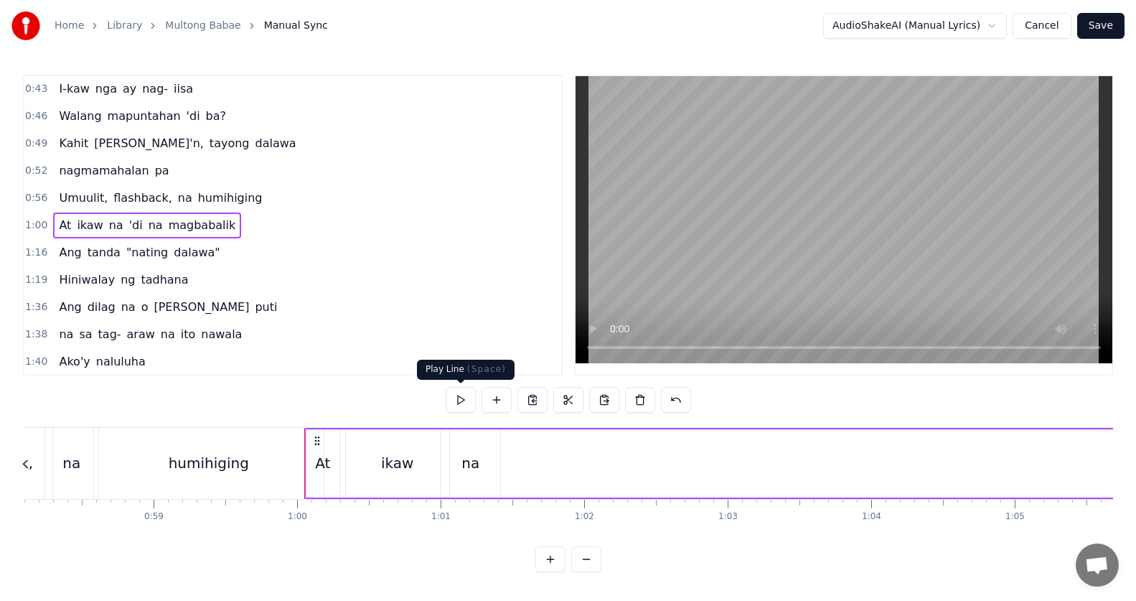
click at [465, 390] on button at bounding box center [461, 400] width 30 height 26
click at [464, 390] on button at bounding box center [461, 400] width 30 height 26
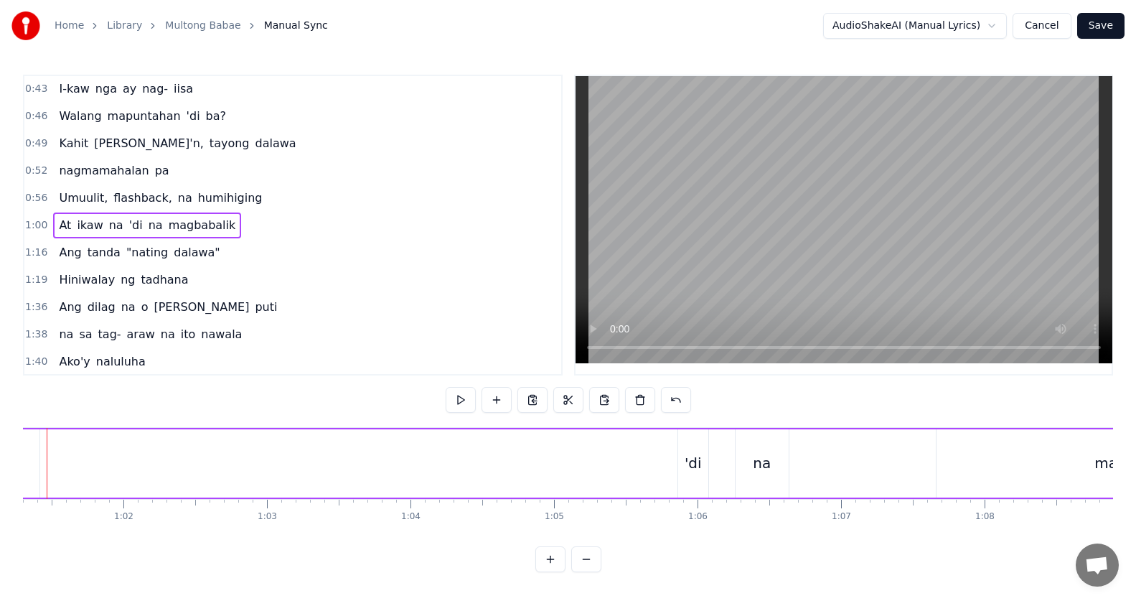
scroll to position [0, 8768]
click at [710, 461] on div "'di" at bounding box center [721, 463] width 30 height 68
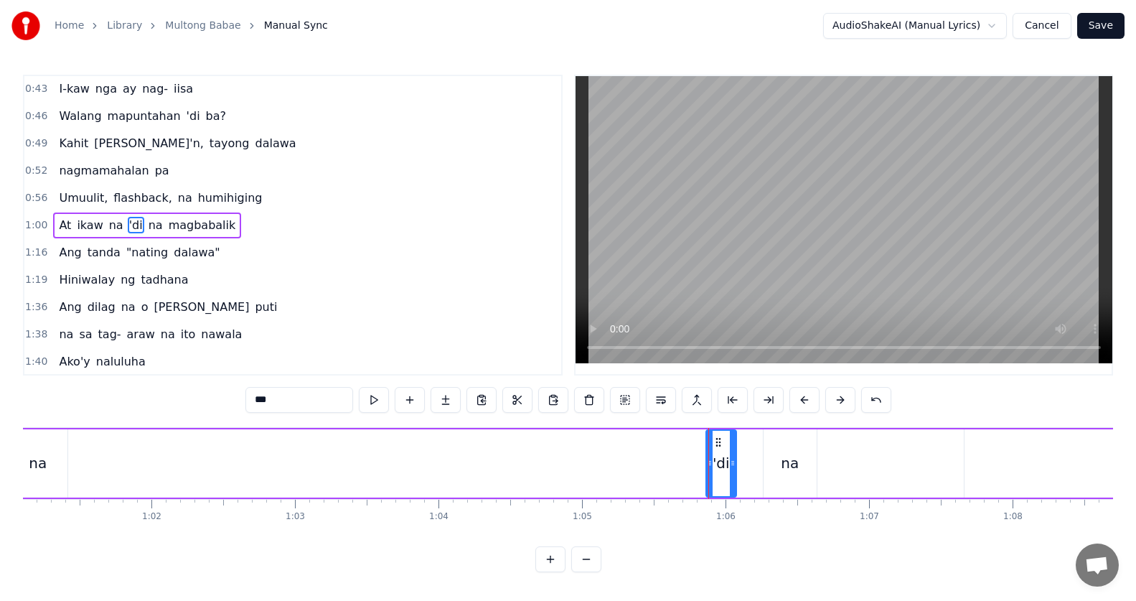
drag, startPoint x: 724, startPoint y: 463, endPoint x: 585, endPoint y: 460, distance: 138.5
click at [462, 461] on div "At ikaw na 'di na magbabalik" at bounding box center [619, 463] width 1495 height 71
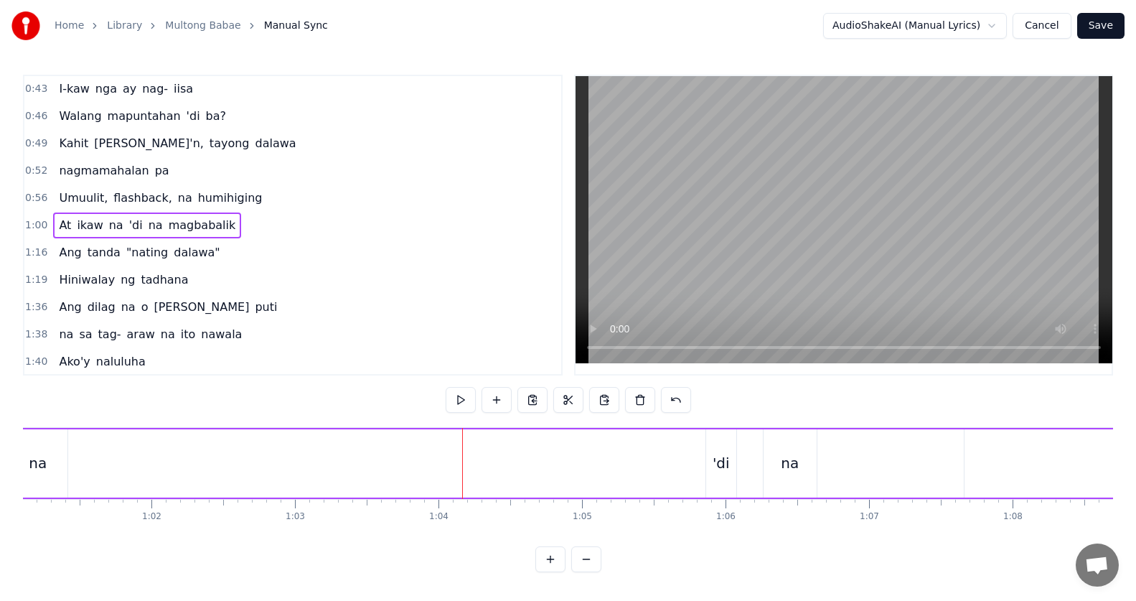
click at [721, 451] on div "'di" at bounding box center [721, 463] width 30 height 68
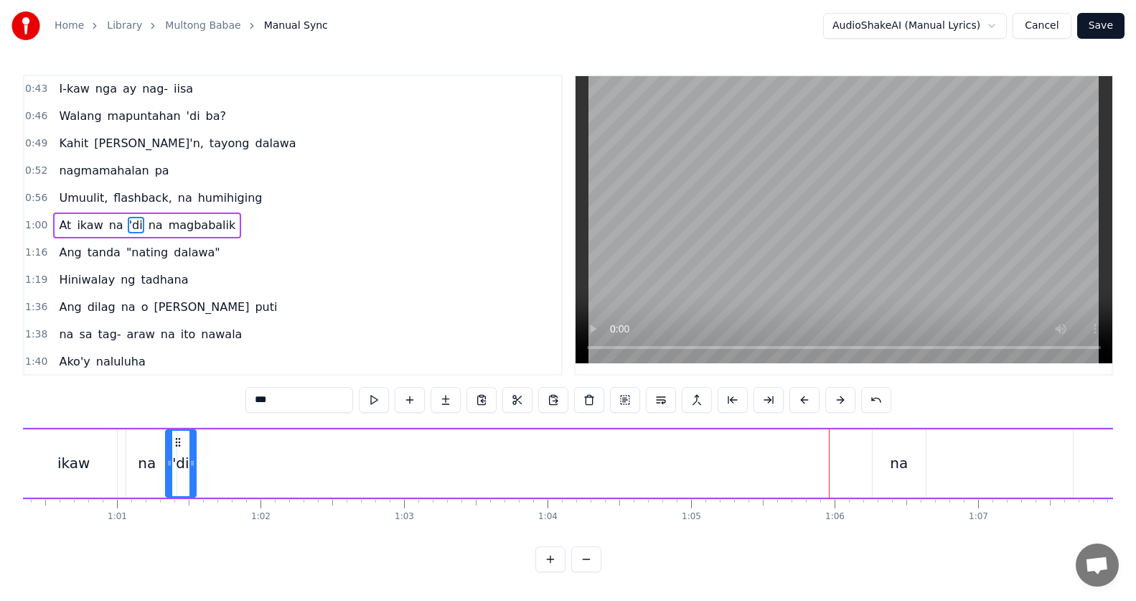
scroll to position [0, 8646]
drag, startPoint x: 717, startPoint y: 443, endPoint x: 206, endPoint y: 489, distance: 513.0
click at [206, 489] on div "'di" at bounding box center [210, 462] width 29 height 65
click at [914, 456] on div "na" at bounding box center [912, 463] width 18 height 22
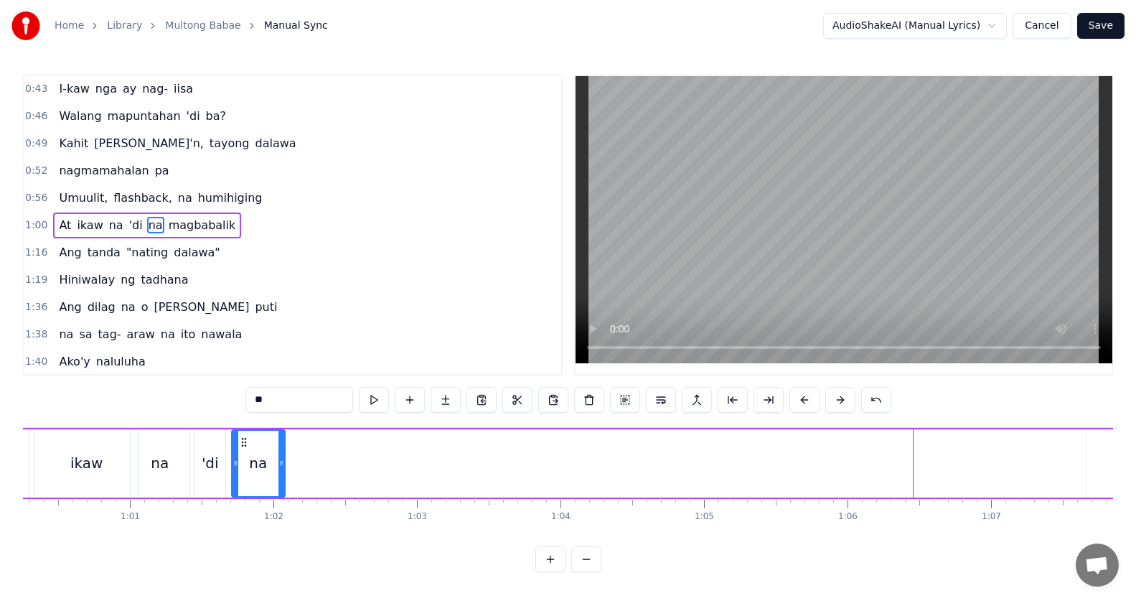
drag, startPoint x: 900, startPoint y: 443, endPoint x: 245, endPoint y: 469, distance: 654.8
click at [245, 469] on div "na" at bounding box center [258, 462] width 52 height 65
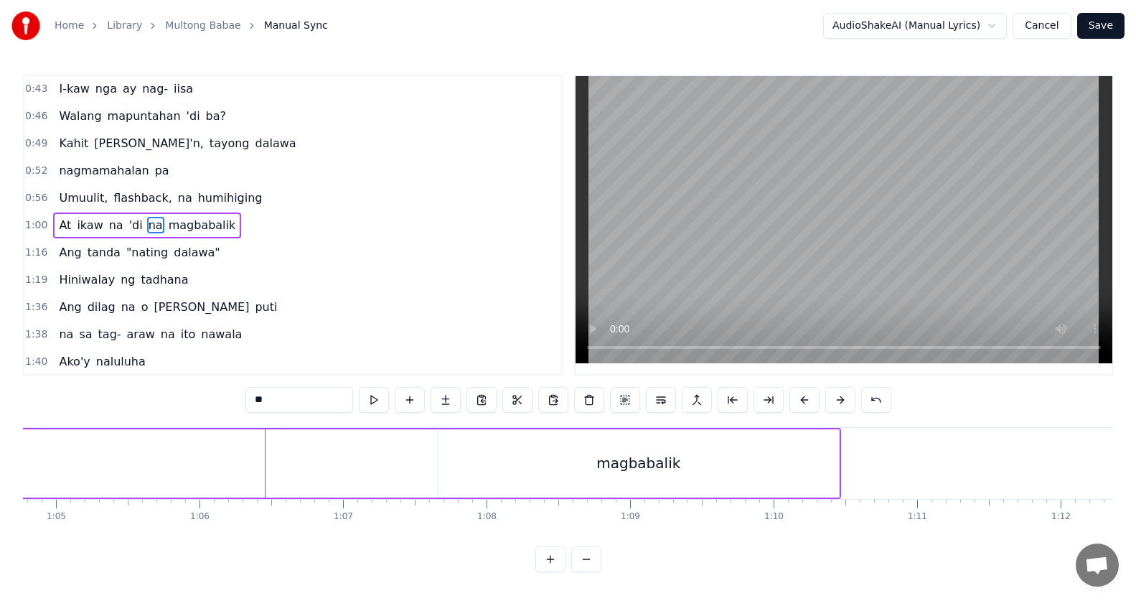
click at [572, 484] on div "magbabalik" at bounding box center [638, 463] width 400 height 68
type input "**********"
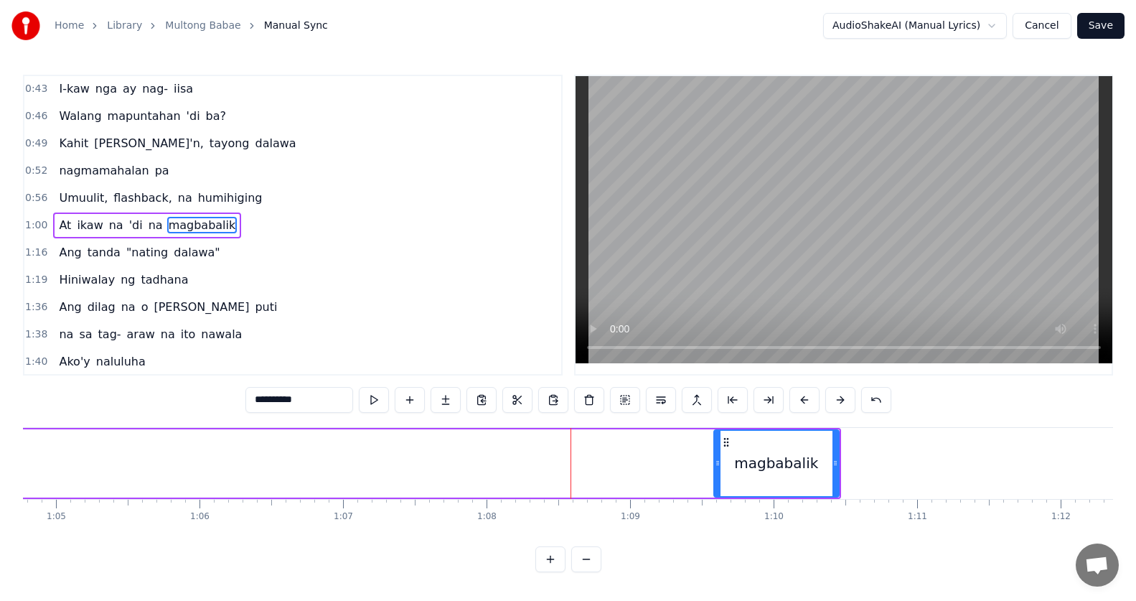
drag, startPoint x: 441, startPoint y: 461, endPoint x: 730, endPoint y: 453, distance: 289.3
click at [718, 467] on icon at bounding box center [718, 462] width 6 height 11
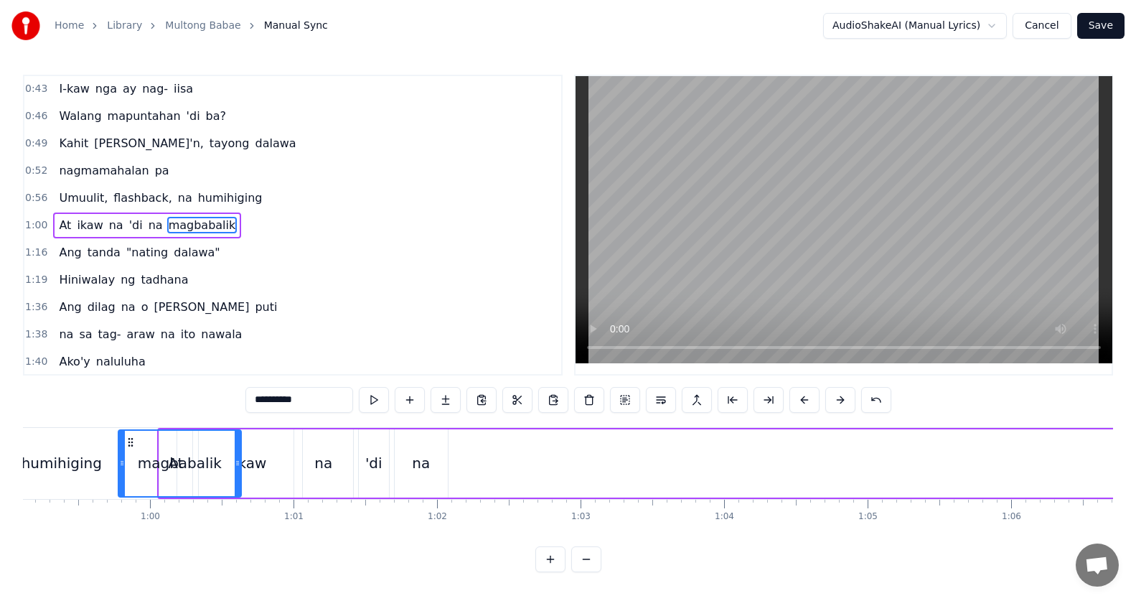
scroll to position [0, 8477]
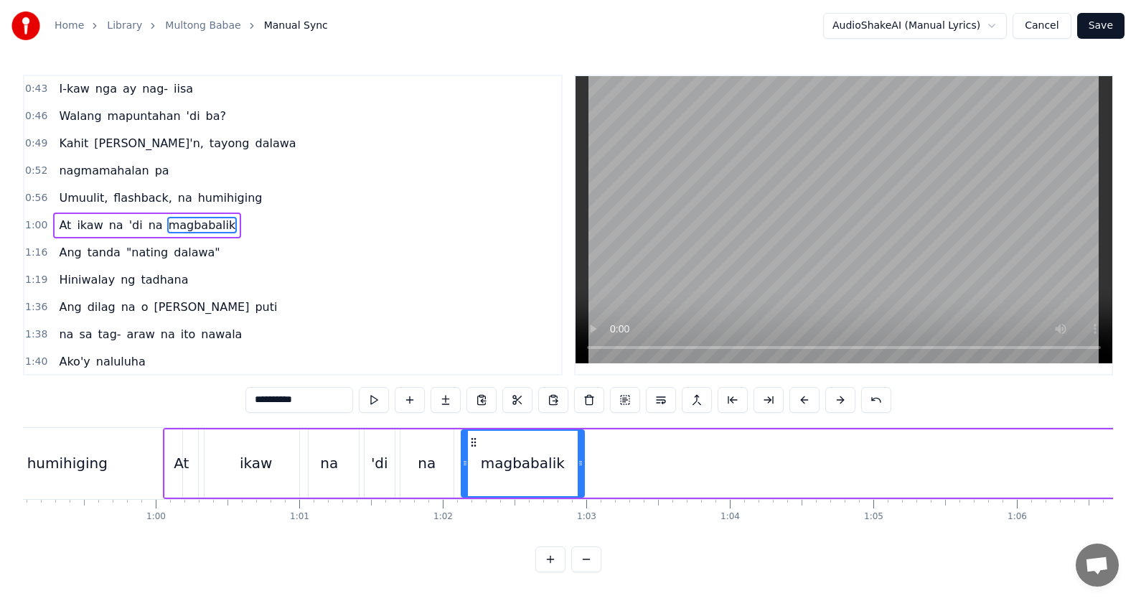
drag, startPoint x: 712, startPoint y: 439, endPoint x: 473, endPoint y: 467, distance: 240.6
click at [473, 467] on div "magbabalik" at bounding box center [522, 462] width 121 height 65
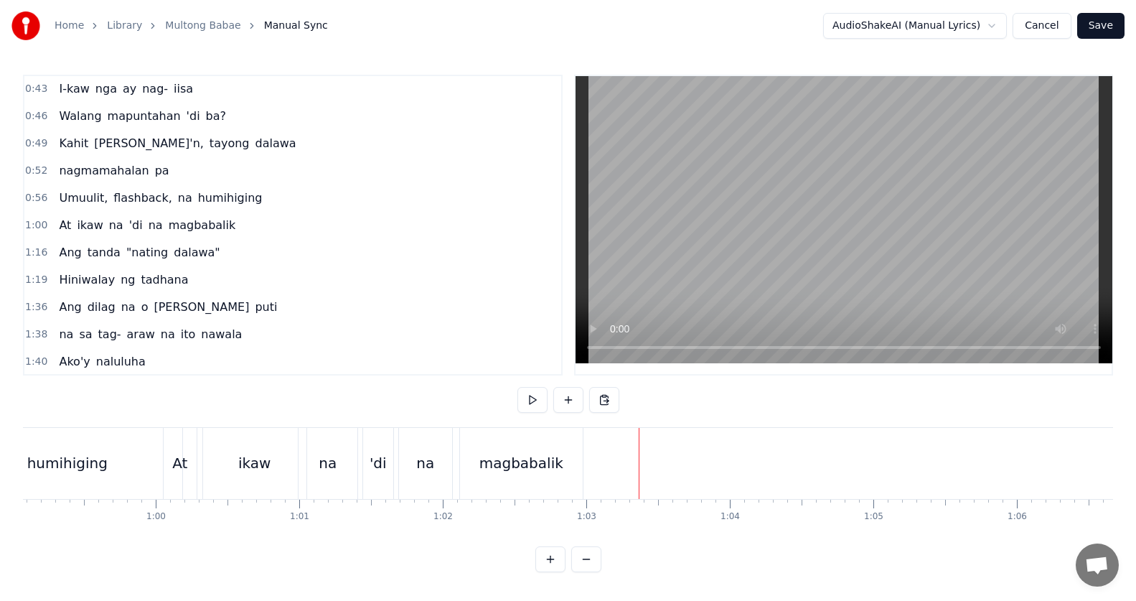
click at [164, 497] on div "At" at bounding box center [180, 463] width 34 height 71
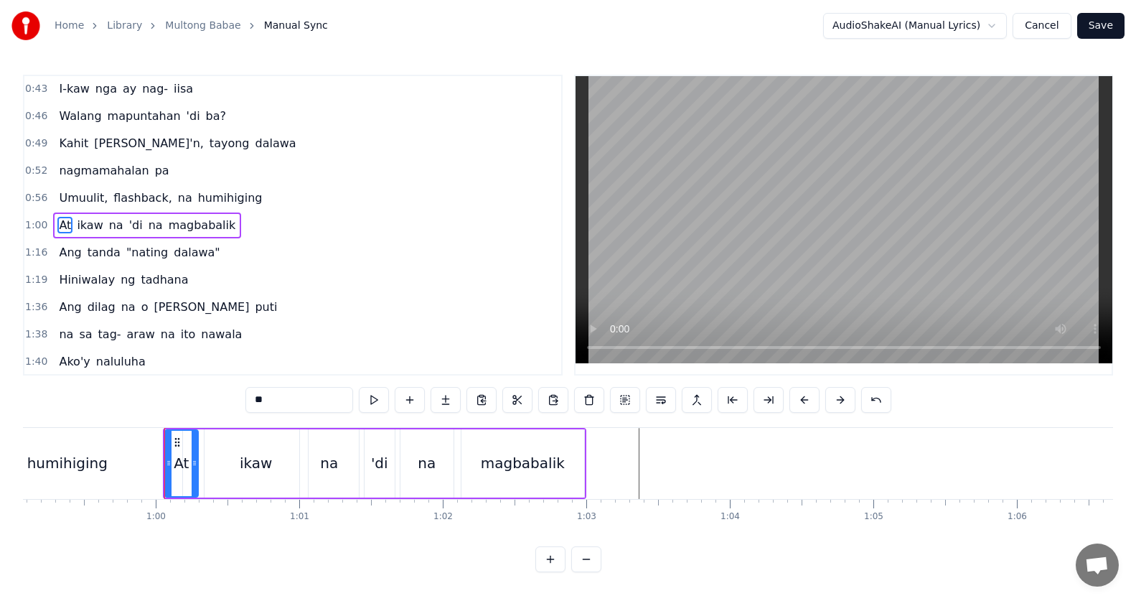
click at [378, 404] on button at bounding box center [374, 400] width 30 height 26
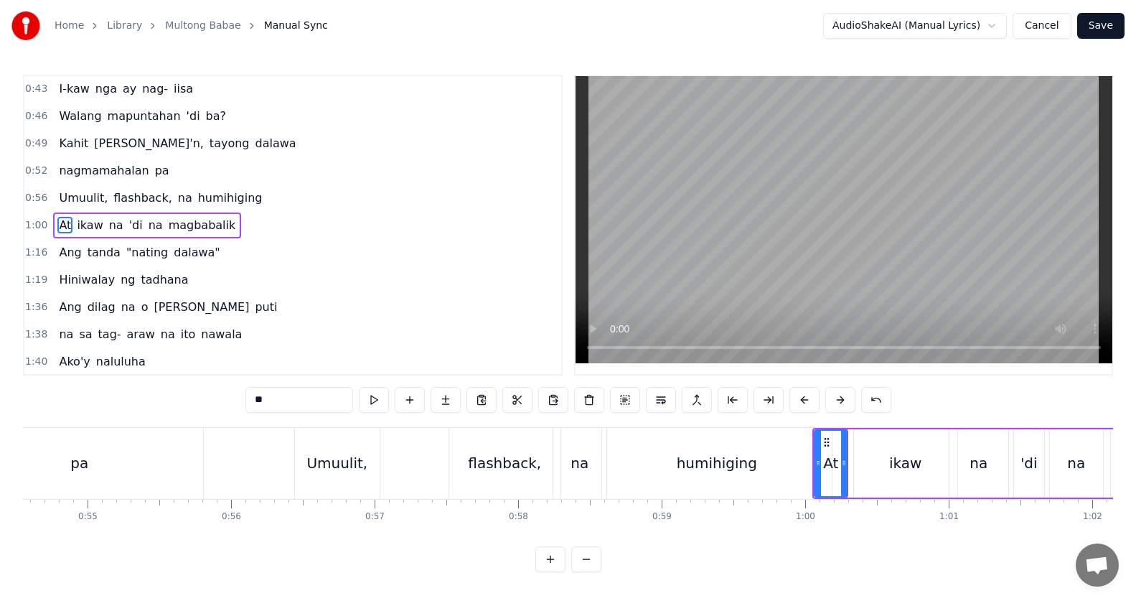
scroll to position [0, 7551]
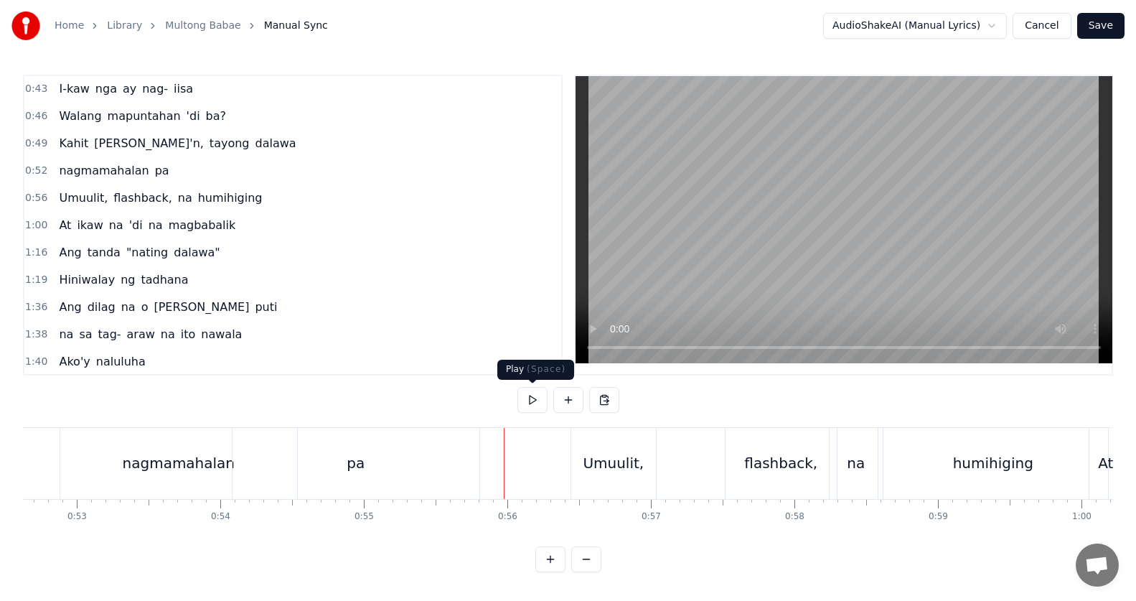
click at [537, 391] on button at bounding box center [532, 400] width 30 height 26
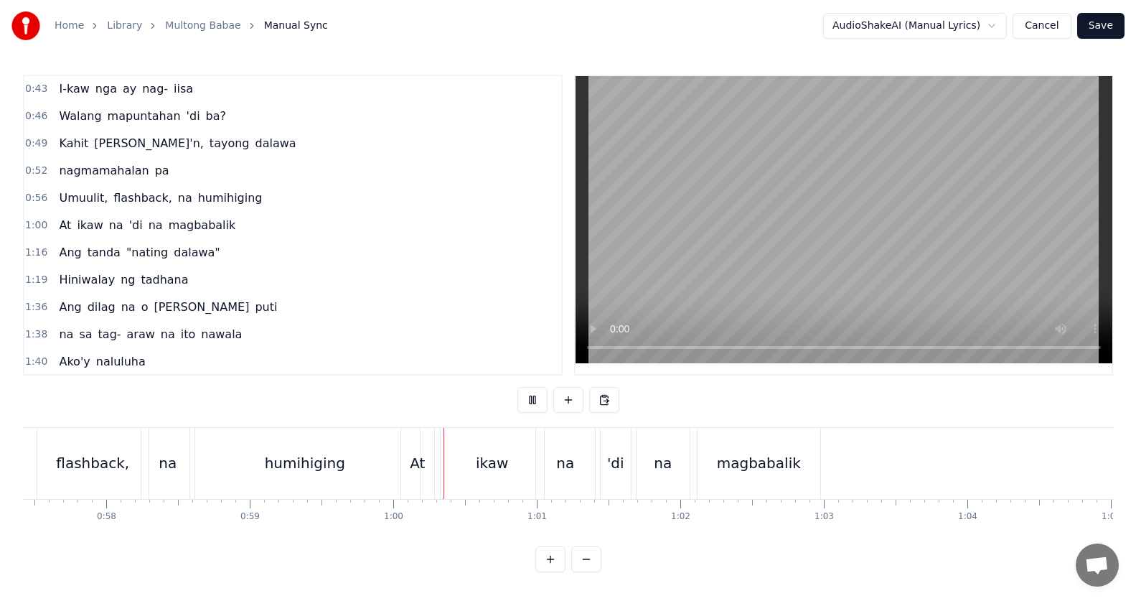
scroll to position [0, 8504]
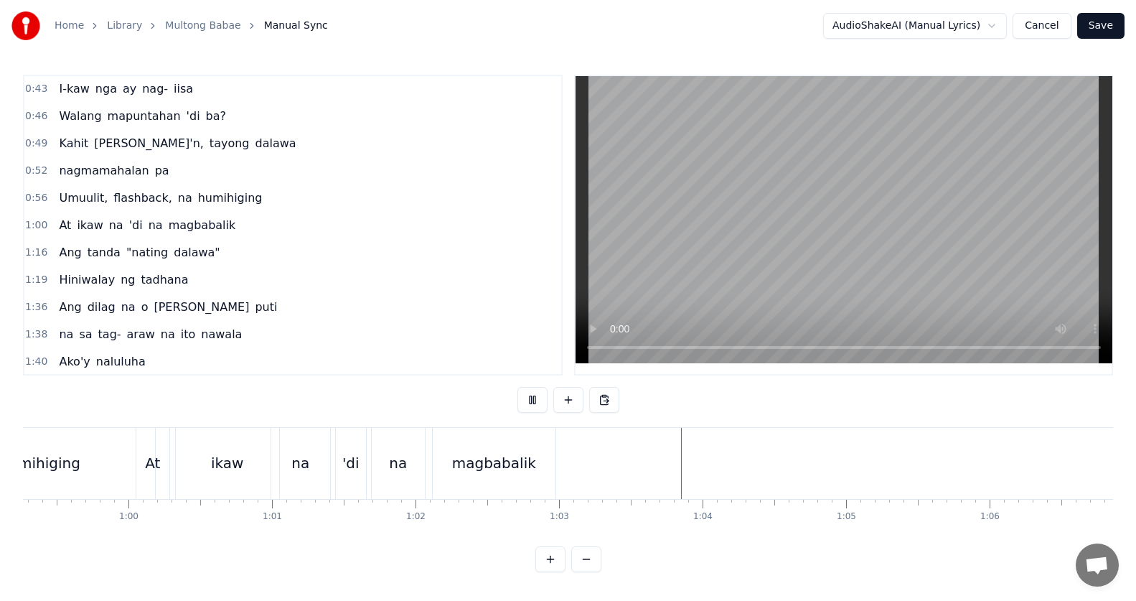
click at [537, 391] on button at bounding box center [532, 400] width 30 height 26
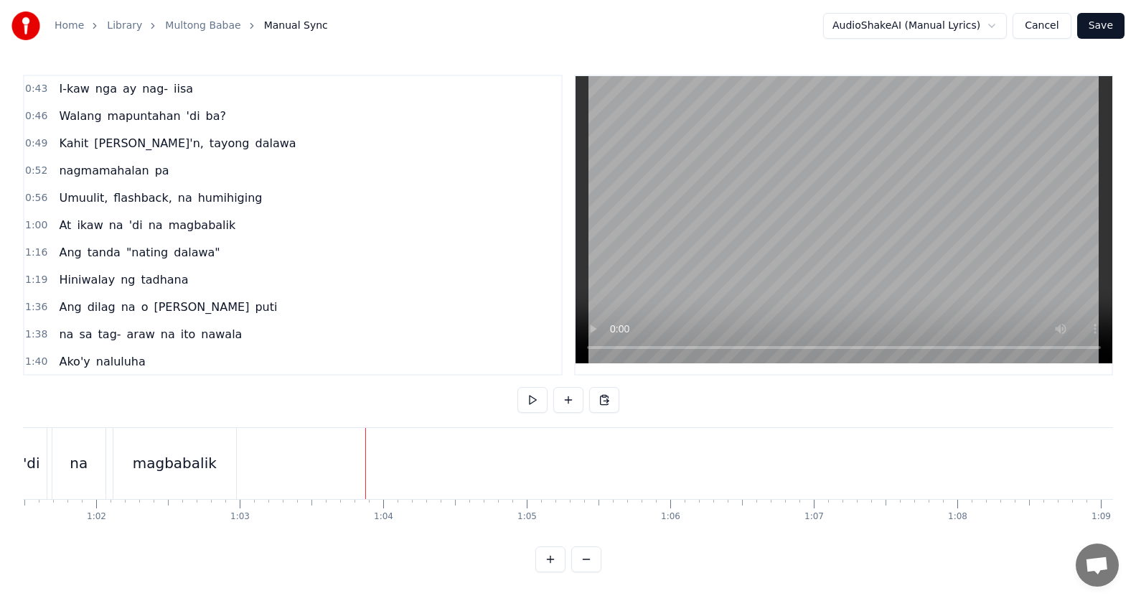
scroll to position [0, 8879]
click at [57, 262] on div "Ang tanda "nating dalawa"" at bounding box center [139, 253] width 172 height 26
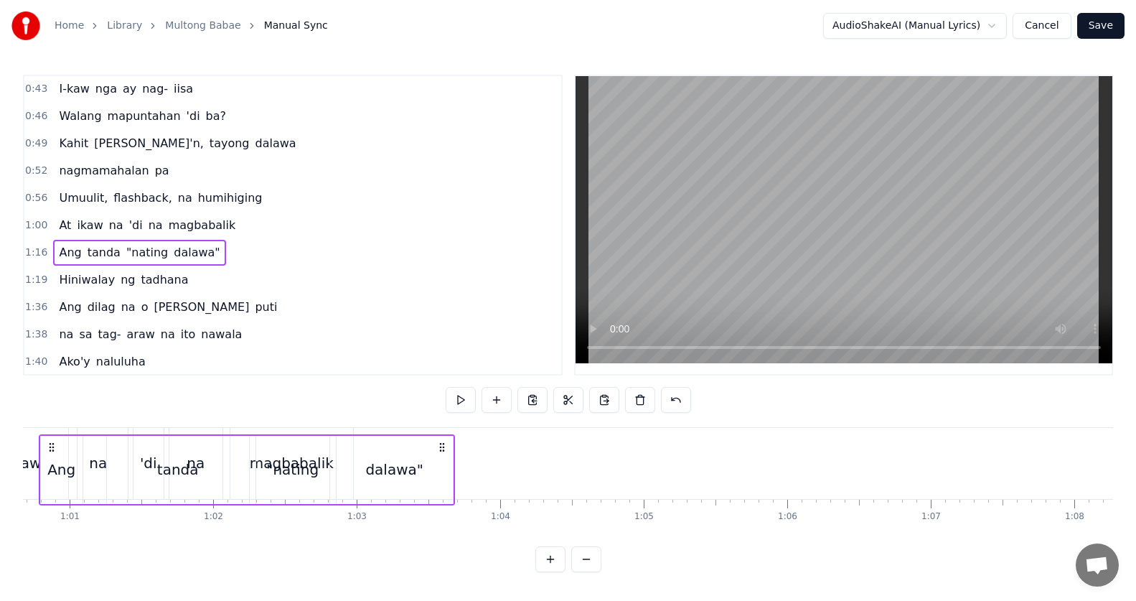
scroll to position [0, 8643]
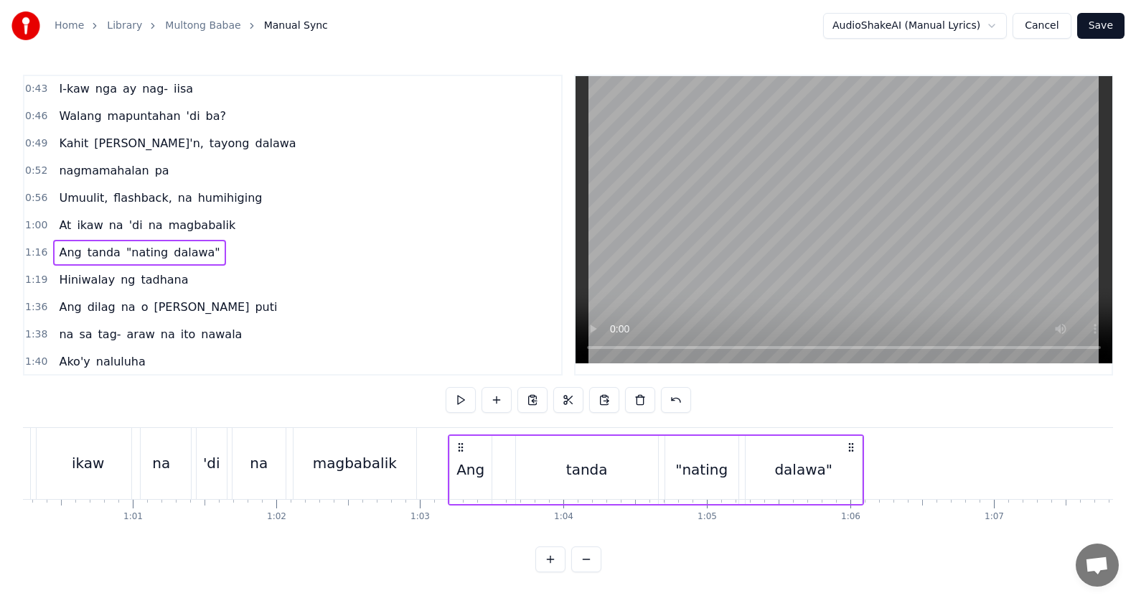
drag, startPoint x: 930, startPoint y: 443, endPoint x: 416, endPoint y: 499, distance: 516.7
click at [453, 467] on div "Ang tanda "nating dalawa"" at bounding box center [656, 469] width 416 height 71
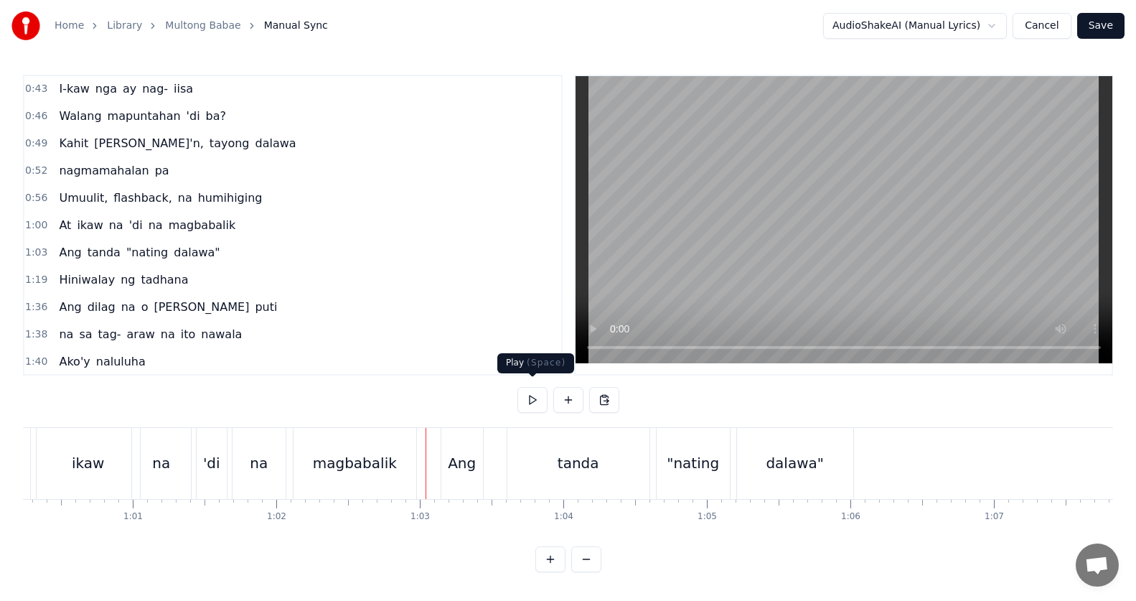
click at [529, 387] on button at bounding box center [532, 400] width 30 height 26
click at [492, 454] on div "Ang tanda "nating dalawa"" at bounding box center [649, 463] width 416 height 71
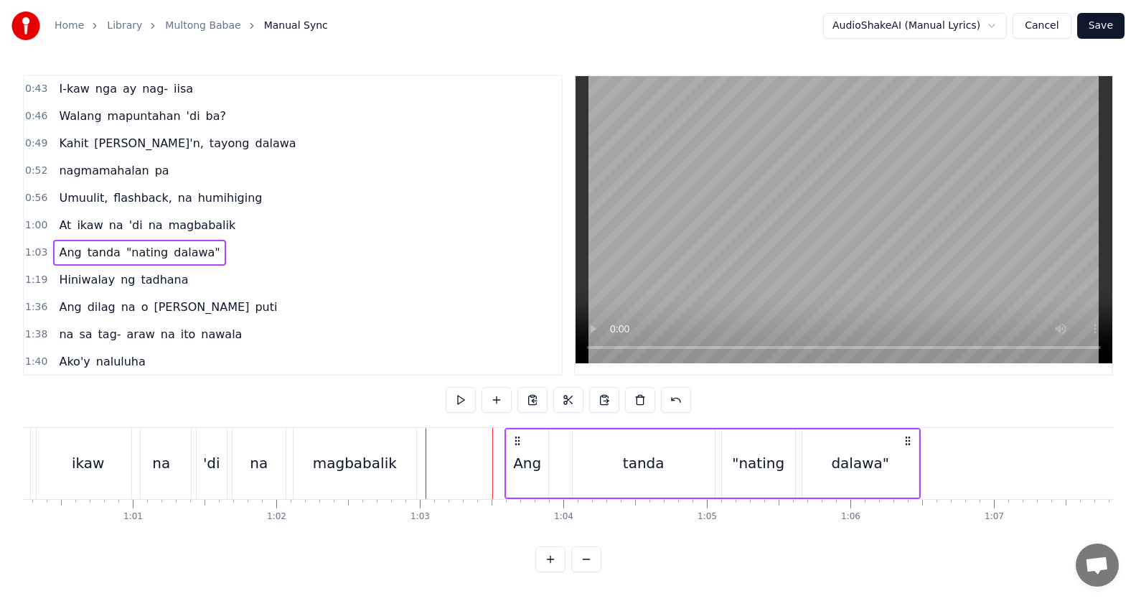
drag, startPoint x: 465, startPoint y: 428, endPoint x: 511, endPoint y: 433, distance: 46.2
click at [512, 435] on icon at bounding box center [517, 440] width 11 height 11
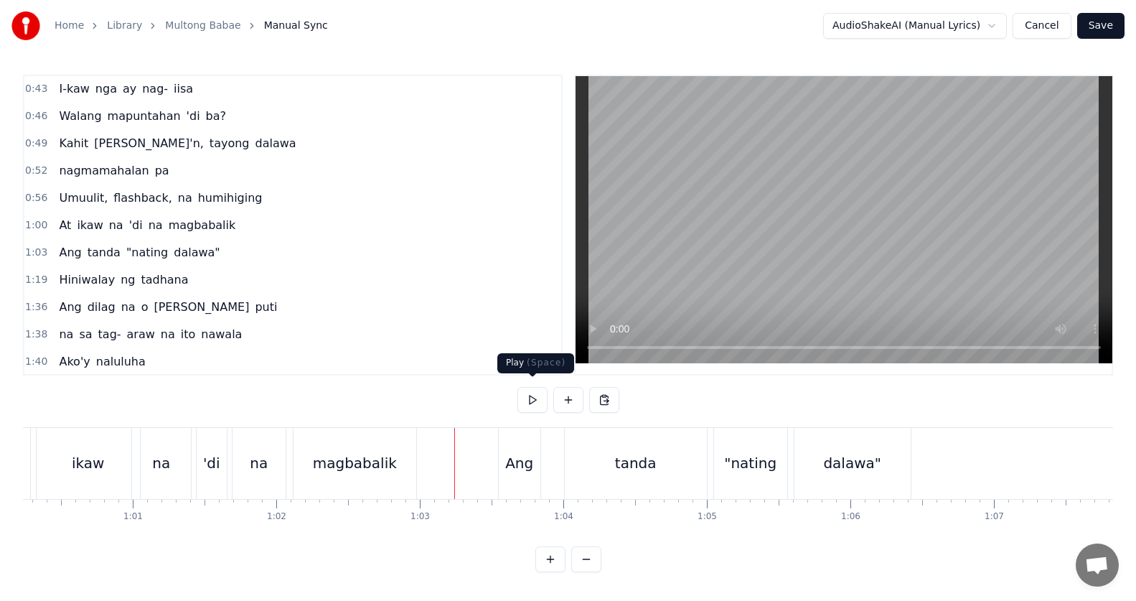
click at [544, 388] on button at bounding box center [532, 400] width 30 height 26
click at [540, 389] on button at bounding box center [532, 400] width 30 height 26
click at [100, 257] on div "Ang tanda "nating dalawa"" at bounding box center [139, 253] width 172 height 26
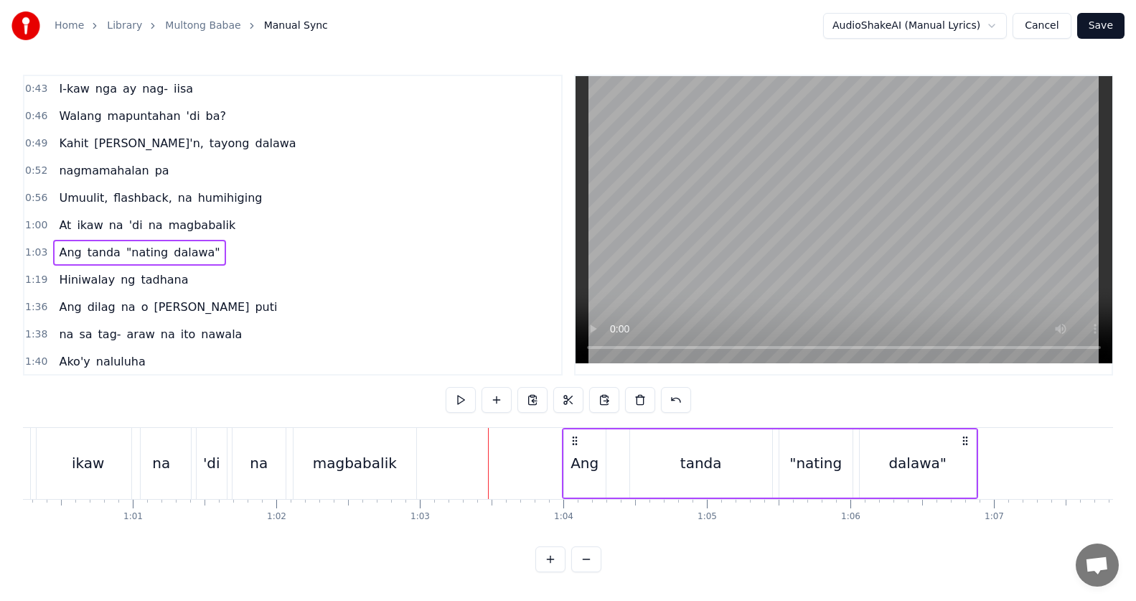
drag, startPoint x: 507, startPoint y: 430, endPoint x: 562, endPoint y: 430, distance: 54.5
click at [569, 435] on icon at bounding box center [574, 440] width 11 height 11
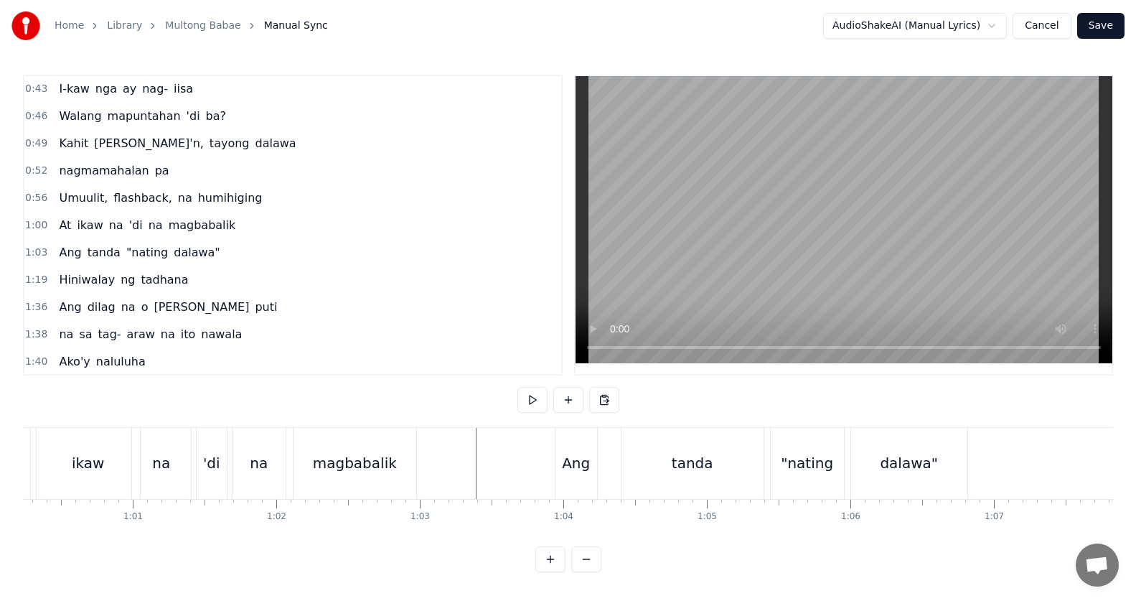
click at [542, 391] on button at bounding box center [532, 400] width 30 height 26
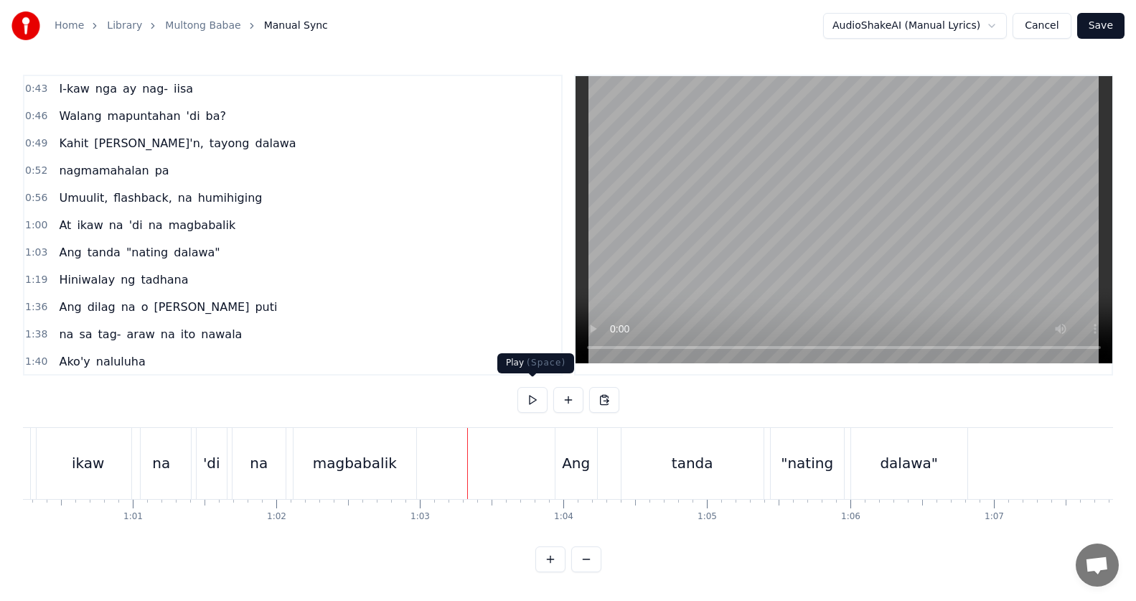
click at [532, 396] on button at bounding box center [532, 400] width 30 height 26
drag, startPoint x: 532, startPoint y: 396, endPoint x: 539, endPoint y: 407, distance: 12.9
click at [532, 397] on button at bounding box center [532, 400] width 30 height 26
click at [796, 469] on div ""nating" at bounding box center [807, 463] width 73 height 71
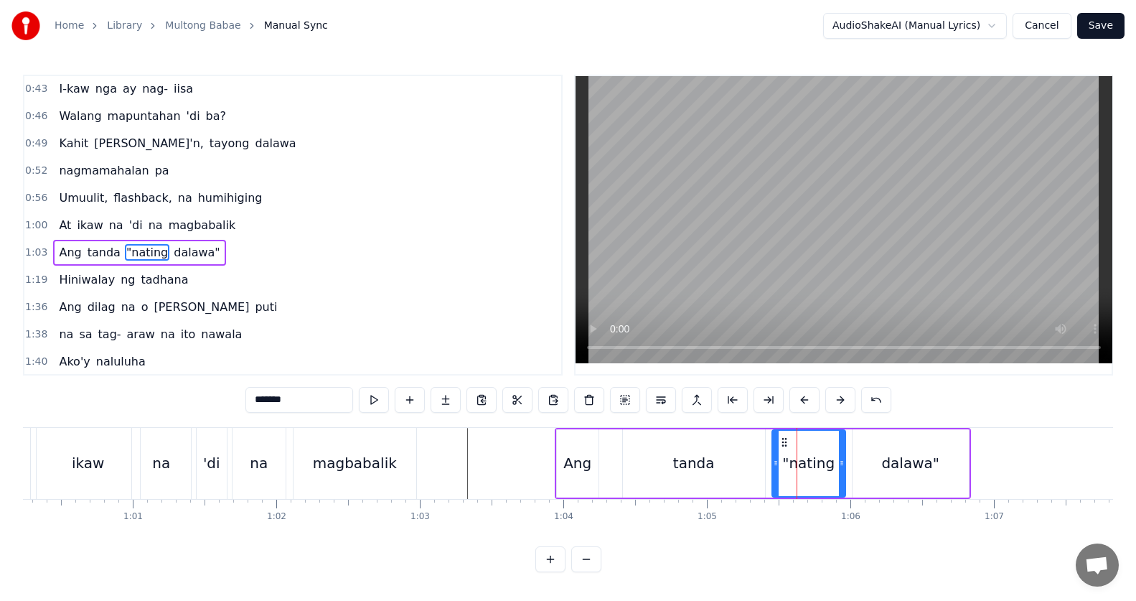
scroll to position [192, 0]
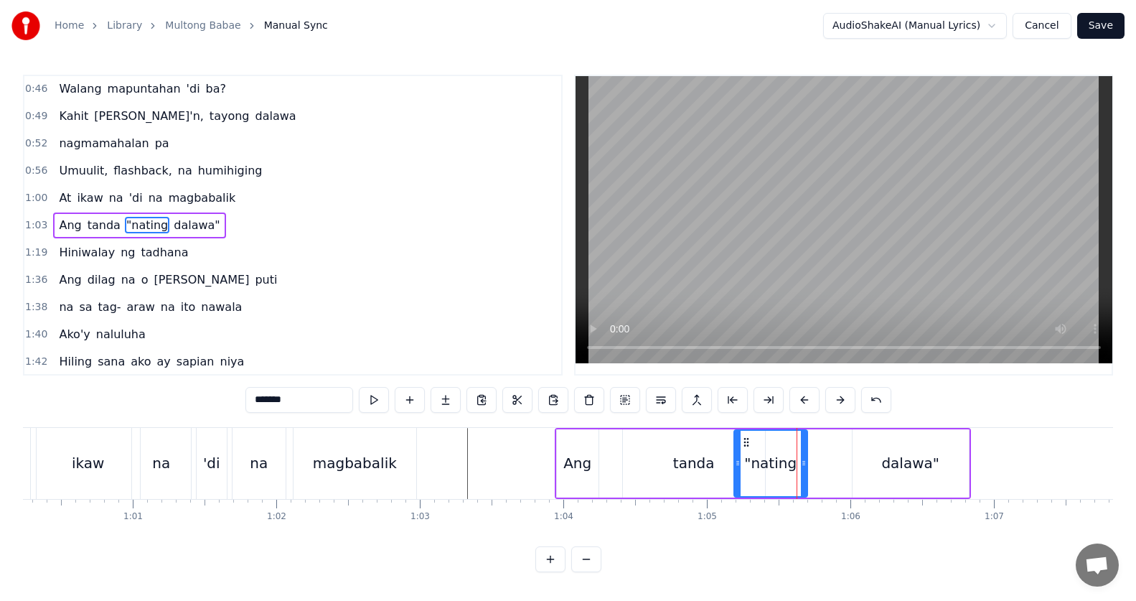
drag, startPoint x: 783, startPoint y: 441, endPoint x: 758, endPoint y: 440, distance: 24.4
click at [749, 438] on icon at bounding box center [745, 441] width 11 height 11
drag, startPoint x: 905, startPoint y: 453, endPoint x: 893, endPoint y: 451, distance: 11.7
click at [903, 453] on div "dalawa"" at bounding box center [910, 463] width 58 height 22
type input "*******"
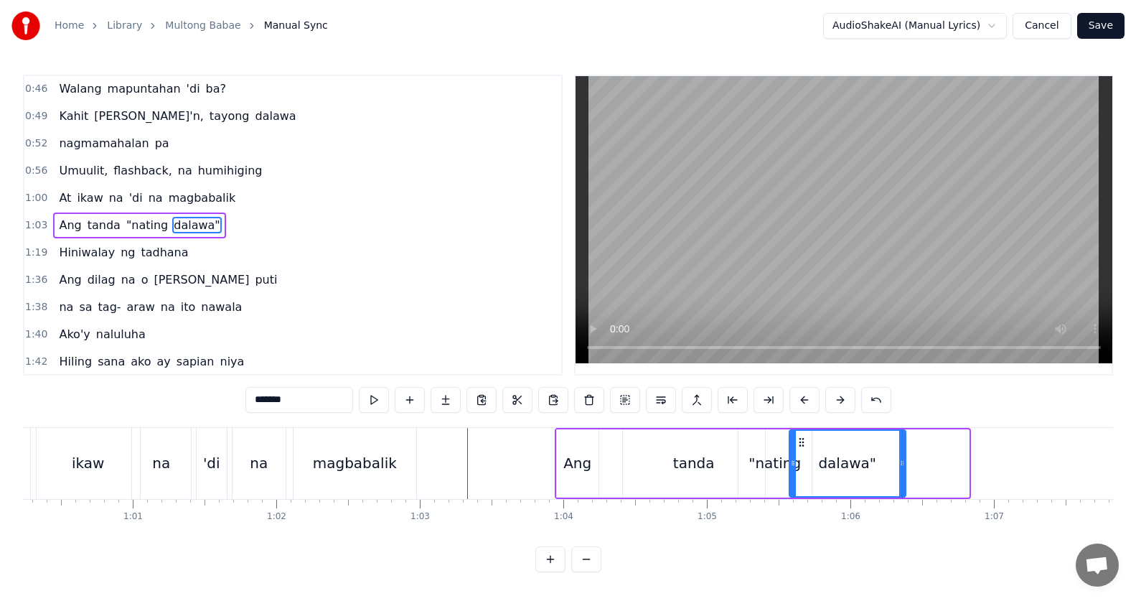
drag, startPoint x: 860, startPoint y: 439, endPoint x: 799, endPoint y: 446, distance: 61.3
click at [799, 446] on icon at bounding box center [801, 441] width 11 height 11
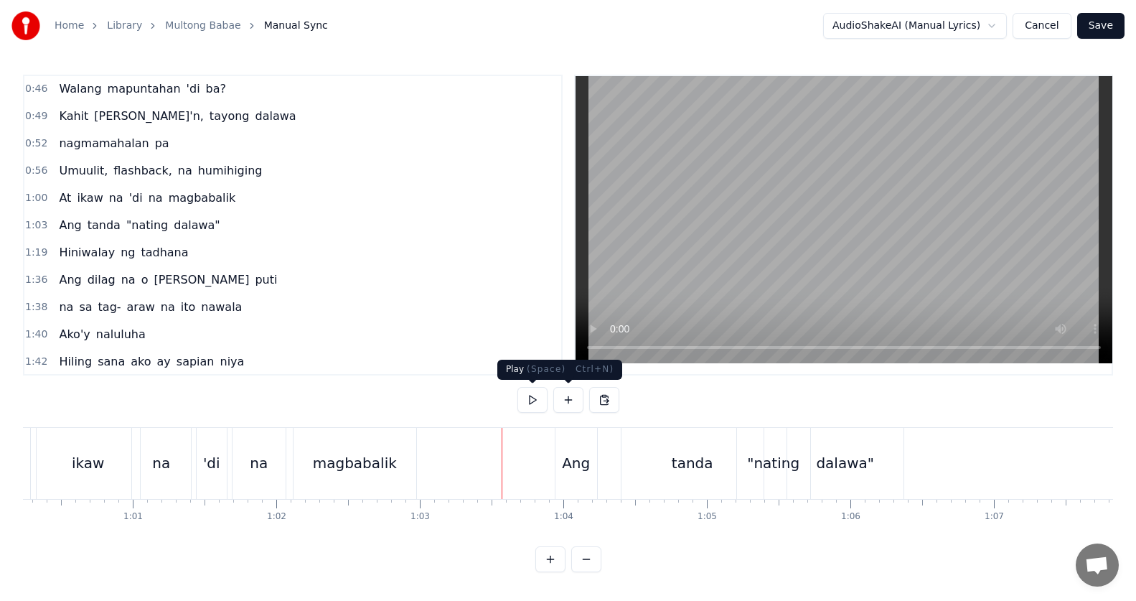
click at [530, 401] on button at bounding box center [532, 400] width 30 height 26
click at [533, 401] on button at bounding box center [532, 400] width 30 height 26
click at [699, 478] on div "tanda" at bounding box center [692, 463] width 142 height 71
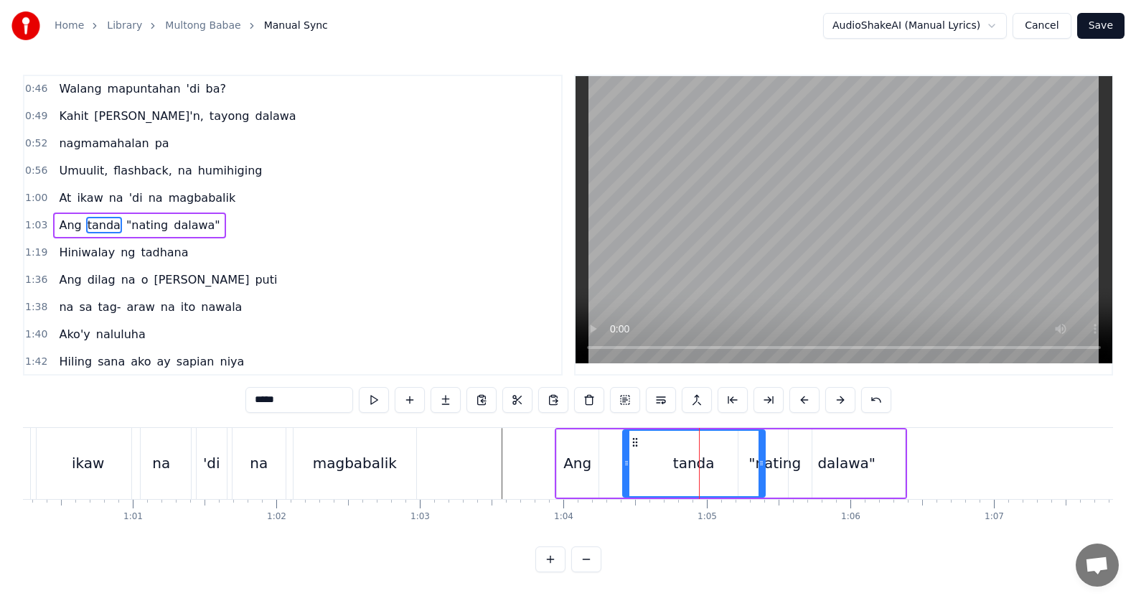
drag, startPoint x: 762, startPoint y: 463, endPoint x: 738, endPoint y: 461, distance: 23.8
click at [719, 460] on div "tanda" at bounding box center [693, 463] width 143 height 68
drag, startPoint x: 763, startPoint y: 461, endPoint x: 710, endPoint y: 461, distance: 52.4
click at [710, 461] on icon at bounding box center [709, 462] width 6 height 11
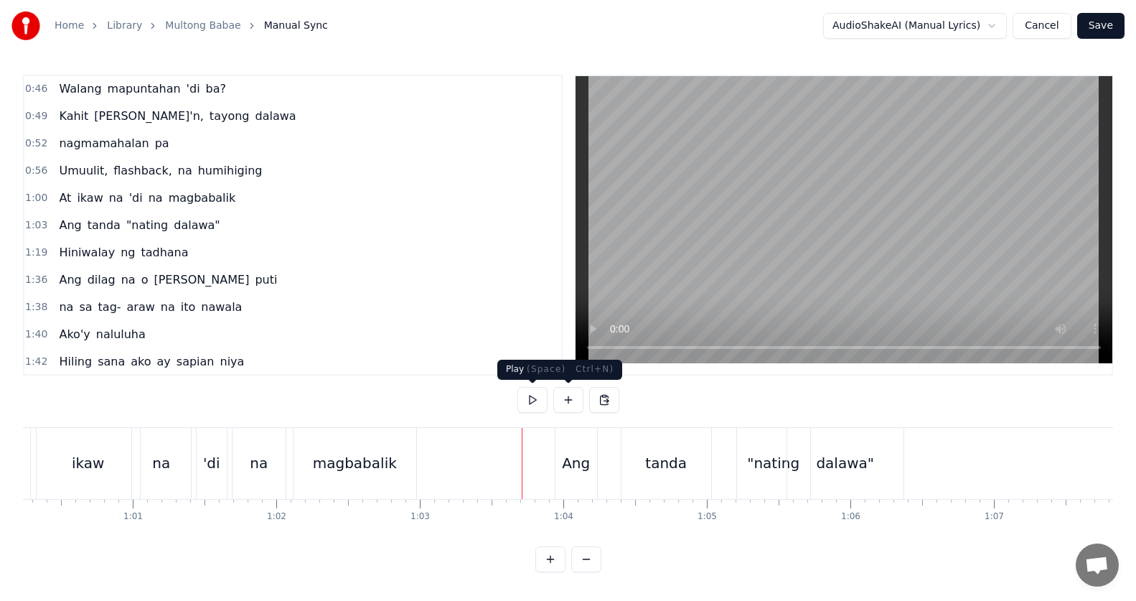
click at [532, 392] on button at bounding box center [532, 400] width 30 height 26
drag, startPoint x: 533, startPoint y: 398, endPoint x: 742, endPoint y: 464, distance: 219.0
click at [535, 399] on button at bounding box center [532, 400] width 30 height 26
drag, startPoint x: 795, startPoint y: 479, endPoint x: 779, endPoint y: 478, distance: 15.8
click at [788, 479] on div "dalawa"" at bounding box center [845, 463] width 116 height 71
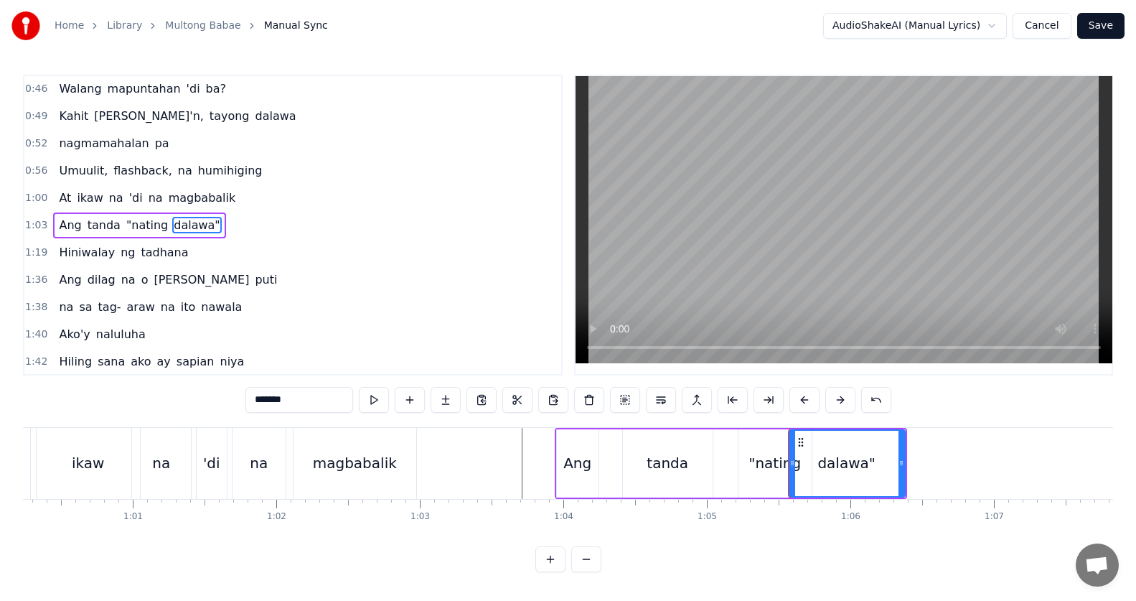
click at [758, 445] on div ""nating" at bounding box center [774, 463] width 73 height 68
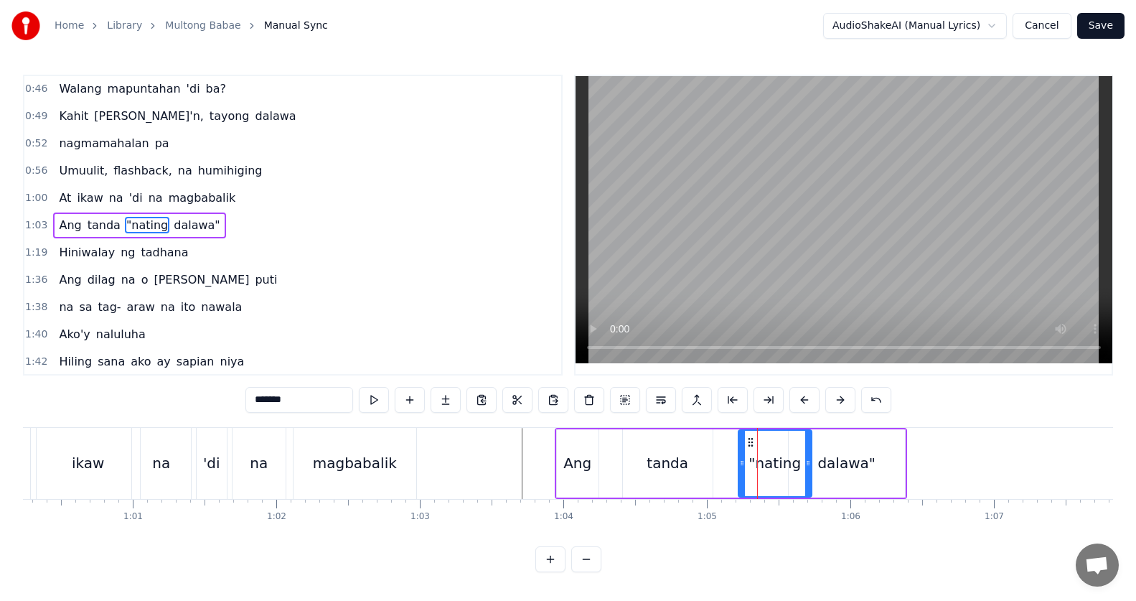
type input "*******"
drag, startPoint x: 749, startPoint y: 440, endPoint x: 722, endPoint y: 436, distance: 27.5
click at [728, 436] on icon at bounding box center [729, 441] width 11 height 11
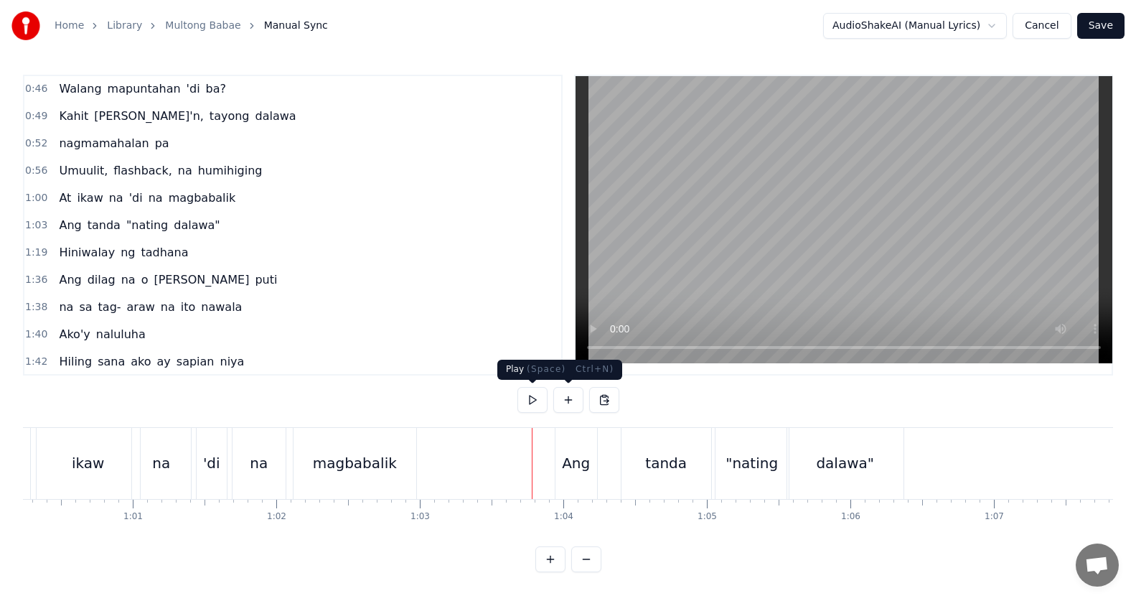
click at [538, 392] on button at bounding box center [532, 400] width 30 height 26
click at [545, 406] on button at bounding box center [532, 400] width 30 height 26
click at [537, 405] on button at bounding box center [532, 400] width 30 height 26
click at [98, 264] on div "Hiniwalay ng tadhana" at bounding box center [123, 253] width 141 height 26
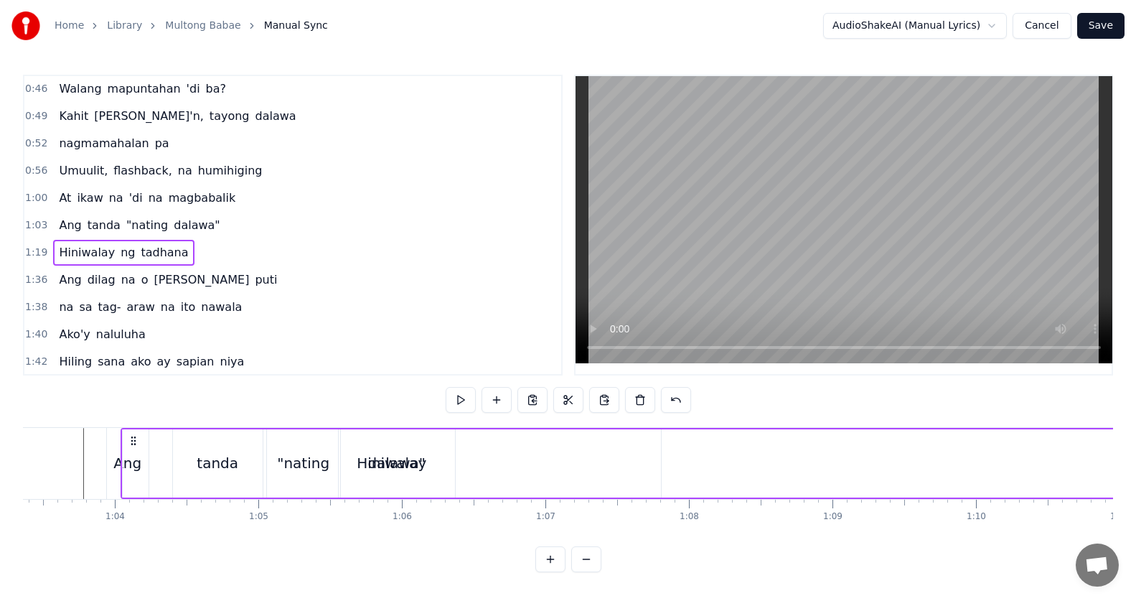
scroll to position [0, 9090]
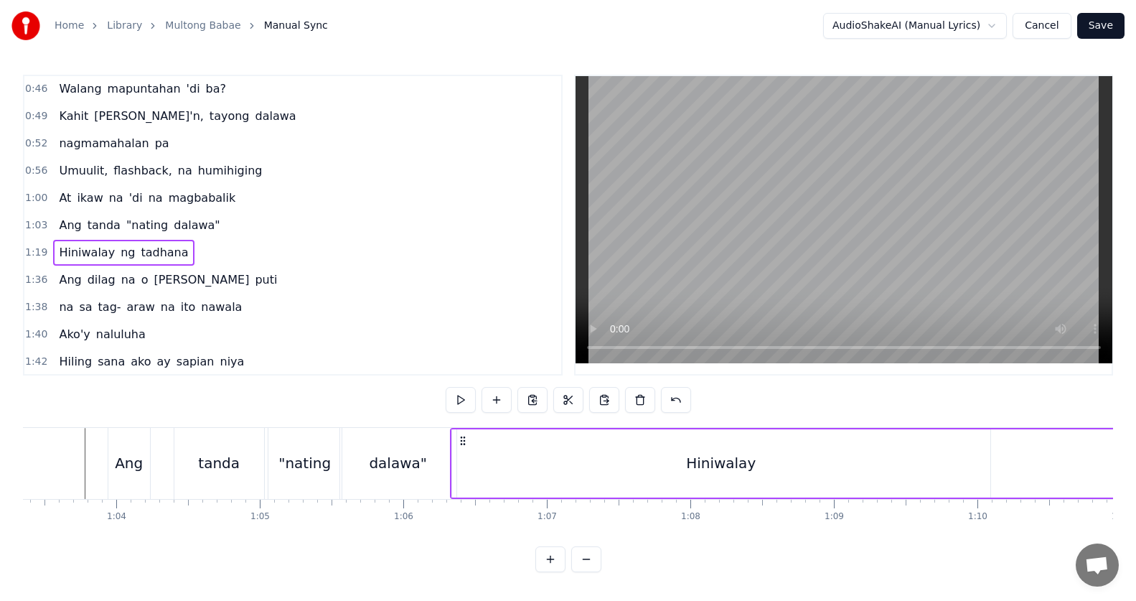
drag, startPoint x: 107, startPoint y: 437, endPoint x: 461, endPoint y: 453, distance: 354.8
click at [974, 458] on div "Hiniwalay" at bounding box center [721, 463] width 538 height 68
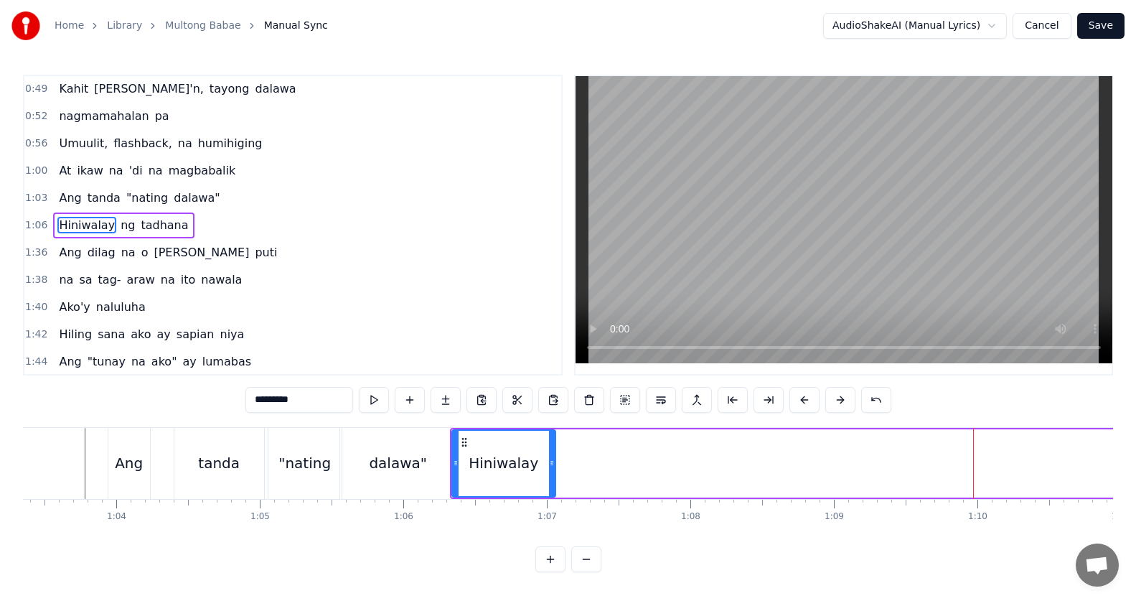
drag, startPoint x: 988, startPoint y: 463, endPoint x: 553, endPoint y: 466, distance: 434.8
click at [553, 466] on icon at bounding box center [552, 462] width 6 height 11
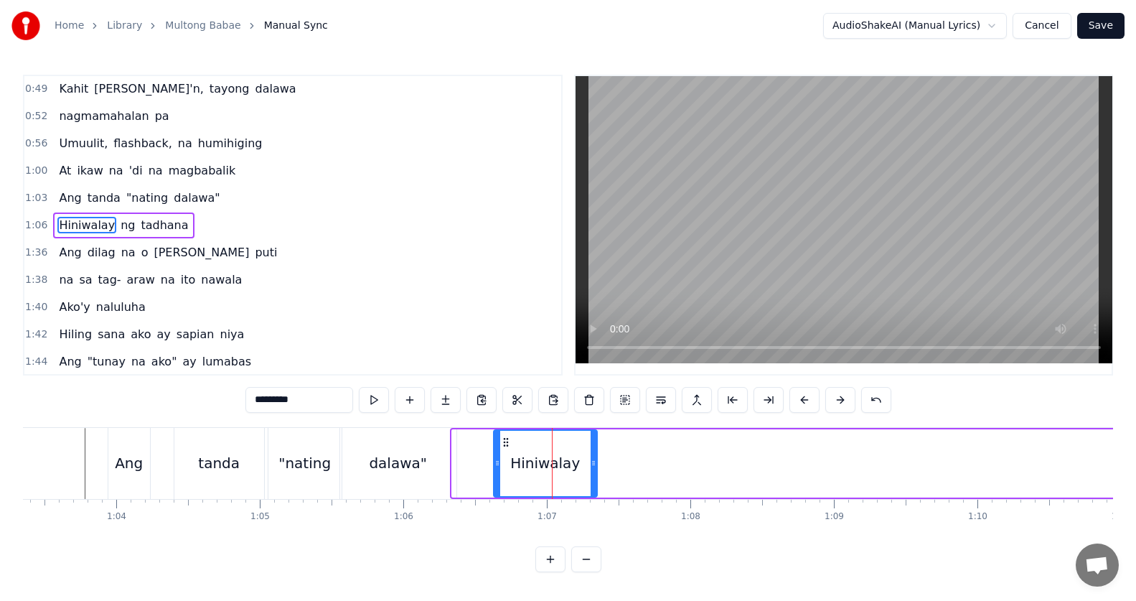
drag, startPoint x: 463, startPoint y: 441, endPoint x: 505, endPoint y: 443, distance: 41.7
click at [505, 443] on icon at bounding box center [505, 441] width 11 height 11
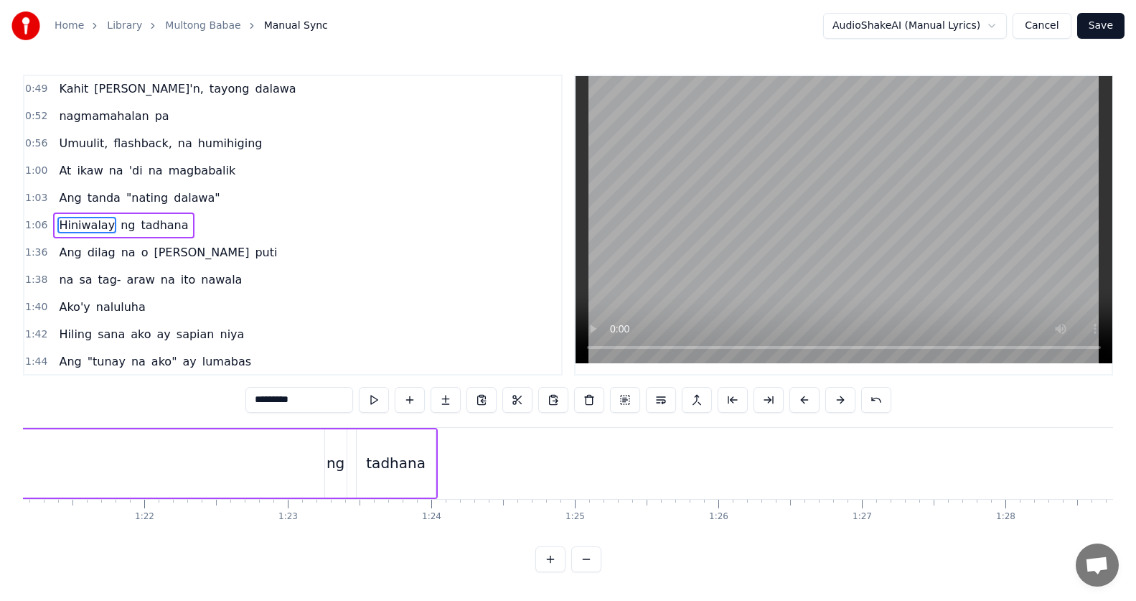
scroll to position [0, 11507]
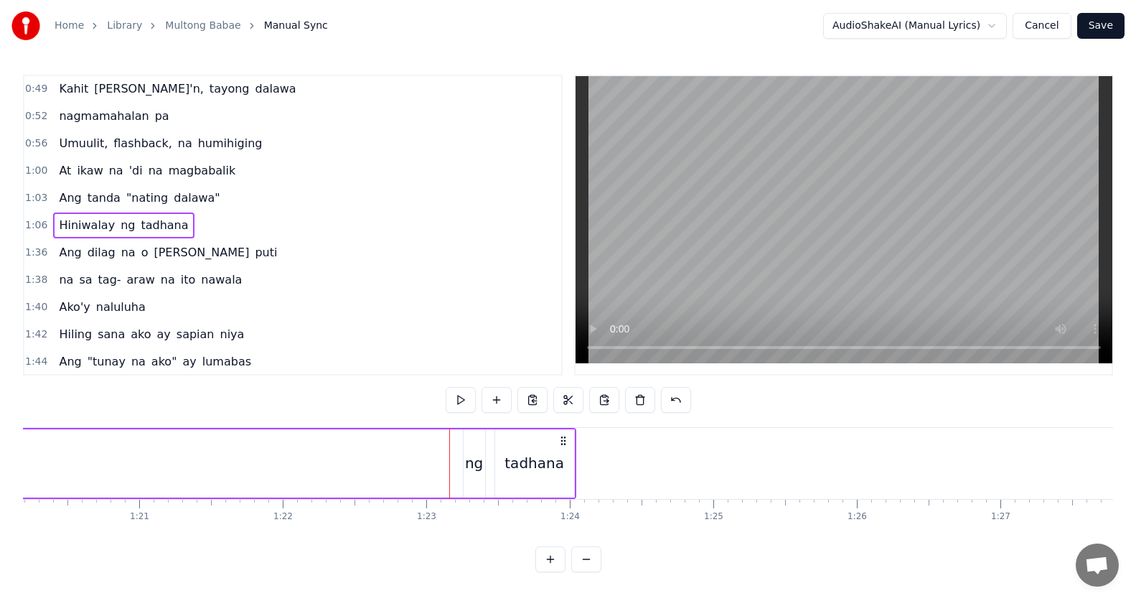
click at [474, 461] on div "ng" at bounding box center [474, 463] width 18 height 22
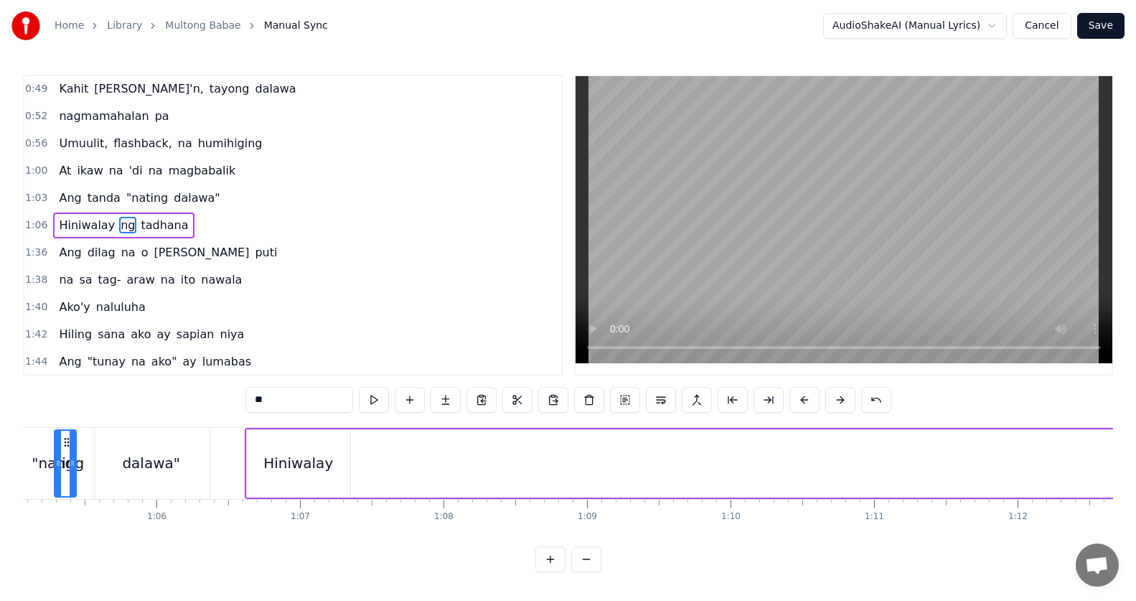
scroll to position [0, 9306]
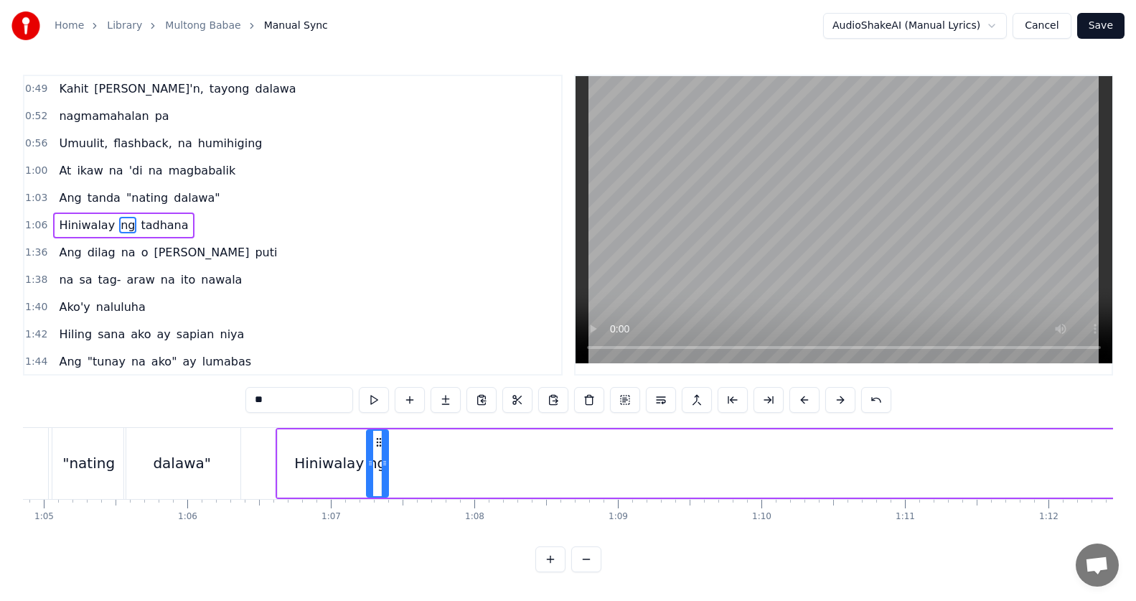
drag, startPoint x: 475, startPoint y: 443, endPoint x: 378, endPoint y: 465, distance: 99.2
click at [378, 465] on div "ng" at bounding box center [377, 462] width 20 height 65
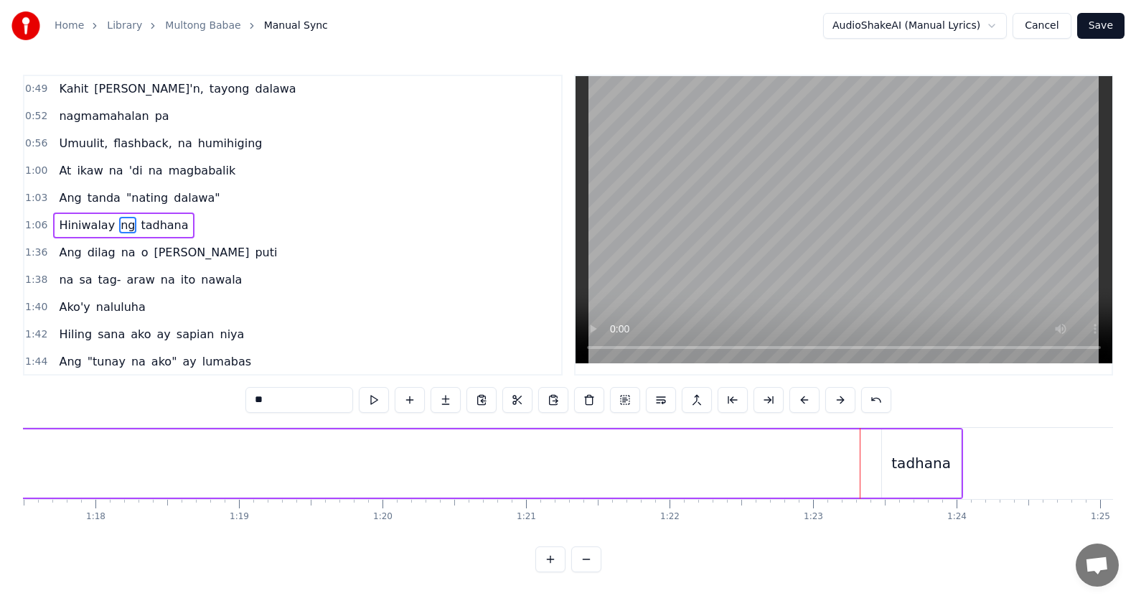
scroll to position [0, 11784]
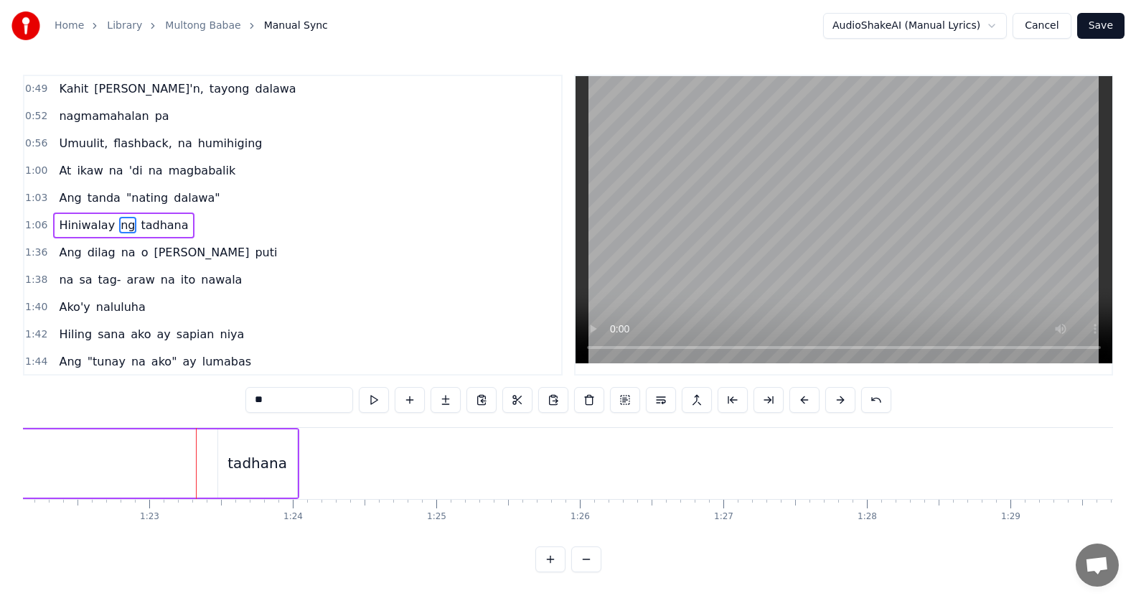
click at [287, 474] on div "tadhana" at bounding box center [257, 463] width 79 height 68
type input "*******"
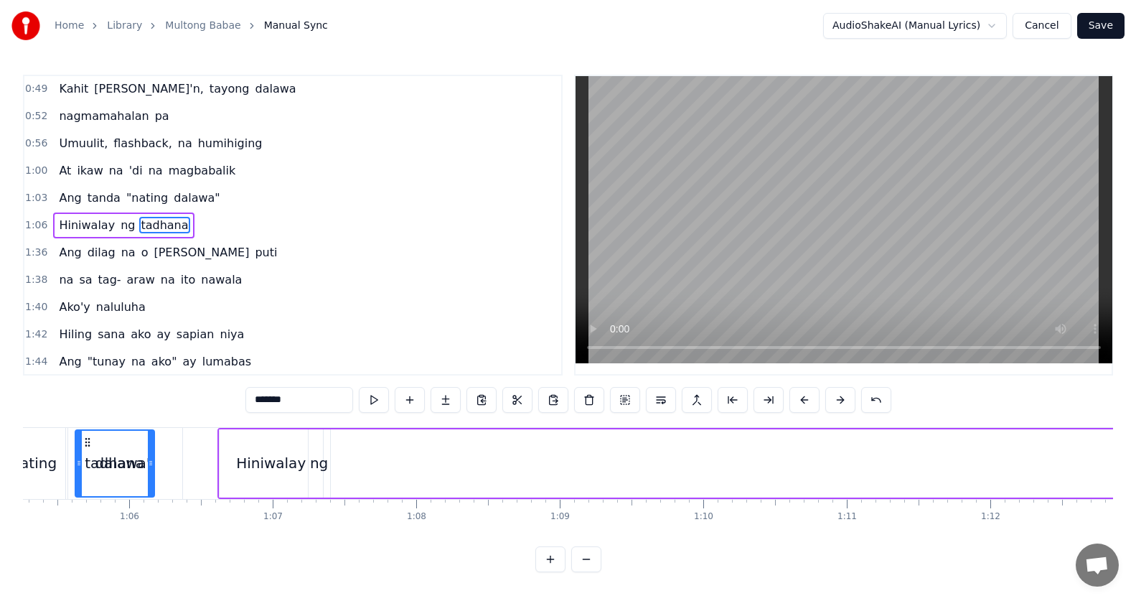
scroll to position [0, 9359]
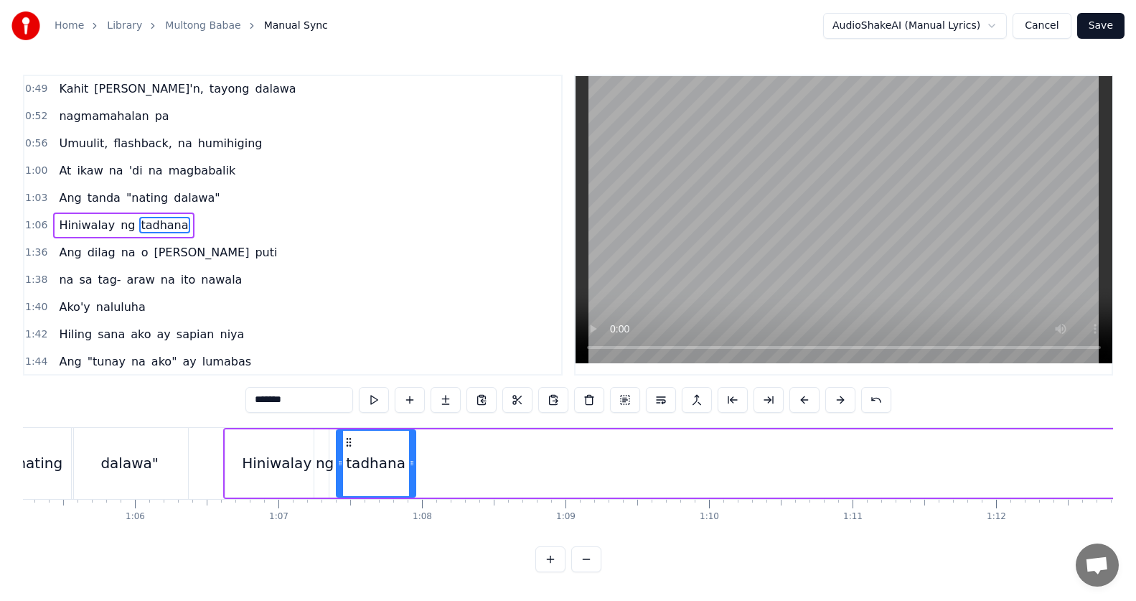
drag, startPoint x: 232, startPoint y: 441, endPoint x: 351, endPoint y: 472, distance: 123.0
click at [351, 472] on div "tadhana" at bounding box center [375, 462] width 77 height 65
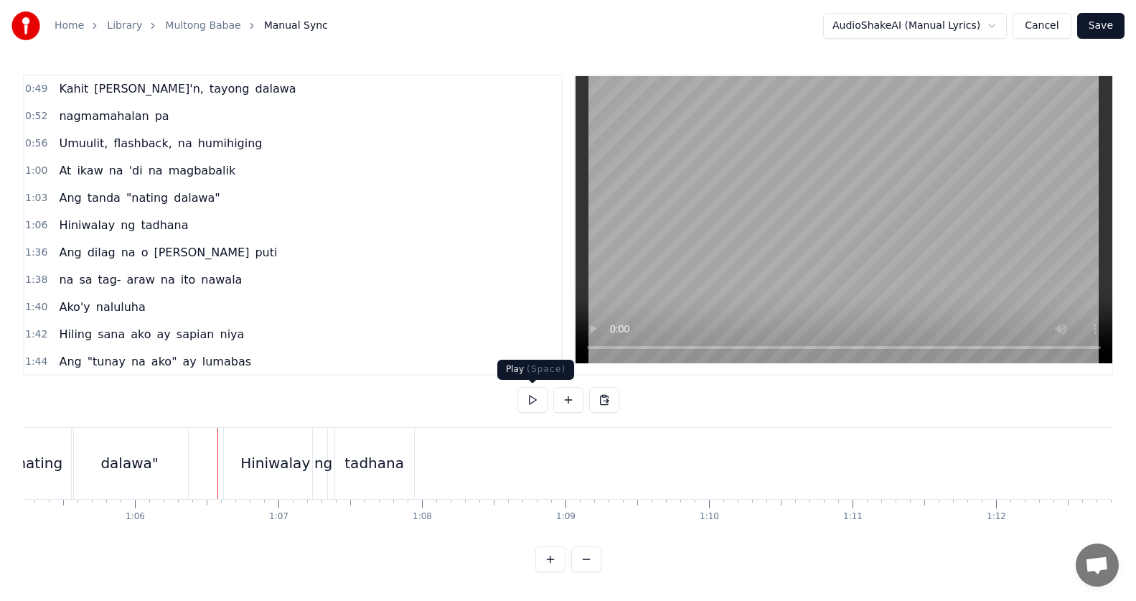
click at [537, 395] on button at bounding box center [532, 400] width 30 height 26
click at [323, 461] on div "ng" at bounding box center [323, 463] width 18 height 22
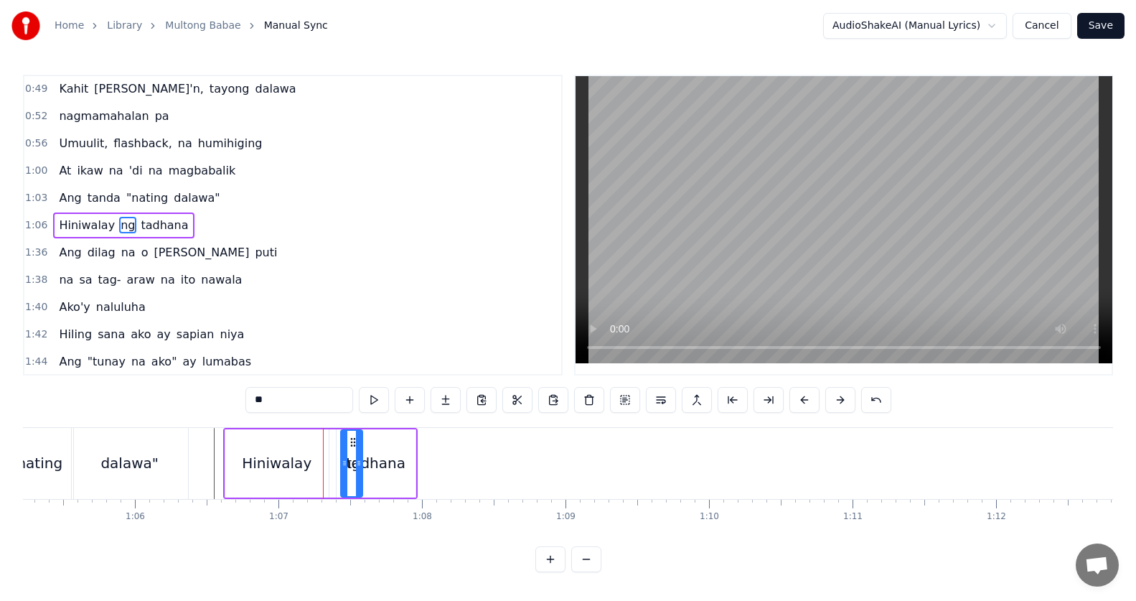
drag, startPoint x: 324, startPoint y: 443, endPoint x: 372, endPoint y: 452, distance: 49.5
click at [384, 453] on div "tadhana" at bounding box center [376, 463] width 60 height 22
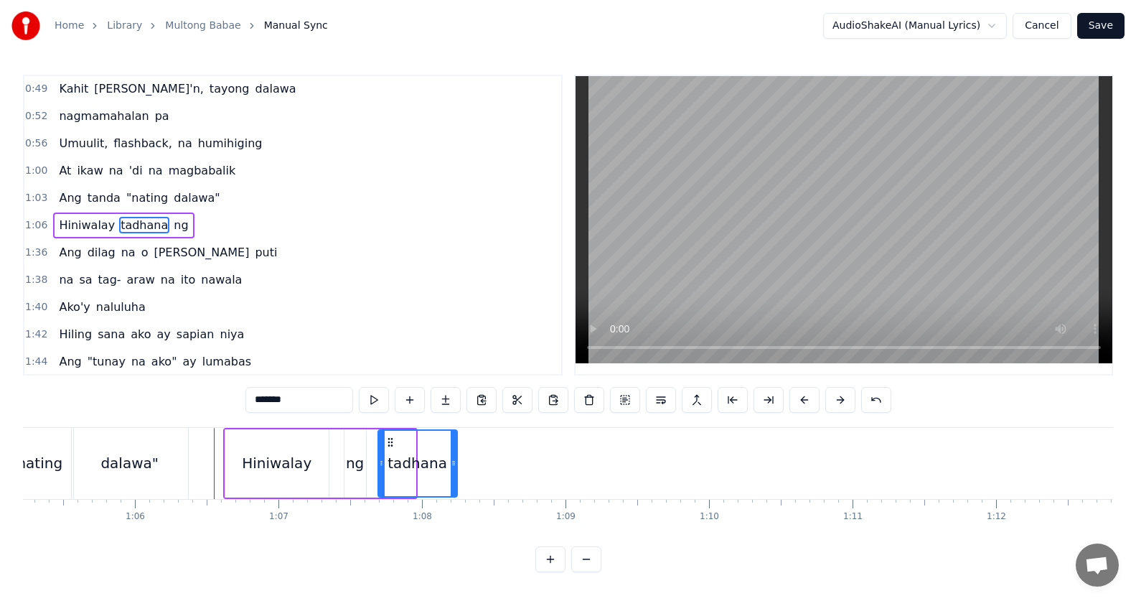
drag, startPoint x: 350, startPoint y: 436, endPoint x: 392, endPoint y: 443, distance: 42.8
click at [316, 463] on div "Hiniwalay" at bounding box center [276, 463] width 103 height 68
type input "*********"
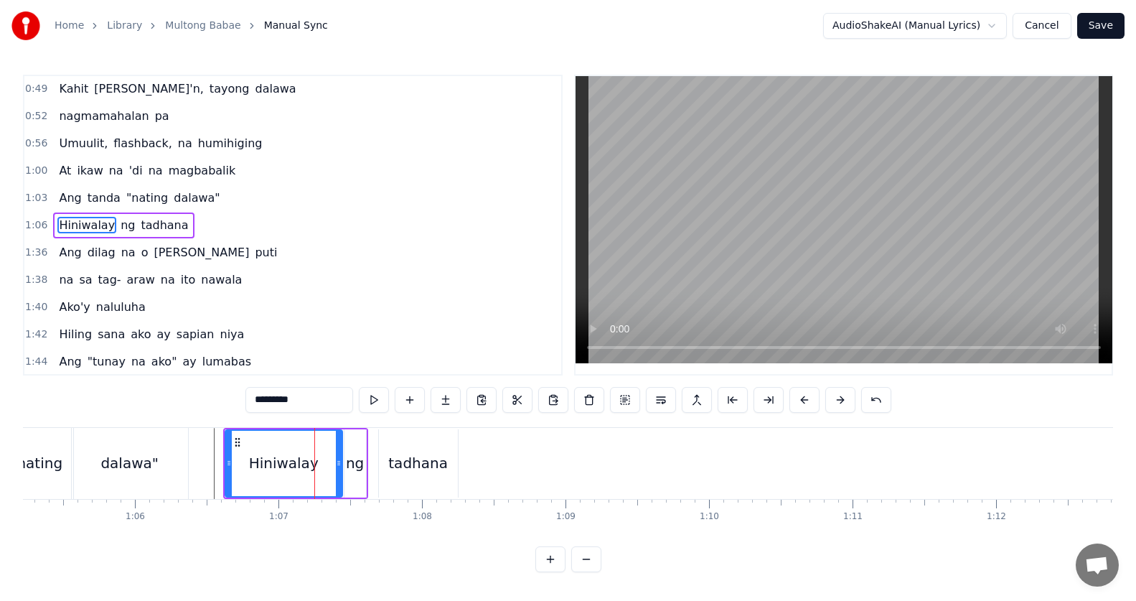
drag, startPoint x: 326, startPoint y: 462, endPoint x: 342, endPoint y: 463, distance: 15.8
click at [342, 463] on icon at bounding box center [339, 462] width 6 height 11
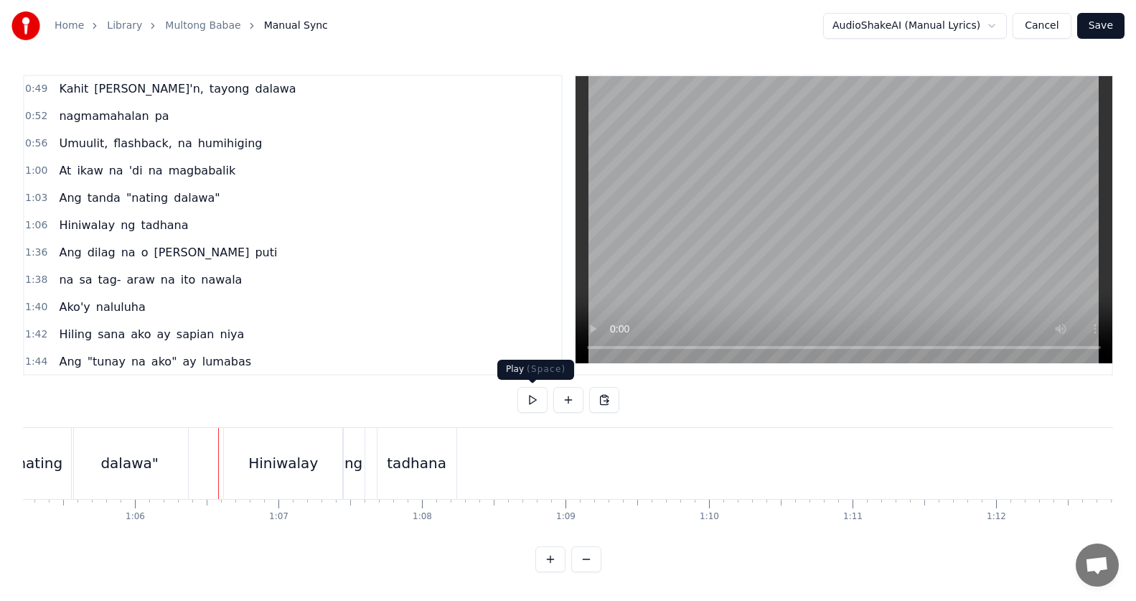
click at [524, 396] on button at bounding box center [532, 400] width 30 height 26
click at [547, 398] on button at bounding box center [532, 400] width 30 height 26
click at [156, 235] on div "Hiniwalay ng tadhana" at bounding box center [123, 225] width 141 height 26
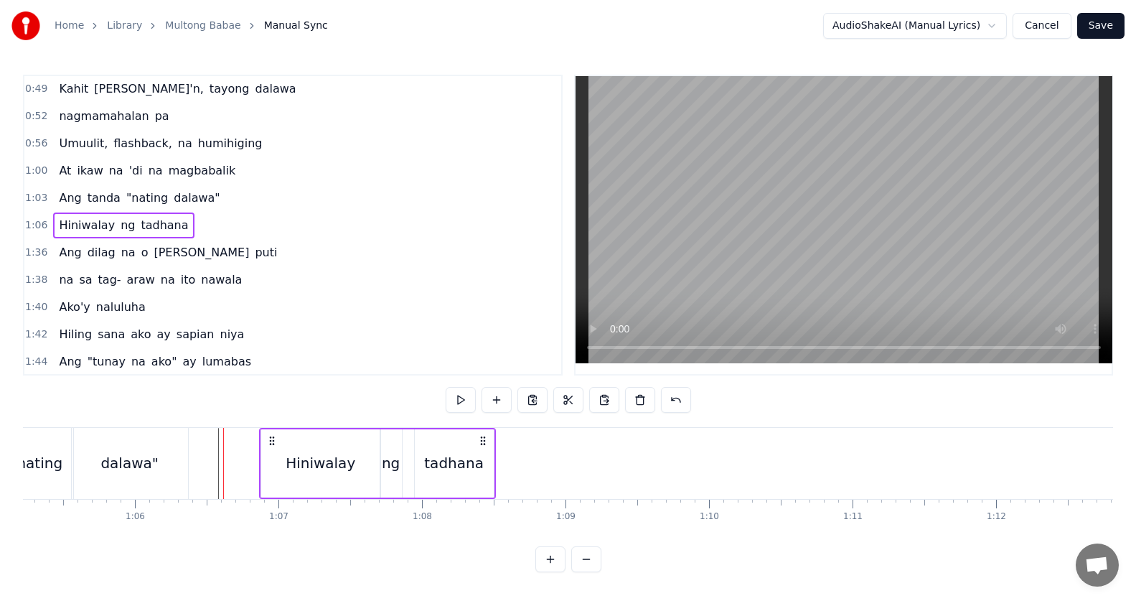
drag, startPoint x: 231, startPoint y: 435, endPoint x: 255, endPoint y: 443, distance: 25.9
click at [274, 443] on icon at bounding box center [271, 440] width 11 height 11
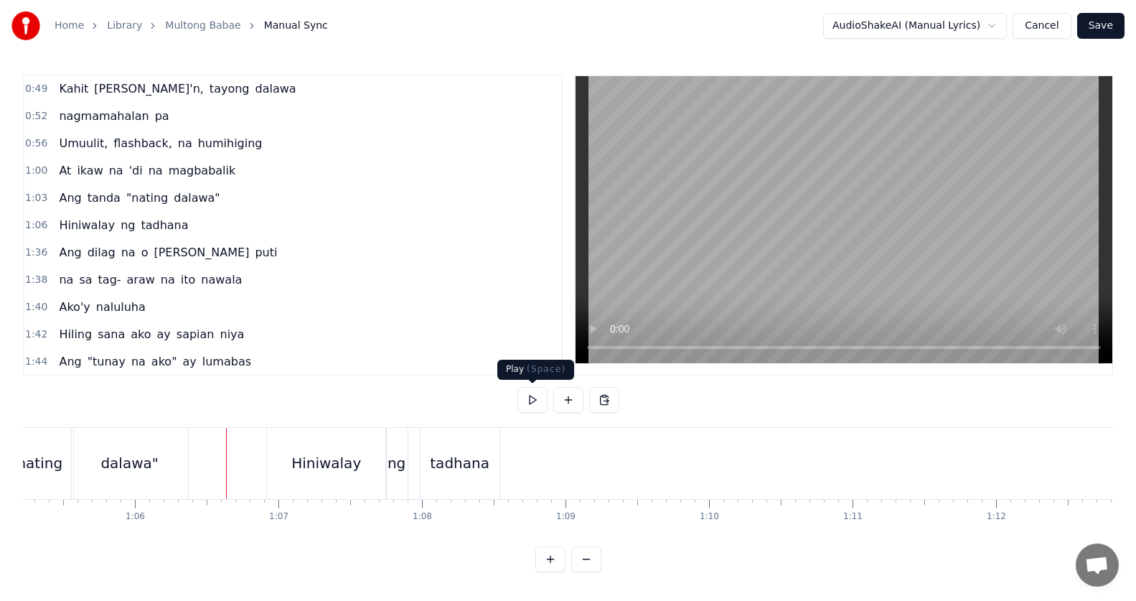
click at [534, 395] on button at bounding box center [532, 400] width 30 height 26
drag, startPoint x: 534, startPoint y: 395, endPoint x: 461, endPoint y: 461, distance: 97.5
click at [528, 395] on button at bounding box center [532, 400] width 30 height 26
click at [453, 463] on div "tadhana" at bounding box center [460, 463] width 60 height 22
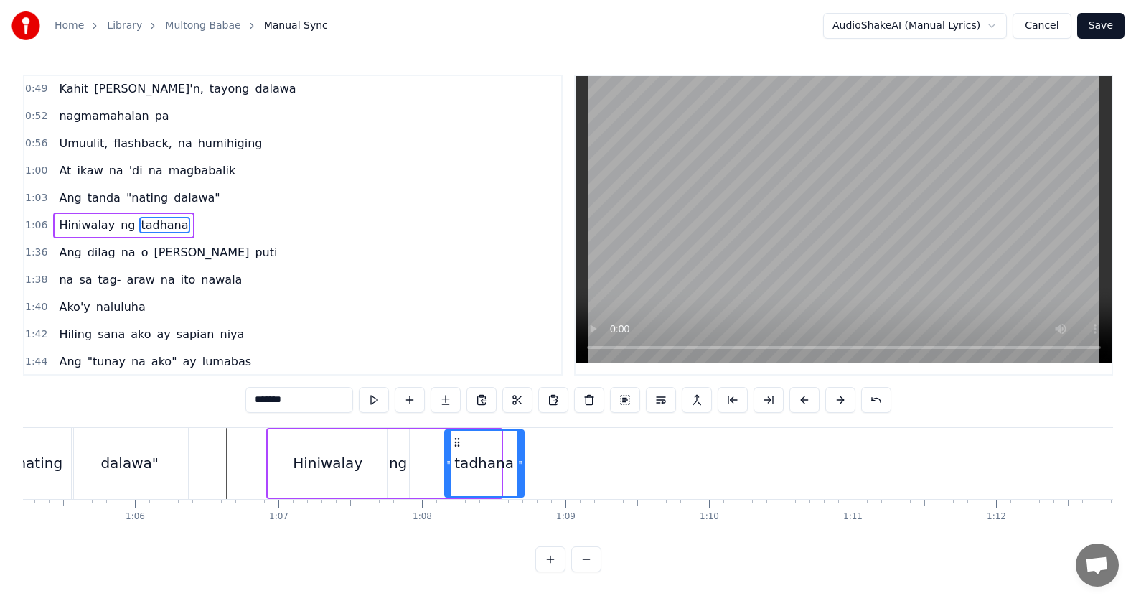
drag, startPoint x: 433, startPoint y: 442, endPoint x: 456, endPoint y: 446, distance: 23.4
click at [456, 446] on icon at bounding box center [456, 441] width 11 height 11
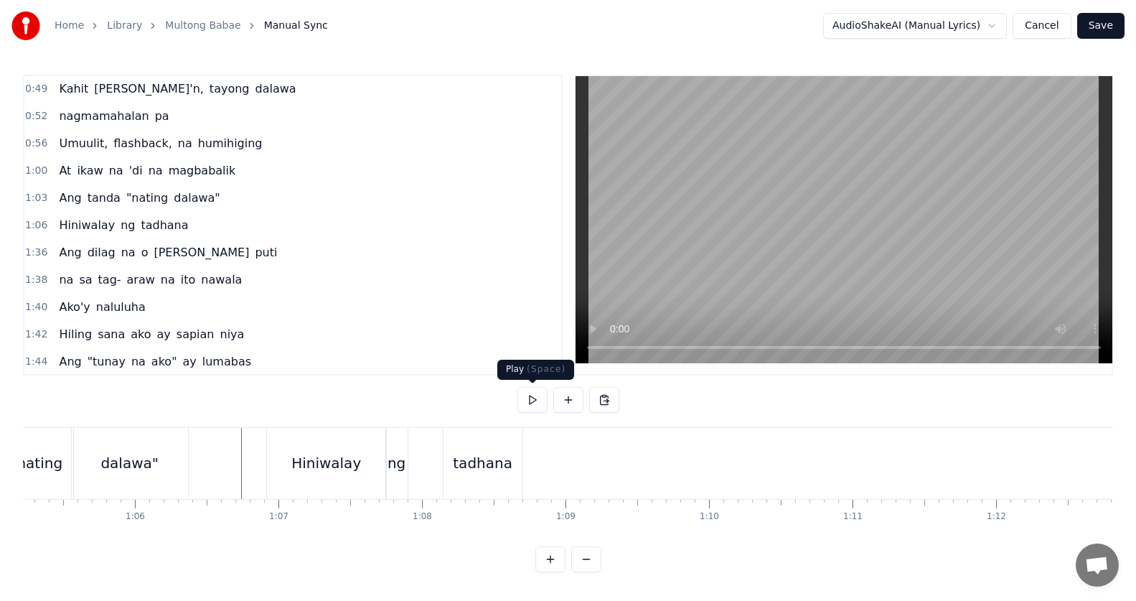
click at [532, 395] on button at bounding box center [532, 400] width 30 height 26
click at [529, 400] on button at bounding box center [532, 400] width 30 height 26
click at [483, 449] on div "tadhana" at bounding box center [482, 463] width 79 height 71
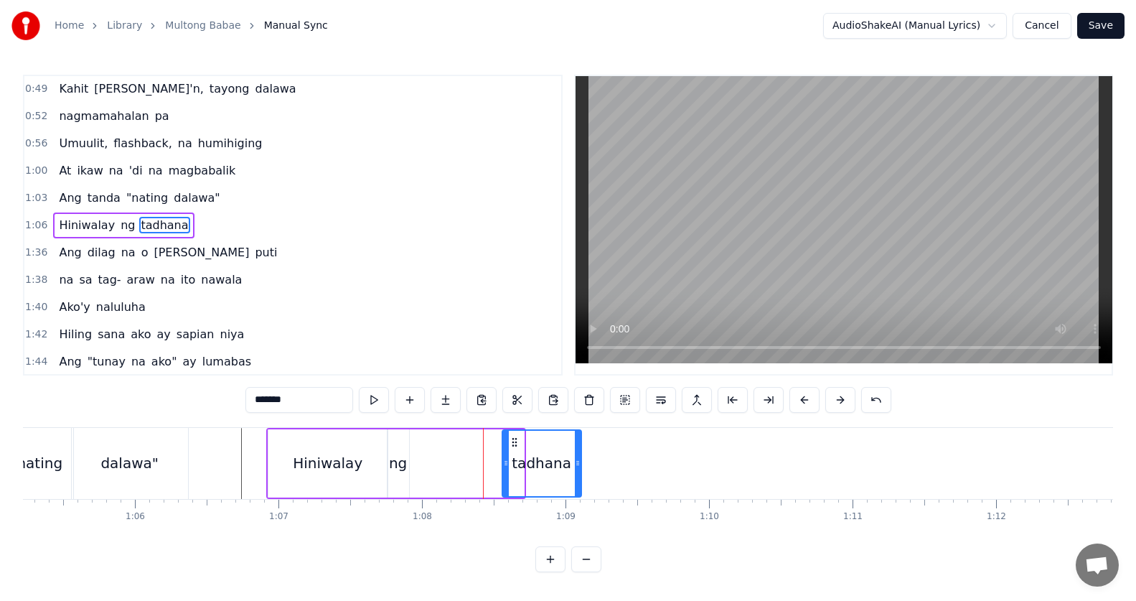
drag, startPoint x: 456, startPoint y: 443, endPoint x: 524, endPoint y: 448, distance: 69.1
click at [524, 448] on div "tadhana" at bounding box center [541, 462] width 77 height 65
click at [402, 453] on div "ng" at bounding box center [398, 463] width 18 height 22
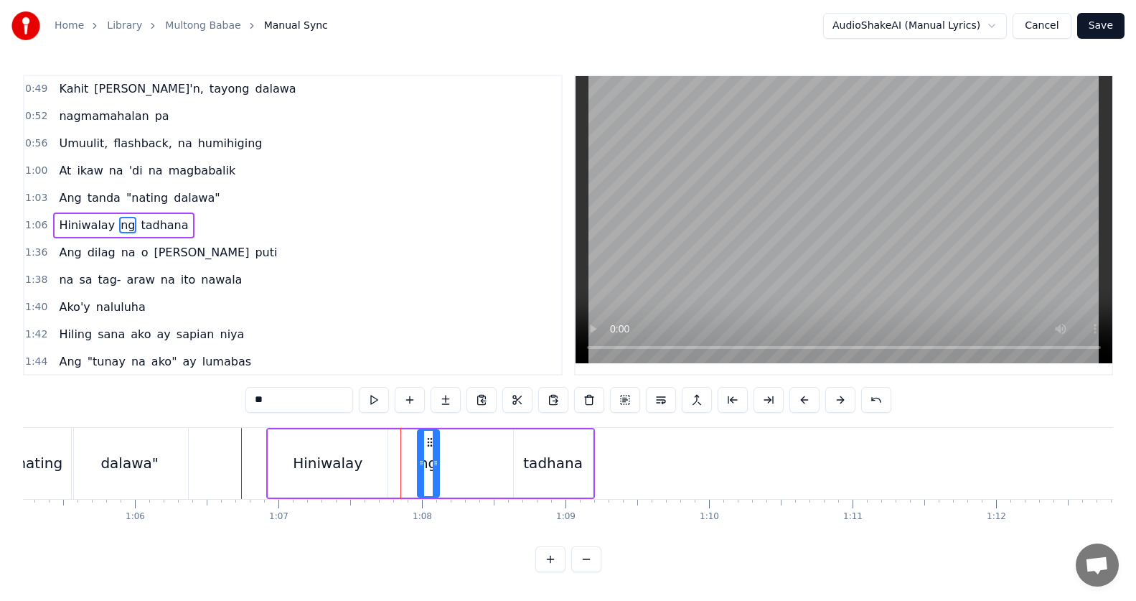
drag, startPoint x: 401, startPoint y: 439, endPoint x: 392, endPoint y: 451, distance: 14.3
click at [430, 448] on div "ng" at bounding box center [428, 462] width 20 height 65
click at [358, 456] on div "Hiniwalay" at bounding box center [327, 463] width 119 height 68
type input "*********"
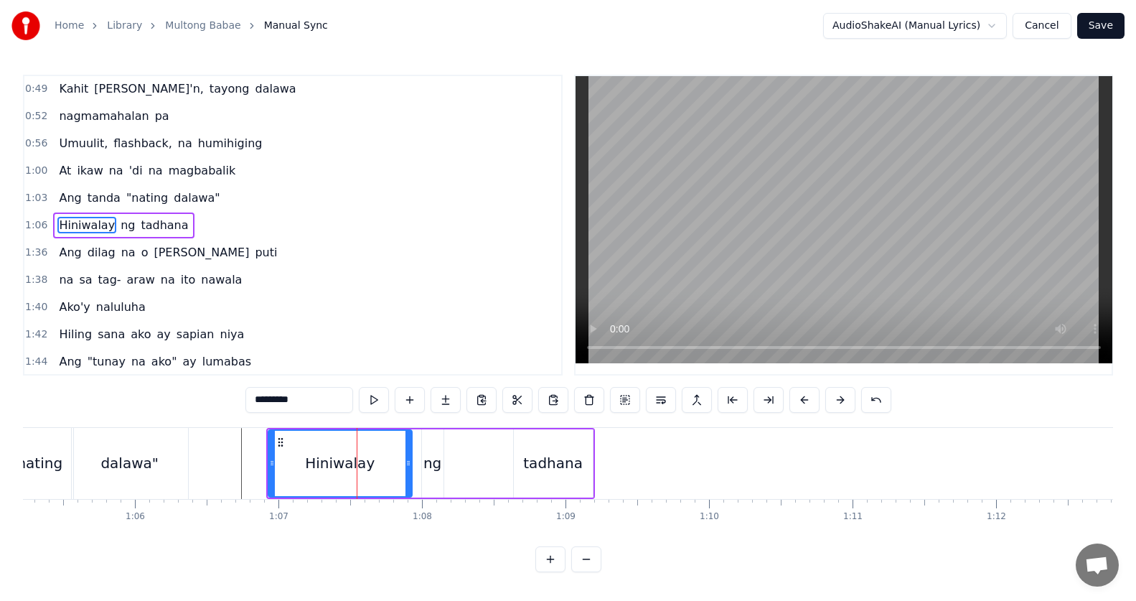
drag, startPoint x: 386, startPoint y: 455, endPoint x: 413, endPoint y: 462, distance: 27.5
click at [411, 462] on div at bounding box center [408, 462] width 6 height 65
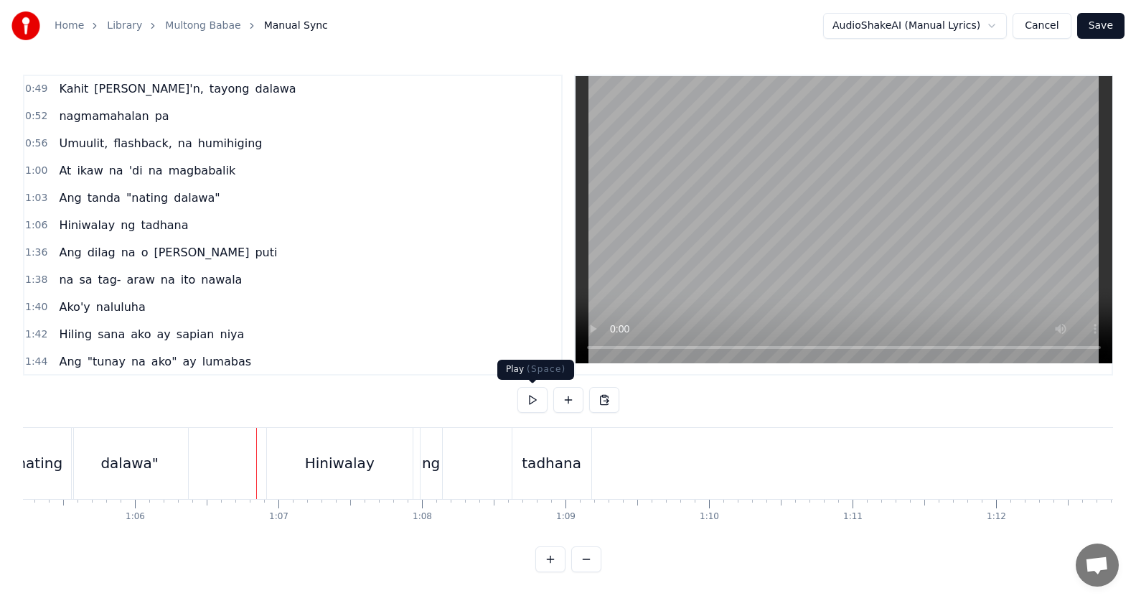
click at [529, 401] on button at bounding box center [532, 400] width 30 height 26
click at [526, 395] on button at bounding box center [532, 400] width 30 height 26
click at [550, 444] on div "tadhana" at bounding box center [551, 463] width 79 height 71
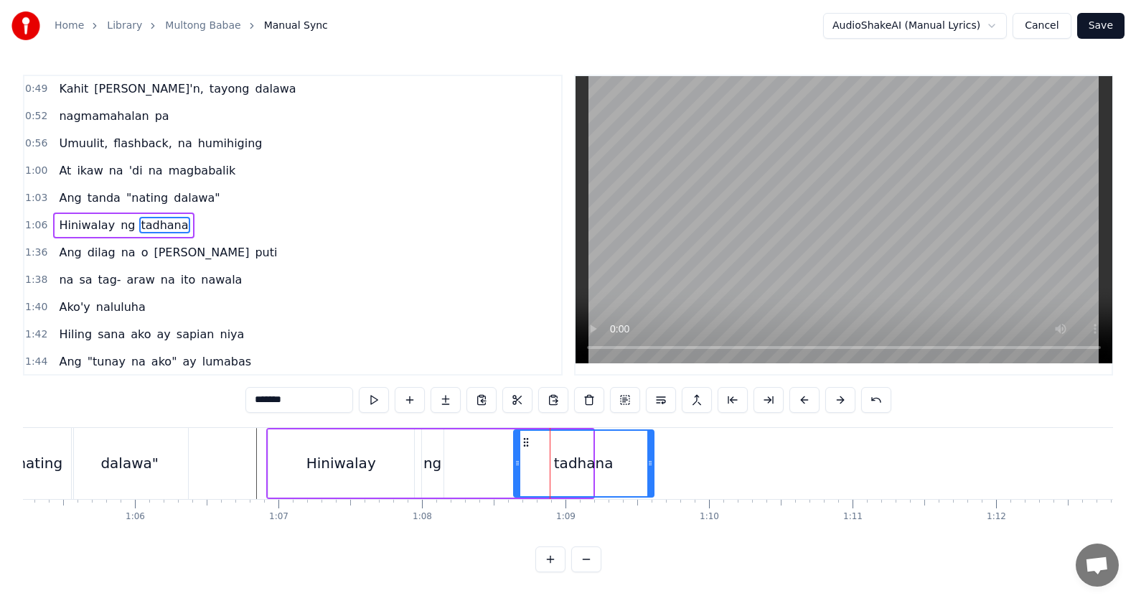
drag, startPoint x: 591, startPoint y: 466, endPoint x: 664, endPoint y: 462, distance: 72.6
click at [653, 462] on icon at bounding box center [650, 462] width 6 height 11
drag, startPoint x: 518, startPoint y: 466, endPoint x: 390, endPoint y: 466, distance: 128.4
click at [474, 461] on icon at bounding box center [477, 462] width 6 height 11
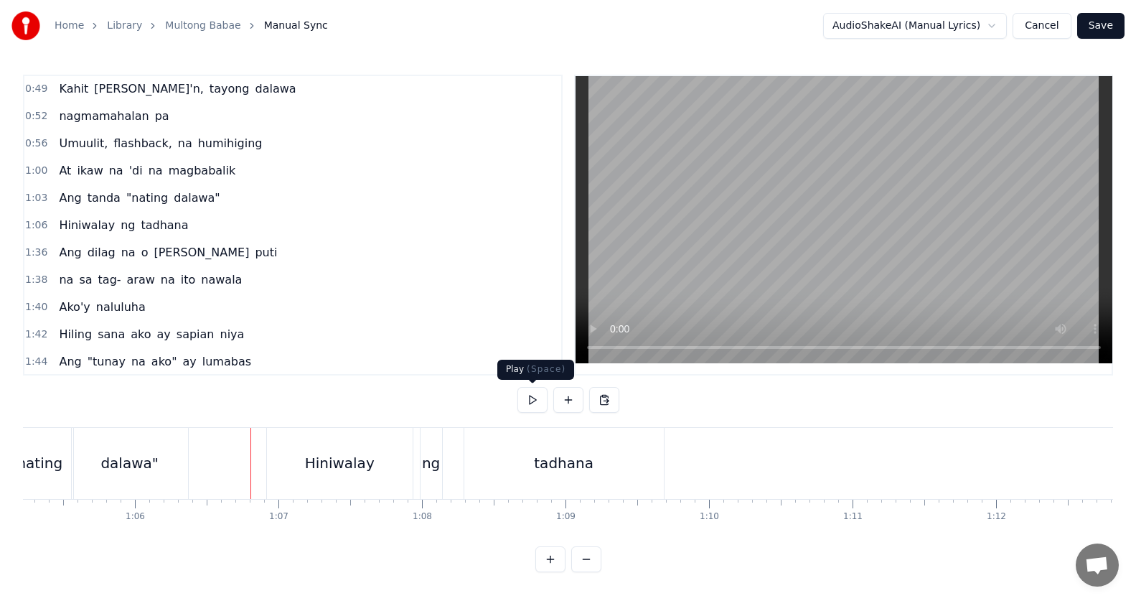
click at [533, 398] on button at bounding box center [532, 400] width 30 height 26
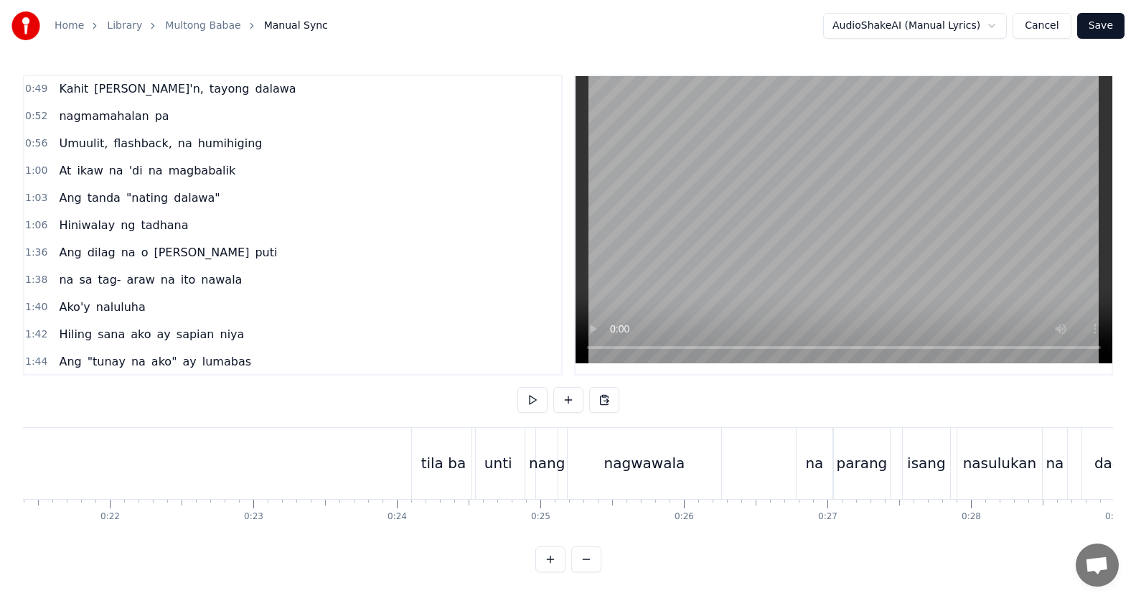
scroll to position [0, 2960]
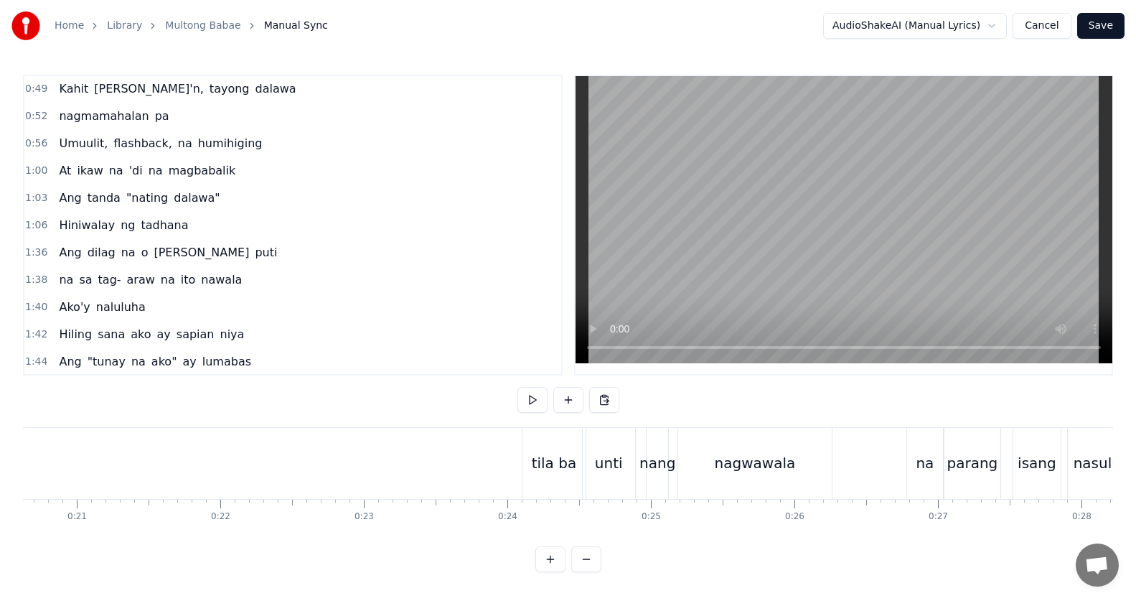
click at [537, 395] on button at bounding box center [532, 400] width 30 height 26
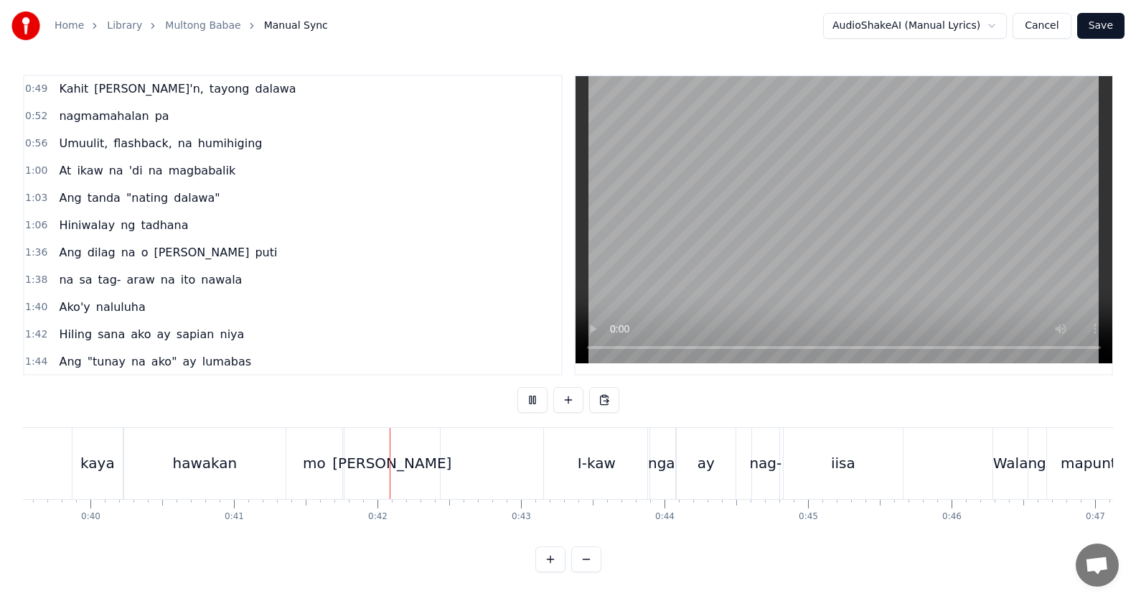
scroll to position [0, 5875]
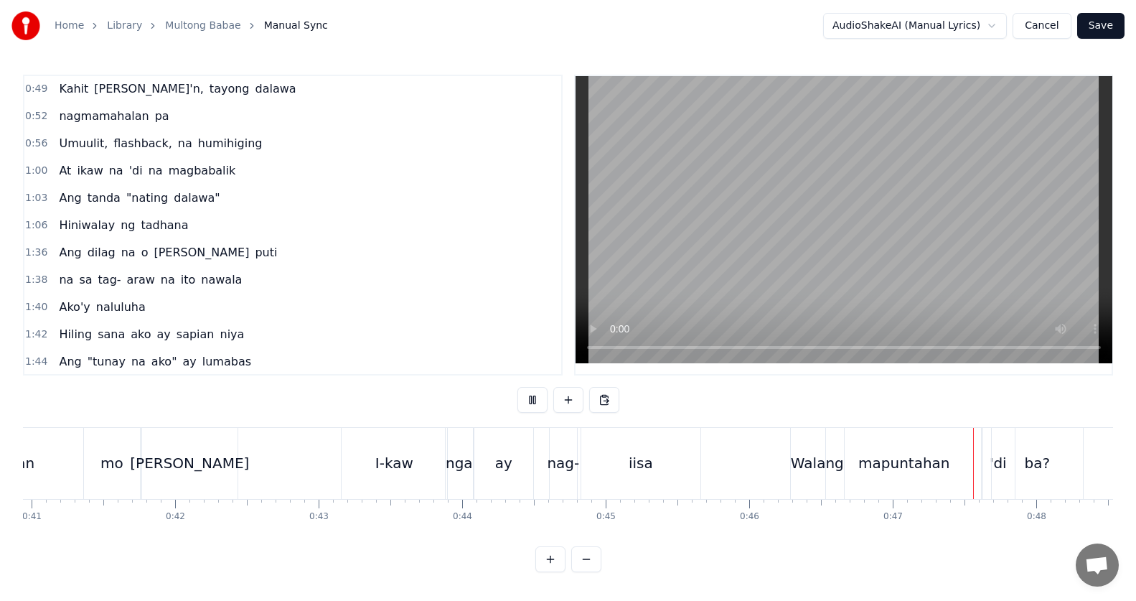
click at [795, 461] on div "Walang" at bounding box center [817, 463] width 53 height 22
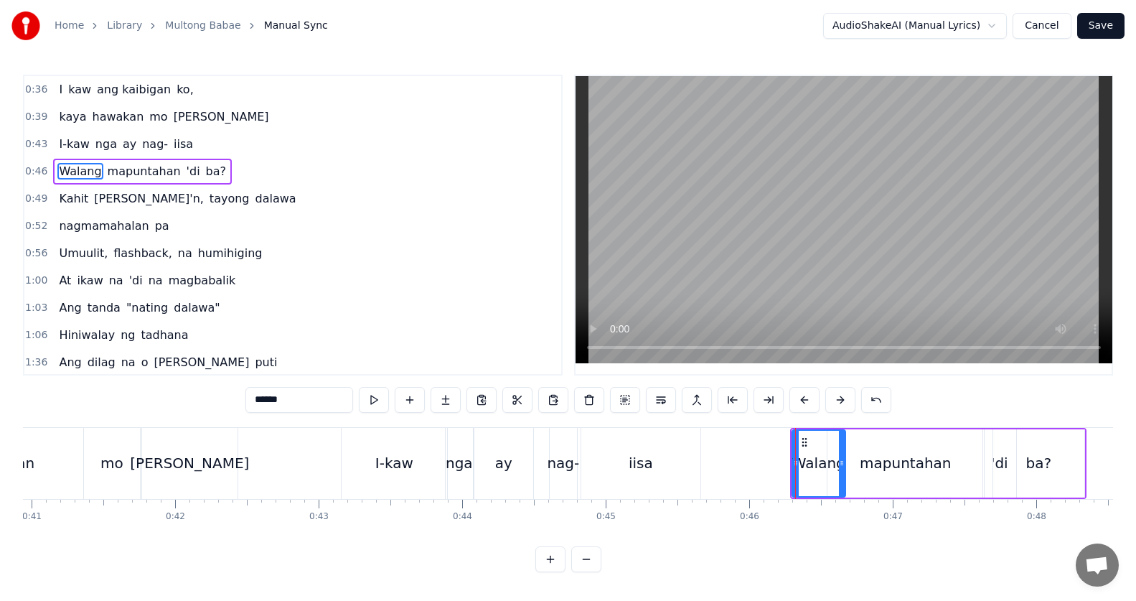
scroll to position [55, 0]
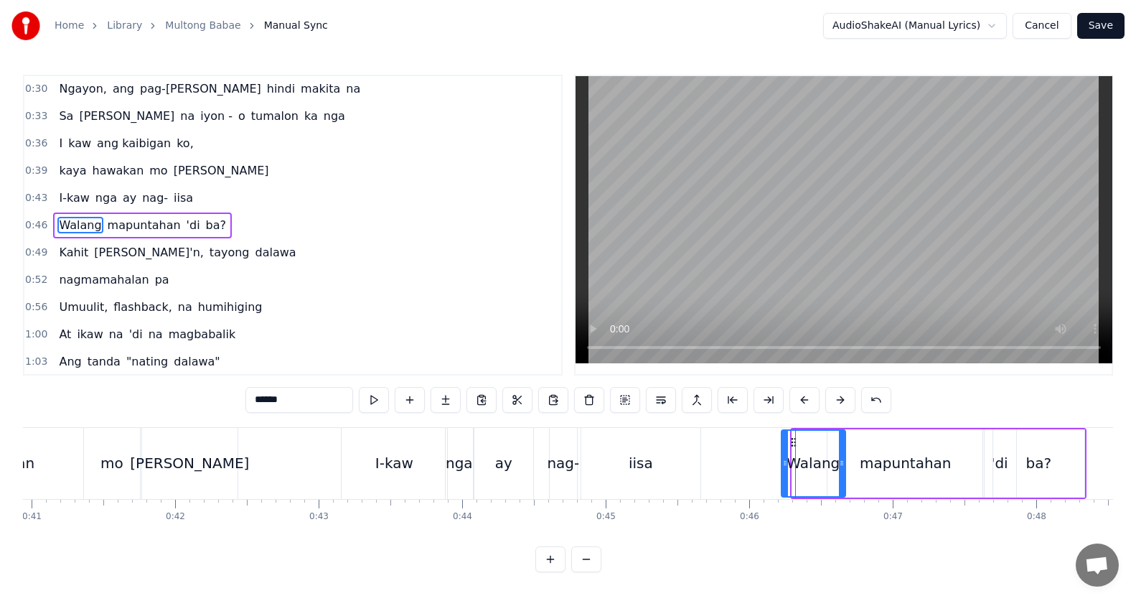
drag, startPoint x: 794, startPoint y: 464, endPoint x: 778, endPoint y: 462, distance: 15.9
click at [782, 462] on icon at bounding box center [785, 462] width 6 height 11
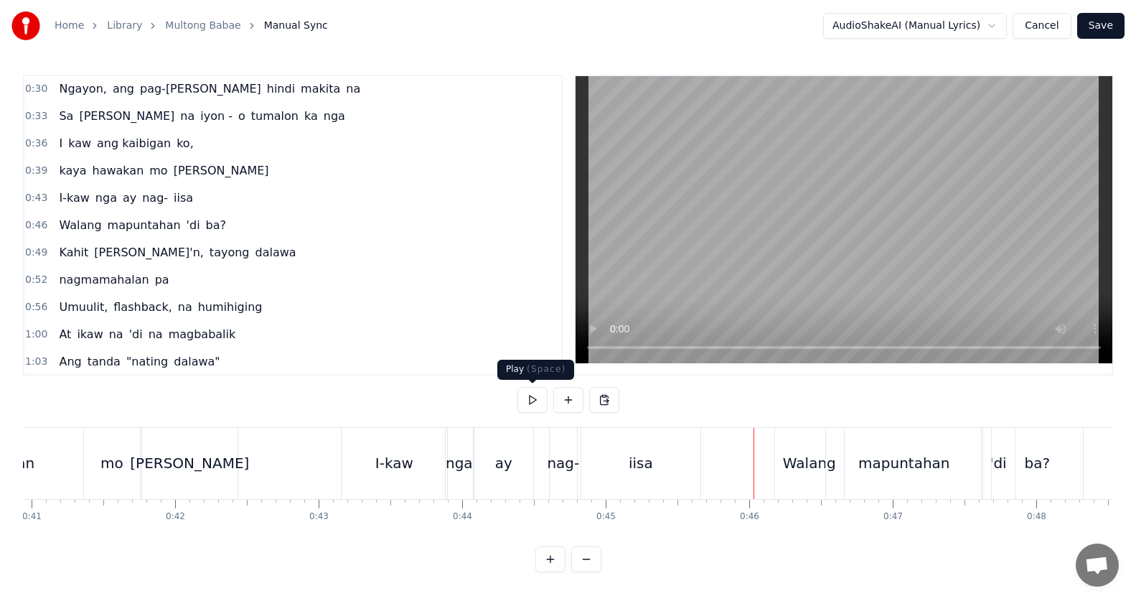
click at [535, 403] on button at bounding box center [532, 400] width 30 height 26
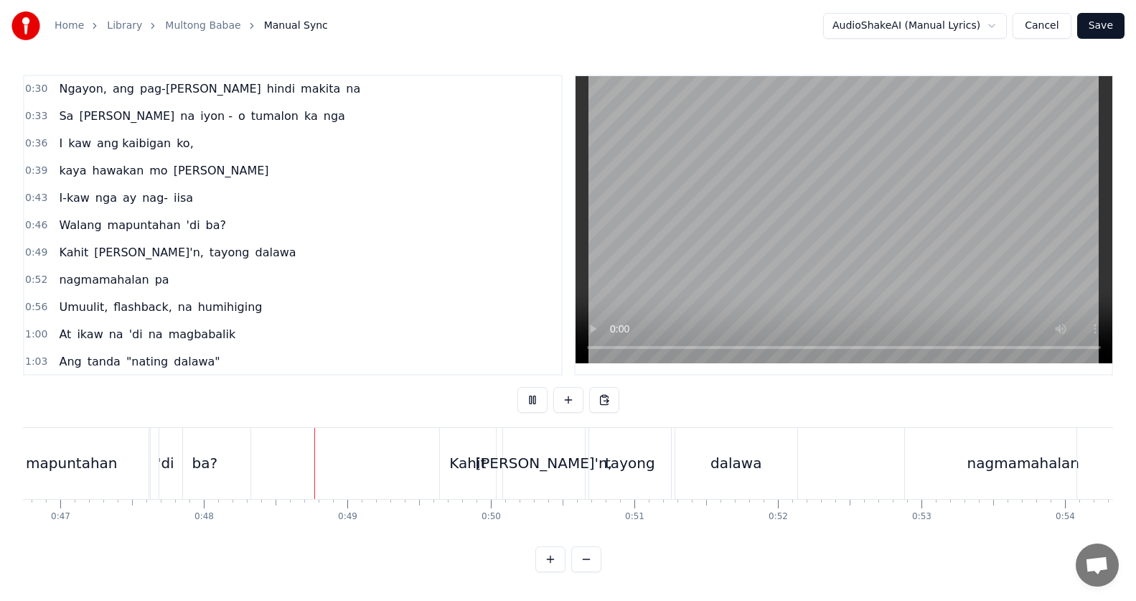
scroll to position [0, 6844]
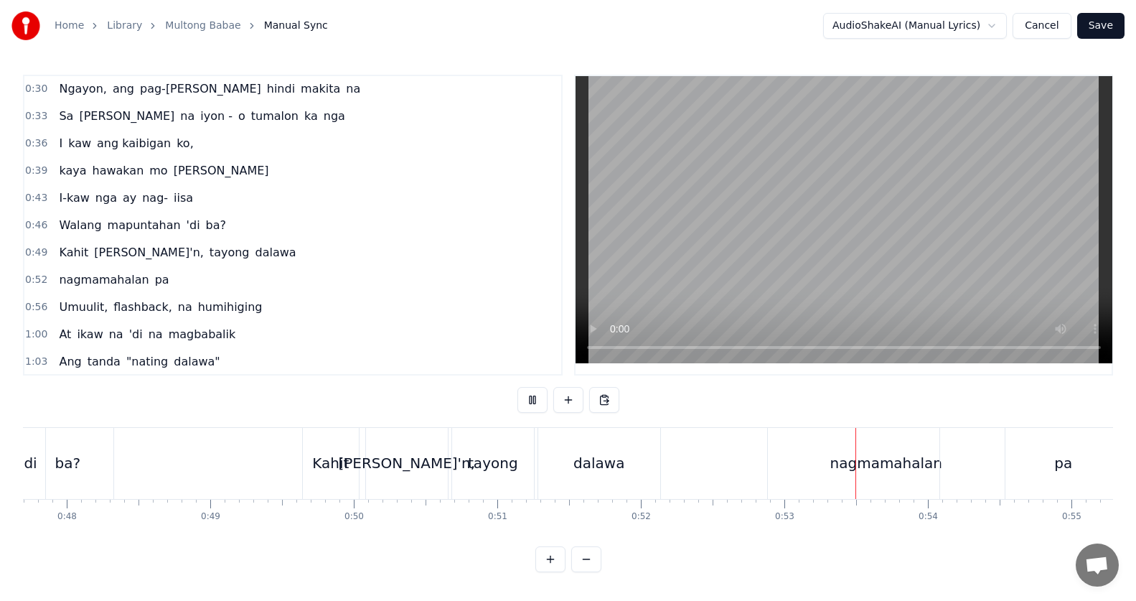
drag, startPoint x: 533, startPoint y: 404, endPoint x: 590, endPoint y: 428, distance: 62.1
click at [533, 405] on button at bounding box center [532, 400] width 30 height 26
click at [785, 463] on div "nagmamahalan" at bounding box center [886, 463] width 237 height 71
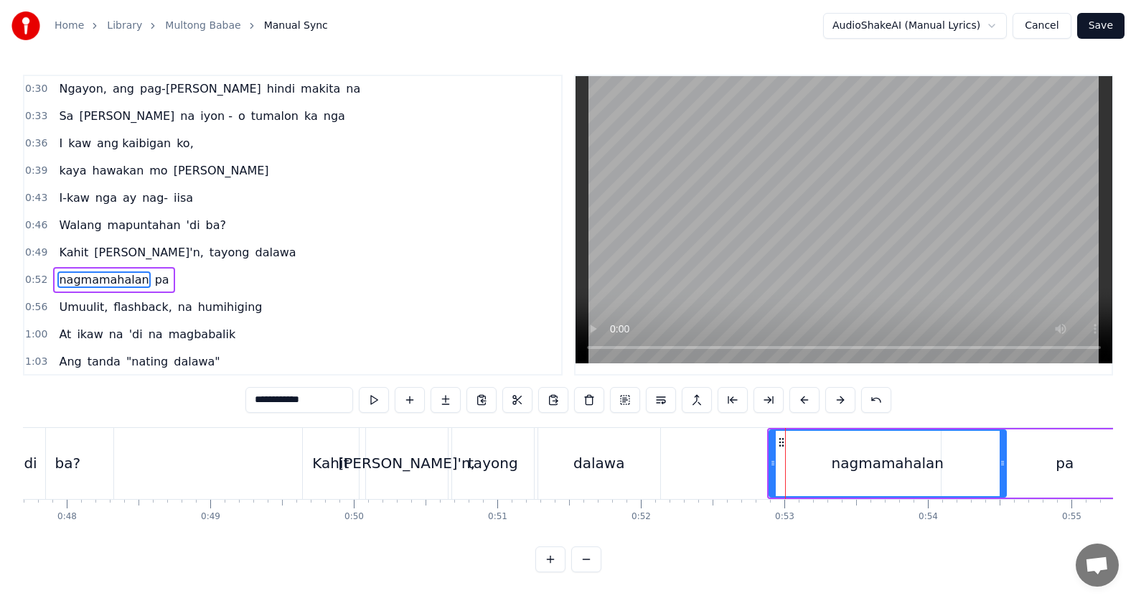
scroll to position [110, 0]
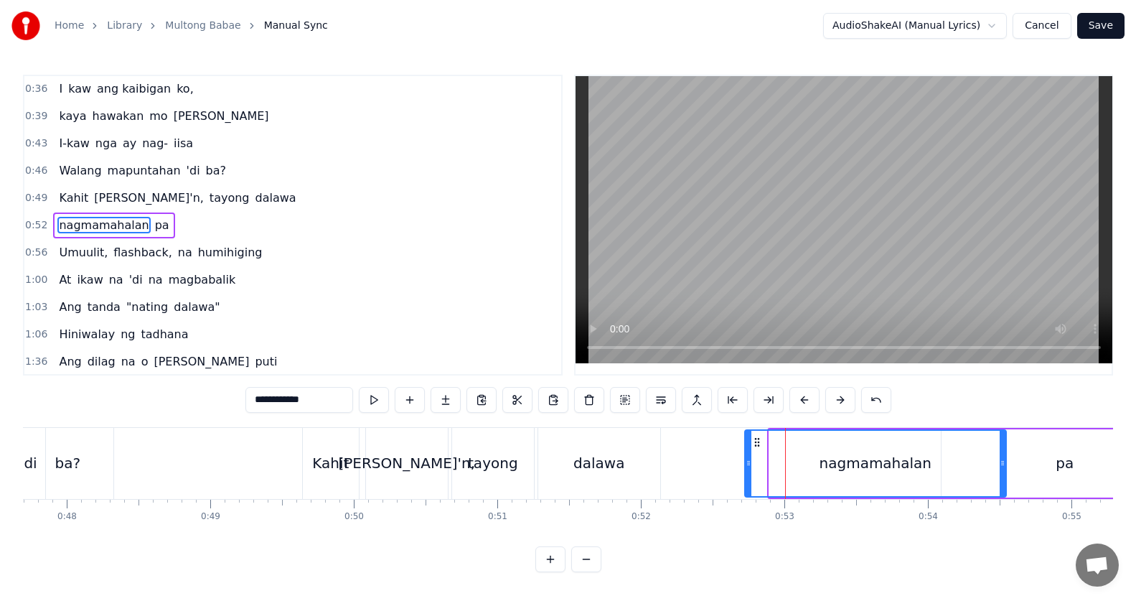
drag, startPoint x: 770, startPoint y: 466, endPoint x: 745, endPoint y: 458, distance: 26.5
click at [745, 458] on icon at bounding box center [748, 462] width 6 height 11
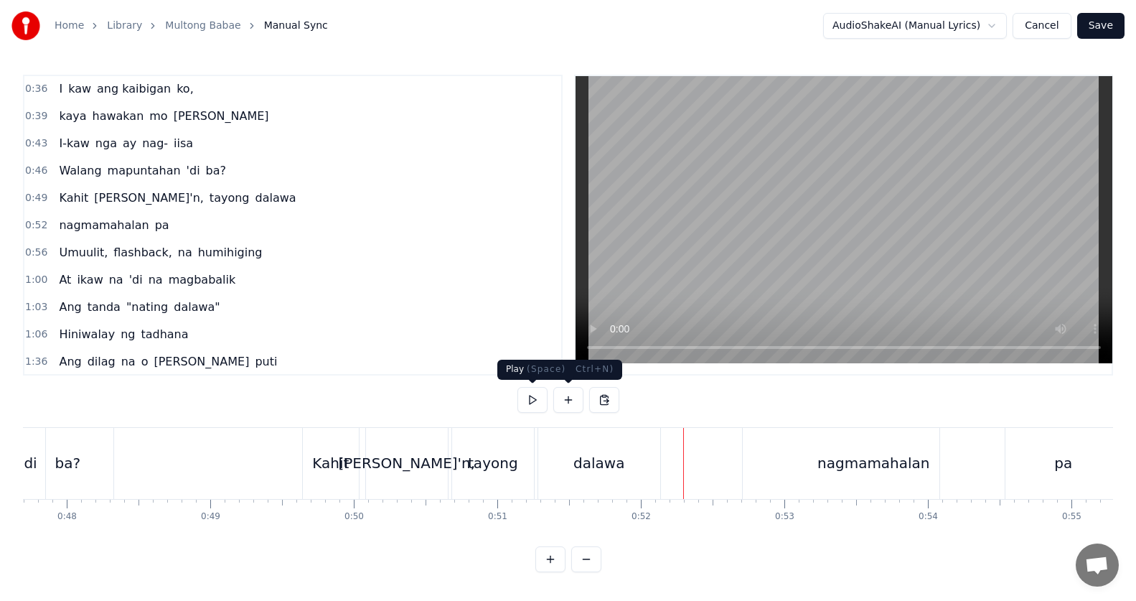
click at [531, 393] on button at bounding box center [532, 400] width 30 height 26
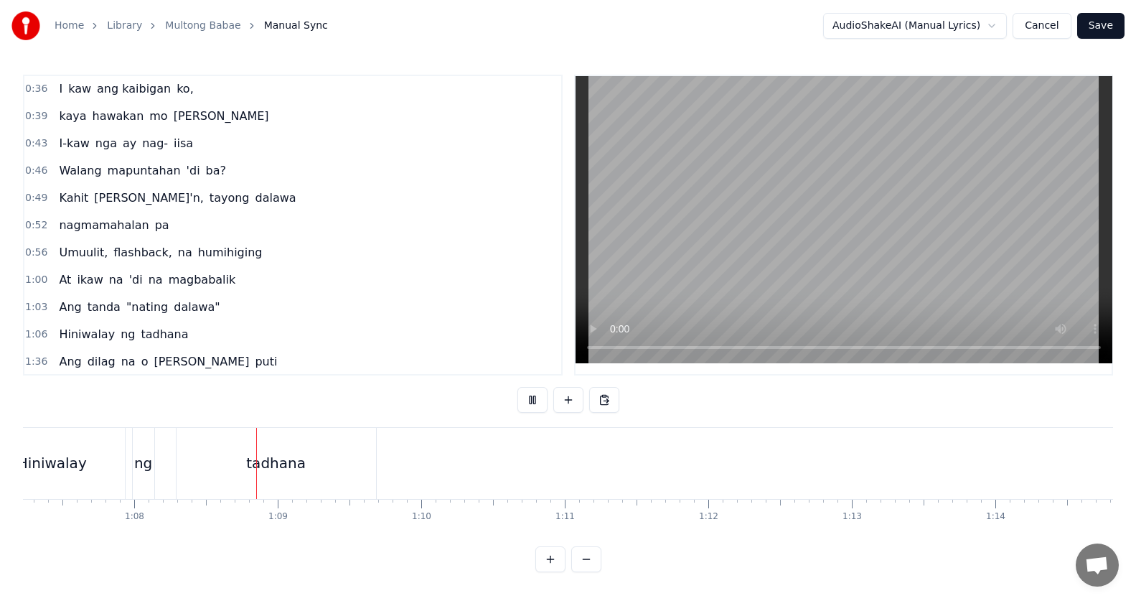
scroll to position [0, 9724]
click at [531, 393] on button at bounding box center [532, 400] width 30 height 26
click at [67, 371] on div "[PERSON_NAME] na o [PERSON_NAME] puti" at bounding box center [168, 362] width 230 height 26
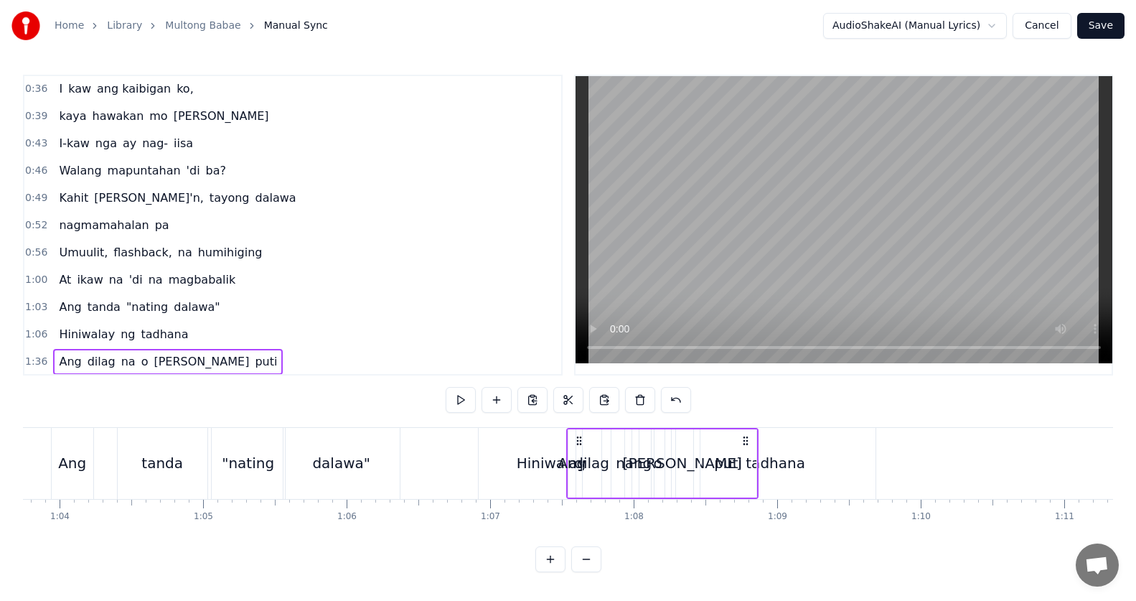
scroll to position [0, 9137]
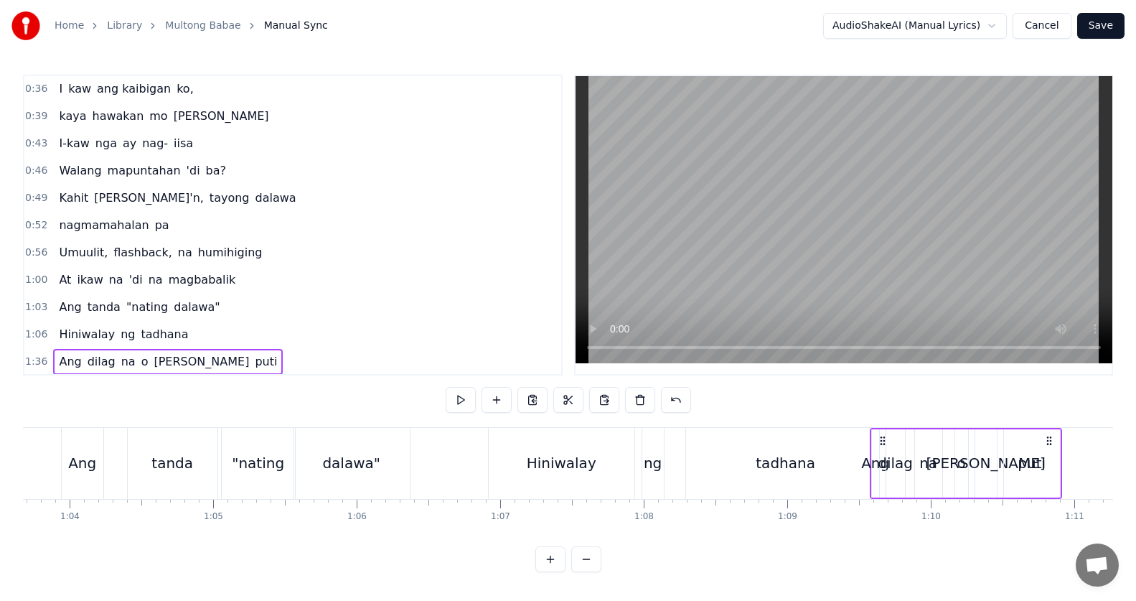
drag, startPoint x: 106, startPoint y: 443, endPoint x: 812, endPoint y: 461, distance: 706.2
click at [880, 437] on icon at bounding box center [882, 440] width 11 height 11
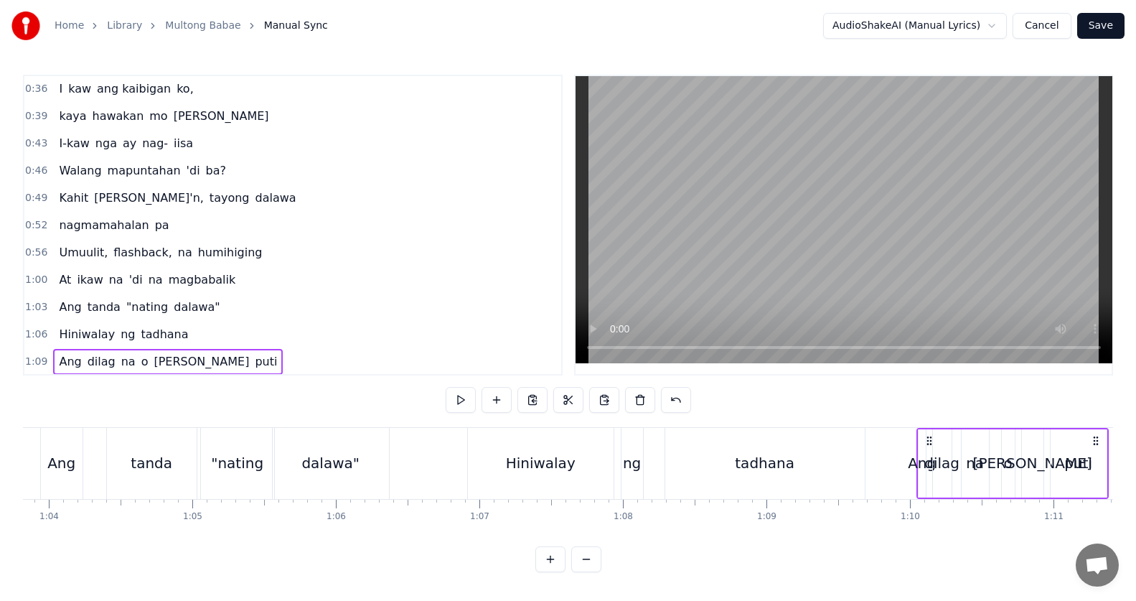
drag, startPoint x: 883, startPoint y: 438, endPoint x: 938, endPoint y: 440, distance: 54.5
click at [935, 440] on icon at bounding box center [928, 440] width 11 height 11
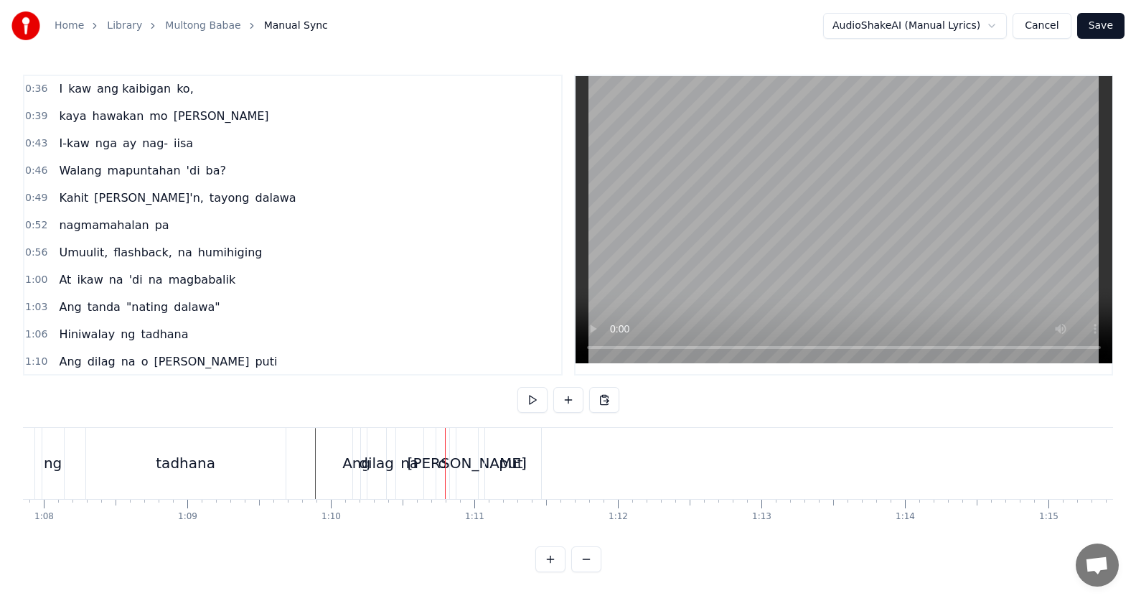
scroll to position [0, 9654]
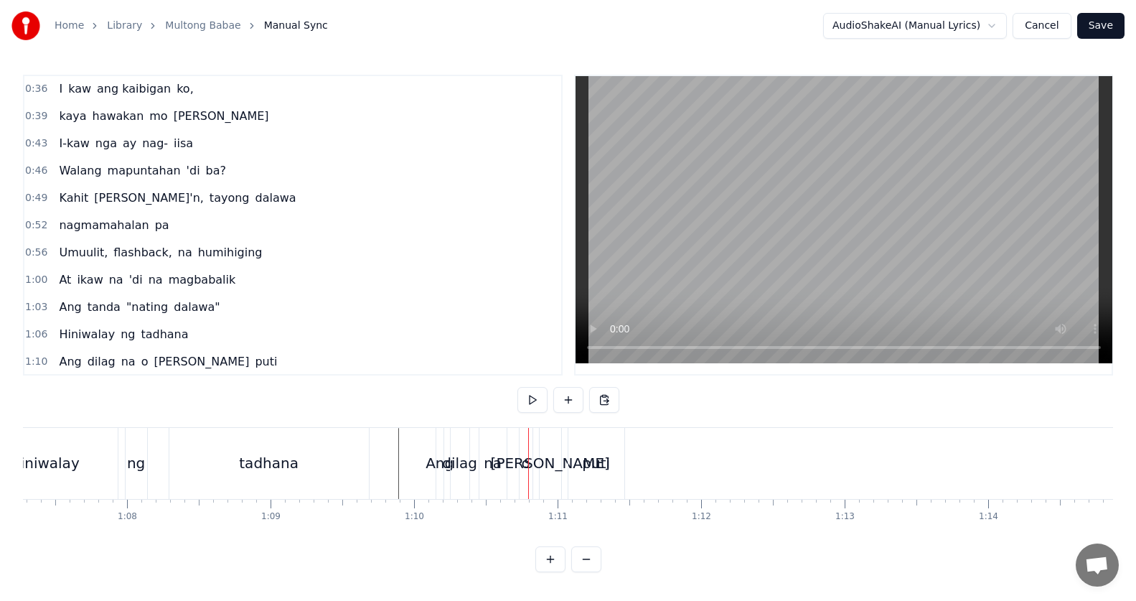
click at [129, 372] on div "[PERSON_NAME] na o [PERSON_NAME] puti" at bounding box center [168, 362] width 230 height 26
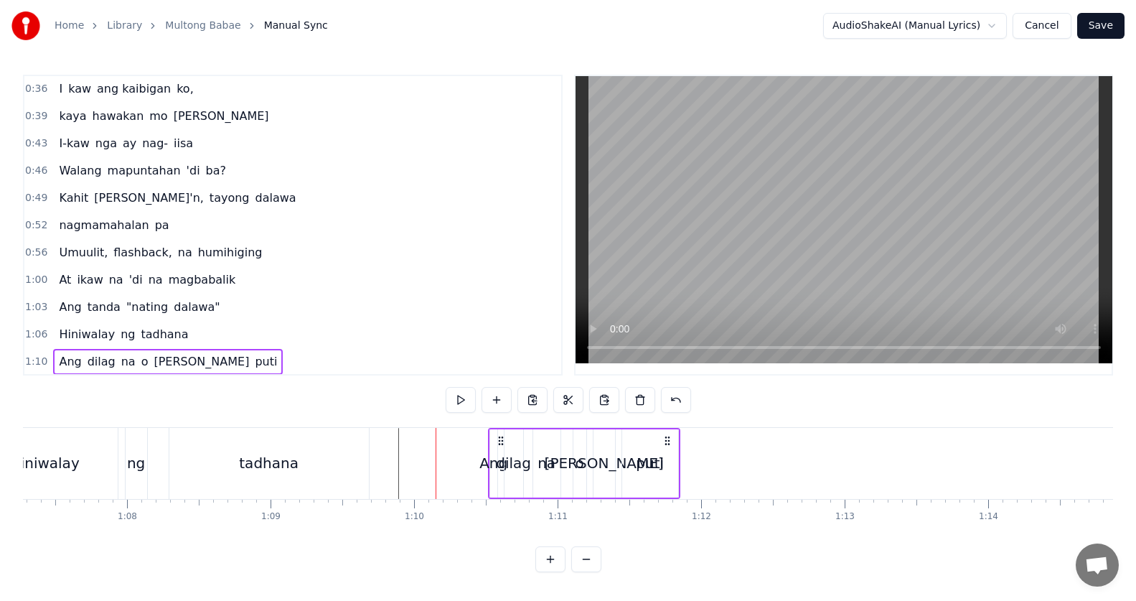
drag, startPoint x: 448, startPoint y: 441, endPoint x: 528, endPoint y: 441, distance: 80.4
click at [507, 441] on icon at bounding box center [500, 440] width 11 height 11
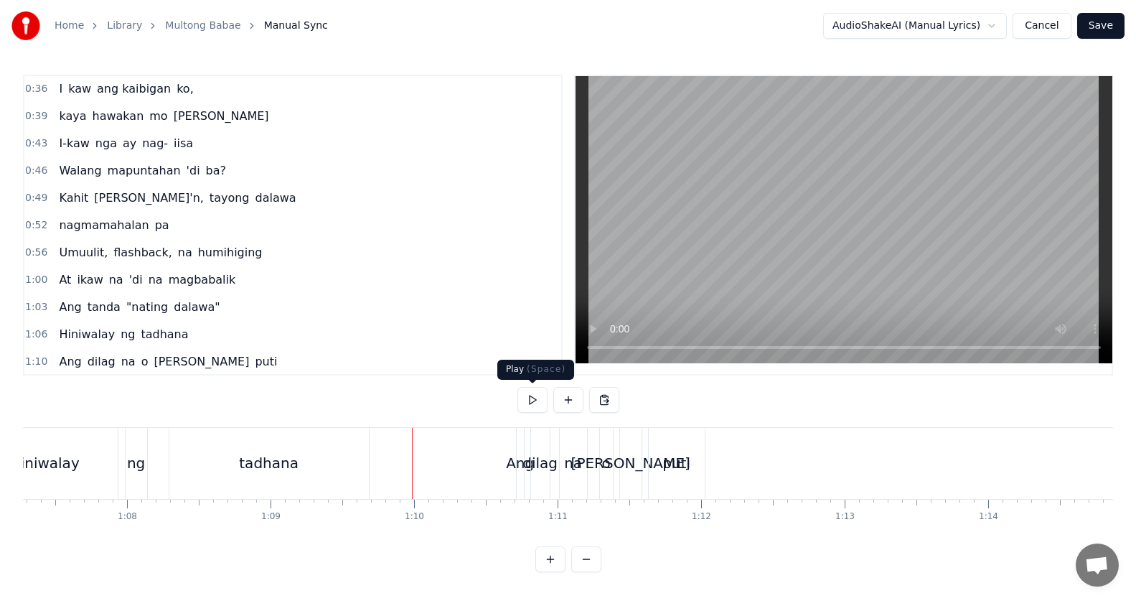
click at [539, 392] on button at bounding box center [532, 400] width 30 height 26
click at [535, 398] on button at bounding box center [532, 400] width 30 height 26
click at [122, 366] on span "na" at bounding box center [128, 361] width 17 height 17
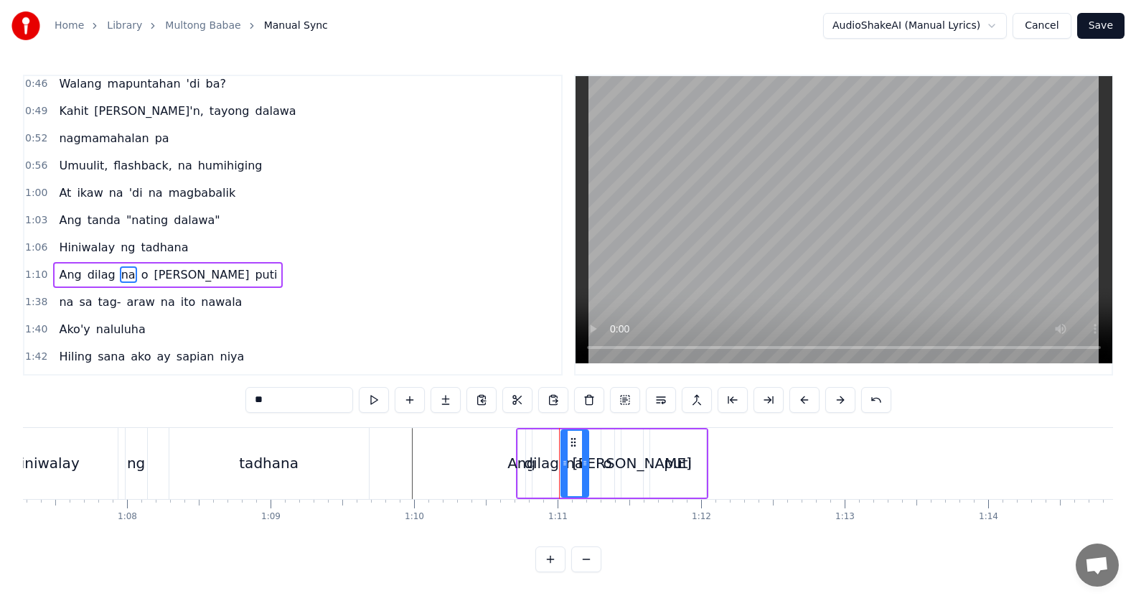
scroll to position [246, 0]
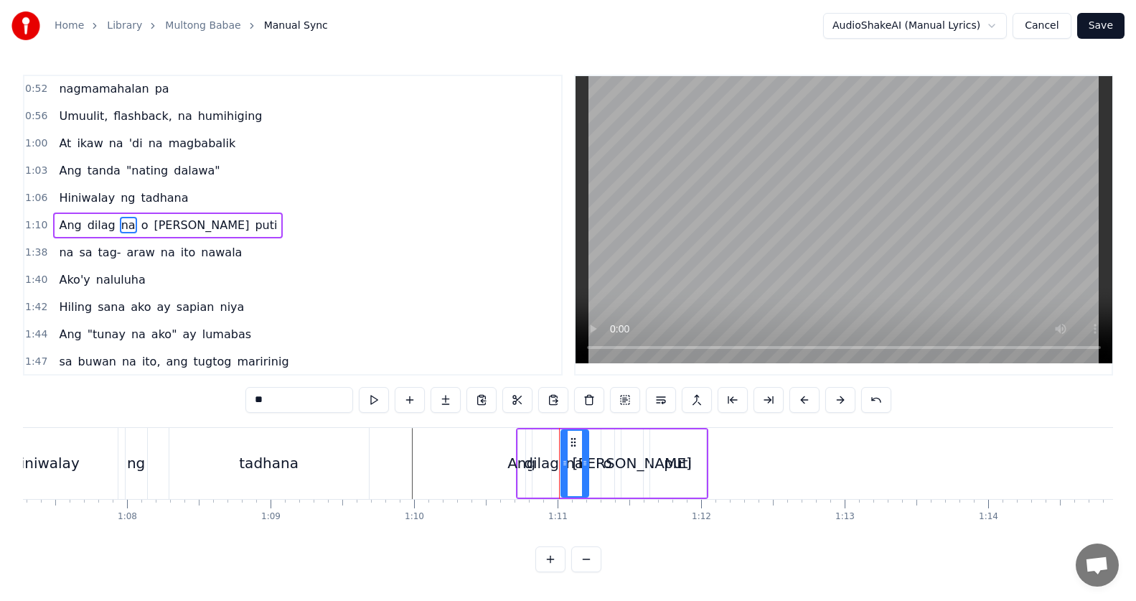
click at [133, 235] on div "[PERSON_NAME] na o [PERSON_NAME] puti" at bounding box center [168, 225] width 230 height 26
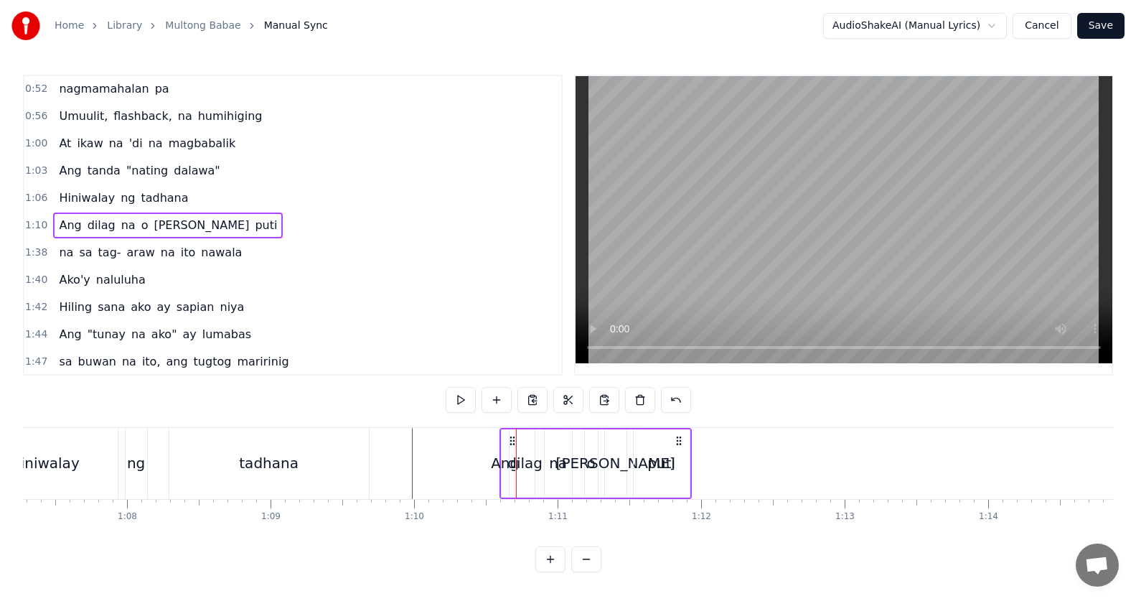
drag, startPoint x: 529, startPoint y: 440, endPoint x: 512, endPoint y: 438, distance: 16.6
click at [512, 438] on icon at bounding box center [512, 440] width 11 height 11
click at [512, 459] on div "dilag" at bounding box center [524, 463] width 35 height 22
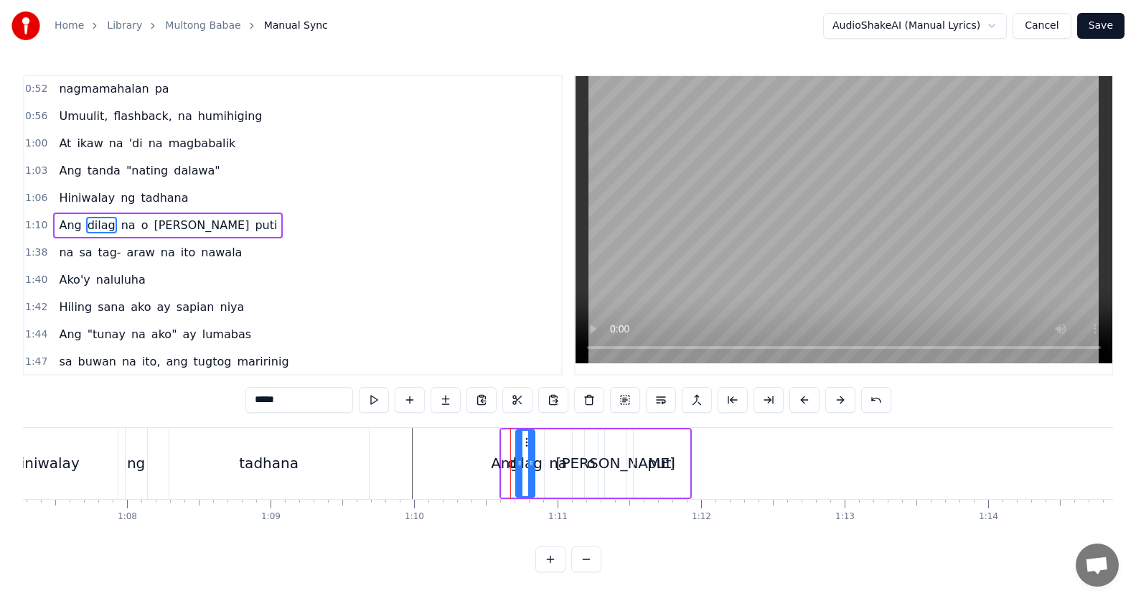
click at [528, 441] on div at bounding box center [531, 462] width 6 height 65
drag, startPoint x: 526, startPoint y: 441, endPoint x: 557, endPoint y: 443, distance: 30.9
click at [572, 457] on div "na" at bounding box center [558, 463] width 29 height 68
drag, startPoint x: 557, startPoint y: 440, endPoint x: 579, endPoint y: 443, distance: 21.7
click at [596, 453] on div "o" at bounding box center [591, 463] width 13 height 68
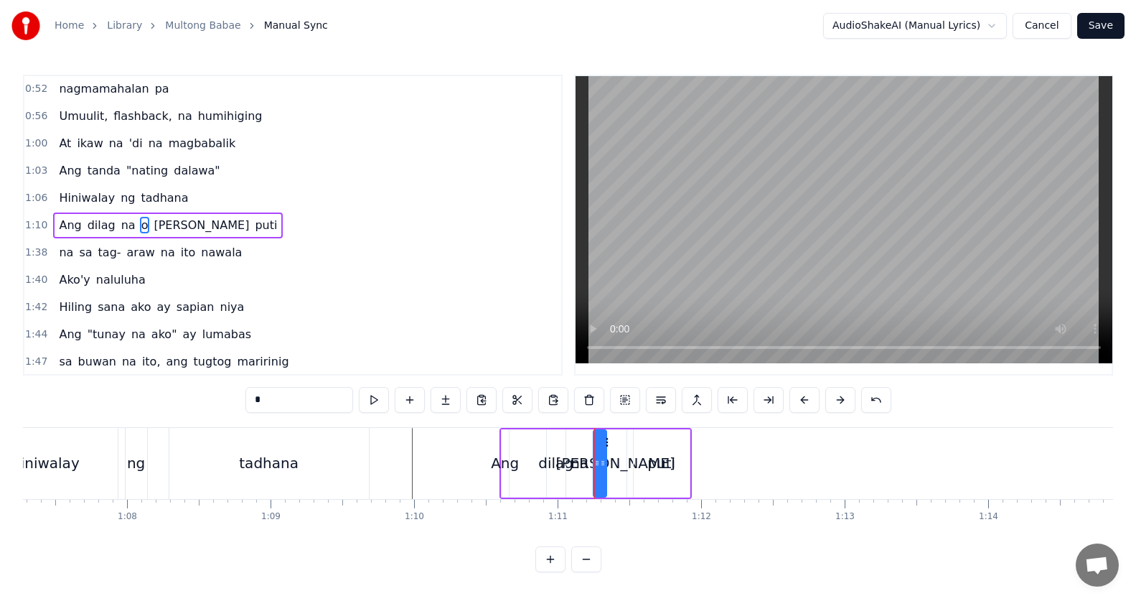
drag, startPoint x: 597, startPoint y: 442, endPoint x: 604, endPoint y: 444, distance: 7.5
click at [605, 444] on icon at bounding box center [605, 441] width 11 height 11
click at [616, 454] on div "[PERSON_NAME]" at bounding box center [615, 463] width 119 height 22
drag, startPoint x: 622, startPoint y: 443, endPoint x: 641, endPoint y: 448, distance: 20.2
click at [633, 445] on icon at bounding box center [630, 441] width 11 height 11
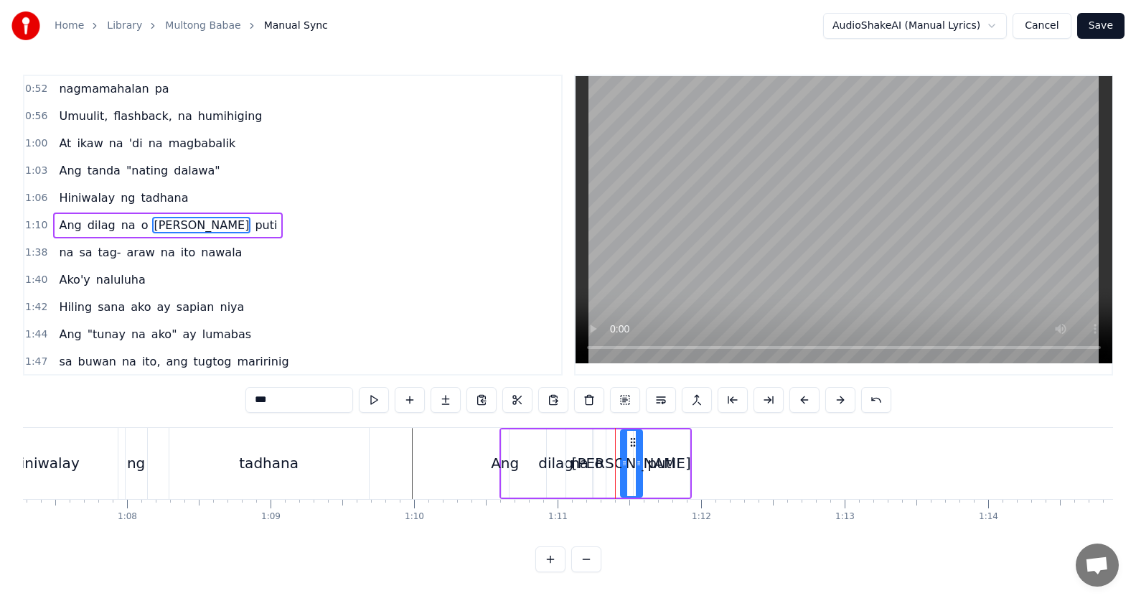
click at [659, 449] on div "puti" at bounding box center [662, 463] width 56 height 68
type input "****"
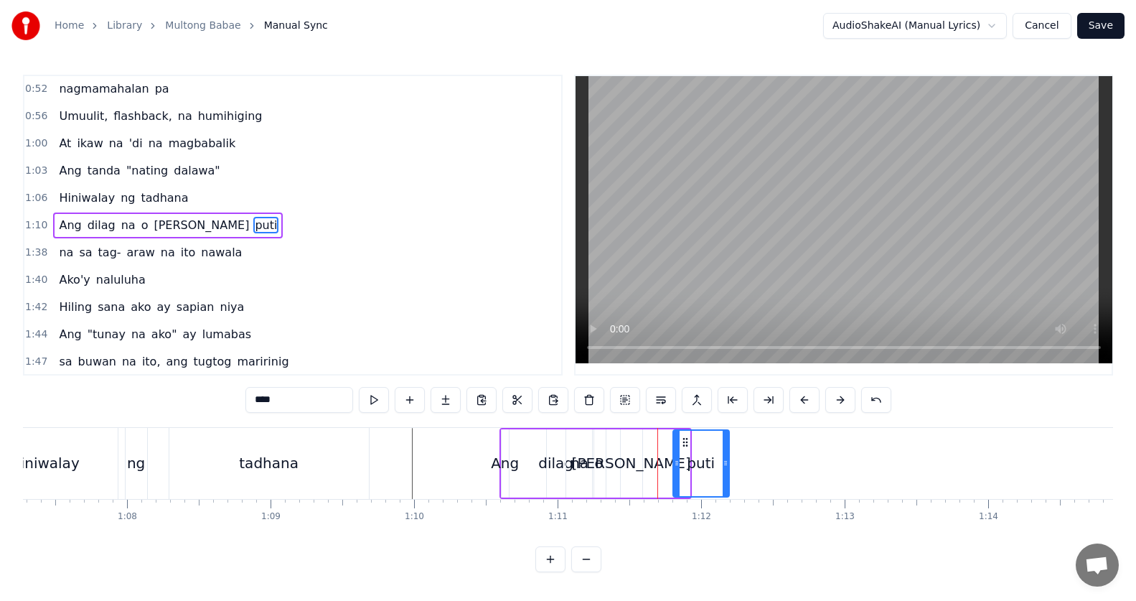
drag, startPoint x: 648, startPoint y: 437, endPoint x: 560, endPoint y: 461, distance: 90.9
click at [691, 438] on icon at bounding box center [684, 441] width 11 height 11
click at [690, 440] on div "puti" at bounding box center [661, 463] width 57 height 68
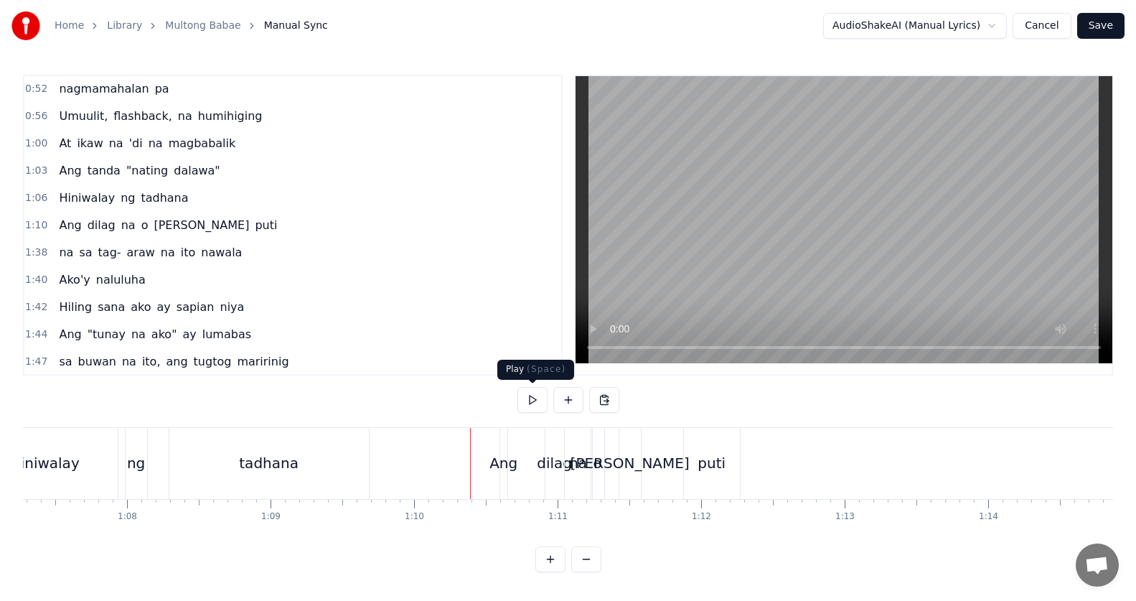
click at [537, 395] on button at bounding box center [532, 400] width 30 height 26
click at [528, 401] on button at bounding box center [532, 400] width 30 height 26
click at [528, 400] on button at bounding box center [532, 400] width 30 height 26
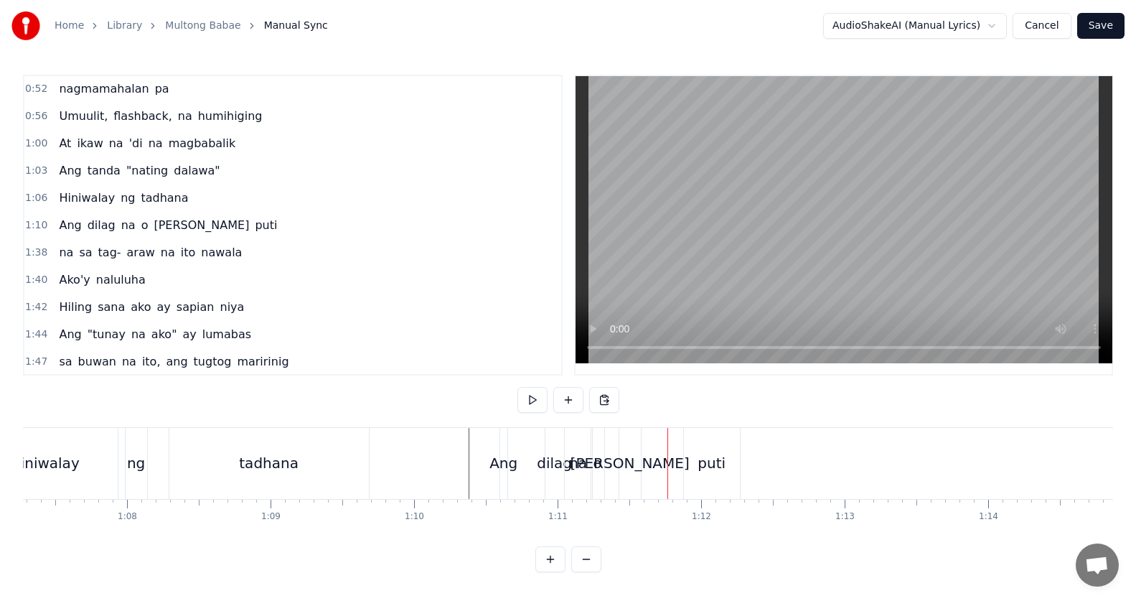
click at [552, 471] on div "dilag" at bounding box center [554, 463] width 35 height 22
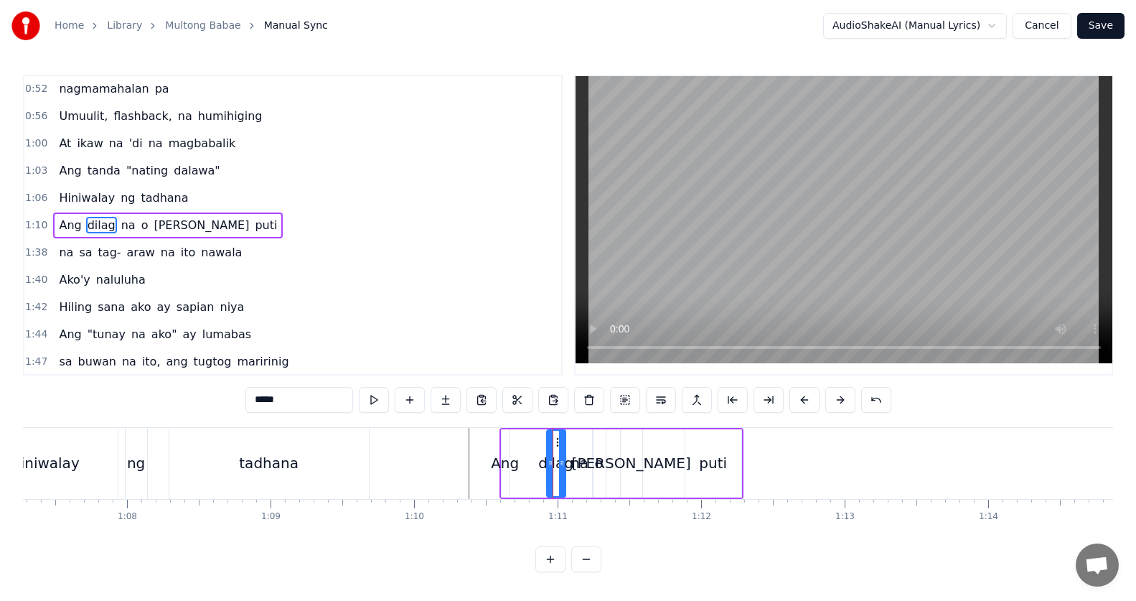
click at [572, 467] on div "na" at bounding box center [579, 463] width 18 height 22
drag, startPoint x: 583, startPoint y: 438, endPoint x: 596, endPoint y: 439, distance: 12.9
click at [596, 439] on icon at bounding box center [593, 441] width 11 height 11
click at [140, 228] on span "o" at bounding box center [145, 225] width 10 height 17
drag, startPoint x: 606, startPoint y: 445, endPoint x: 621, endPoint y: 445, distance: 15.1
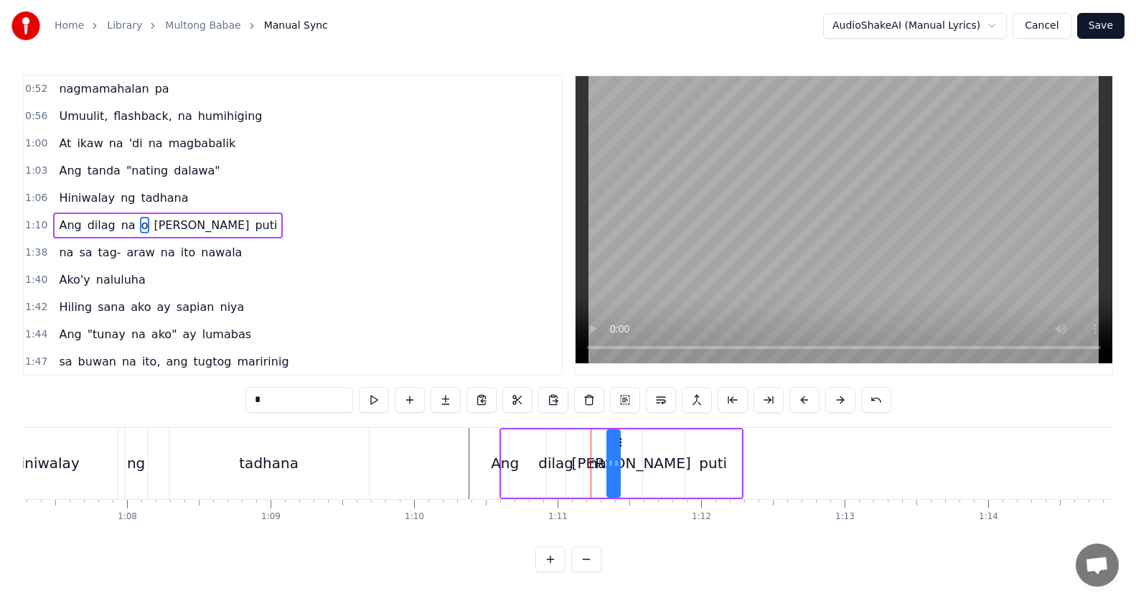
click at [621, 445] on circle at bounding box center [620, 445] width 1 height 1
click at [634, 450] on div "[PERSON_NAME]" at bounding box center [632, 463] width 22 height 68
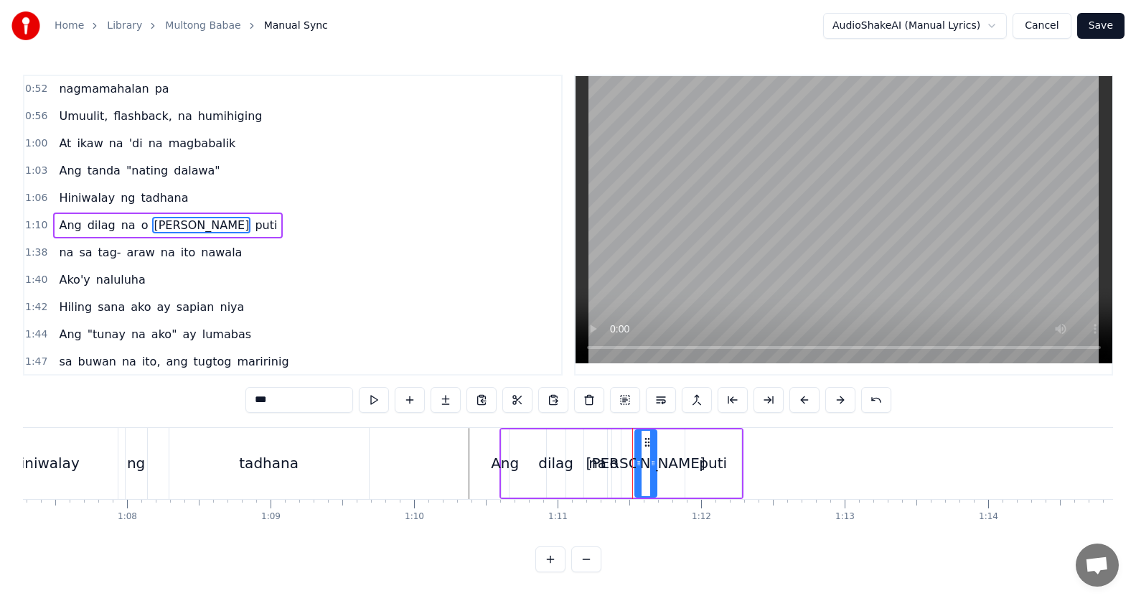
drag, startPoint x: 631, startPoint y: 443, endPoint x: 646, endPoint y: 443, distance: 14.3
click at [646, 443] on icon at bounding box center [646, 441] width 11 height 11
drag, startPoint x: 653, startPoint y: 465, endPoint x: 716, endPoint y: 465, distance: 63.1
click at [677, 468] on div "[PERSON_NAME]" at bounding box center [655, 463] width 42 height 68
click at [721, 461] on div "puti" at bounding box center [713, 463] width 28 height 22
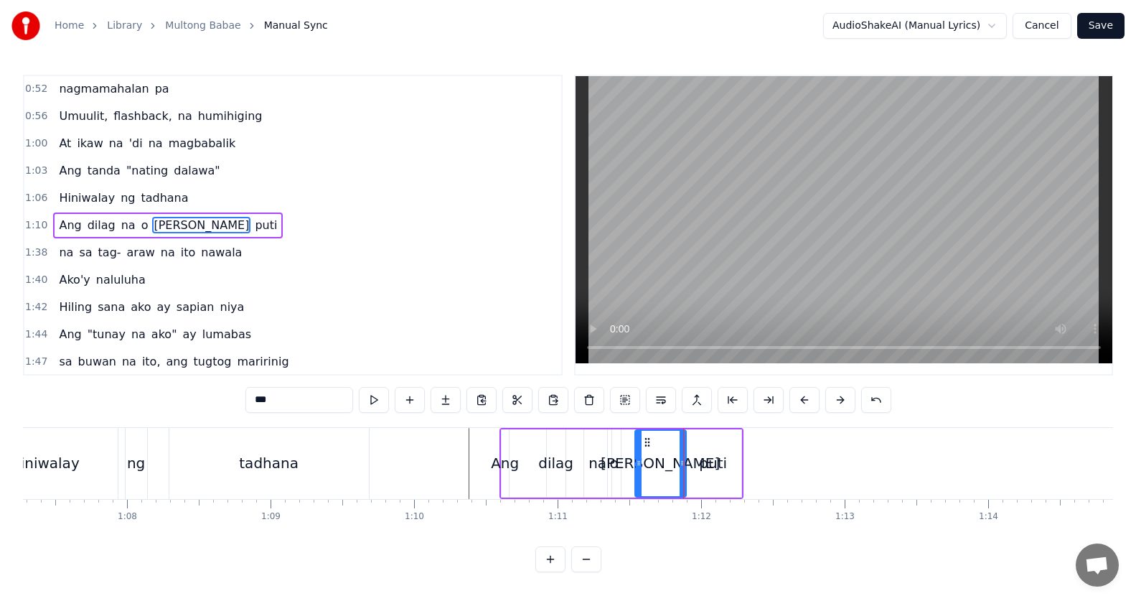
type input "****"
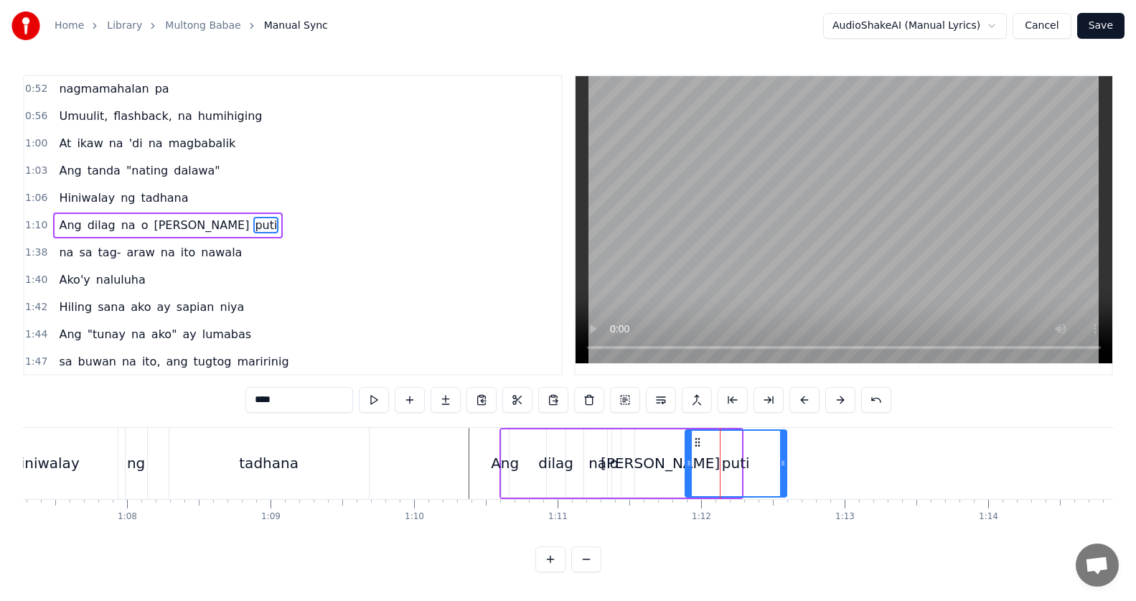
drag, startPoint x: 744, startPoint y: 462, endPoint x: 783, endPoint y: 467, distance: 39.1
click at [783, 467] on icon at bounding box center [783, 462] width 6 height 11
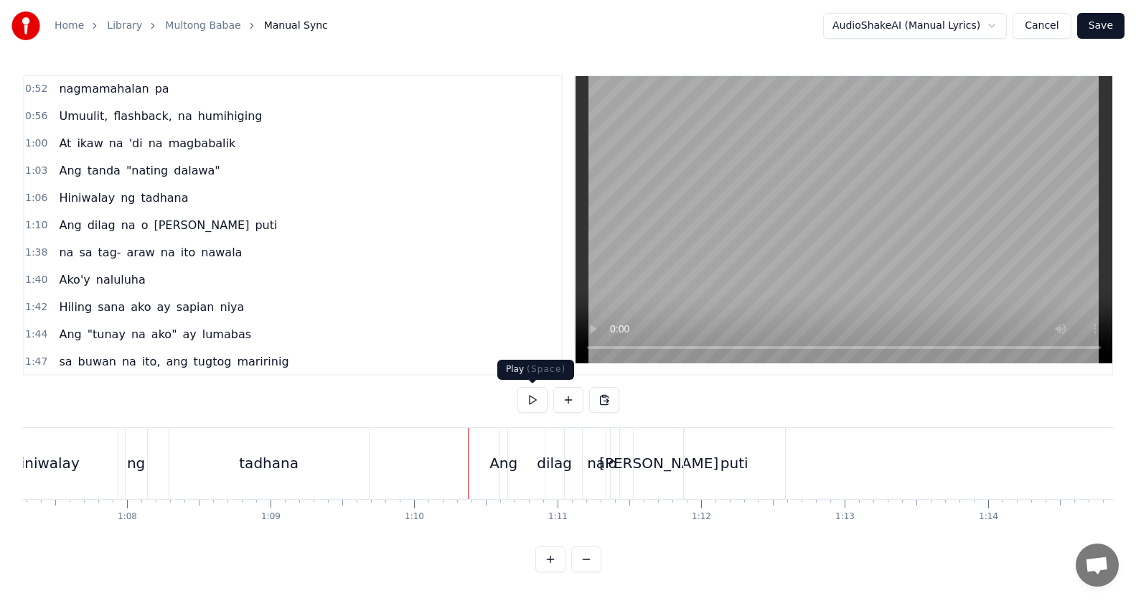
click at [542, 401] on button at bounding box center [532, 400] width 30 height 26
click at [541, 401] on button at bounding box center [532, 400] width 30 height 26
click at [534, 398] on button at bounding box center [532, 400] width 30 height 26
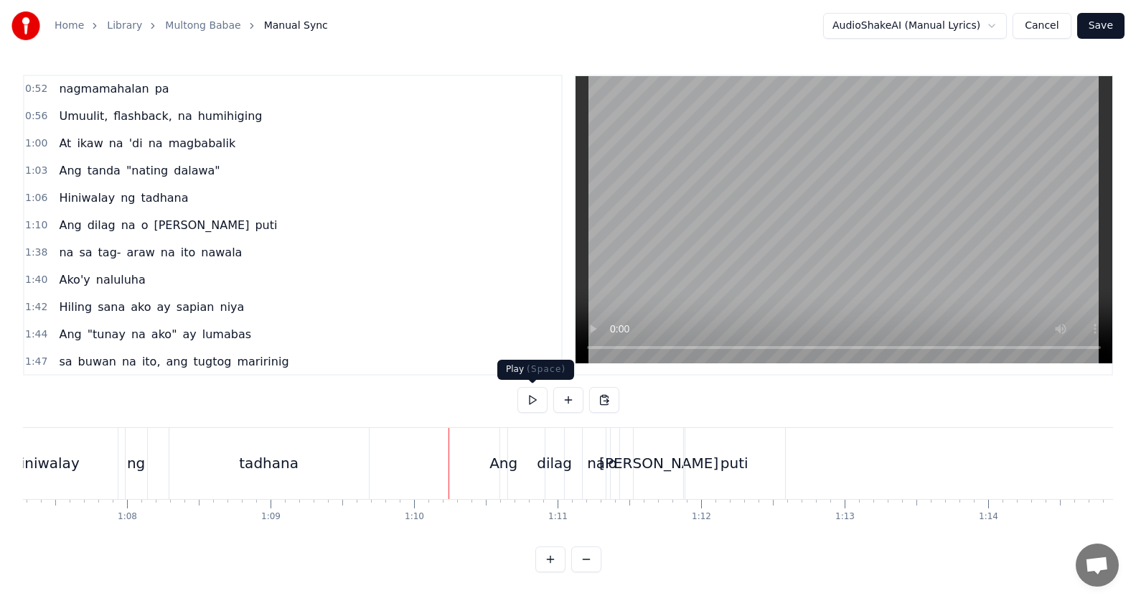
click at [529, 401] on button at bounding box center [532, 400] width 30 height 26
click at [90, 263] on div "na sa tag- araw na ito nawala" at bounding box center [150, 253] width 194 height 26
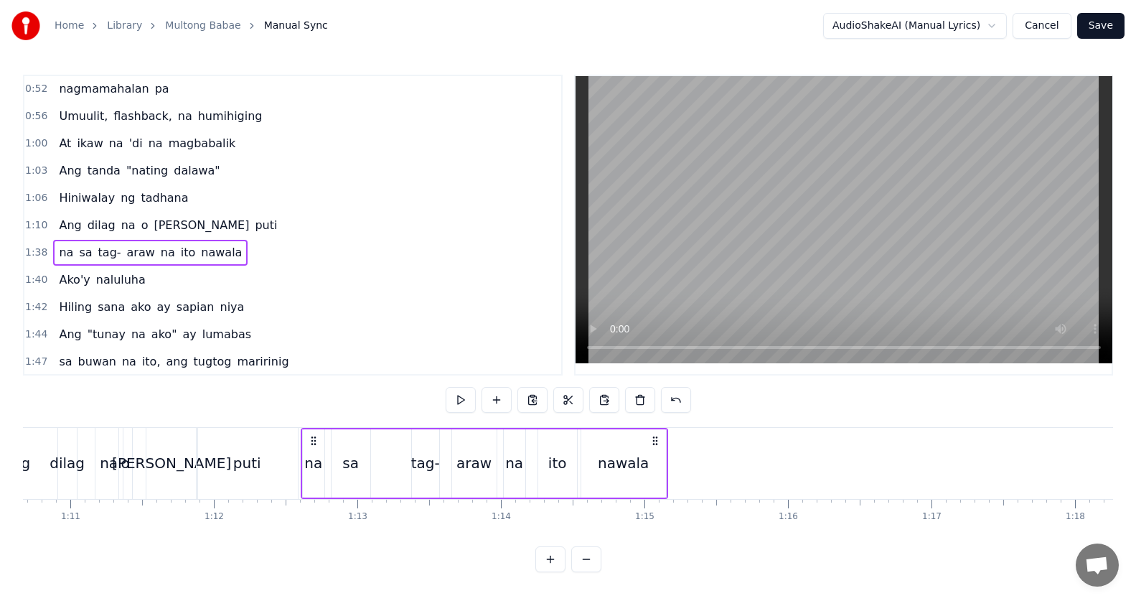
scroll to position [0, 10126]
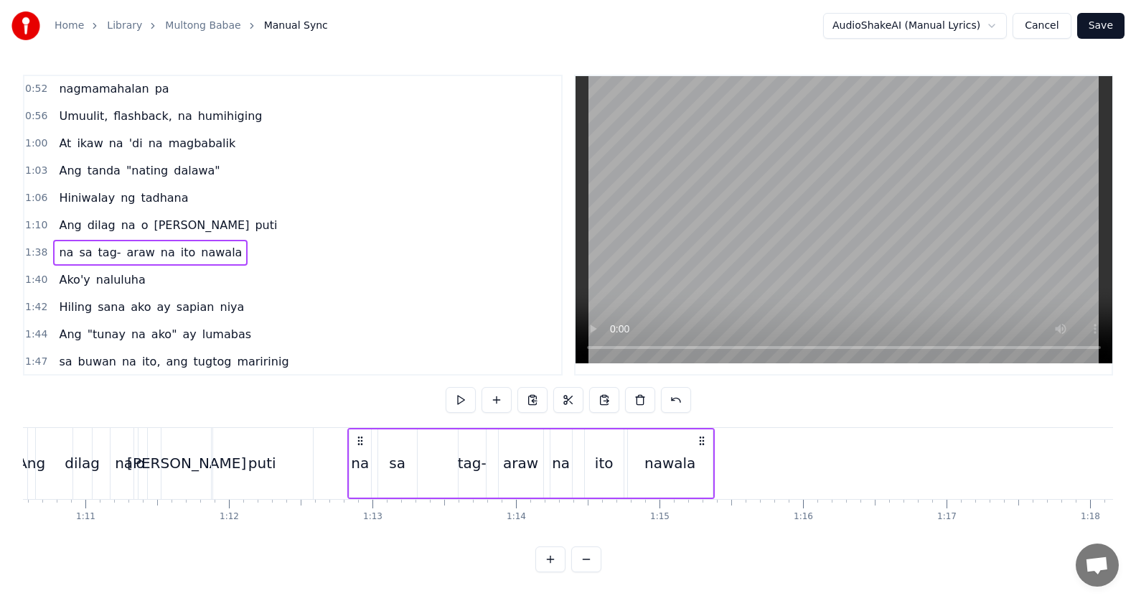
drag, startPoint x: 107, startPoint y: 441, endPoint x: 357, endPoint y: 458, distance: 250.9
click at [357, 458] on div "na sa tag- araw na ito nawala" at bounding box center [530, 463] width 367 height 71
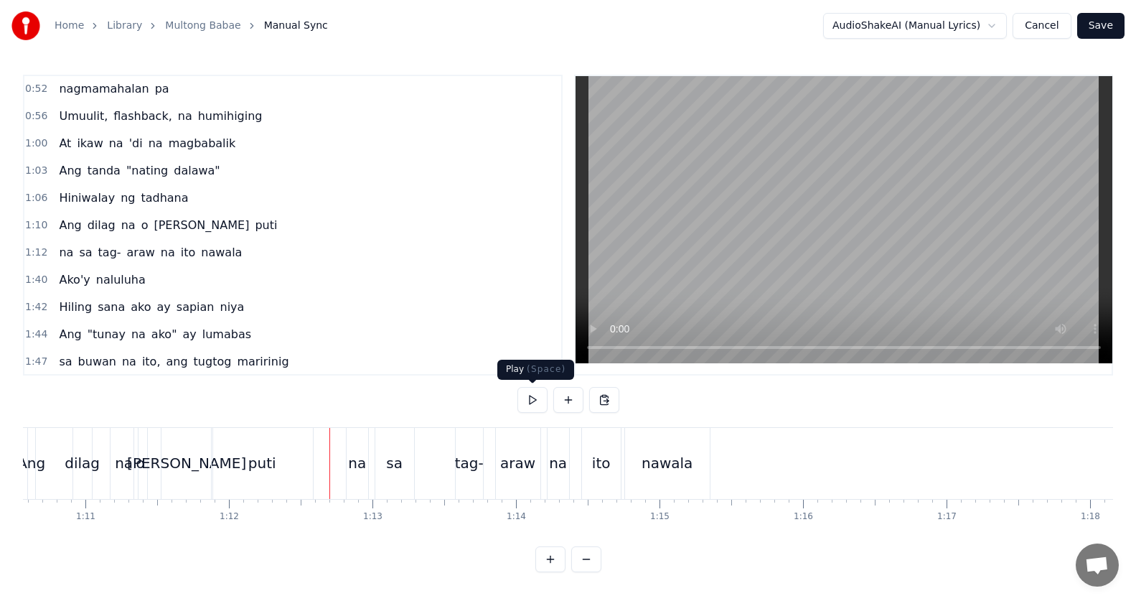
click at [531, 392] on button at bounding box center [532, 400] width 30 height 26
click at [653, 466] on div "nawala" at bounding box center [666, 463] width 51 height 22
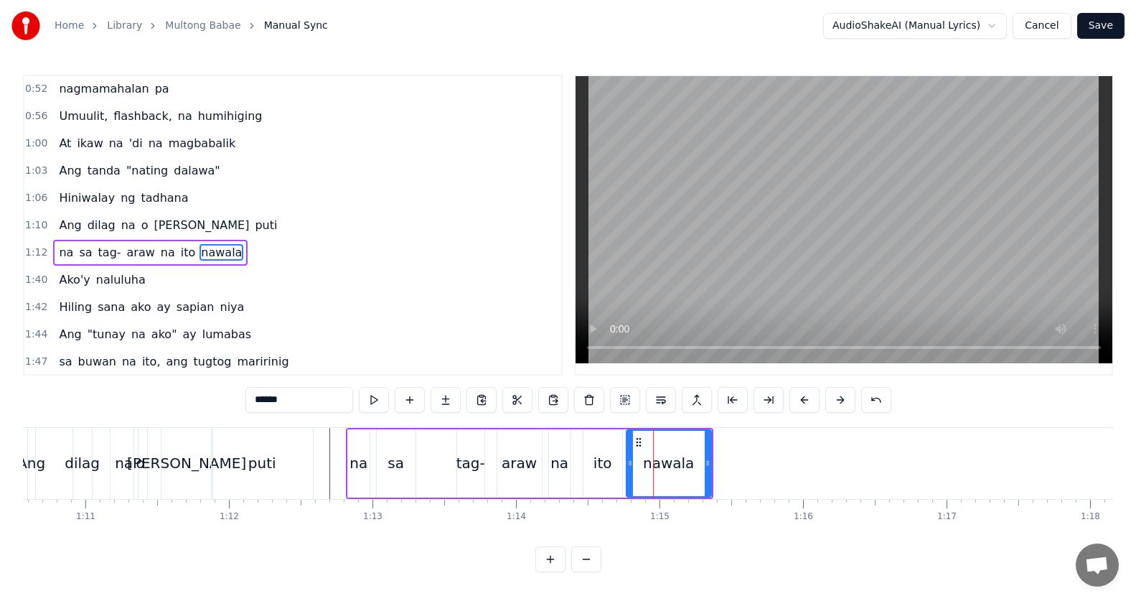
scroll to position [273, 0]
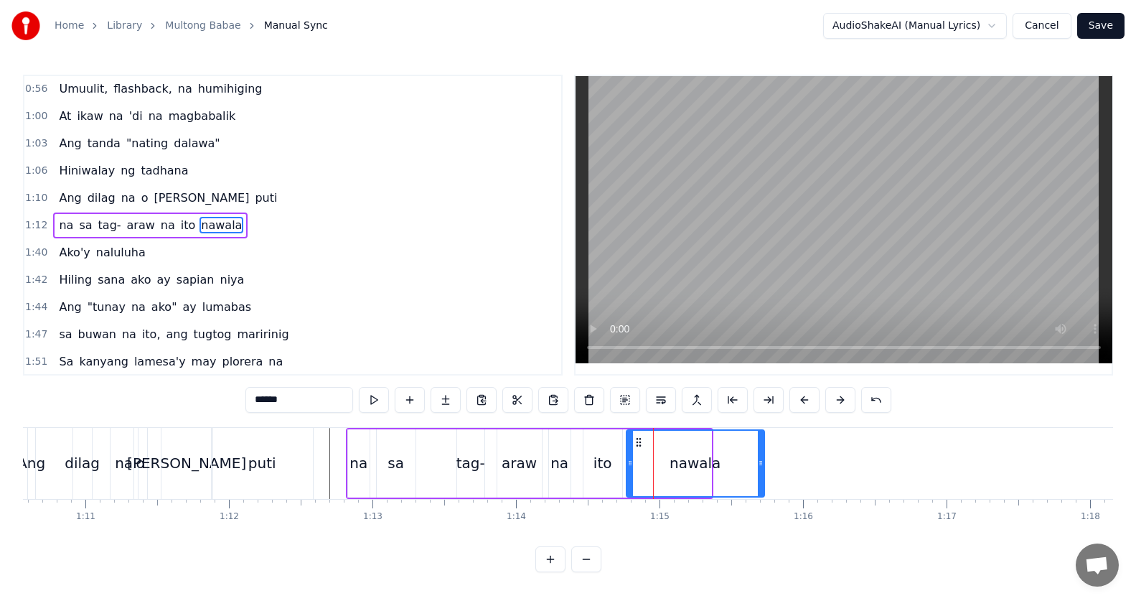
drag, startPoint x: 707, startPoint y: 461, endPoint x: 735, endPoint y: 465, distance: 27.6
click at [763, 461] on icon at bounding box center [761, 462] width 6 height 11
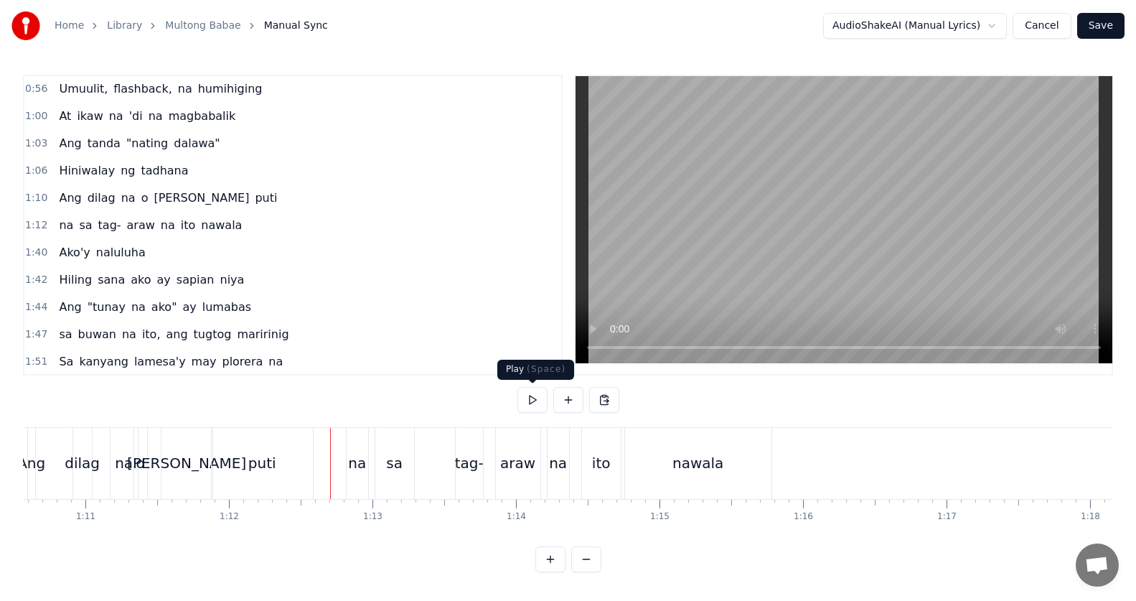
click at [543, 394] on button at bounding box center [532, 400] width 30 height 26
drag, startPoint x: 540, startPoint y: 395, endPoint x: 509, endPoint y: 407, distance: 32.2
click at [537, 397] on button at bounding box center [532, 400] width 30 height 26
click at [87, 236] on div "na sa tag- araw na ito nawala" at bounding box center [150, 225] width 194 height 26
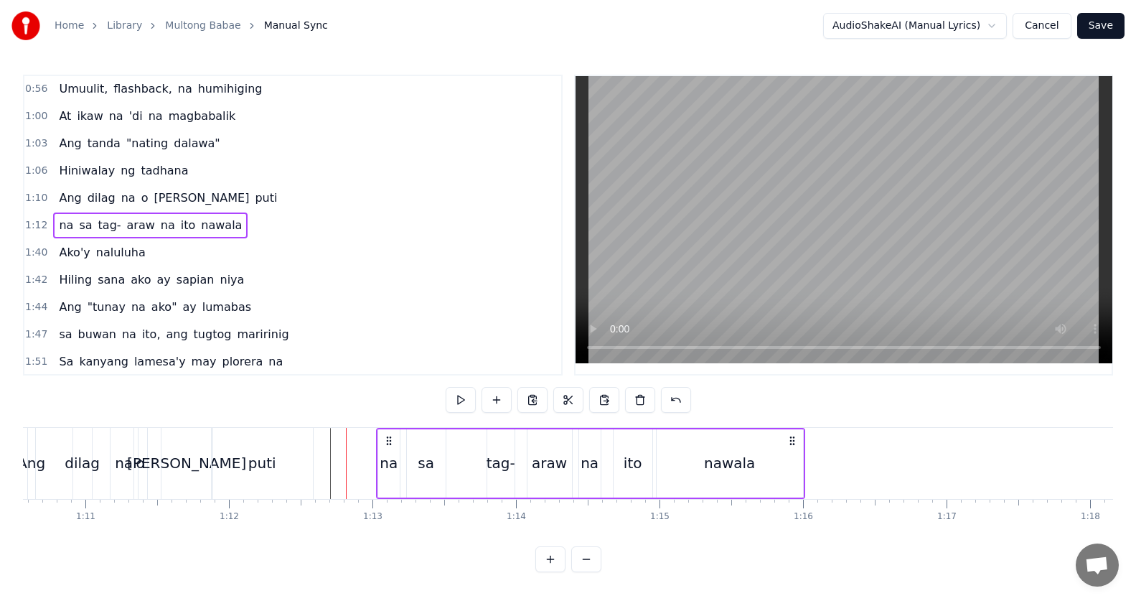
drag, startPoint x: 362, startPoint y: 438, endPoint x: 392, endPoint y: 443, distance: 30.5
click at [392, 443] on icon at bounding box center [388, 440] width 11 height 11
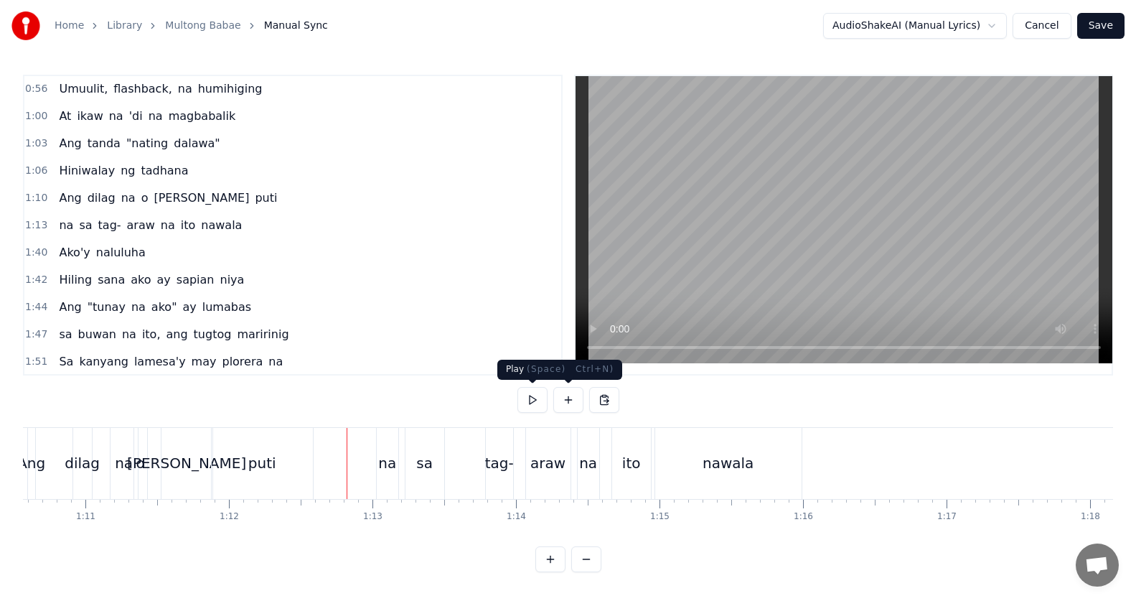
click at [534, 395] on button at bounding box center [532, 400] width 30 height 26
click at [532, 397] on button at bounding box center [532, 400] width 30 height 26
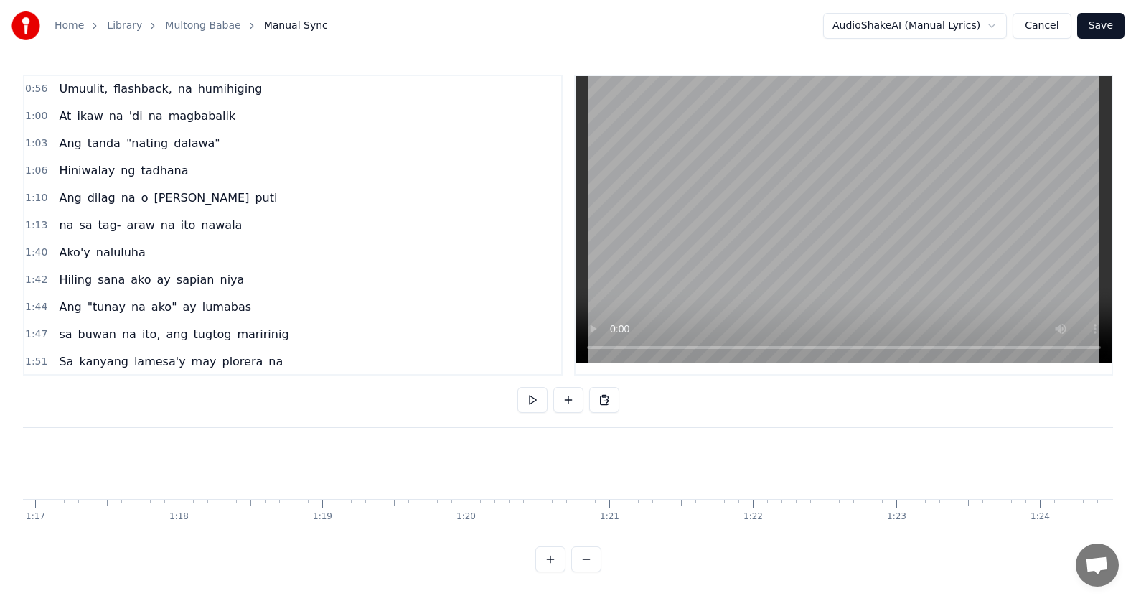
scroll to position [0, 11120]
click at [129, 263] on div "Ako'y naluluha" at bounding box center [102, 253] width 98 height 26
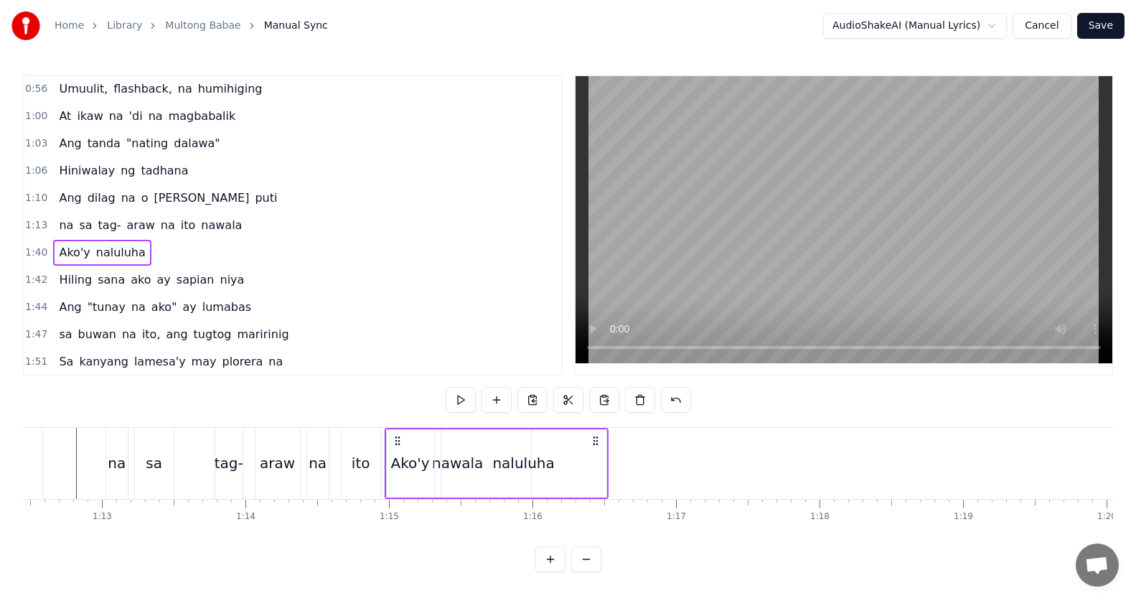
scroll to position [0, 10395]
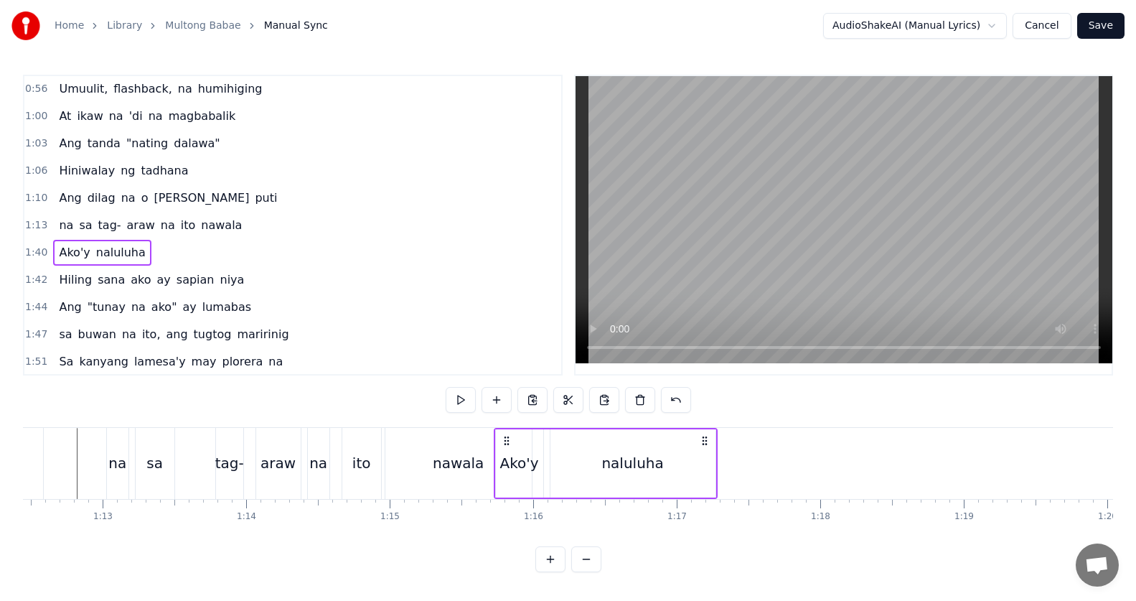
drag, startPoint x: 103, startPoint y: 437, endPoint x: 506, endPoint y: 430, distance: 403.3
click at [506, 430] on div "Ako'y naluluha" at bounding box center [606, 463] width 224 height 71
click at [639, 460] on div "naluluha" at bounding box center [632, 463] width 62 height 22
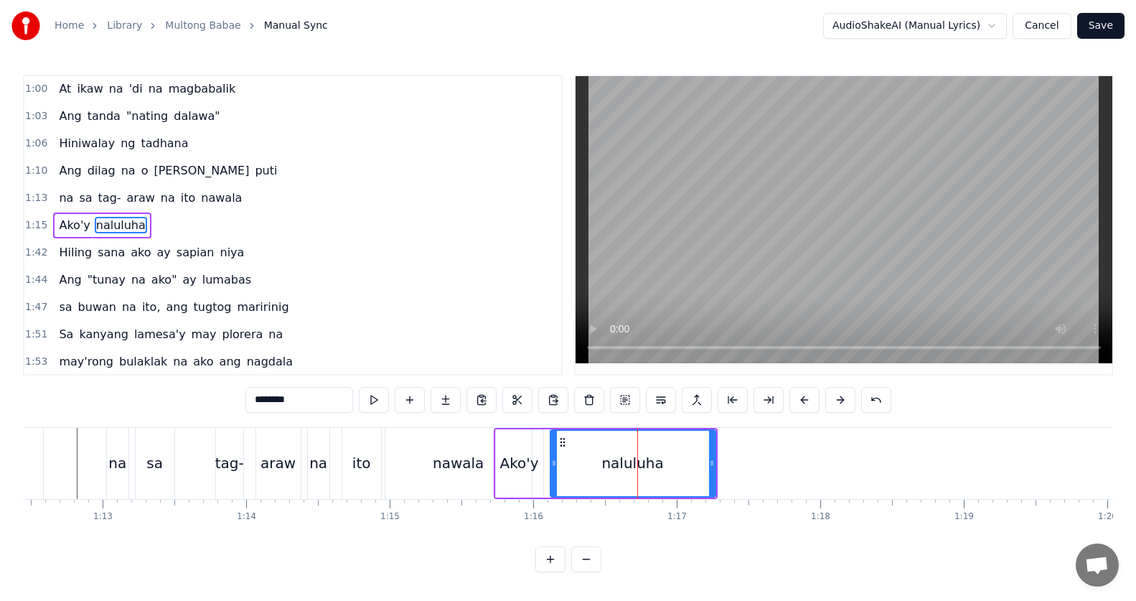
click at [324, 400] on input "********" at bounding box center [299, 400] width 108 height 26
click at [683, 453] on div "naluluha" at bounding box center [633, 462] width 164 height 65
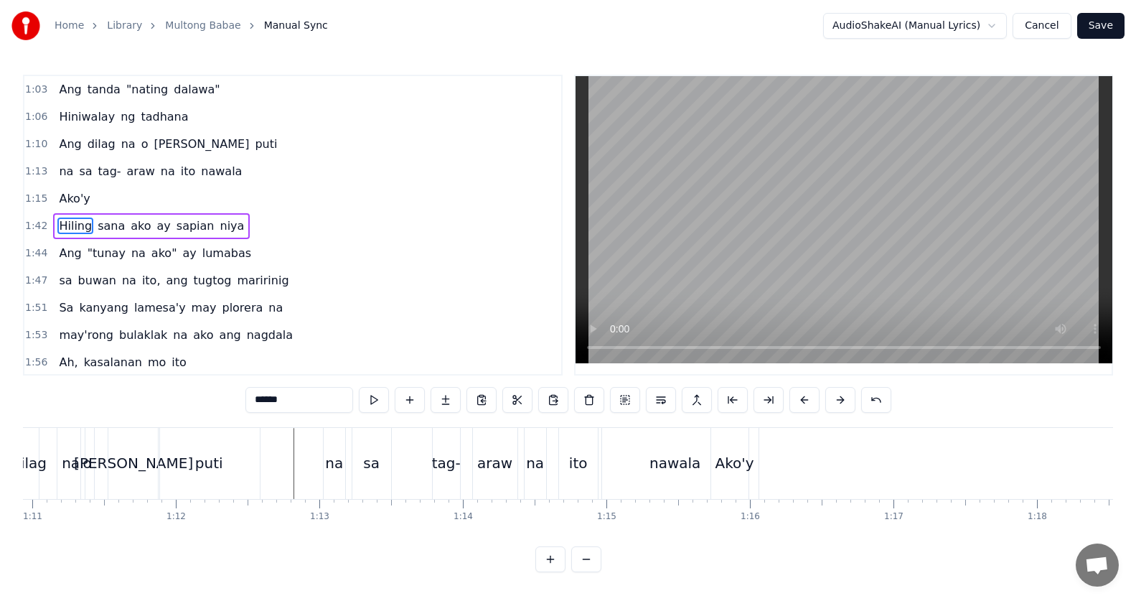
scroll to position [0, 10345]
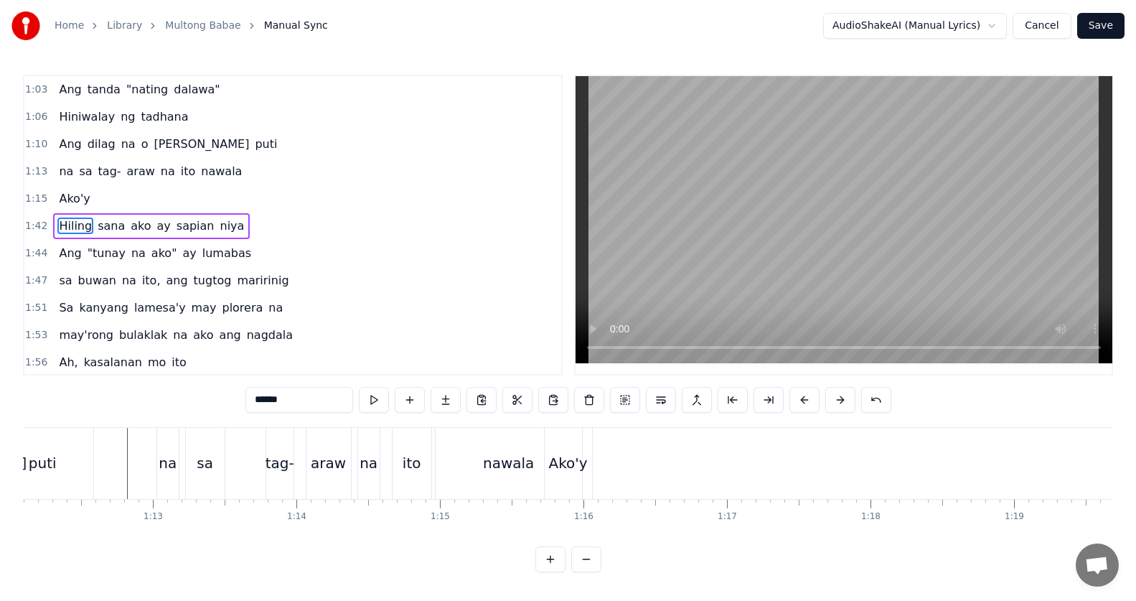
click at [573, 468] on div "Ako'y" at bounding box center [568, 463] width 39 height 22
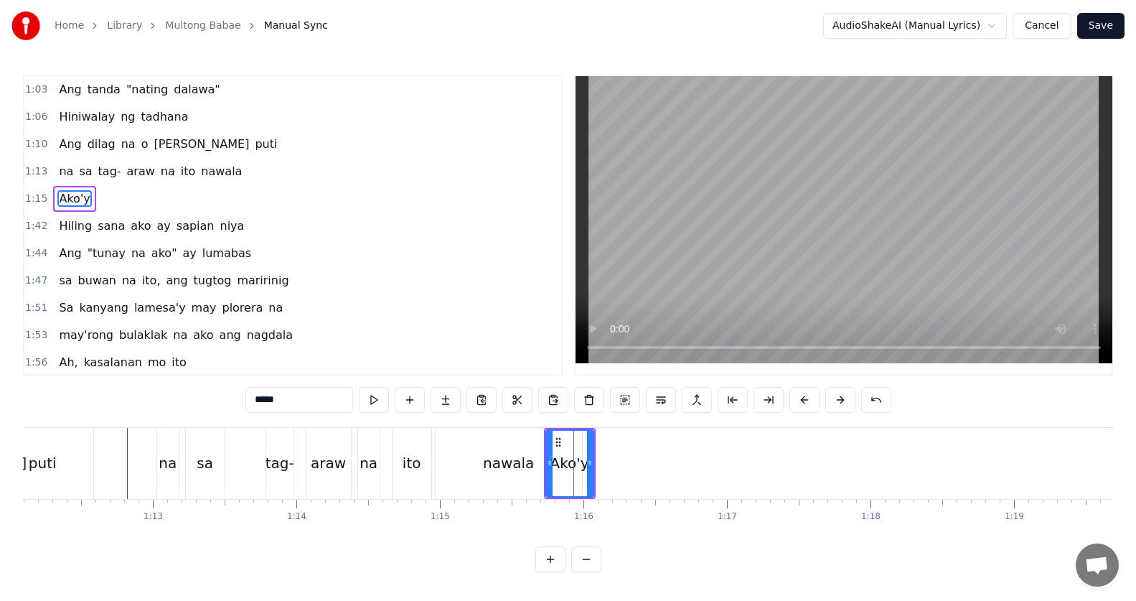
scroll to position [301, 0]
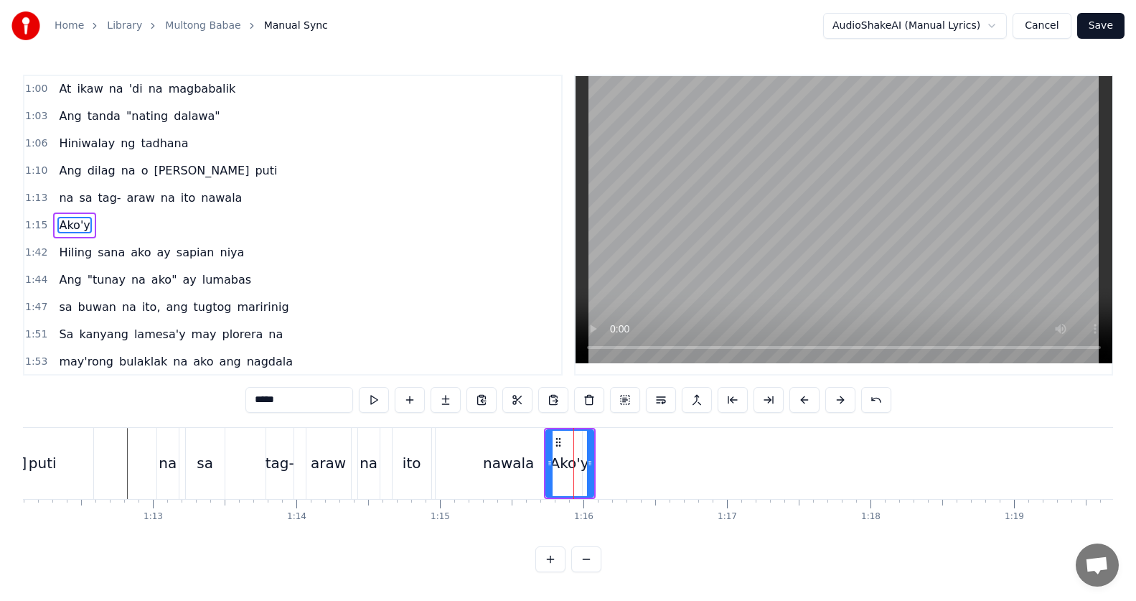
click at [339, 401] on input "*****" at bounding box center [299, 400] width 108 height 26
type input "**********"
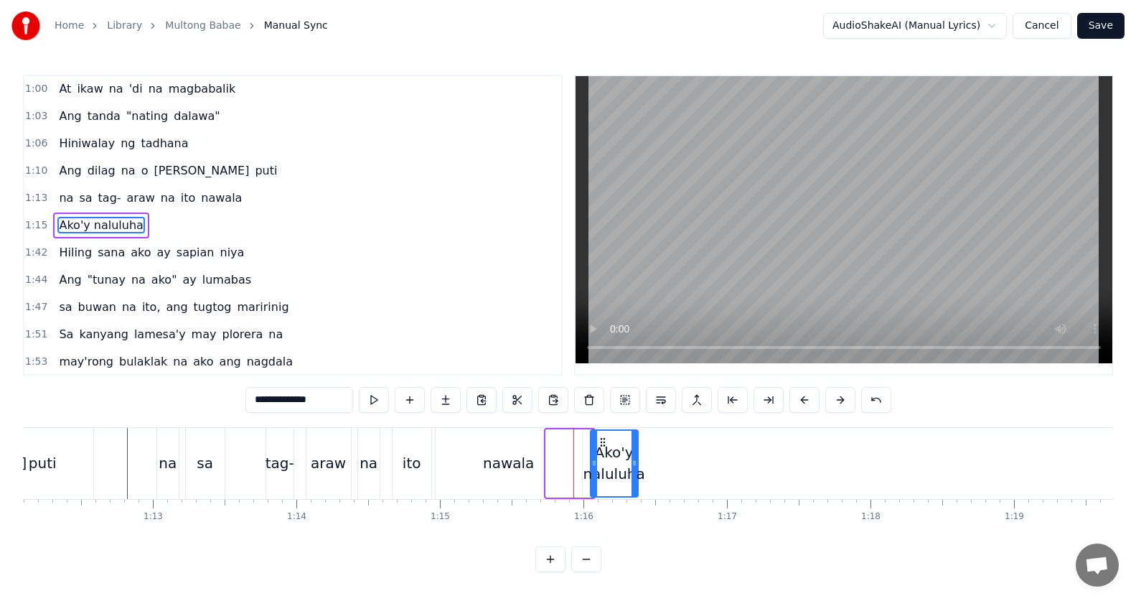
drag, startPoint x: 555, startPoint y: 441, endPoint x: 600, endPoint y: 446, distance: 44.9
click at [600, 446] on icon at bounding box center [602, 441] width 11 height 11
drag, startPoint x: 636, startPoint y: 463, endPoint x: 679, endPoint y: 466, distance: 43.1
click at [676, 466] on icon at bounding box center [673, 462] width 6 height 11
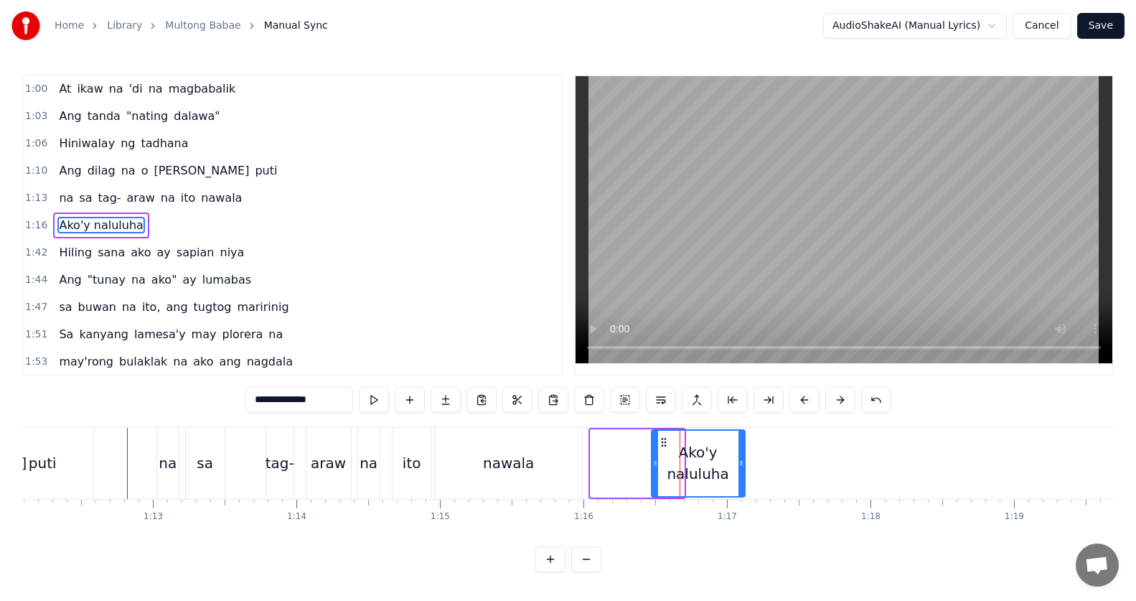
drag, startPoint x: 621, startPoint y: 444, endPoint x: 656, endPoint y: 446, distance: 35.2
click at [673, 451] on div "Ako'y naluluha" at bounding box center [698, 462] width 92 height 65
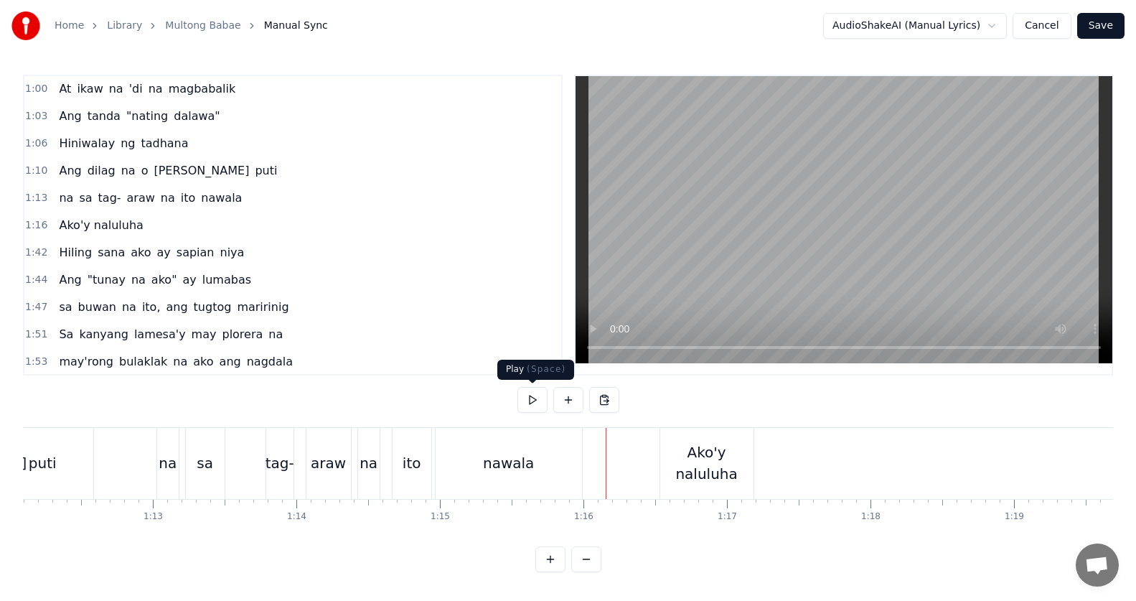
click at [539, 405] on button at bounding box center [532, 400] width 30 height 26
click at [691, 465] on div "Ako'y naluluha" at bounding box center [706, 462] width 93 height 43
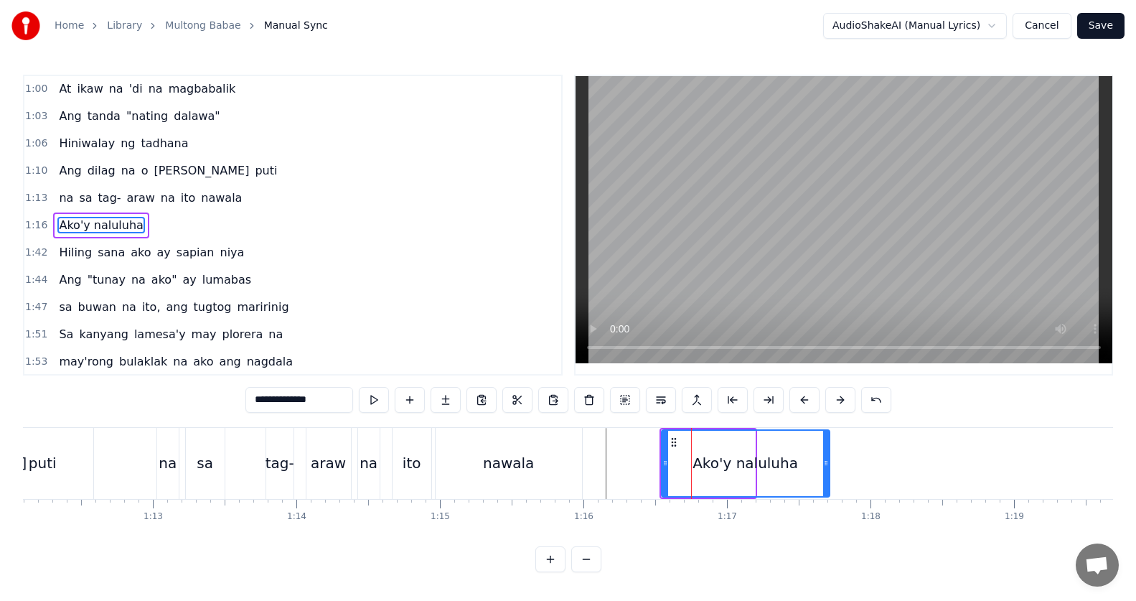
drag, startPoint x: 750, startPoint y: 461, endPoint x: 811, endPoint y: 468, distance: 61.3
click at [829, 461] on icon at bounding box center [826, 462] width 6 height 11
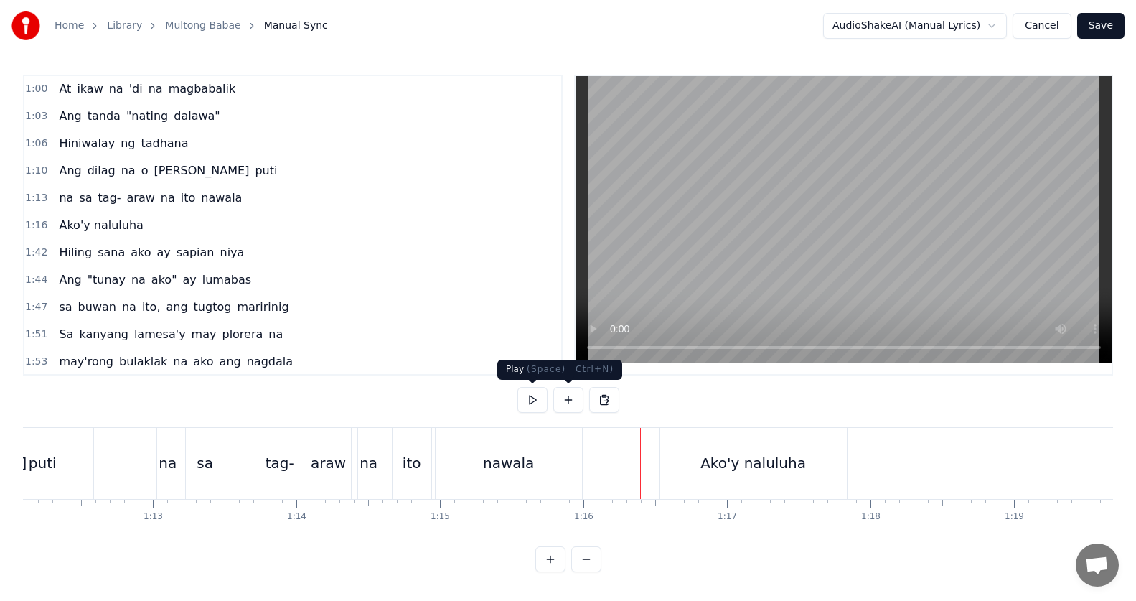
click at [535, 399] on button at bounding box center [532, 400] width 30 height 26
click at [535, 400] on button at bounding box center [532, 400] width 30 height 26
click at [131, 262] on div "Hiling sana ako ay sapian niya" at bounding box center [151, 253] width 197 height 26
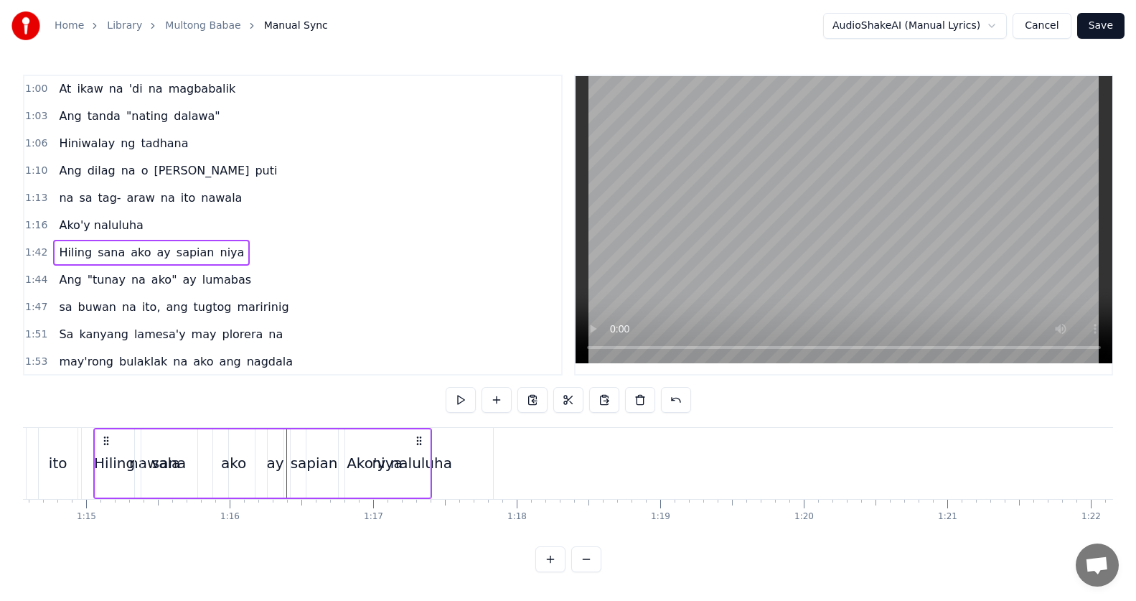
scroll to position [0, 10693]
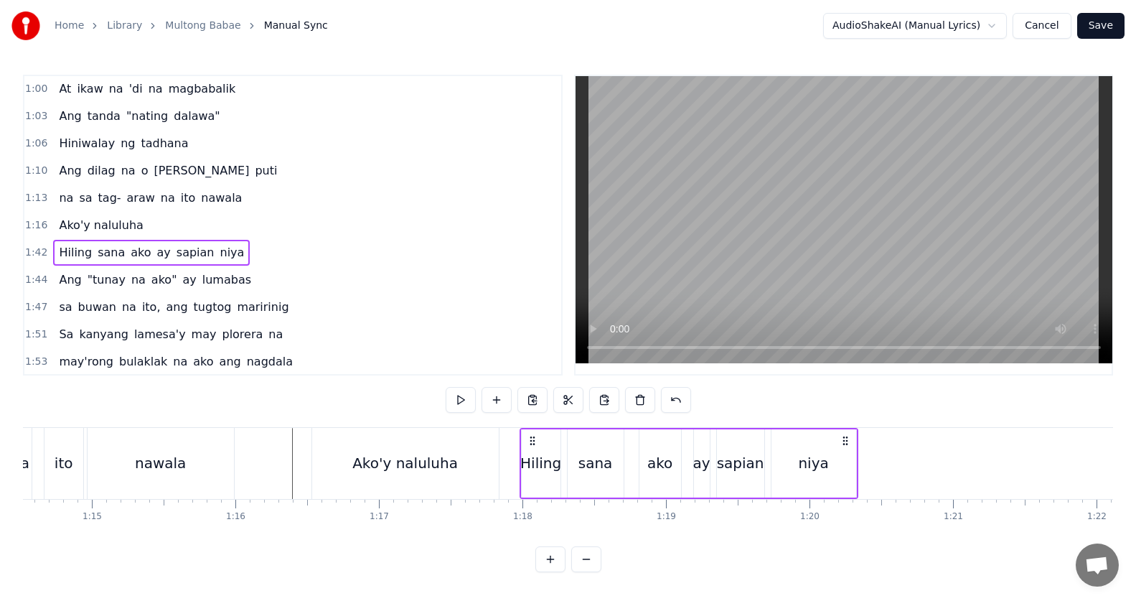
drag, startPoint x: 110, startPoint y: 440, endPoint x: 534, endPoint y: 447, distance: 424.1
click at [534, 447] on div "Hiling sana ako ay sapian niya" at bounding box center [688, 463] width 339 height 71
click at [488, 452] on div "Ako'y naluluha" at bounding box center [405, 463] width 187 height 71
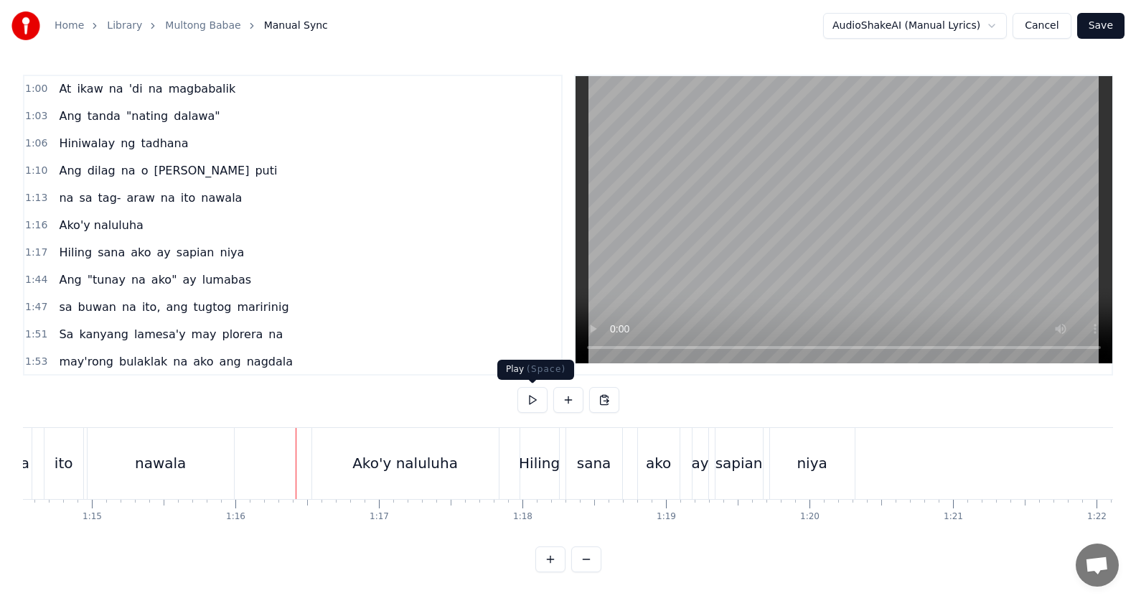
click at [528, 400] on button at bounding box center [532, 400] width 30 height 26
click at [531, 401] on button at bounding box center [532, 400] width 30 height 26
click at [730, 463] on div "sapian" at bounding box center [738, 463] width 47 height 22
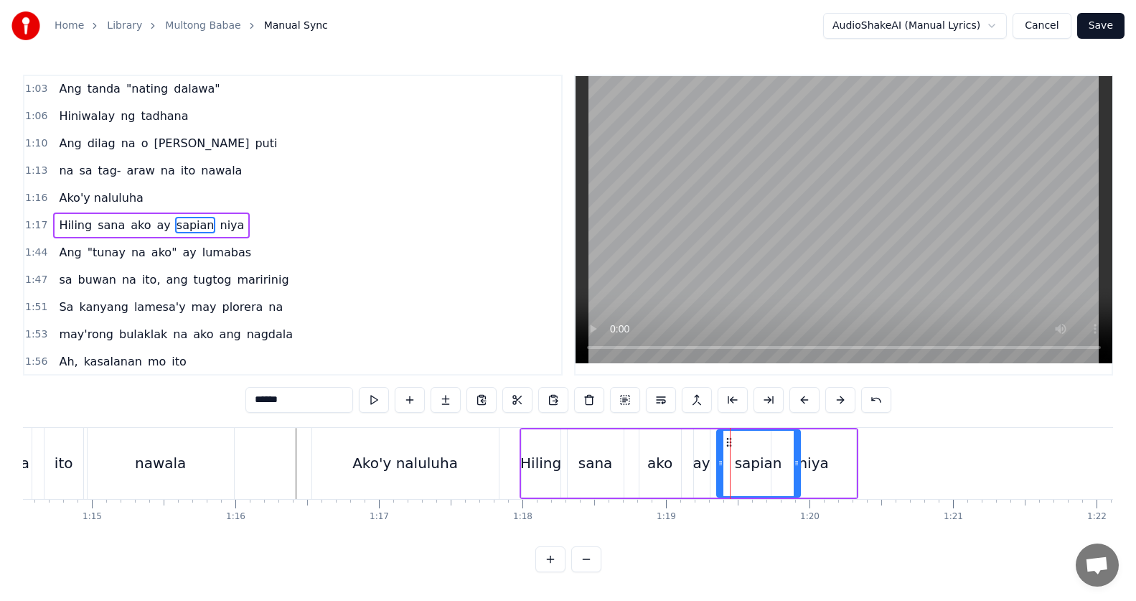
drag, startPoint x: 760, startPoint y: 459, endPoint x: 796, endPoint y: 461, distance: 35.9
click at [796, 461] on icon at bounding box center [797, 462] width 6 height 11
click at [816, 463] on div "niya" at bounding box center [813, 463] width 30 height 22
type input "****"
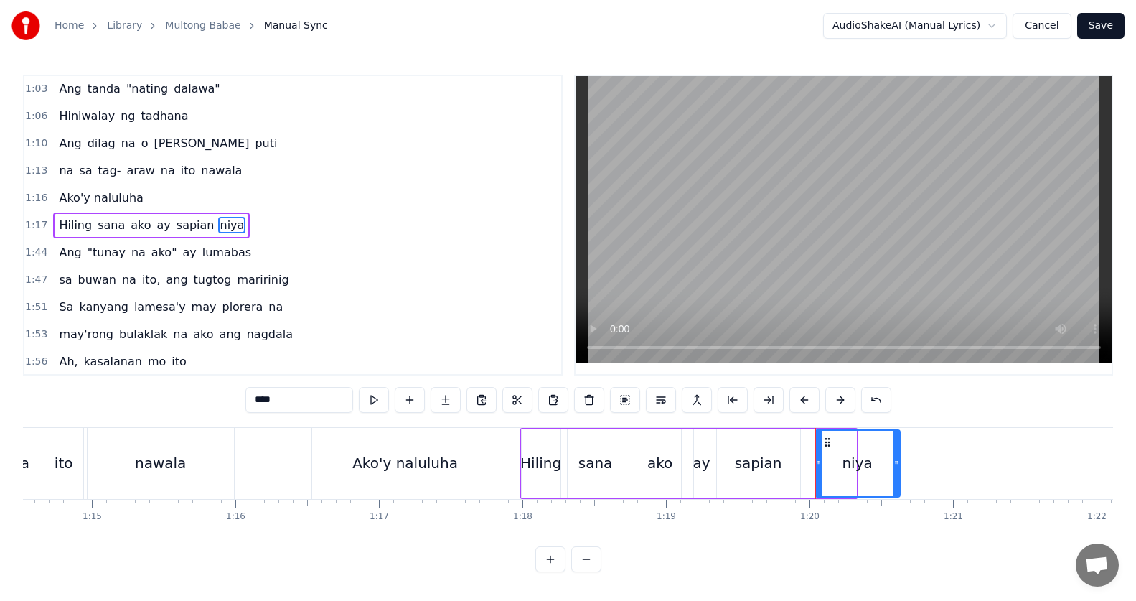
drag, startPoint x: 784, startPoint y: 442, endPoint x: 829, endPoint y: 445, distance: 45.3
click at [829, 445] on icon at bounding box center [827, 441] width 11 height 11
drag, startPoint x: 898, startPoint y: 462, endPoint x: 969, endPoint y: 456, distance: 71.3
click at [1007, 453] on div at bounding box center [1004, 462] width 6 height 65
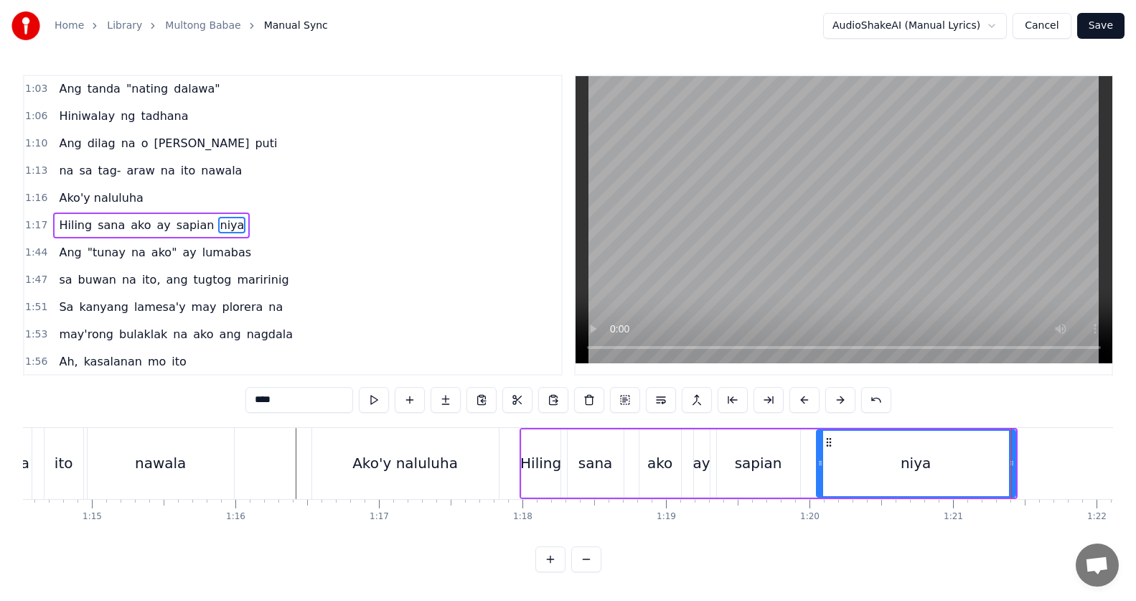
click at [519, 441] on div "Hiling sana ako ay sapian niya" at bounding box center [768, 463] width 498 height 71
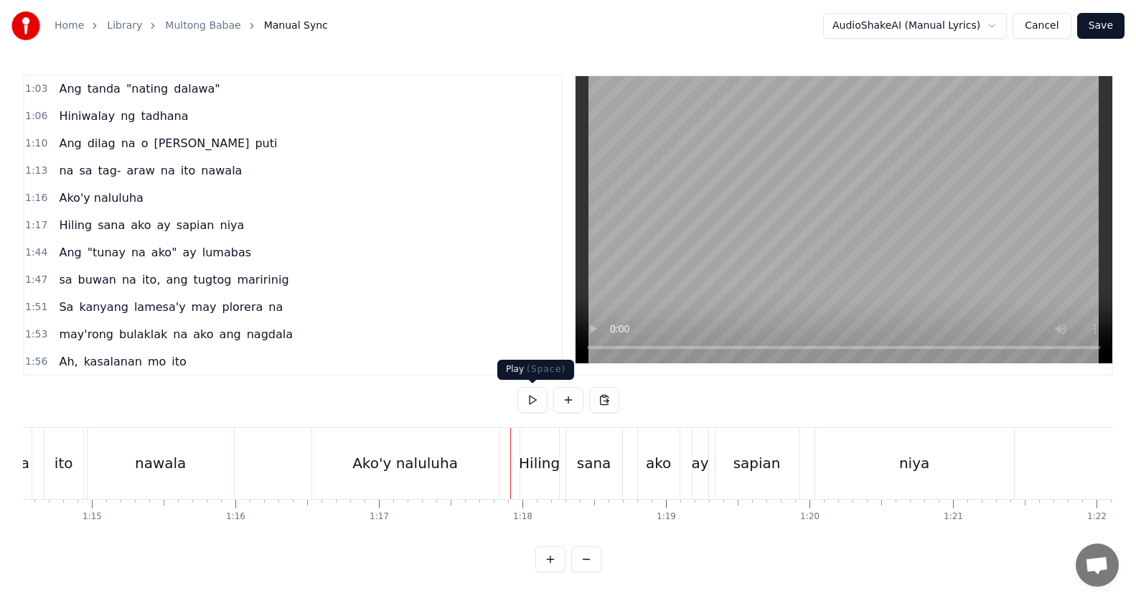
click at [530, 404] on button at bounding box center [532, 400] width 30 height 26
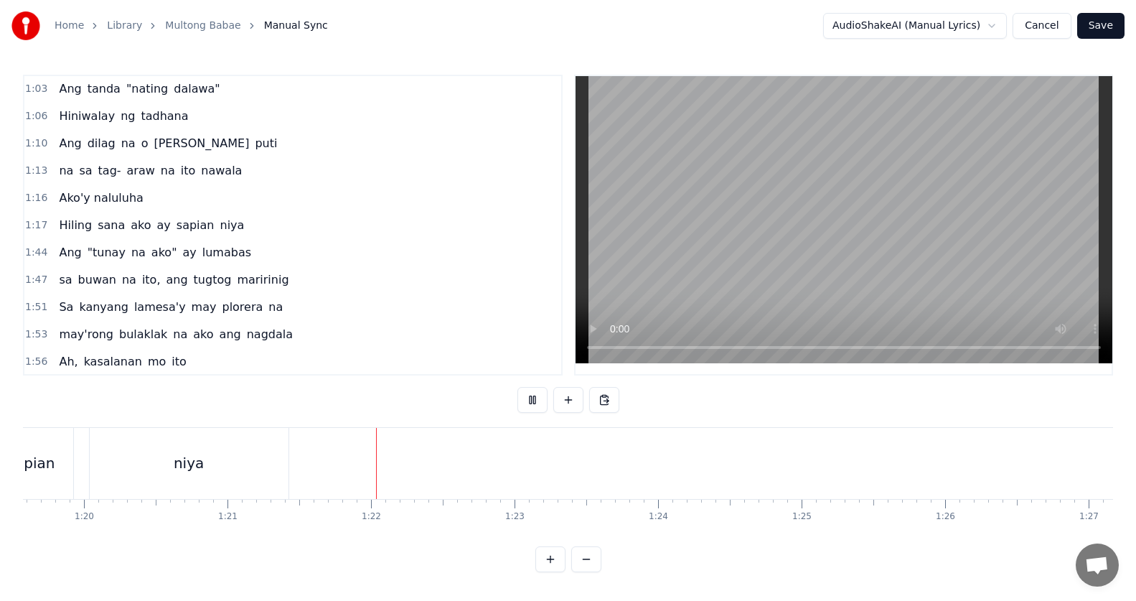
drag, startPoint x: 533, startPoint y: 401, endPoint x: 518, endPoint y: 405, distance: 15.5
click at [533, 402] on button at bounding box center [532, 400] width 30 height 26
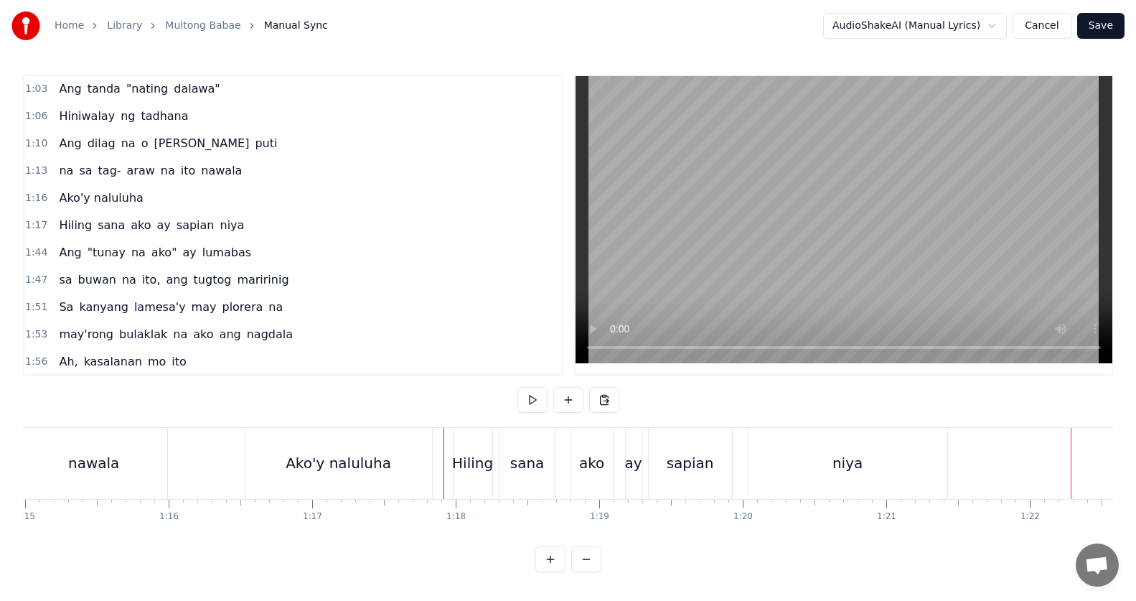
scroll to position [0, 10787]
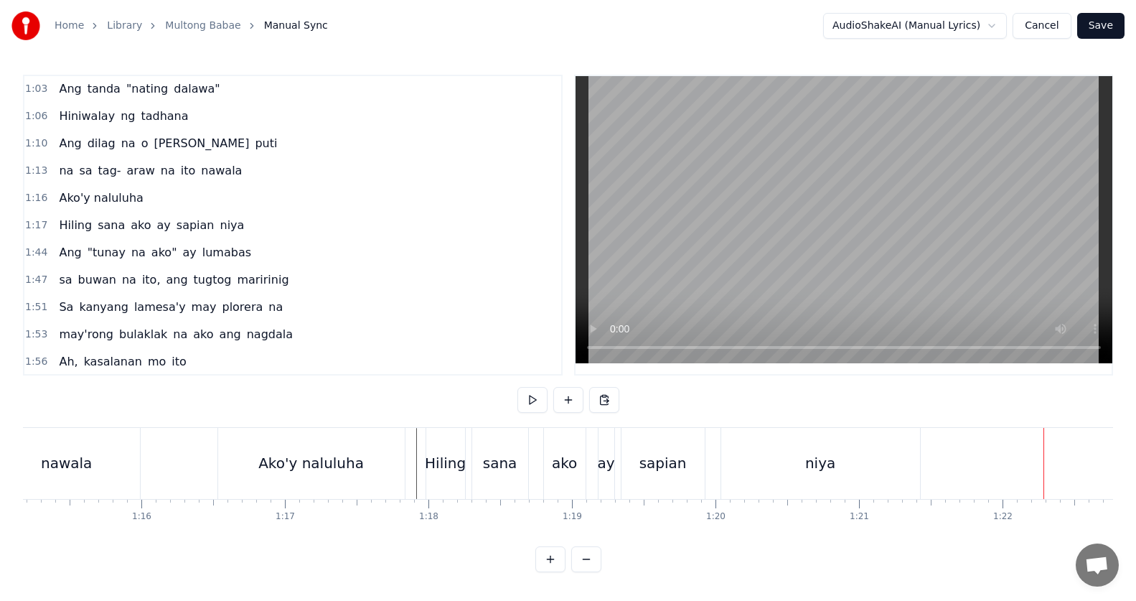
click at [641, 466] on div "sapian" at bounding box center [662, 463] width 83 height 71
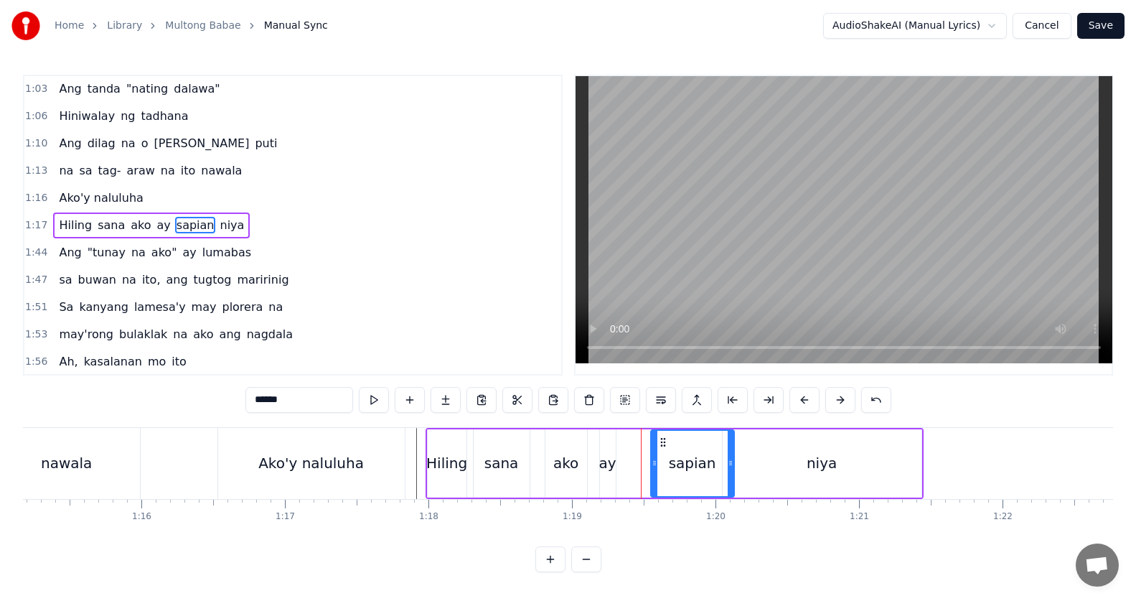
drag, startPoint x: 636, startPoint y: 445, endPoint x: 664, endPoint y: 449, distance: 28.3
click at [664, 449] on div "sapian" at bounding box center [692, 462] width 82 height 65
drag, startPoint x: 730, startPoint y: 463, endPoint x: 807, endPoint y: 463, distance: 76.8
click at [768, 461] on icon at bounding box center [766, 462] width 6 height 11
click at [810, 463] on div "niya" at bounding box center [821, 463] width 199 height 68
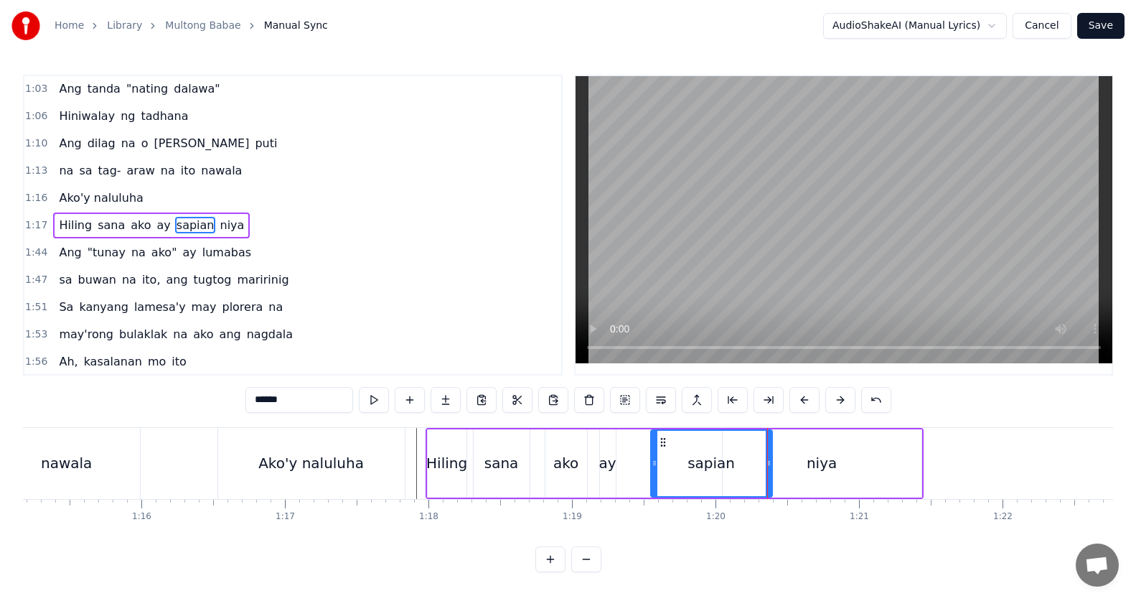
type input "****"
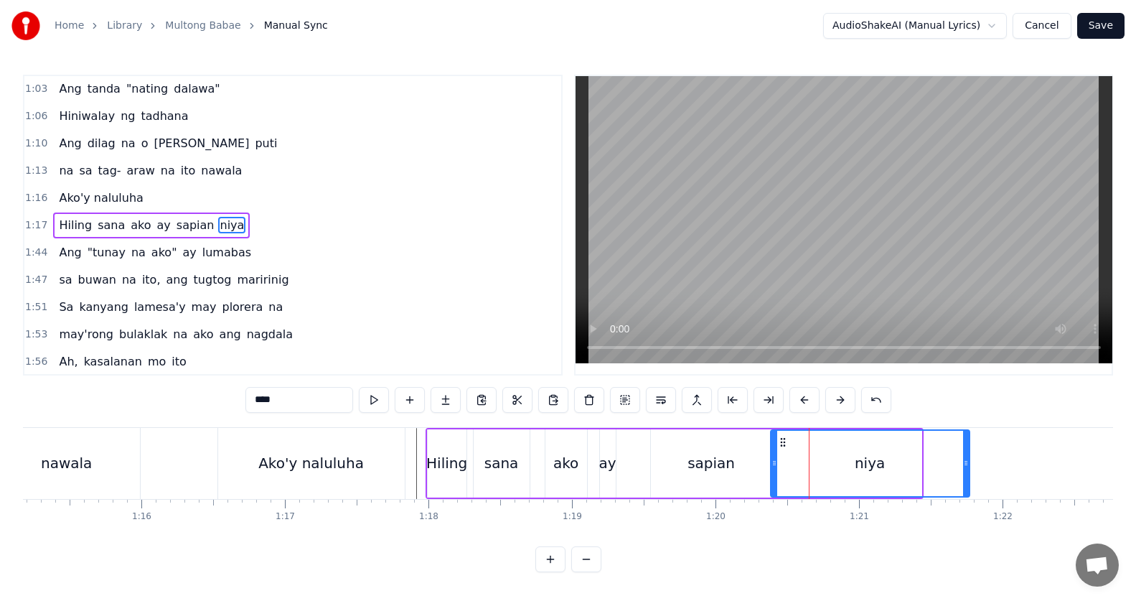
drag, startPoint x: 748, startPoint y: 444, endPoint x: 784, endPoint y: 445, distance: 35.9
click at [784, 445] on icon at bounding box center [782, 441] width 11 height 11
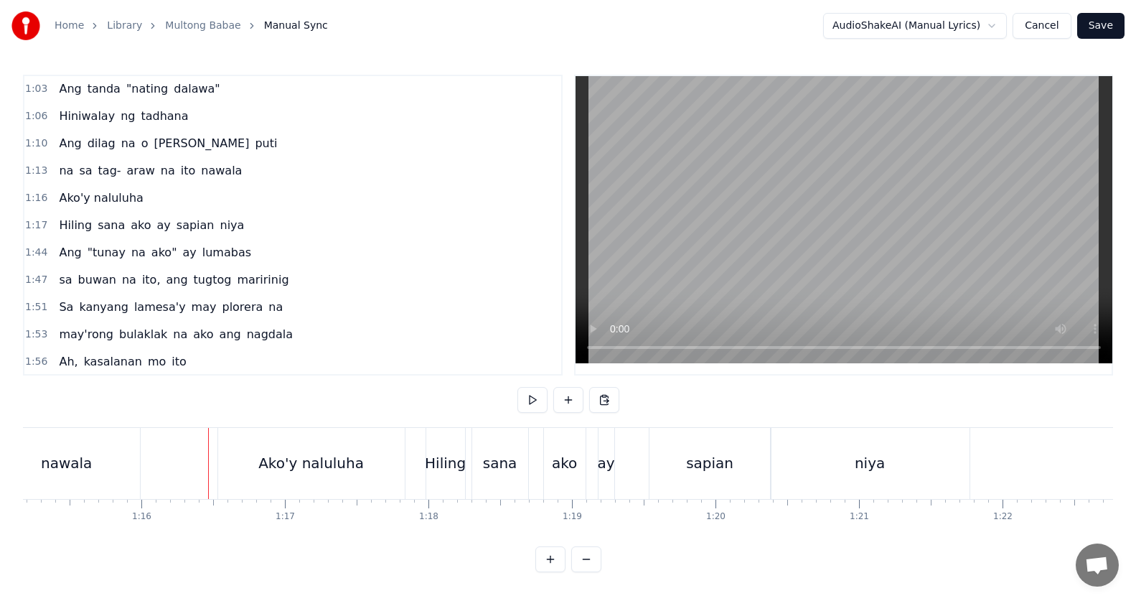
click at [532, 395] on button at bounding box center [532, 400] width 30 height 26
click at [532, 396] on button at bounding box center [532, 400] width 30 height 26
click at [772, 456] on div "Hiling sana ako ay sapian niya" at bounding box center [698, 463] width 547 height 71
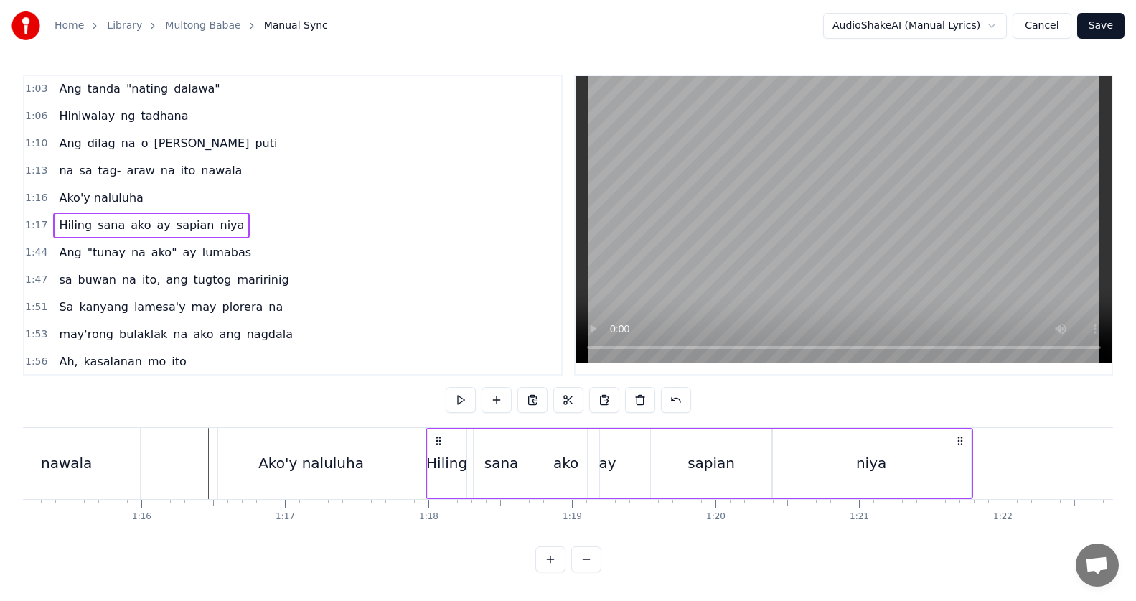
click at [785, 456] on div "niya" at bounding box center [871, 463] width 199 height 68
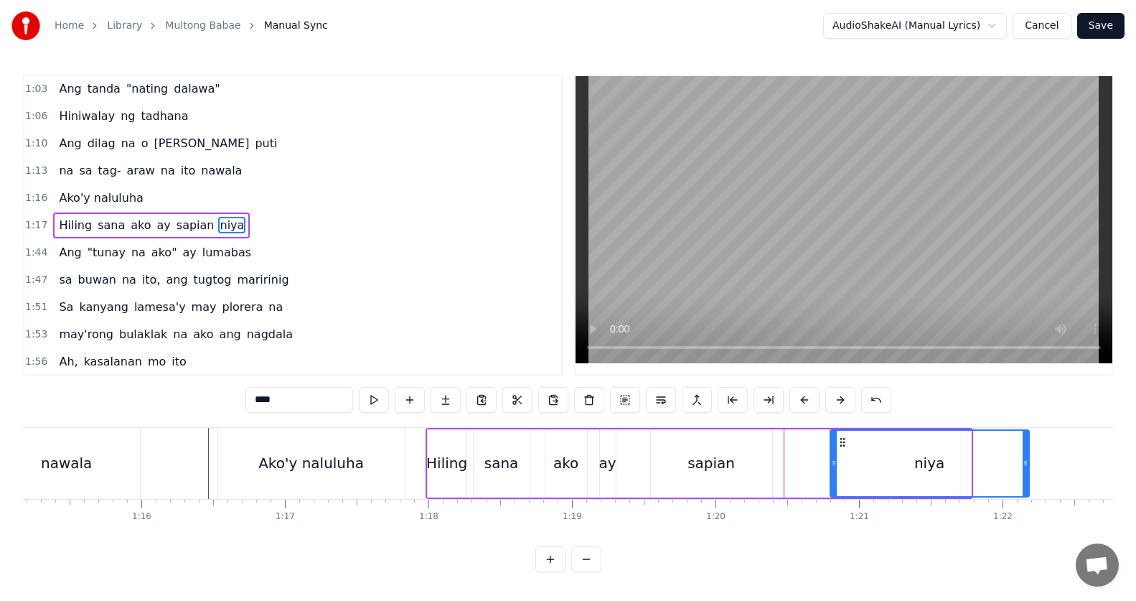
drag, startPoint x: 810, startPoint y: 441, endPoint x: 848, endPoint y: 441, distance: 38.0
click at [848, 441] on icon at bounding box center [842, 441] width 11 height 11
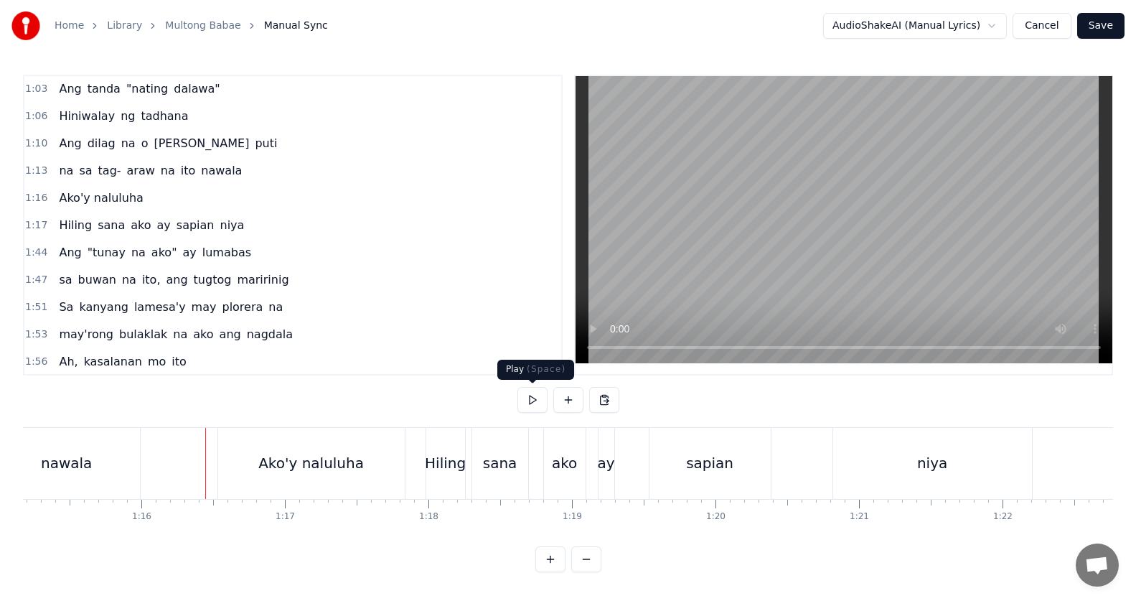
click at [531, 400] on button at bounding box center [532, 400] width 30 height 26
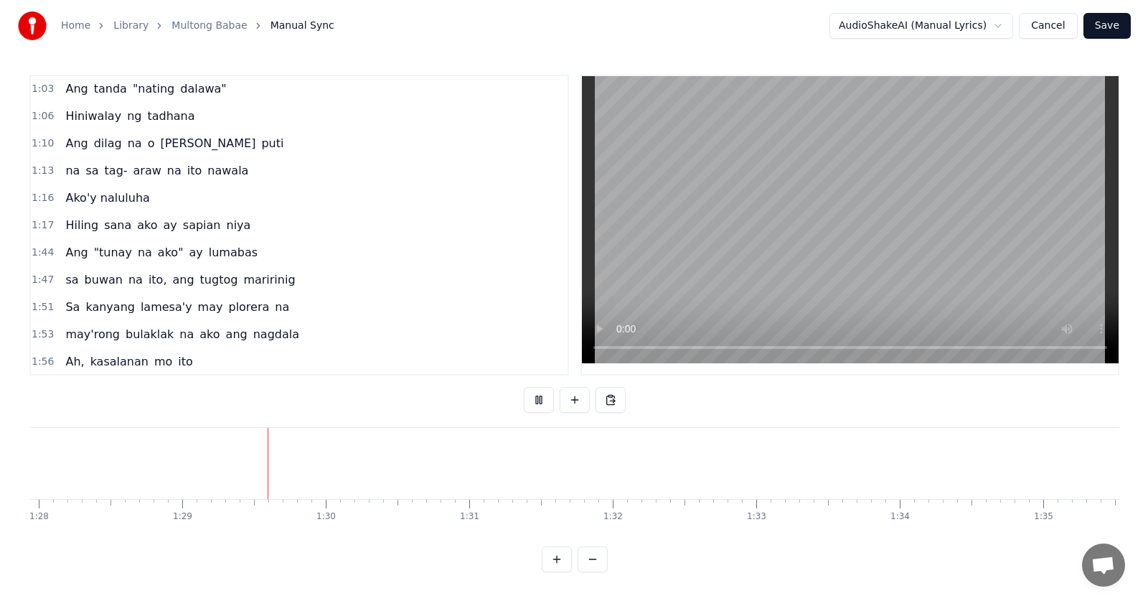
scroll to position [0, 12698]
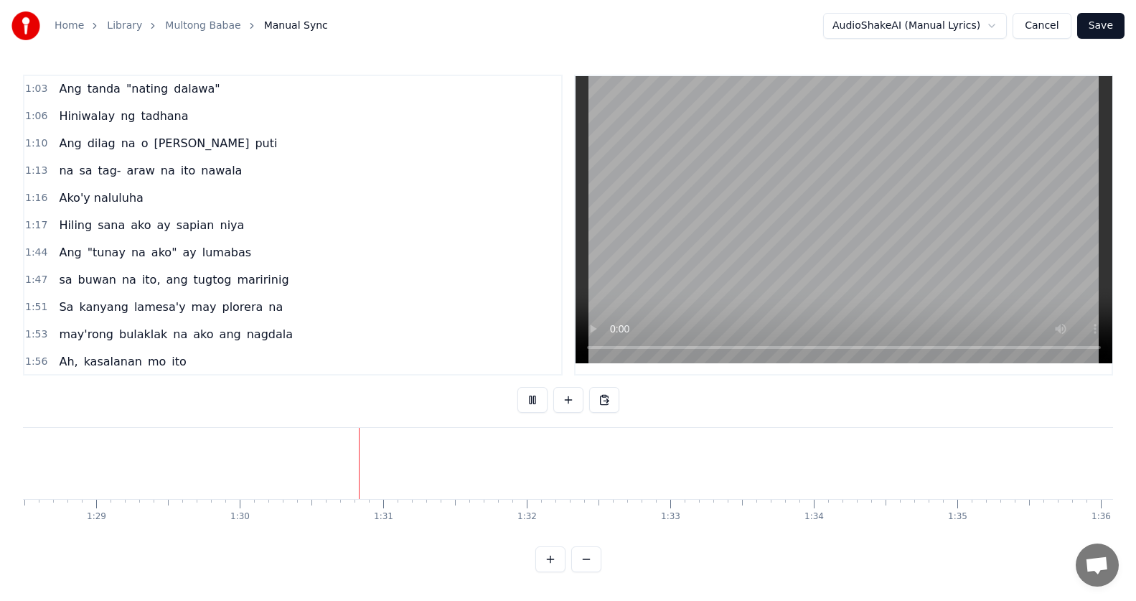
click at [1099, 26] on button "Save" at bounding box center [1100, 26] width 47 height 26
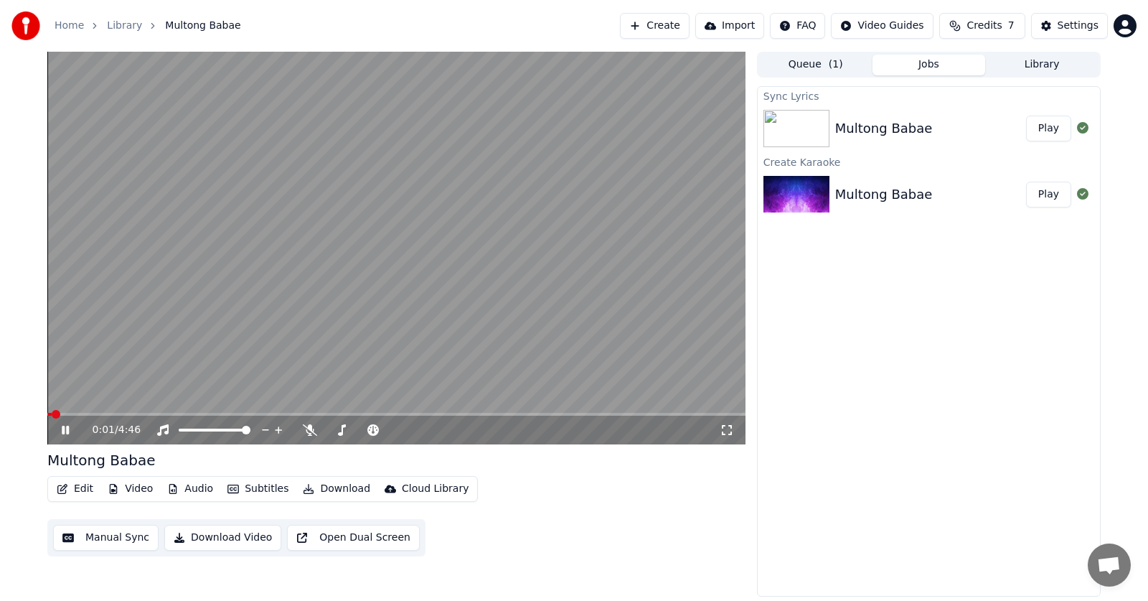
click at [729, 429] on icon at bounding box center [727, 429] width 14 height 11
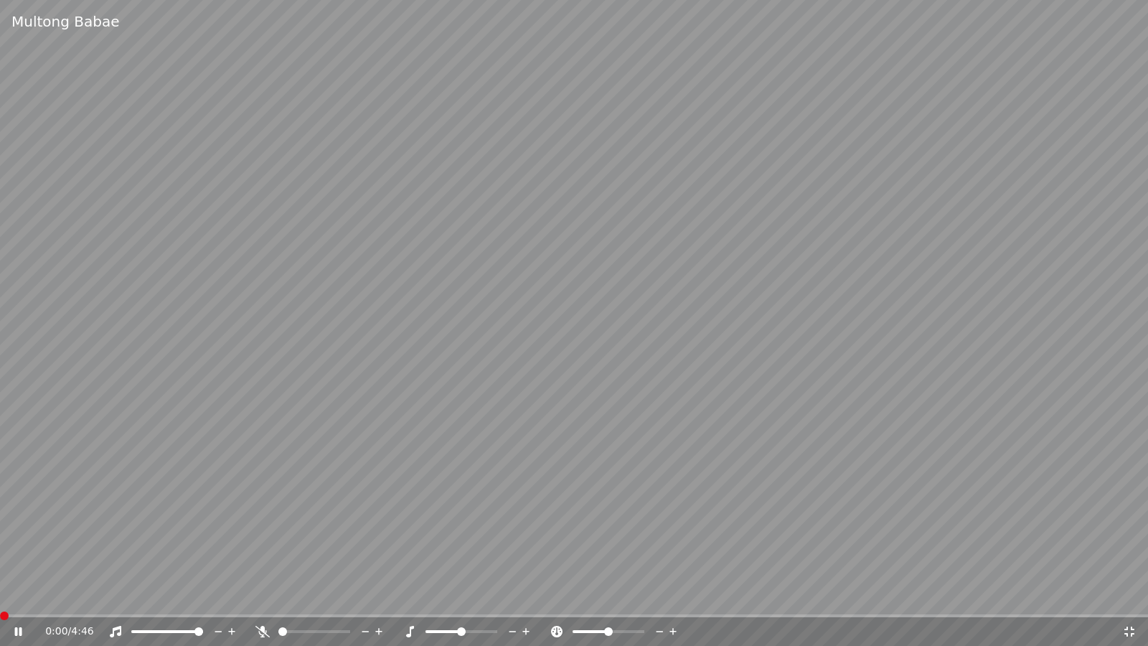
click at [0, 600] on span at bounding box center [0, 615] width 0 height 3
click at [170, 600] on span at bounding box center [171, 615] width 342 height 3
click at [262, 600] on div "1:24 / 4:46" at bounding box center [574, 630] width 1148 height 32
click at [261, 600] on span at bounding box center [169, 615] width 339 height 3
click at [208, 600] on span at bounding box center [104, 615] width 209 height 3
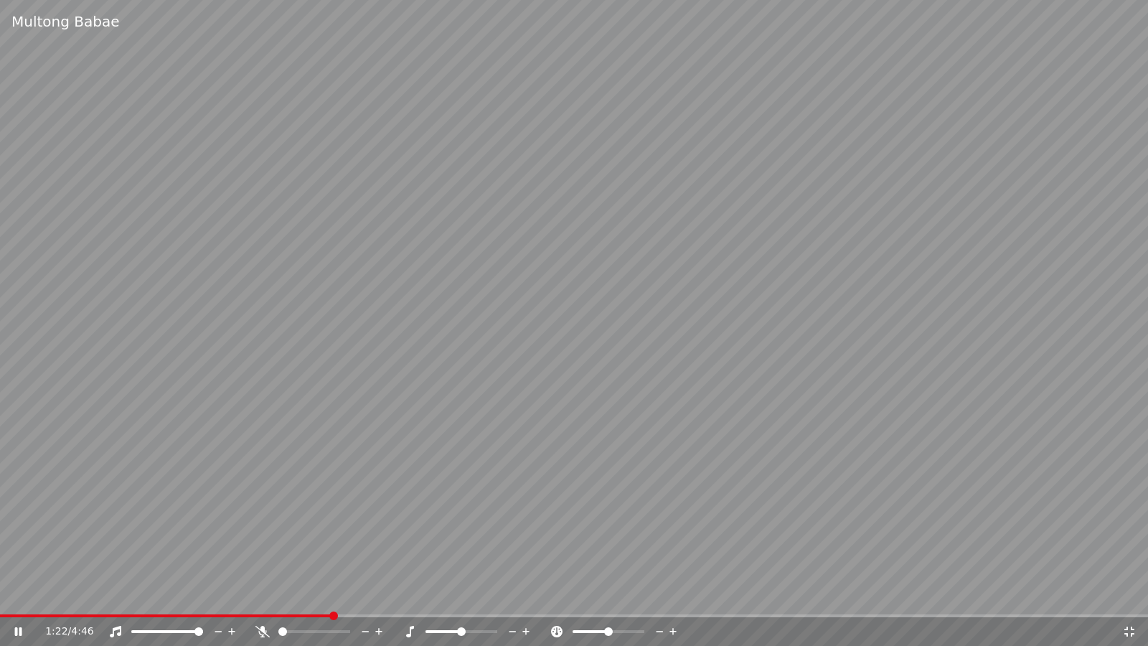
click at [218, 600] on span at bounding box center [166, 615] width 332 height 3
click at [182, 600] on span at bounding box center [112, 615] width 224 height 3
click at [268, 600] on span at bounding box center [134, 615] width 268 height 3
click at [235, 600] on video at bounding box center [574, 323] width 1148 height 646
click at [22, 600] on icon at bounding box center [18, 631] width 9 height 10
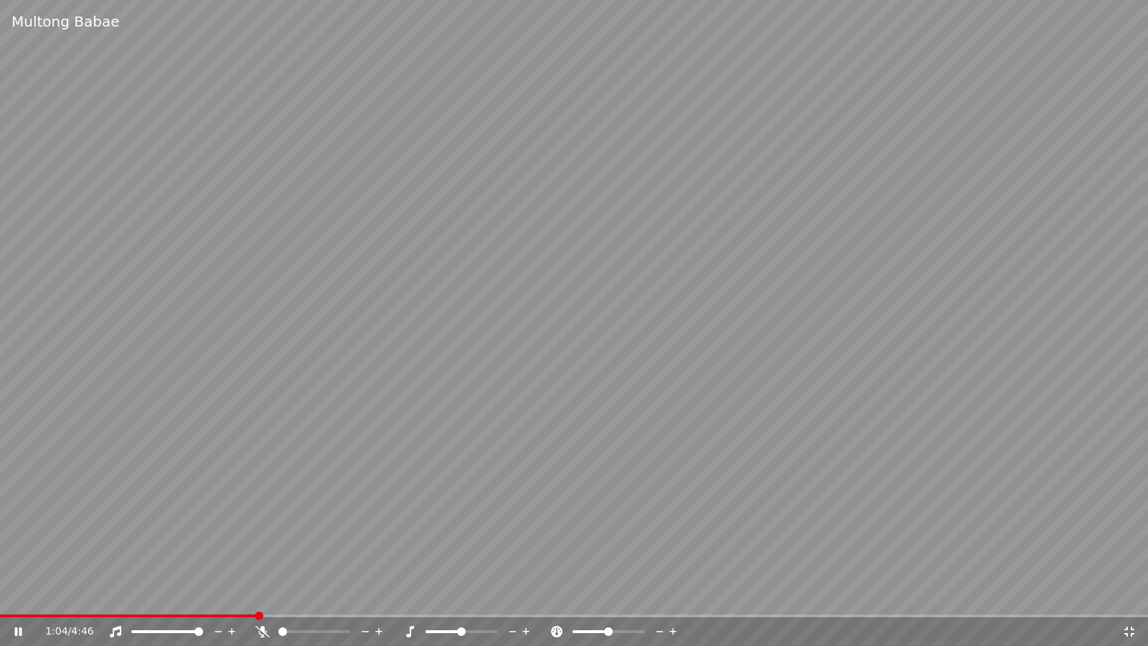
click at [255, 600] on span at bounding box center [128, 615] width 257 height 3
click at [211, 600] on span at bounding box center [106, 615] width 212 height 3
click at [161, 600] on video at bounding box center [574, 323] width 1148 height 646
click at [17, 600] on icon at bounding box center [18, 631] width 9 height 10
click at [168, 600] on span at bounding box center [168, 615] width 337 height 3
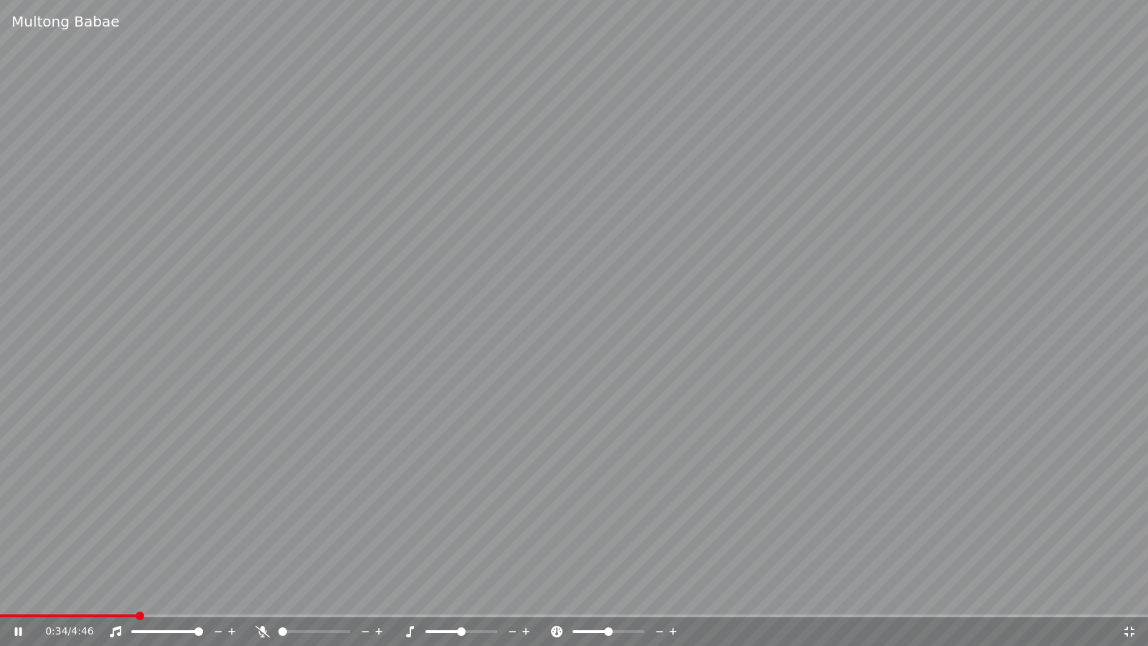
click at [136, 600] on span at bounding box center [68, 615] width 136 height 3
click at [60, 600] on span at bounding box center [75, 615] width 151 height 3
click at [101, 600] on video at bounding box center [574, 323] width 1148 height 646
click at [103, 600] on span at bounding box center [167, 615] width 334 height 3
click at [23, 600] on icon at bounding box center [28, 631] width 34 height 11
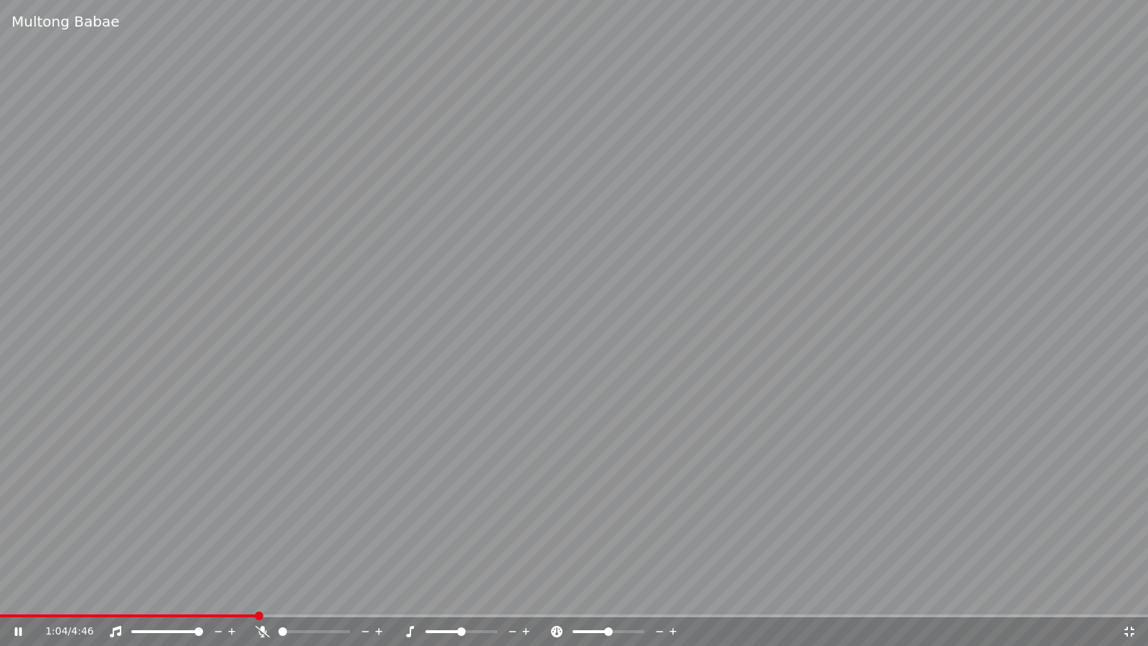
click at [257, 600] on span at bounding box center [128, 615] width 257 height 3
click at [202, 600] on video at bounding box center [574, 323] width 1148 height 646
click at [200, 600] on span at bounding box center [100, 615] width 200 height 3
click at [26, 600] on icon at bounding box center [28, 631] width 34 height 11
click at [85, 600] on span at bounding box center [169, 615] width 339 height 3
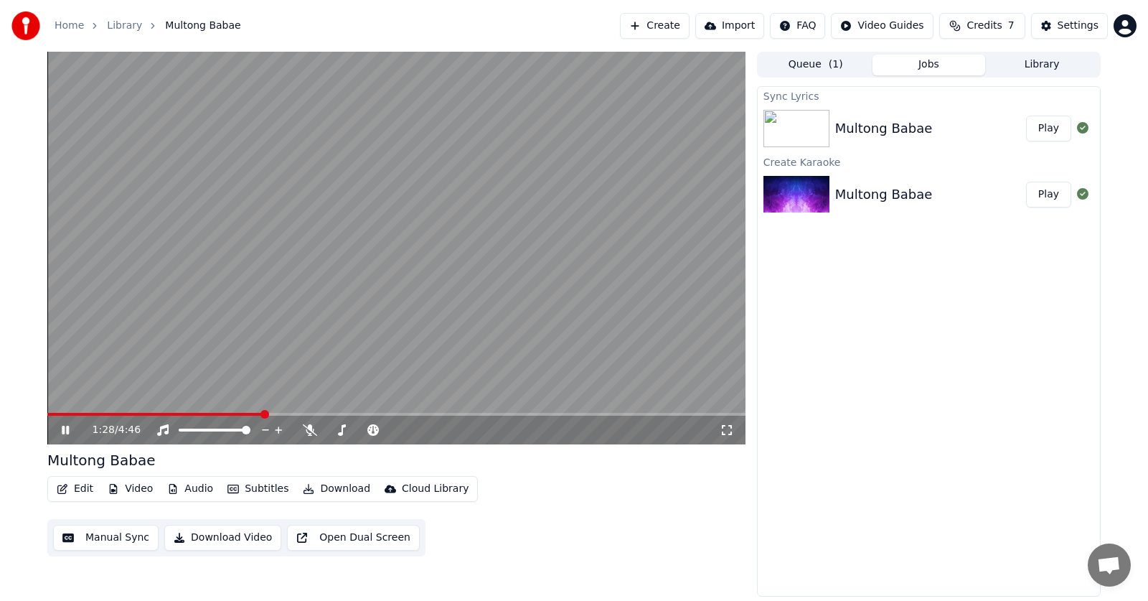
click at [336, 415] on span at bounding box center [396, 414] width 698 height 3
click at [198, 415] on span at bounding box center [210, 414] width 326 height 3
click at [138, 412] on video at bounding box center [396, 248] width 698 height 392
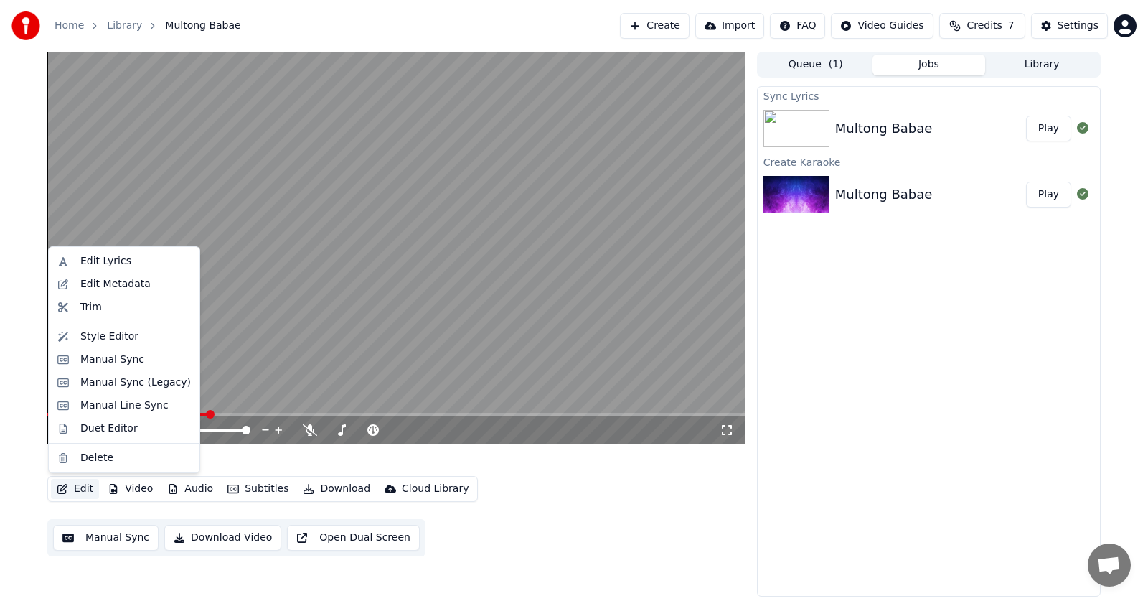
click at [77, 491] on button "Edit" at bounding box center [75, 489] width 48 height 20
click at [126, 290] on div "Edit Metadata" at bounding box center [115, 284] width 70 height 14
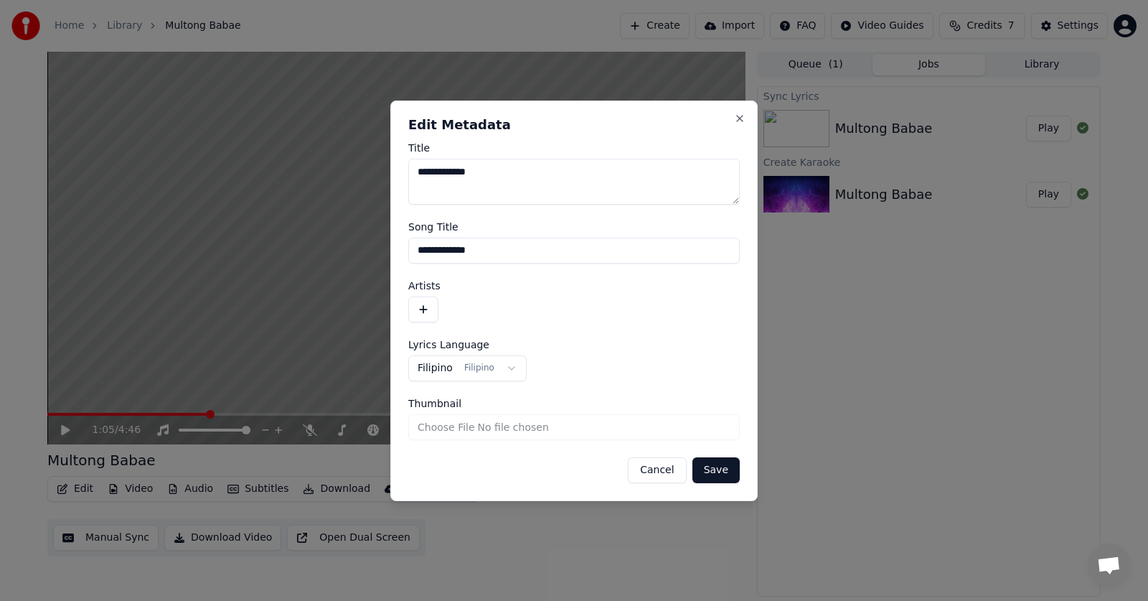
click at [548, 184] on textarea "**********" at bounding box center [573, 182] width 331 height 46
click at [536, 248] on input "**********" at bounding box center [573, 250] width 331 height 26
paste input "**********"
click at [421, 251] on input "**********" at bounding box center [573, 250] width 331 height 26
type input "**********"
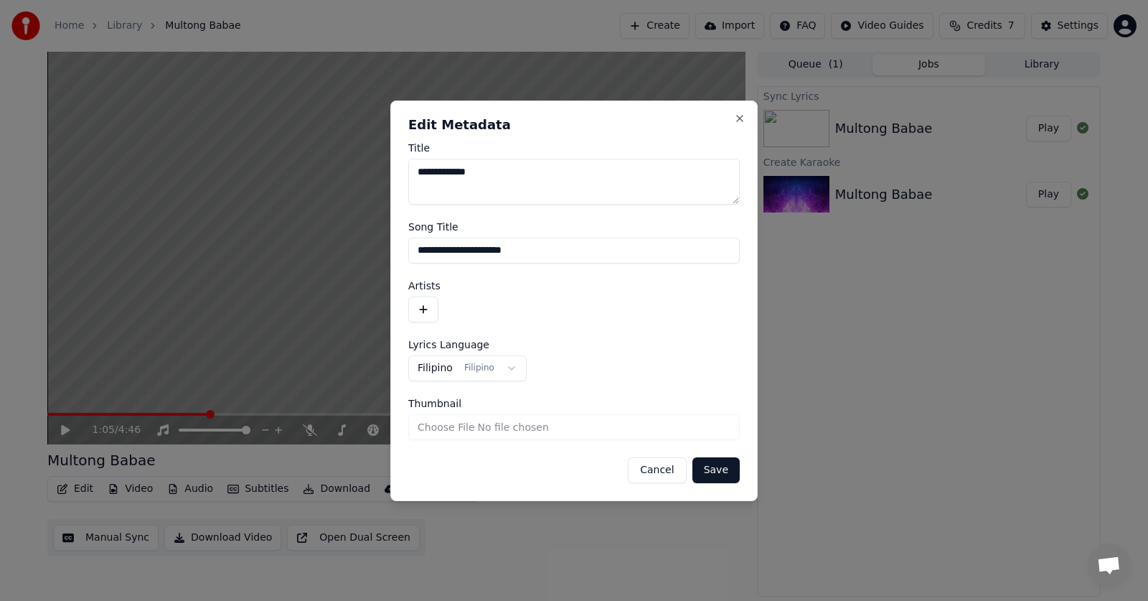
click at [429, 306] on button "button" at bounding box center [423, 309] width 30 height 26
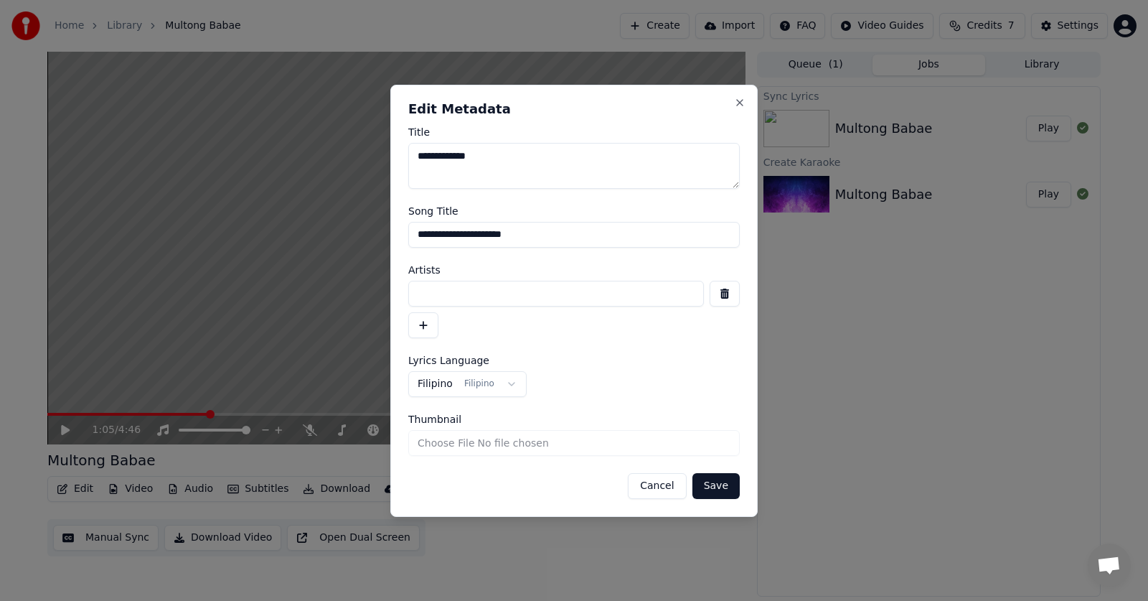
click at [463, 294] on input at bounding box center [556, 294] width 296 height 26
type input "********"
click at [720, 484] on button "Save" at bounding box center [715, 486] width 47 height 26
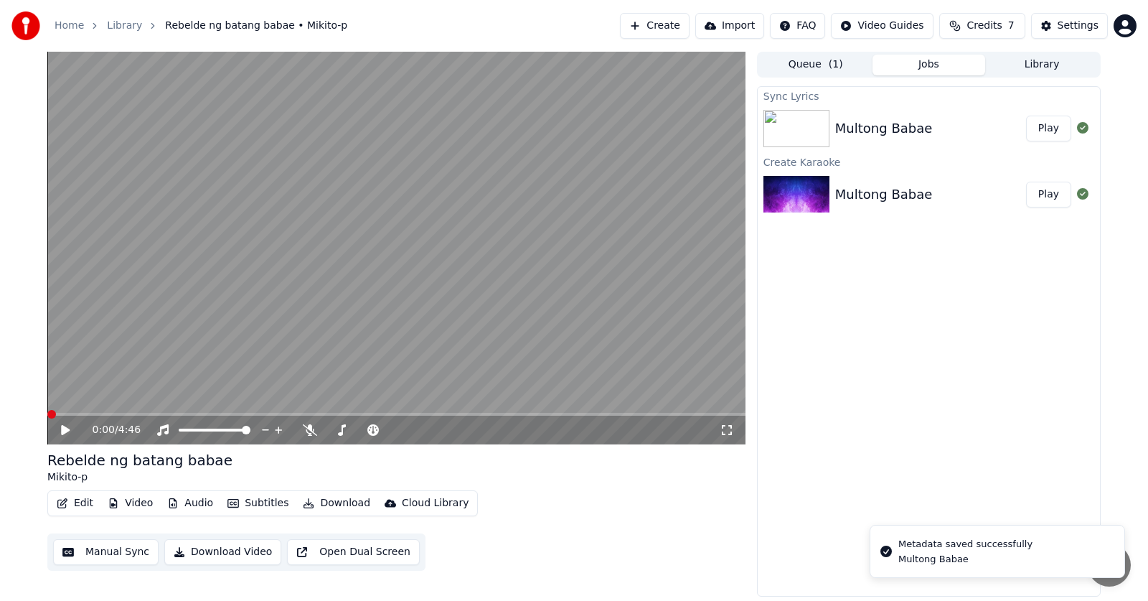
click at [69, 430] on icon at bounding box center [65, 430] width 9 height 10
drag, startPoint x: 52, startPoint y: 412, endPoint x: 43, endPoint y: 412, distance: 8.6
click at [43, 410] on div "1:07 / 4:46 Rebelde ng batang babae Mikito-p Edit Video Audio Subtitles Downloa…" at bounding box center [574, 324] width 1076 height 545
click at [47, 413] on span at bounding box center [47, 414] width 0 height 3
click at [735, 429] on div "0:08 / 4:46" at bounding box center [396, 430] width 687 height 14
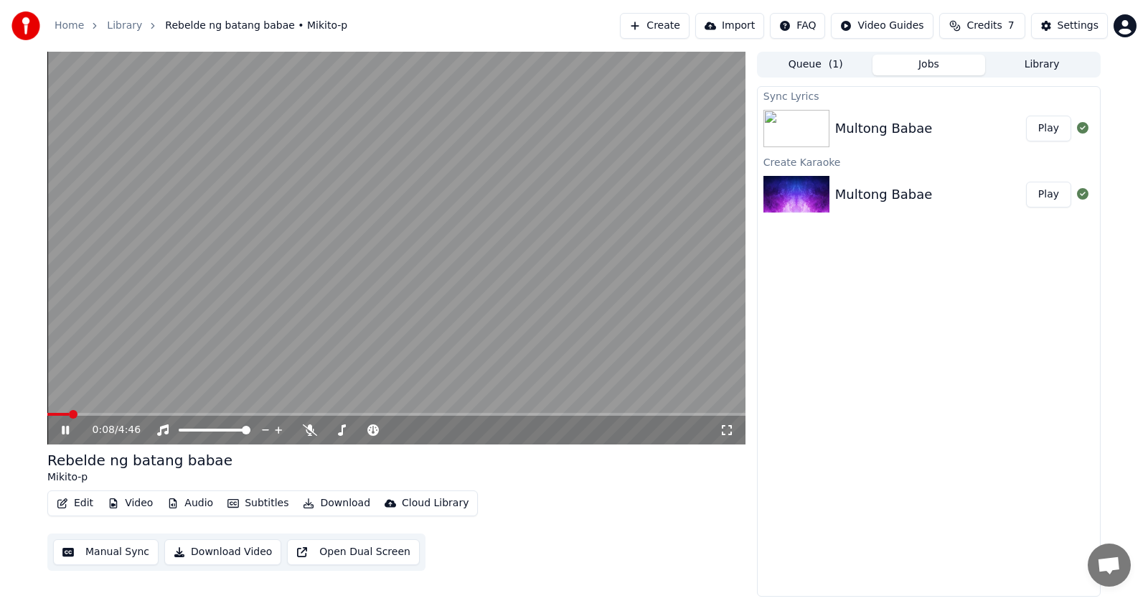
click at [729, 426] on icon at bounding box center [727, 430] width 10 height 10
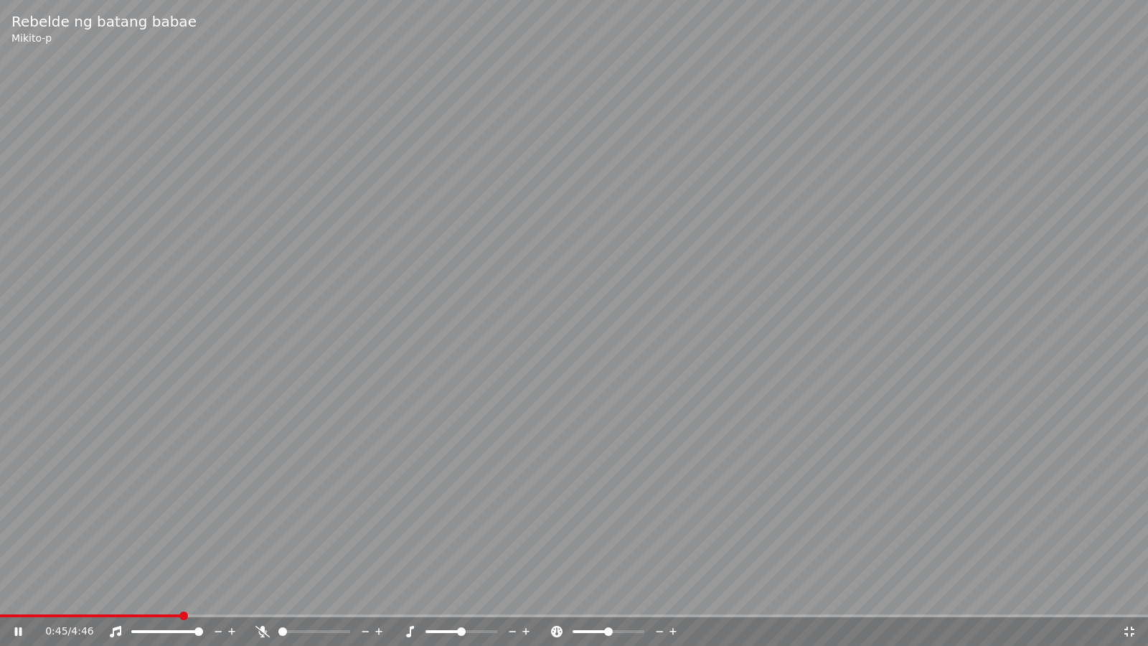
click at [180, 600] on span at bounding box center [90, 615] width 180 height 3
click at [269, 600] on video at bounding box center [574, 323] width 1148 height 646
click at [260, 600] on div "1:22 / 4:46" at bounding box center [574, 631] width 1148 height 29
click at [257, 600] on span at bounding box center [128, 615] width 257 height 3
click at [10, 600] on div "1:04 / 4:46" at bounding box center [574, 631] width 1136 height 14
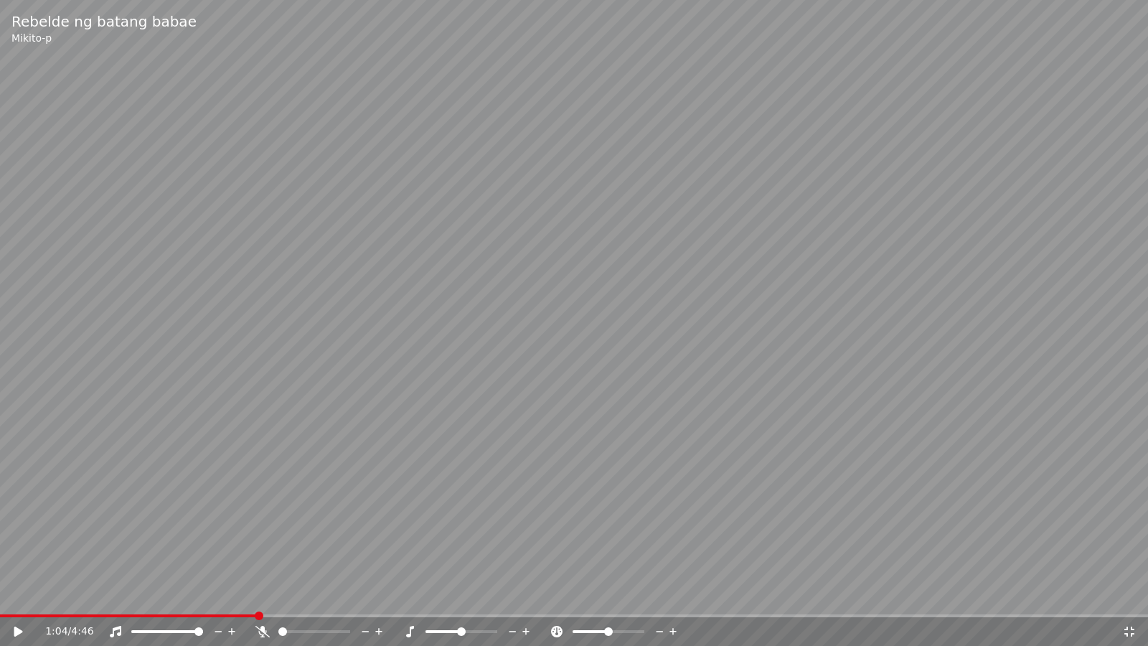
click at [22, 600] on icon at bounding box center [28, 631] width 34 height 11
click at [222, 600] on span at bounding box center [163, 615] width 326 height 3
click at [0, 600] on span at bounding box center [2, 615] width 4 height 3
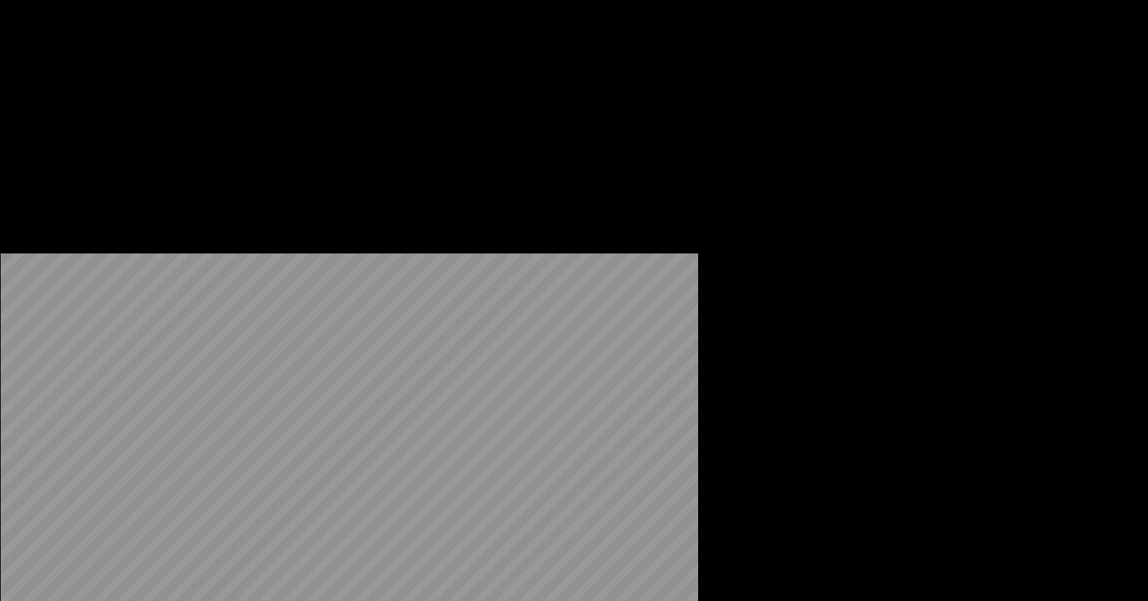
click at [73, 121] on button "Edit" at bounding box center [75, 110] width 48 height 20
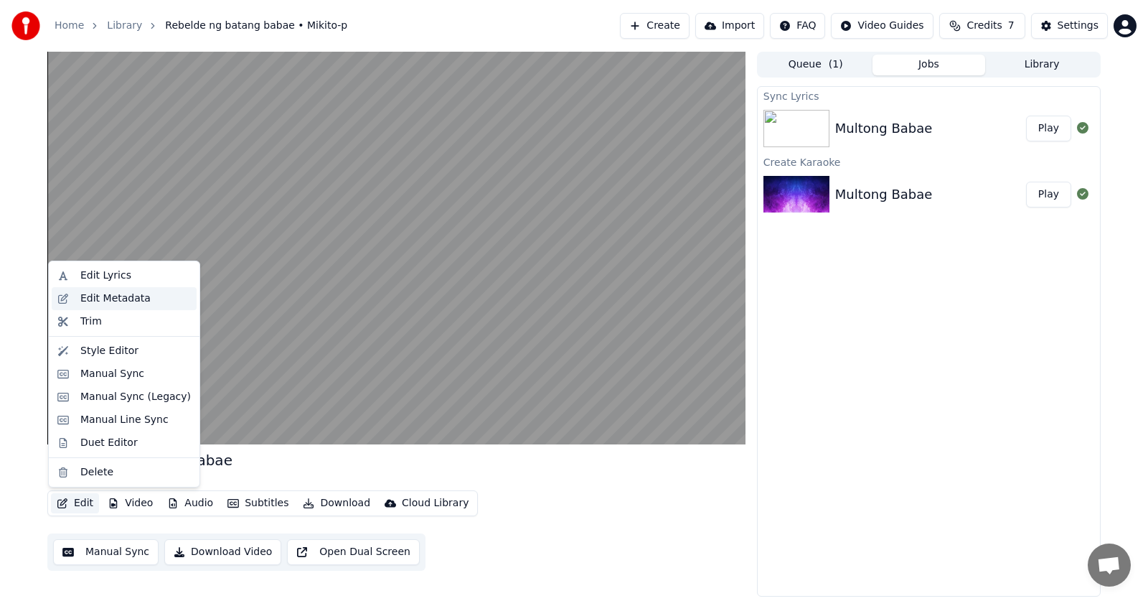
click at [109, 291] on div "Edit Metadata" at bounding box center [115, 298] width 70 height 14
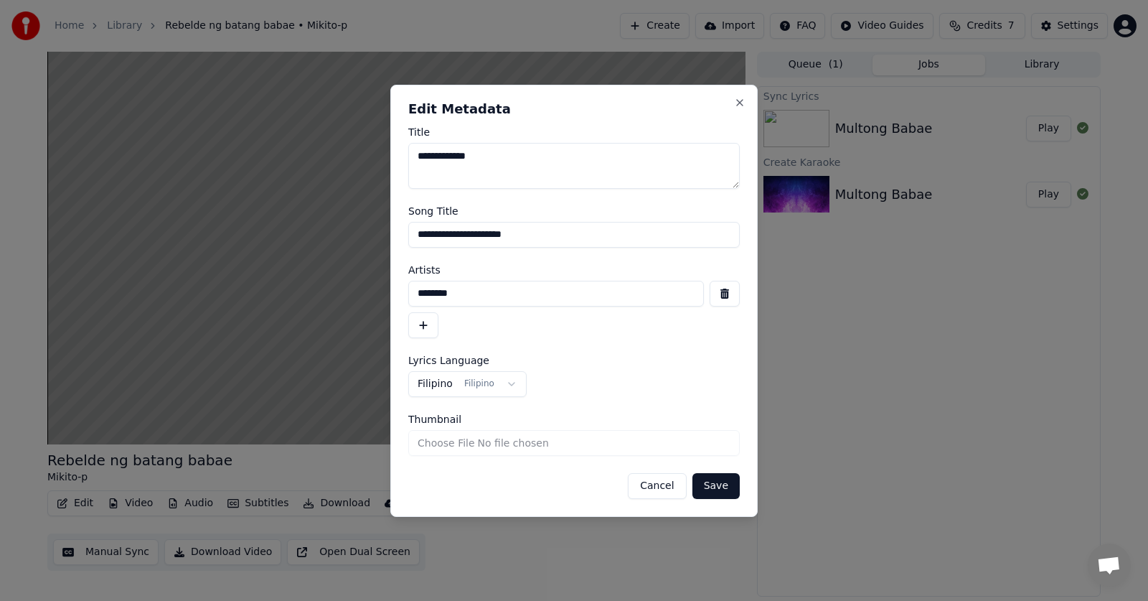
click at [583, 237] on input "**********" at bounding box center [573, 235] width 331 height 26
type input "**********"
click at [711, 484] on button "Save" at bounding box center [715, 486] width 47 height 26
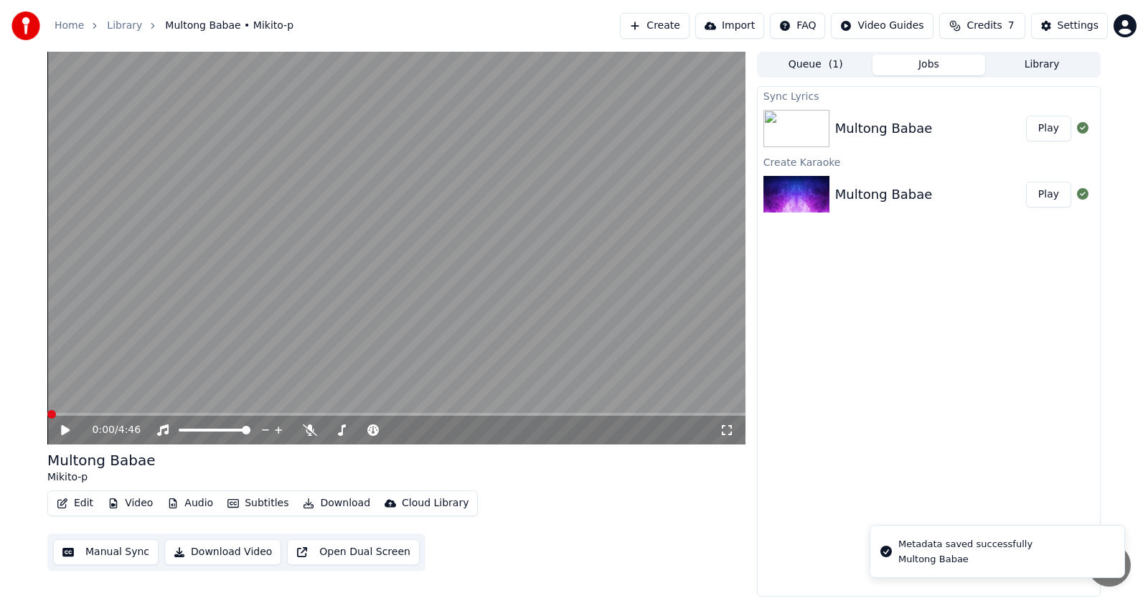
click at [62, 428] on icon at bounding box center [65, 430] width 9 height 10
click at [47, 413] on span at bounding box center [47, 414] width 0 height 3
drag, startPoint x: 49, startPoint y: 415, endPoint x: 22, endPoint y: 430, distance: 31.5
click at [730, 426] on icon at bounding box center [727, 430] width 10 height 10
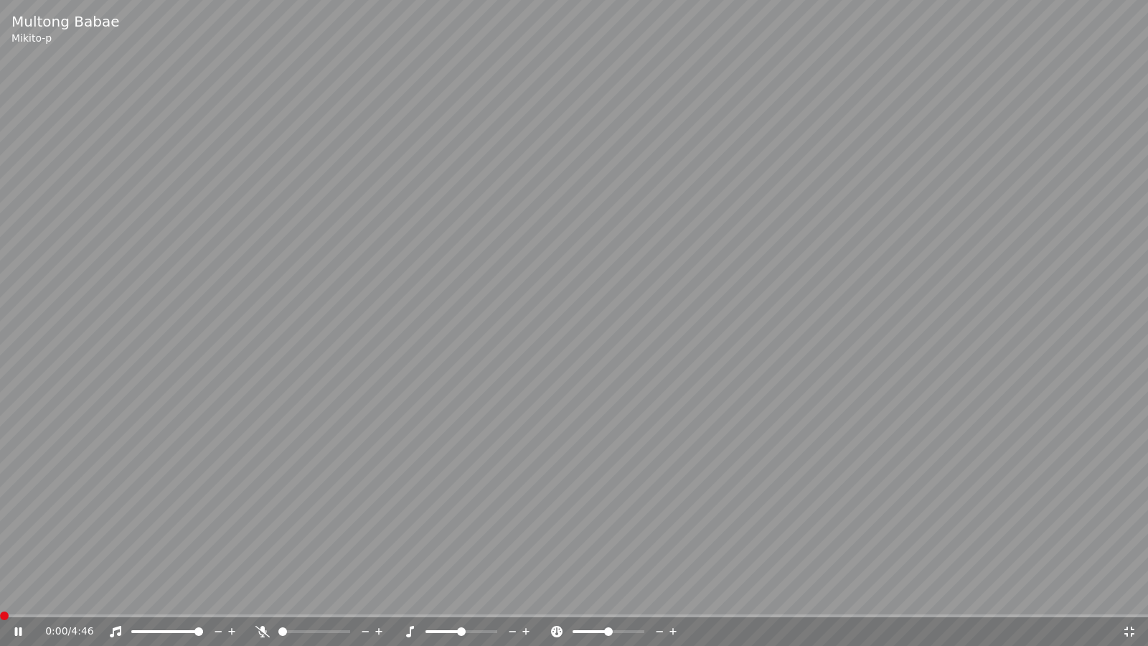
click at [0, 600] on span at bounding box center [0, 615] width 0 height 3
click at [1129, 600] on span at bounding box center [574, 615] width 1148 height 3
click at [1124, 600] on div "1:49 / 4:46" at bounding box center [574, 631] width 1148 height 29
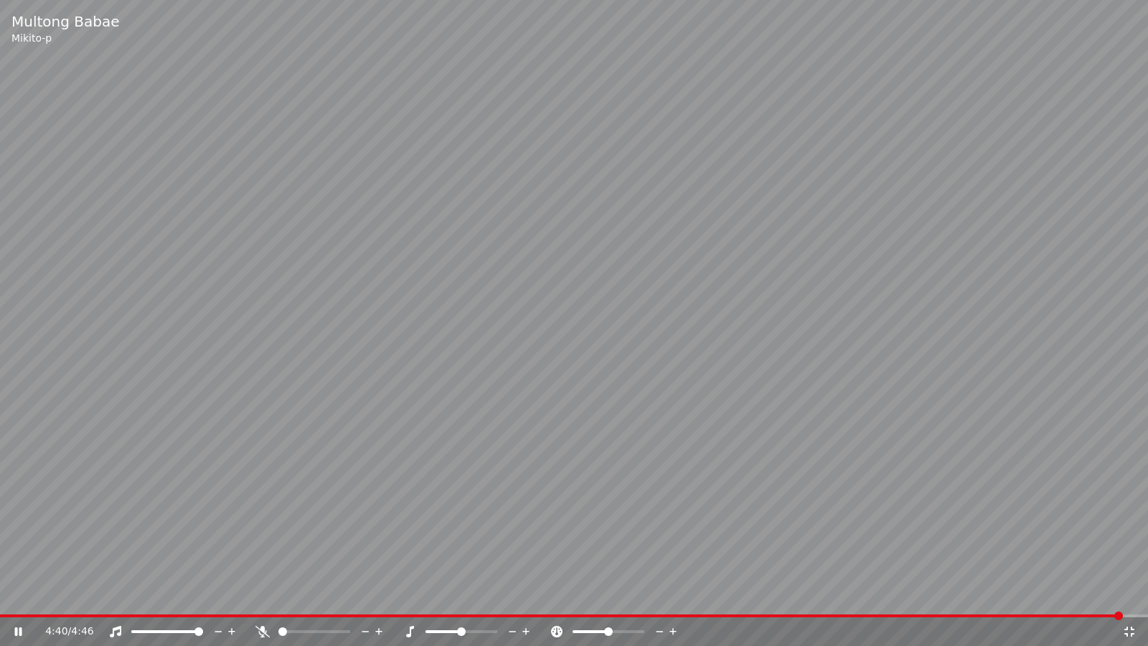
click at [1121, 600] on span at bounding box center [574, 615] width 1148 height 3
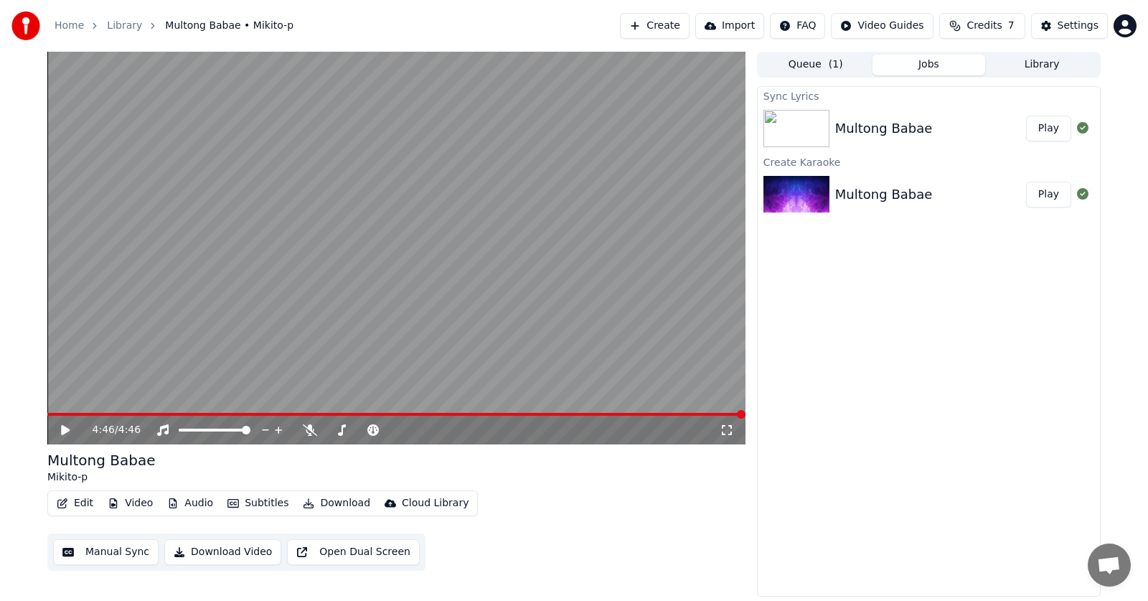
click at [731, 432] on icon at bounding box center [727, 430] width 10 height 10
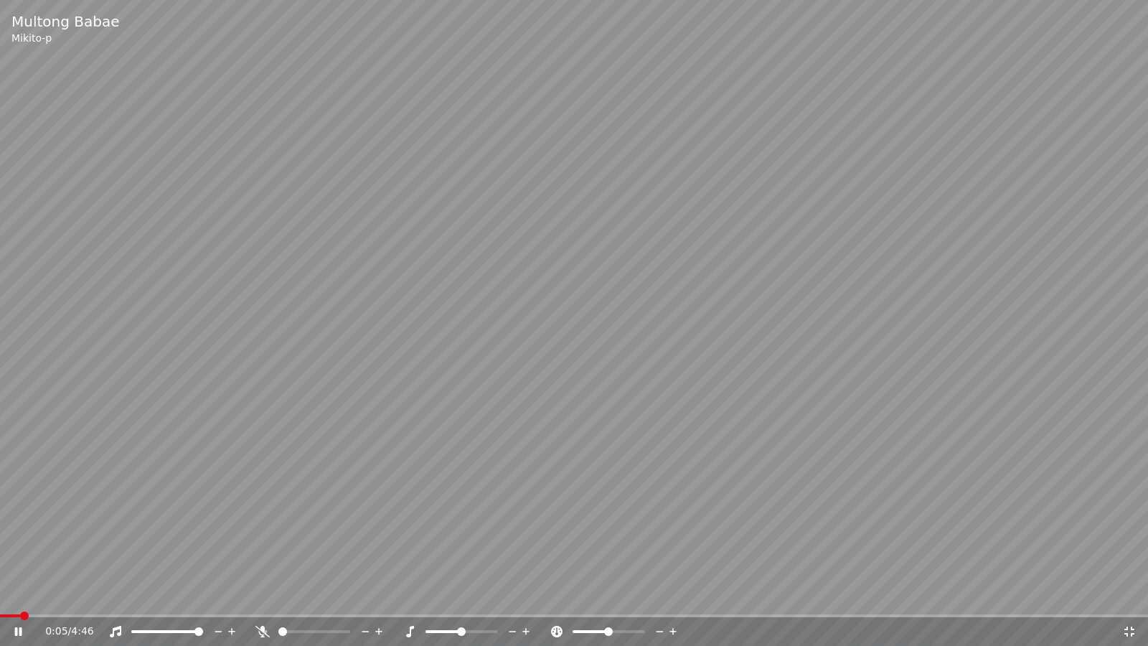
click at [1105, 600] on div "0:05 / 4:46" at bounding box center [574, 631] width 1148 height 29
click at [1104, 600] on div "0:05 / 4:46" at bounding box center [583, 631] width 1077 height 14
click at [1136, 600] on span at bounding box center [574, 615] width 1148 height 3
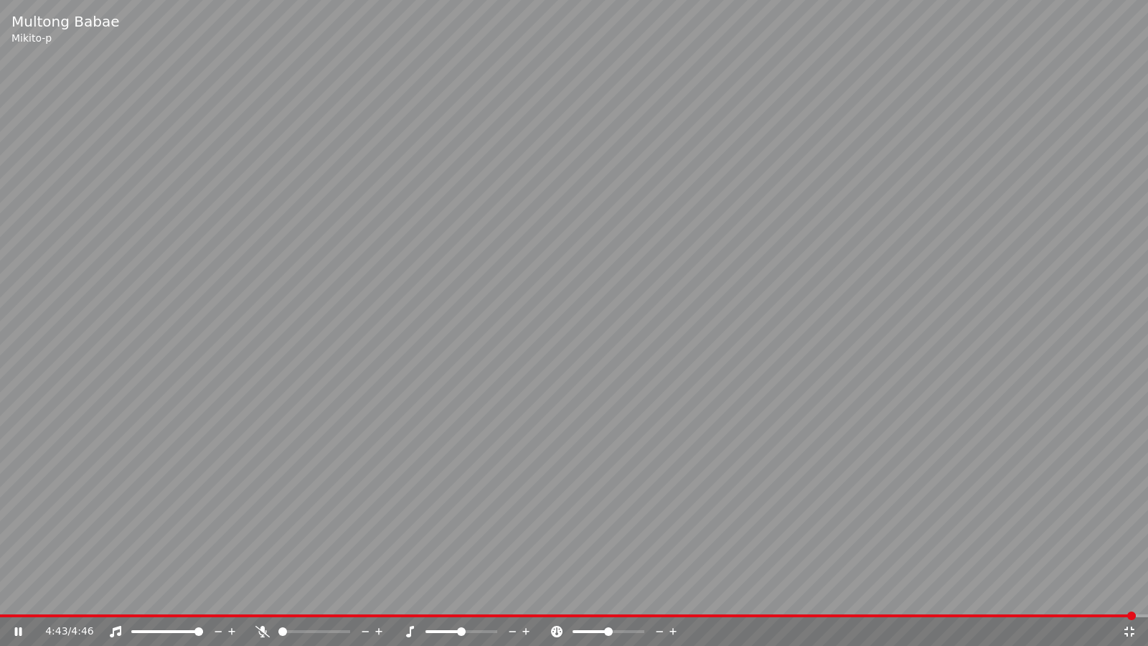
click at [1140, 600] on span at bounding box center [574, 615] width 1148 height 3
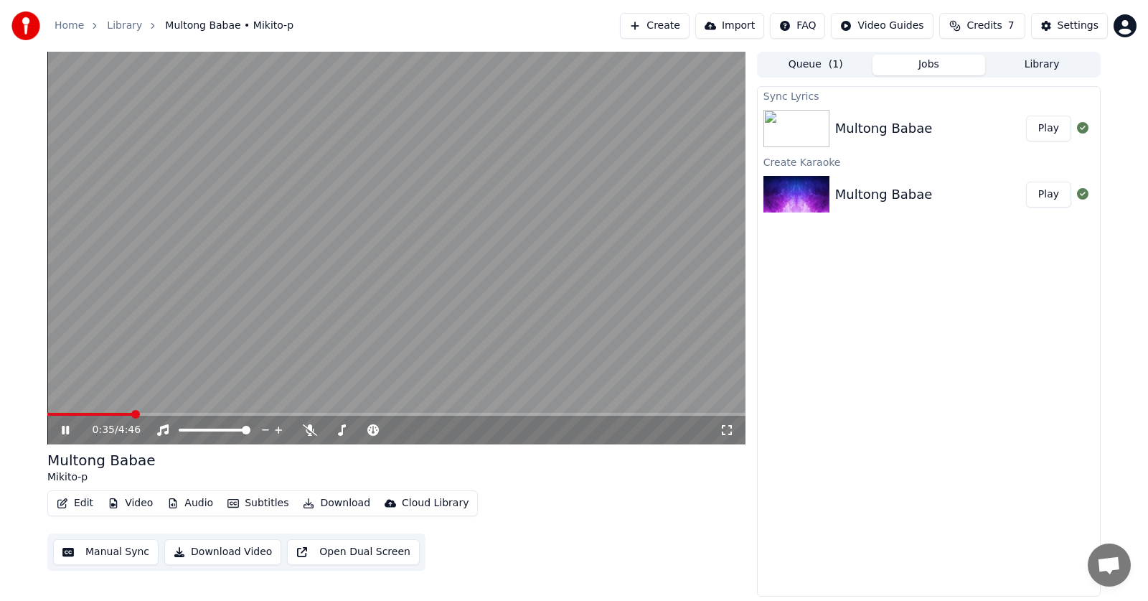
click at [133, 413] on span at bounding box center [89, 414] width 85 height 3
click at [728, 435] on icon at bounding box center [727, 429] width 14 height 11
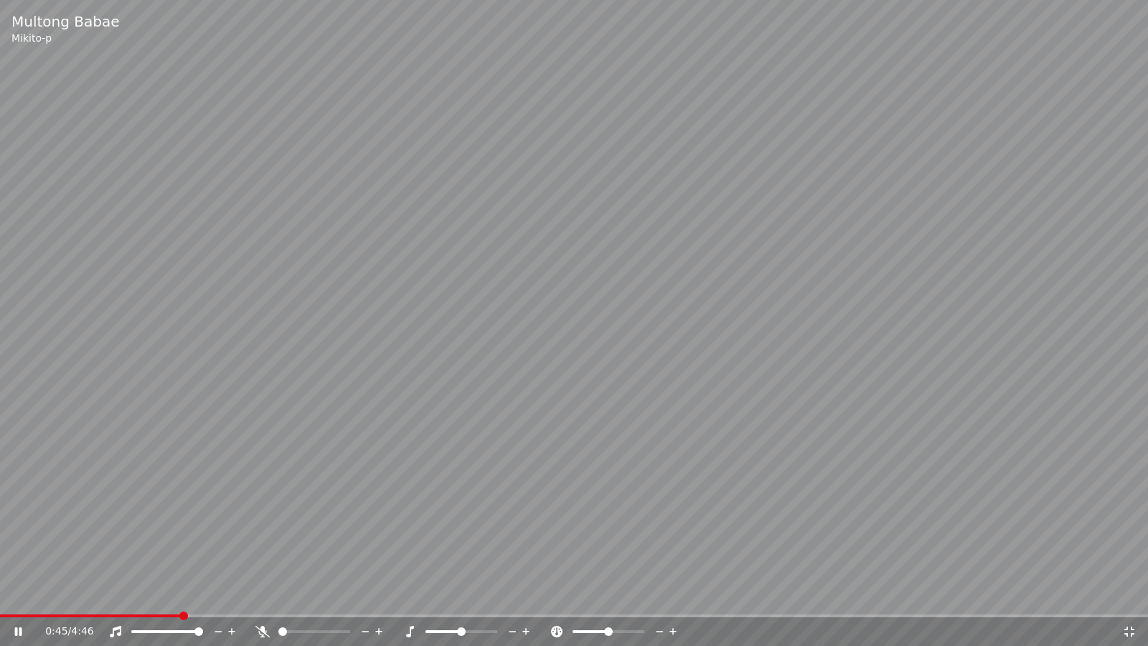
click at [180, 600] on span at bounding box center [90, 615] width 180 height 3
click at [196, 600] on video at bounding box center [574, 323] width 1148 height 646
click at [12, 600] on icon at bounding box center [28, 631] width 34 height 11
click at [197, 600] on span at bounding box center [98, 615] width 197 height 3
click at [176, 600] on span at bounding box center [88, 615] width 176 height 3
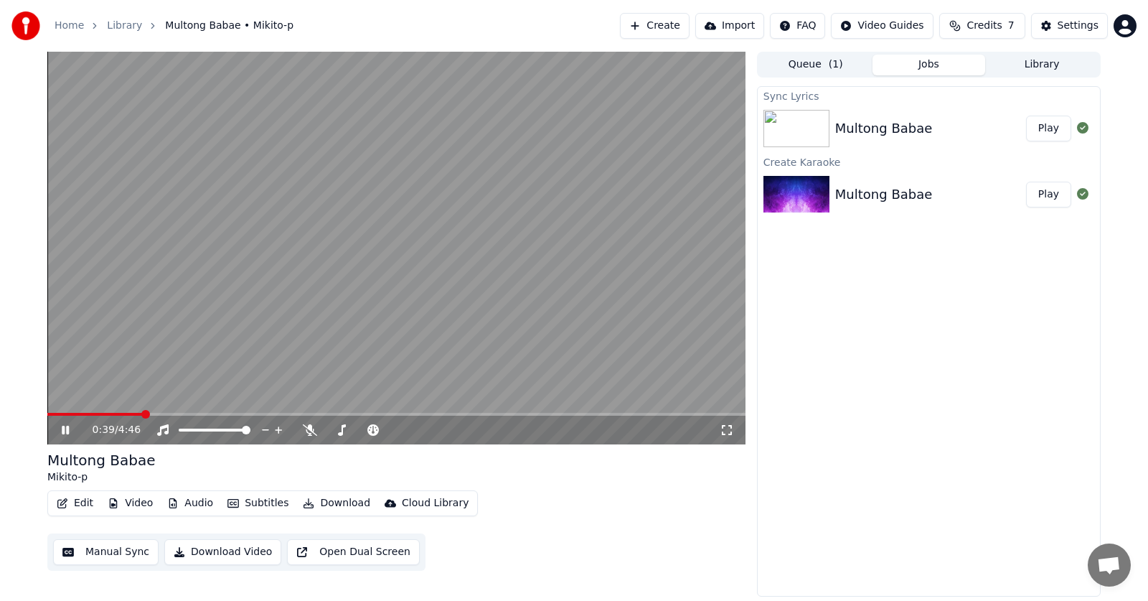
click at [143, 413] on span at bounding box center [94, 414] width 95 height 3
